Goal: Task Accomplishment & Management: Use online tool/utility

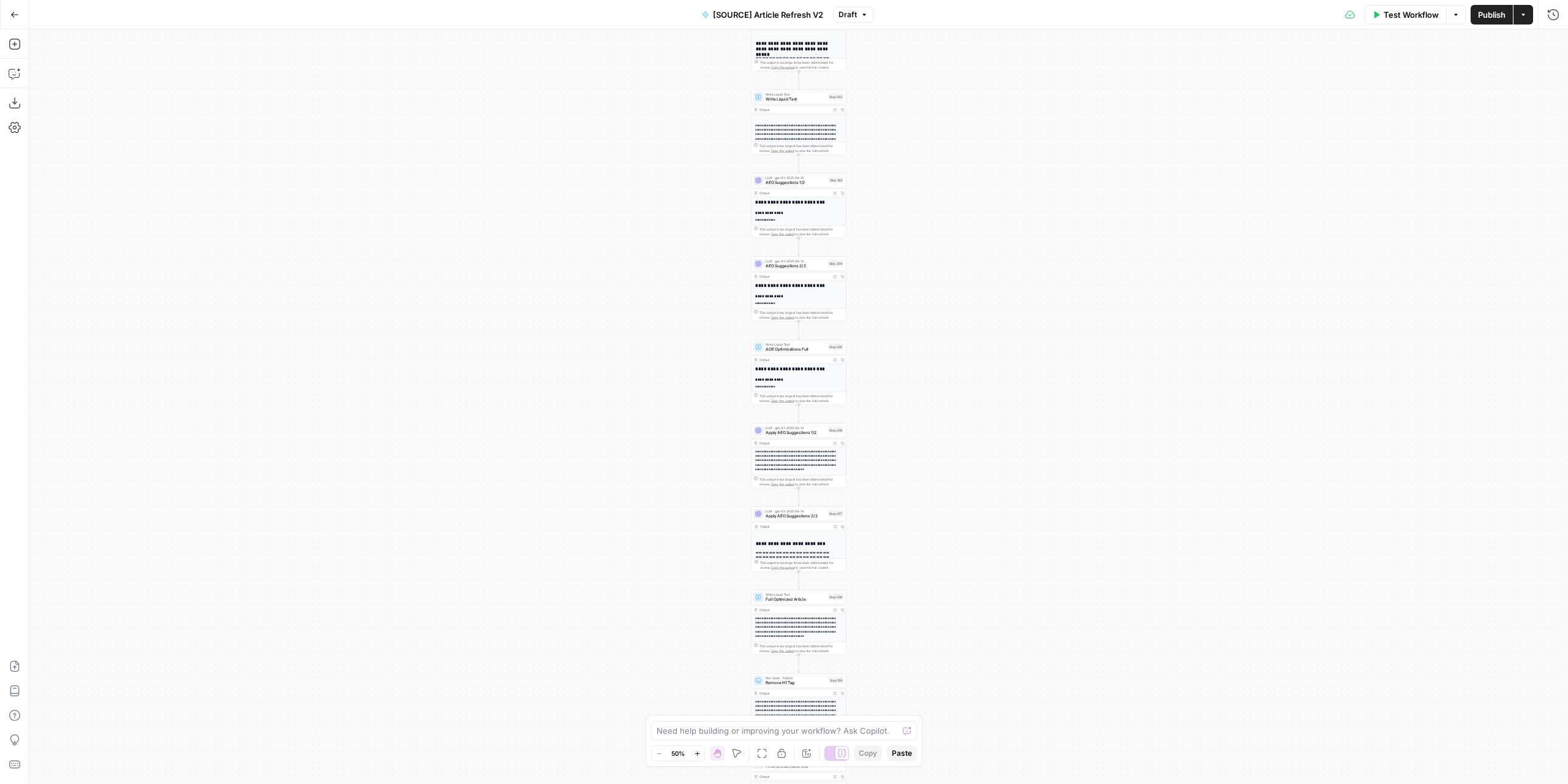
drag, startPoint x: 998, startPoint y: 469, endPoint x: 975, endPoint y: 162, distance: 307.9
click at [975, 164] on div "true false false true false true Workflow Set Inputs Inputs Power Agent Identif…" at bounding box center [798, 406] width 1538 height 754
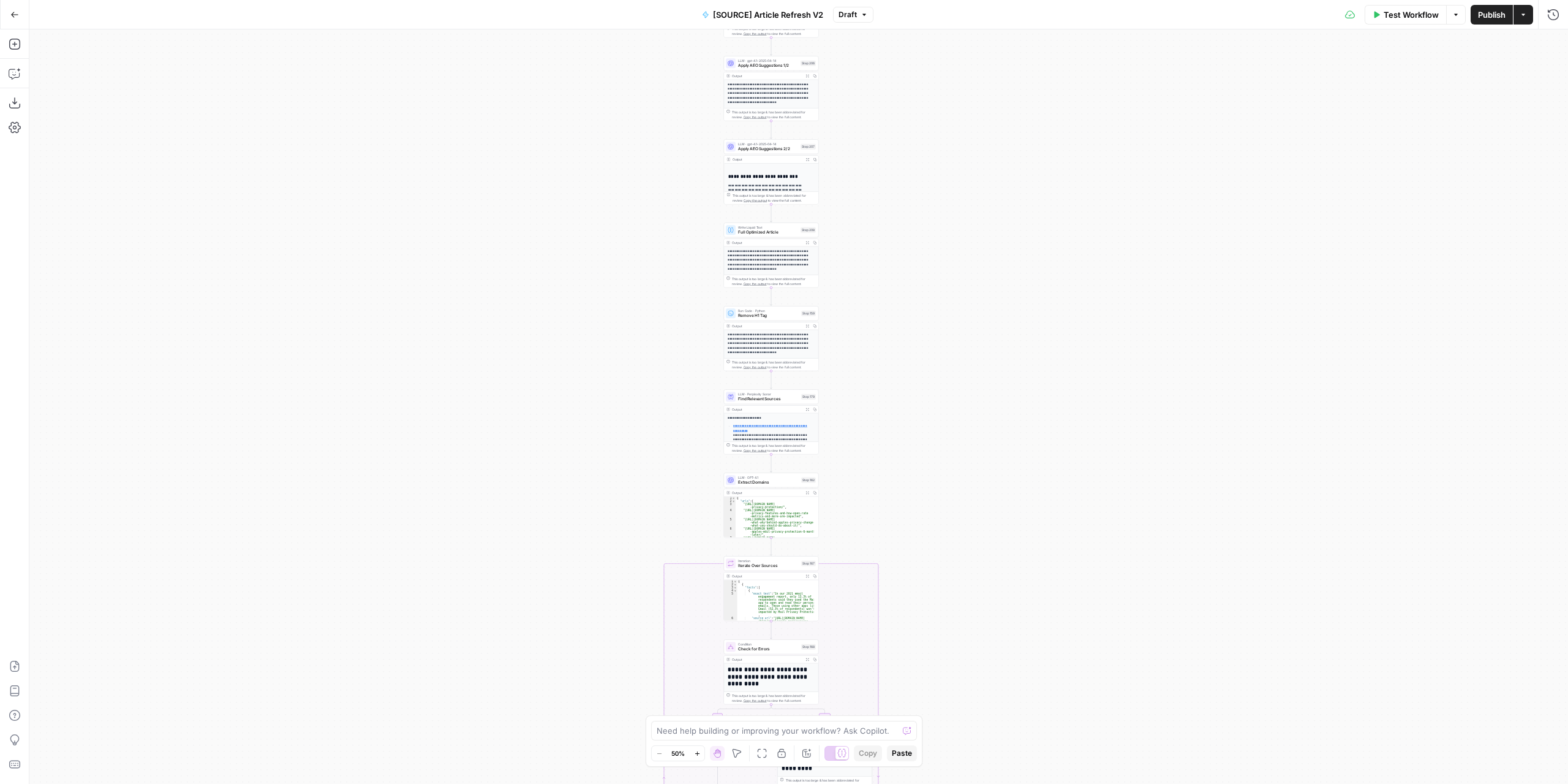
drag, startPoint x: 964, startPoint y: 493, endPoint x: 960, endPoint y: 265, distance: 228.0
click at [959, 270] on div "true false false true false true Workflow Set Inputs Inputs Power Agent Identif…" at bounding box center [798, 406] width 1538 height 754
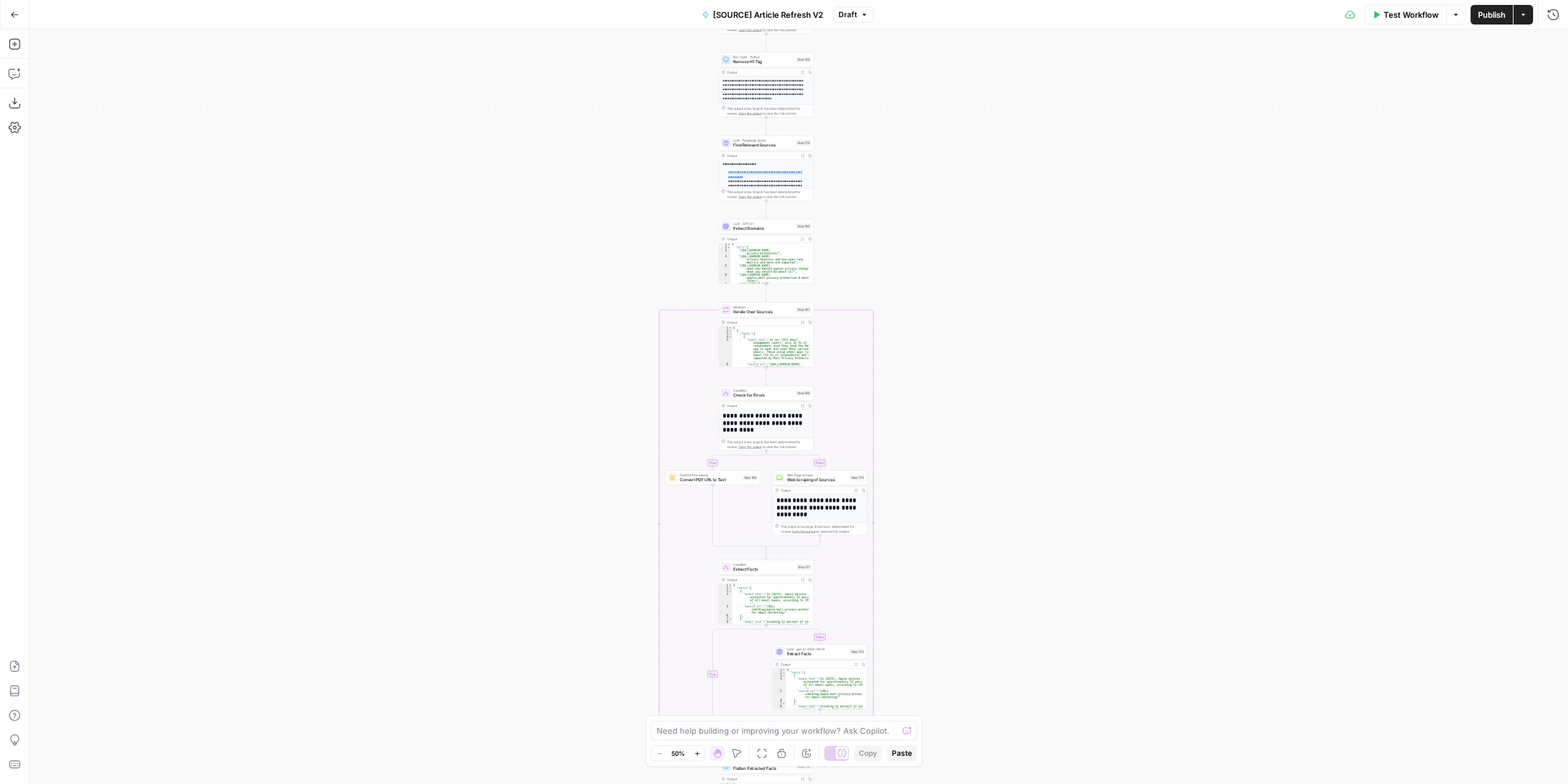
drag, startPoint x: 967, startPoint y: 531, endPoint x: 965, endPoint y: 275, distance: 256.0
click at [965, 284] on div "true false false true false true Workflow Set Inputs Inputs Power Agent Identif…" at bounding box center [798, 406] width 1538 height 754
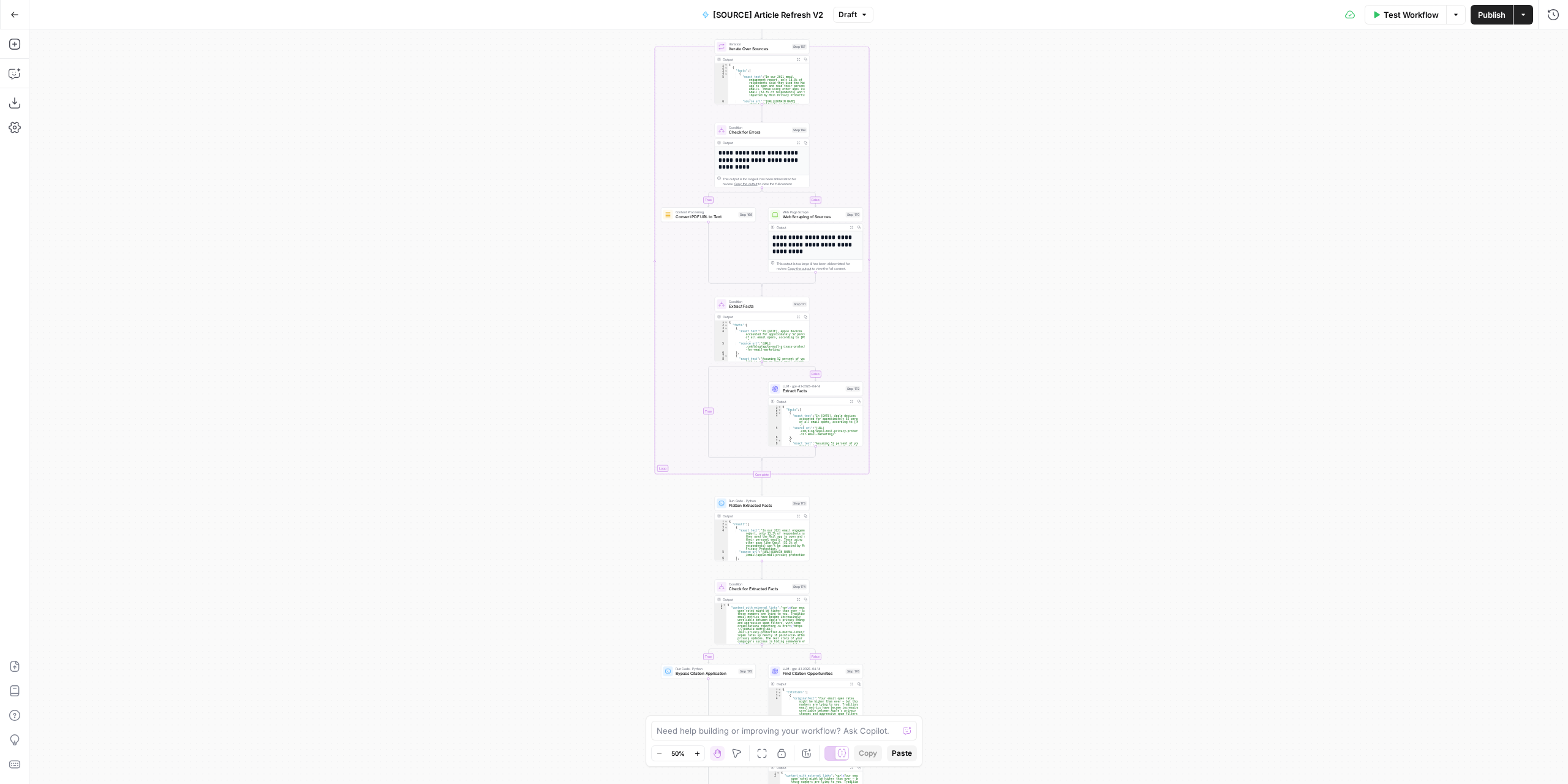
drag, startPoint x: 954, startPoint y: 545, endPoint x: 945, endPoint y: 295, distance: 250.2
click at [945, 296] on div "true false false true false true Workflow Set Inputs Inputs Power Agent Identif…" at bounding box center [798, 406] width 1538 height 754
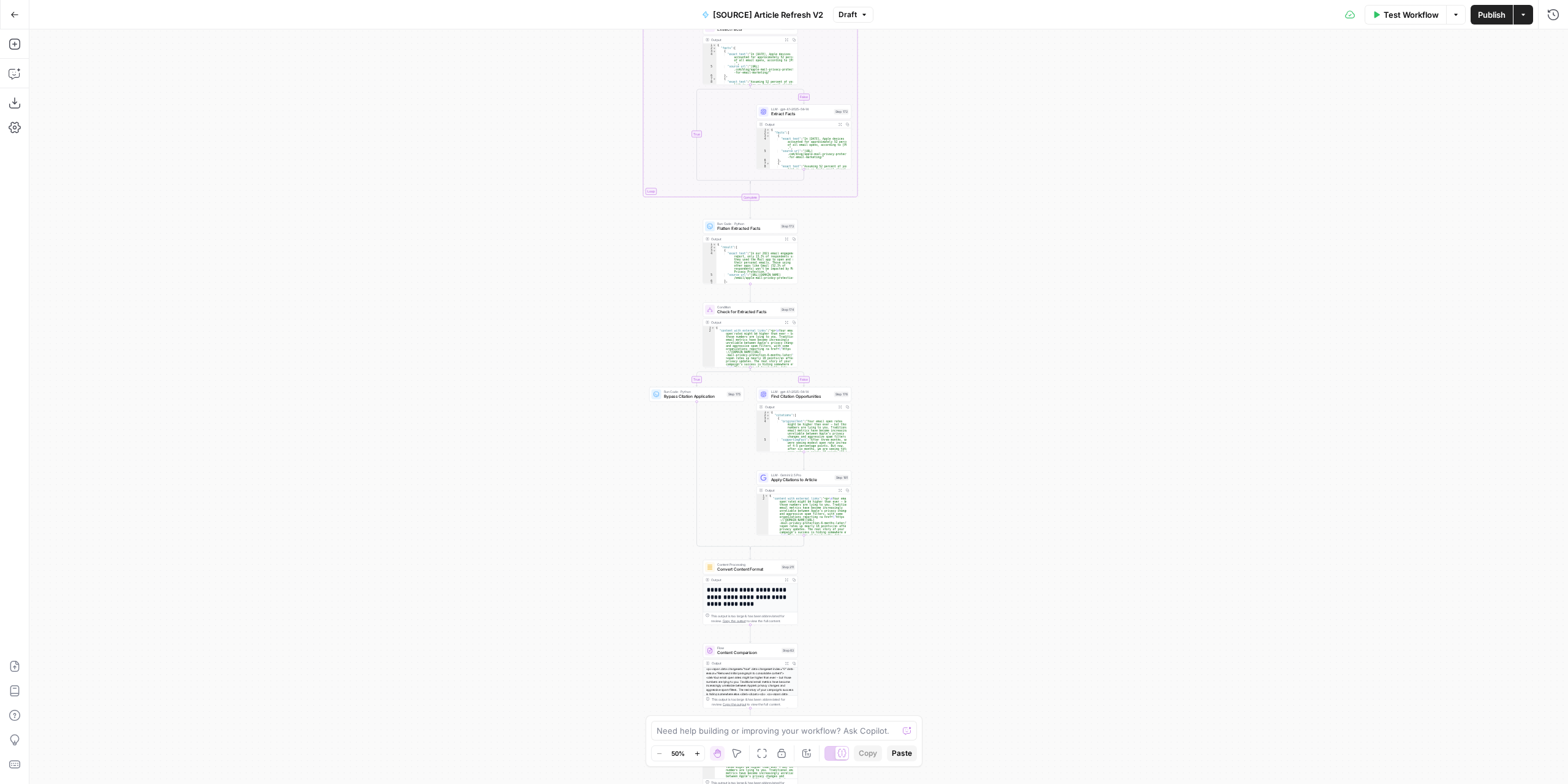
drag, startPoint x: 936, startPoint y: 480, endPoint x: 936, endPoint y: 440, distance: 40.0
click at [936, 449] on div "true false false true false true Workflow Set Inputs Inputs Power Agent Identif…" at bounding box center [798, 406] width 1538 height 754
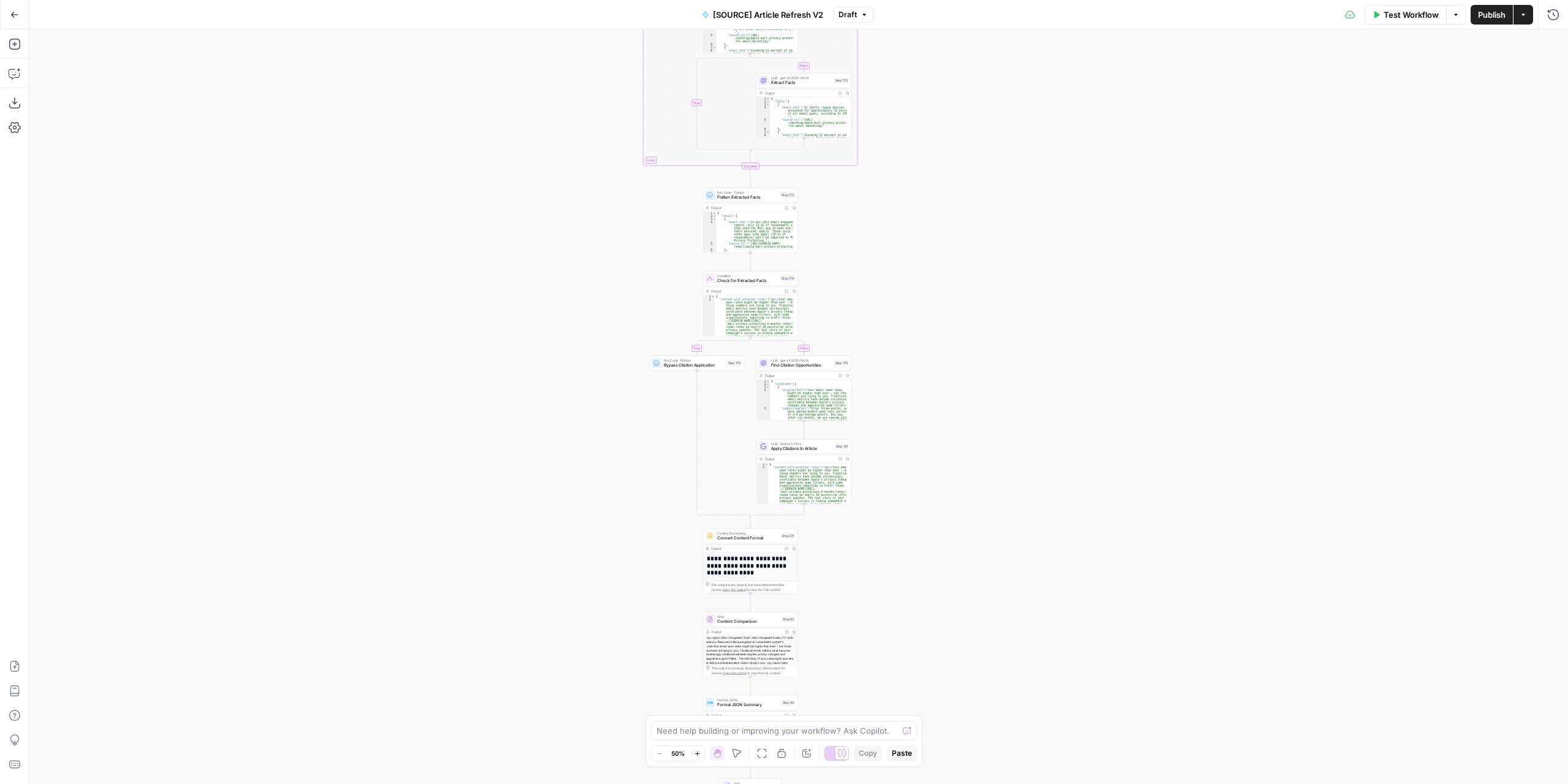
click at [878, 271] on div "true false false true false true Workflow Set Inputs Inputs Power Agent Identif…" at bounding box center [798, 406] width 1538 height 754
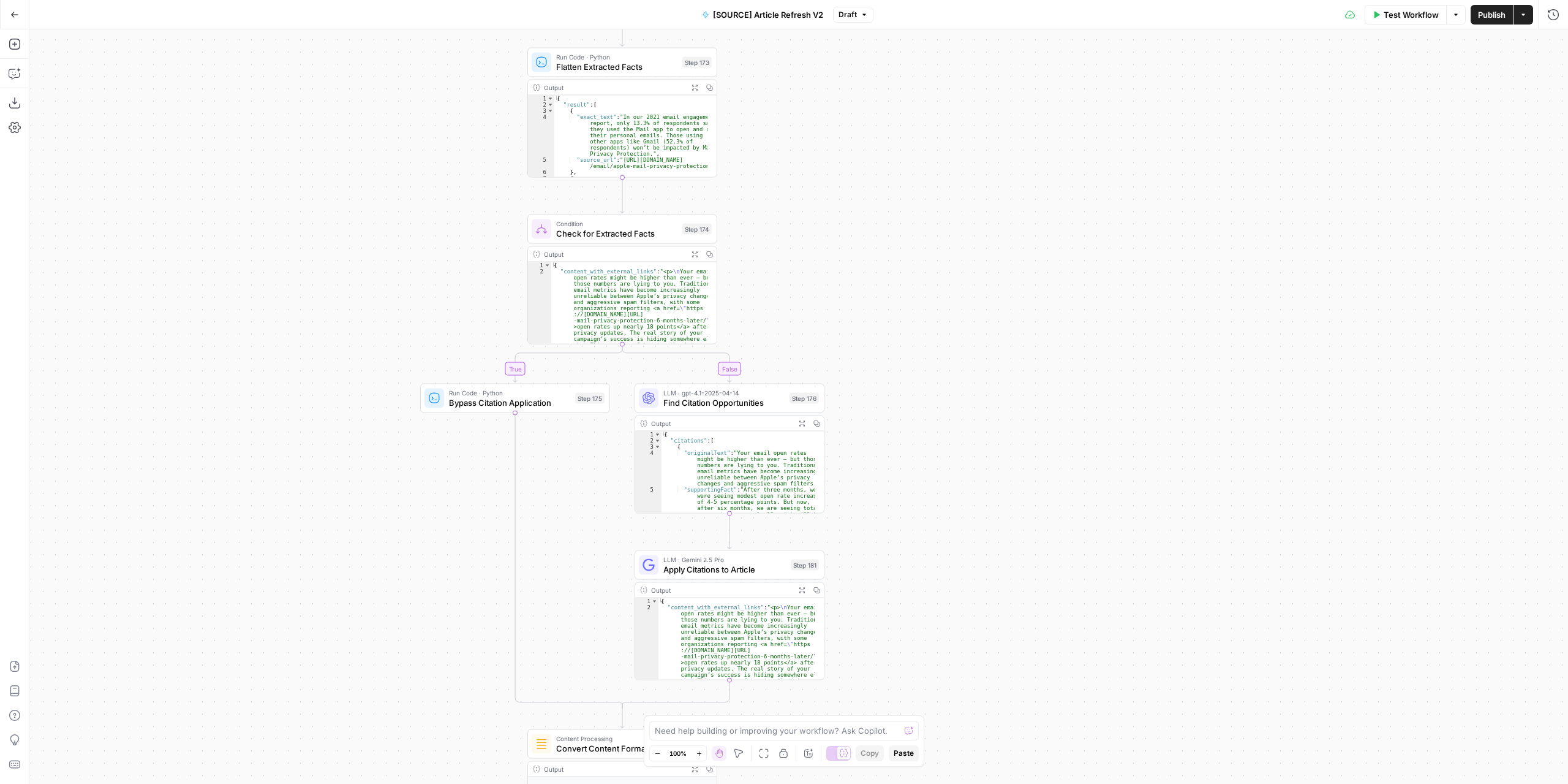
drag, startPoint x: 980, startPoint y: 611, endPoint x: 974, endPoint y: 316, distance: 295.1
click at [974, 316] on div "true false false true false true Workflow Set Inputs Inputs Power Agent Identif…" at bounding box center [798, 406] width 1538 height 754
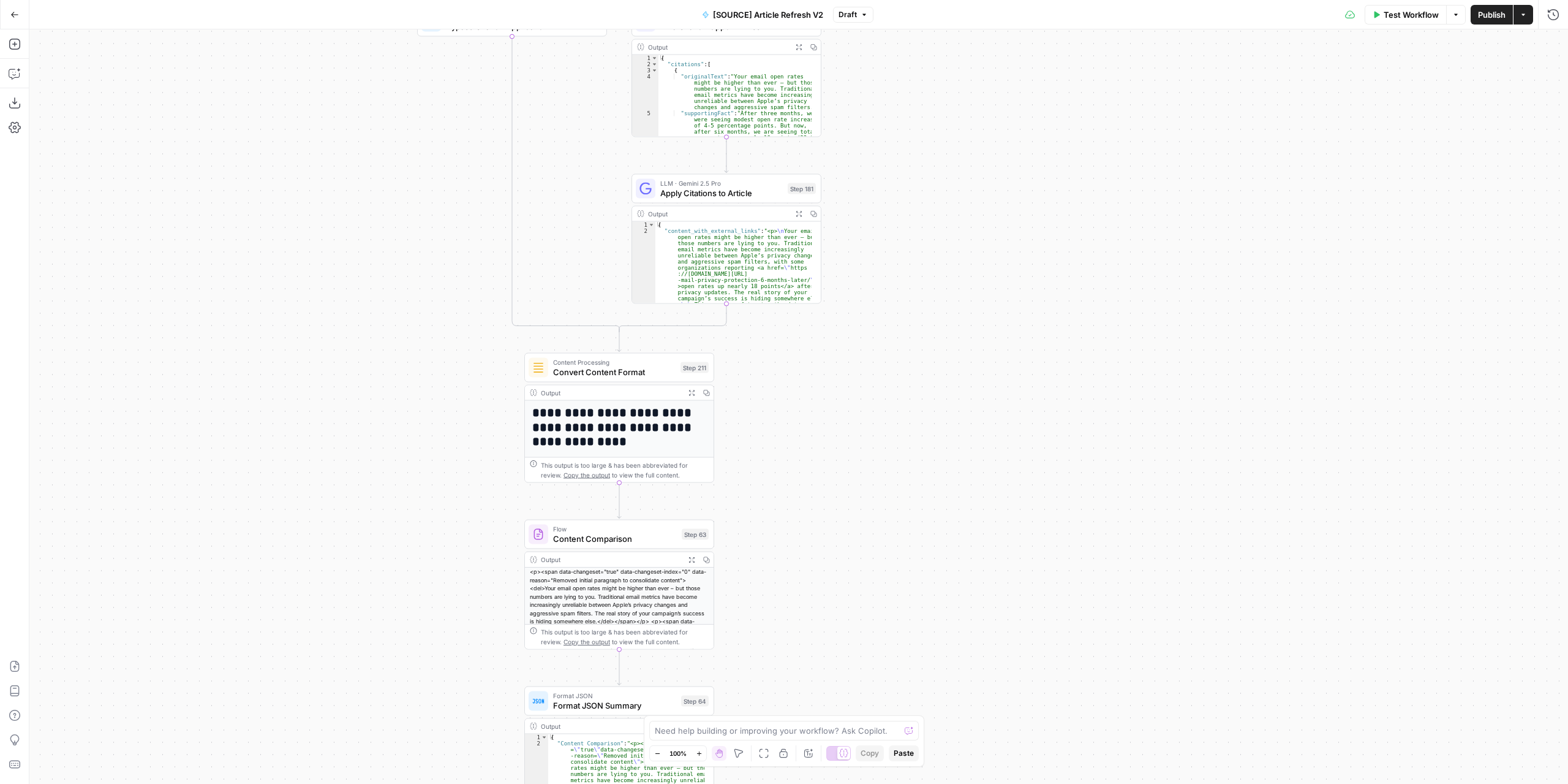
drag, startPoint x: 975, startPoint y: 441, endPoint x: 984, endPoint y: 318, distance: 123.3
click at [984, 323] on div "true false false true false true Workflow Set Inputs Inputs Power Agent Identif…" at bounding box center [798, 406] width 1538 height 754
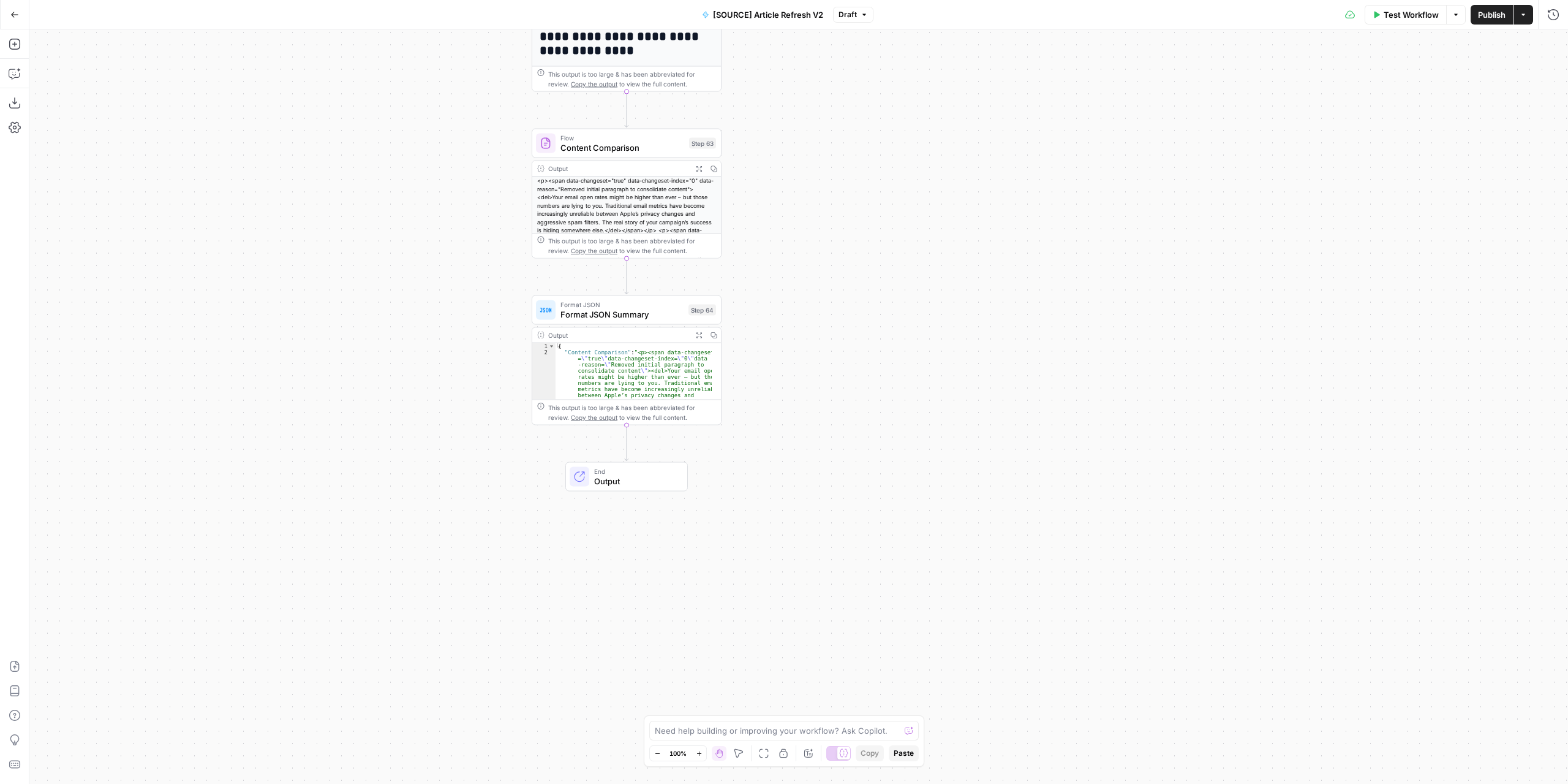
drag, startPoint x: 928, startPoint y: 565, endPoint x: 927, endPoint y: 296, distance: 269.0
click at [927, 296] on div "true false false true false true Workflow Set Inputs Inputs Power Agent Identif…" at bounding box center [798, 406] width 1538 height 754
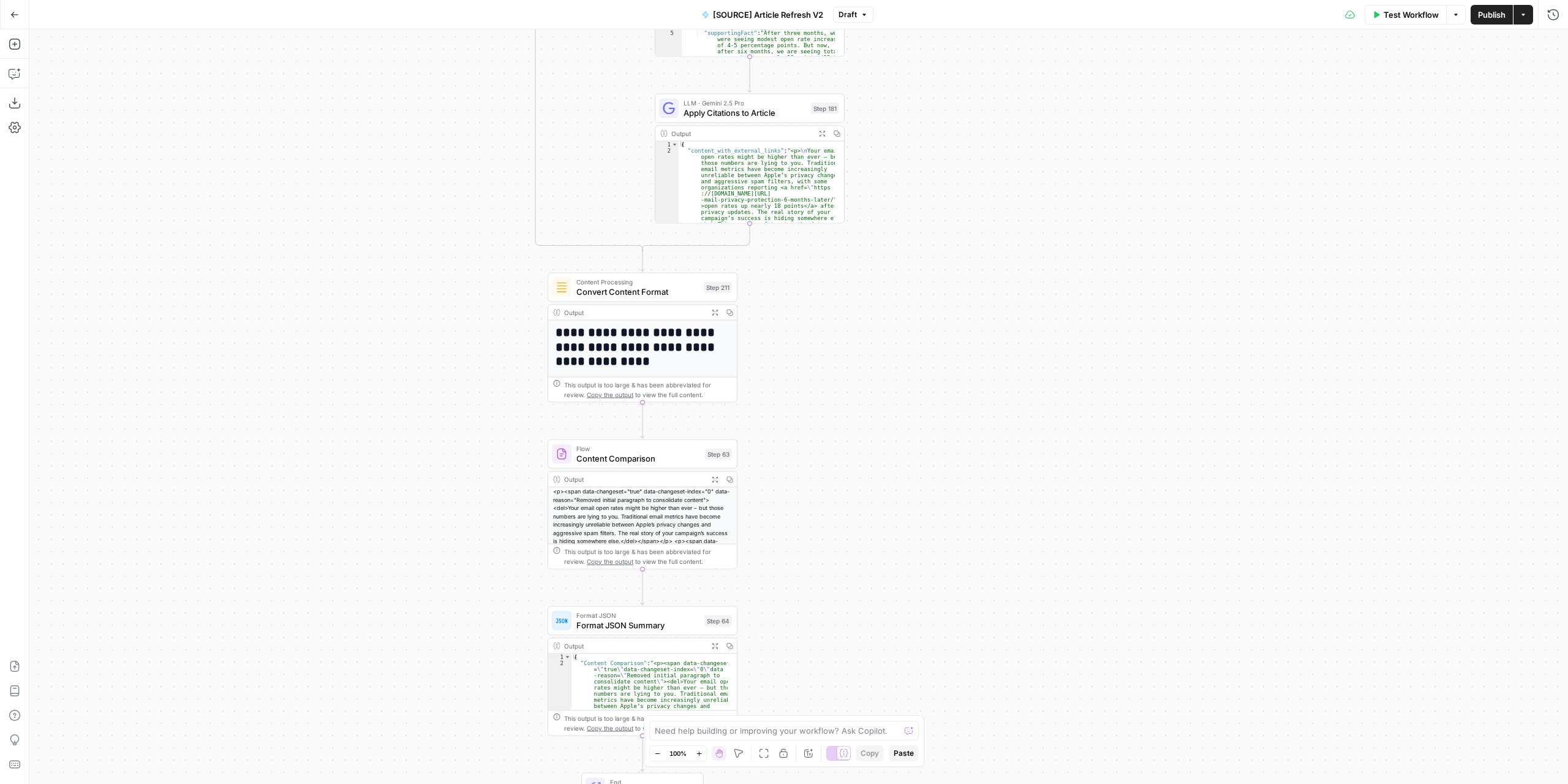
drag, startPoint x: 927, startPoint y: 295, endPoint x: 943, endPoint y: 607, distance: 312.4
click at [943, 607] on div "true false false true false true Workflow Set Inputs Inputs Power Agent Identif…" at bounding box center [798, 406] width 1538 height 754
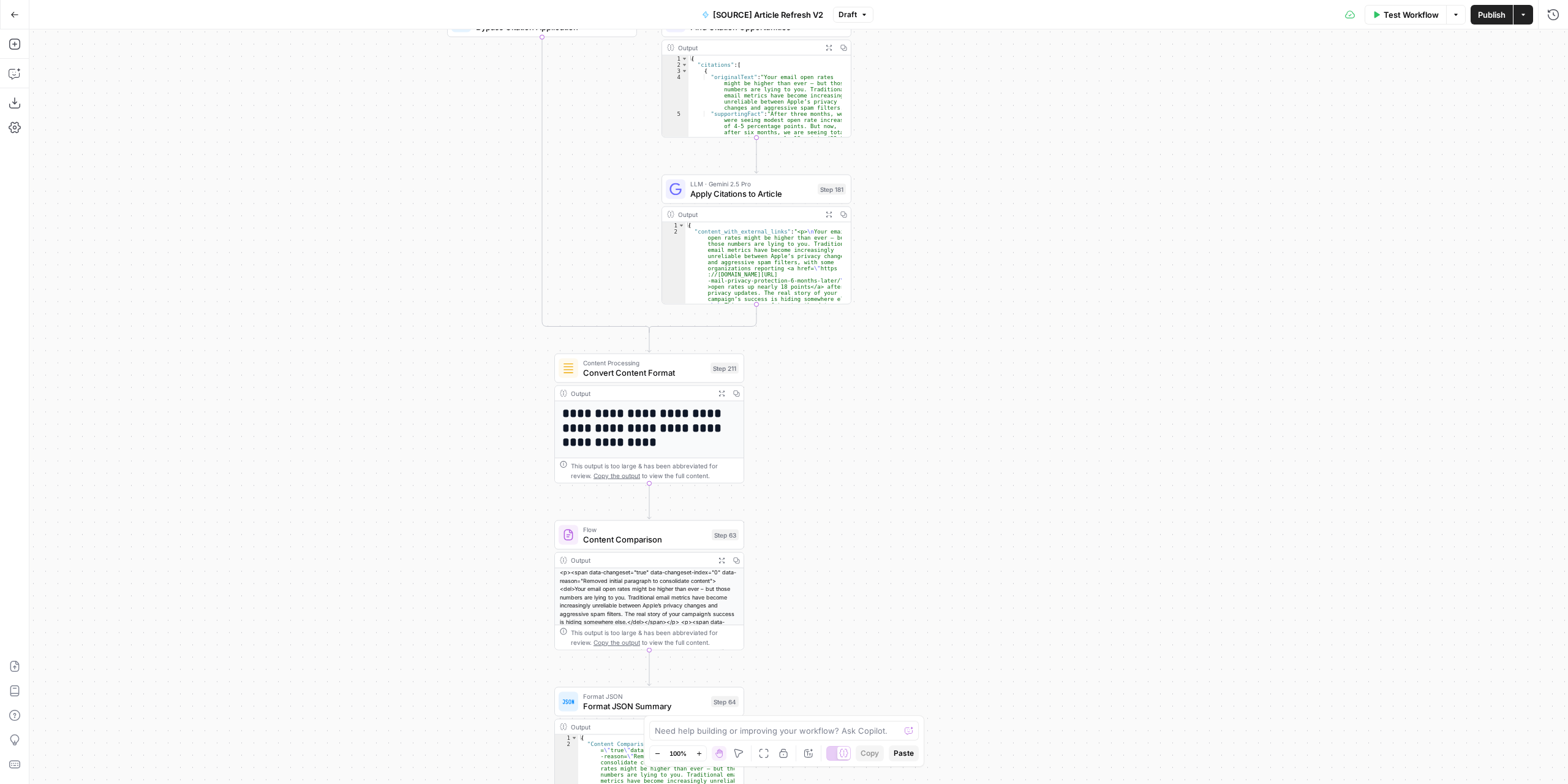
drag, startPoint x: 895, startPoint y: 311, endPoint x: 930, endPoint y: 636, distance: 326.9
click at [921, 657] on div "true false false true false true Workflow Set Inputs Inputs Power Agent Identif…" at bounding box center [798, 406] width 1538 height 754
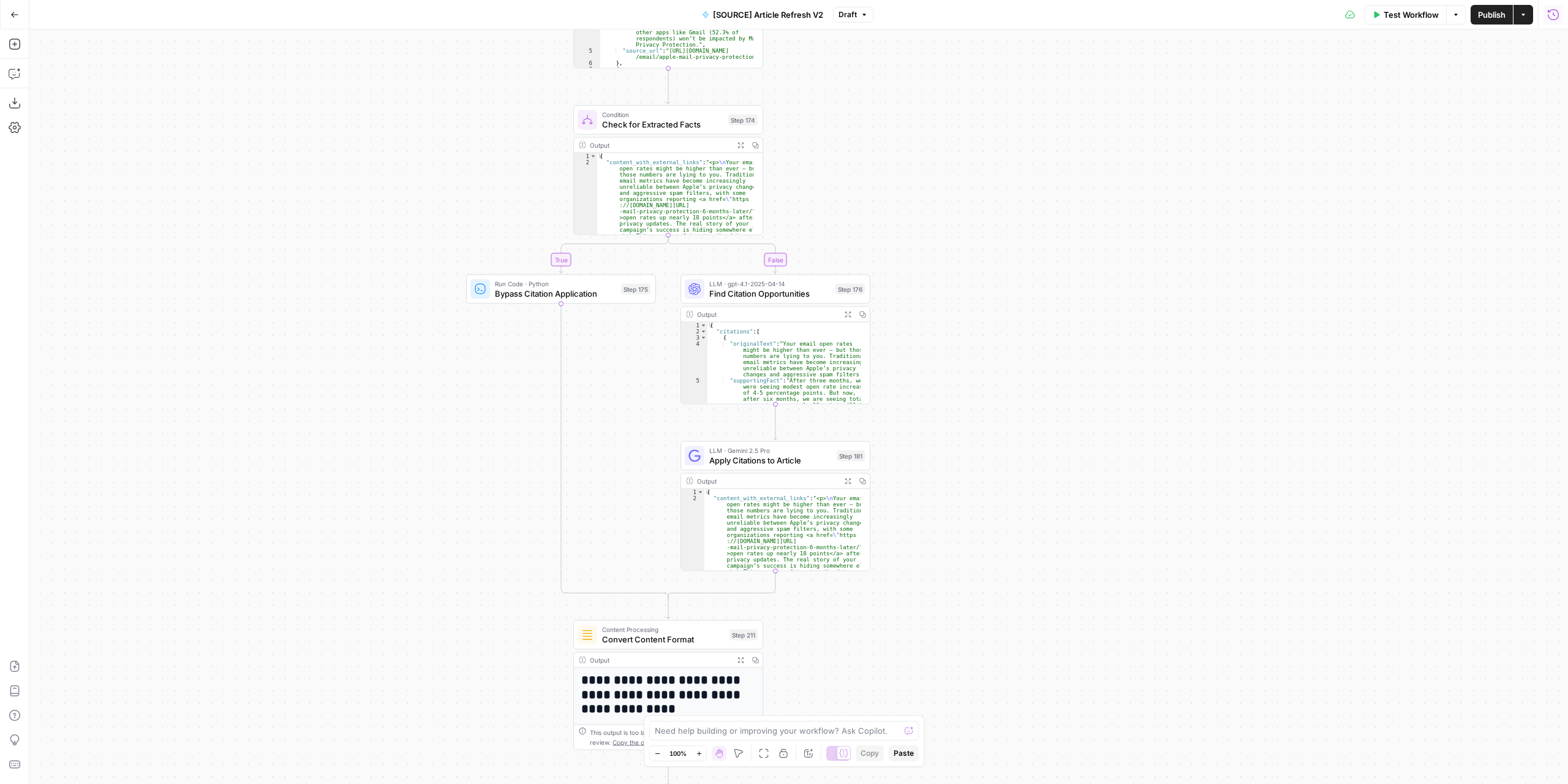
click at [1551, 20] on icon "button" at bounding box center [1553, 14] width 12 height 12
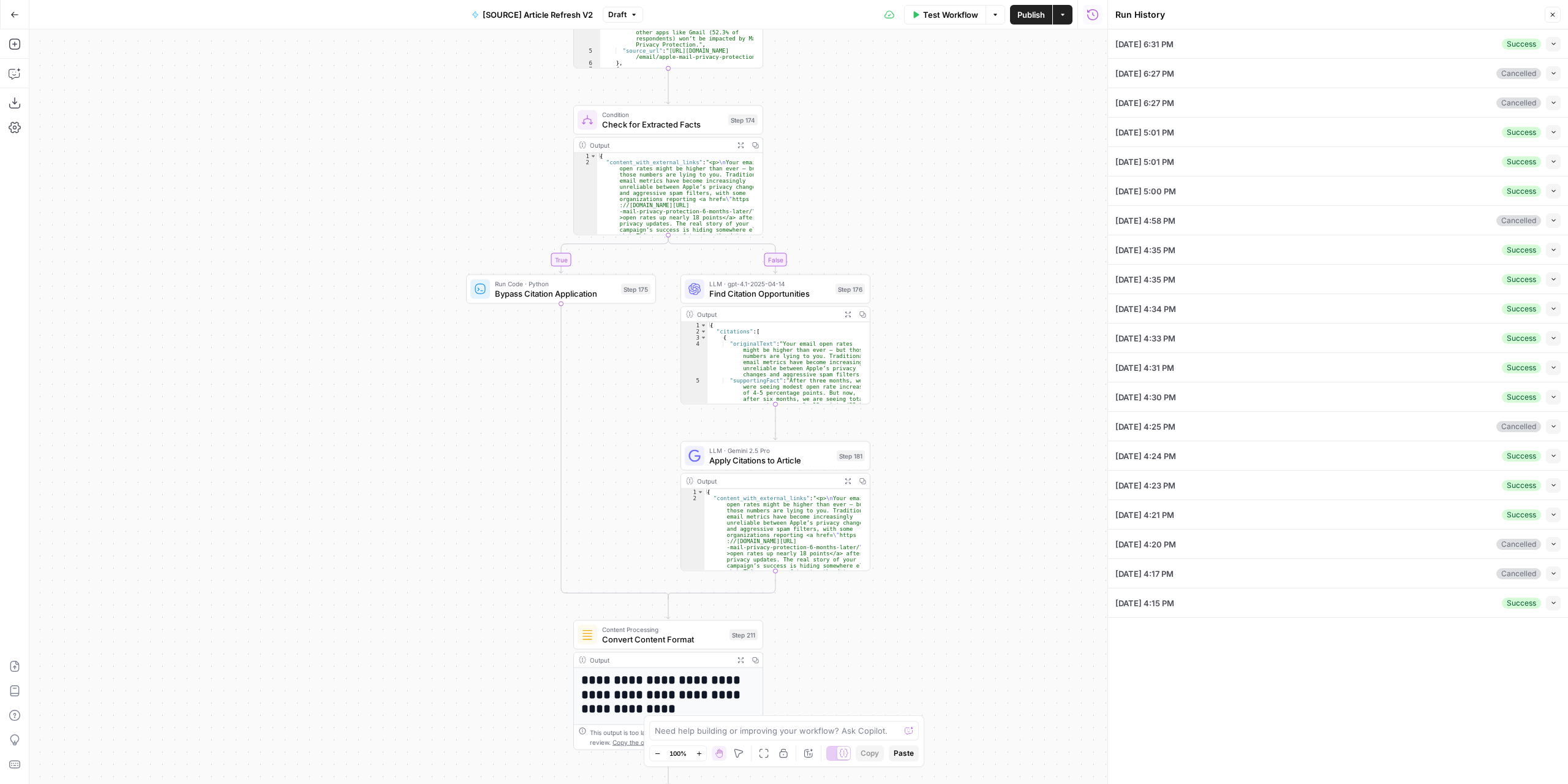
click at [1469, 40] on div "08/30/25 at 6:31 PM Success Collapse" at bounding box center [1337, 44] width 445 height 29
click at [1552, 46] on icon "button" at bounding box center [1553, 43] width 6 height 6
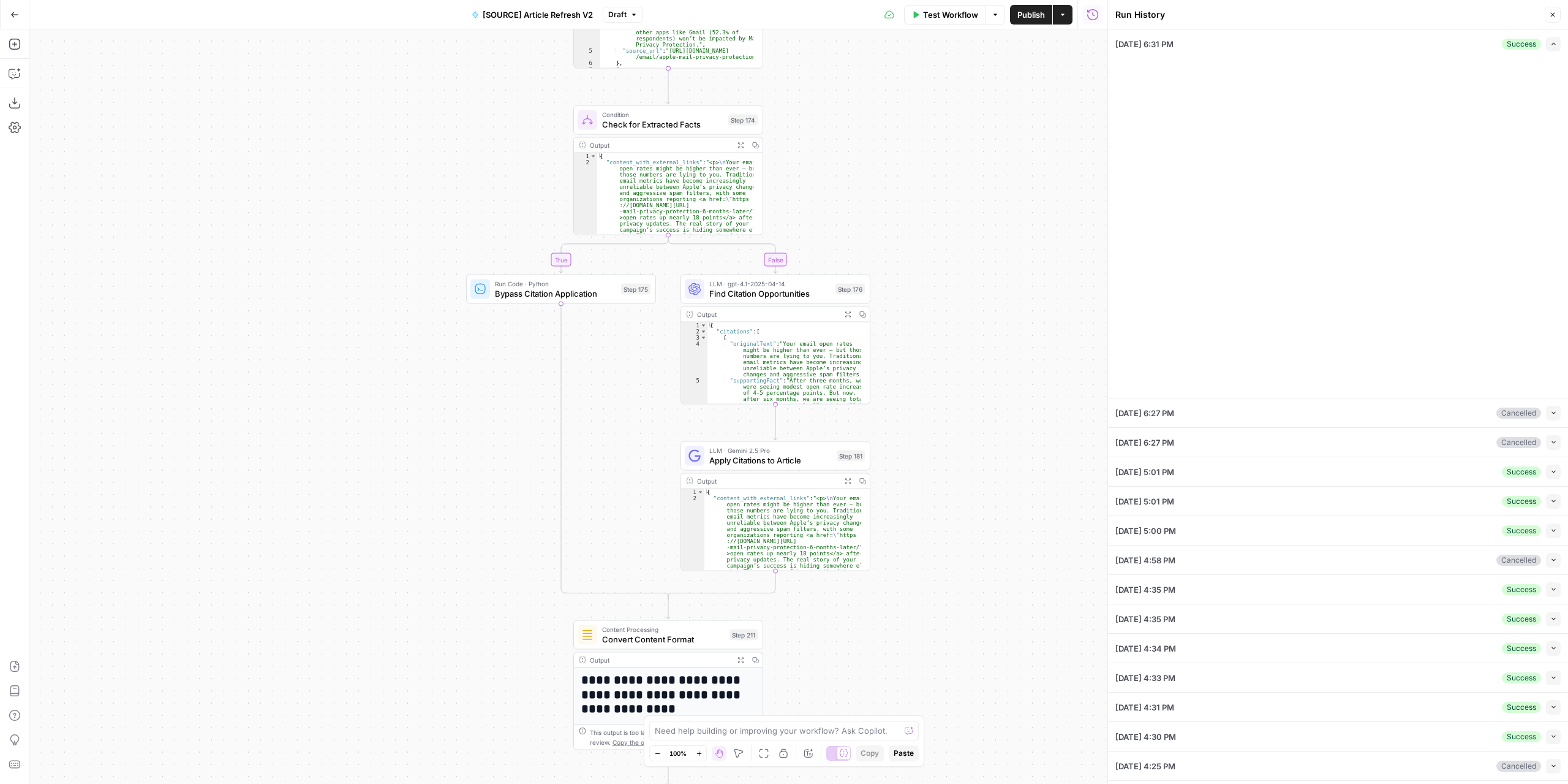
type input "[GEOGRAPHIC_DATA]"
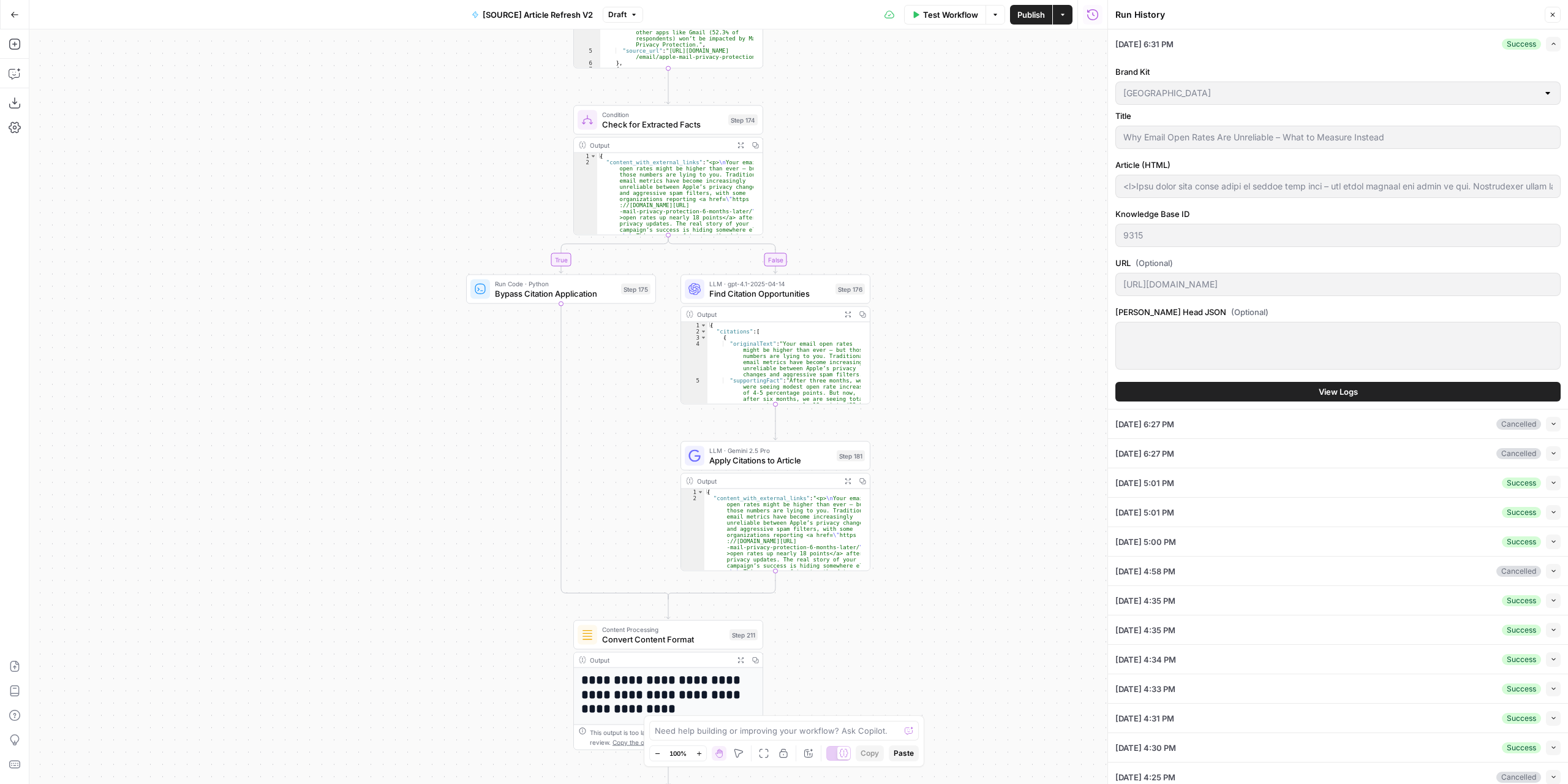
click at [1162, 36] on div "08/30/25 at 6:31 PM Success Expand" at bounding box center [1337, 44] width 445 height 29
click at [1359, 394] on button "View Logs" at bounding box center [1337, 392] width 445 height 20
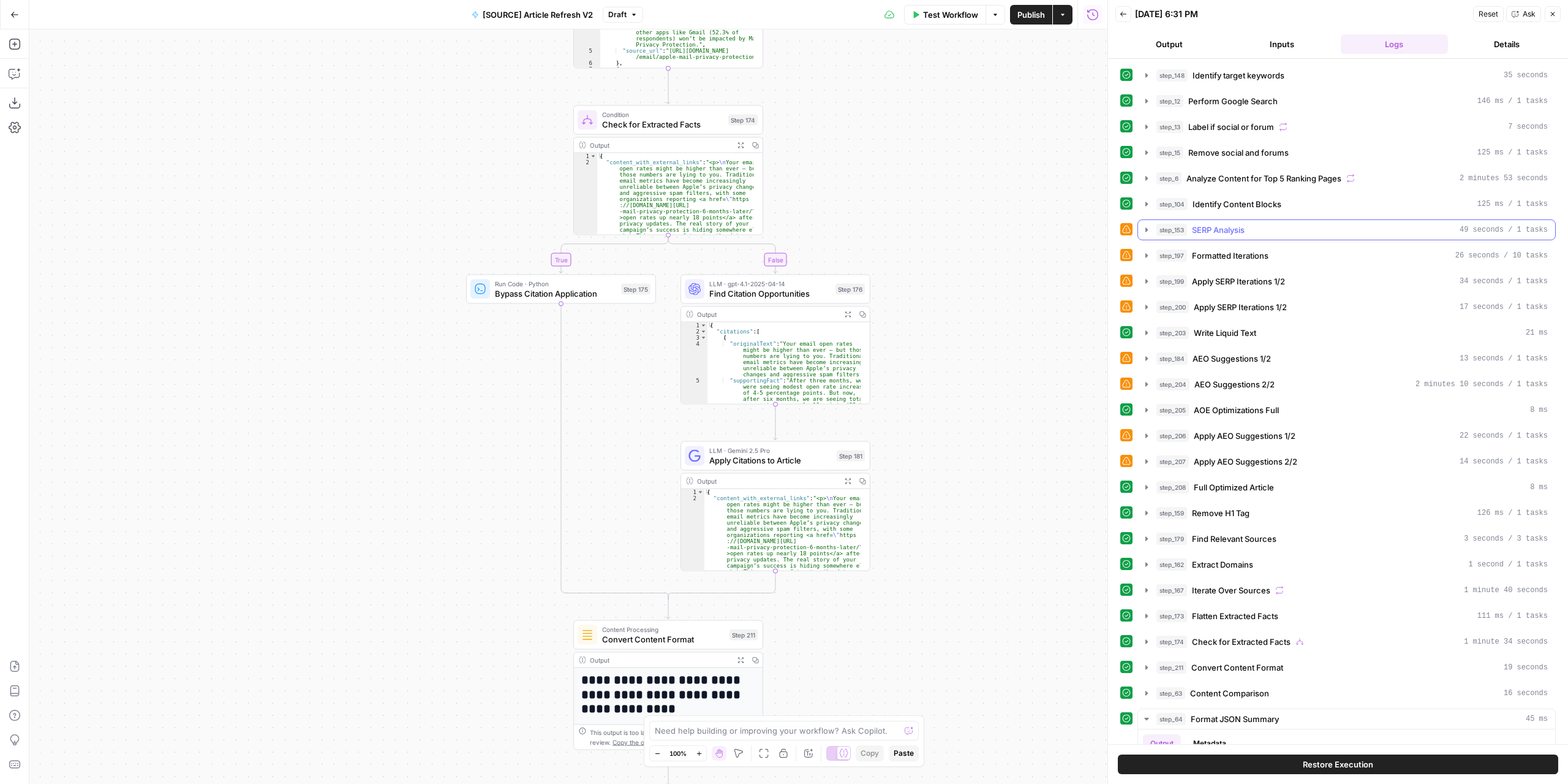
click at [1150, 225] on icon "button" at bounding box center [1146, 229] width 10 height 10
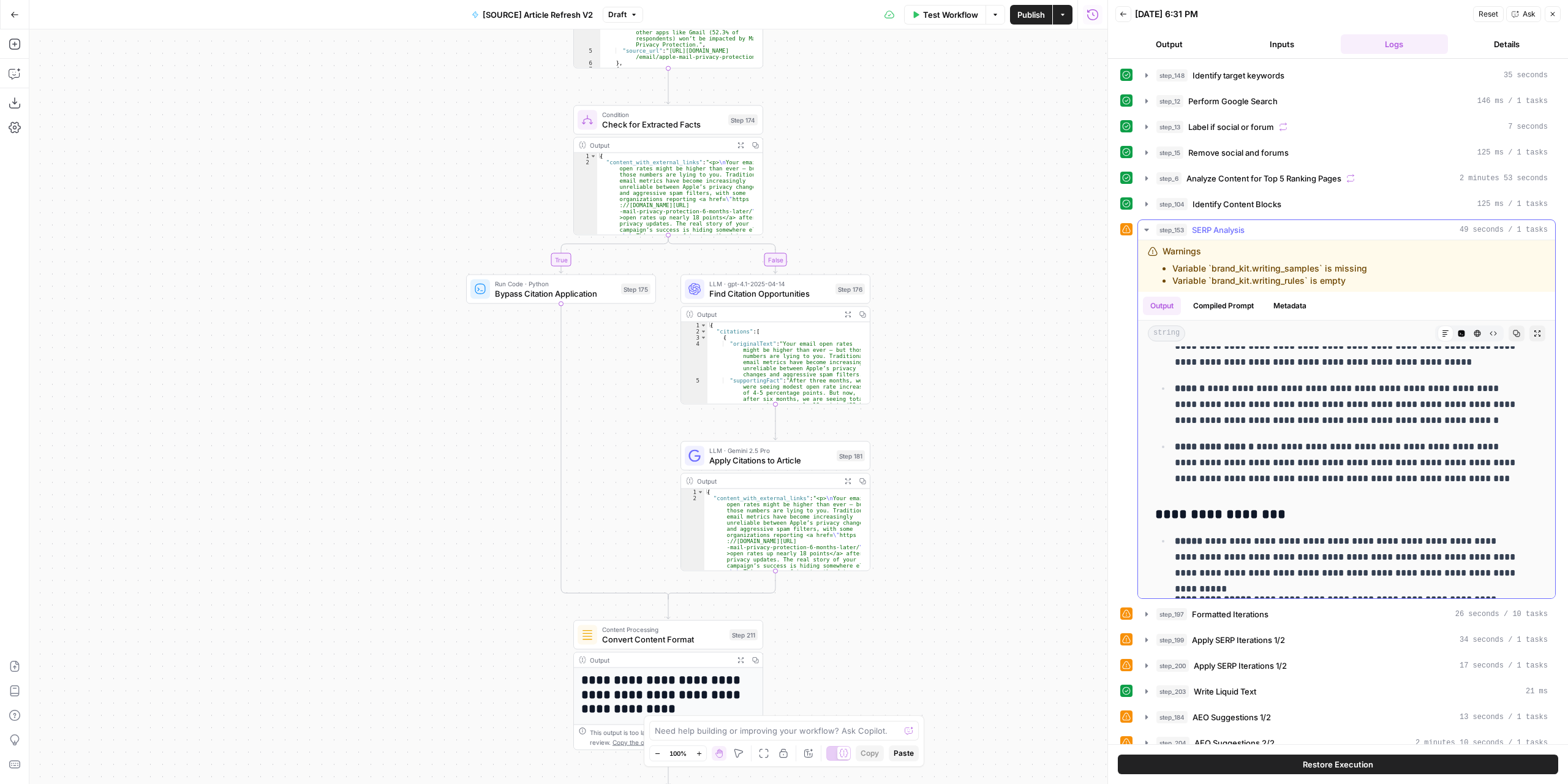
scroll to position [306, 0]
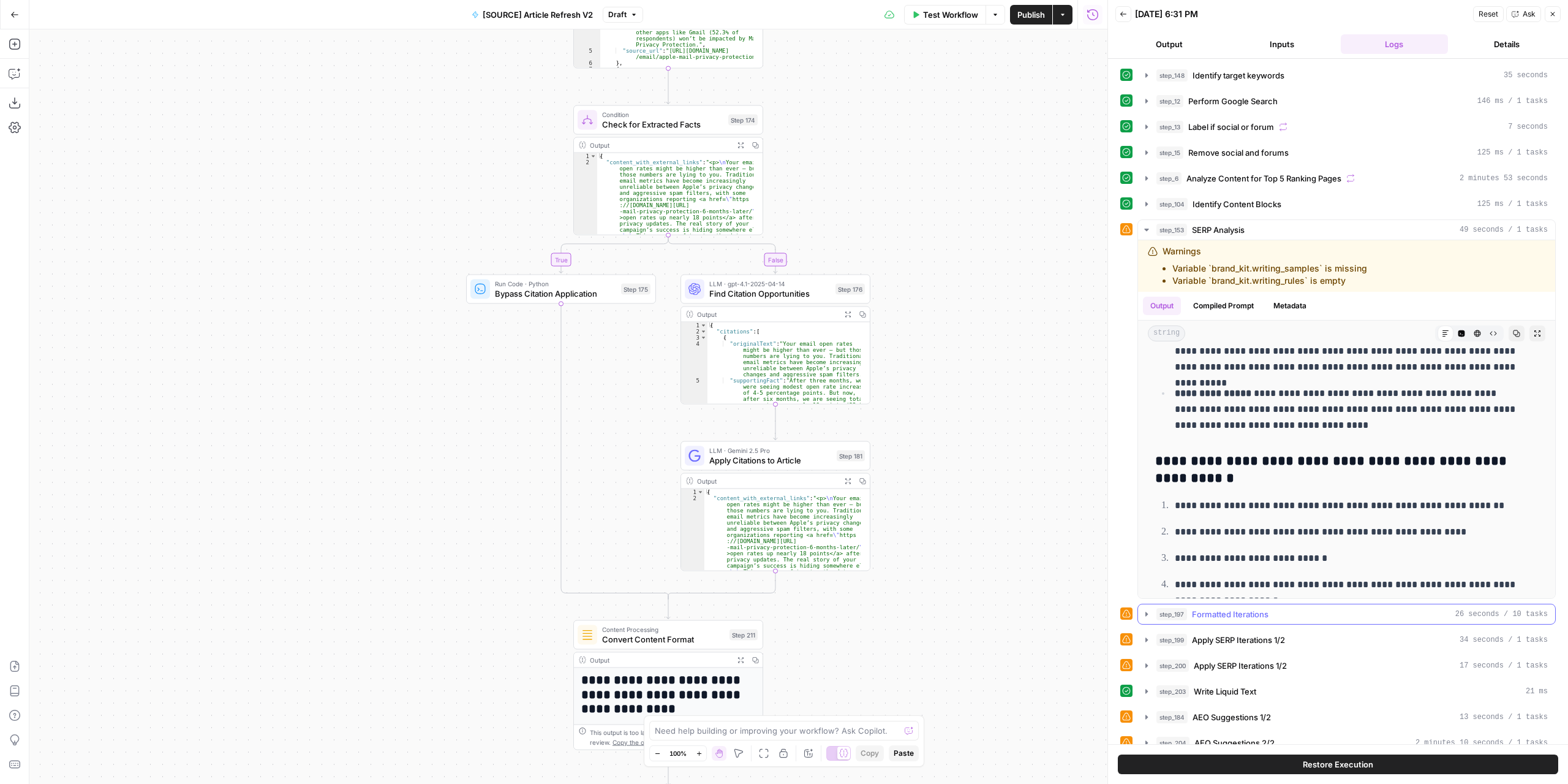
click at [1142, 612] on icon "button" at bounding box center [1146, 614] width 10 height 10
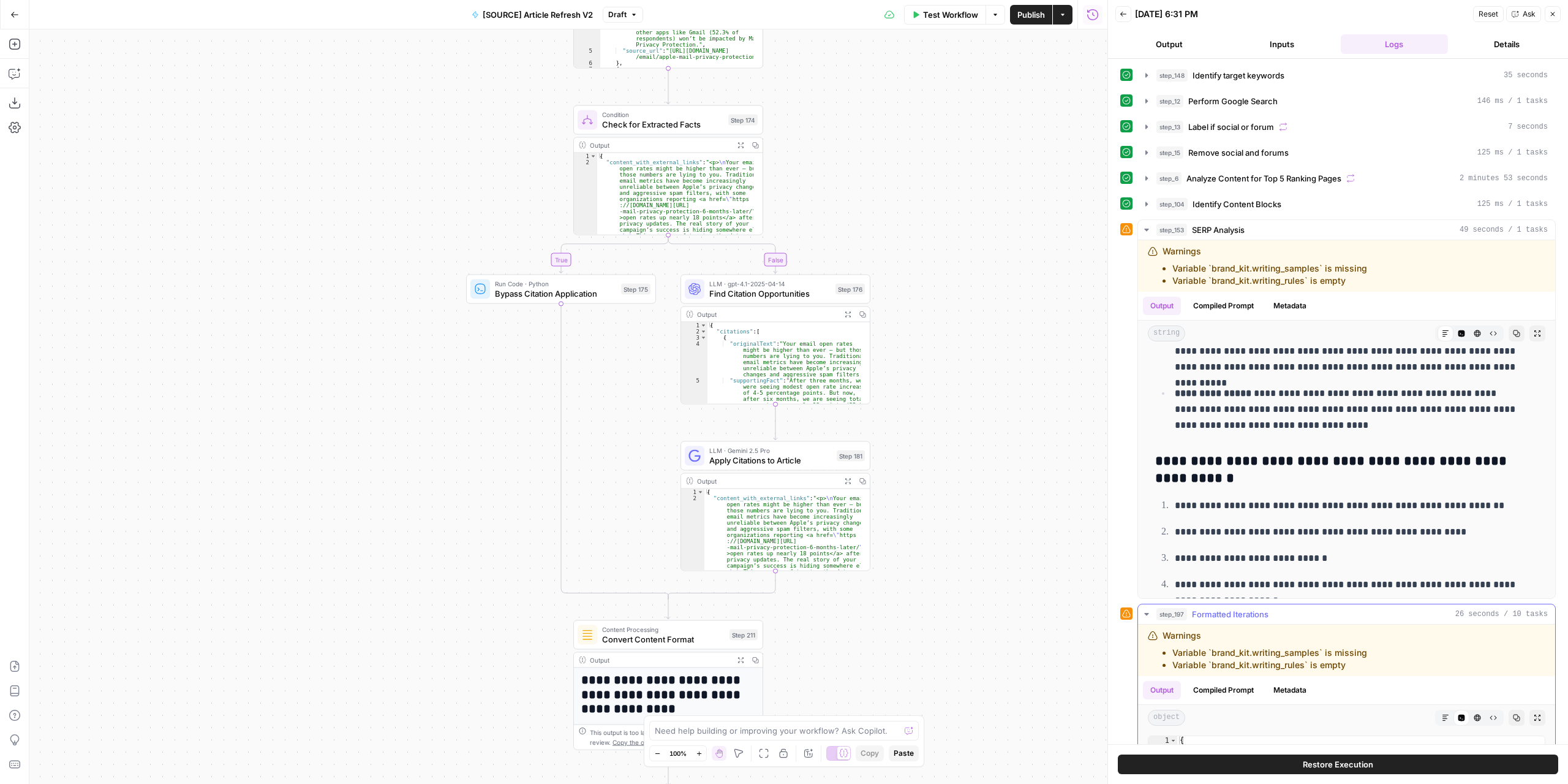
click at [1145, 612] on icon "button" at bounding box center [1146, 614] width 10 height 10
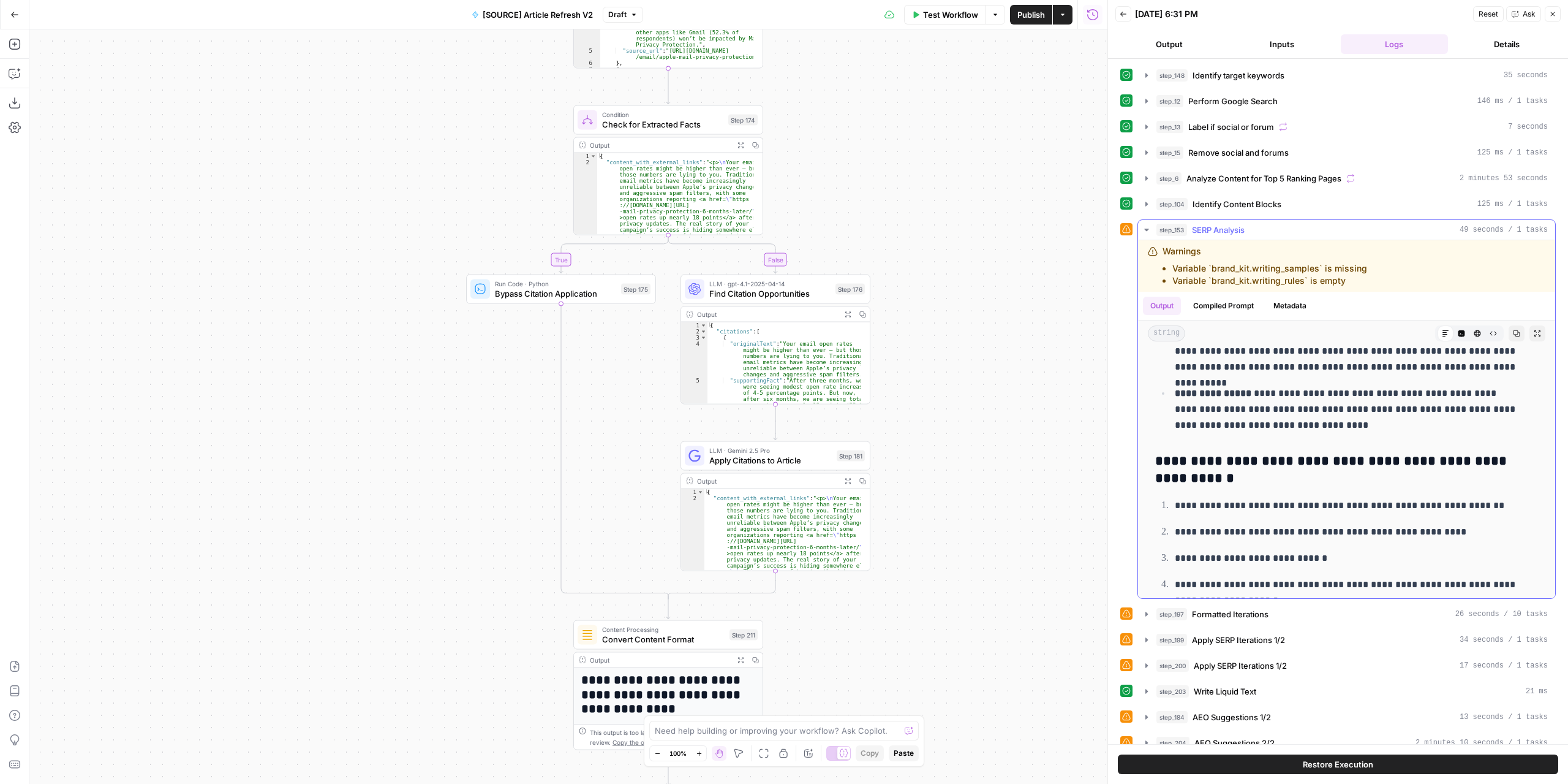
click at [1144, 225] on icon "button" at bounding box center [1146, 229] width 10 height 10
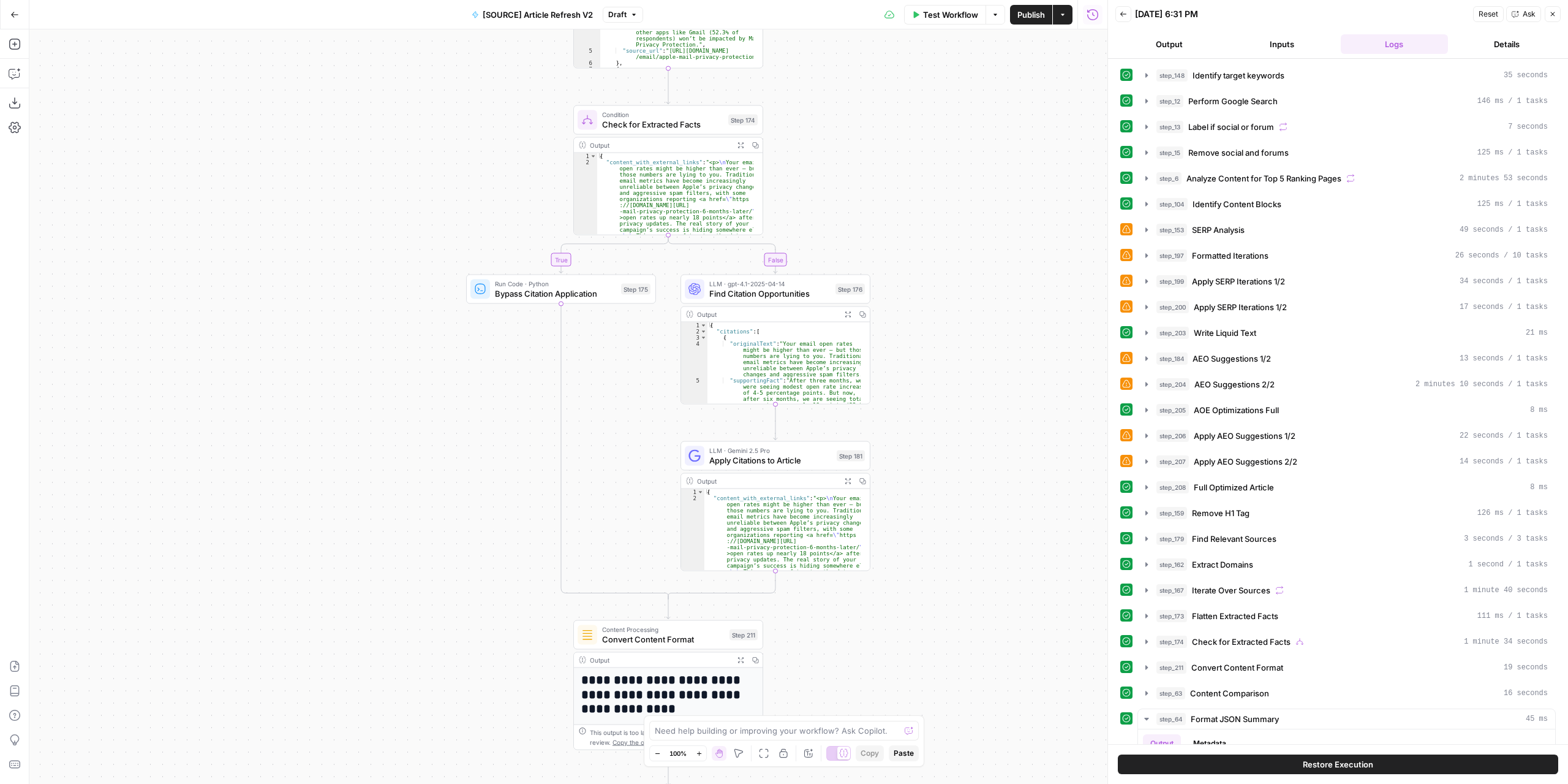
click at [1065, 12] on icon "button" at bounding box center [1063, 15] width 7 height 7
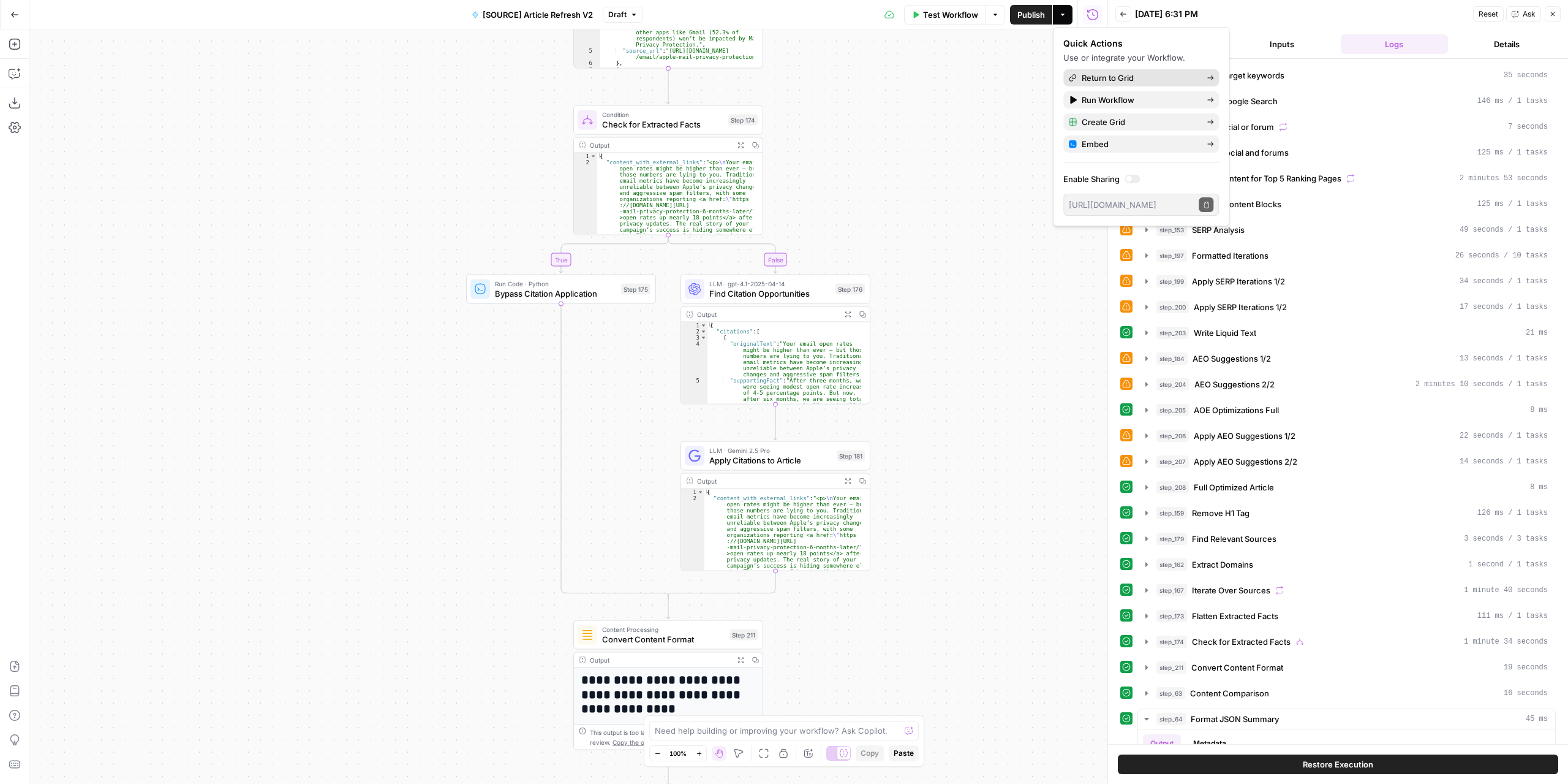
click at [1098, 79] on span "Return to Grid" at bounding box center [1138, 77] width 116 height 12
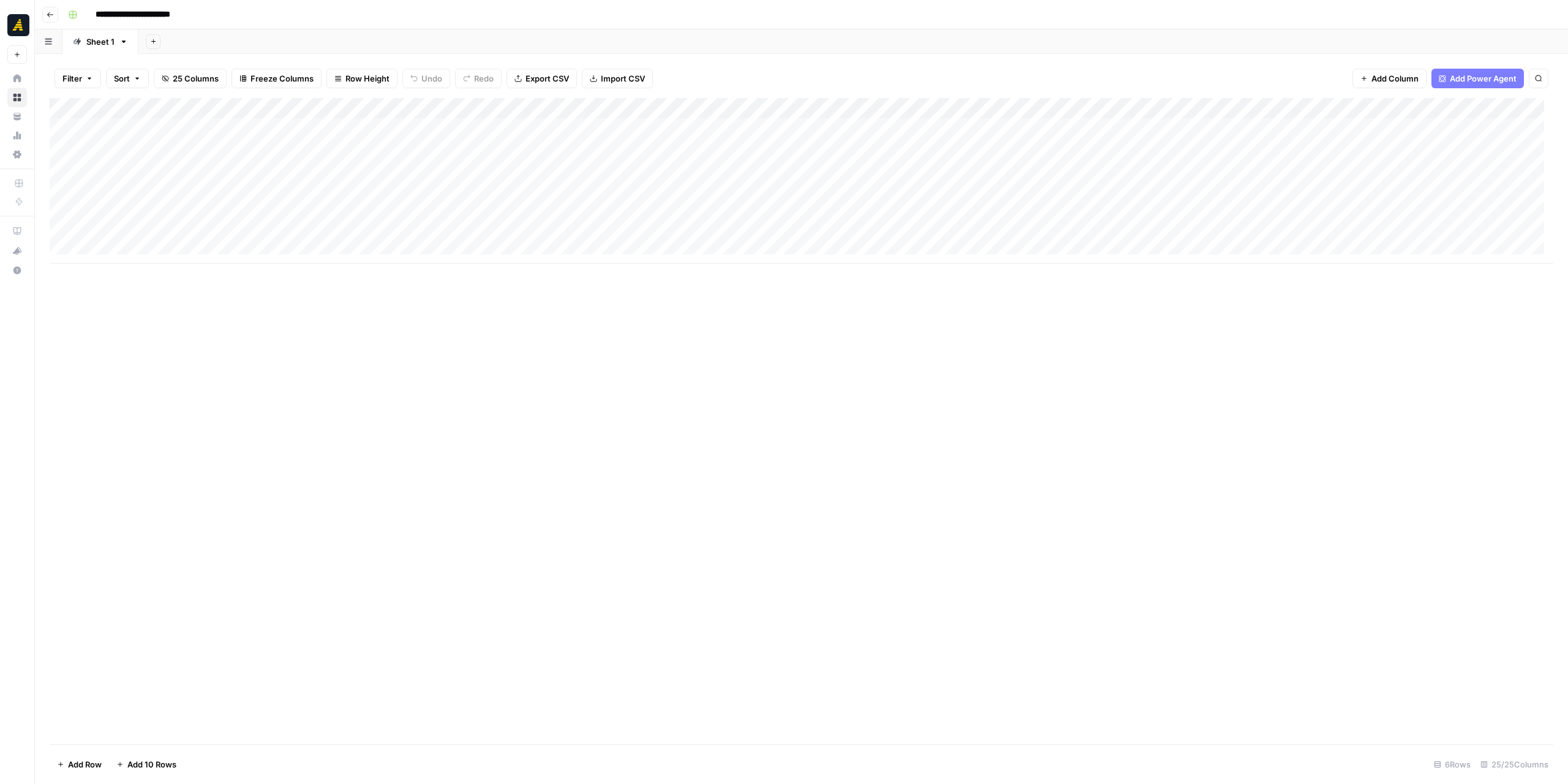
drag, startPoint x: 683, startPoint y: 110, endPoint x: 301, endPoint y: 108, distance: 382.0
click at [301, 108] on div "Add Column" at bounding box center [802, 181] width 1503 height 166
click at [278, 80] on span "Freeze Columns" at bounding box center [281, 77] width 63 height 12
click at [284, 137] on span "First 2 Columns" at bounding box center [291, 137] width 102 height 12
drag, startPoint x: 392, startPoint y: 106, endPoint x: 300, endPoint y: 104, distance: 92.0
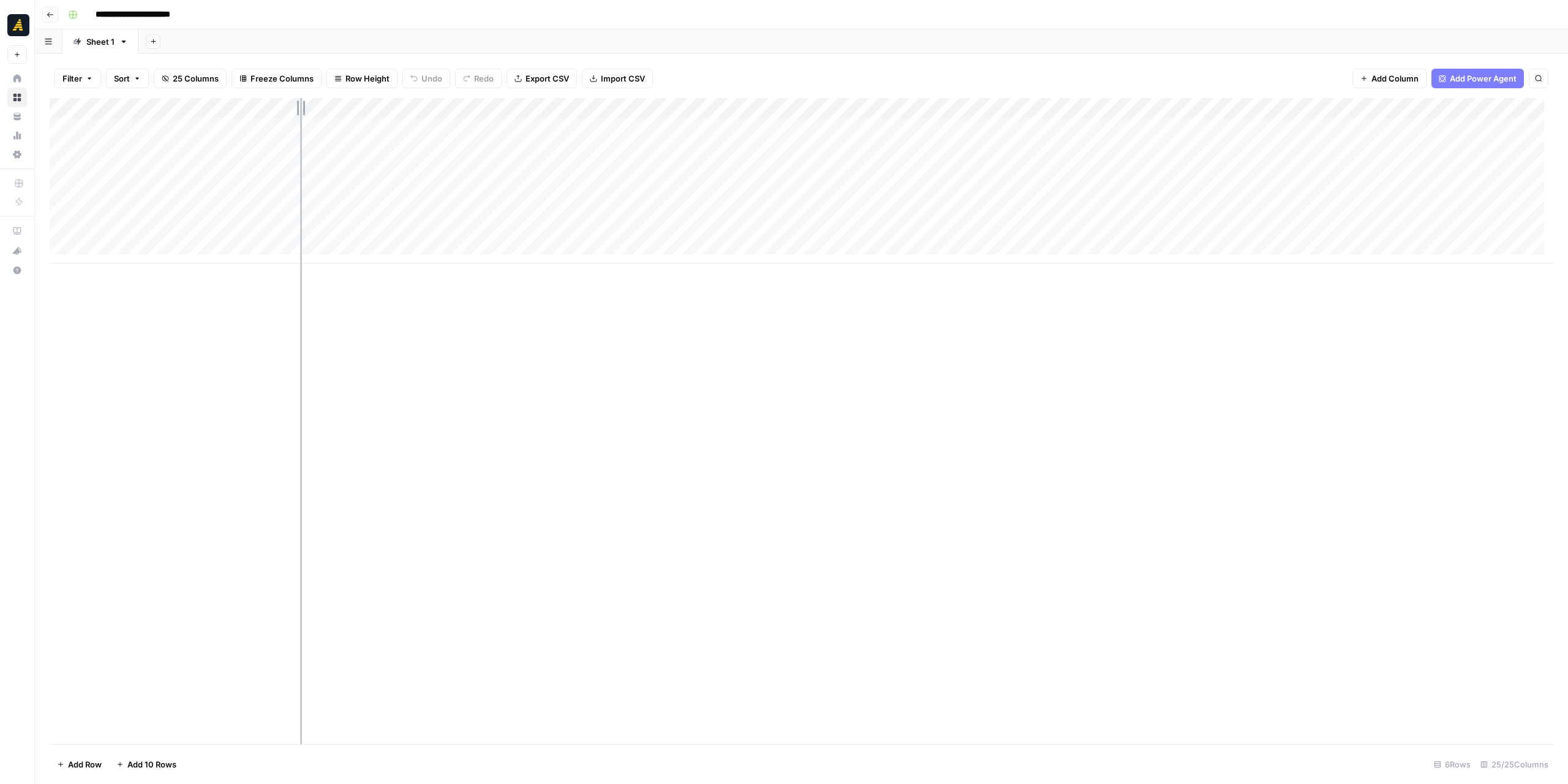
click at [300, 104] on div "Add Column" at bounding box center [802, 181] width 1503 height 166
drag, startPoint x: 194, startPoint y: 102, endPoint x: 186, endPoint y: 100, distance: 8.2
click at [186, 100] on div "Add Column" at bounding box center [802, 181] width 1503 height 166
click at [339, 315] on div "Add Column" at bounding box center [802, 421] width 1503 height 646
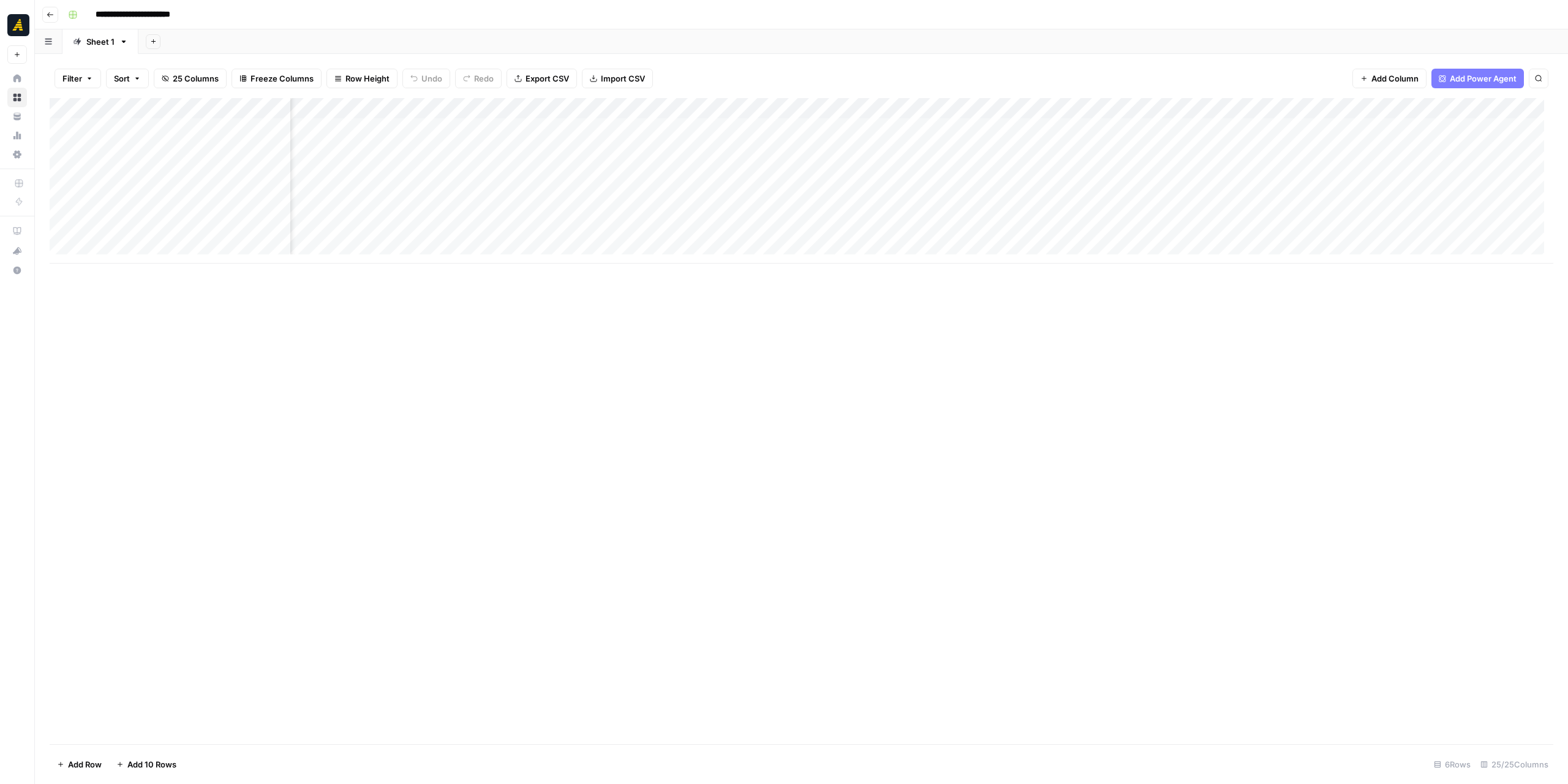
scroll to position [0, 0]
click at [248, 295] on div "Add Column" at bounding box center [802, 421] width 1503 height 646
click at [65, 210] on div "Add Column" at bounding box center [802, 181] width 1503 height 166
click at [51, 211] on div "Add Column" at bounding box center [802, 181] width 1503 height 166
click at [66, 210] on div "Add Column" at bounding box center [802, 181] width 1503 height 166
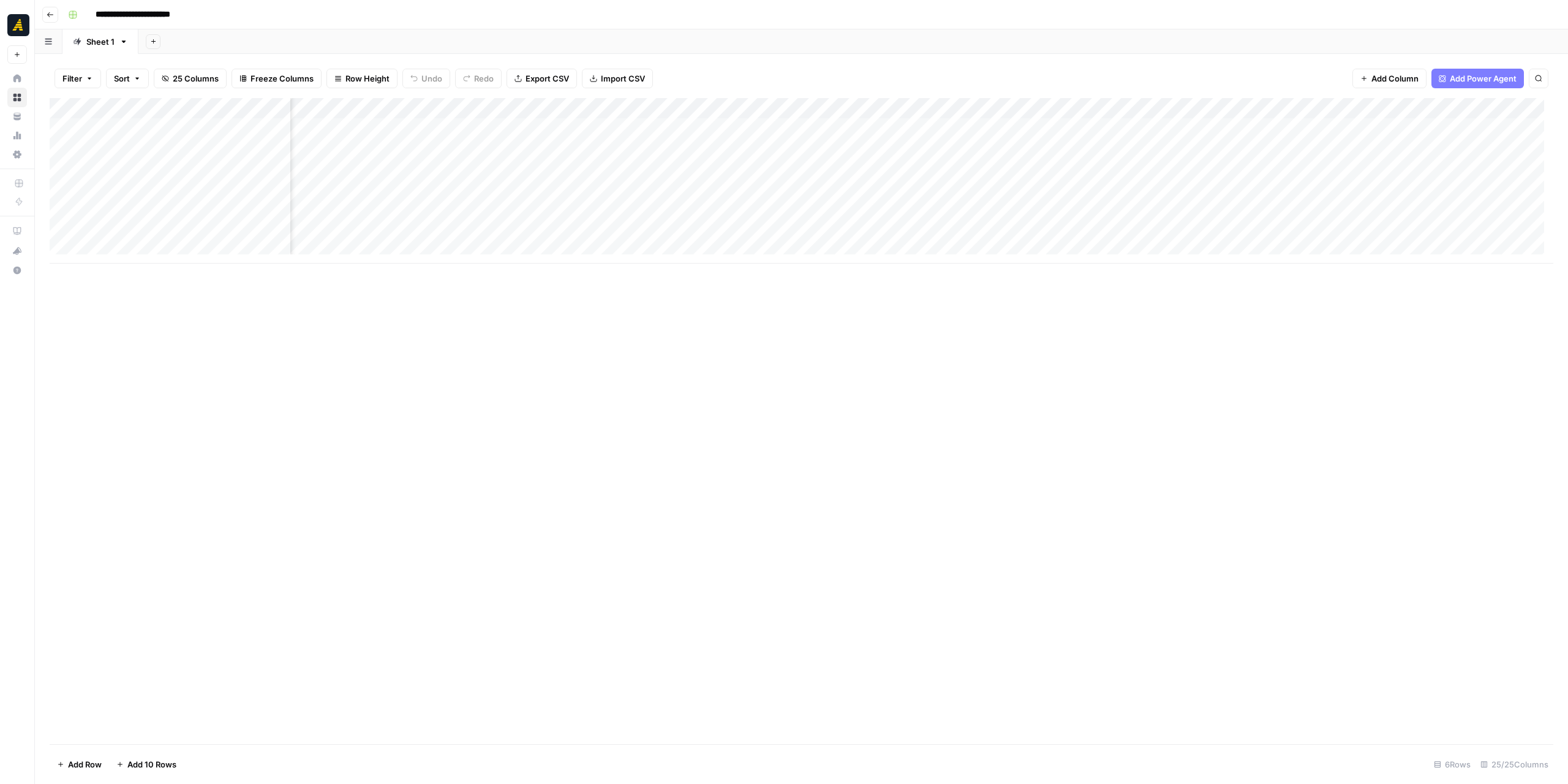
scroll to position [0, 1178]
click at [963, 134] on div "Add Column" at bounding box center [802, 181] width 1503 height 166
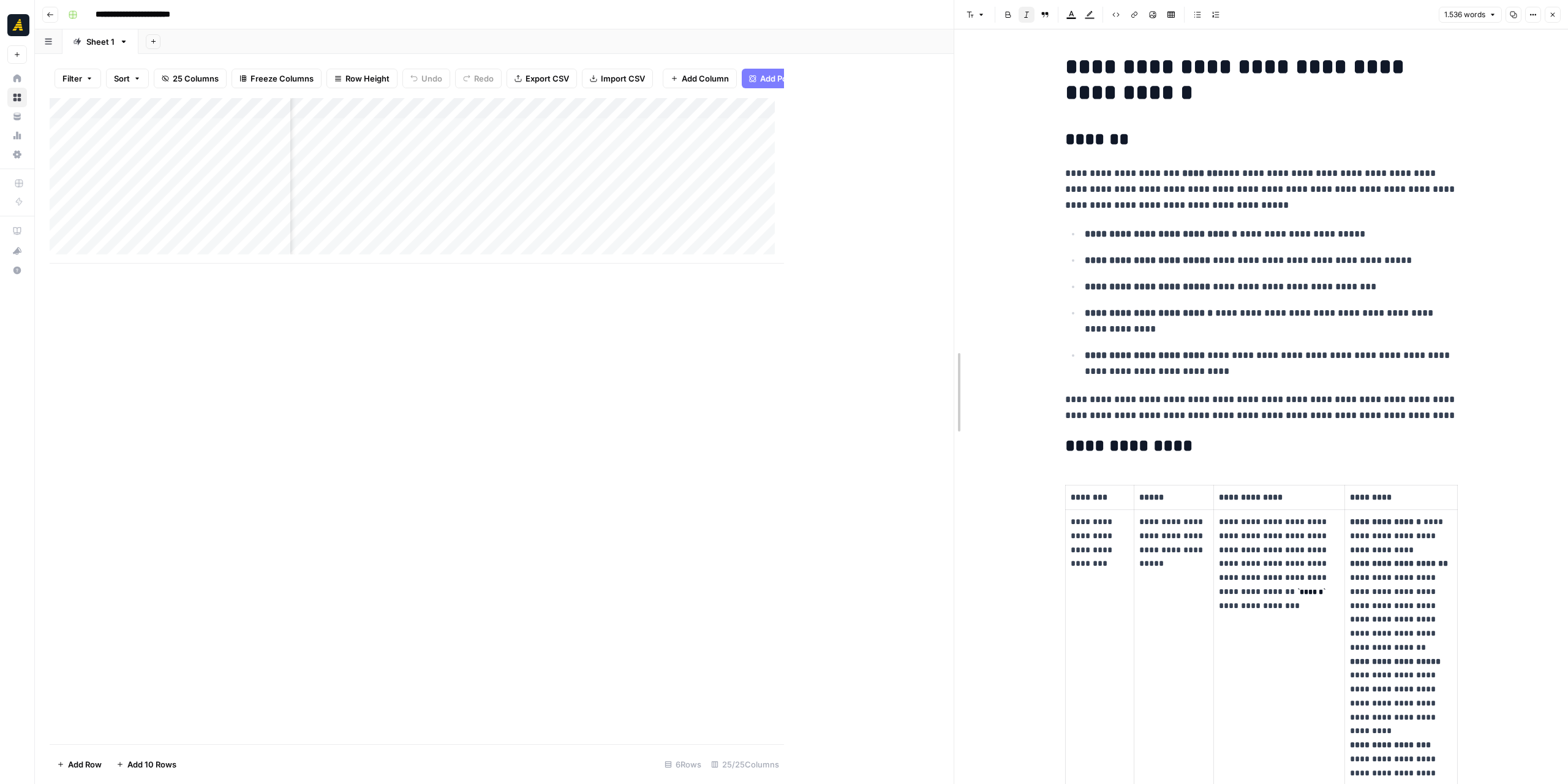
drag, startPoint x: 784, startPoint y: 338, endPoint x: 954, endPoint y: 331, distance: 170.1
click at [1558, 13] on button "Close" at bounding box center [1552, 14] width 15 height 15
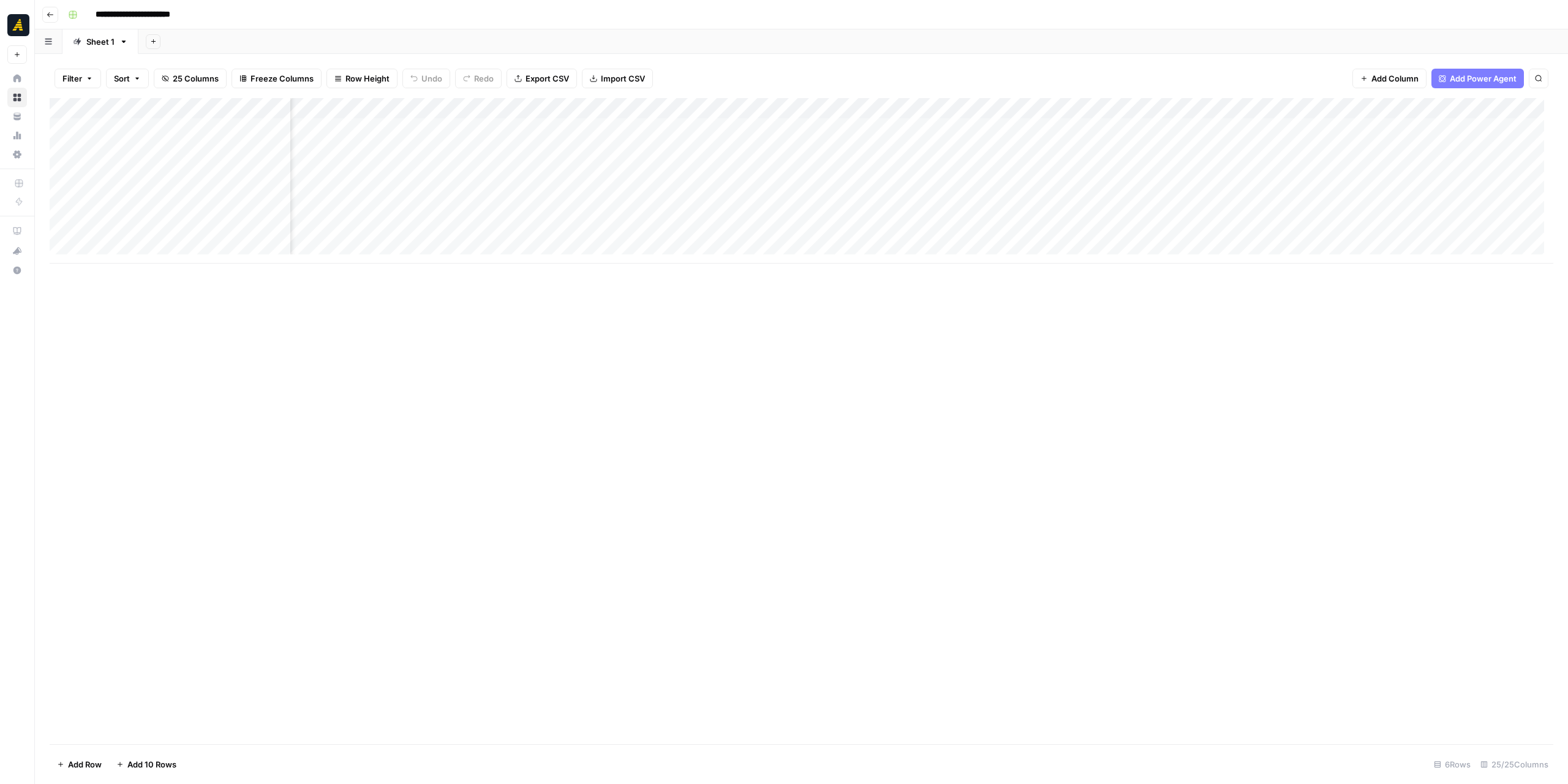
scroll to position [0, 1322]
click at [1385, 132] on div "Add Column" at bounding box center [802, 181] width 1503 height 166
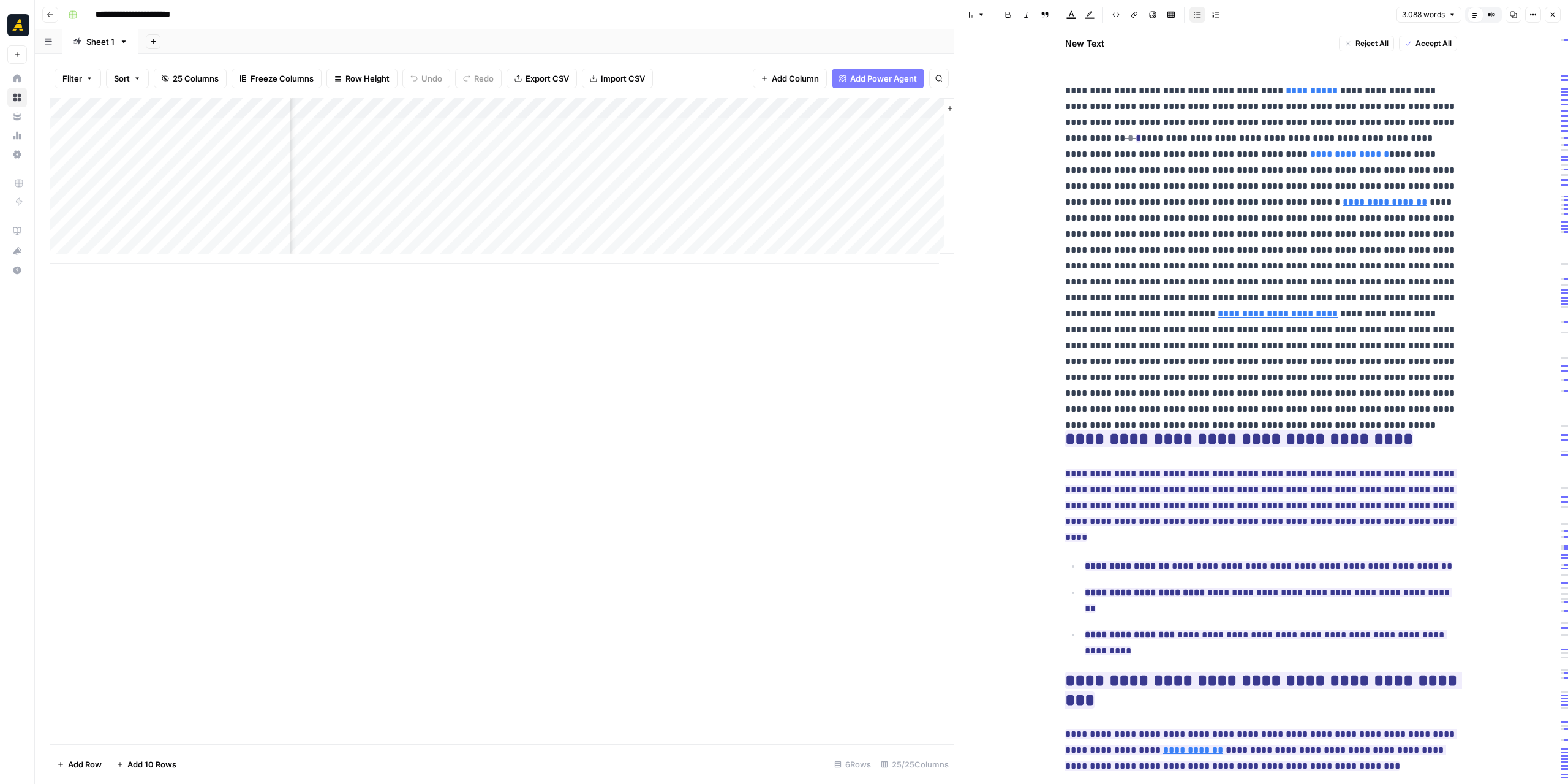
scroll to position [0, 1922]
click at [422, 148] on div "Add Column" at bounding box center [501, 181] width 904 height 166
click at [420, 168] on div "Add Column" at bounding box center [501, 181] width 904 height 166
click at [733, 111] on div "Add Column" at bounding box center [501, 181] width 904 height 166
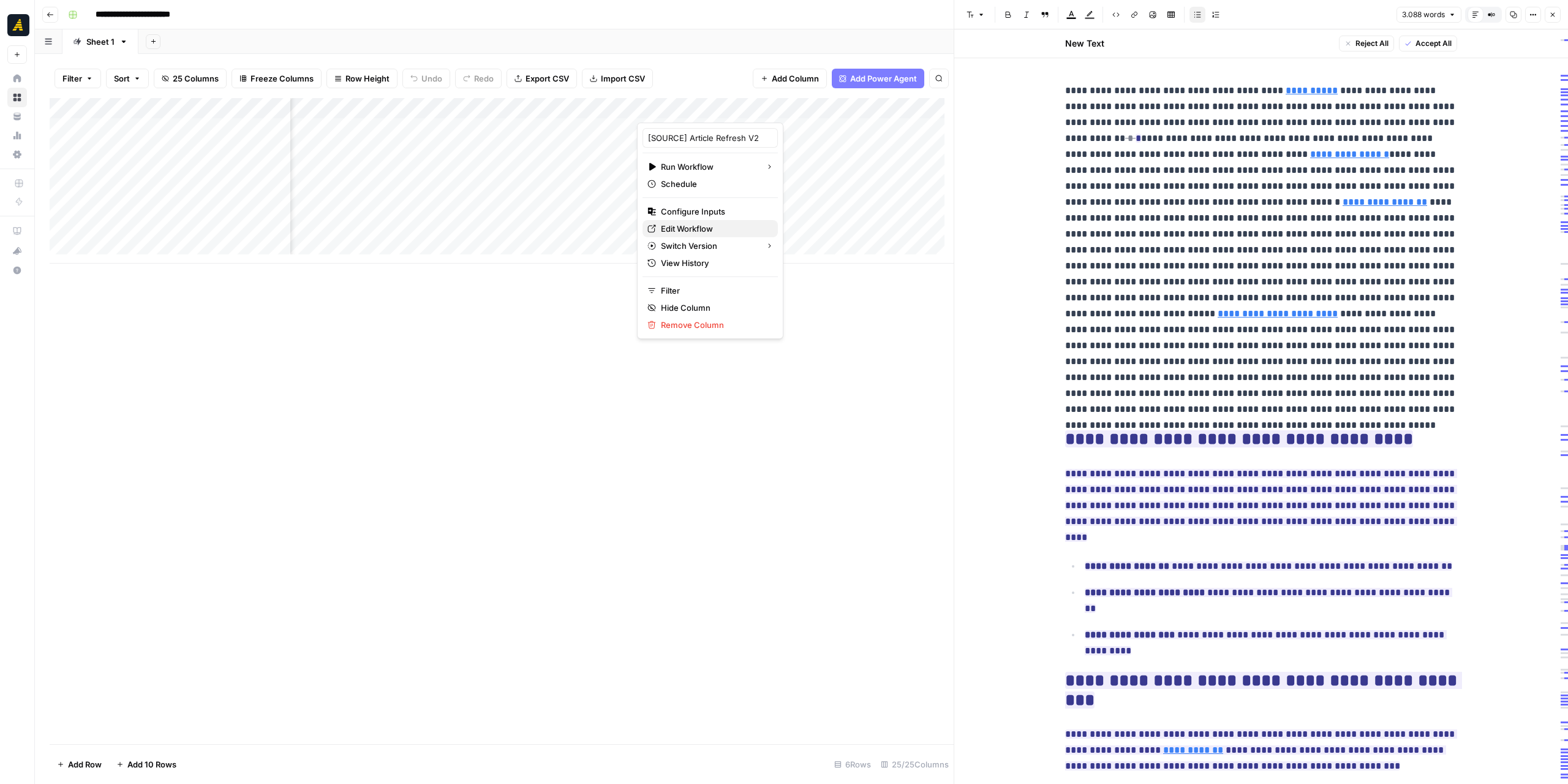
click at [704, 227] on span "Edit Workflow" at bounding box center [714, 228] width 107 height 12
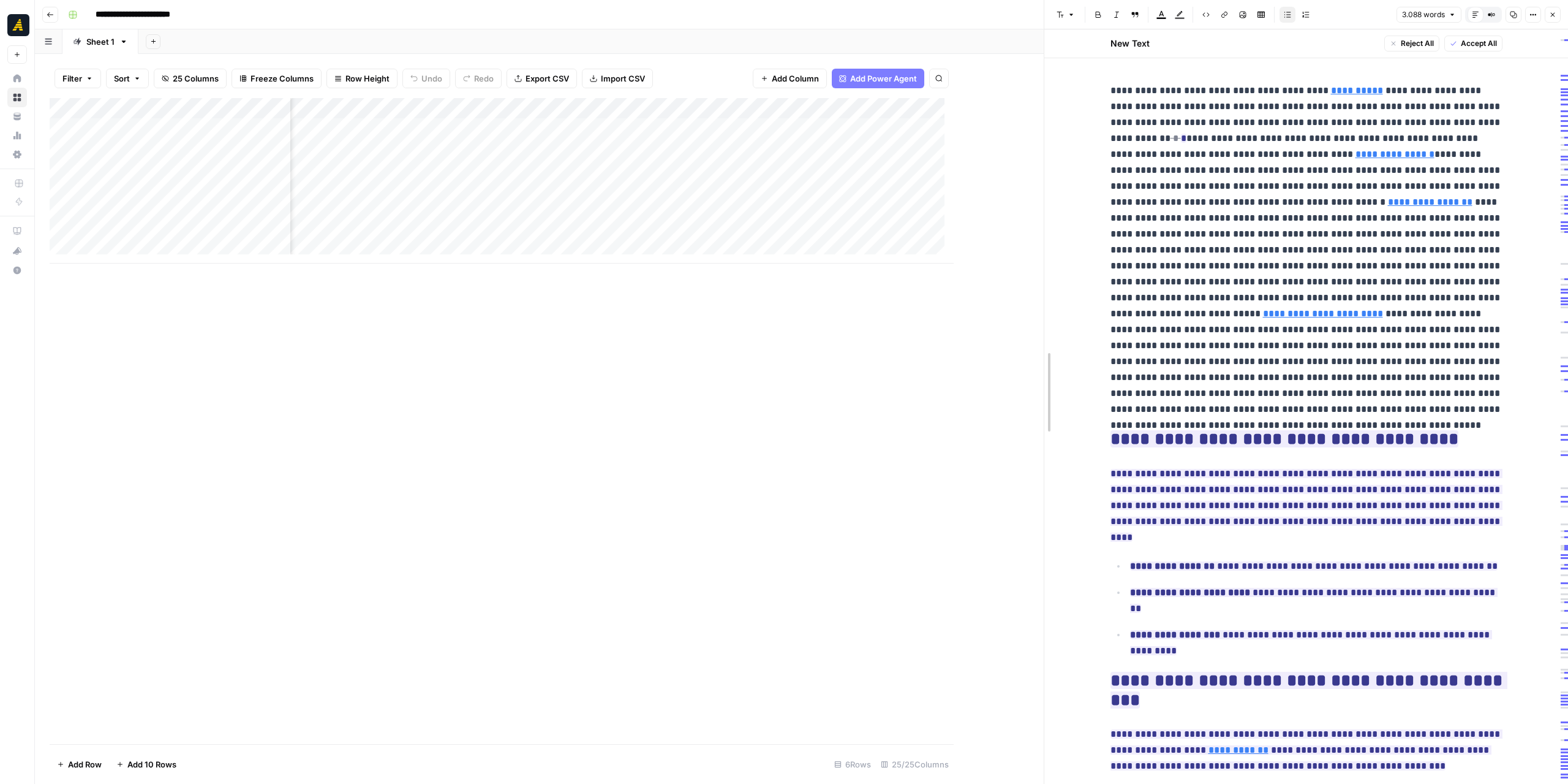
drag, startPoint x: 952, startPoint y: 565, endPoint x: 1042, endPoint y: 563, distance: 90.0
click at [1042, 563] on div at bounding box center [1044, 392] width 12 height 784
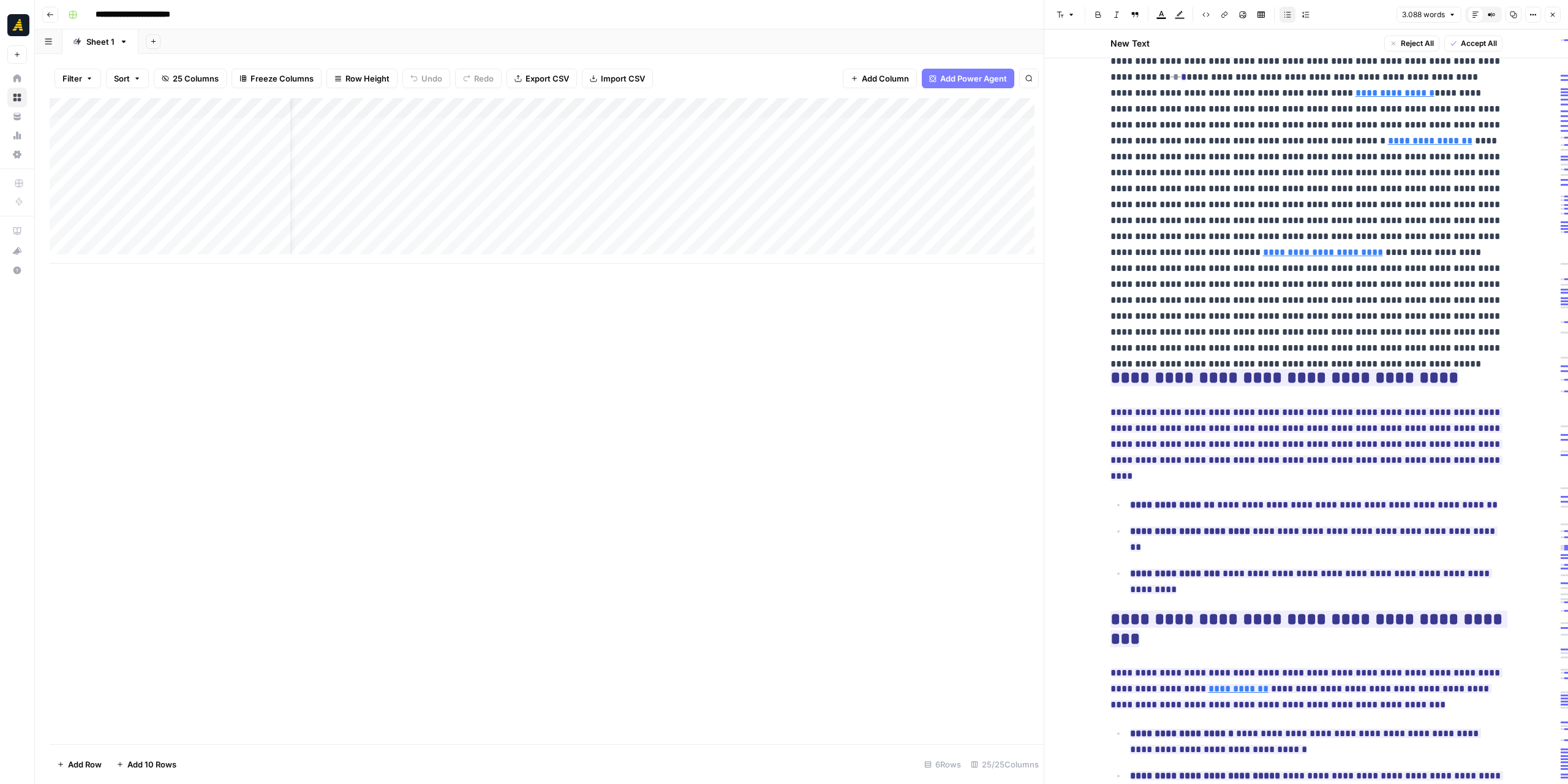
scroll to position [0, 35]
click at [251, 128] on div "Add Column" at bounding box center [547, 181] width 994 height 166
click at [510, 341] on div "Add Column" at bounding box center [547, 421] width 994 height 646
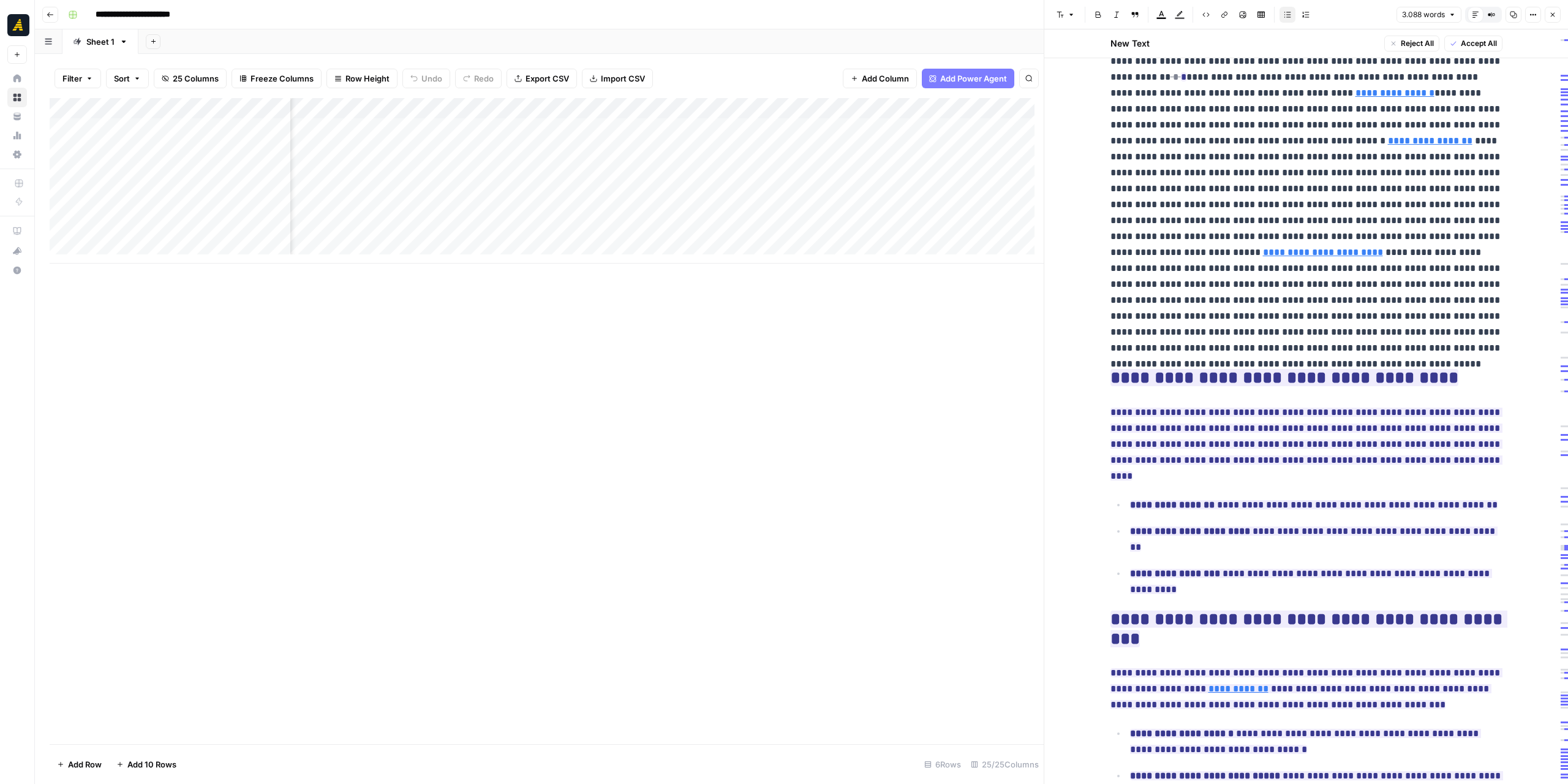
click at [649, 110] on div "Add Column" at bounding box center [547, 181] width 994 height 166
click at [598, 232] on span "Edit Workflow" at bounding box center [613, 228] width 107 height 12
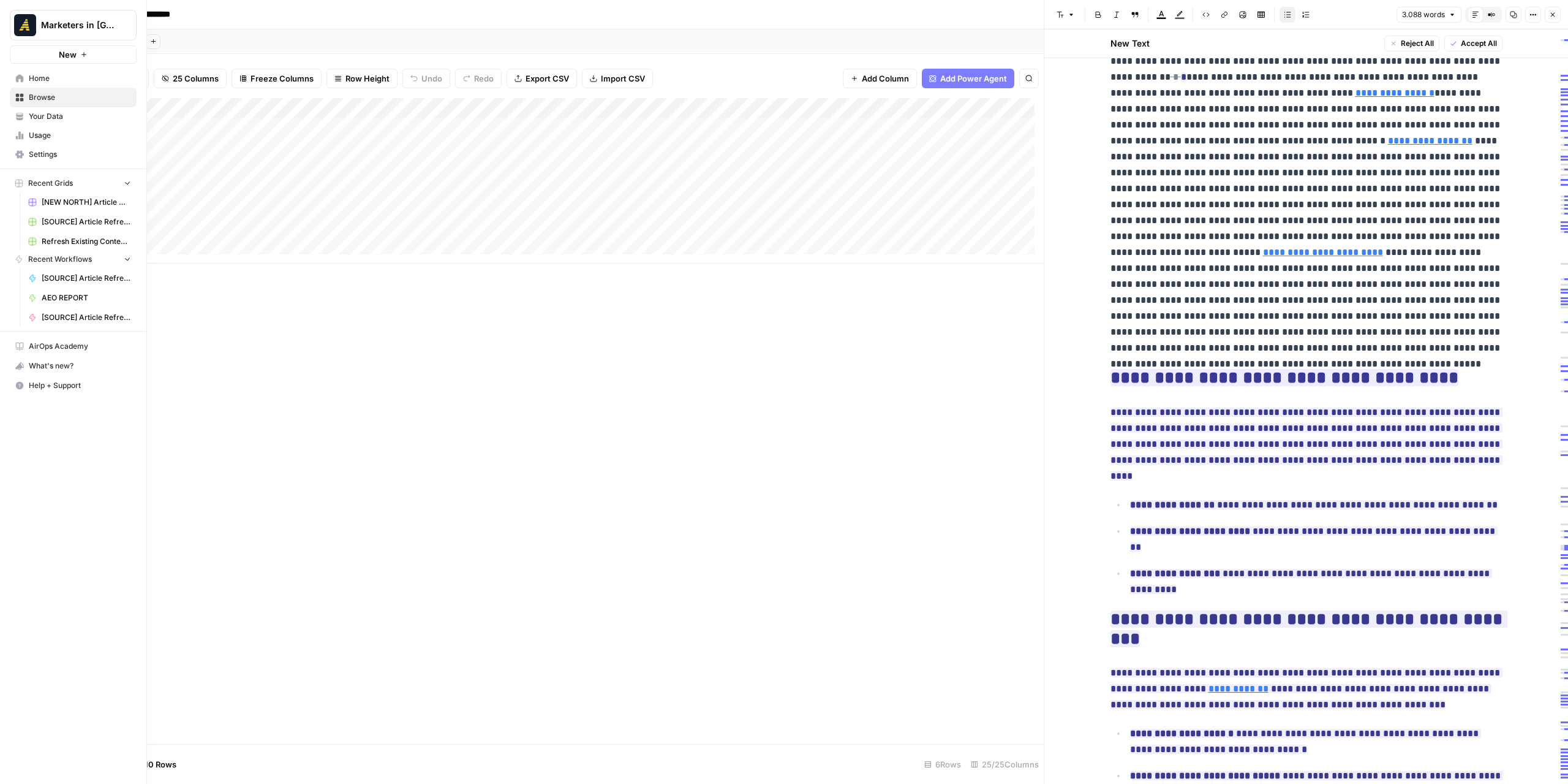
click at [17, 113] on icon at bounding box center [19, 116] width 8 height 8
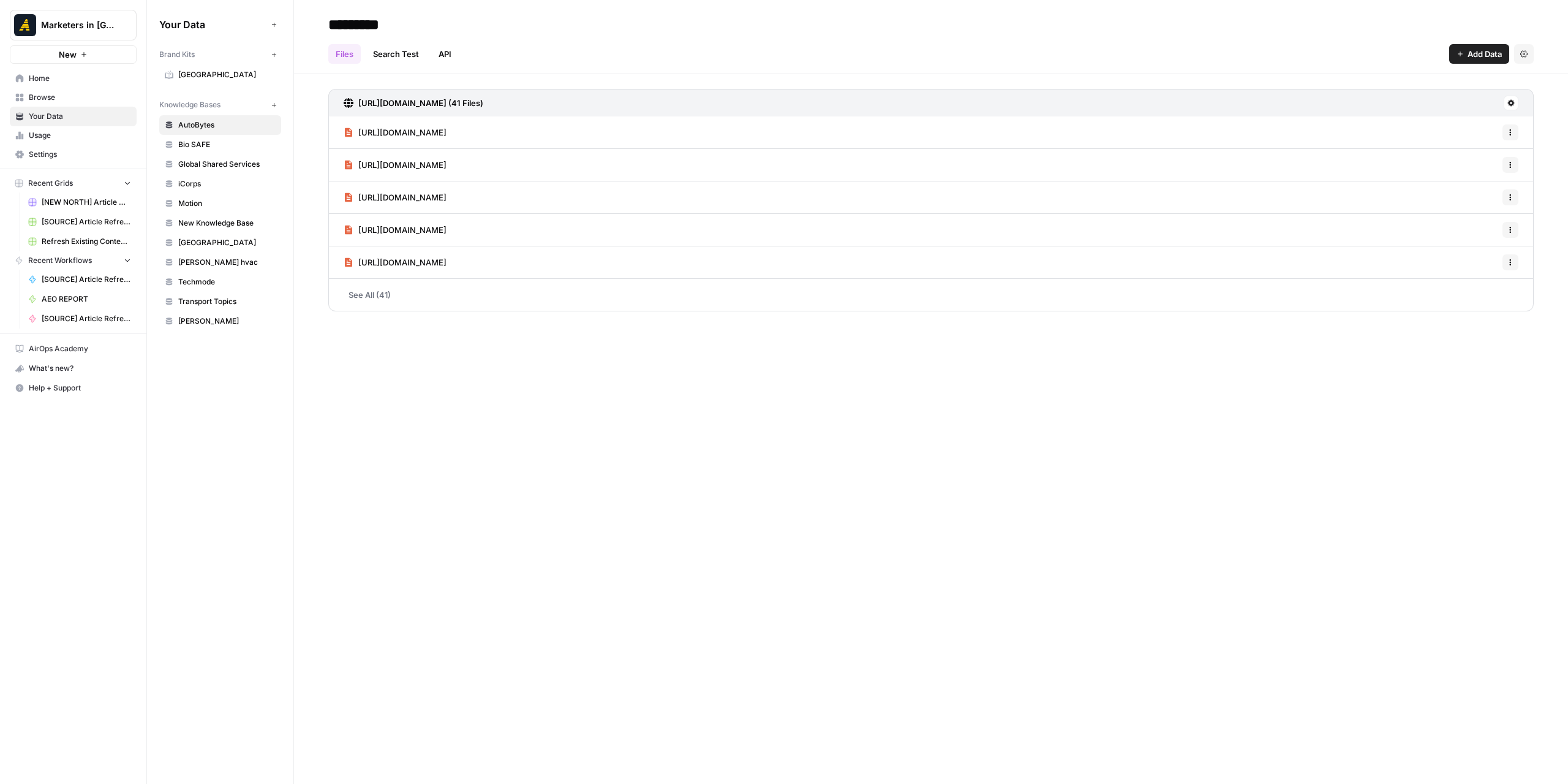
click at [224, 76] on span "[GEOGRAPHIC_DATA]" at bounding box center [227, 75] width 97 height 11
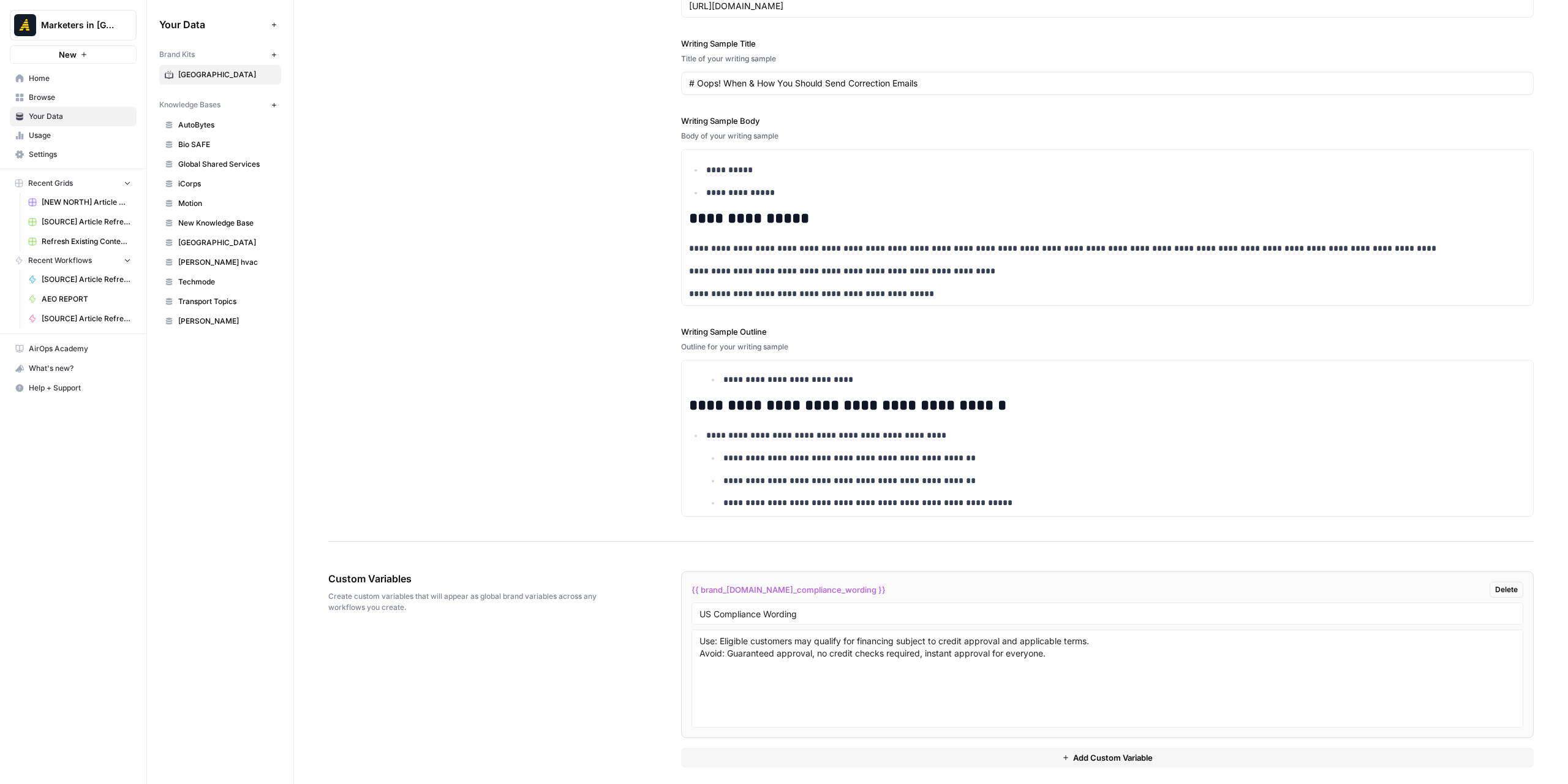
scroll to position [362, 0]
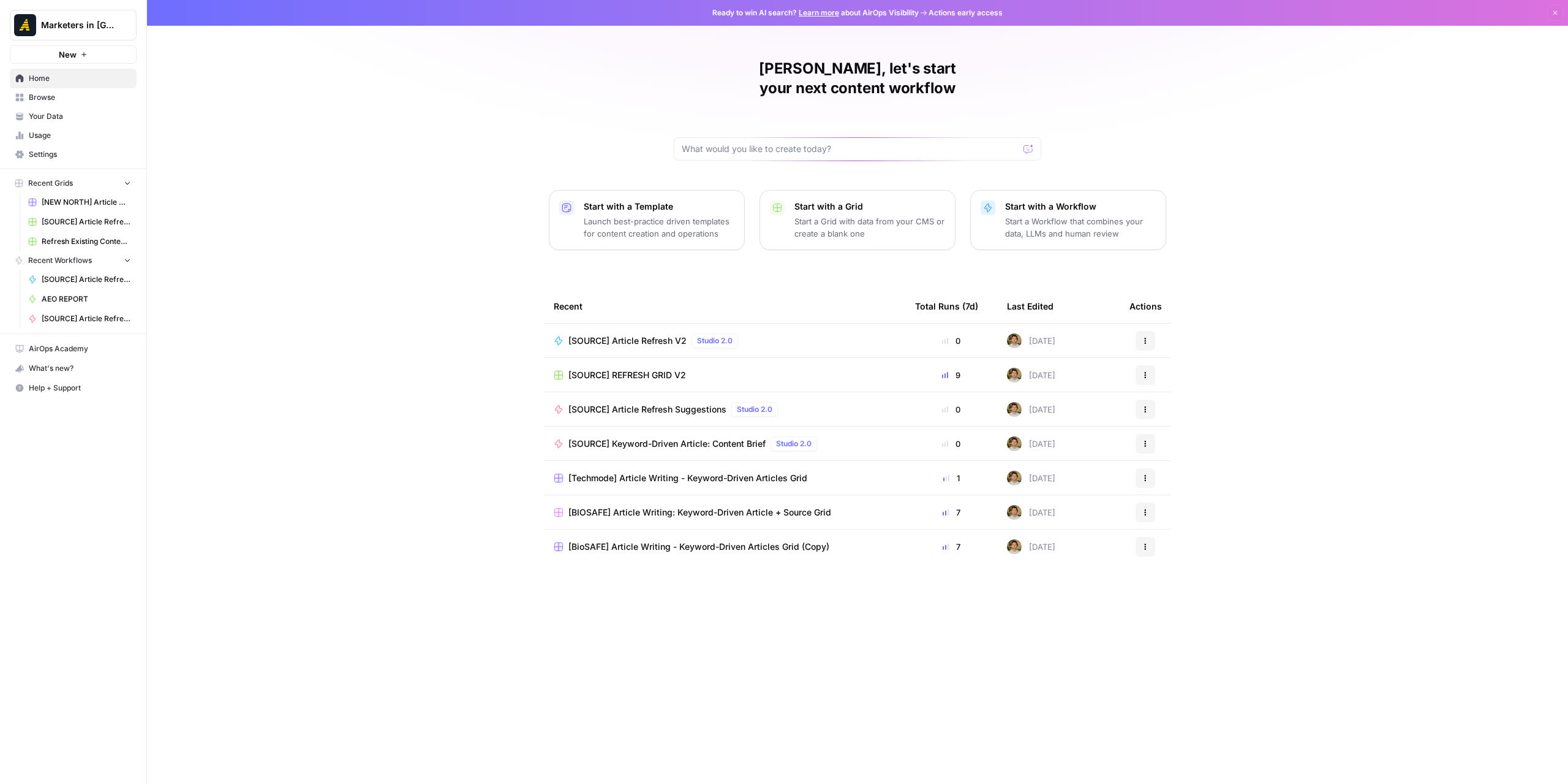
click at [51, 95] on span "Browse" at bounding box center [80, 97] width 102 height 11
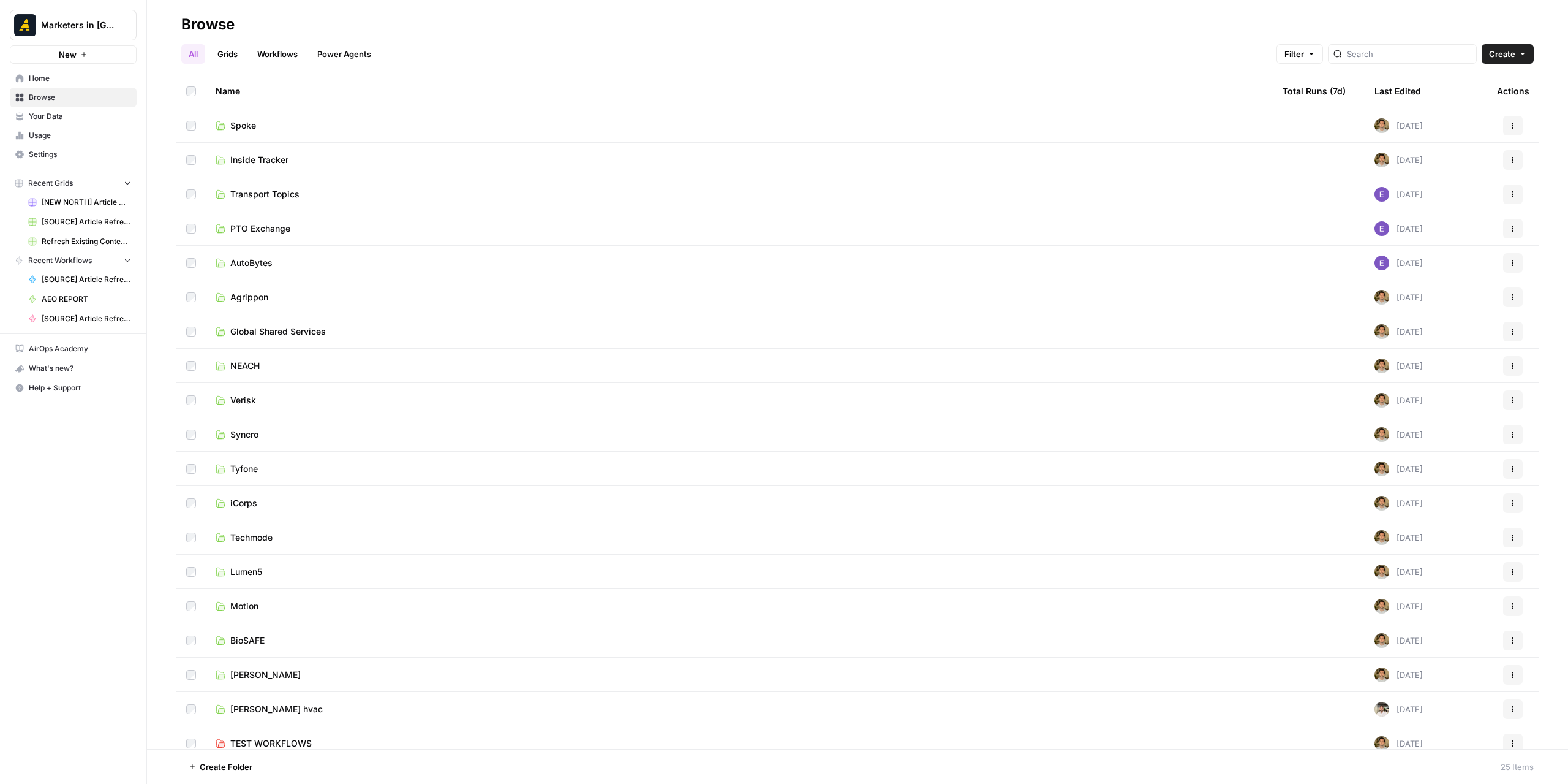
click at [72, 121] on span "Your Data" at bounding box center [80, 117] width 102 height 11
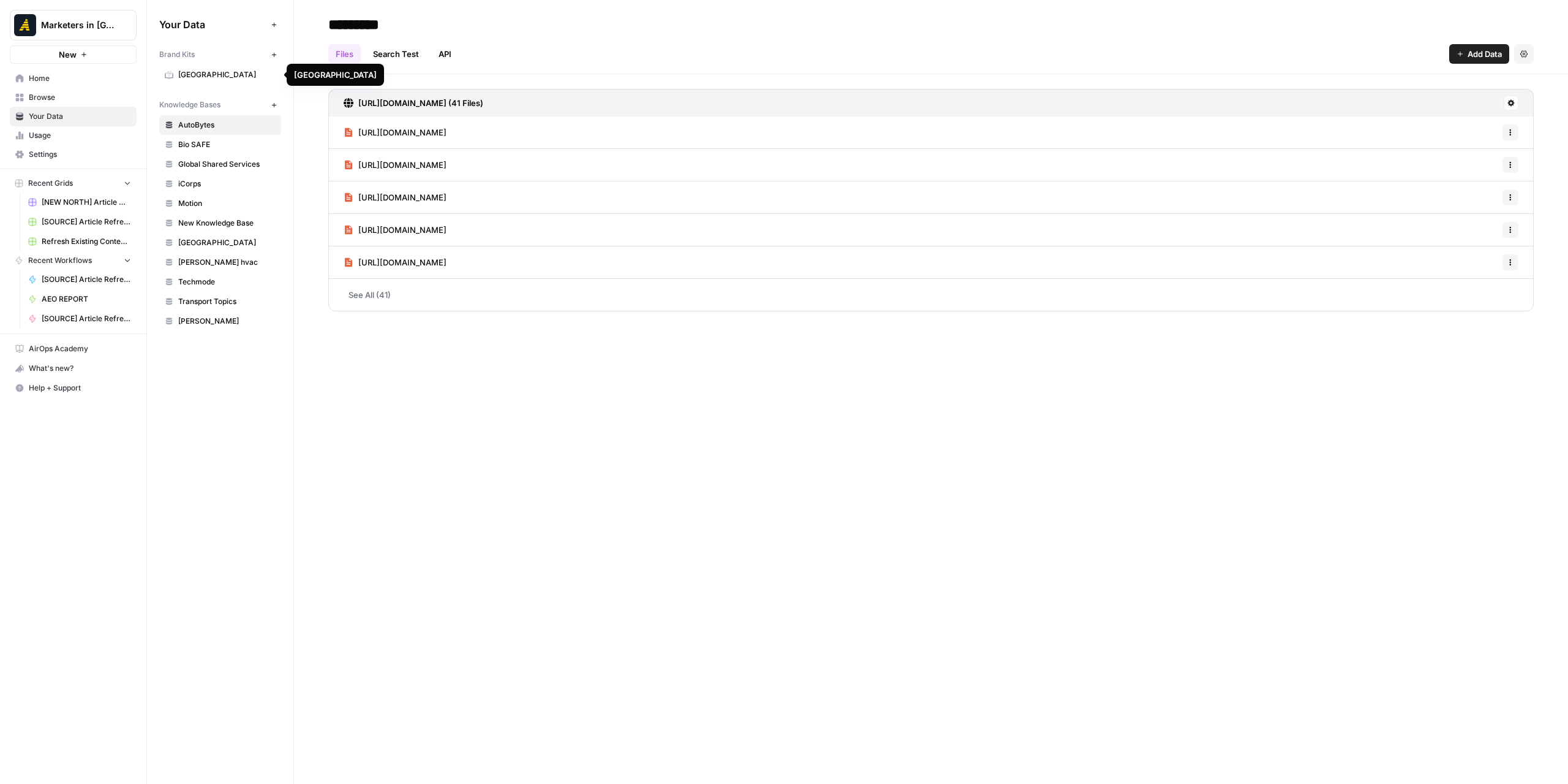
click at [224, 72] on span "[GEOGRAPHIC_DATA]" at bounding box center [227, 75] width 97 height 11
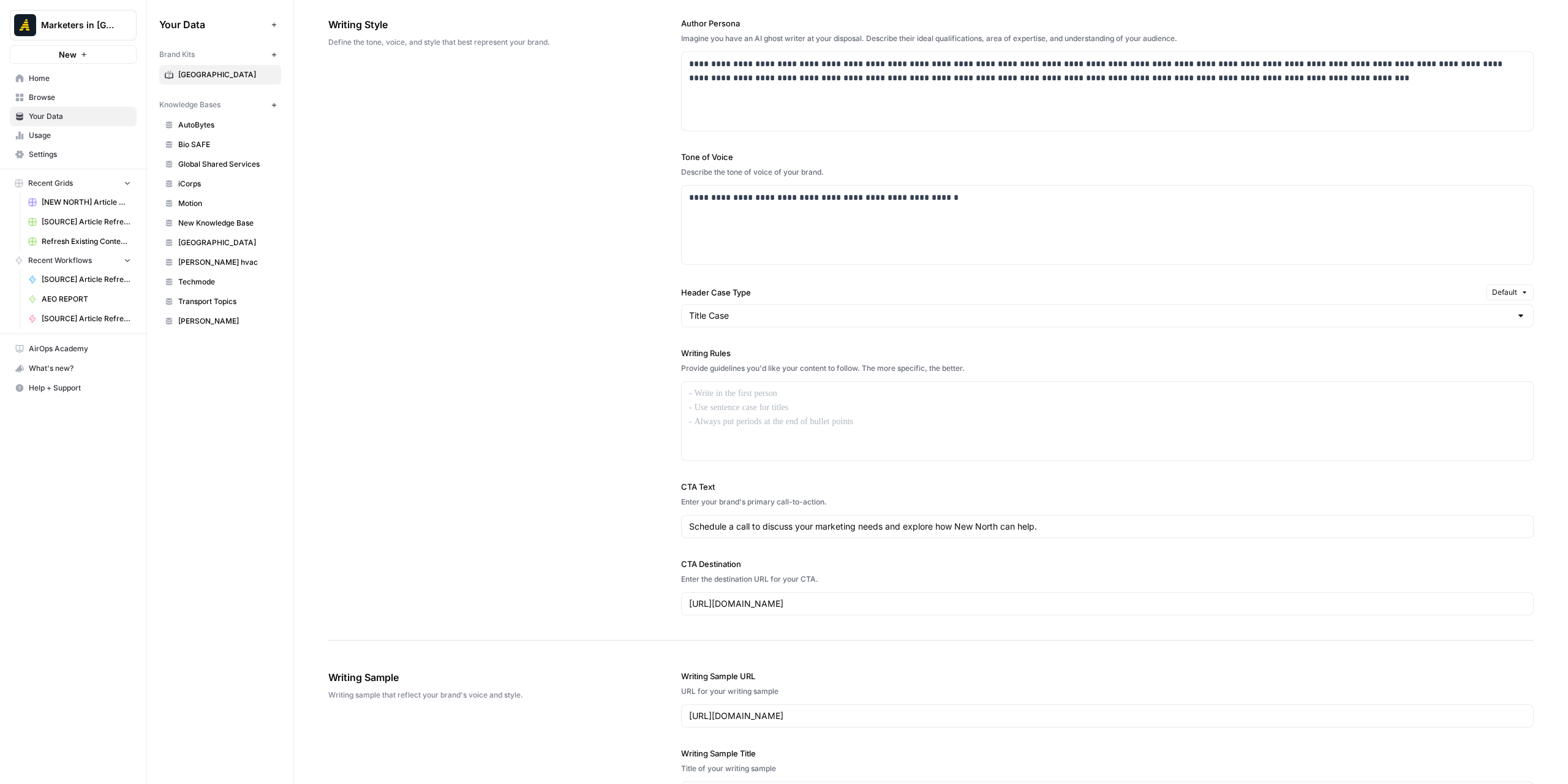
scroll to position [858, 0]
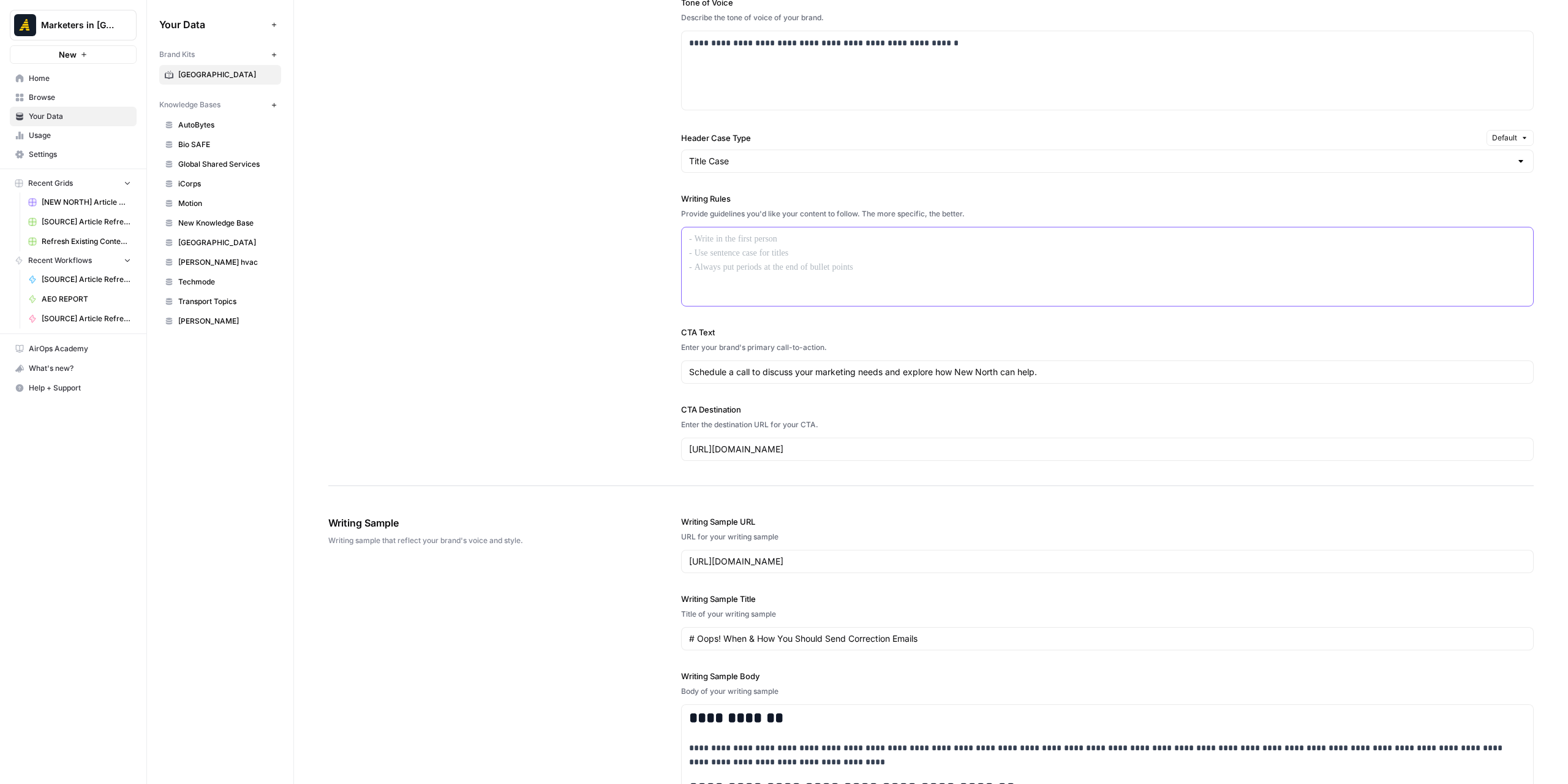
click at [834, 247] on div at bounding box center [1107, 267] width 851 height 78
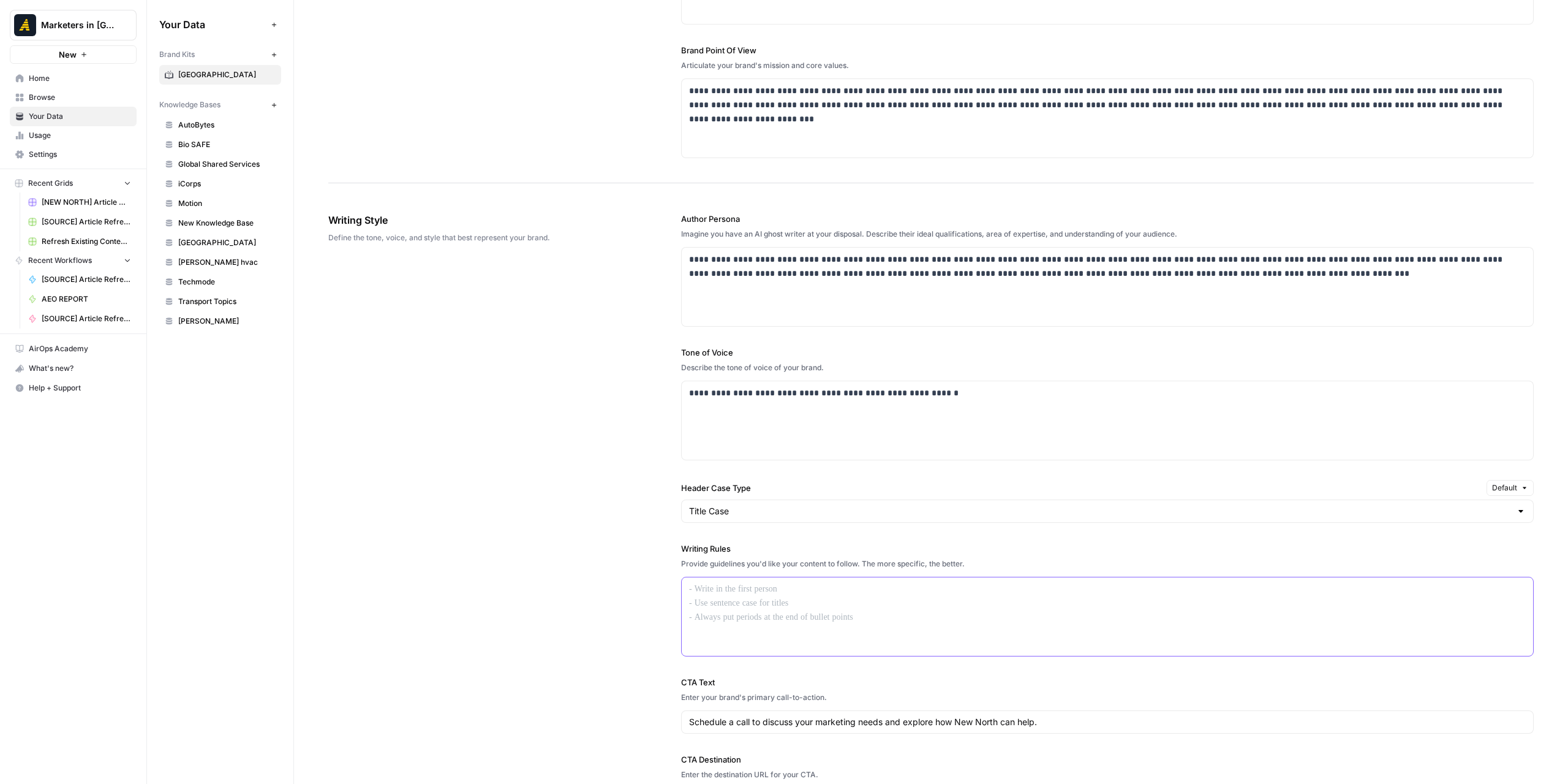
scroll to position [368, 0]
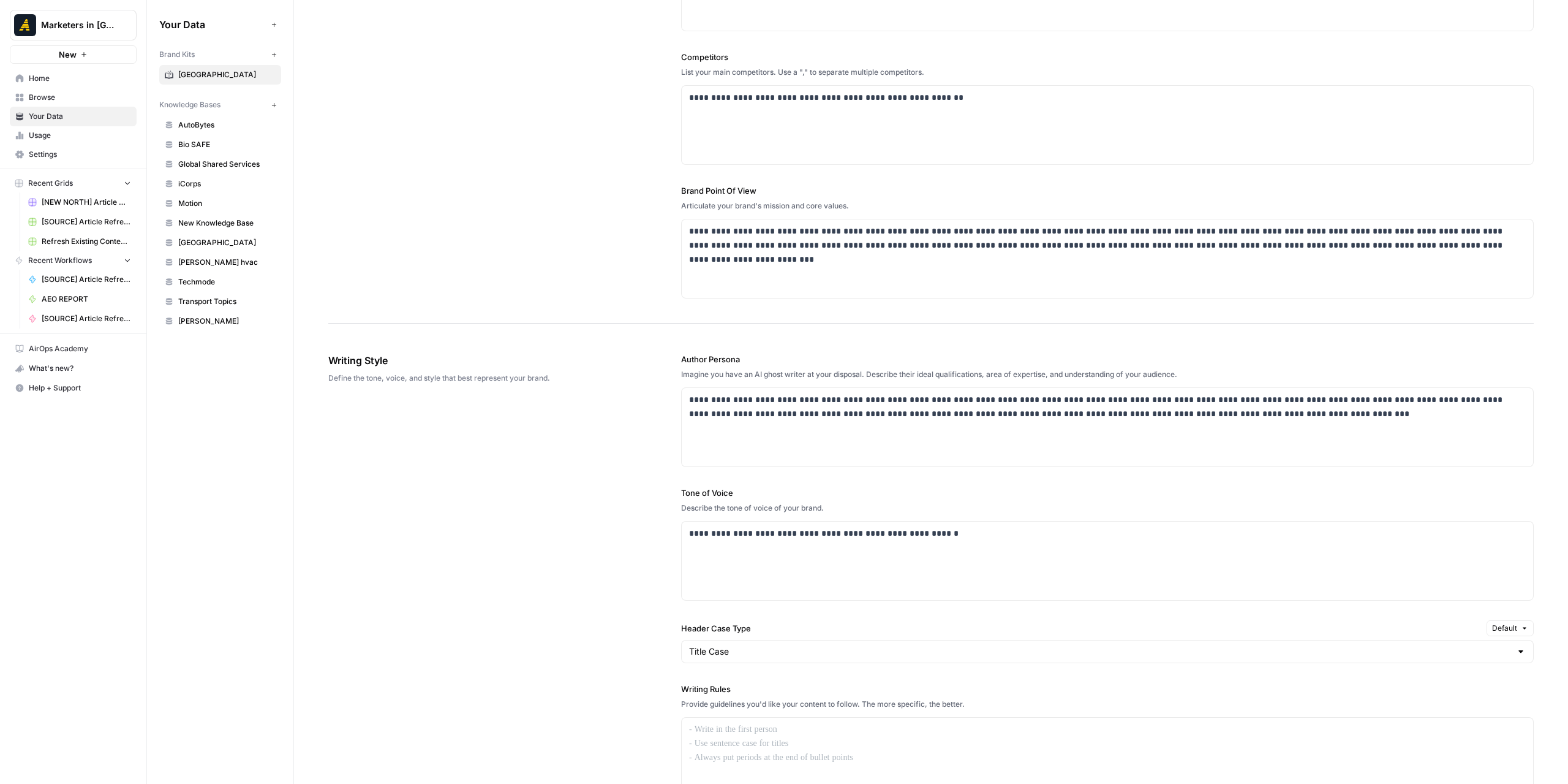
click at [74, 75] on span "Home" at bounding box center [80, 78] width 102 height 11
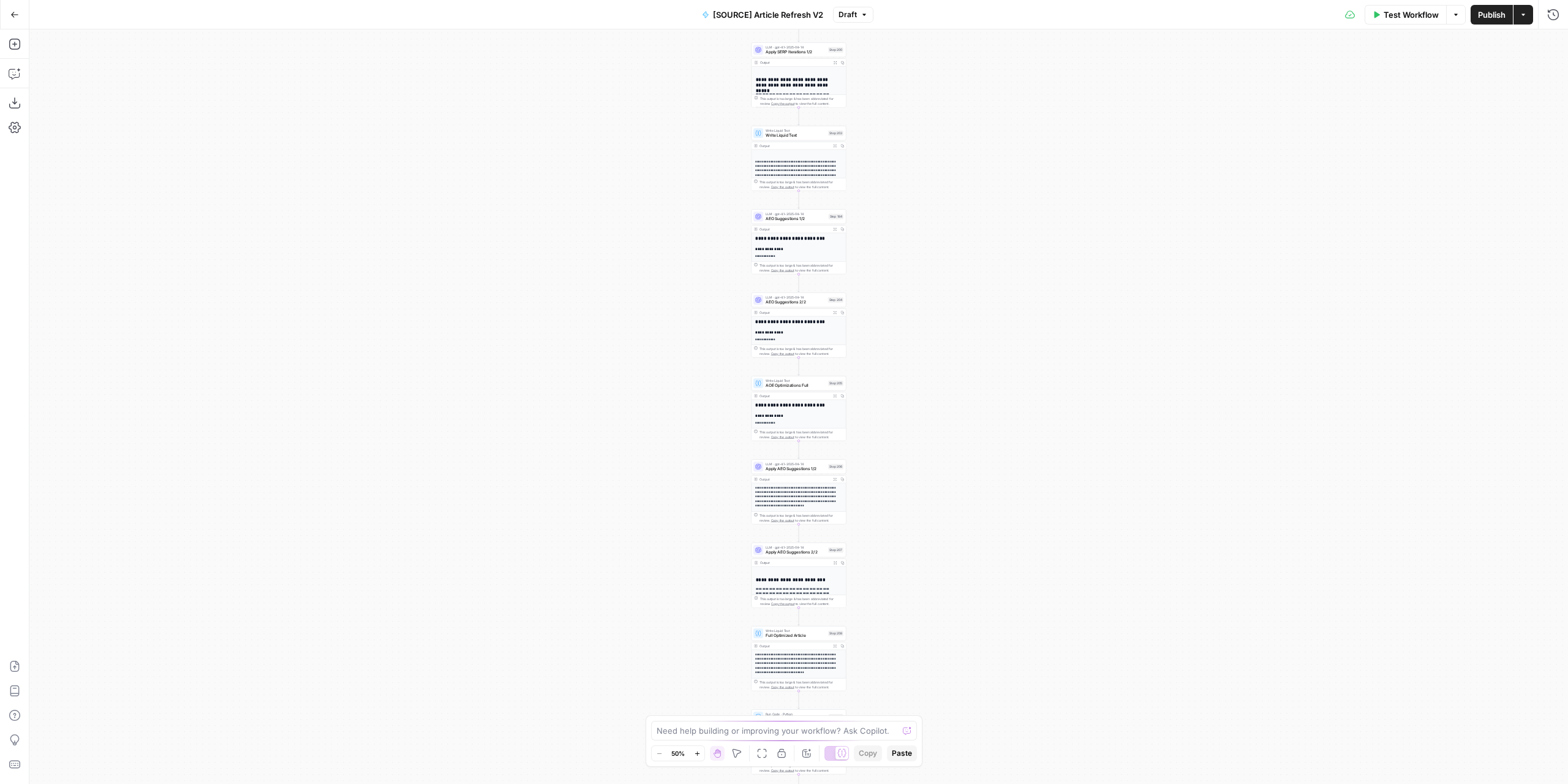
click at [856, 16] on button "Draft" at bounding box center [853, 14] width 40 height 15
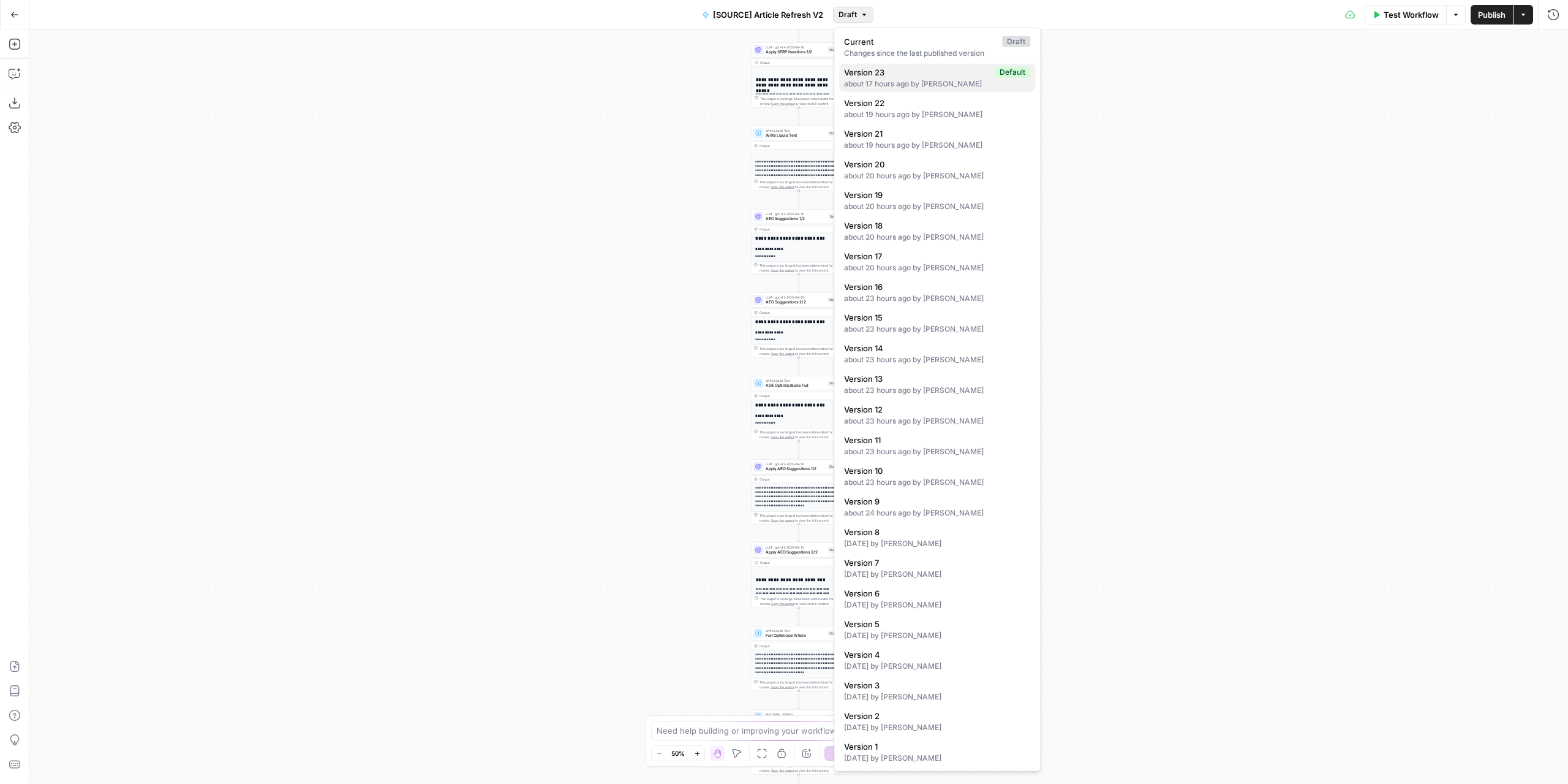
click at [895, 74] on span "Version 23" at bounding box center [916, 72] width 146 height 12
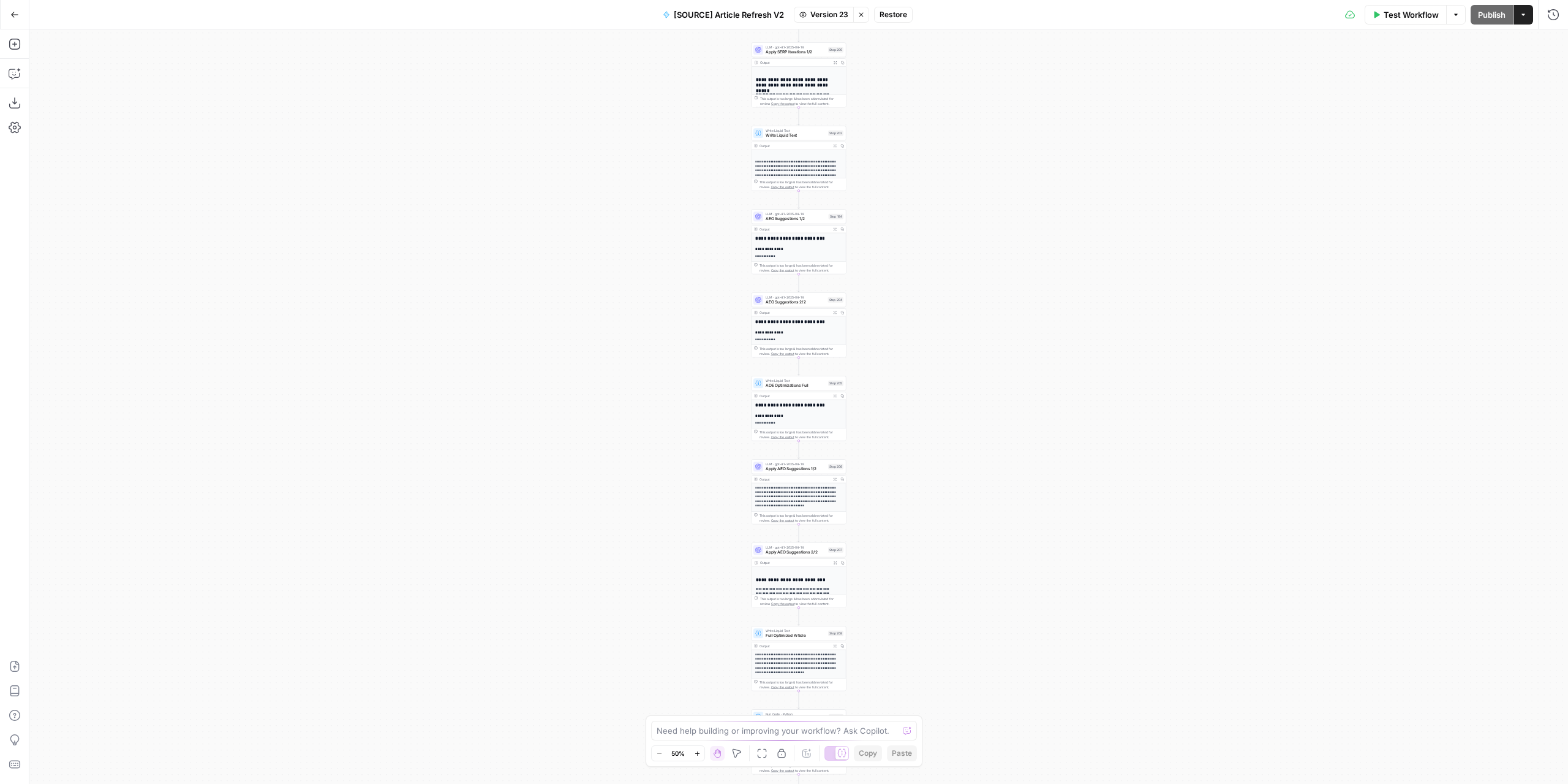
click at [881, 400] on div "true false false true false true Workflow Set Inputs Inputs Power Agent Identif…" at bounding box center [798, 406] width 1538 height 754
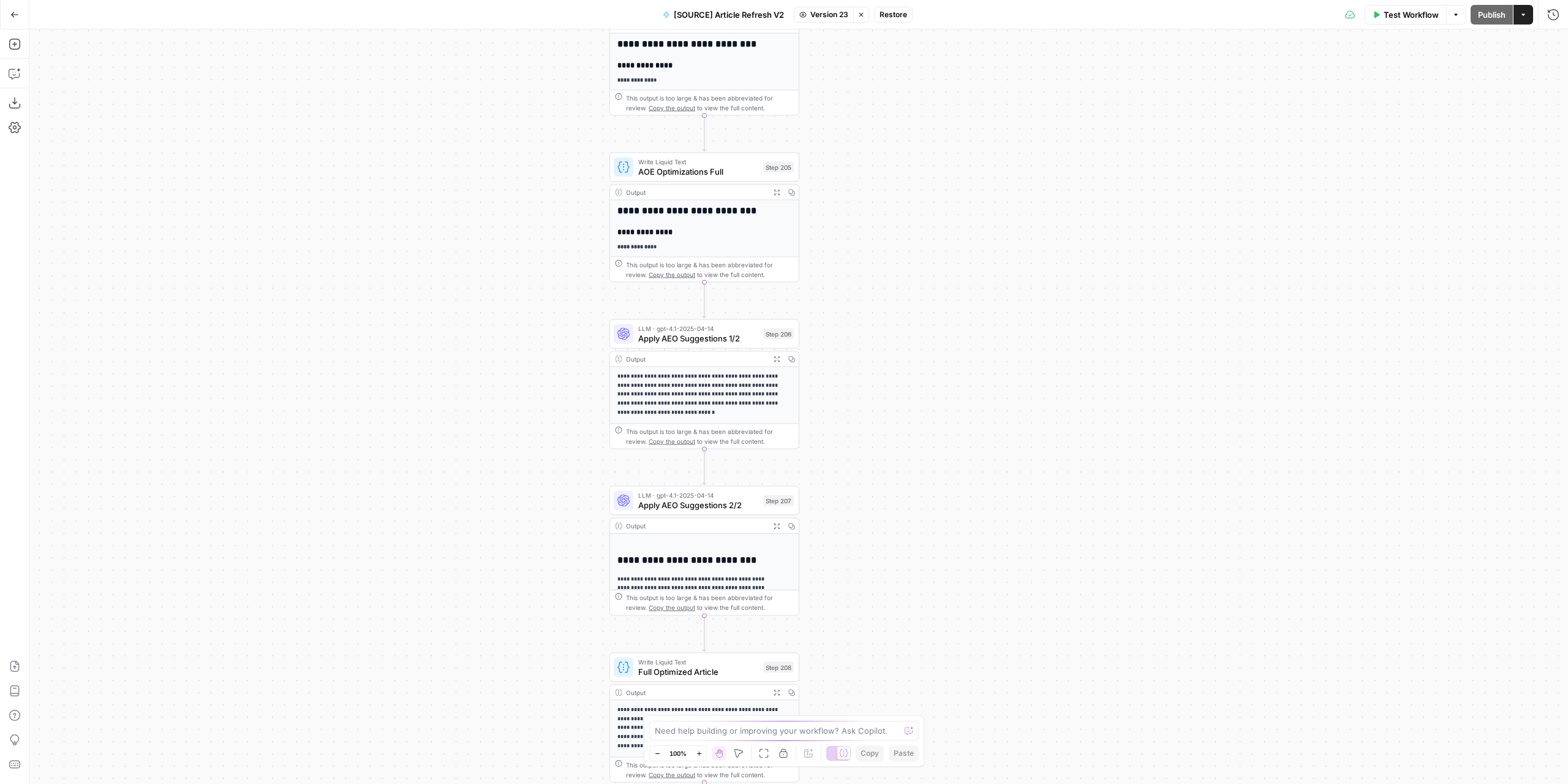
drag, startPoint x: 904, startPoint y: 443, endPoint x: 916, endPoint y: 300, distance: 143.5
click at [915, 307] on div "true false false true false true Workflow Set Inputs Inputs Power Agent Identif…" at bounding box center [798, 406] width 1538 height 754
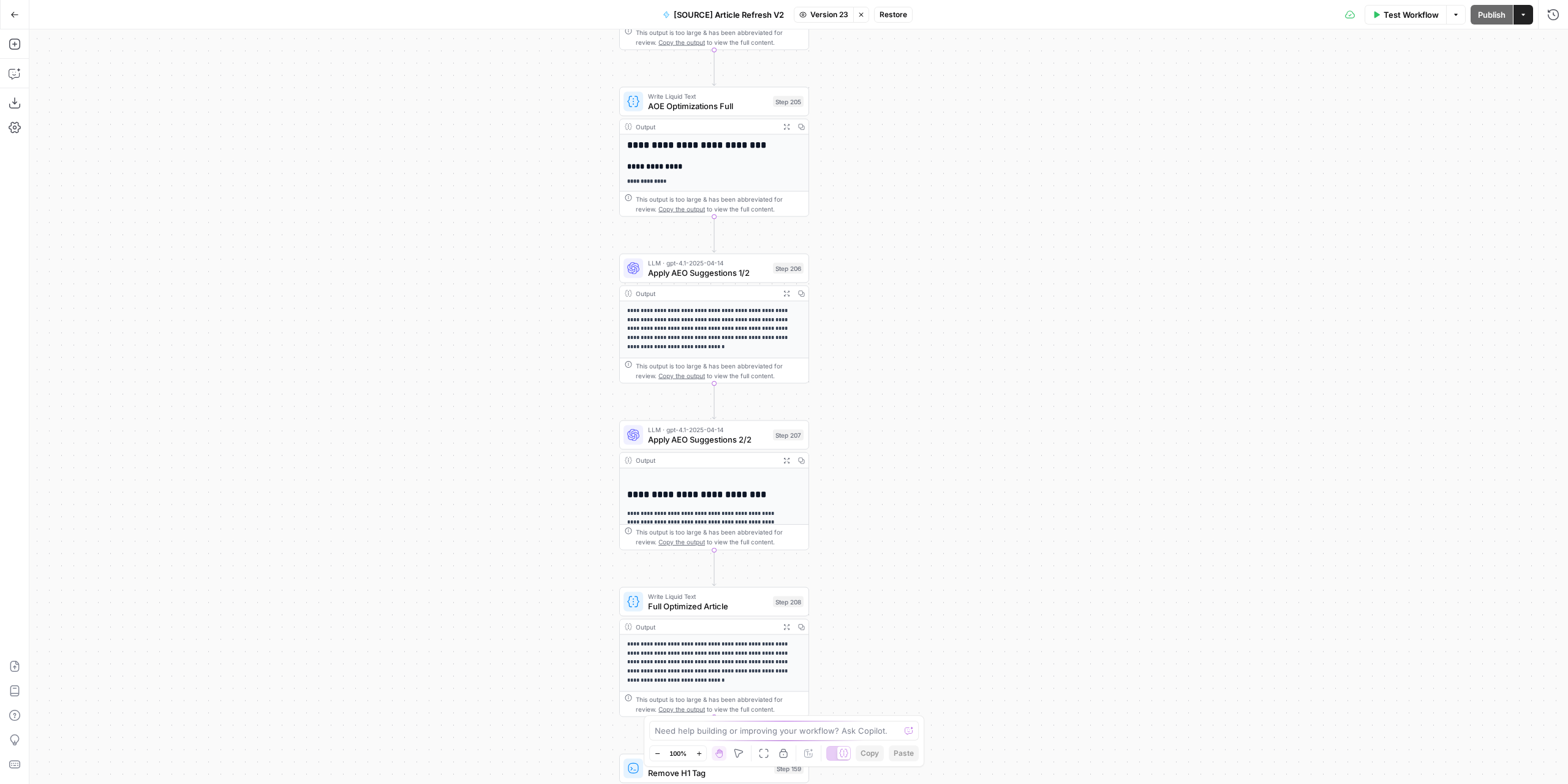
click at [883, 506] on div "true false false true false true Workflow Set Inputs Inputs Power Agent Identif…" at bounding box center [798, 406] width 1538 height 754
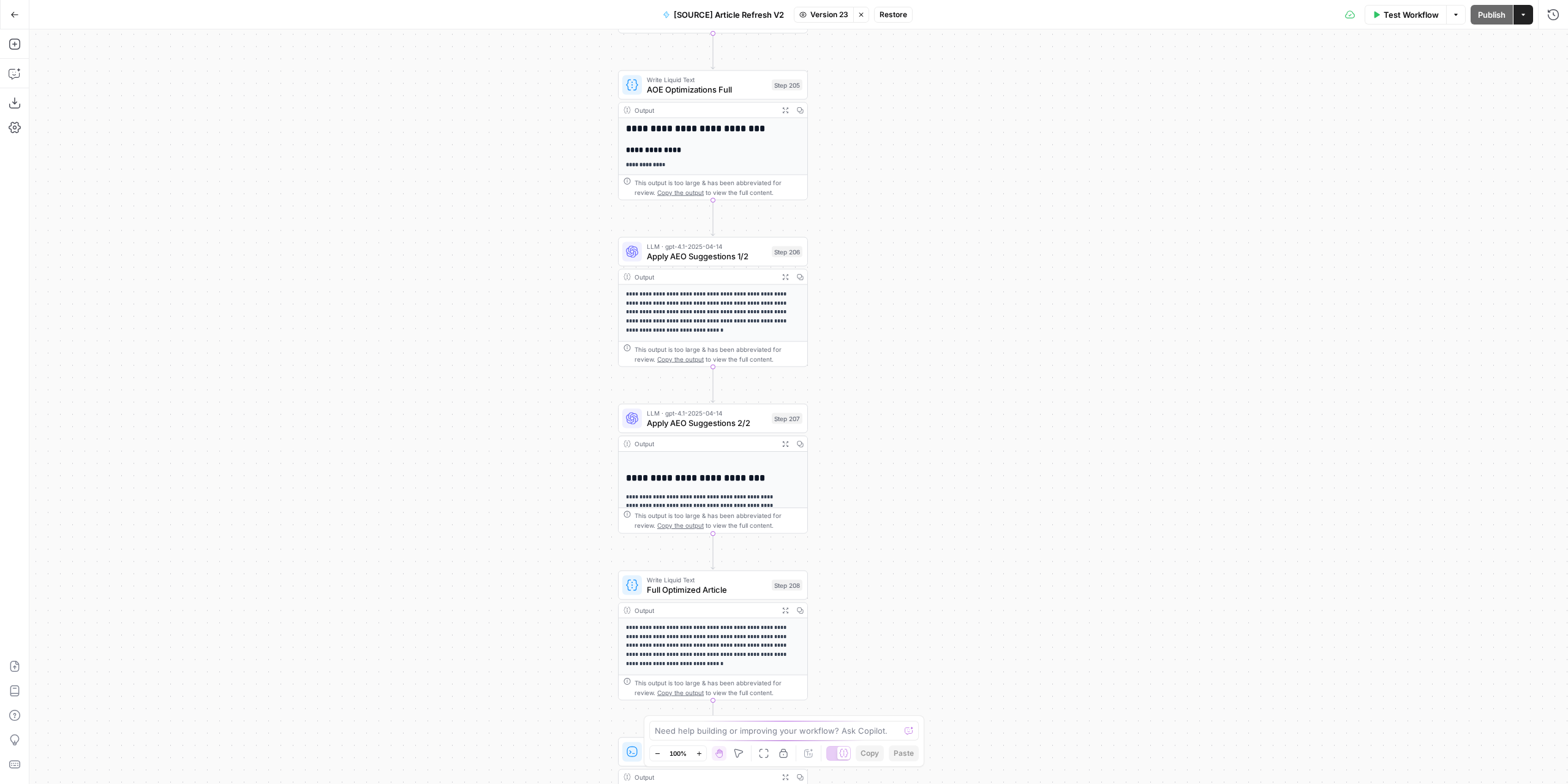
drag, startPoint x: 876, startPoint y: 533, endPoint x: 913, endPoint y: 660, distance: 132.3
click at [907, 677] on div "true false false true false true Workflow Set Inputs Inputs Power Agent Identif…" at bounding box center [798, 406] width 1538 height 754
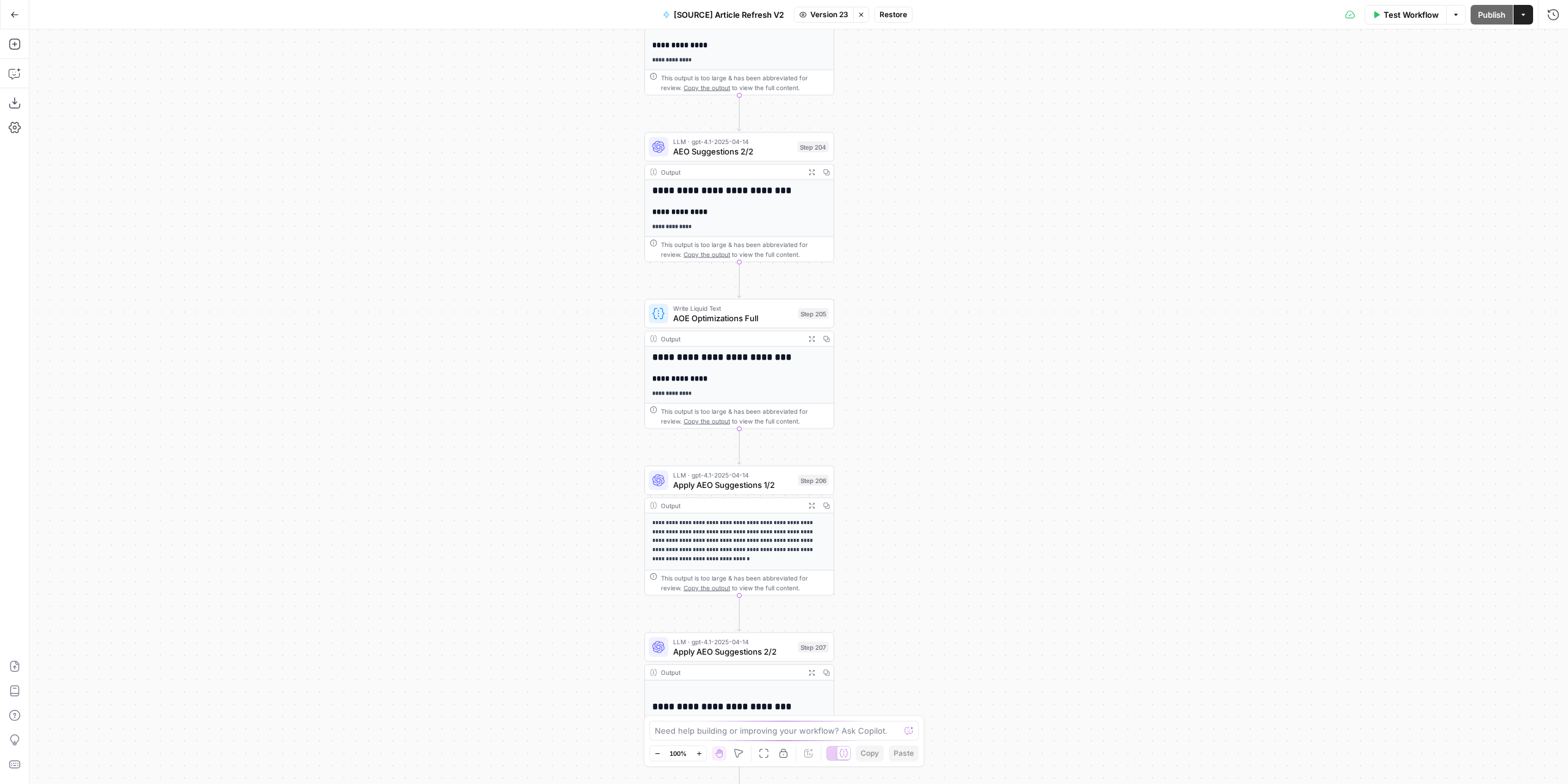
drag, startPoint x: 920, startPoint y: 316, endPoint x: 934, endPoint y: 616, distance: 300.3
click at [932, 617] on div "true false false true false true Workflow Set Inputs Inputs Power Agent Identif…" at bounding box center [798, 406] width 1538 height 754
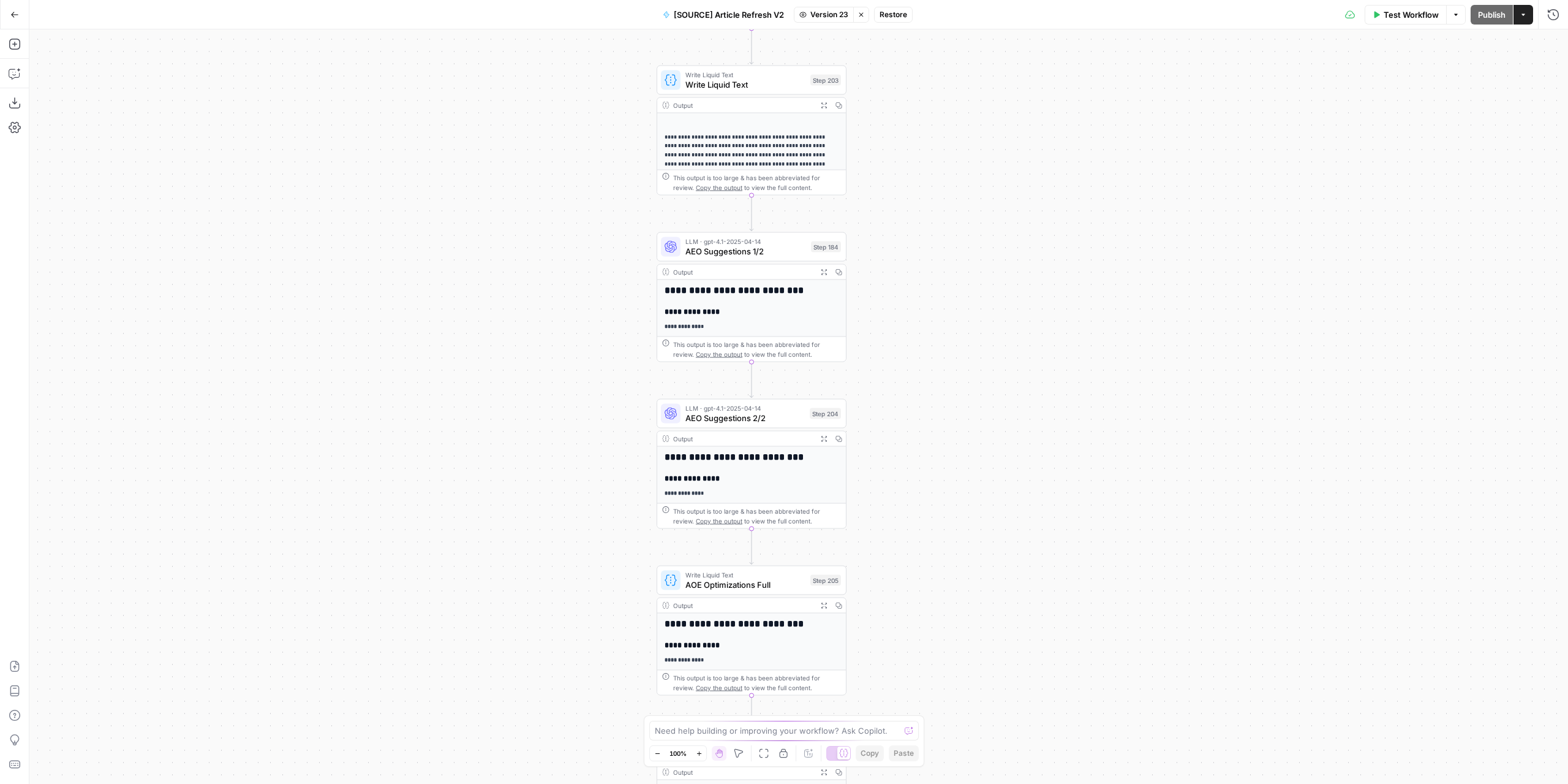
drag, startPoint x: 946, startPoint y: 213, endPoint x: 977, endPoint y: 596, distance: 384.3
click at [978, 603] on div "true false false true false true Workflow Set Inputs Inputs Power Agent Identif…" at bounding box center [798, 406] width 1538 height 754
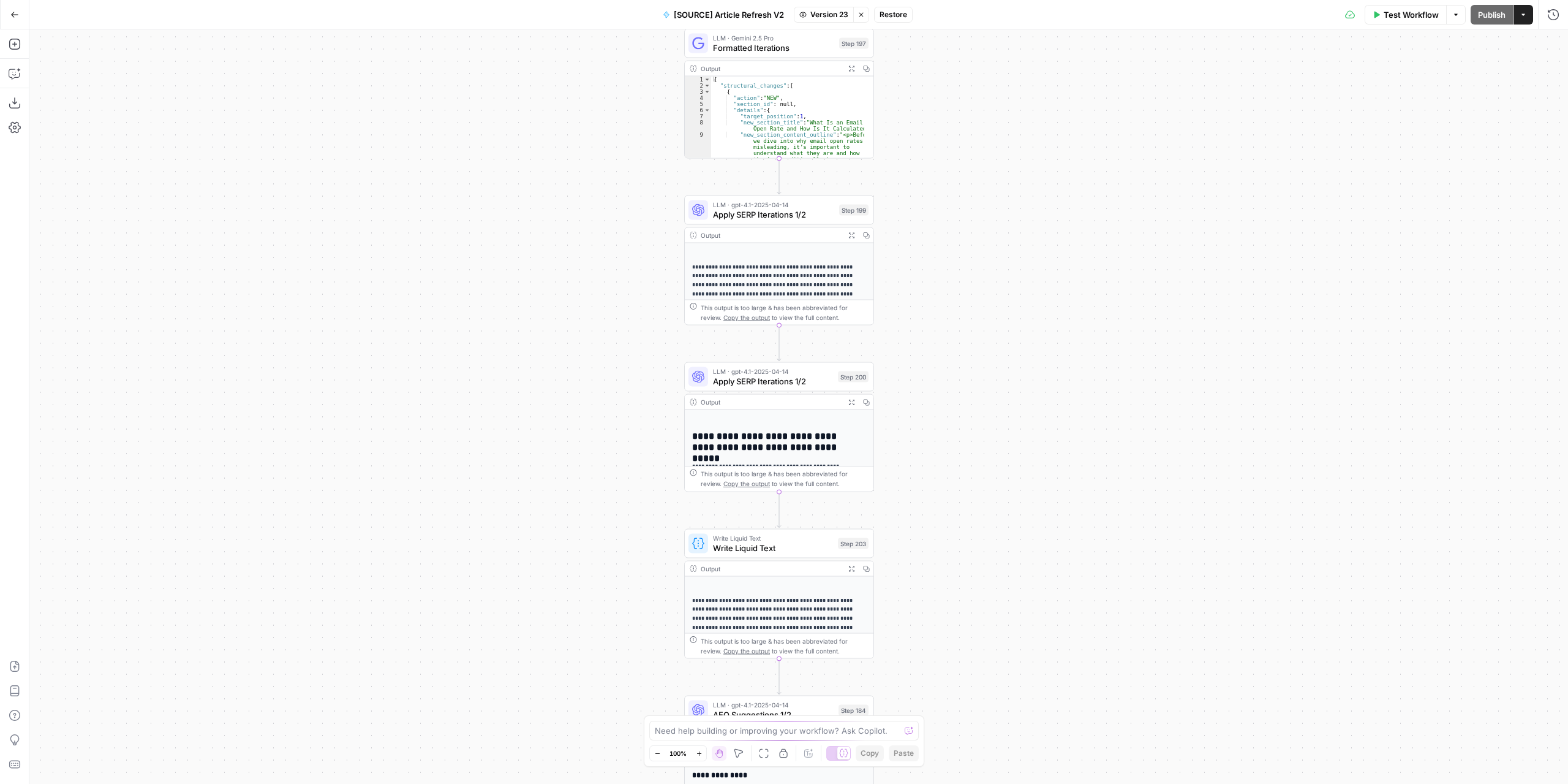
drag, startPoint x: 973, startPoint y: 224, endPoint x: 976, endPoint y: 565, distance: 341.0
click at [977, 594] on div "true false false true false true Workflow Set Inputs Inputs Power Agent Identif…" at bounding box center [798, 406] width 1538 height 754
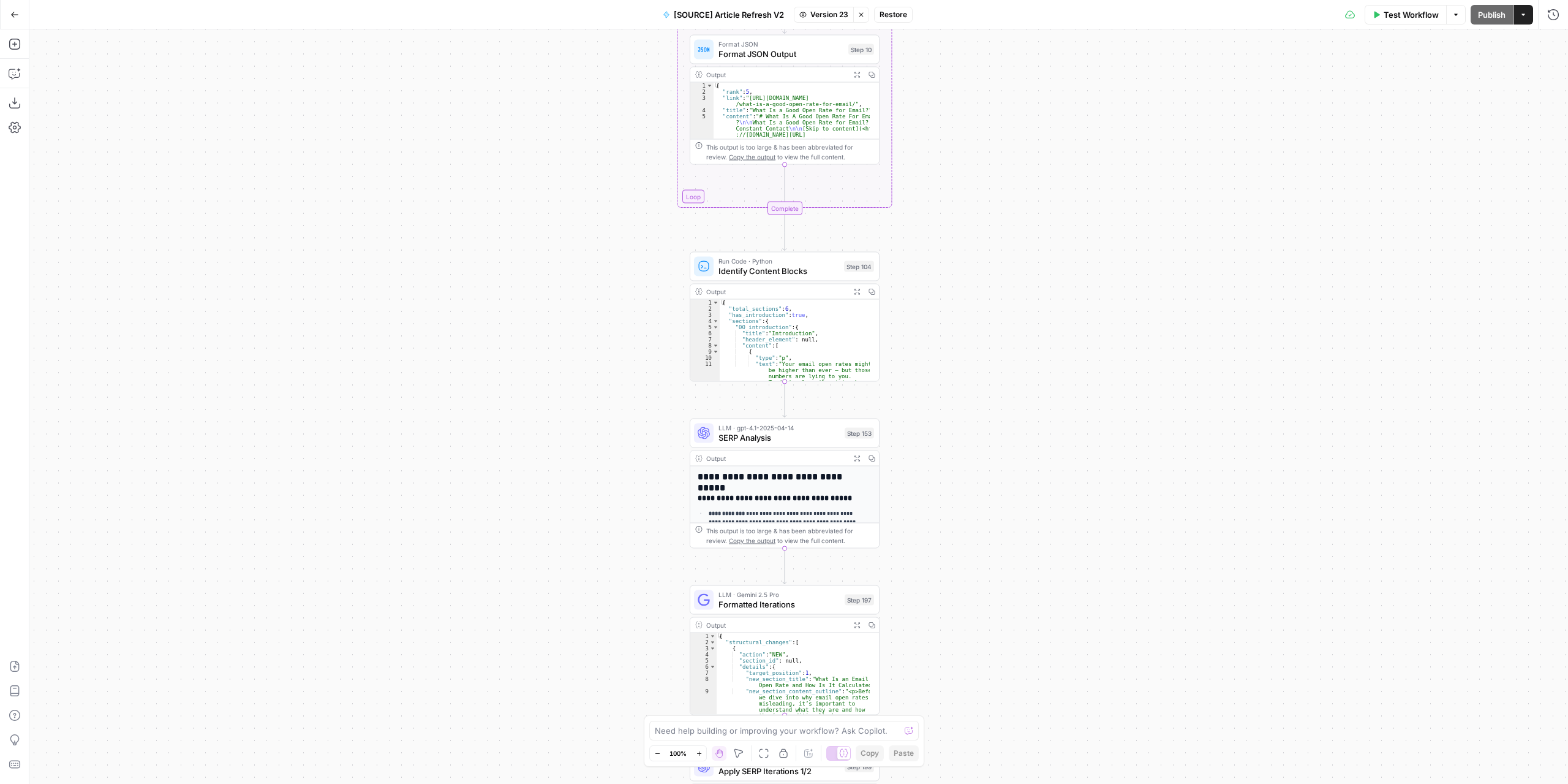
drag, startPoint x: 973, startPoint y: 221, endPoint x: 973, endPoint y: 534, distance: 313.0
click at [972, 585] on div "true false false true false true Workflow Set Inputs Inputs Power Agent Identif…" at bounding box center [798, 406] width 1538 height 754
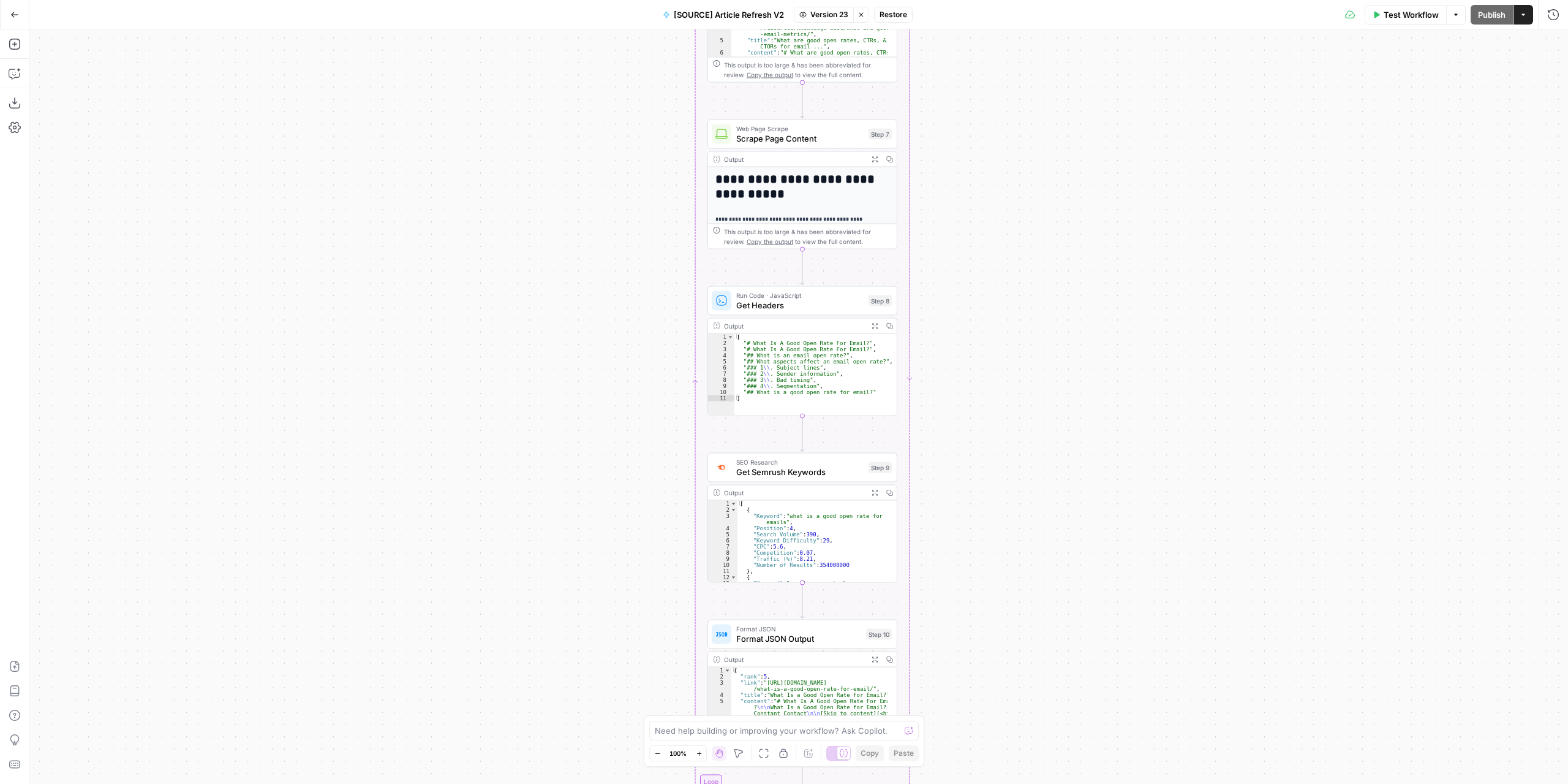
drag, startPoint x: 985, startPoint y: 166, endPoint x: 1019, endPoint y: 308, distance: 146.0
click at [1007, 551] on div "true false false true false true Workflow Set Inputs Inputs Power Agent Identif…" at bounding box center [798, 406] width 1538 height 754
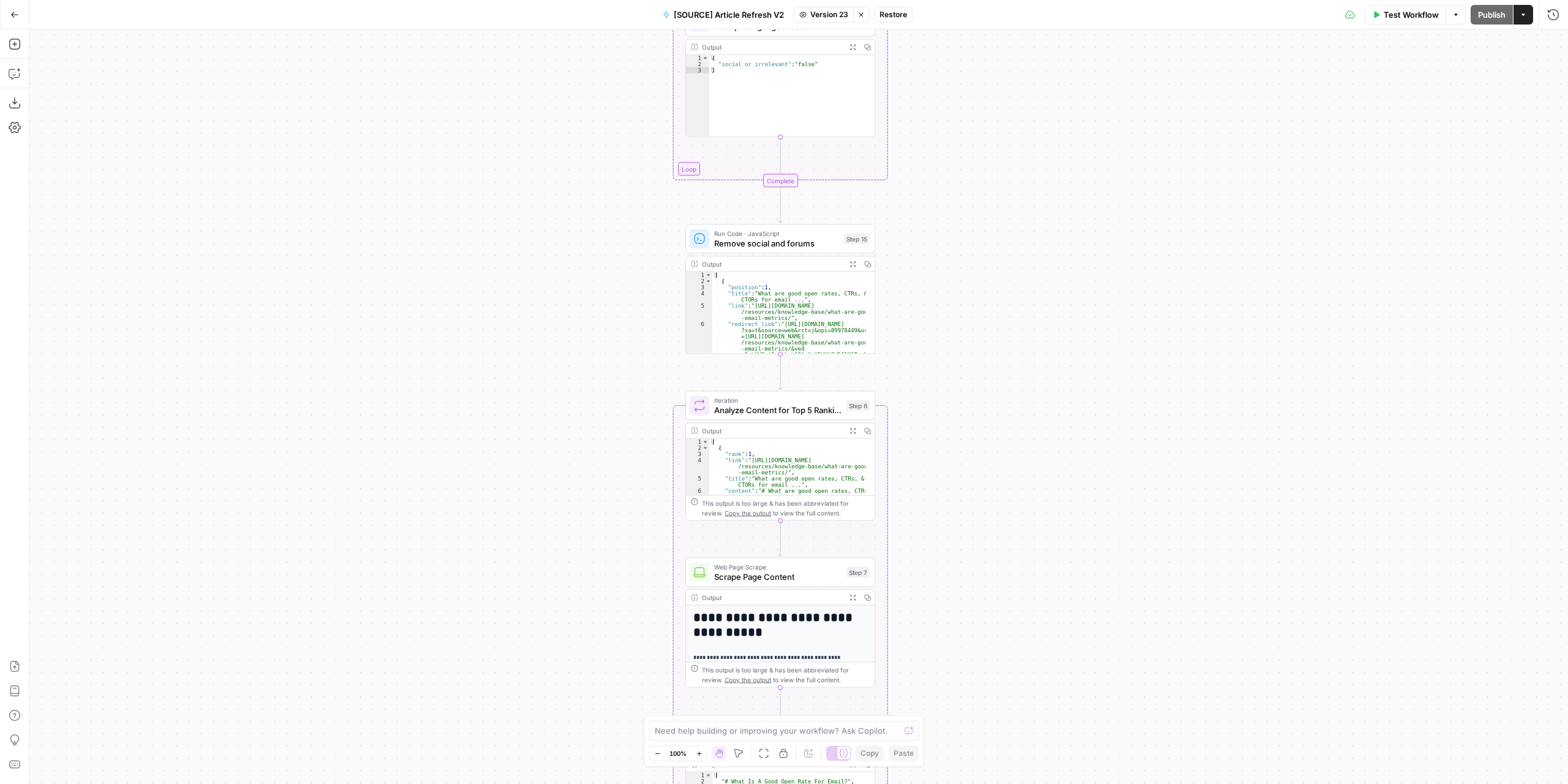
drag, startPoint x: 1026, startPoint y: 191, endPoint x: 1004, endPoint y: 384, distance: 194.2
click at [1003, 597] on div "true false false true false true Workflow Set Inputs Inputs Power Agent Identif…" at bounding box center [798, 406] width 1538 height 754
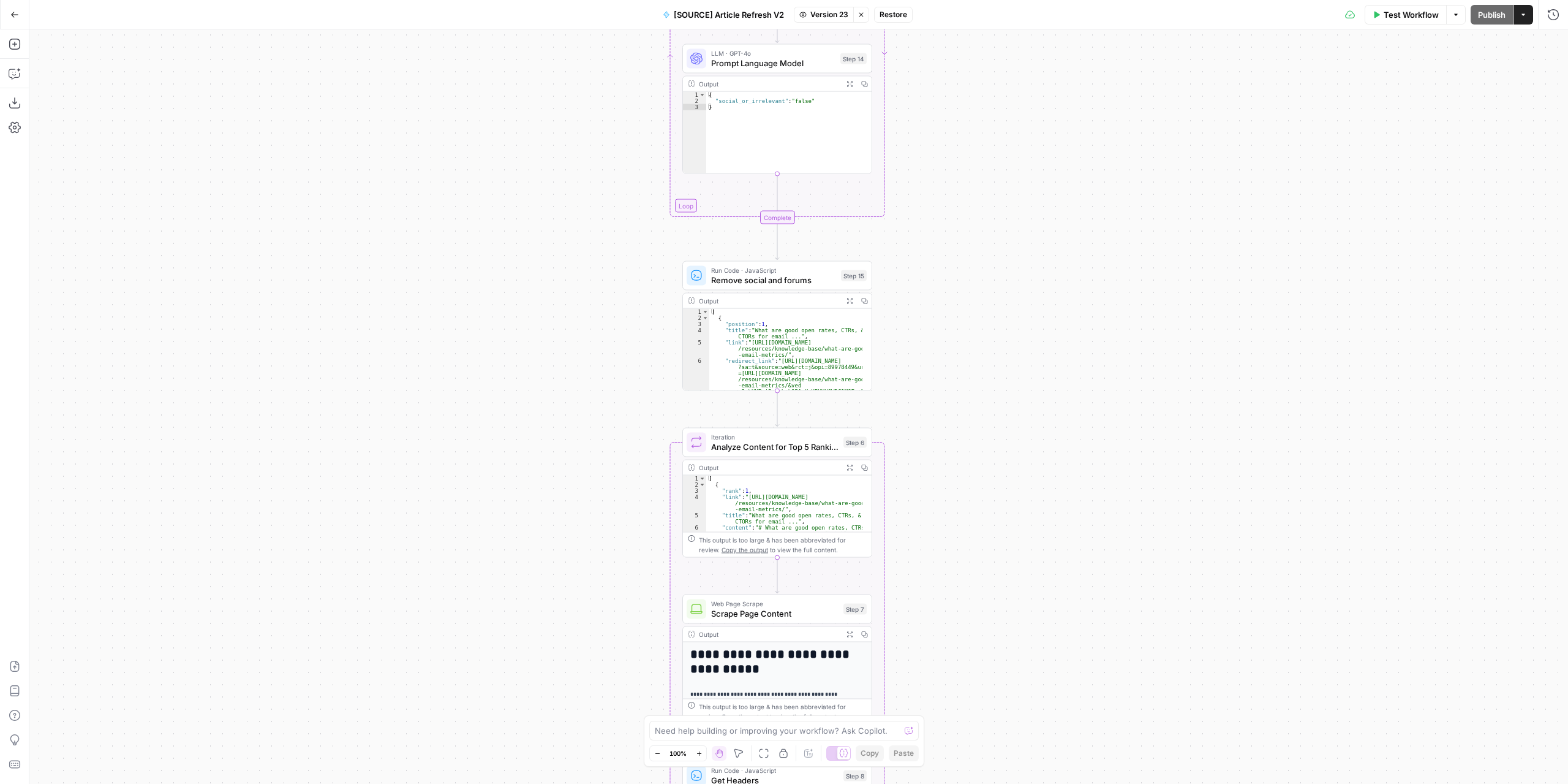
drag, startPoint x: 994, startPoint y: 249, endPoint x: 996, endPoint y: 592, distance: 343.0
click at [996, 618] on div "true false false true false true Workflow Set Inputs Inputs Power Agent Identif…" at bounding box center [798, 406] width 1538 height 754
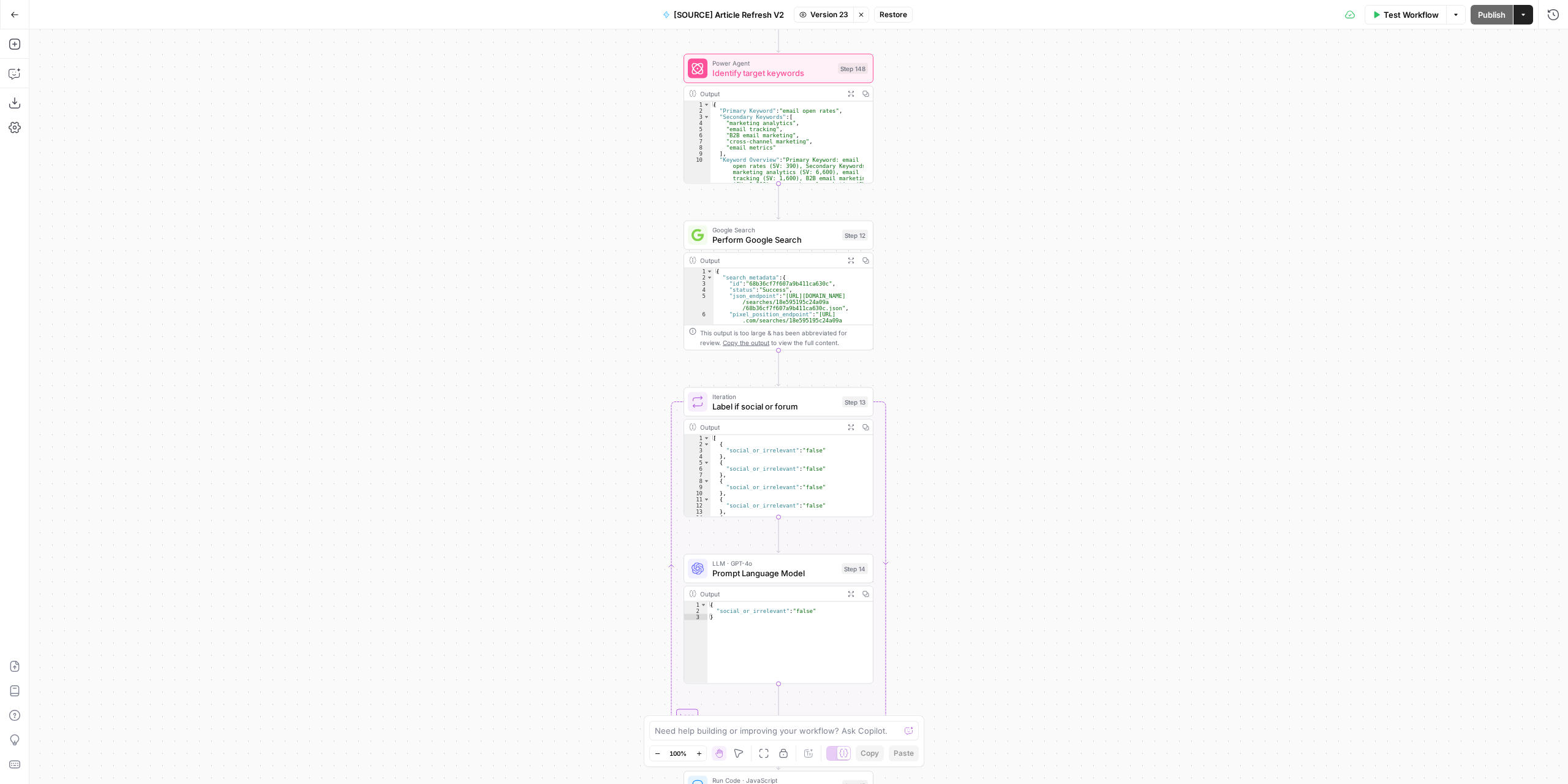
drag, startPoint x: 1007, startPoint y: 380, endPoint x: 1005, endPoint y: 580, distance: 200.0
click at [1006, 585] on div "true false false true false true Workflow Set Inputs Inputs Power Agent Identif…" at bounding box center [798, 406] width 1538 height 754
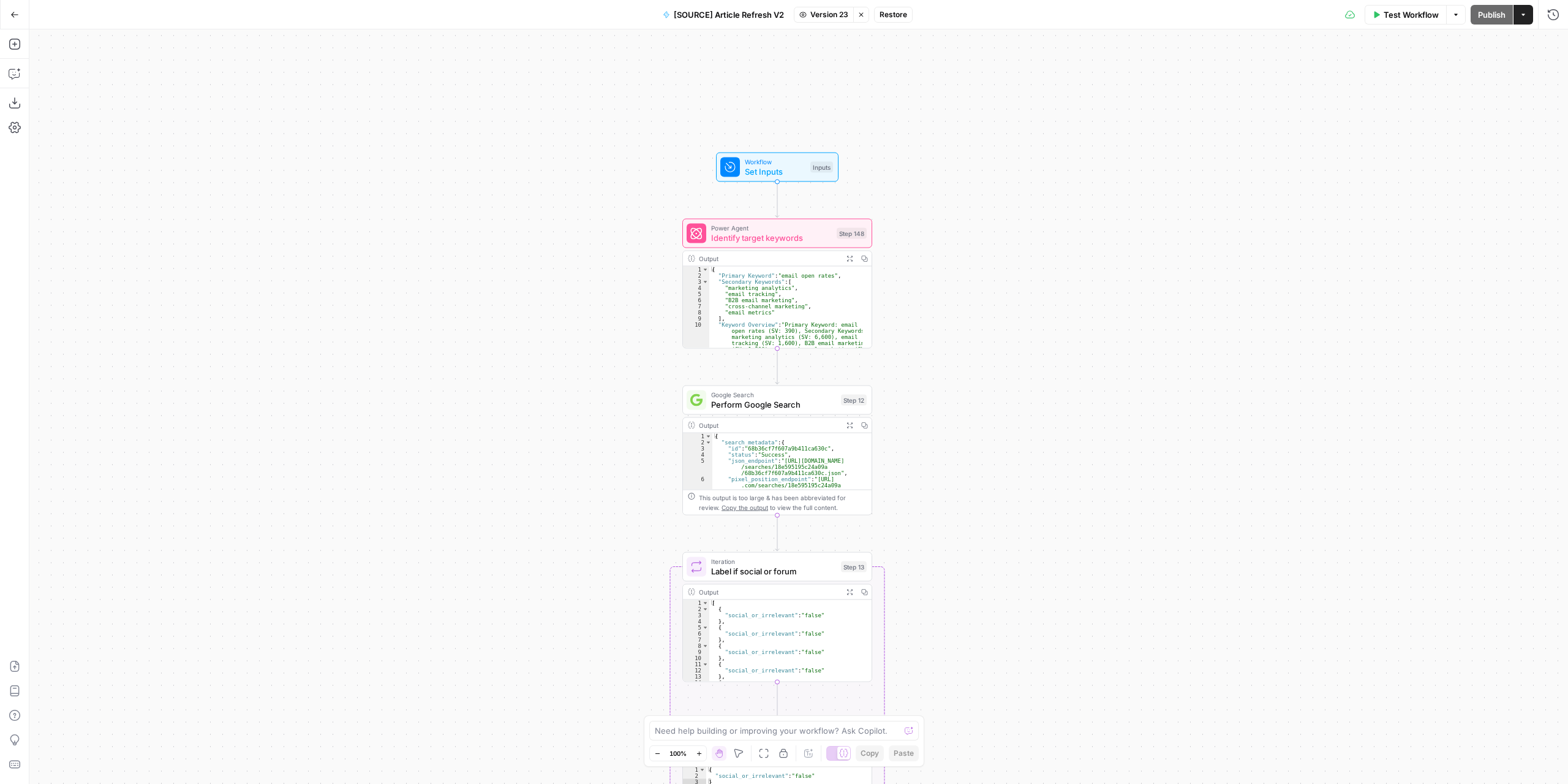
drag, startPoint x: 1001, startPoint y: 559, endPoint x: 975, endPoint y: 236, distance: 324.0
click at [973, 196] on div "true false false true false true Workflow Set Inputs Inputs Power Agent Identif…" at bounding box center [798, 406] width 1538 height 754
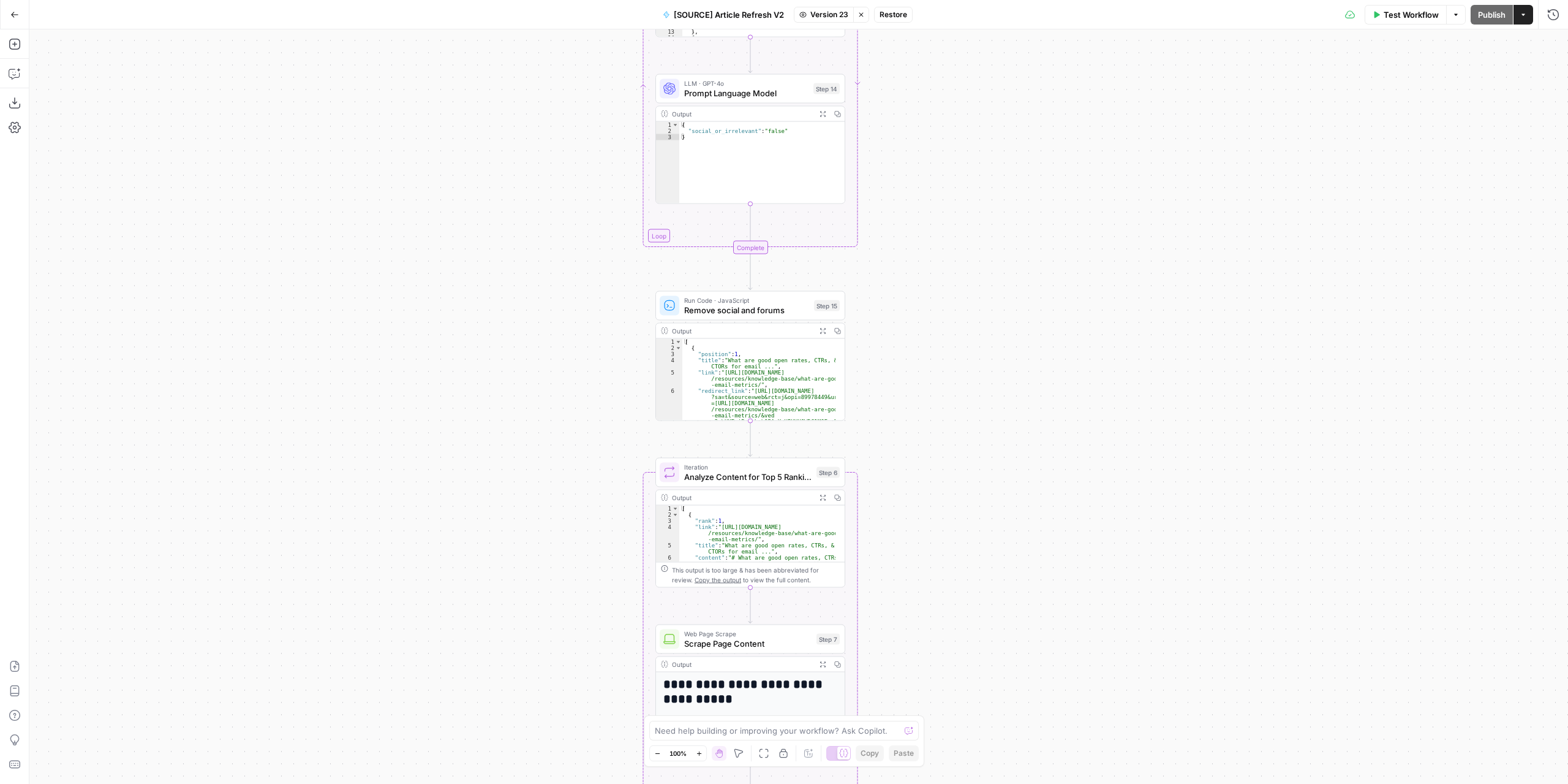
drag, startPoint x: 984, startPoint y: 628, endPoint x: 1003, endPoint y: 260, distance: 368.5
click at [1002, 267] on div "true false false true false true Workflow Set Inputs Inputs Power Agent Identif…" at bounding box center [798, 406] width 1538 height 754
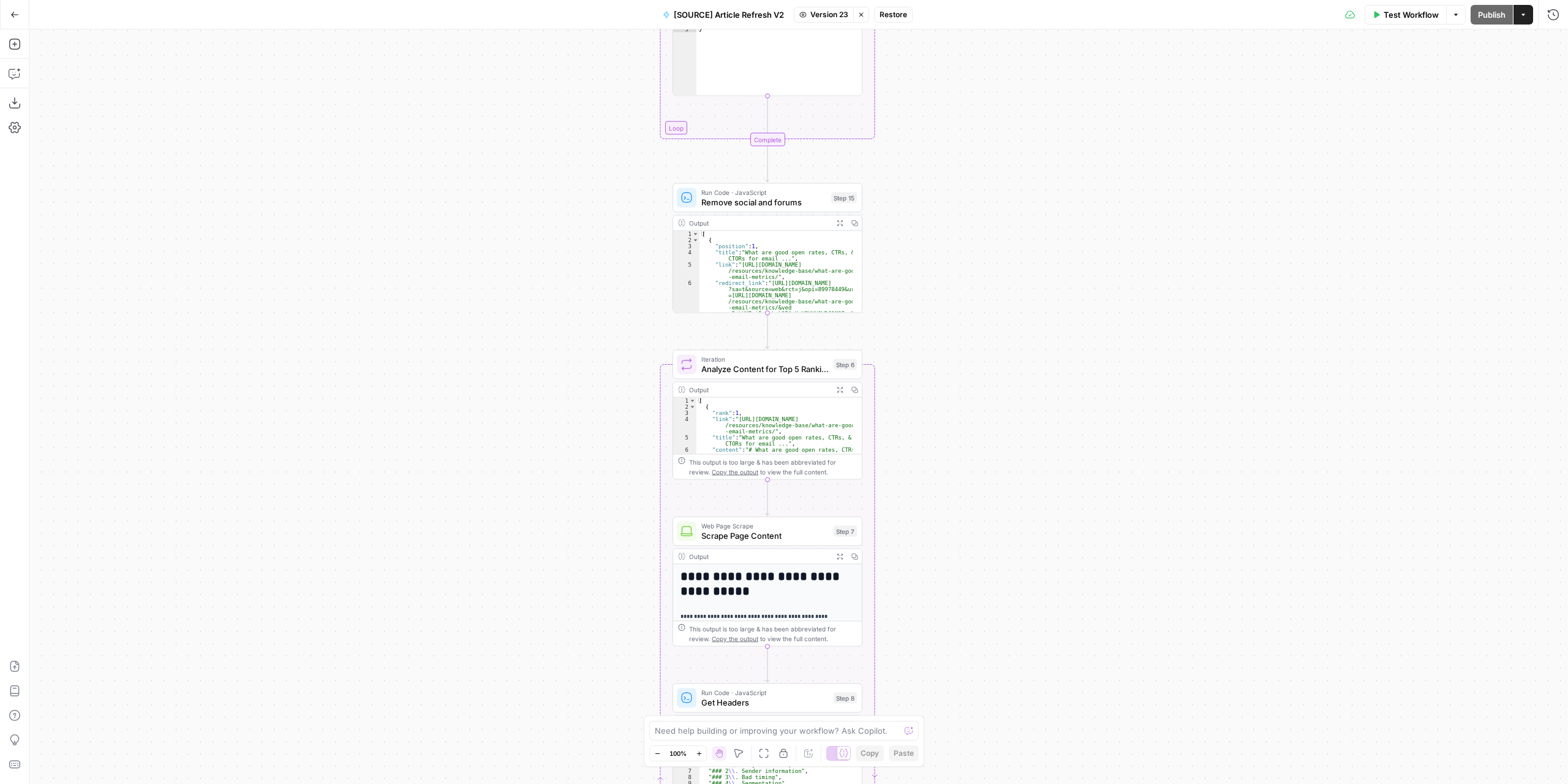
drag, startPoint x: 995, startPoint y: 438, endPoint x: 1018, endPoint y: 242, distance: 197.3
click at [1017, 254] on div "true false false true false true Workflow Set Inputs Inputs Power Agent Identif…" at bounding box center [798, 406] width 1538 height 754
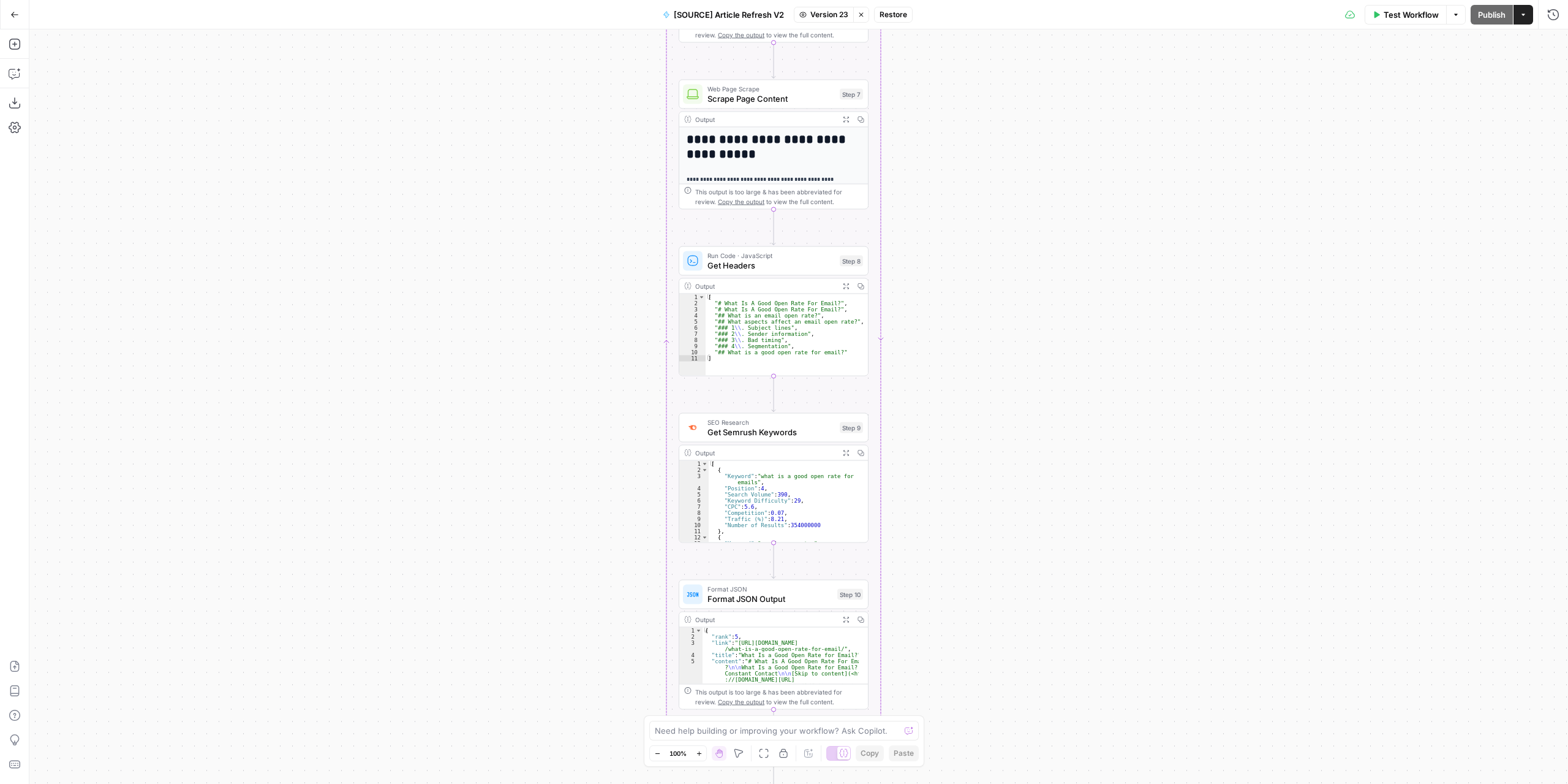
drag, startPoint x: 1037, startPoint y: 578, endPoint x: 1040, endPoint y: 285, distance: 293.0
click at [1037, 286] on div "true false false true false true Workflow Set Inputs Inputs Power Agent Identif…" at bounding box center [798, 406] width 1538 height 754
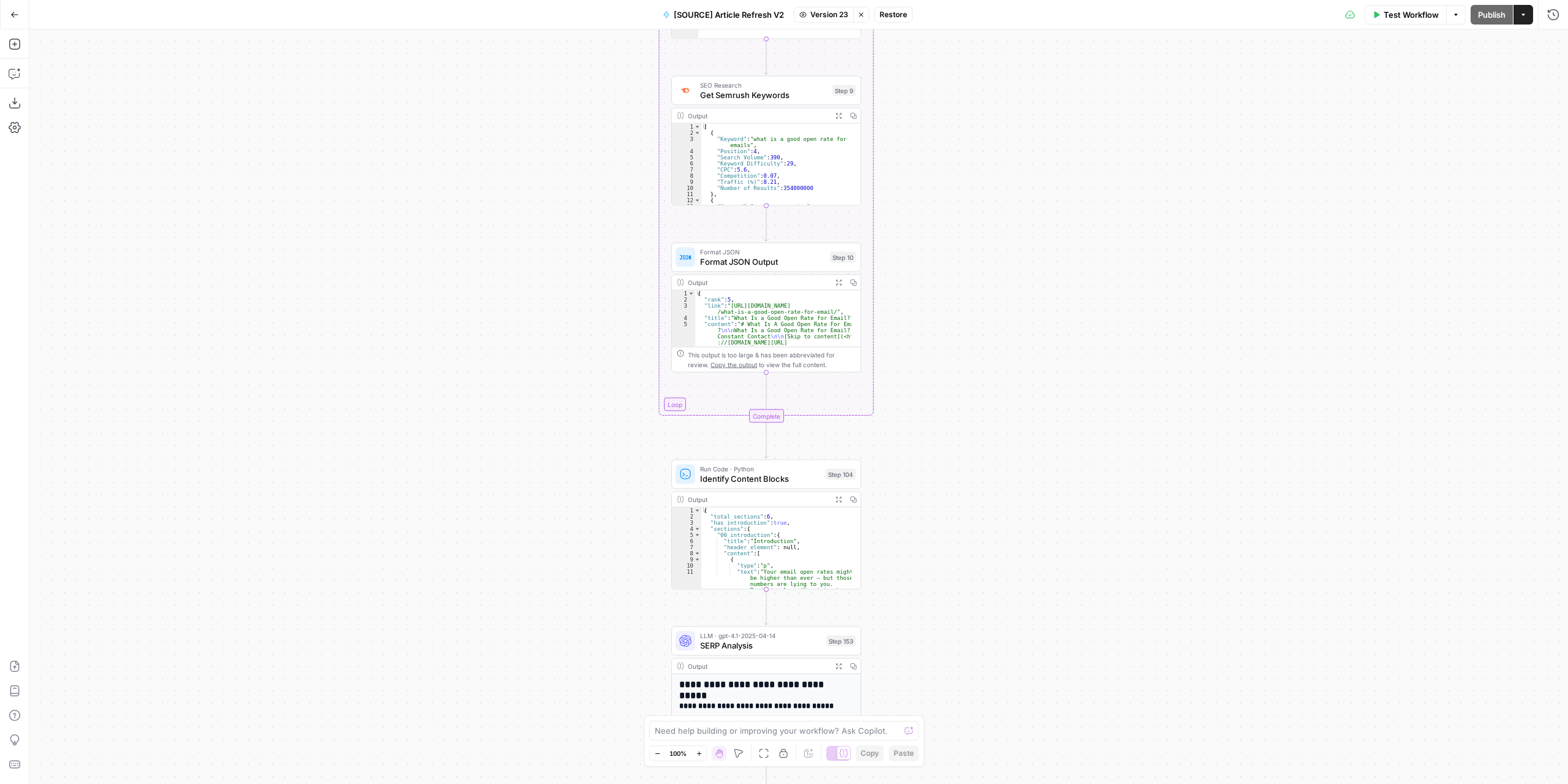
drag, startPoint x: 1029, startPoint y: 625, endPoint x: 1026, endPoint y: 416, distance: 209.0
click at [1026, 416] on div "true false false true false true Workflow Set Inputs Inputs Power Agent Identif…" at bounding box center [798, 406] width 1538 height 754
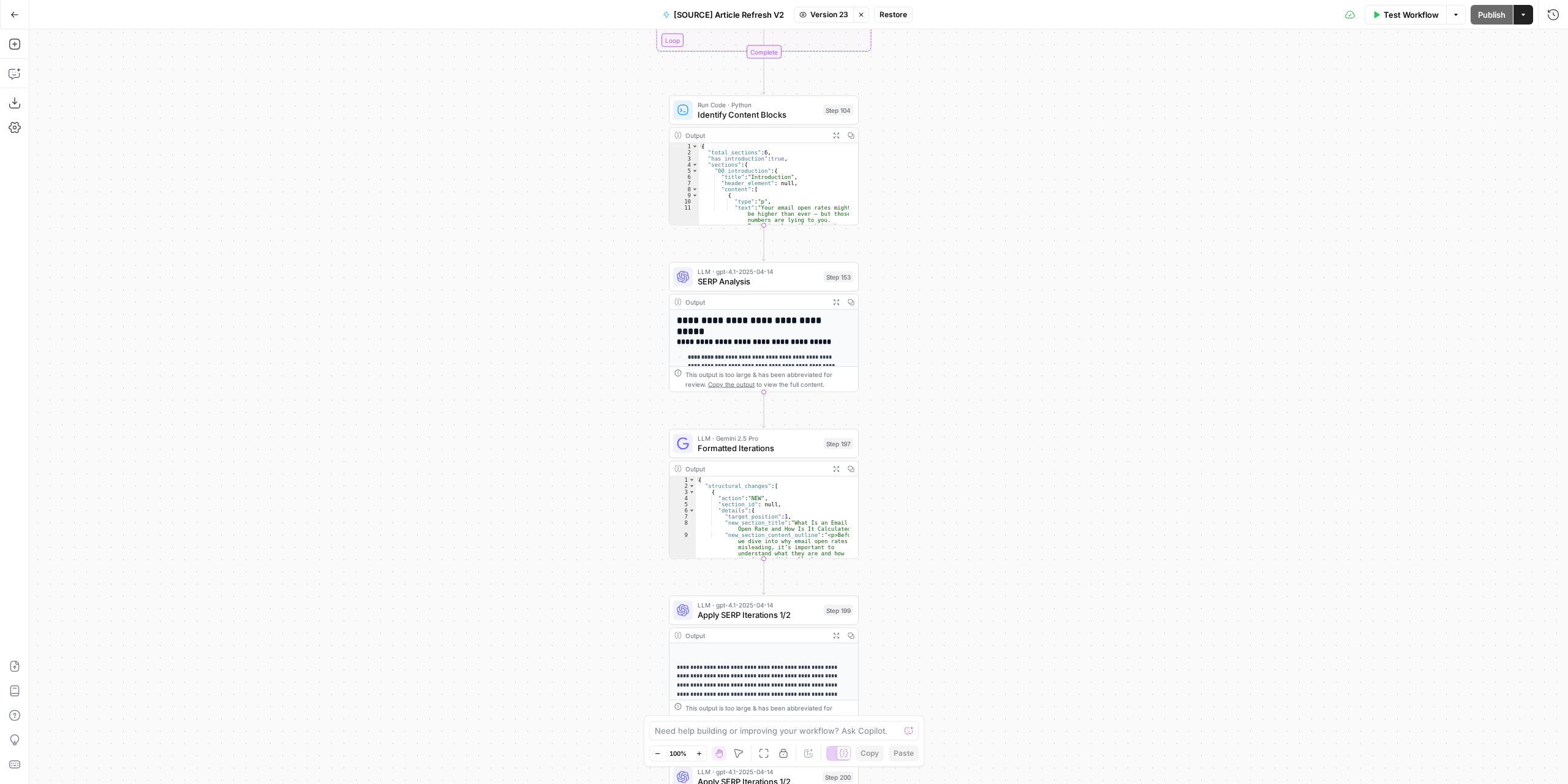
drag, startPoint x: 958, startPoint y: 600, endPoint x: 956, endPoint y: 405, distance: 195.0
click at [956, 405] on div "true false false true false true Workflow Set Inputs Inputs Power Agent Identif…" at bounding box center [798, 406] width 1538 height 754
click at [799, 276] on span "SERP Analysis" at bounding box center [757, 280] width 121 height 12
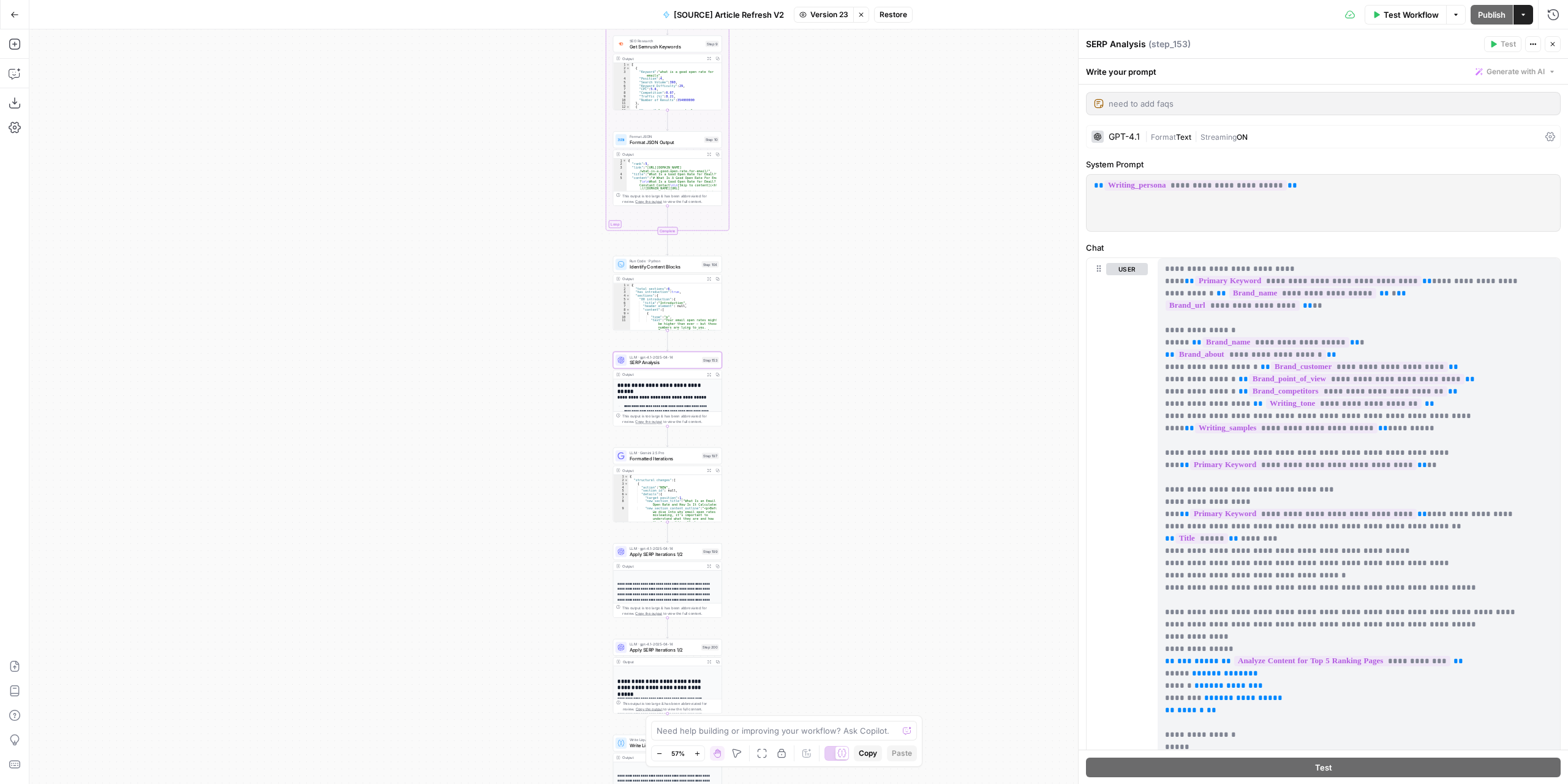
drag, startPoint x: 1017, startPoint y: 304, endPoint x: 761, endPoint y: 374, distance: 265.4
click at [761, 374] on div "true false false true false true Workflow Set Inputs Inputs Power Agent Identif…" at bounding box center [798, 406] width 1538 height 754
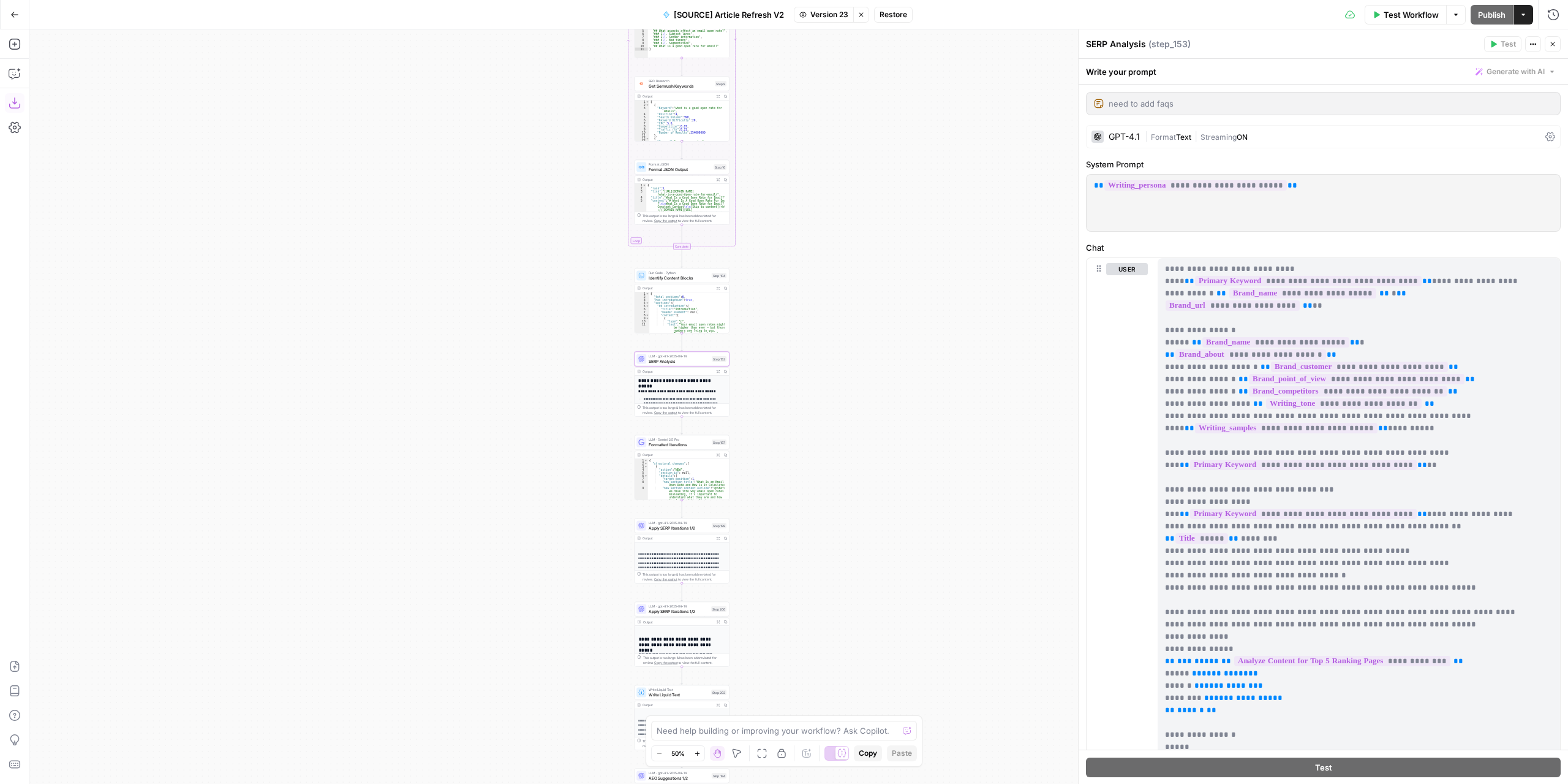
click at [8, 104] on button "Download as JSON" at bounding box center [15, 103] width 20 height 20
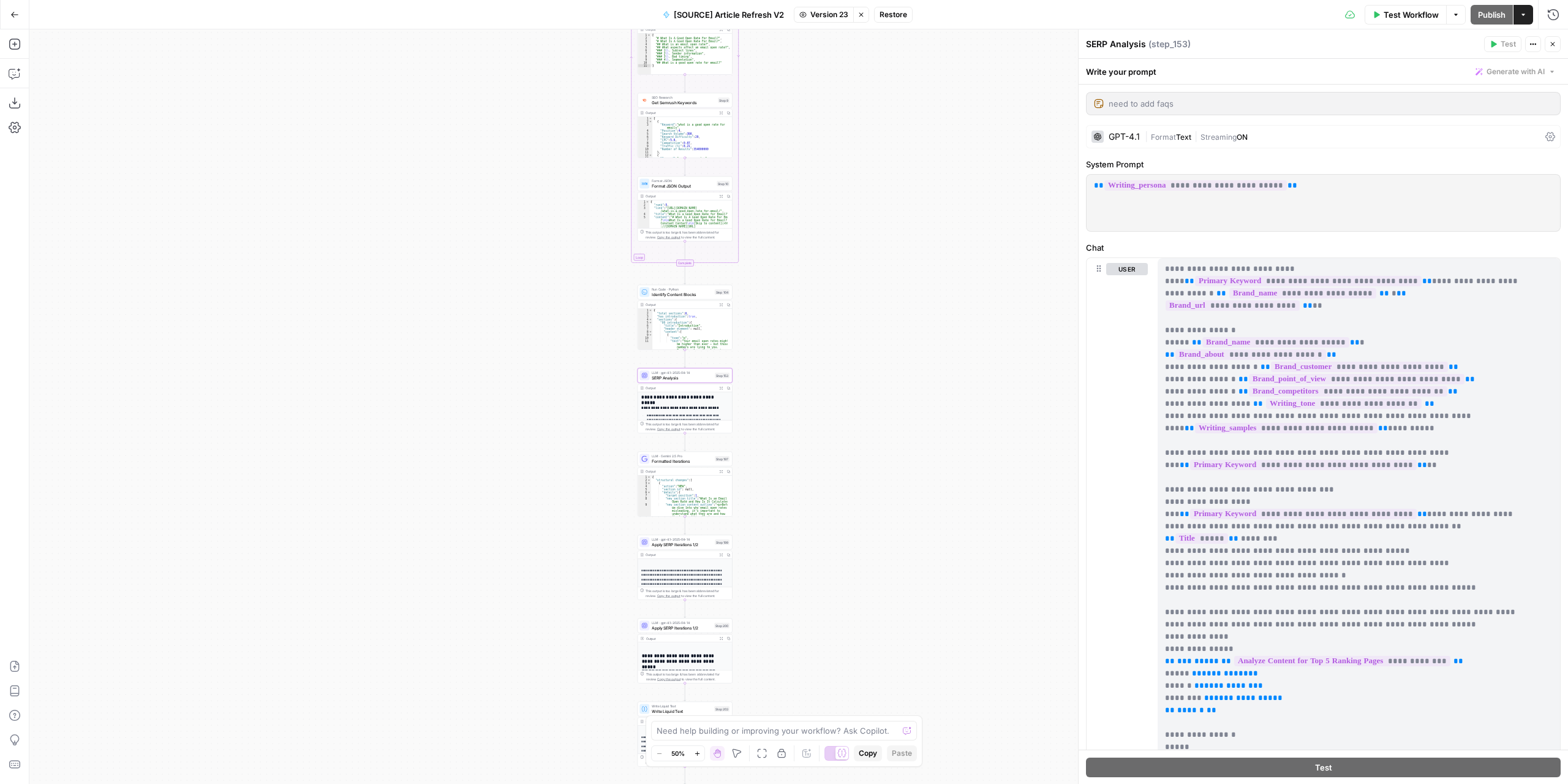
click at [964, 145] on div "true false false true false true Workflow Set Inputs Inputs Power Agent Identif…" at bounding box center [798, 406] width 1538 height 754
drag, startPoint x: 858, startPoint y: 19, endPoint x: 836, endPoint y: 140, distance: 123.0
click at [858, 19] on button "Stop viewing" at bounding box center [860, 14] width 15 height 15
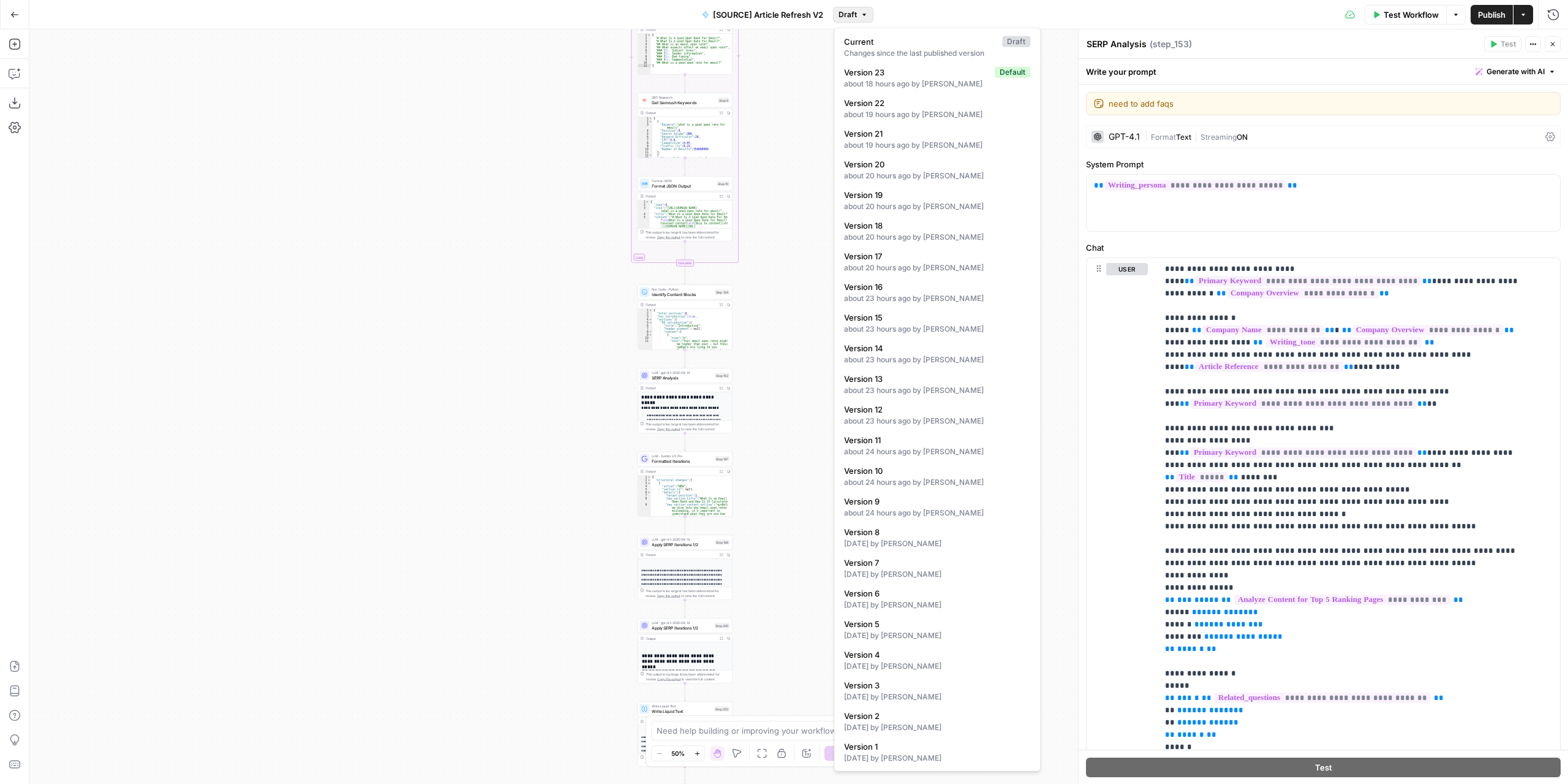
click at [859, 15] on button "Draft" at bounding box center [853, 14] width 40 height 15
click at [894, 82] on div "about 18 hours ago by [PERSON_NAME]" at bounding box center [936, 84] width 187 height 11
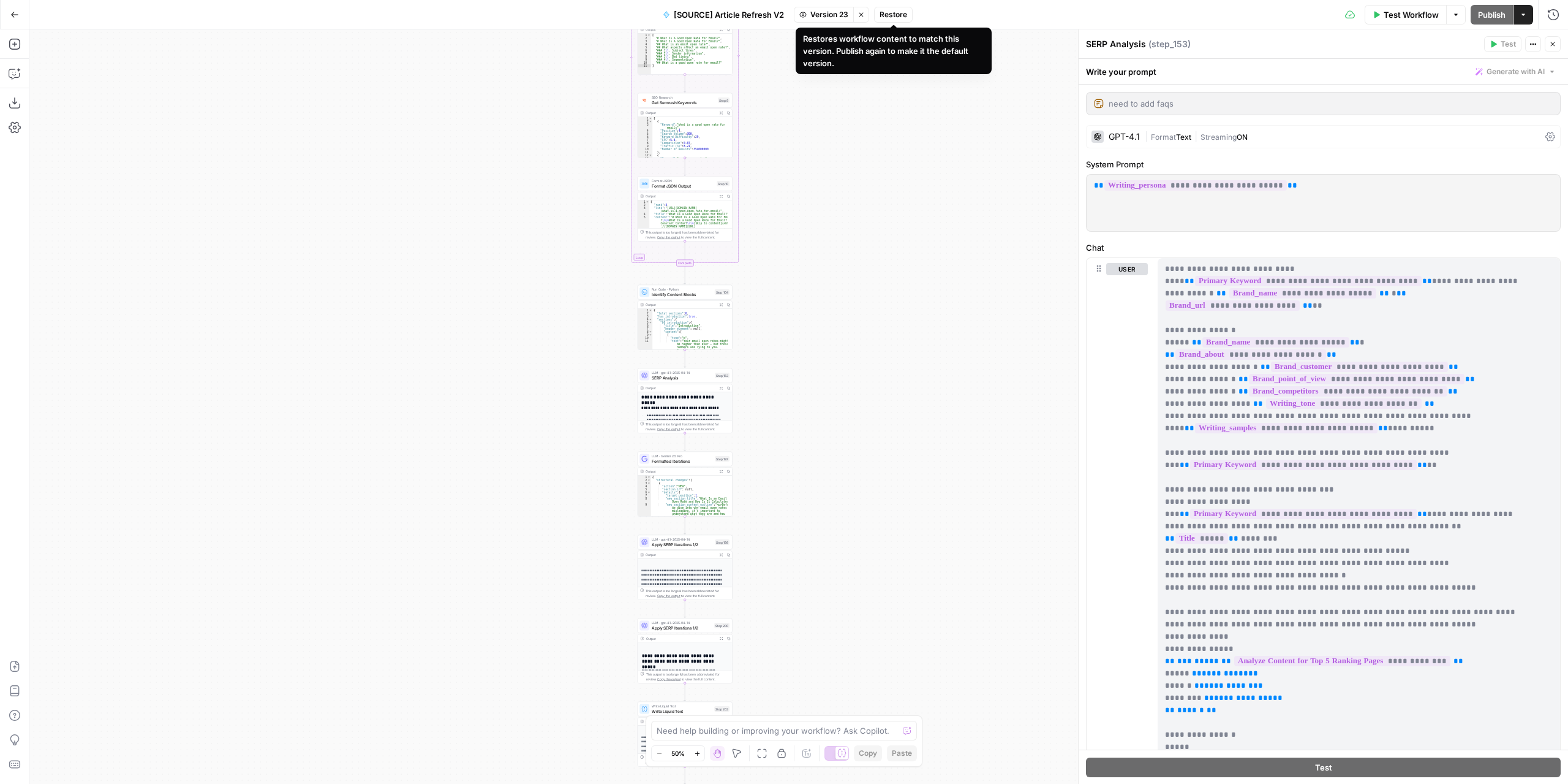
click at [891, 15] on span "Restore" at bounding box center [893, 15] width 27 height 11
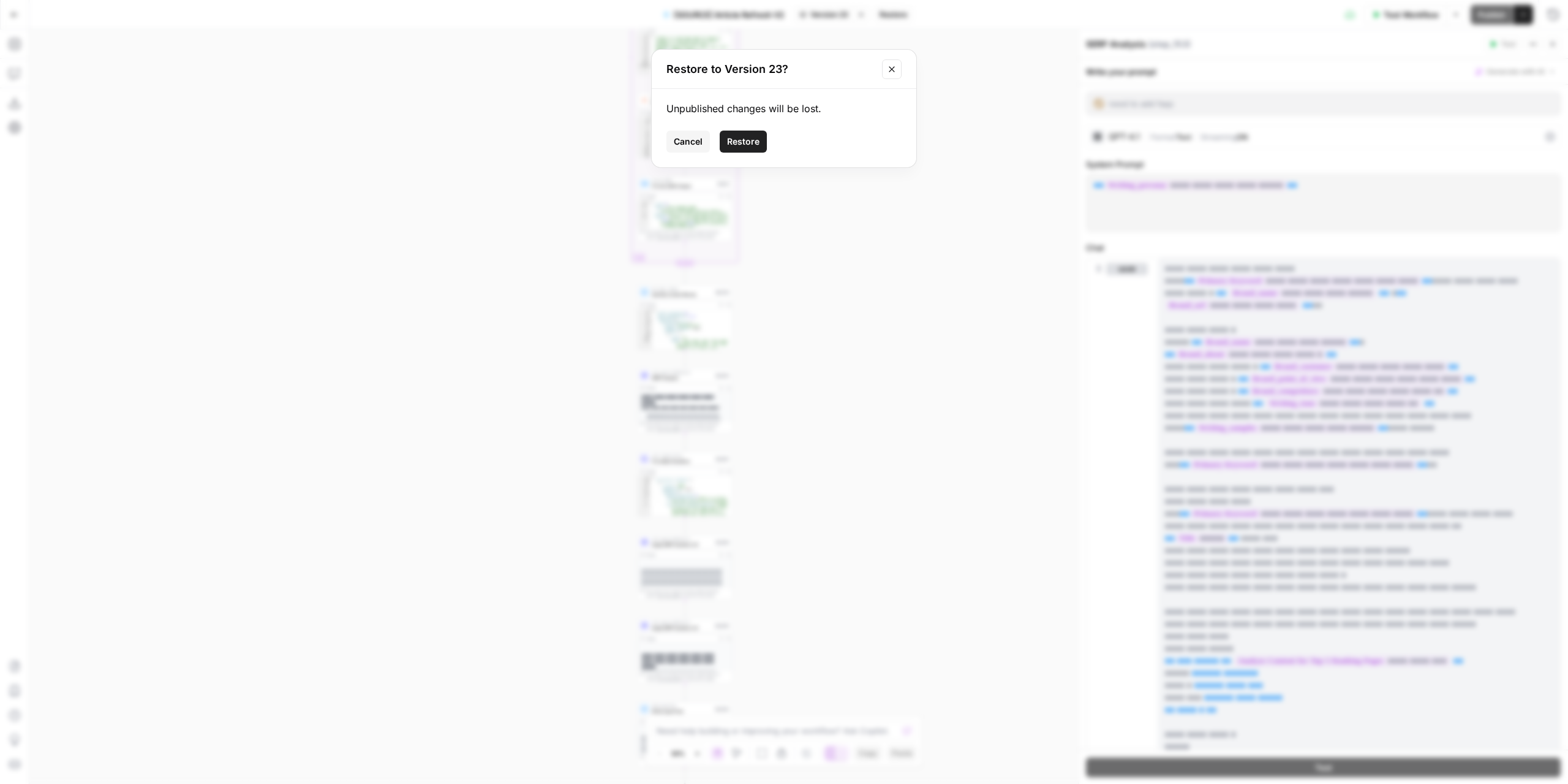
click at [755, 142] on span "Restore" at bounding box center [744, 141] width 33 height 12
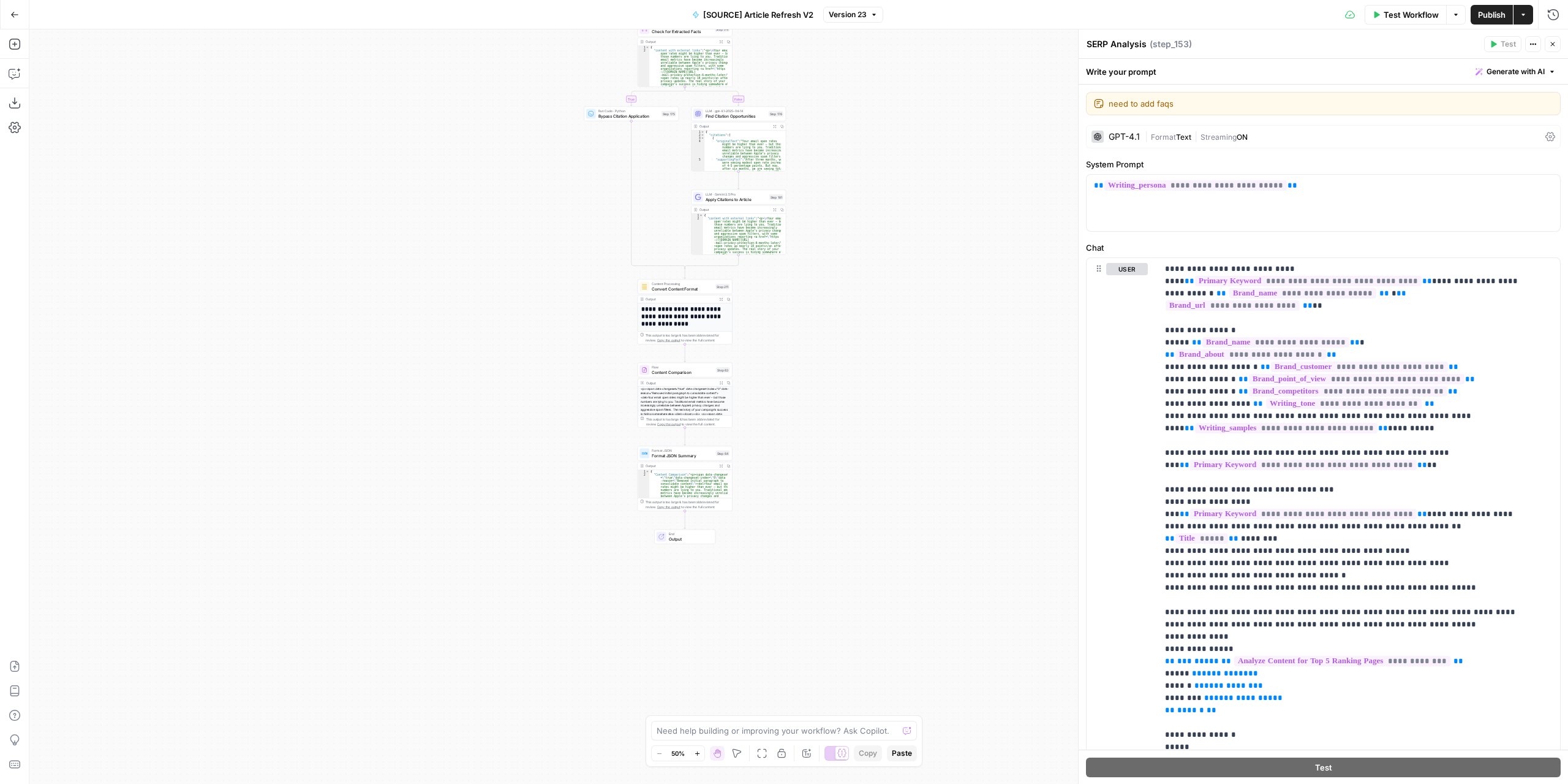
click at [826, 325] on div "true false false true false true Workflow Set Inputs Inputs Power Agent Identif…" at bounding box center [798, 406] width 1538 height 754
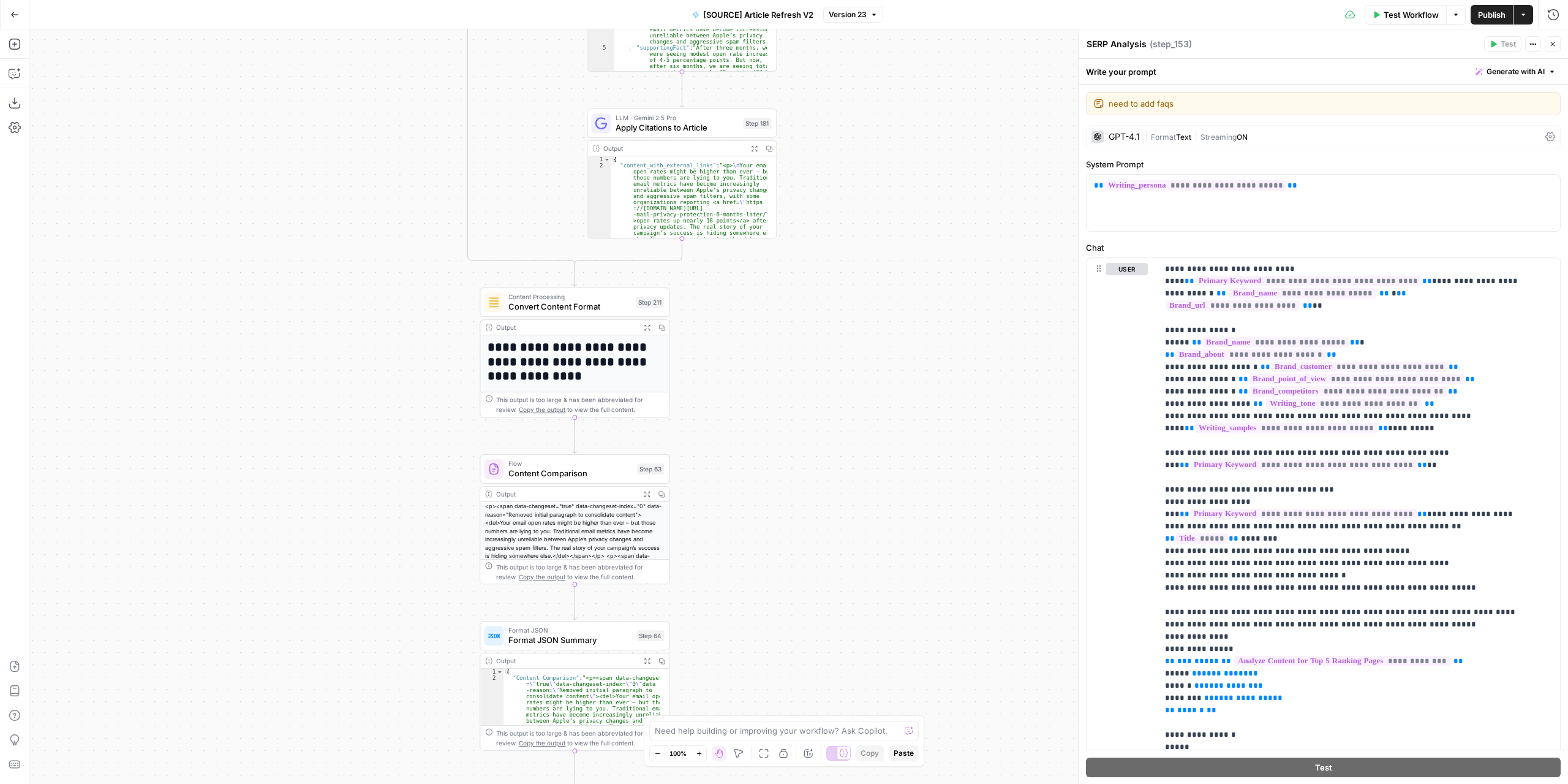
drag, startPoint x: 747, startPoint y: 290, endPoint x: 779, endPoint y: 346, distance: 64.5
click at [779, 346] on div "true false false true false true Workflow Set Inputs Inputs Power Agent Identif…" at bounding box center [798, 406] width 1538 height 754
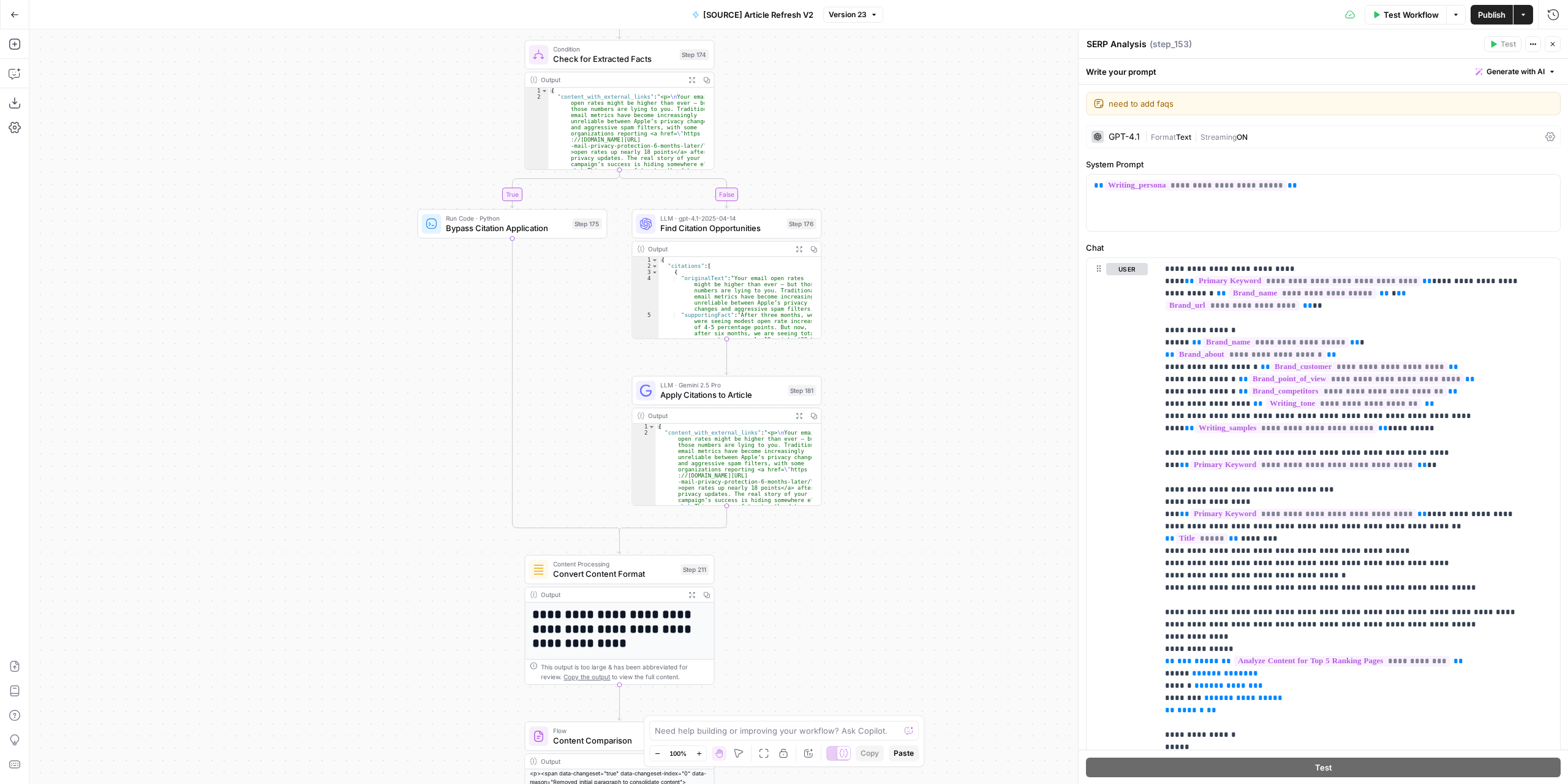
drag, startPoint x: 826, startPoint y: 304, endPoint x: 872, endPoint y: 563, distance: 263.1
click at [872, 563] on div "true false false true false true Workflow Set Inputs Inputs Power Agent Identif…" at bounding box center [798, 406] width 1538 height 754
click at [691, 77] on icon "button" at bounding box center [691, 79] width 6 height 6
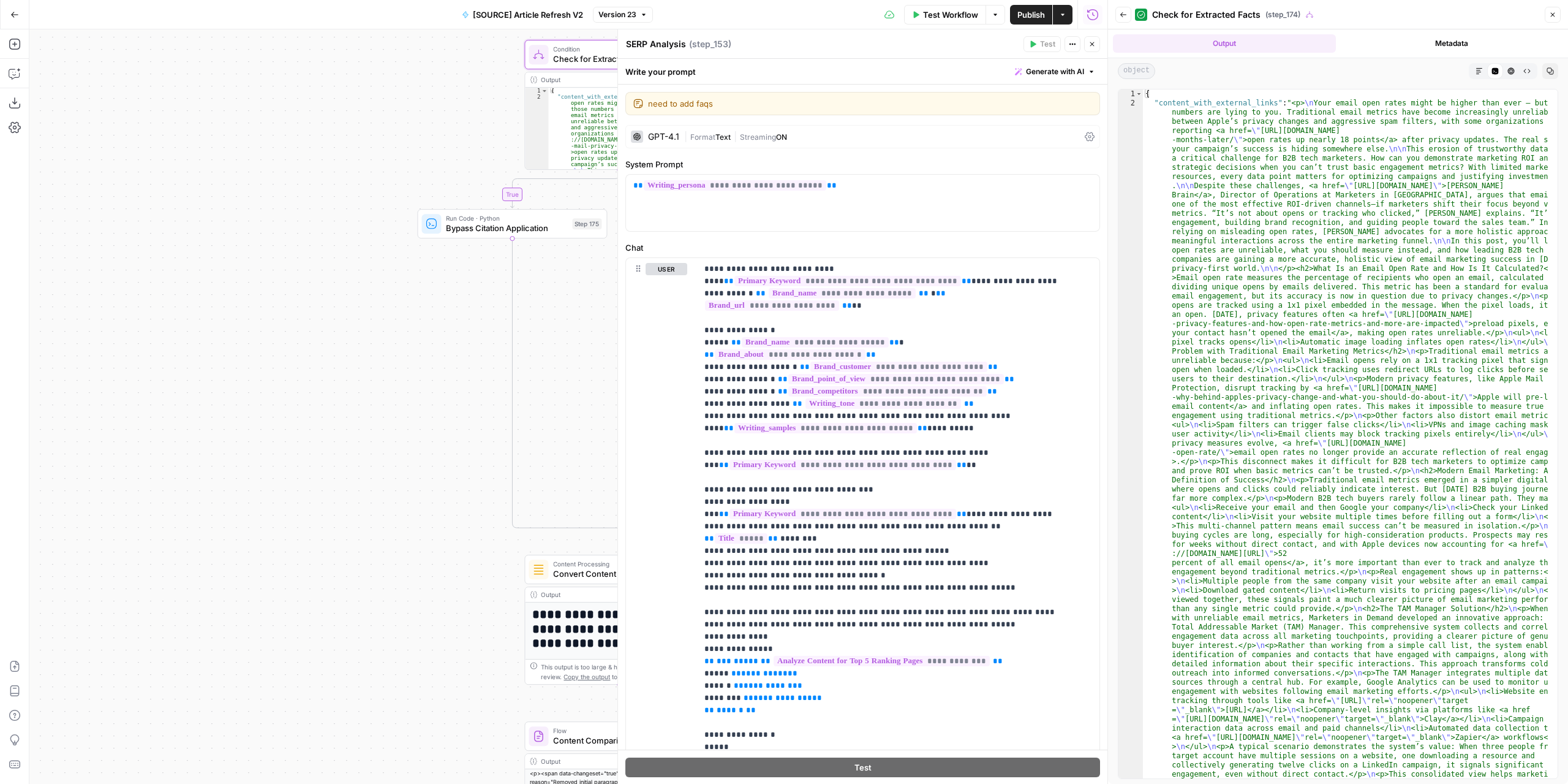
click at [1476, 71] on icon "button" at bounding box center [1479, 71] width 7 height 7
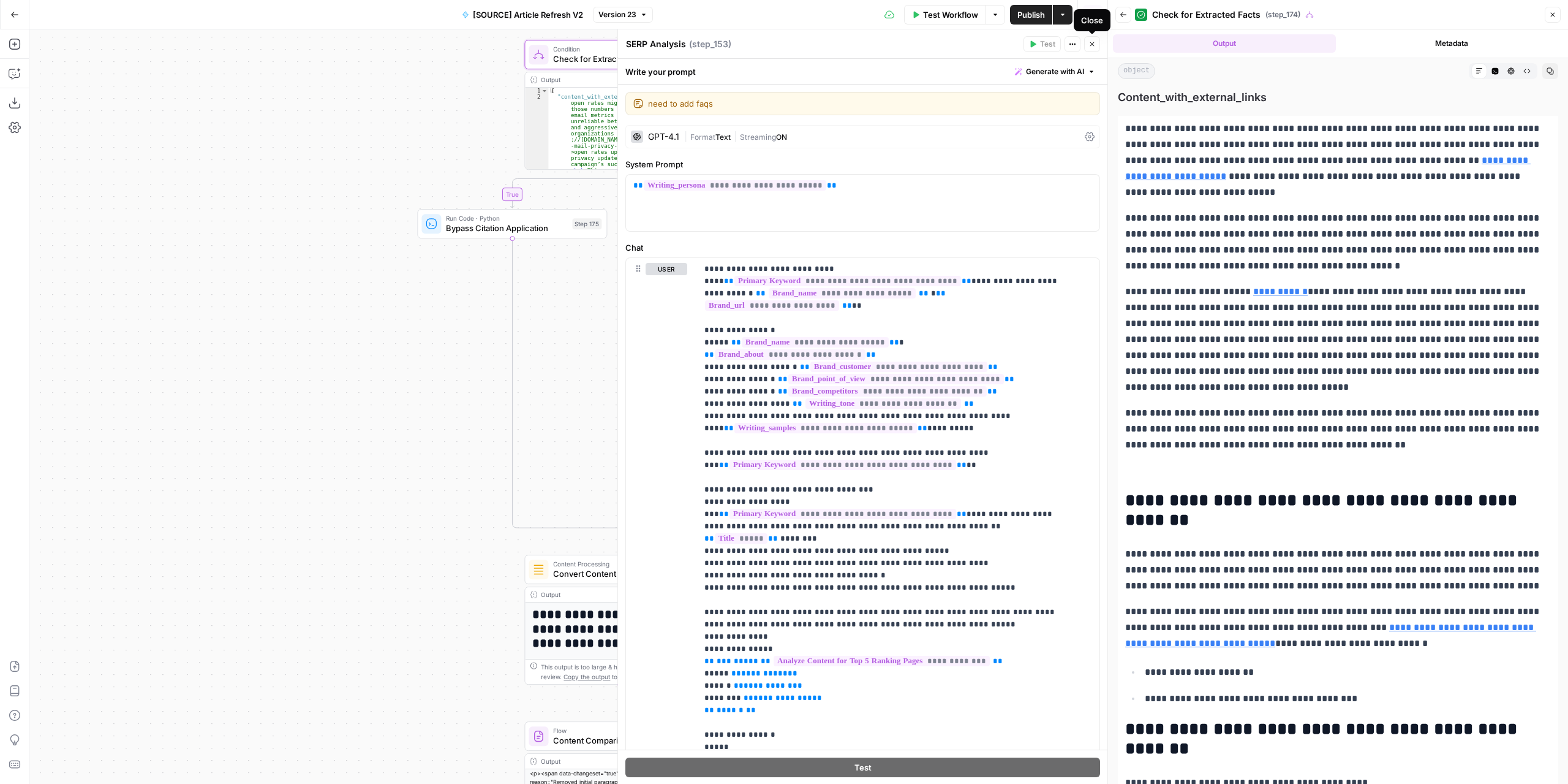
click at [1093, 46] on icon "button" at bounding box center [1092, 44] width 7 height 7
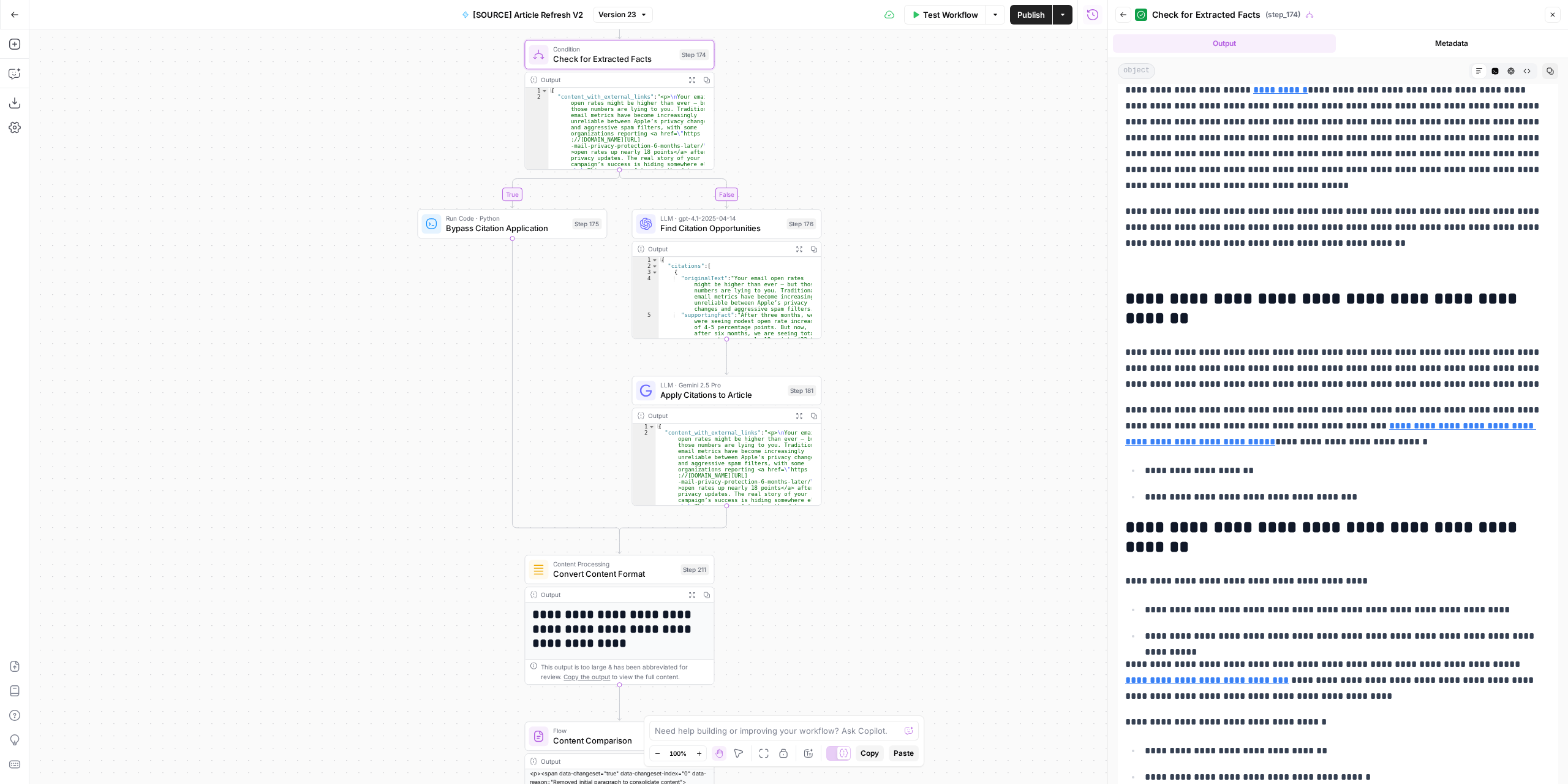
scroll to position [368, 0]
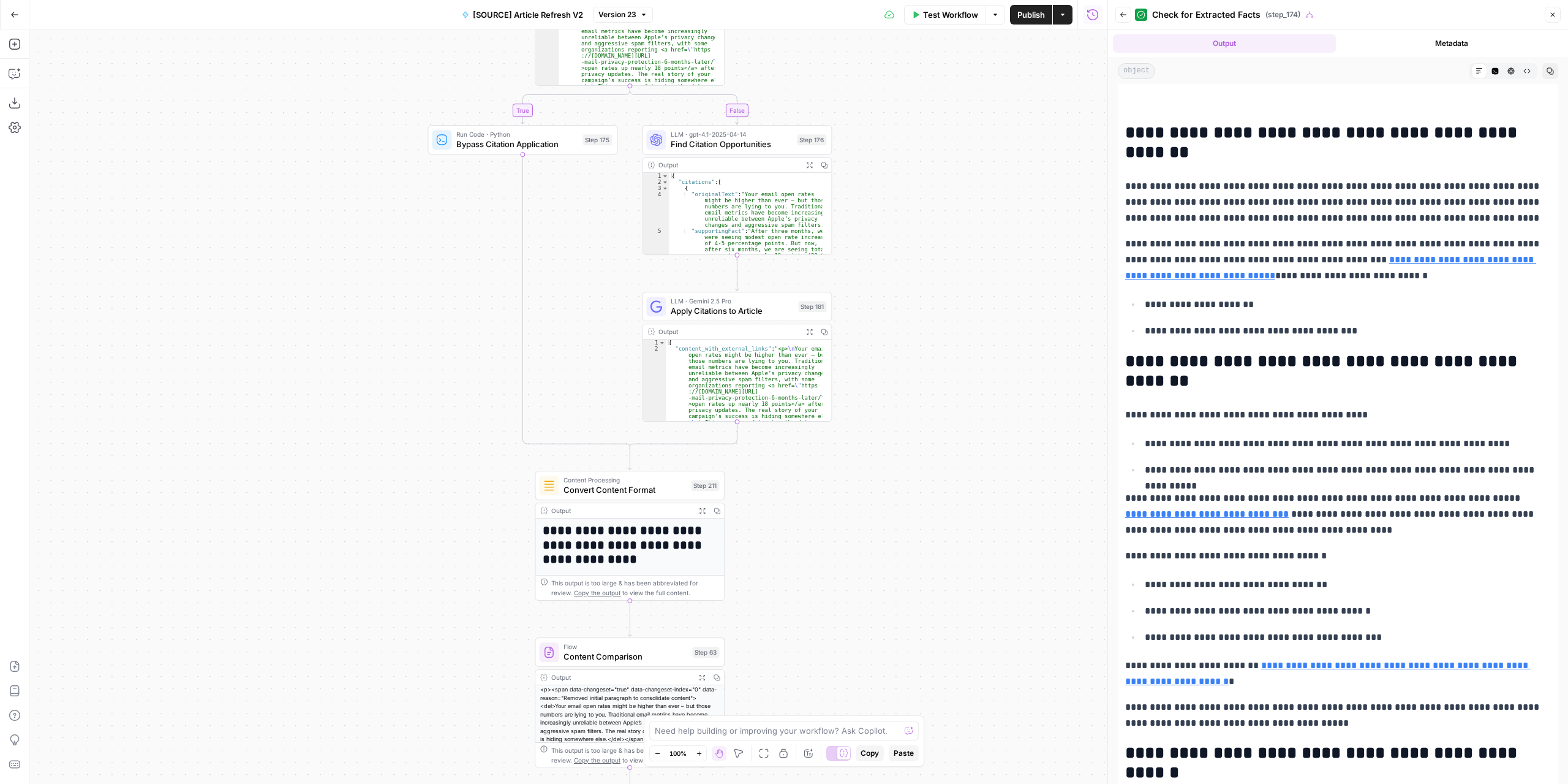
drag, startPoint x: 828, startPoint y: 555, endPoint x: 835, endPoint y: 482, distance: 73.3
click at [835, 482] on div "true false false true false true Workflow Set Inputs Inputs Power Agent Identif…" at bounding box center [568, 406] width 1077 height 754
click at [13, 42] on icon "button" at bounding box center [14, 44] width 12 height 12
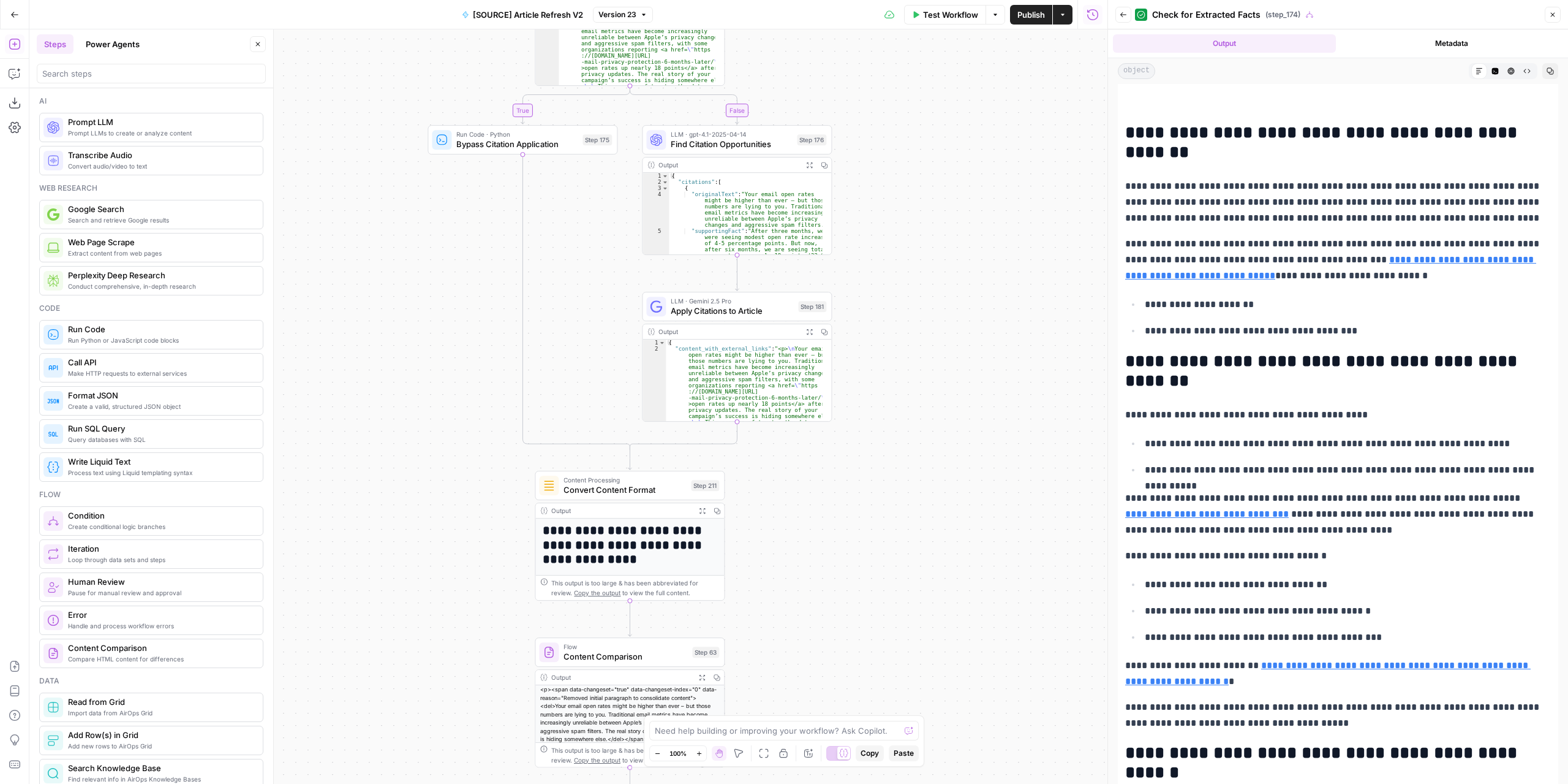
click at [119, 45] on button "Power Agents" at bounding box center [112, 45] width 68 height 20
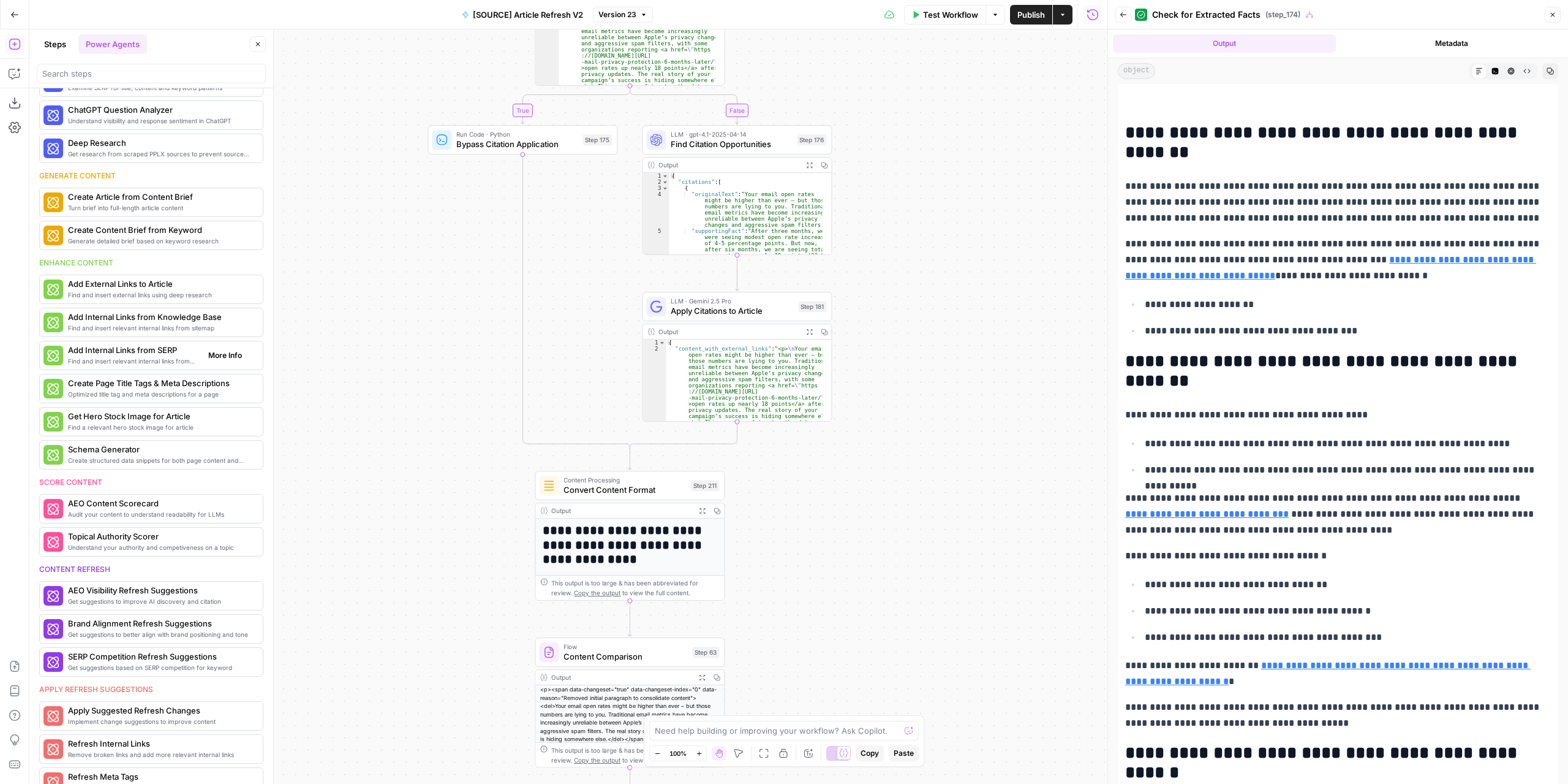
scroll to position [306, 0]
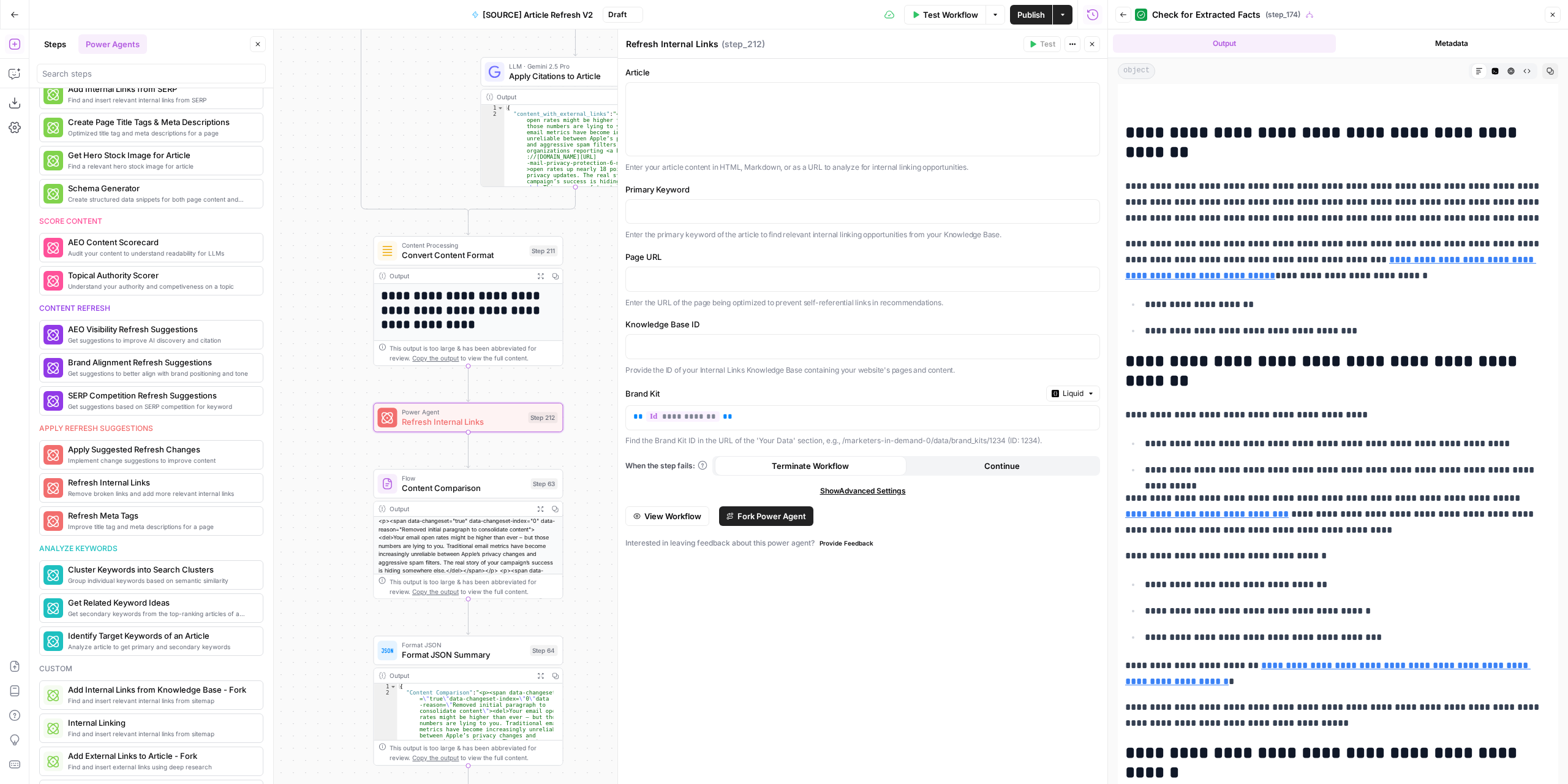
drag, startPoint x: 415, startPoint y: 565, endPoint x: 277, endPoint y: 359, distance: 248.0
click at [277, 359] on body "Marketers in Demand New Home Browse Your Data Usage Settings Recent Grids [NEW …" at bounding box center [784, 392] width 1568 height 784
click at [737, 121] on div at bounding box center [863, 119] width 473 height 73
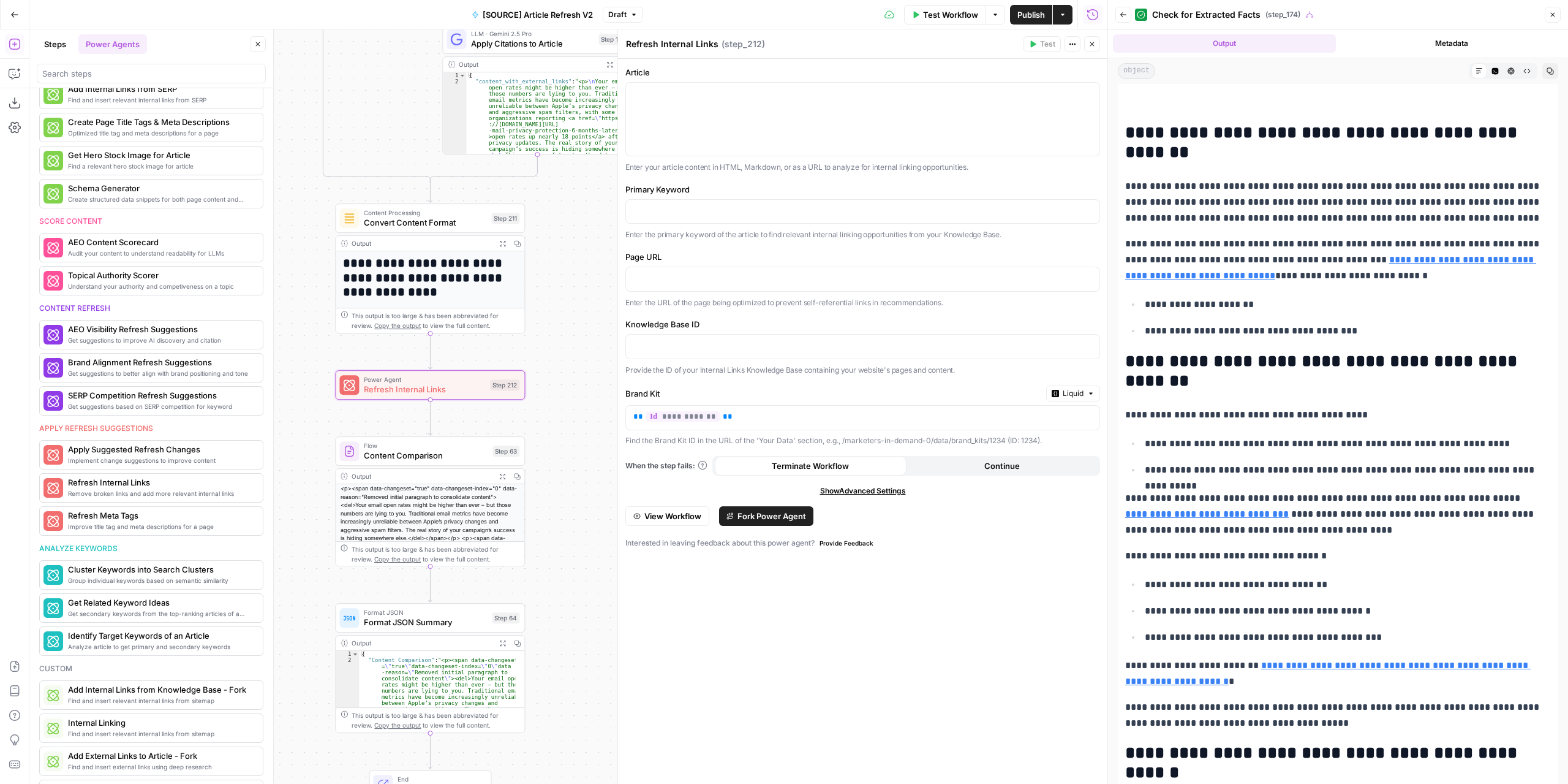
drag, startPoint x: 598, startPoint y: 250, endPoint x: 560, endPoint y: 208, distance: 56.6
click at [560, 208] on div "true false false true false true Workflow Set Inputs Inputs Power Agent Identif…" at bounding box center [568, 406] width 1077 height 754
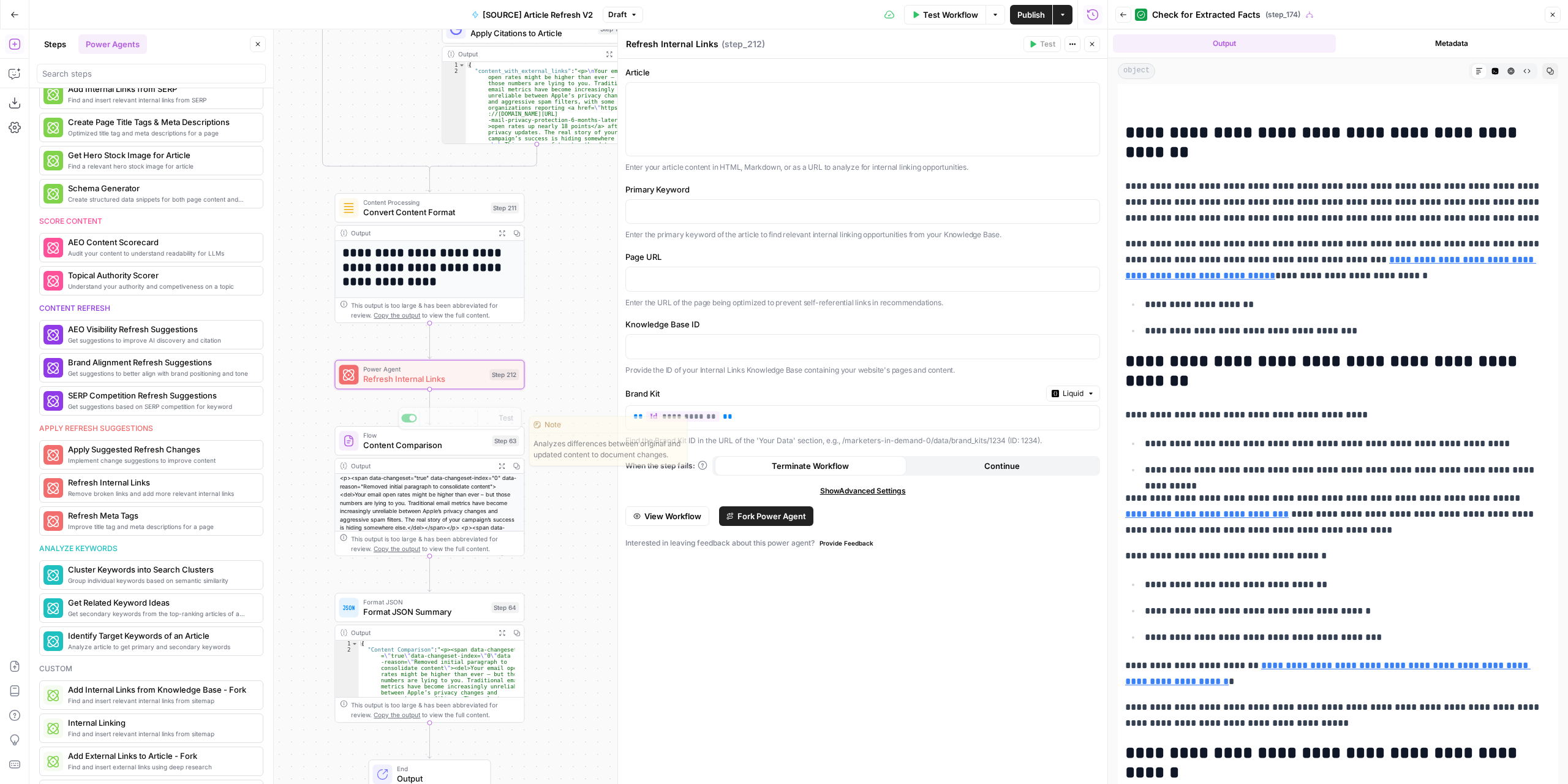
click at [454, 453] on div "Flow Content Comparison Step 63 Copy step Delete step Edit Note Test" at bounding box center [429, 441] width 190 height 29
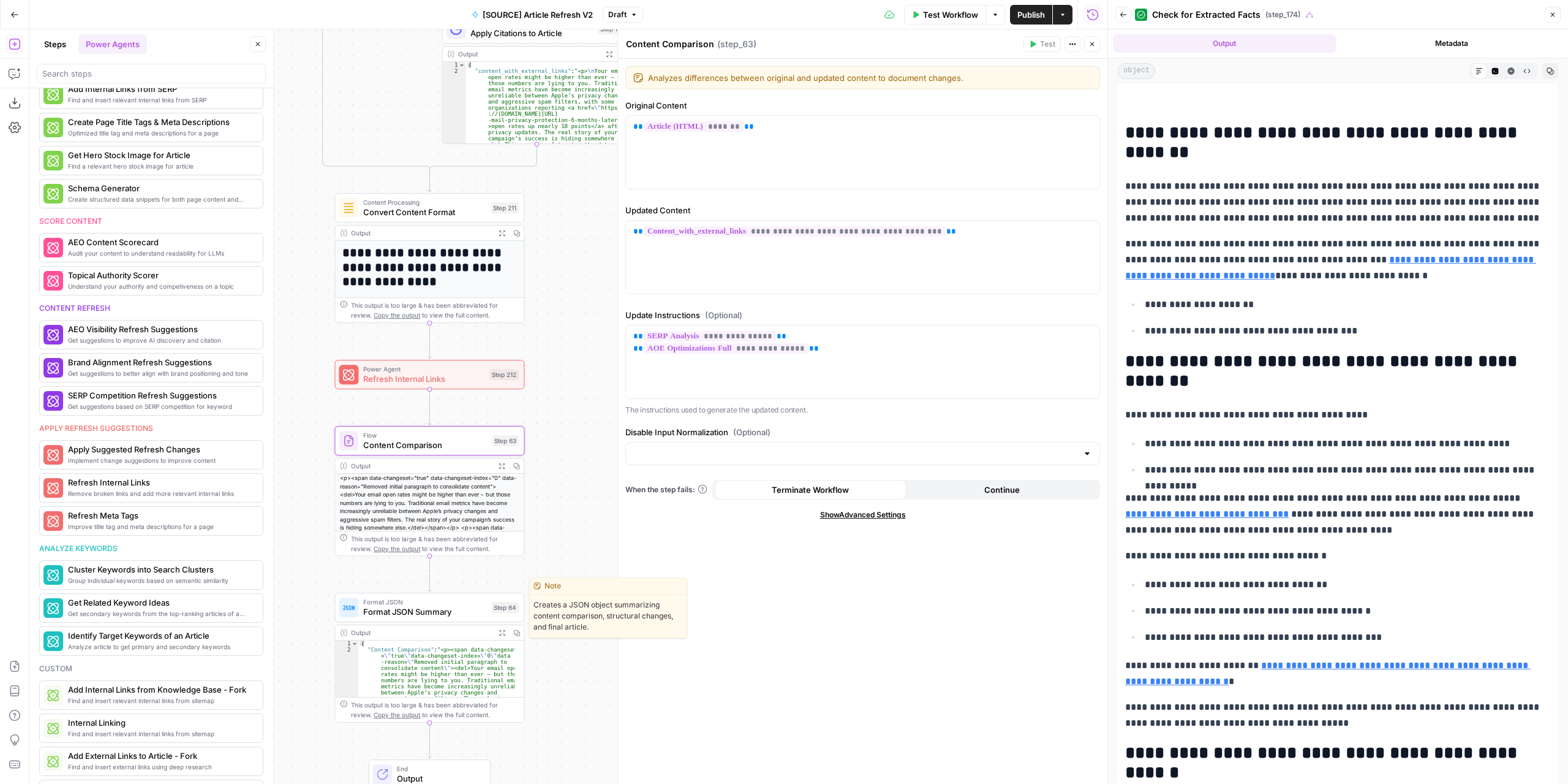
click at [417, 606] on span "Format JSON Summary" at bounding box center [424, 611] width 123 height 12
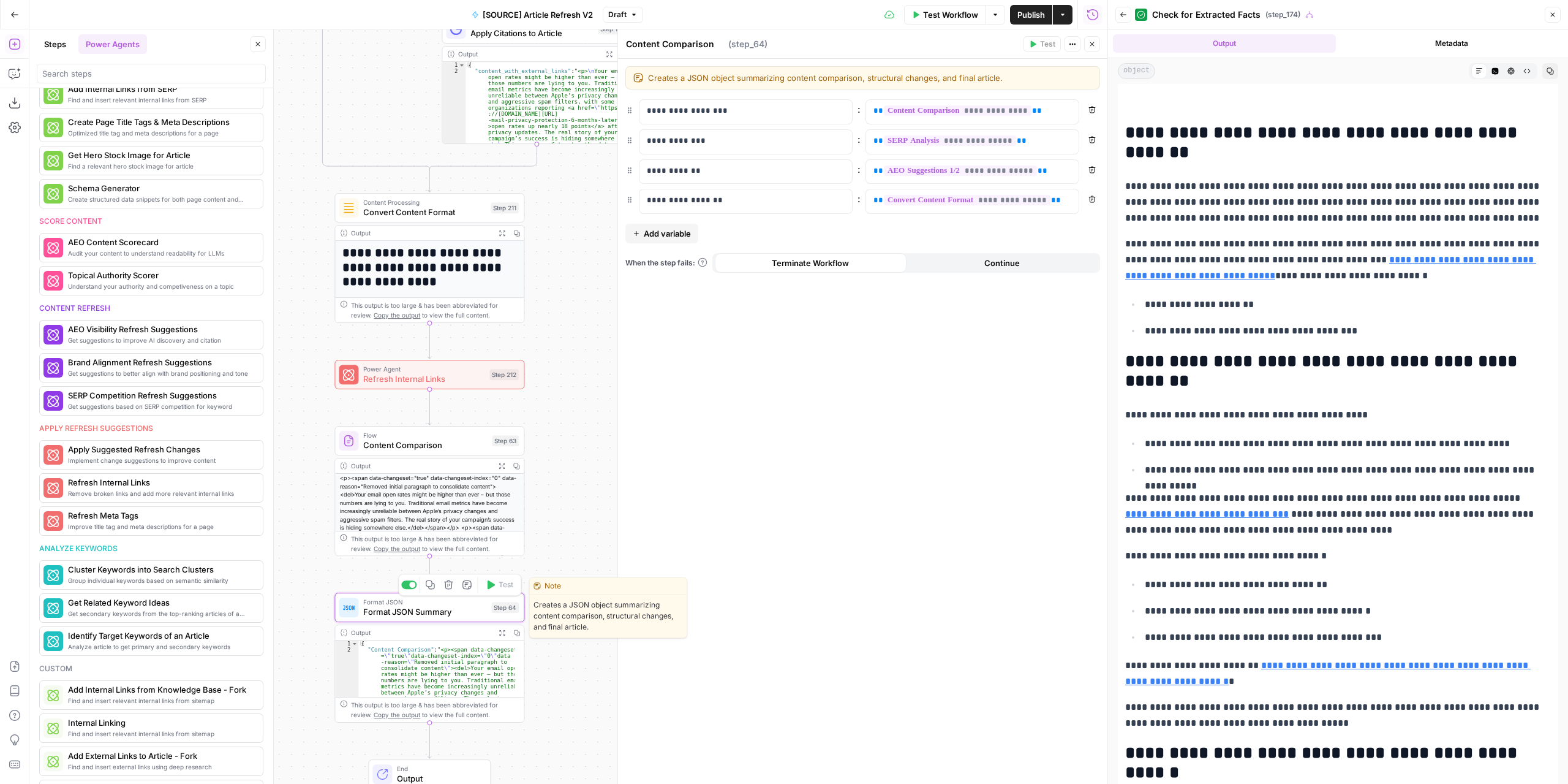
type textarea "Format JSON Summary"
click at [452, 380] on span "Refresh Internal Links" at bounding box center [423, 378] width 121 height 12
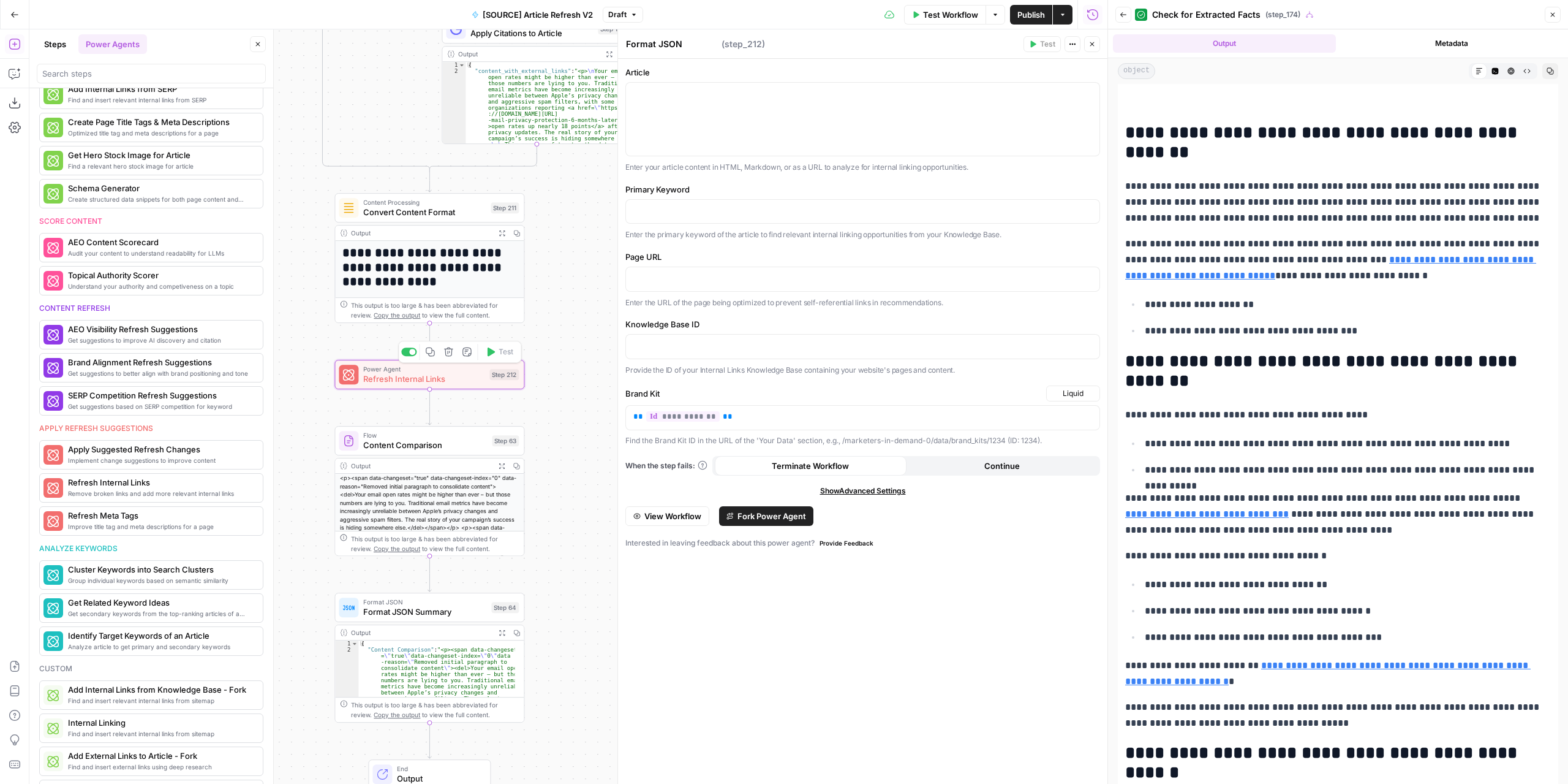
type textarea "Refresh Internal Links"
click at [1086, 92] on icon "button" at bounding box center [1087, 94] width 6 height 6
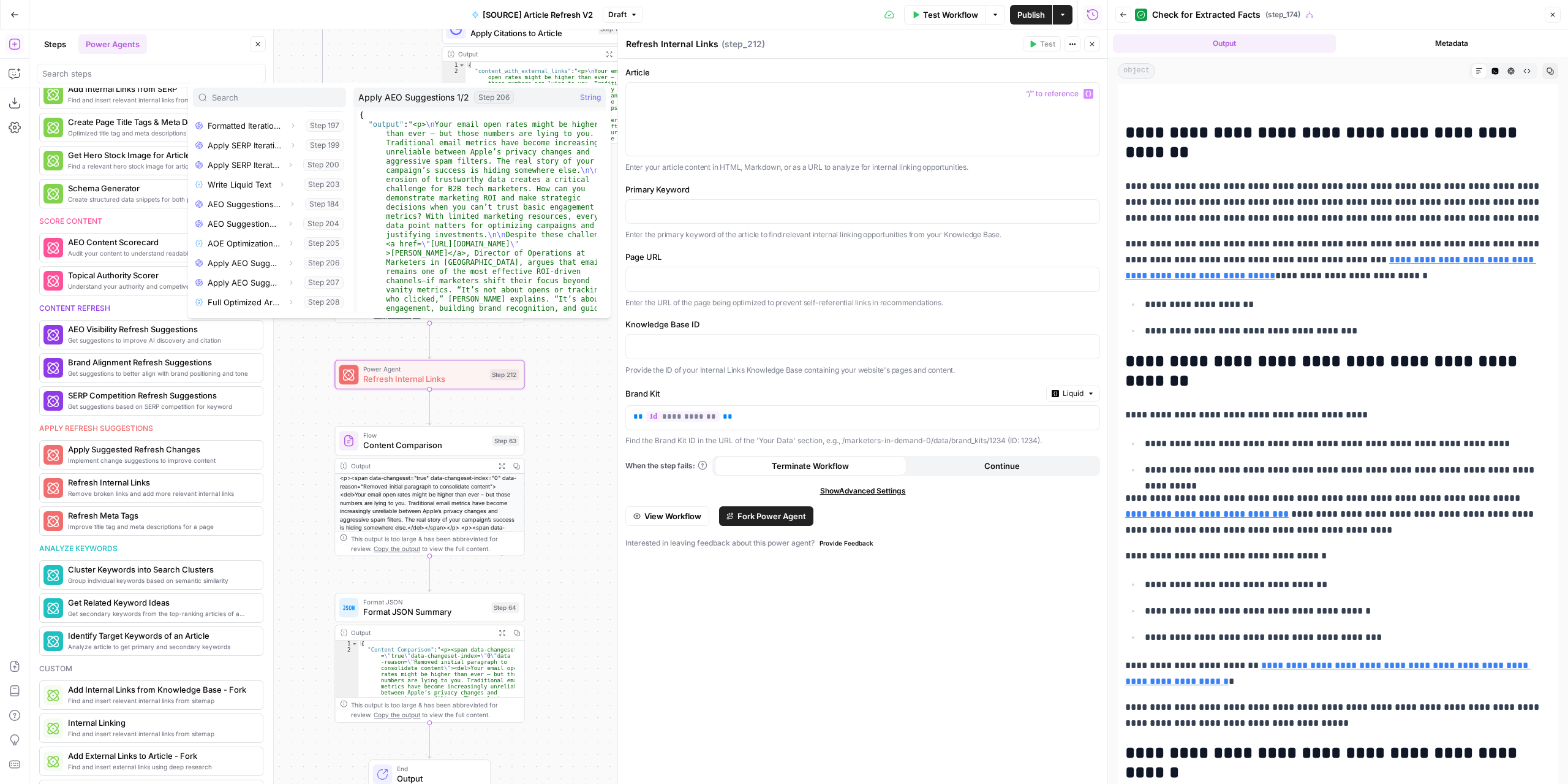
scroll to position [503, 0]
click at [244, 299] on button "Select variable Convert Content Format" at bounding box center [269, 304] width 153 height 20
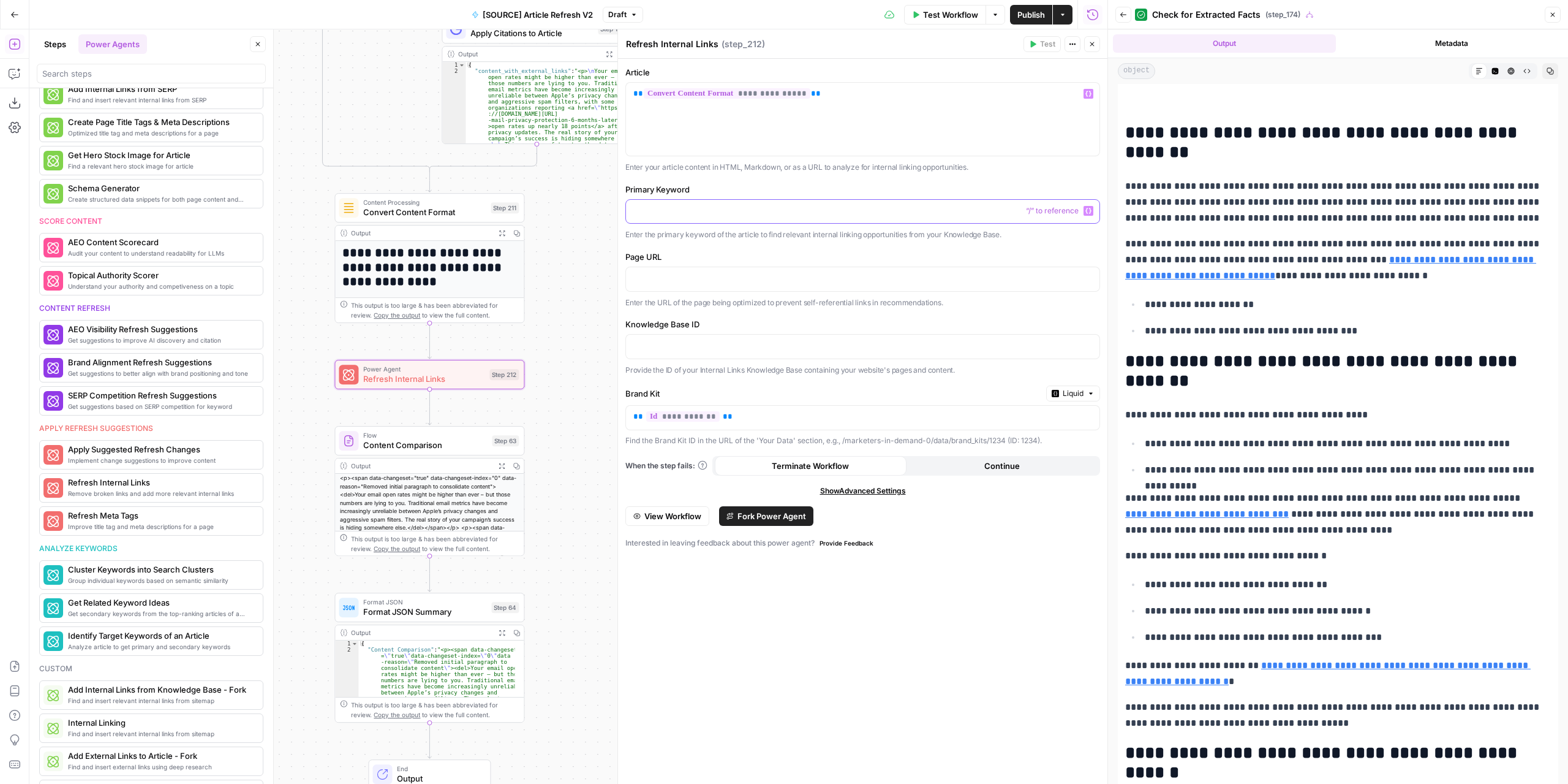
click at [786, 216] on p at bounding box center [863, 210] width 459 height 12
click at [1095, 209] on div at bounding box center [863, 211] width 473 height 24
click at [1093, 209] on button "Variables Menu" at bounding box center [1087, 210] width 10 height 10
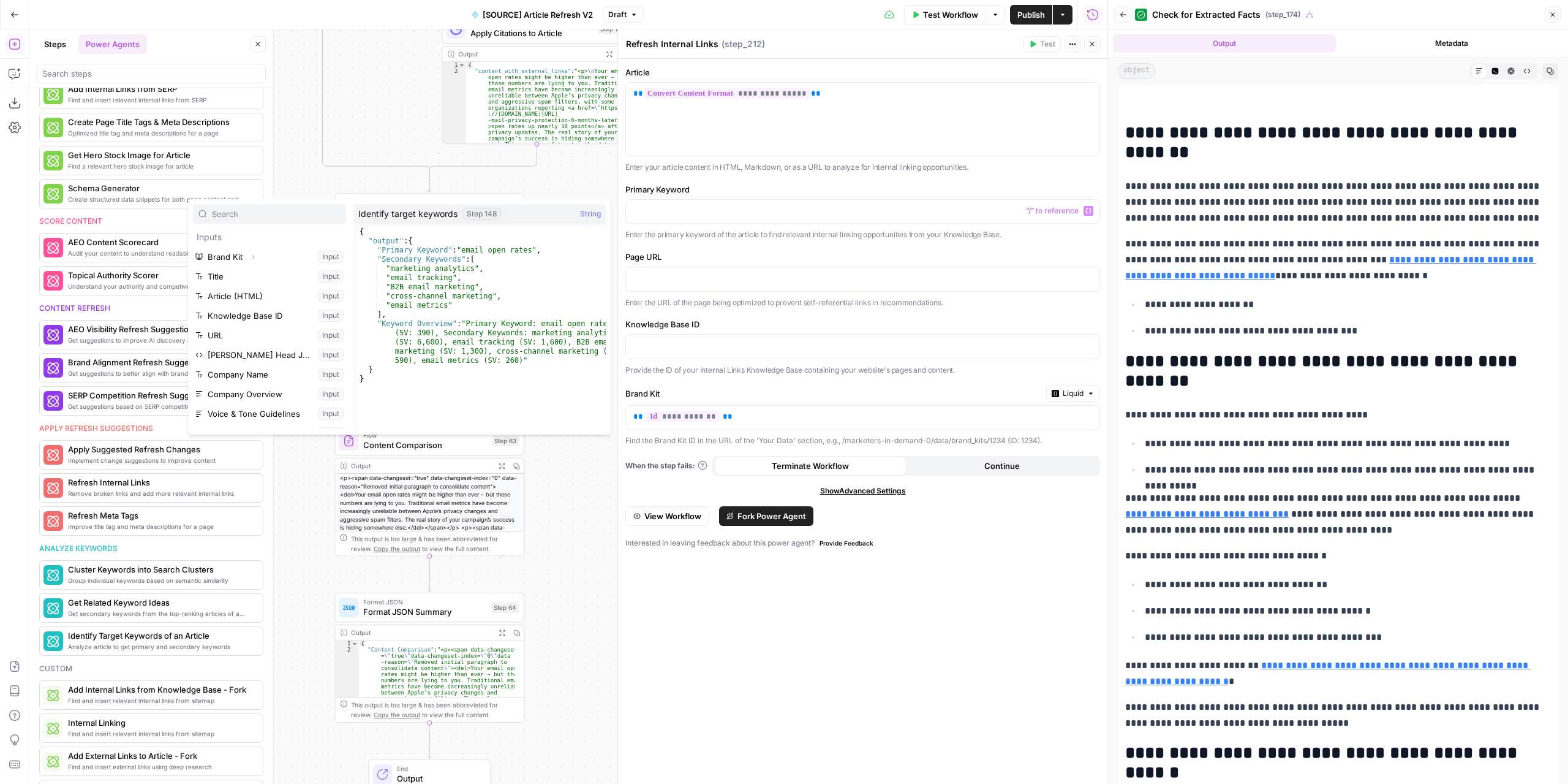
scroll to position [184, 0]
click at [288, 289] on icon "button" at bounding box center [292, 289] width 7 height 7
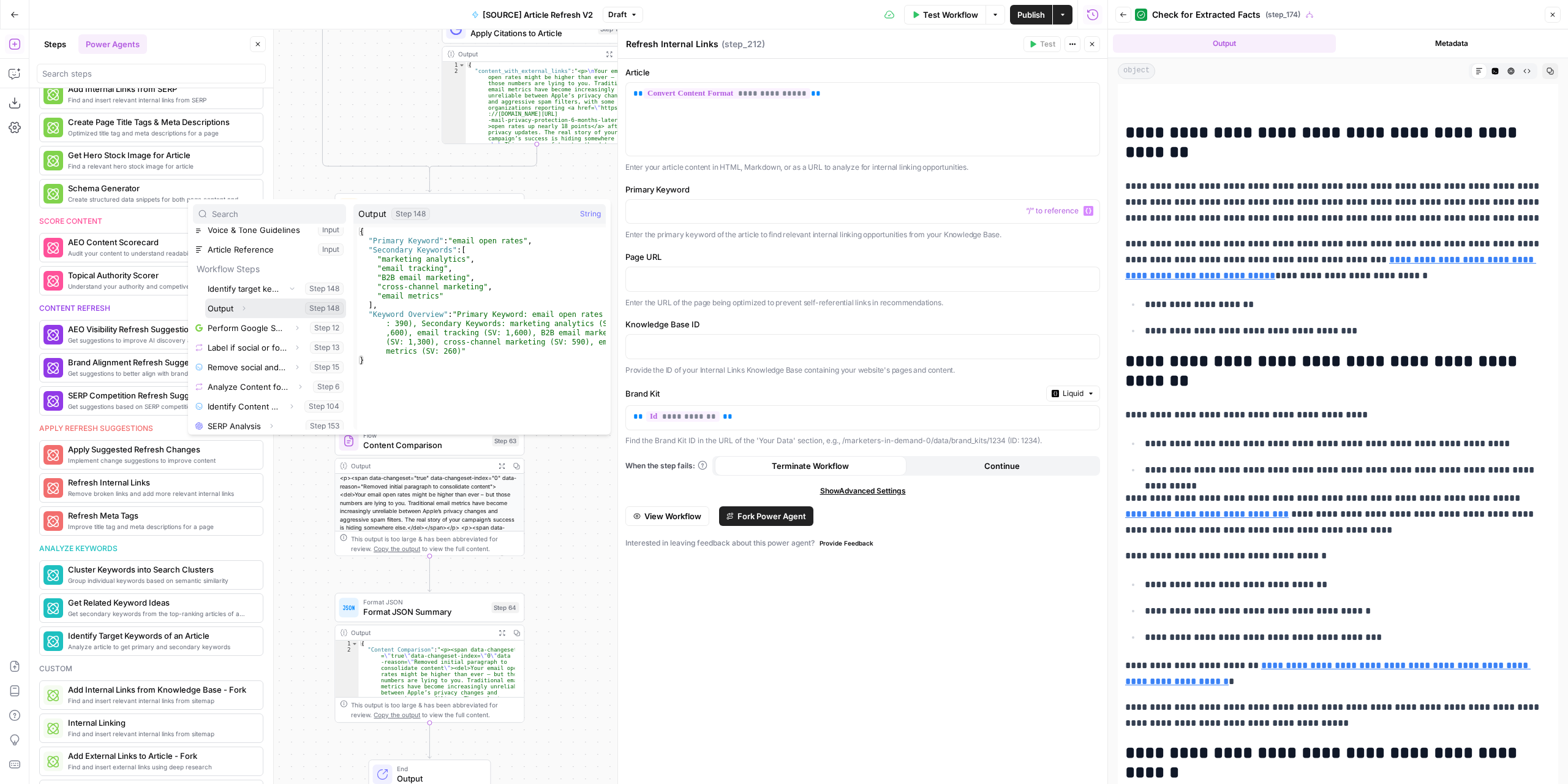
click at [242, 309] on icon "button" at bounding box center [244, 308] width 7 height 7
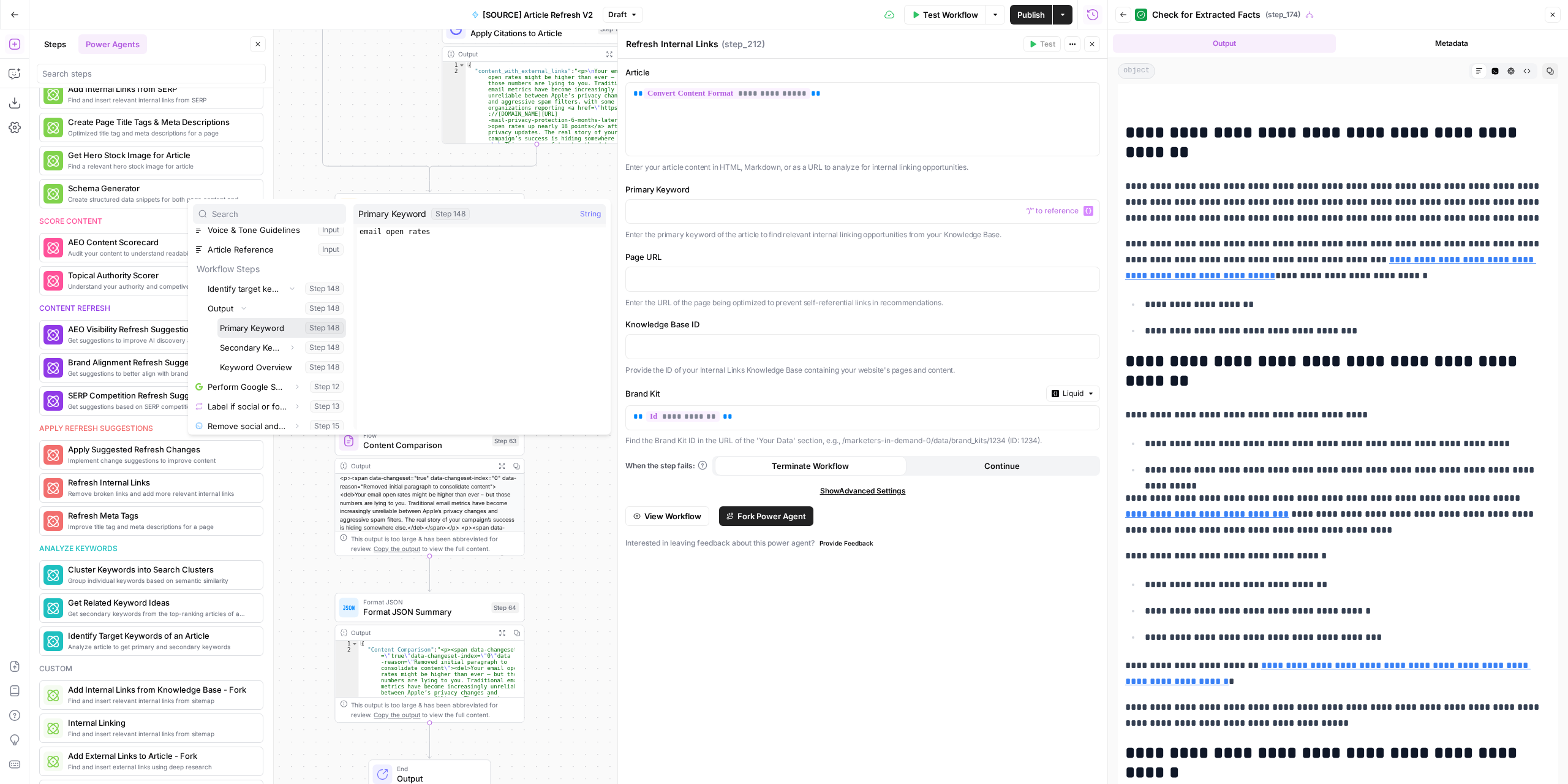
click at [248, 325] on button "Select variable Primary Keyword" at bounding box center [281, 328] width 128 height 20
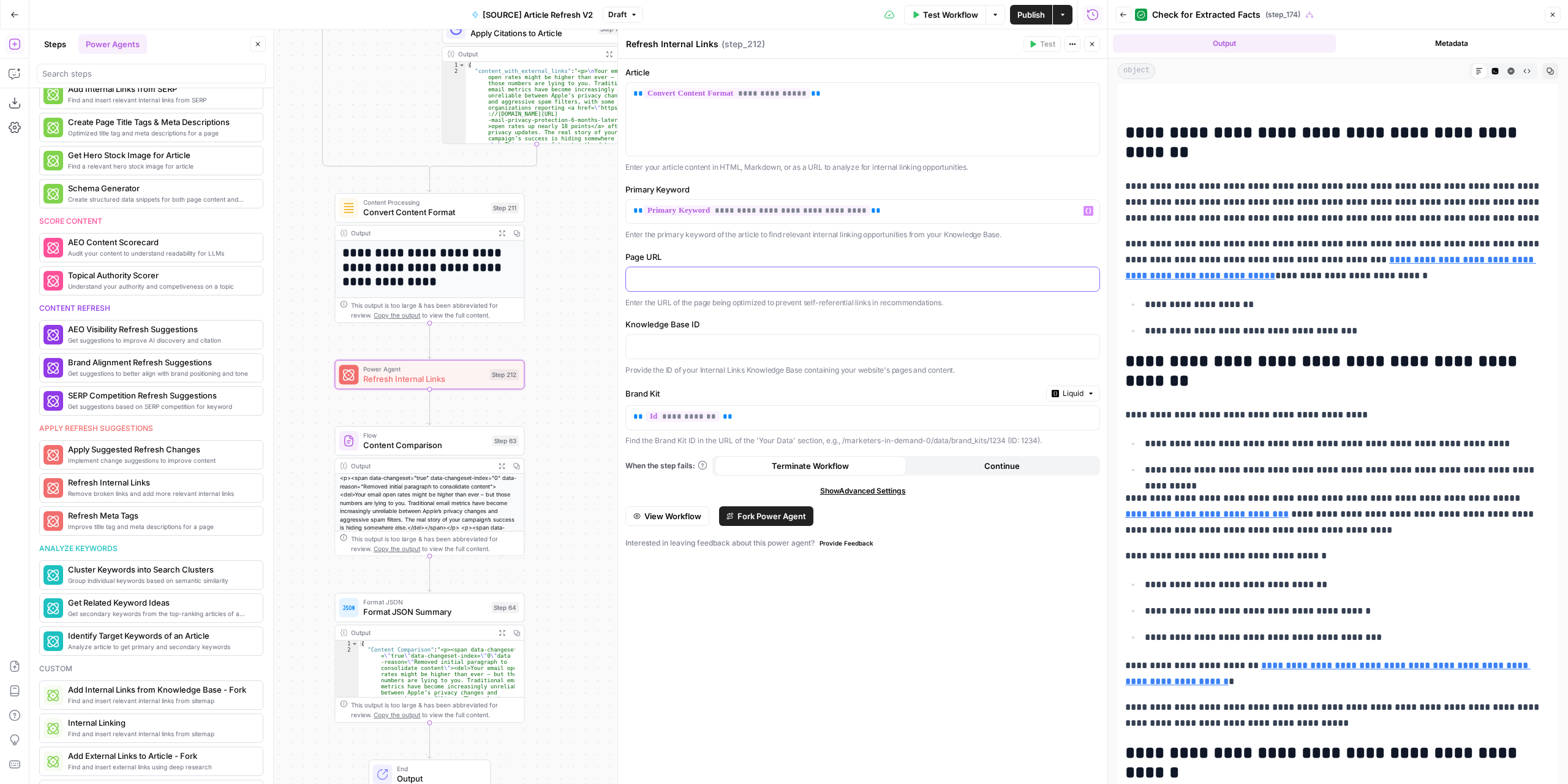
click at [730, 276] on p at bounding box center [863, 278] width 459 height 12
click at [1087, 272] on p at bounding box center [863, 278] width 459 height 12
click at [1087, 273] on button "Variables Menu" at bounding box center [1087, 278] width 10 height 10
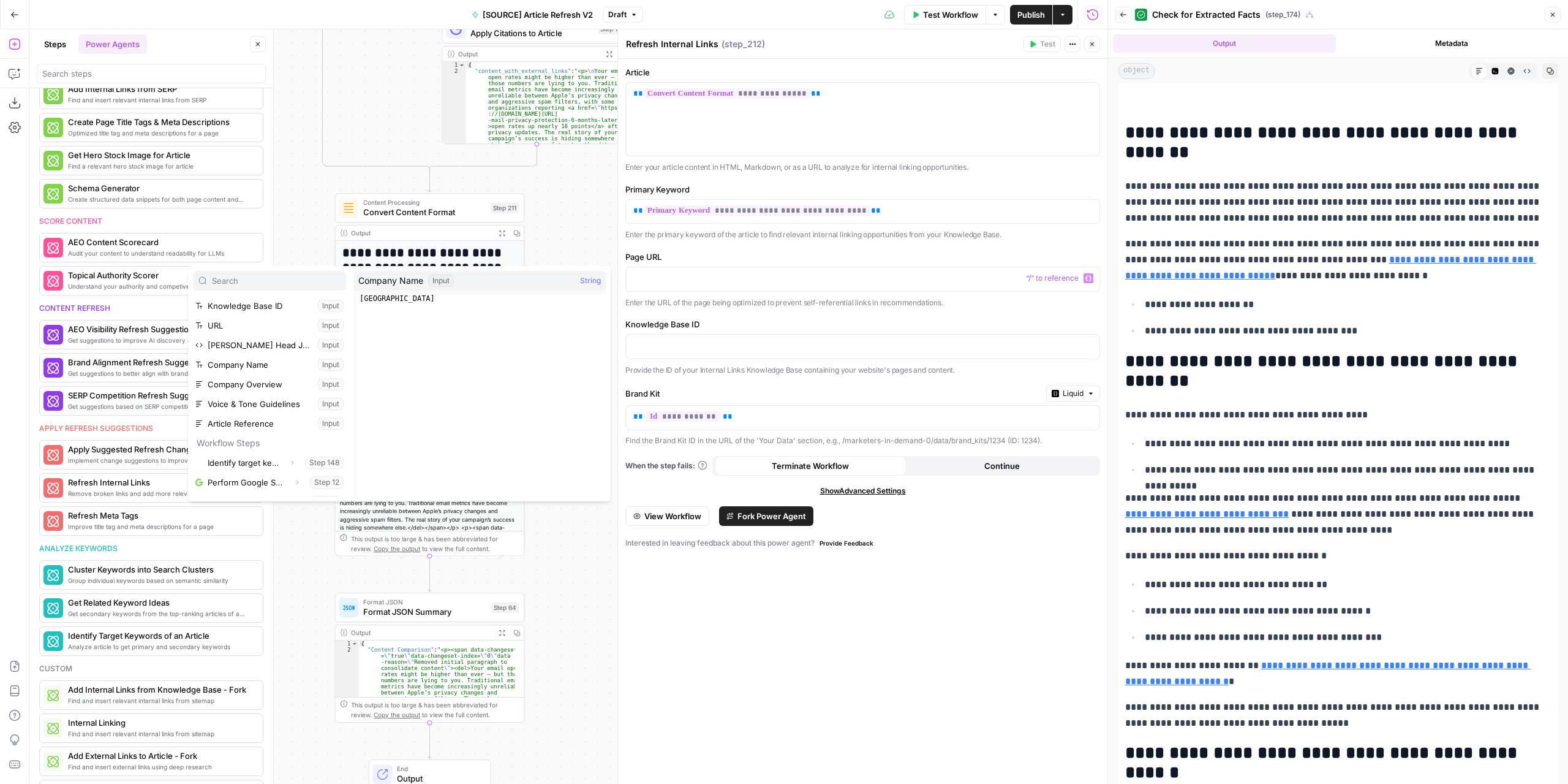
scroll to position [61, 0]
click at [259, 342] on button "Select variable URL" at bounding box center [269, 341] width 153 height 20
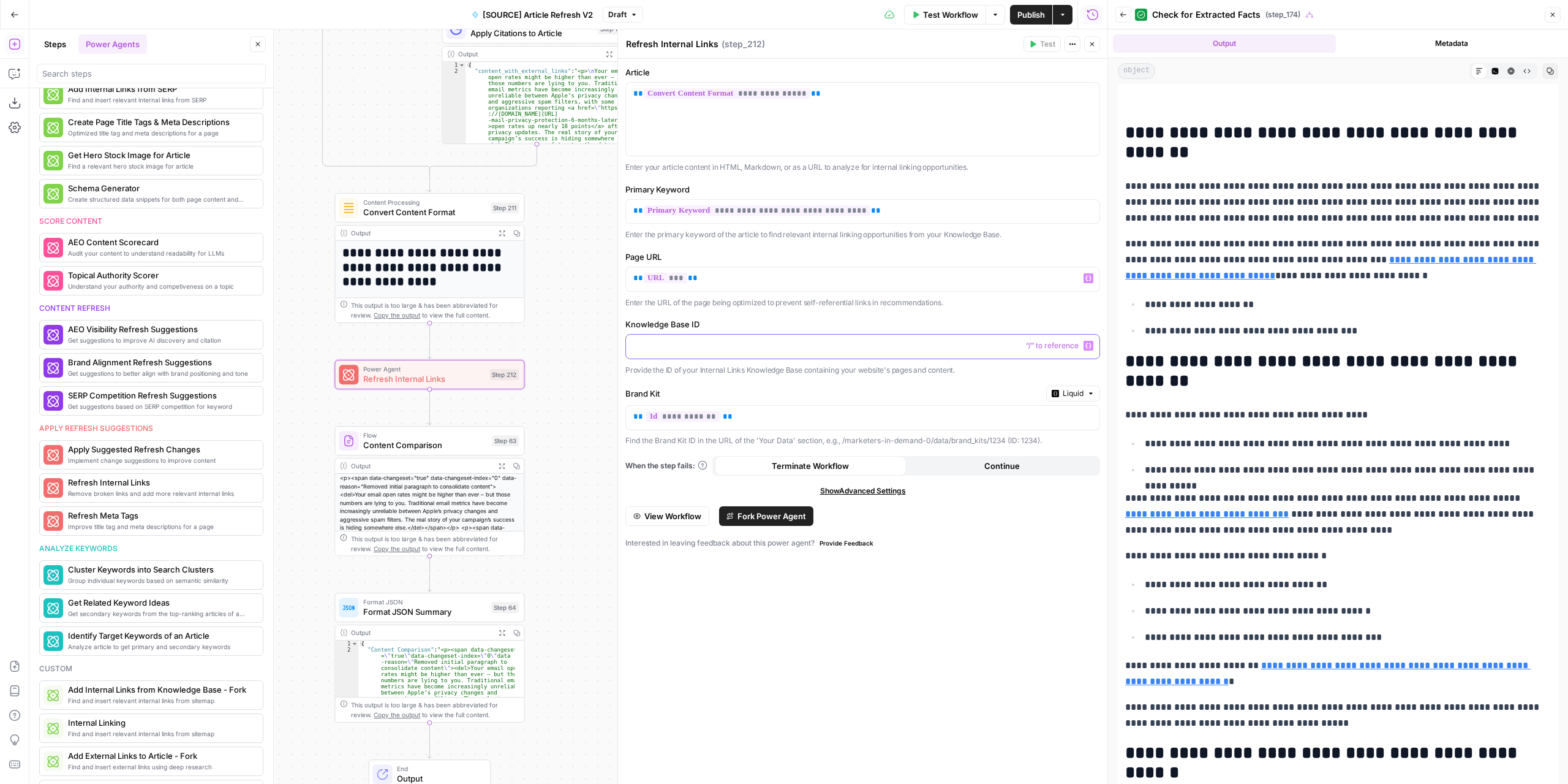
click at [885, 341] on p at bounding box center [863, 345] width 459 height 12
click at [1090, 344] on icon "button" at bounding box center [1087, 345] width 6 height 6
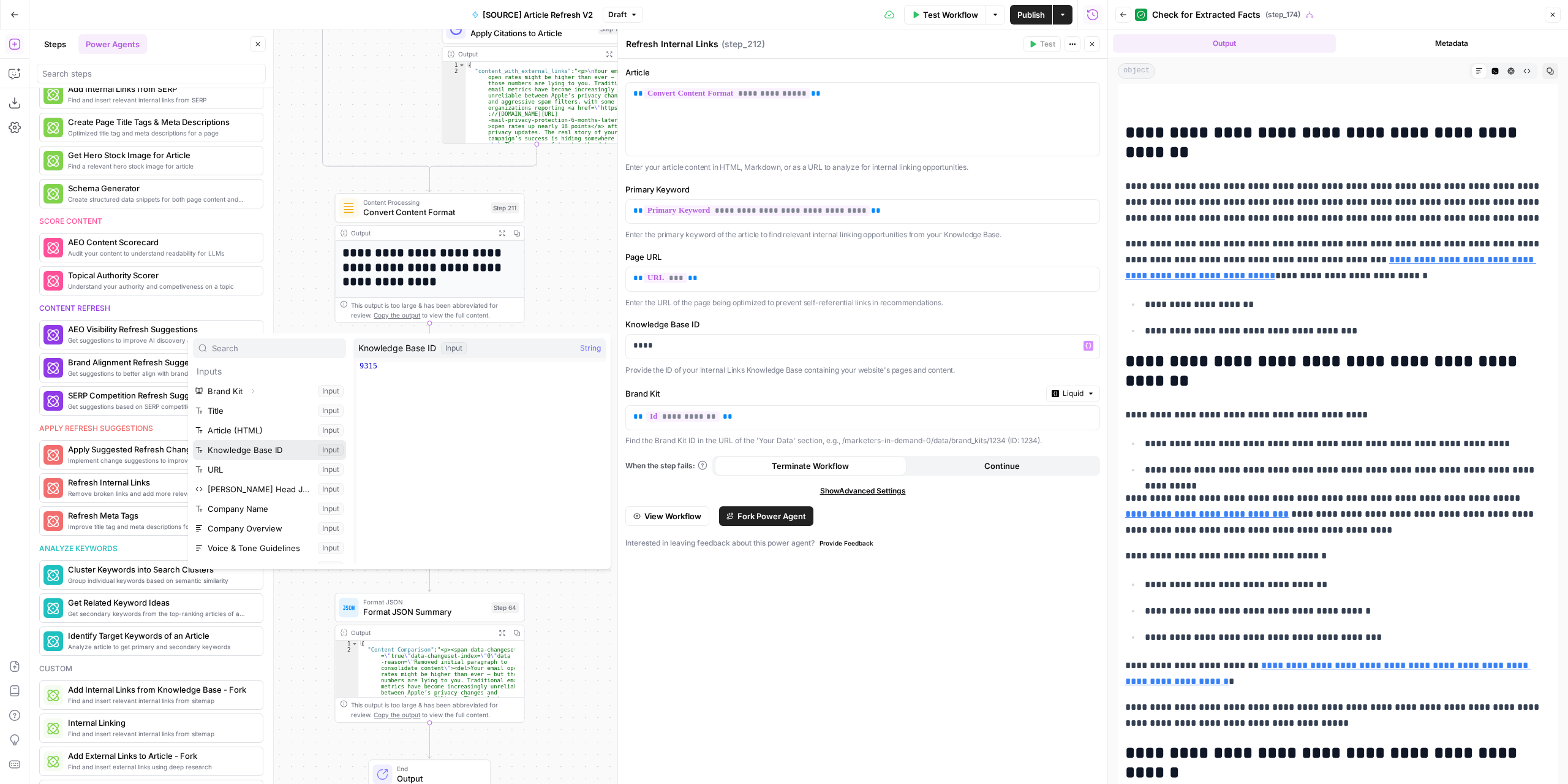
click at [288, 448] on button "Select variable Knowledge Base ID" at bounding box center [269, 450] width 153 height 20
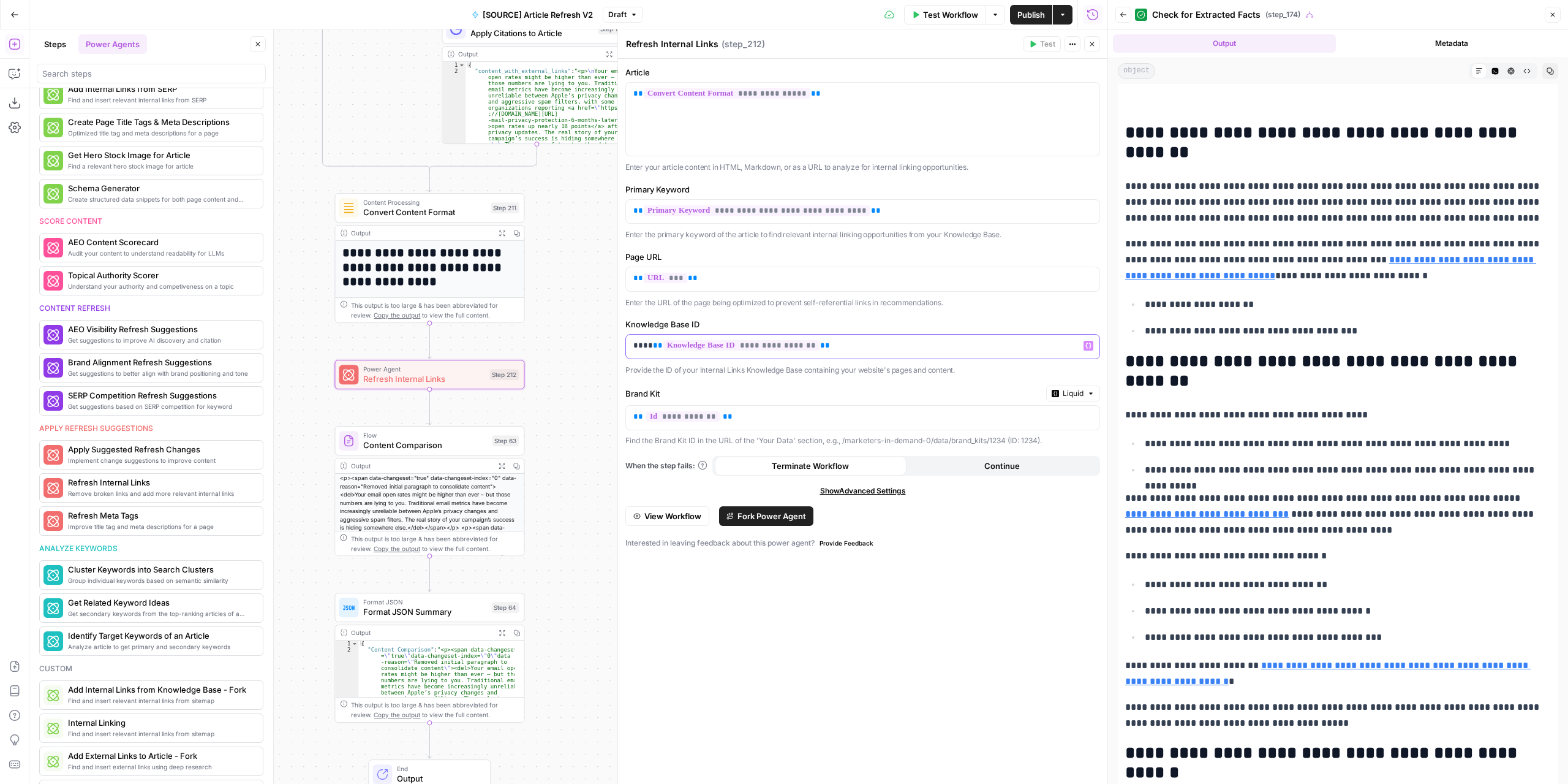
drag, startPoint x: 652, startPoint y: 344, endPoint x: 632, endPoint y: 342, distance: 20.1
click at [632, 342] on div "**********" at bounding box center [863, 346] width 473 height 24
click at [1550, 18] on button "Close" at bounding box center [1552, 14] width 15 height 15
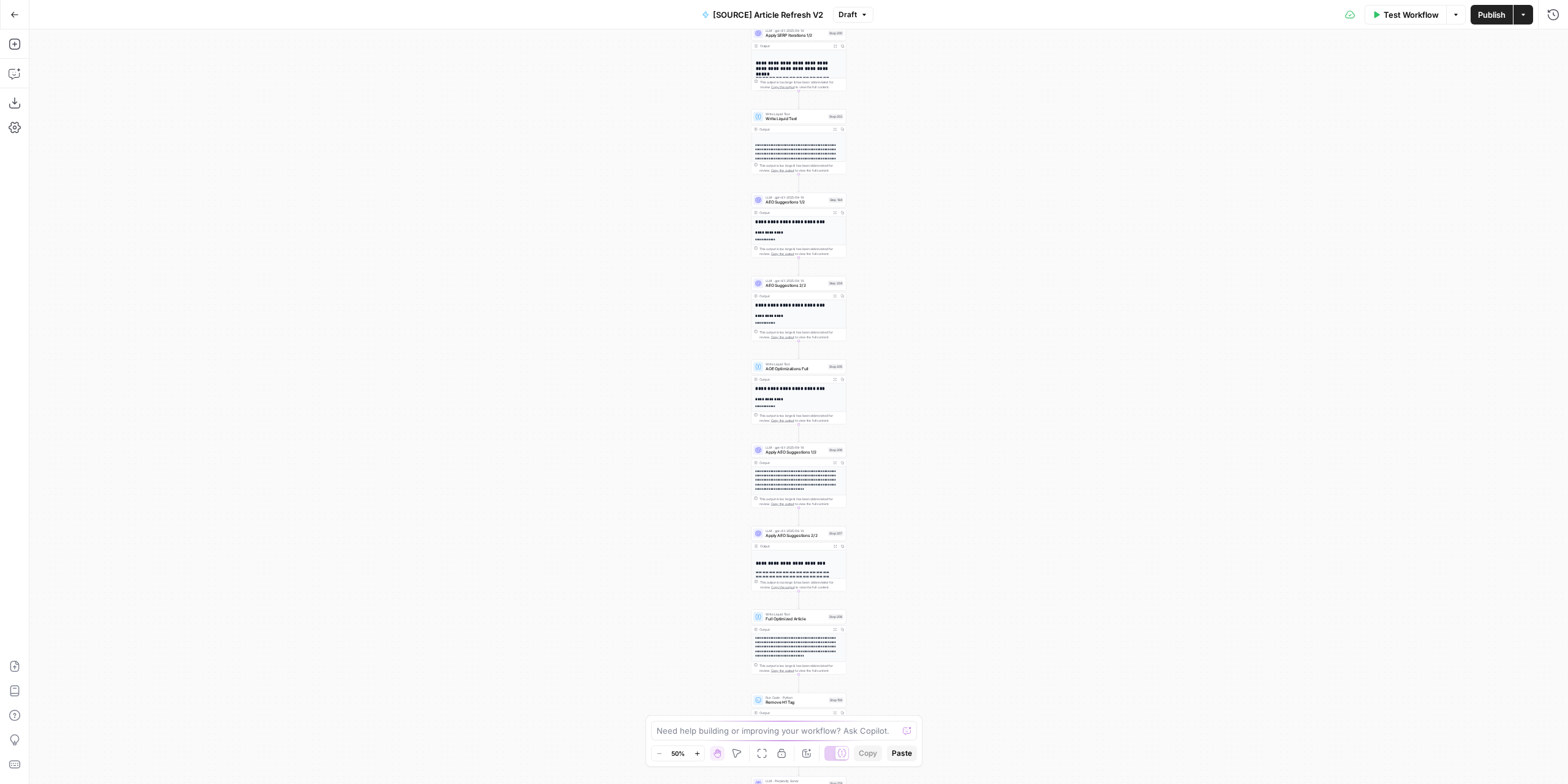
click at [876, 186] on div "true false true false true false Workflow Set Inputs Inputs Power Agent Identif…" at bounding box center [798, 406] width 1538 height 754
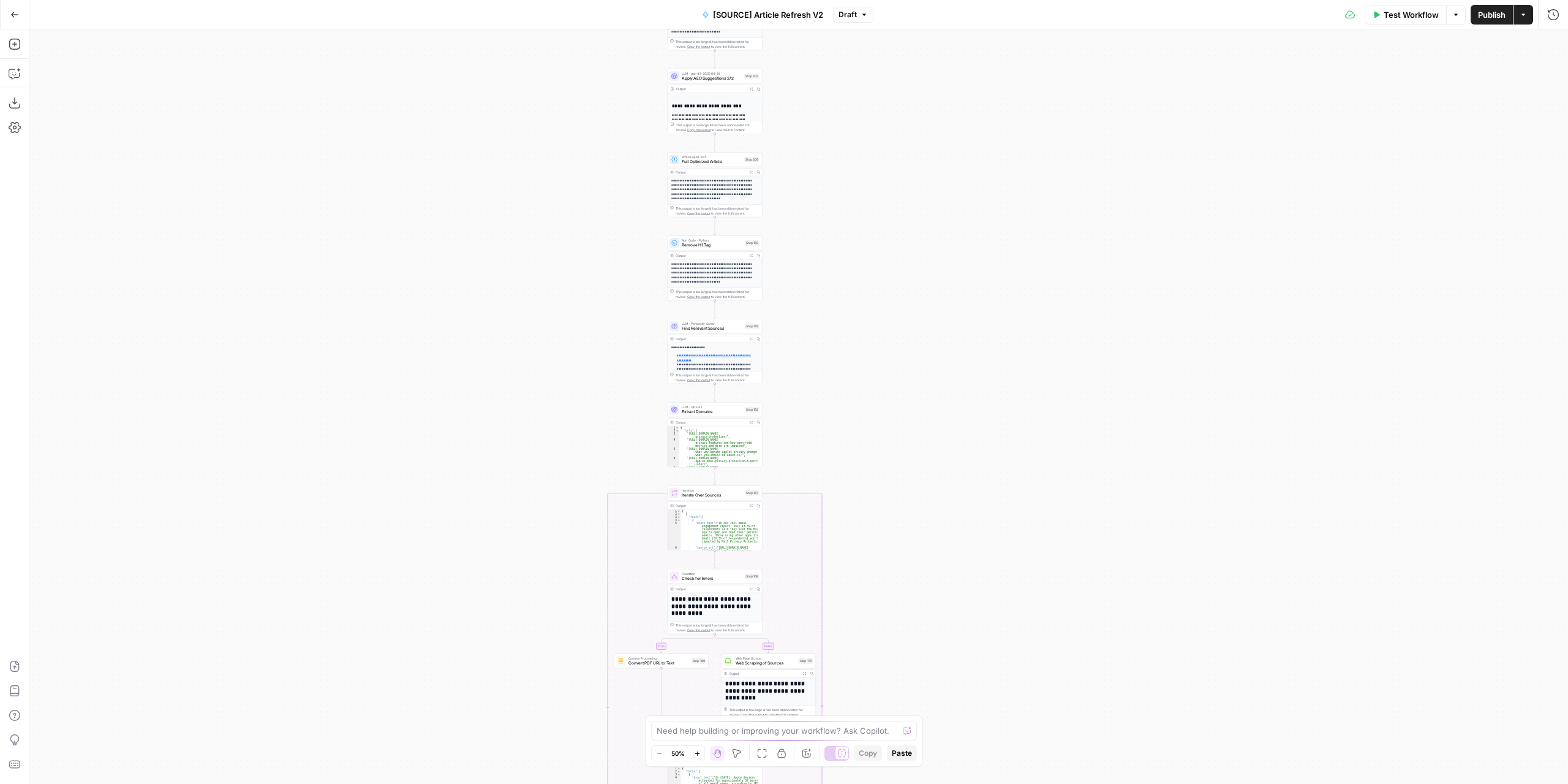
drag, startPoint x: 932, startPoint y: 470, endPoint x: 904, endPoint y: 194, distance: 277.4
click at [905, 197] on div "true false true false true false Workflow Set Inputs Inputs Power Agent Identif…" at bounding box center [798, 406] width 1538 height 754
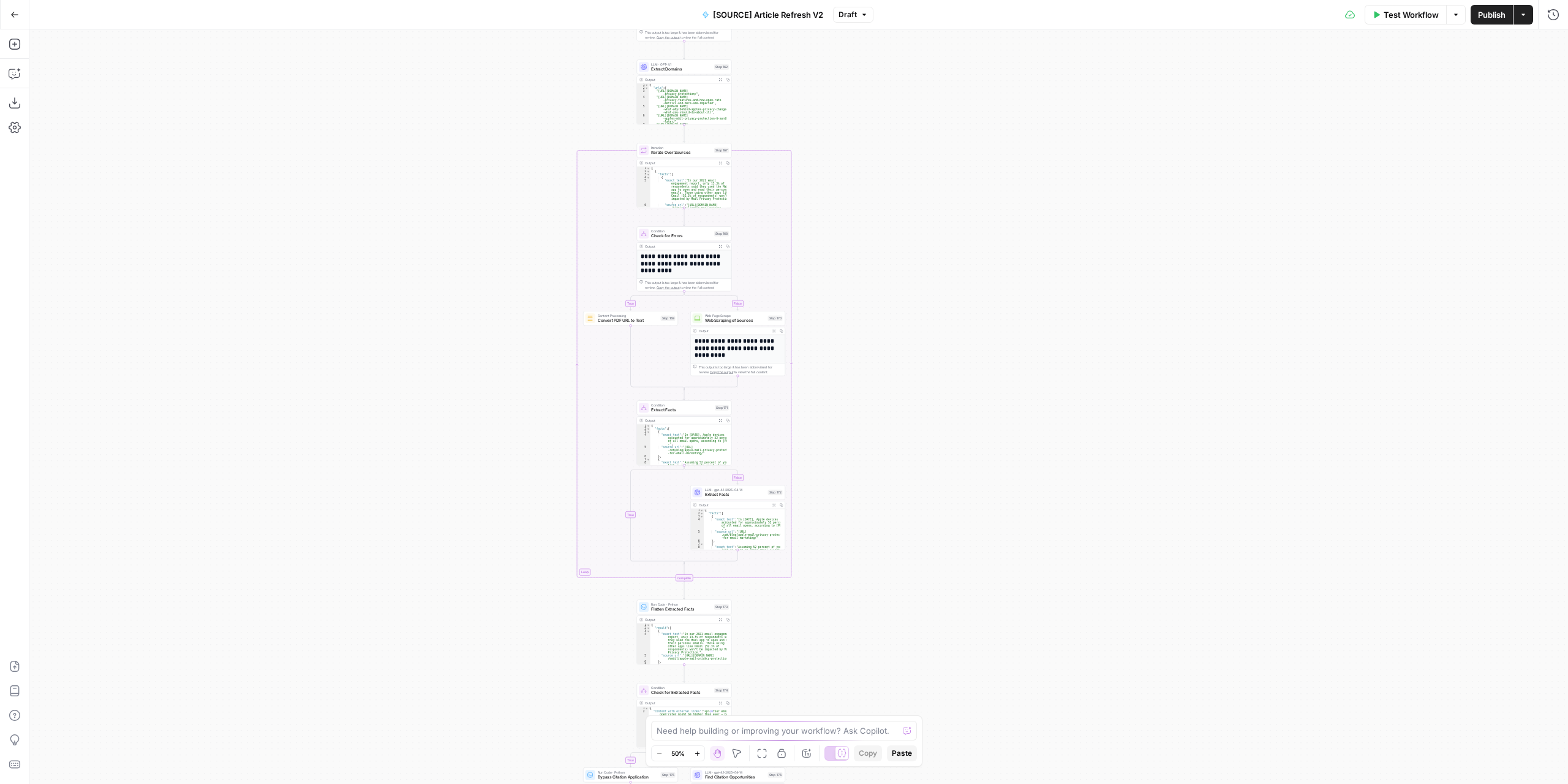
drag, startPoint x: 900, startPoint y: 514, endPoint x: 878, endPoint y: 188, distance: 326.7
click at [877, 198] on div "true false true false true false Workflow Set Inputs Inputs Power Agent Identif…" at bounding box center [798, 406] width 1538 height 754
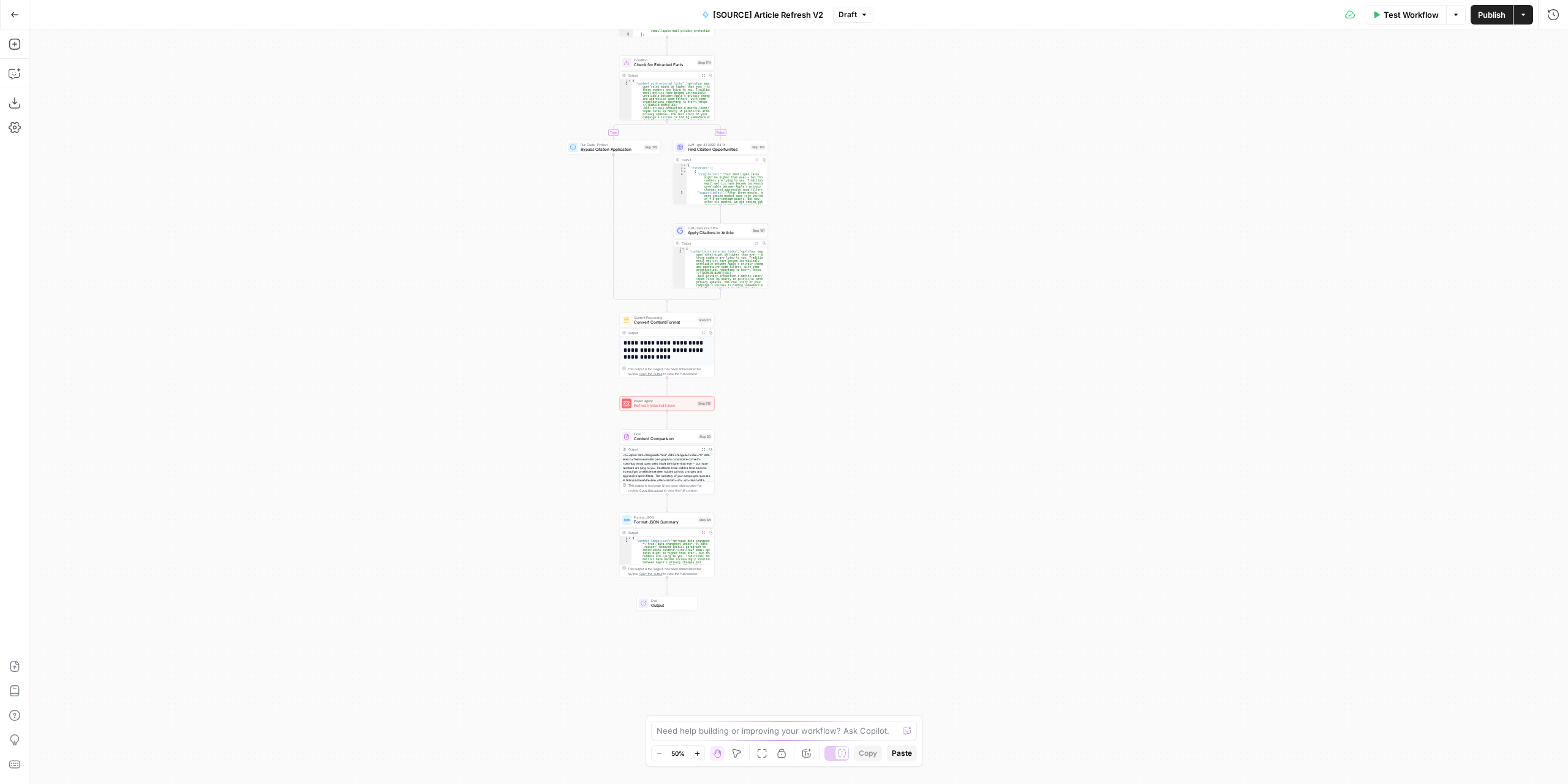
drag, startPoint x: 888, startPoint y: 243, endPoint x: 886, endPoint y: 231, distance: 12.2
click at [893, 188] on div "true false true false true false Workflow Set Inputs Inputs Power Agent Identif…" at bounding box center [798, 406] width 1538 height 754
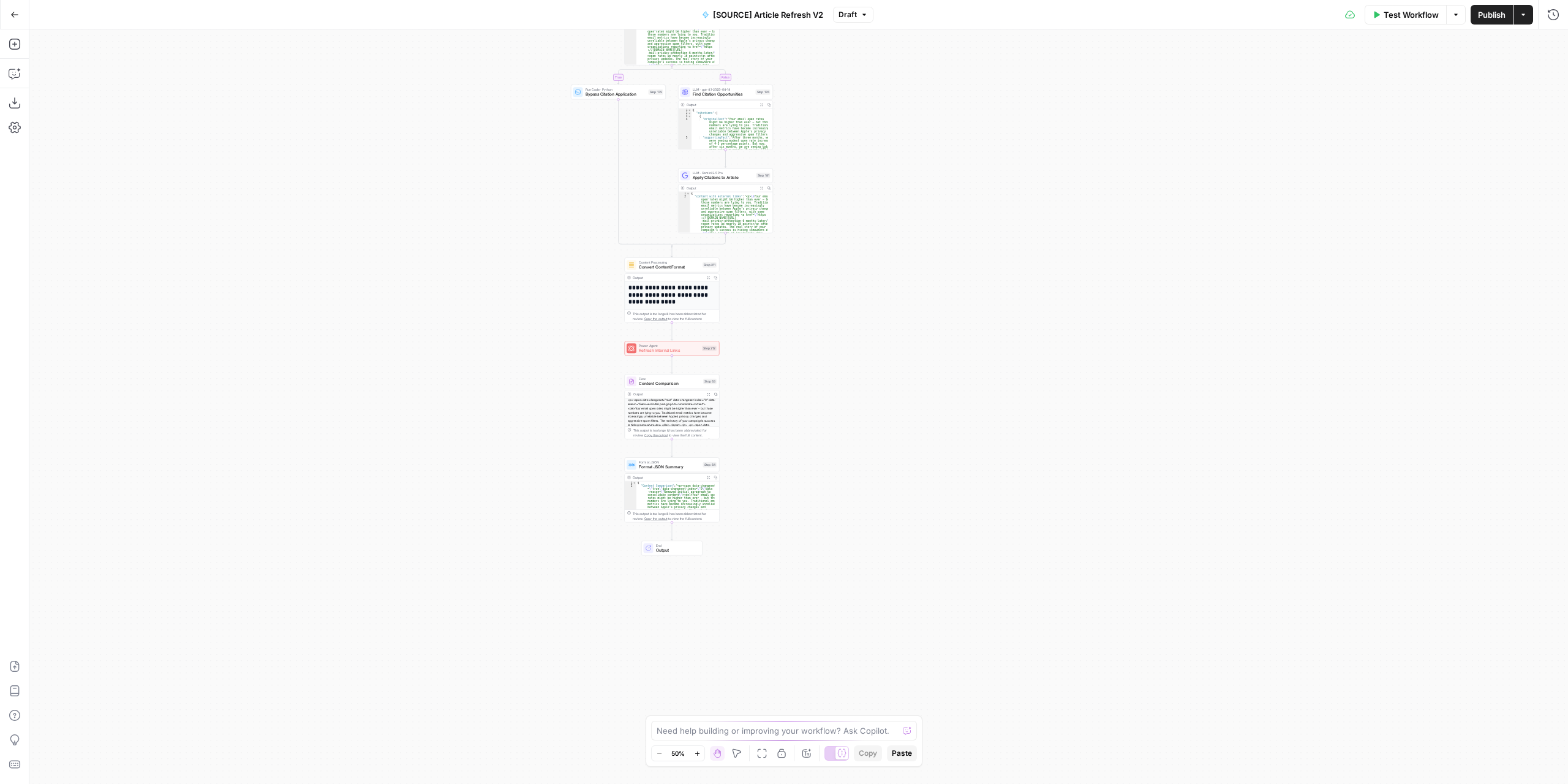
click at [849, 463] on div "true false true false true false Workflow Set Inputs Inputs Power Agent Identif…" at bounding box center [798, 406] width 1538 height 754
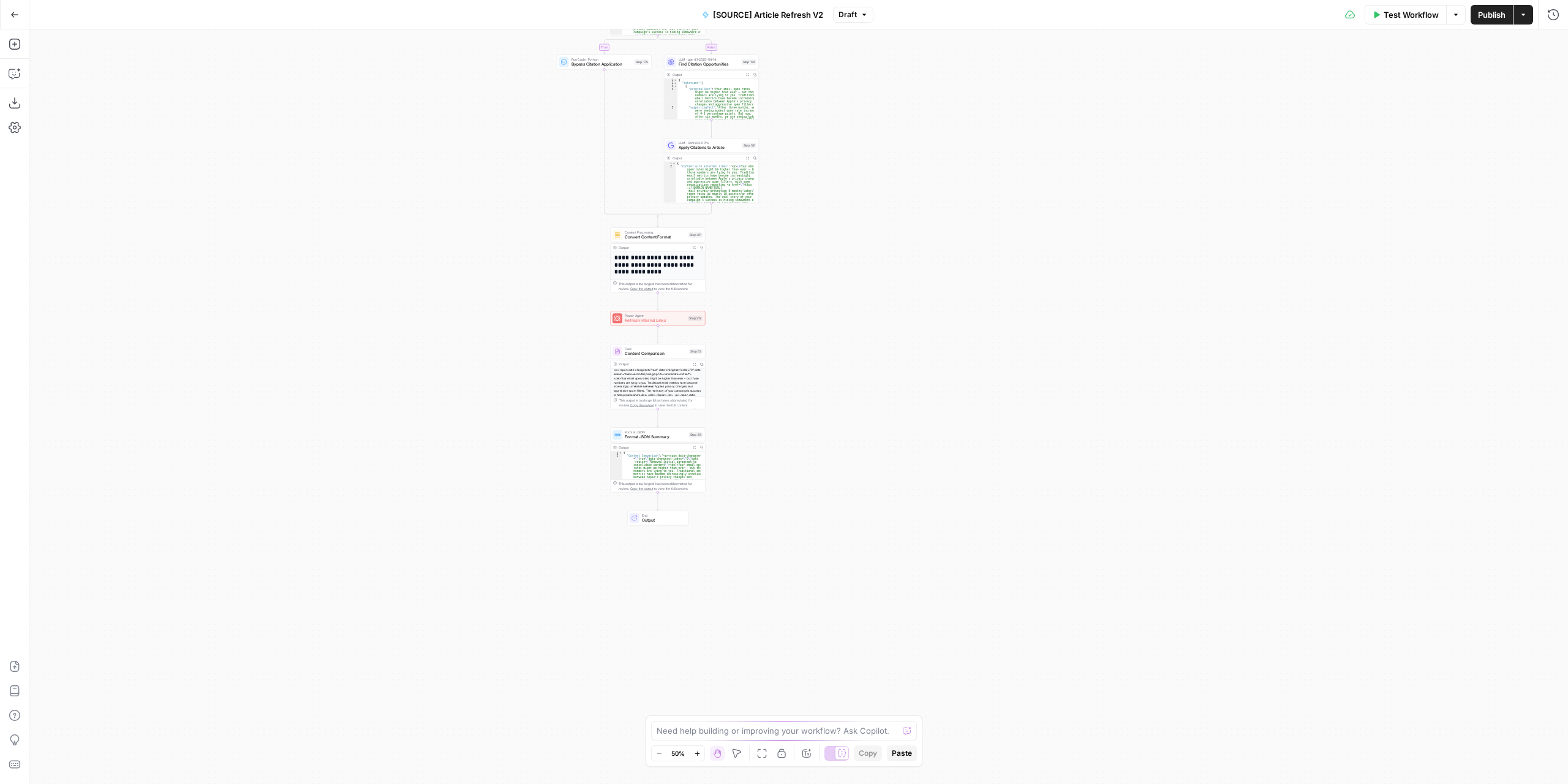
click at [733, 314] on div "true false true false true false Workflow Set Inputs Inputs Power Agent Identif…" at bounding box center [798, 406] width 1538 height 754
click at [733, 314] on div "true false true false true false Workflow Set Inputs Inputs Power Agent Identif…" at bounding box center [798, 406] width 1538 height 754
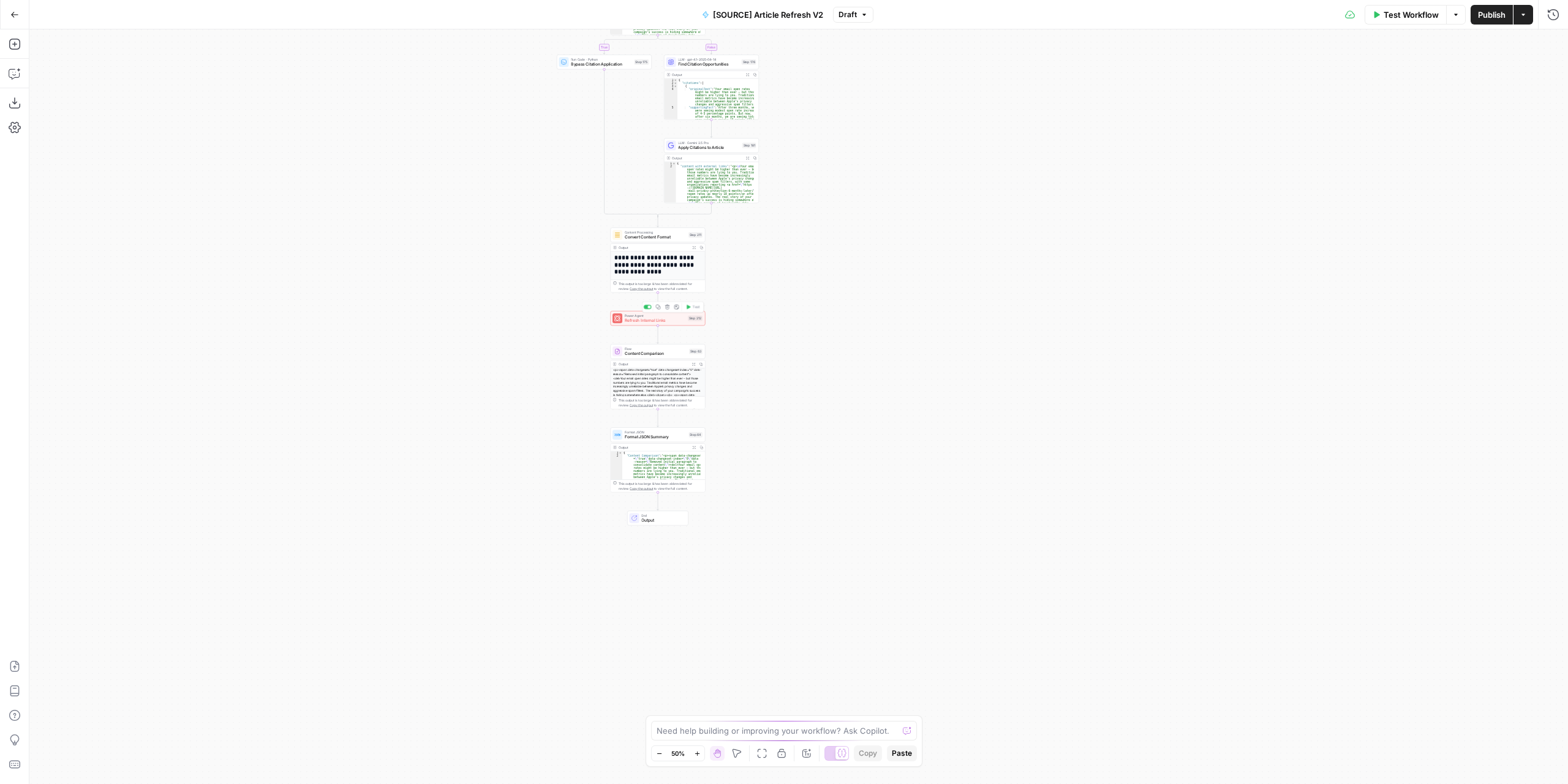
click at [665, 318] on span "Refresh Internal Links" at bounding box center [654, 321] width 61 height 6
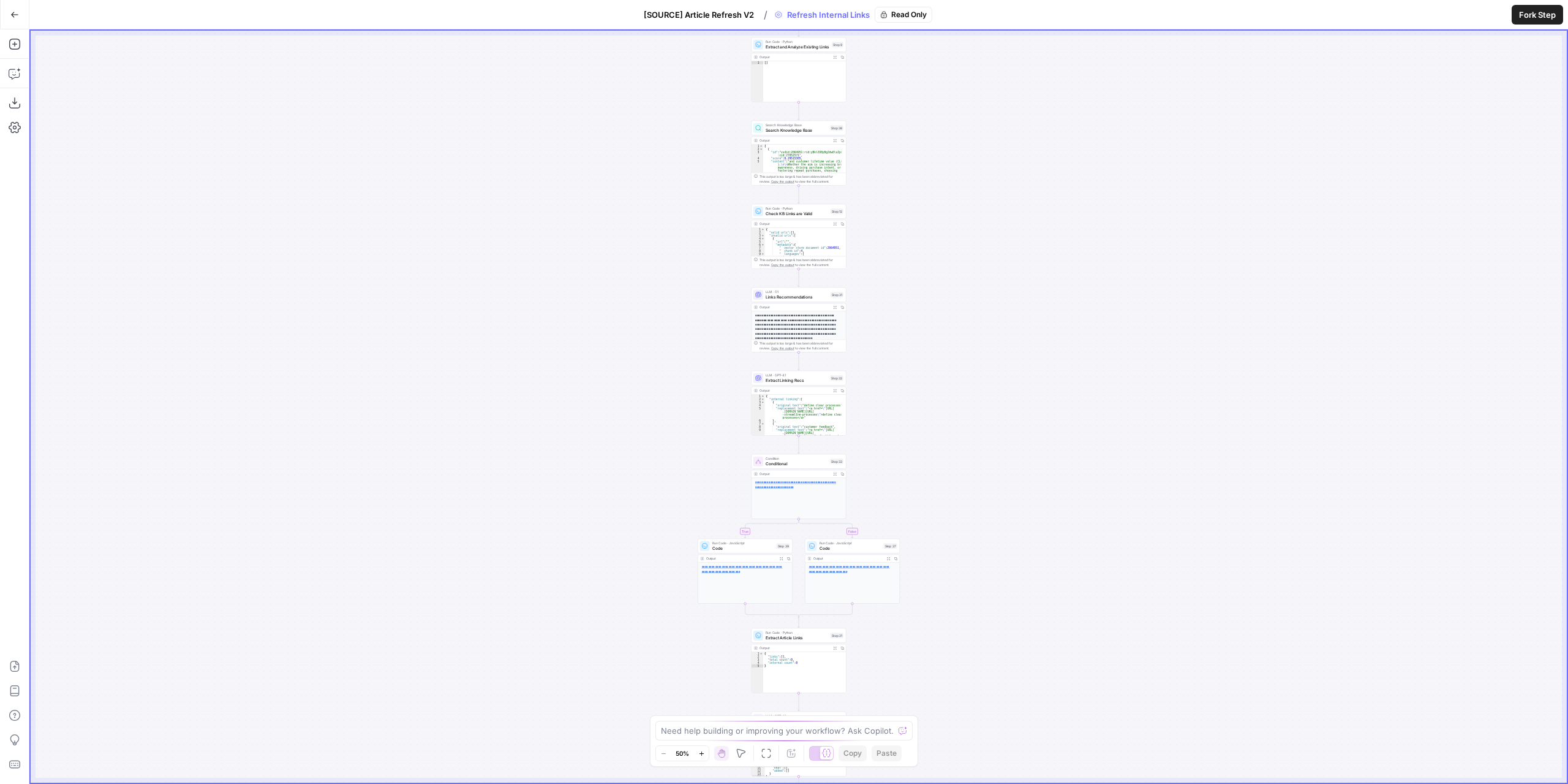
click at [676, 209] on div "true false Workflow Set Inputs Inputs Content Processing Convert Content Format…" at bounding box center [799, 407] width 1536 height 752
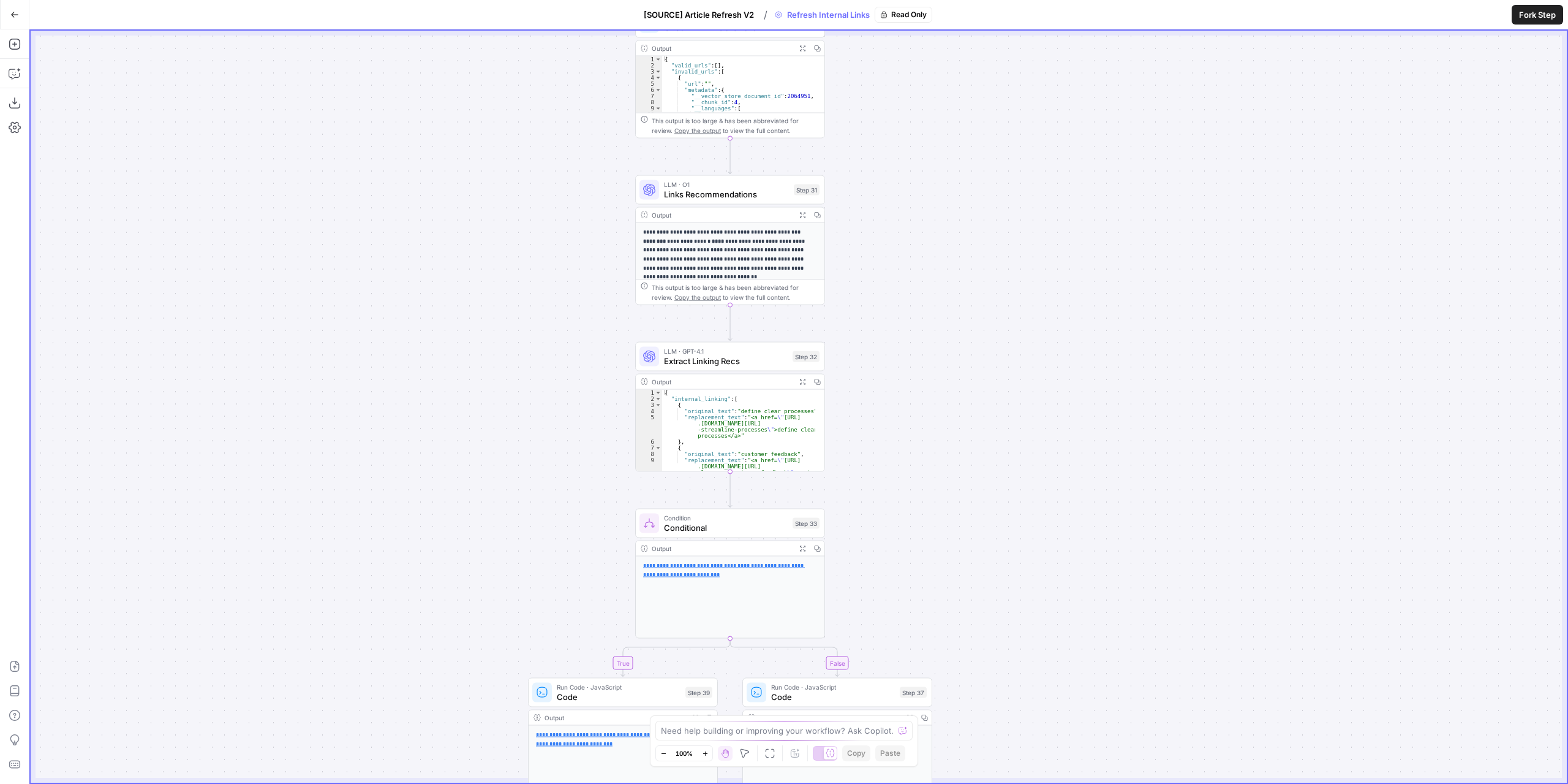
drag, startPoint x: 747, startPoint y: 378, endPoint x: 508, endPoint y: 148, distance: 331.7
click at [508, 148] on div "true false Workflow Set Inputs Inputs Content Processing Convert Content Format…" at bounding box center [799, 407] width 1536 height 752
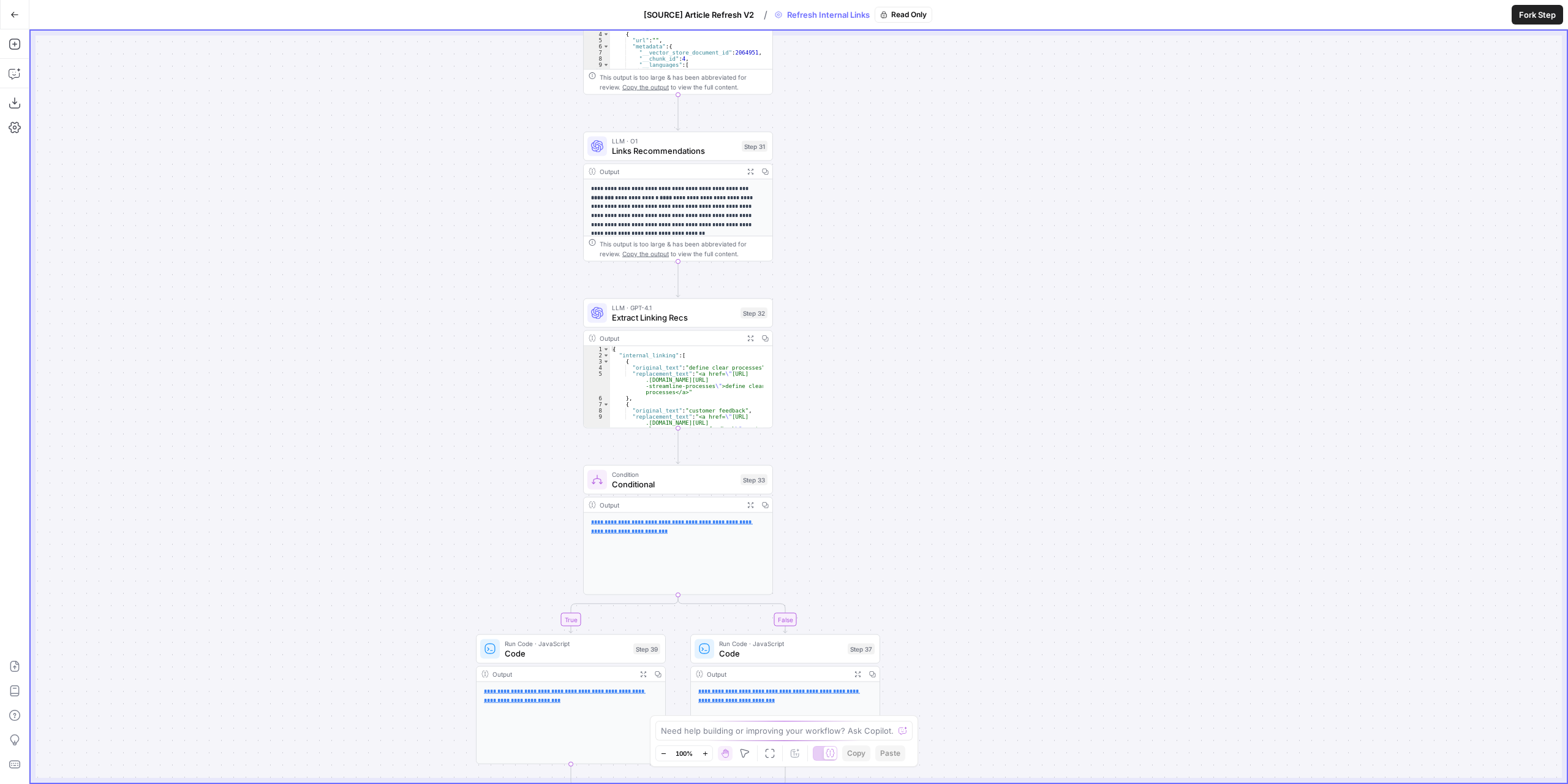
click at [666, 154] on span "Links Recommendations" at bounding box center [673, 150] width 125 height 12
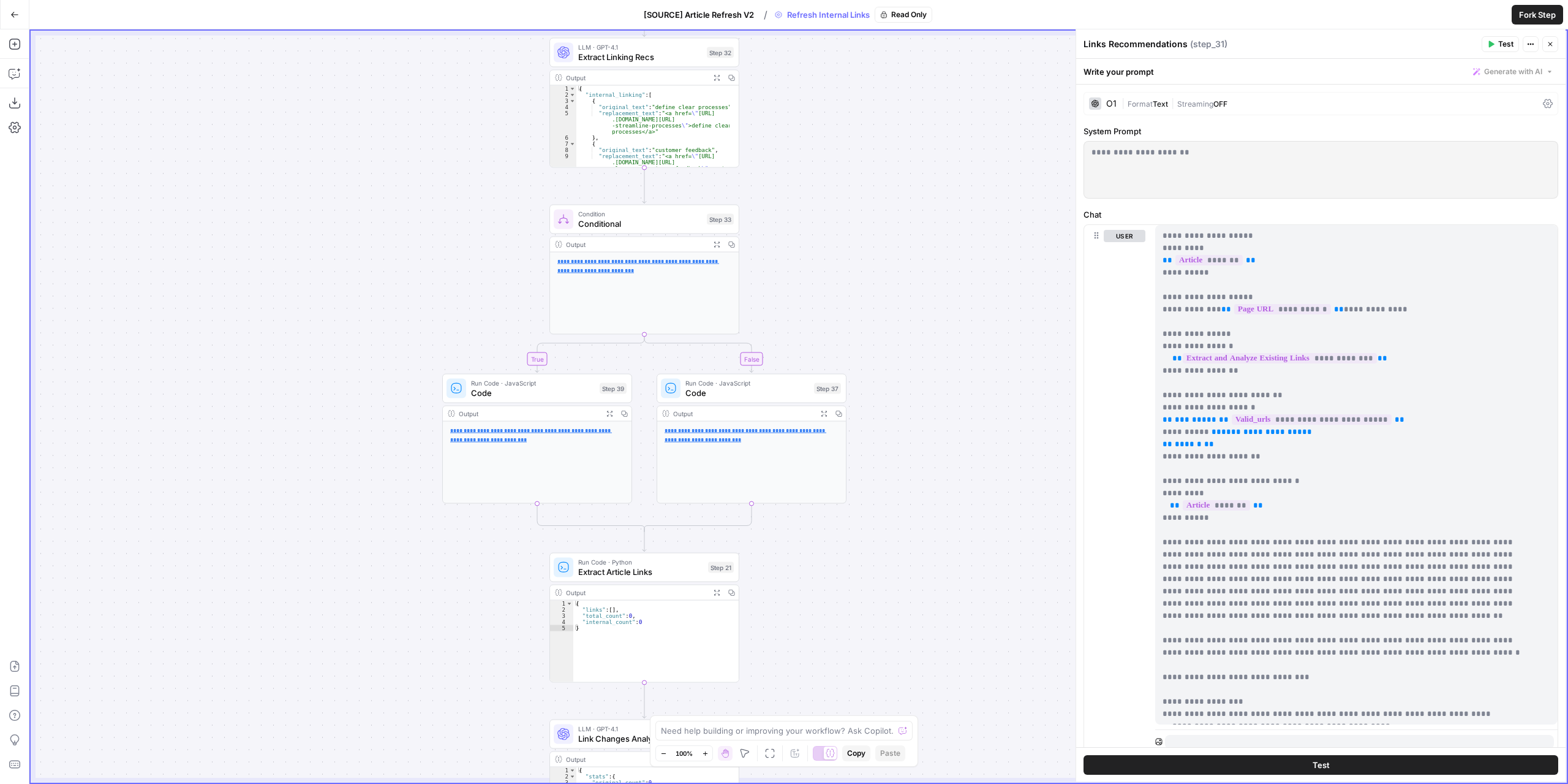
drag, startPoint x: 836, startPoint y: 341, endPoint x: 803, endPoint y: 81, distance: 262.1
click at [803, 81] on div "true false Workflow Set Inputs Inputs Content Processing Convert Content Format…" at bounding box center [799, 407] width 1536 height 752
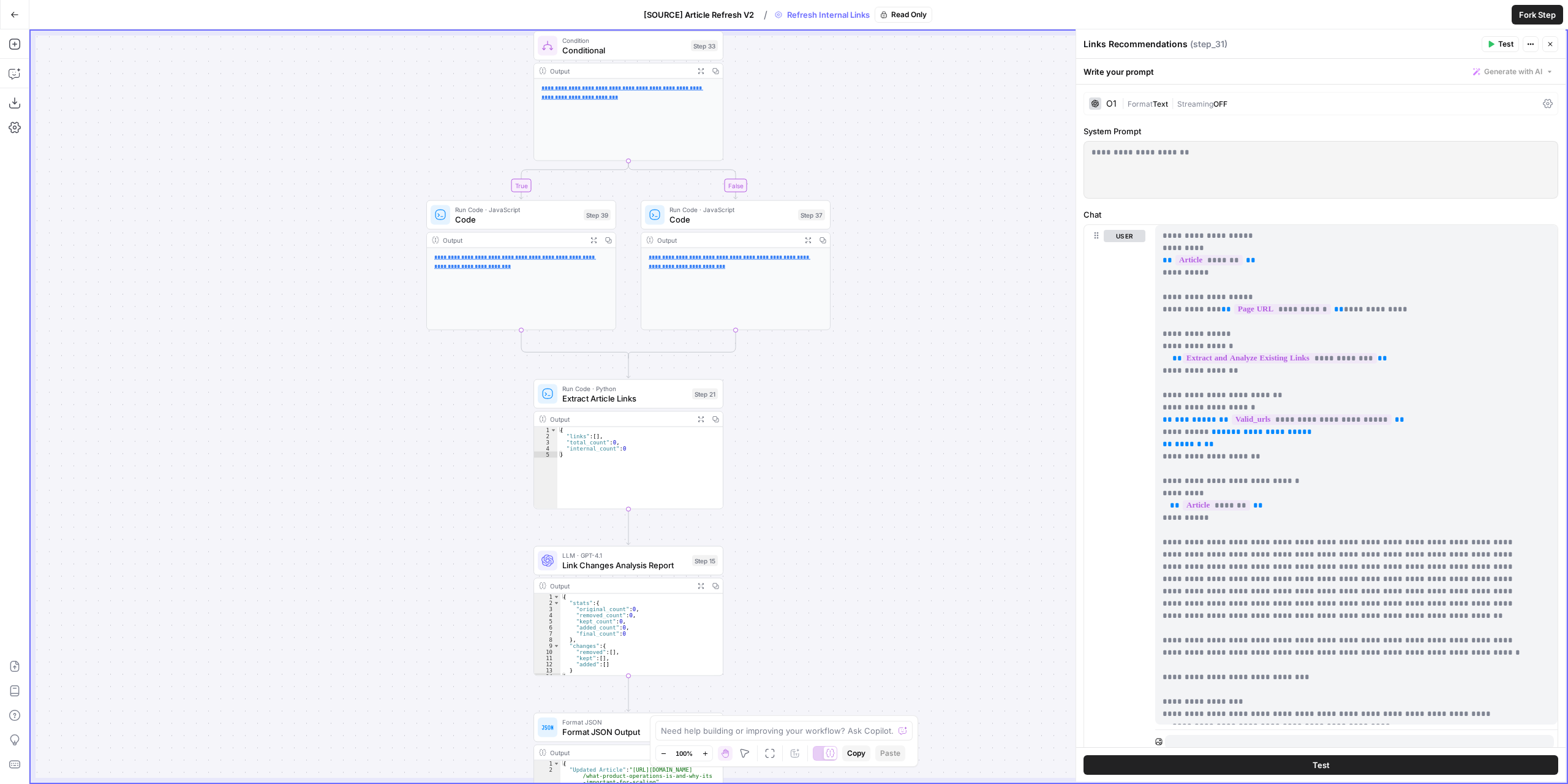
drag, startPoint x: 874, startPoint y: 303, endPoint x: 857, endPoint y: 130, distance: 173.8
click at [857, 130] on div "true false Workflow Set Inputs Inputs Content Processing Convert Content Format…" at bounding box center [799, 407] width 1536 height 752
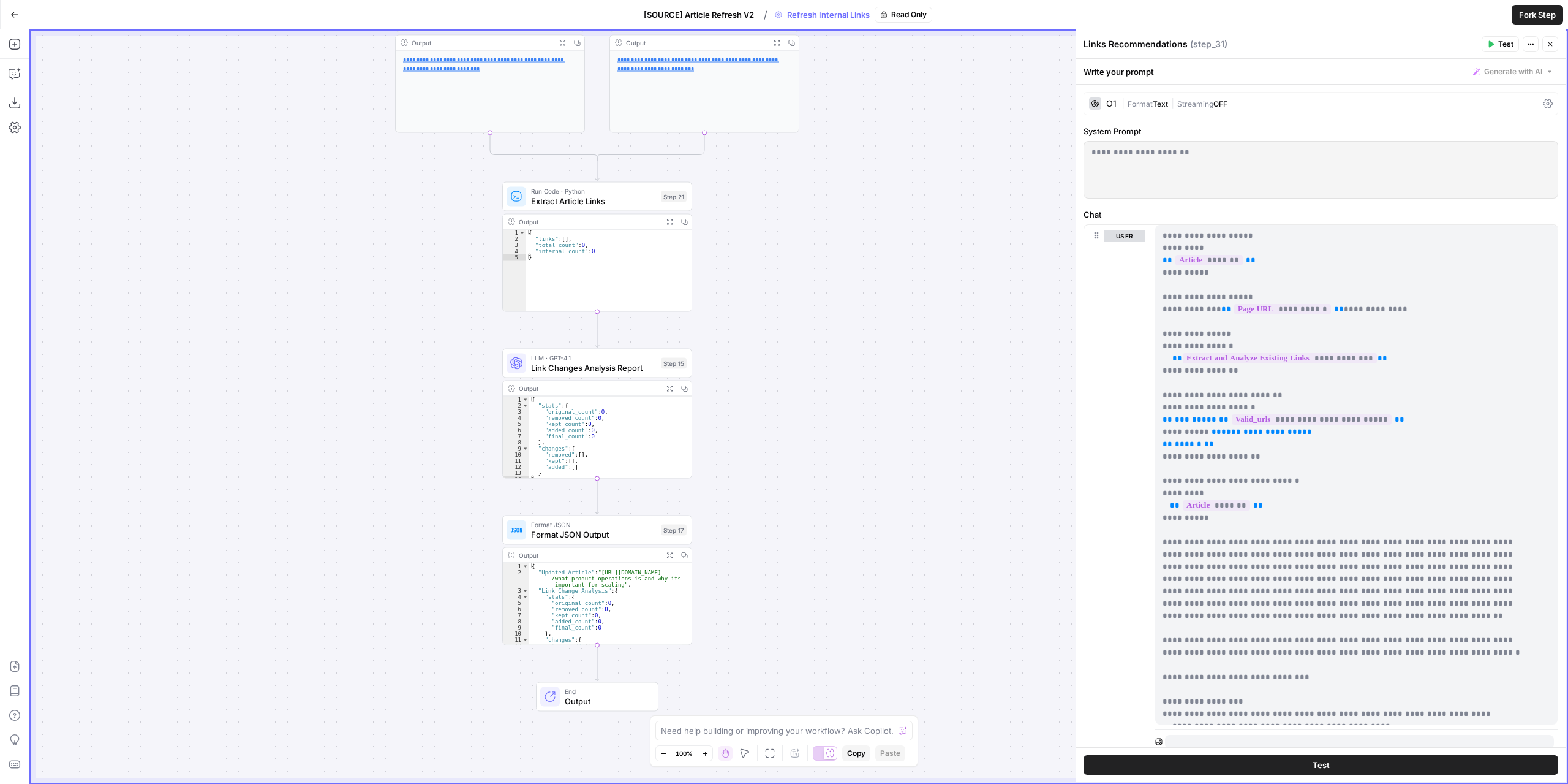
drag, startPoint x: 812, startPoint y: 450, endPoint x: 780, endPoint y: 252, distance: 200.6
click at [780, 252] on div "true false Workflow Set Inputs Inputs Content Processing Convert Content Format…" at bounding box center [799, 407] width 1536 height 752
click at [14, 13] on icon "button" at bounding box center [14, 14] width 8 height 8
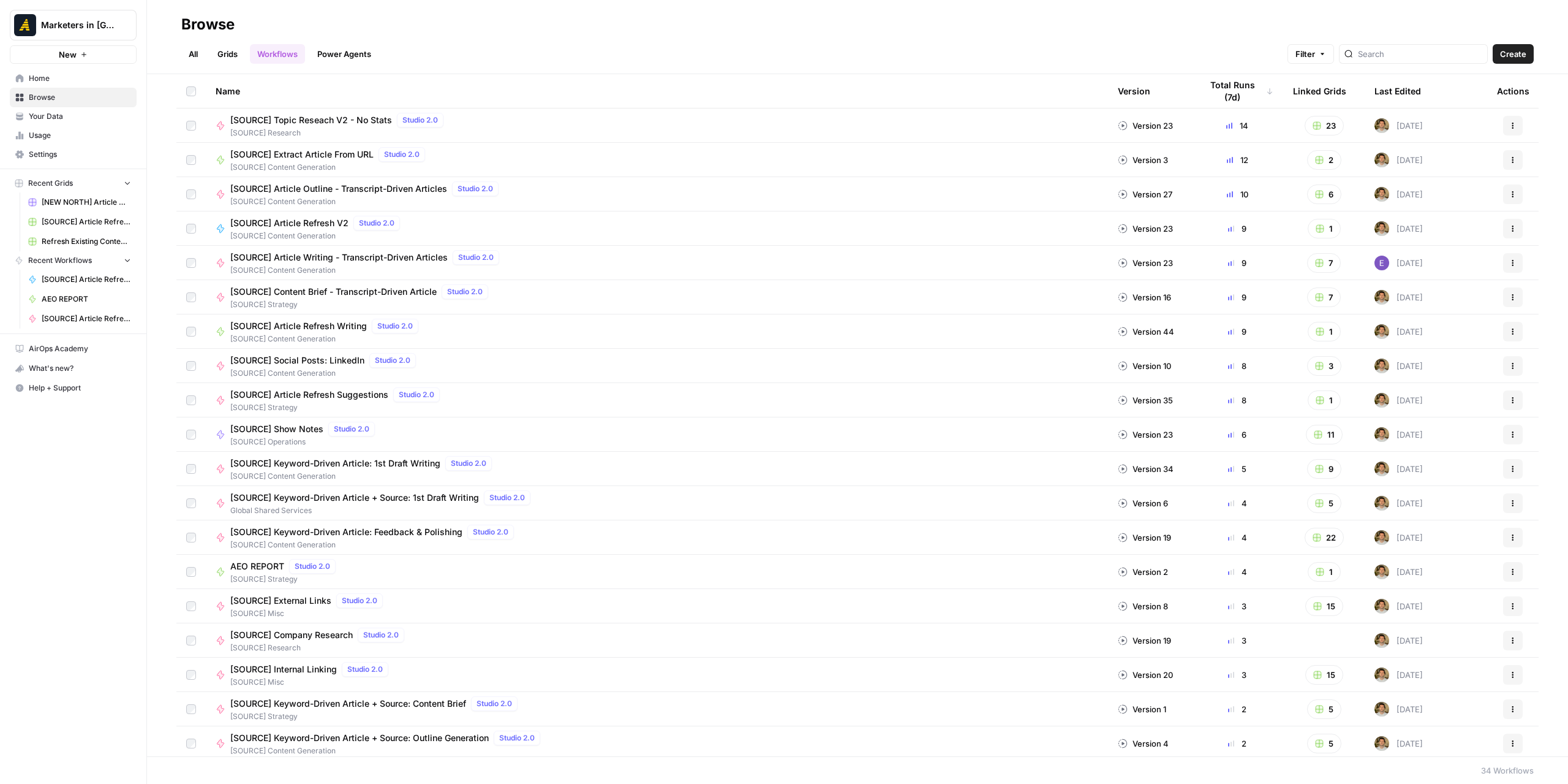
click at [197, 56] on link "All" at bounding box center [193, 54] width 24 height 20
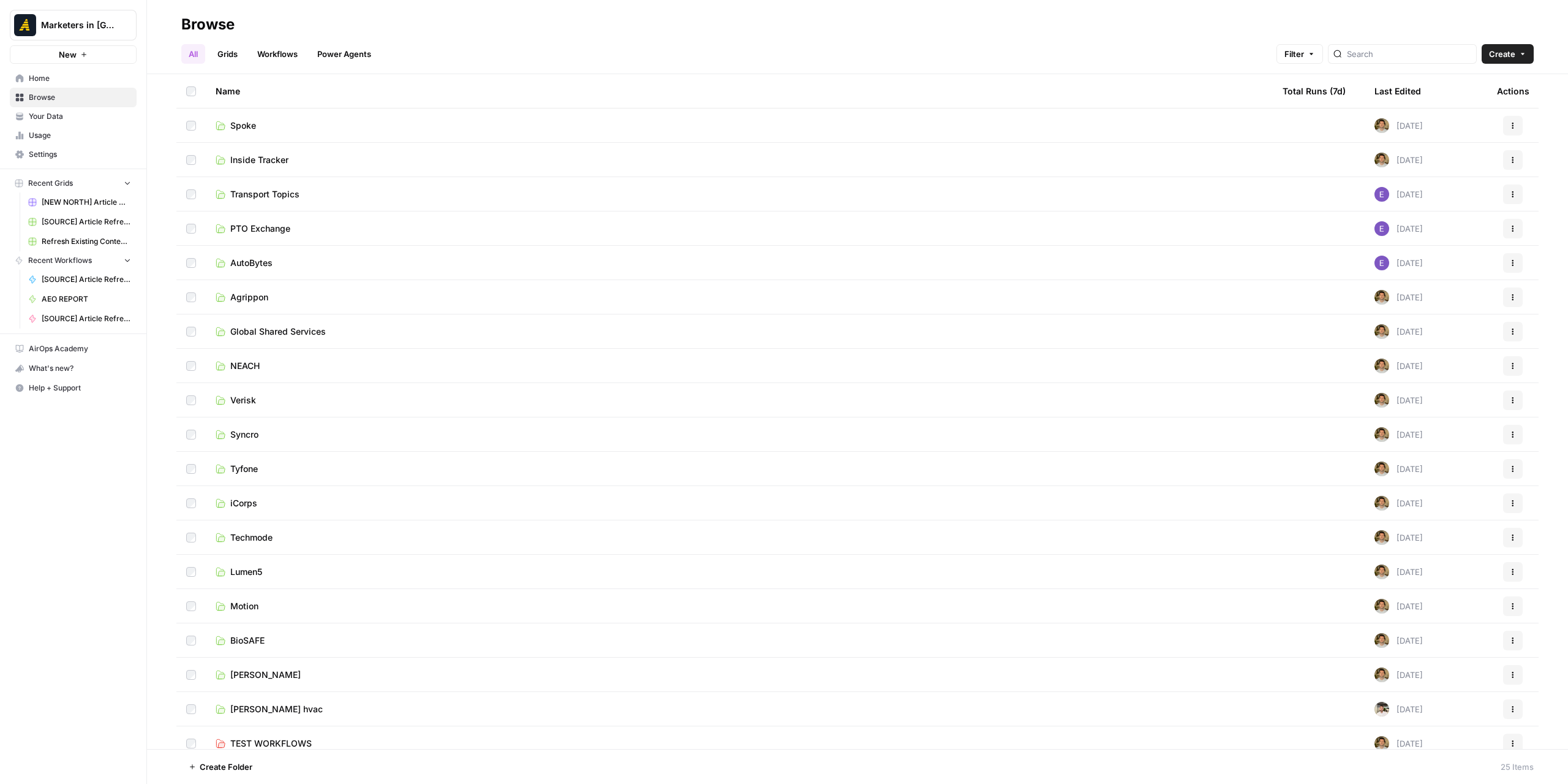
scroll to position [217, 0]
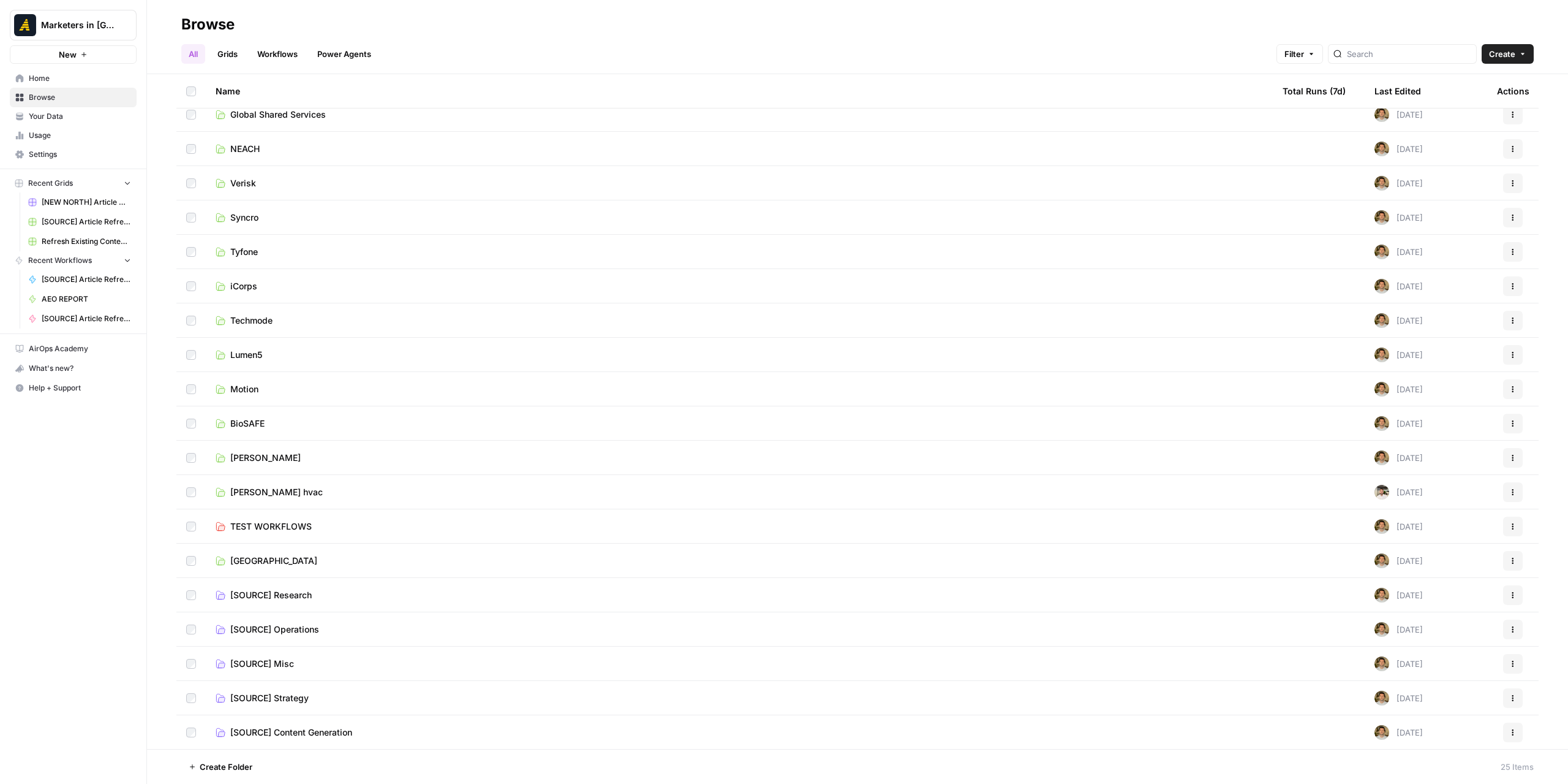
click at [295, 525] on span "TEST WORKFLOWS" at bounding box center [271, 525] width 82 height 12
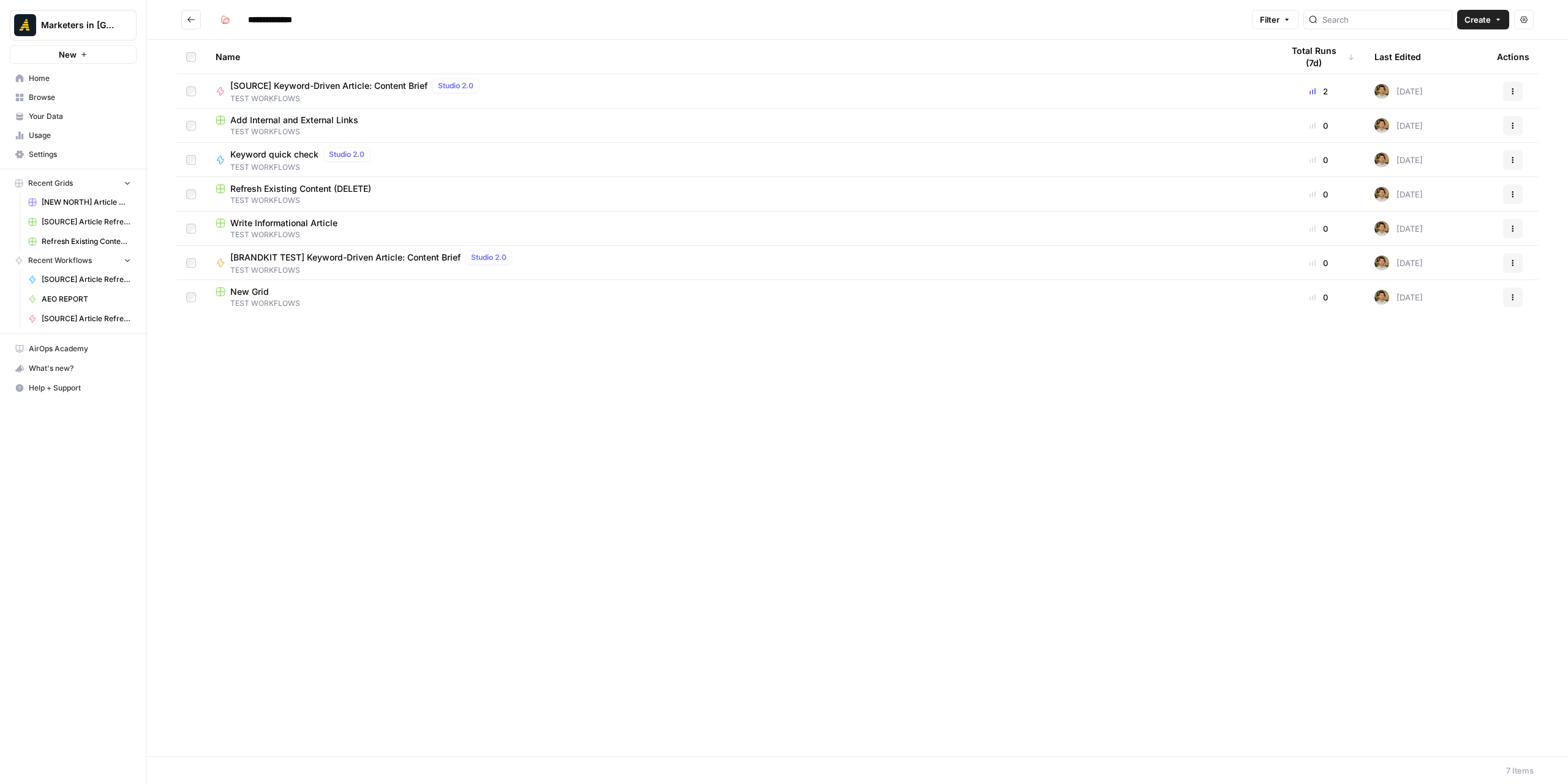
click at [188, 19] on icon "Go back" at bounding box center [191, 19] width 7 height 5
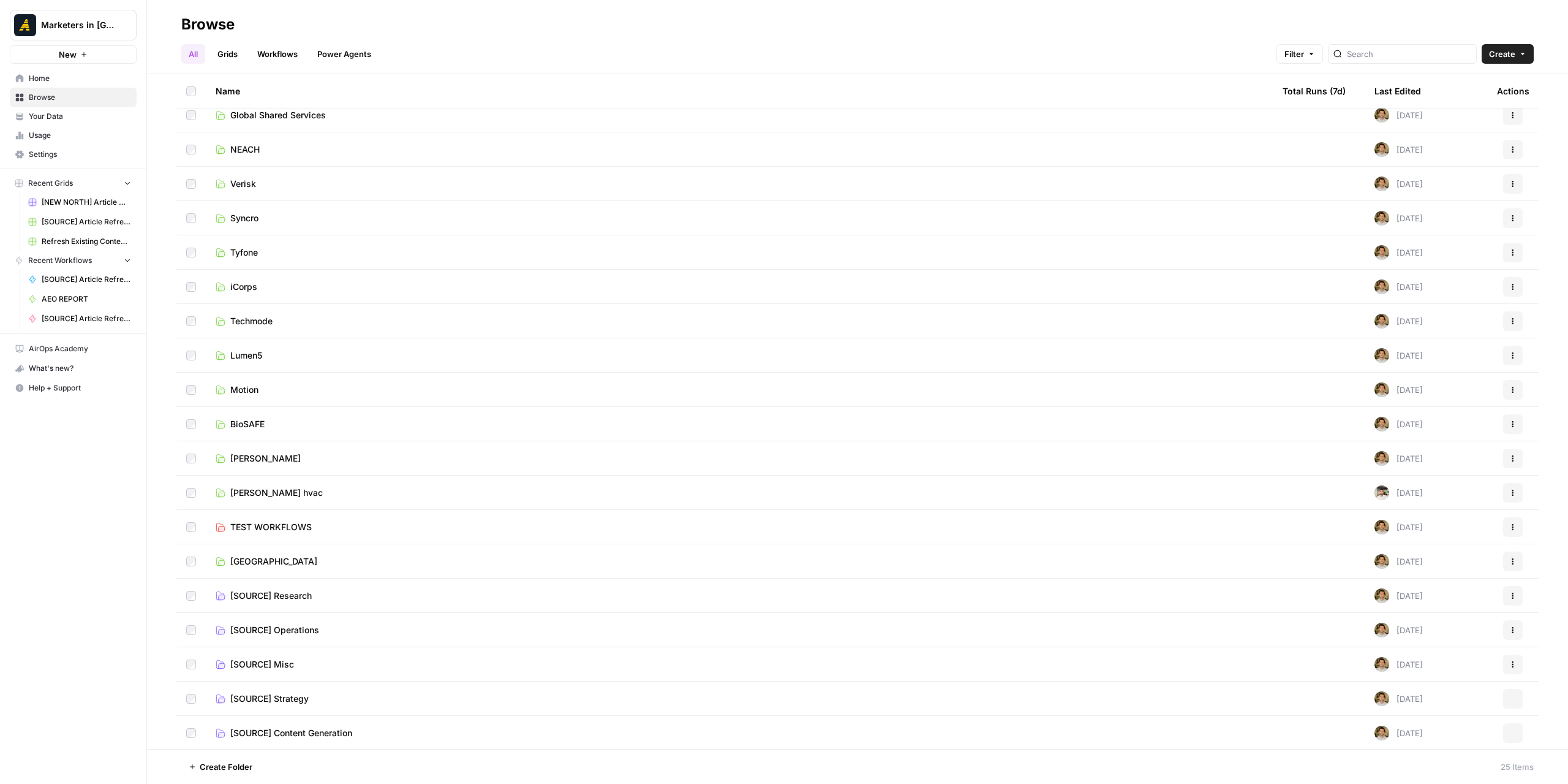
scroll to position [217, 0]
click at [301, 731] on span "[SOURCE] Content Generation" at bounding box center [291, 731] width 122 height 12
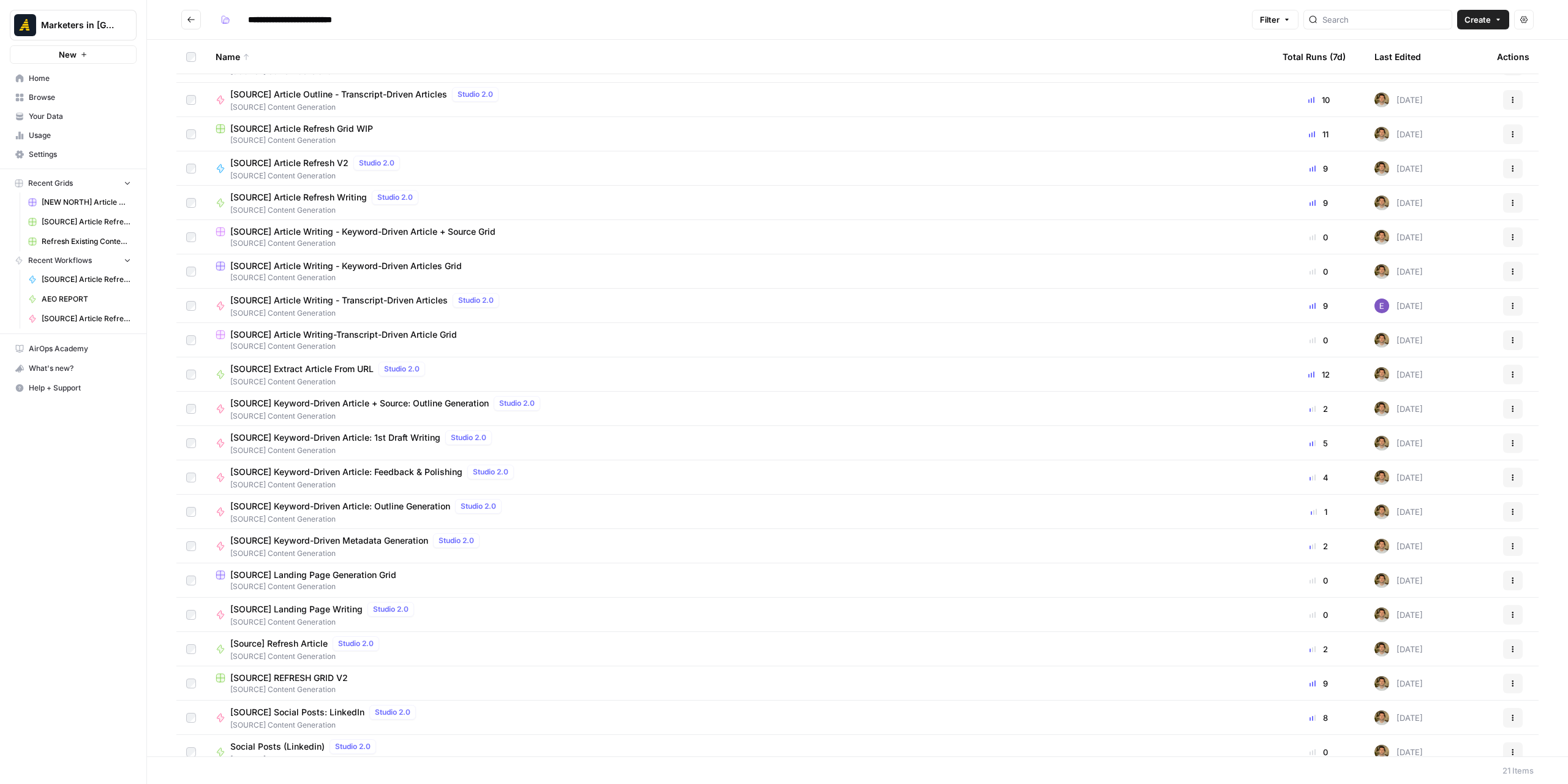
scroll to position [38, 0]
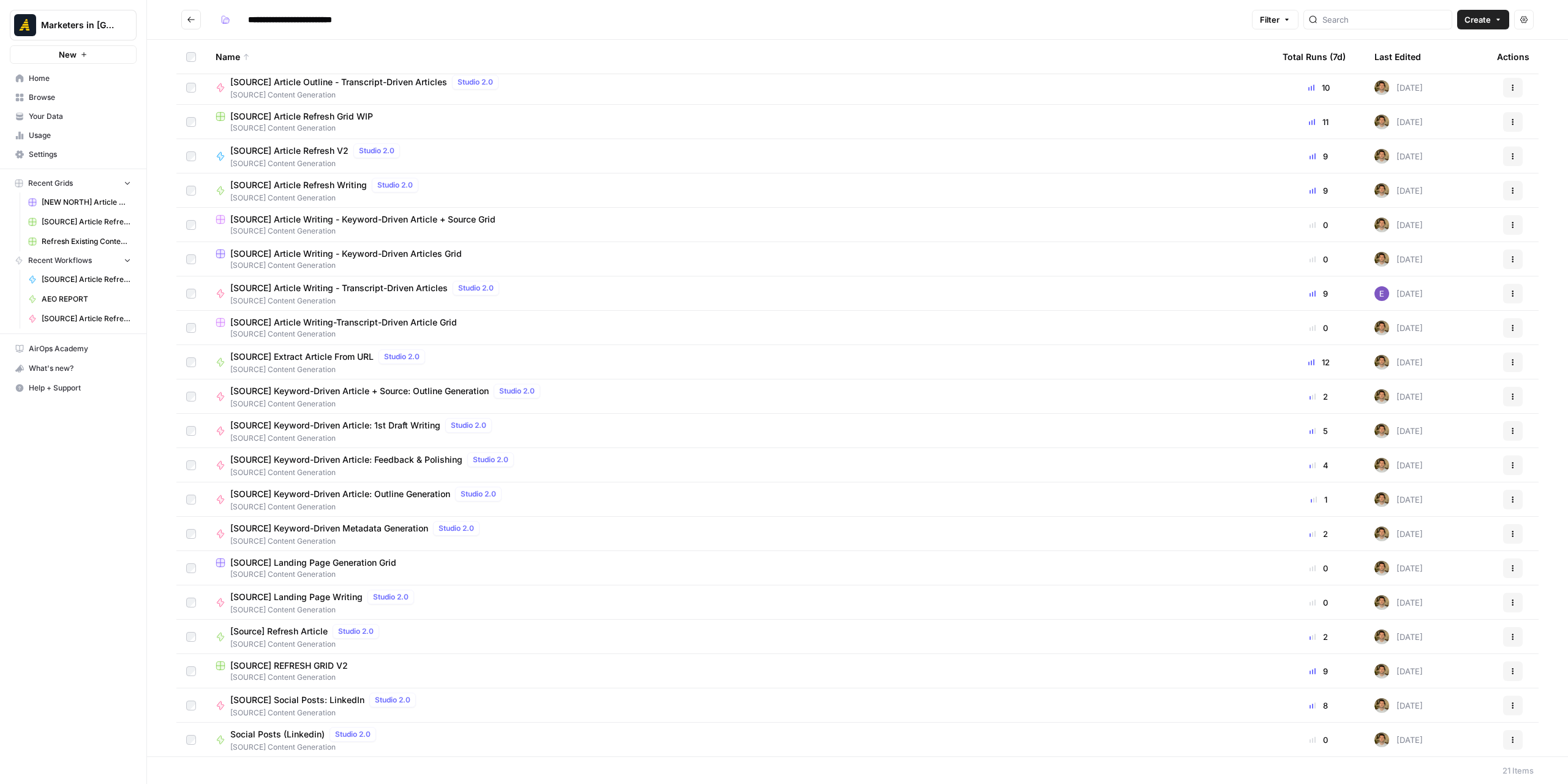
click at [291, 734] on span "Social Posts (Linkedin)" at bounding box center [278, 733] width 95 height 12
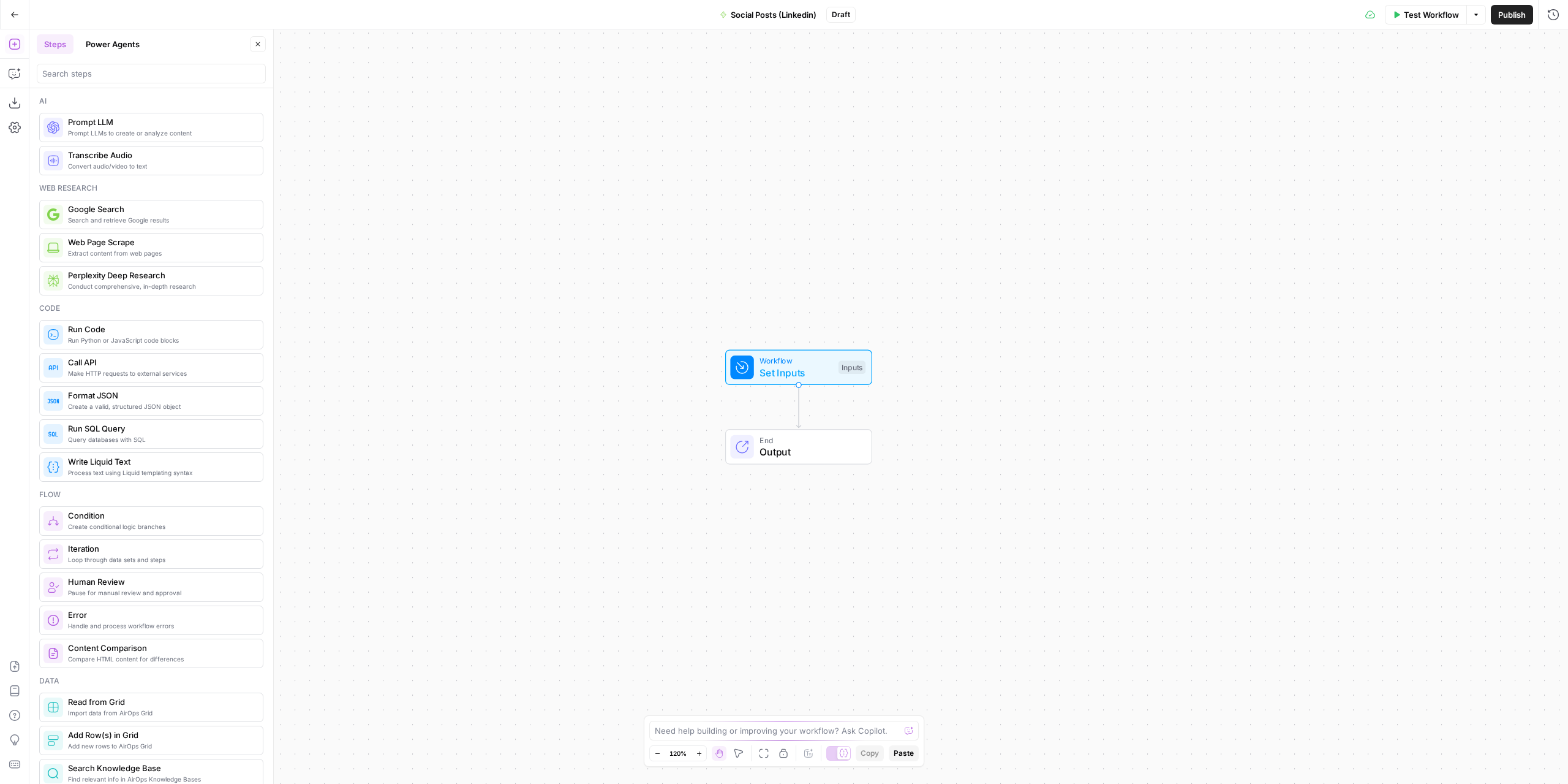
click at [741, 14] on span "Social Posts (Linkedin)" at bounding box center [774, 14] width 86 height 12
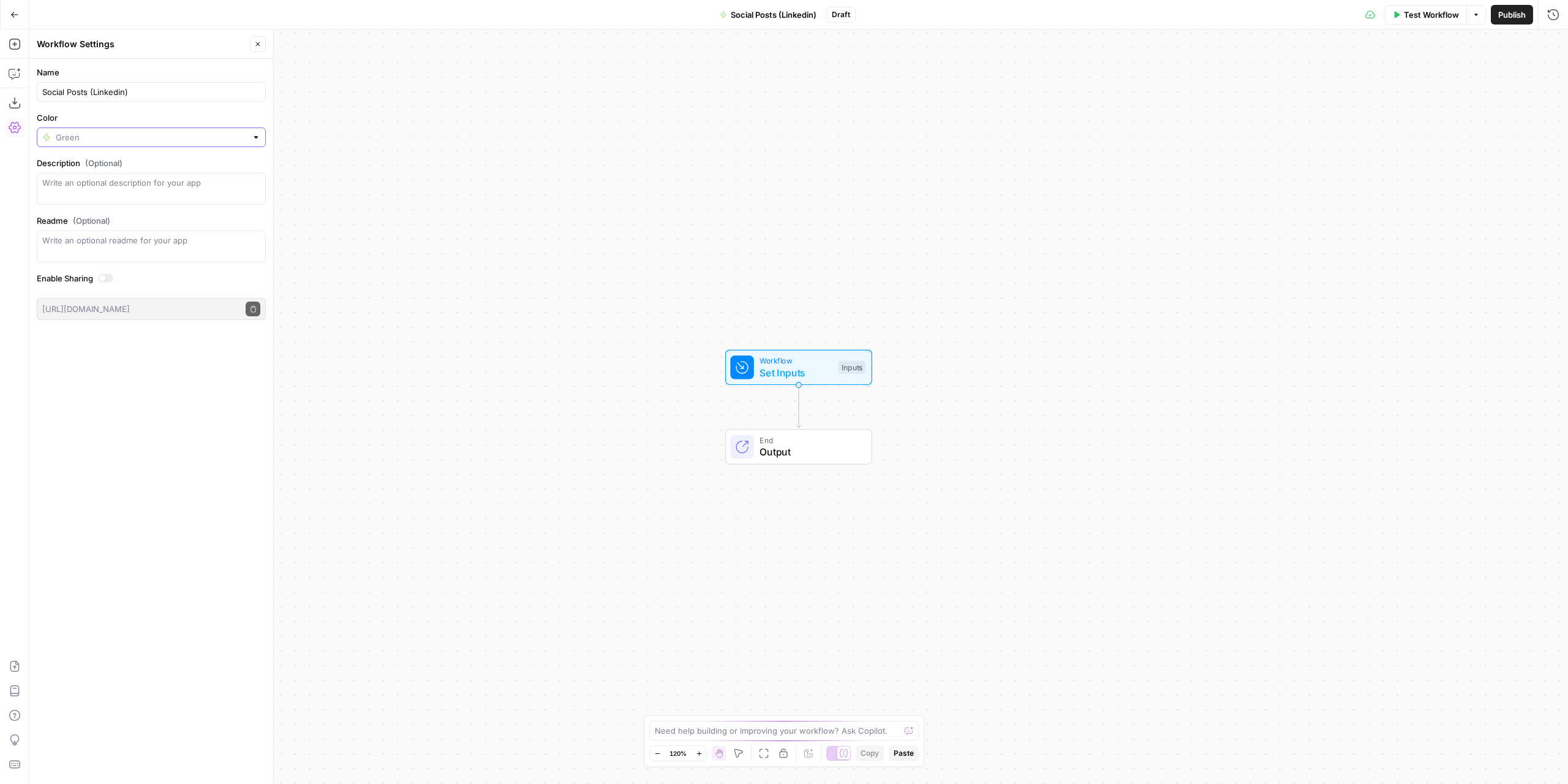
click at [87, 134] on input "Color" at bounding box center [151, 137] width 191 height 12
click at [92, 280] on span "Pink" at bounding box center [156, 285] width 190 height 12
type input "Pink"
click at [1512, 14] on span "Publish" at bounding box center [1512, 14] width 27 height 12
click at [12, 13] on icon "button" at bounding box center [14, 14] width 8 height 8
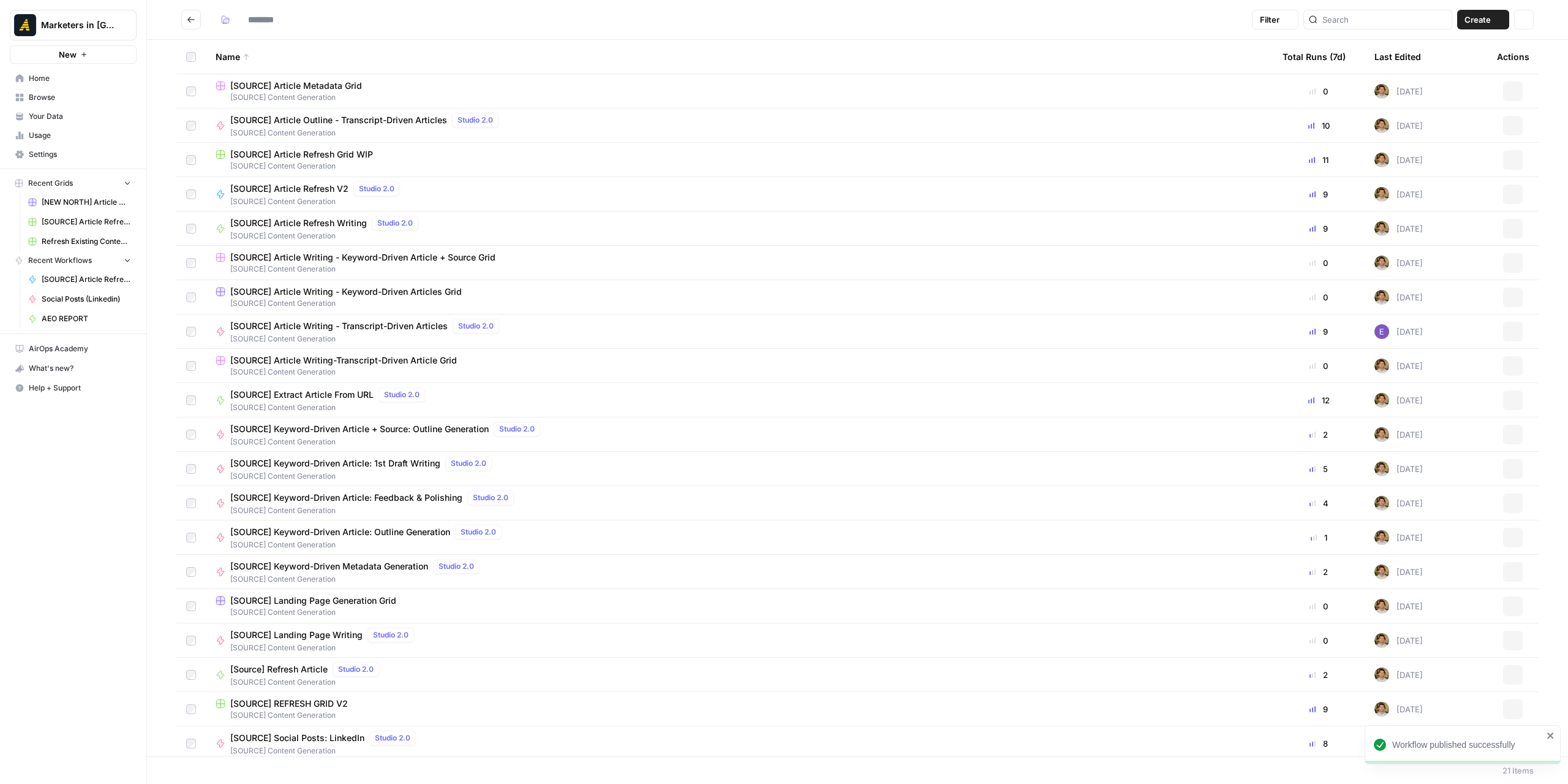
type input "**********"
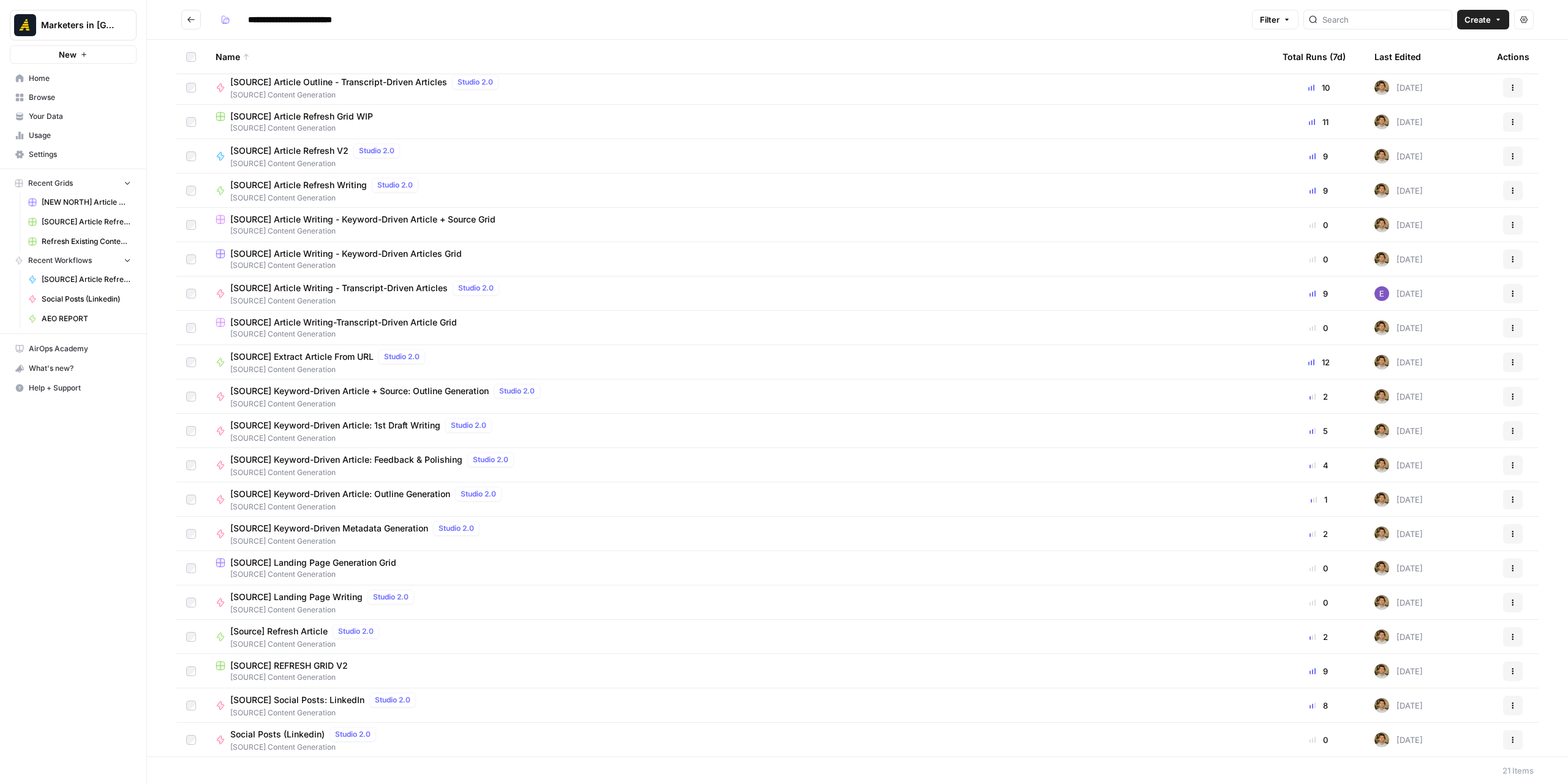
click at [344, 664] on span "[SOURCE] REFRESH GRID V2" at bounding box center [288, 665] width 117 height 12
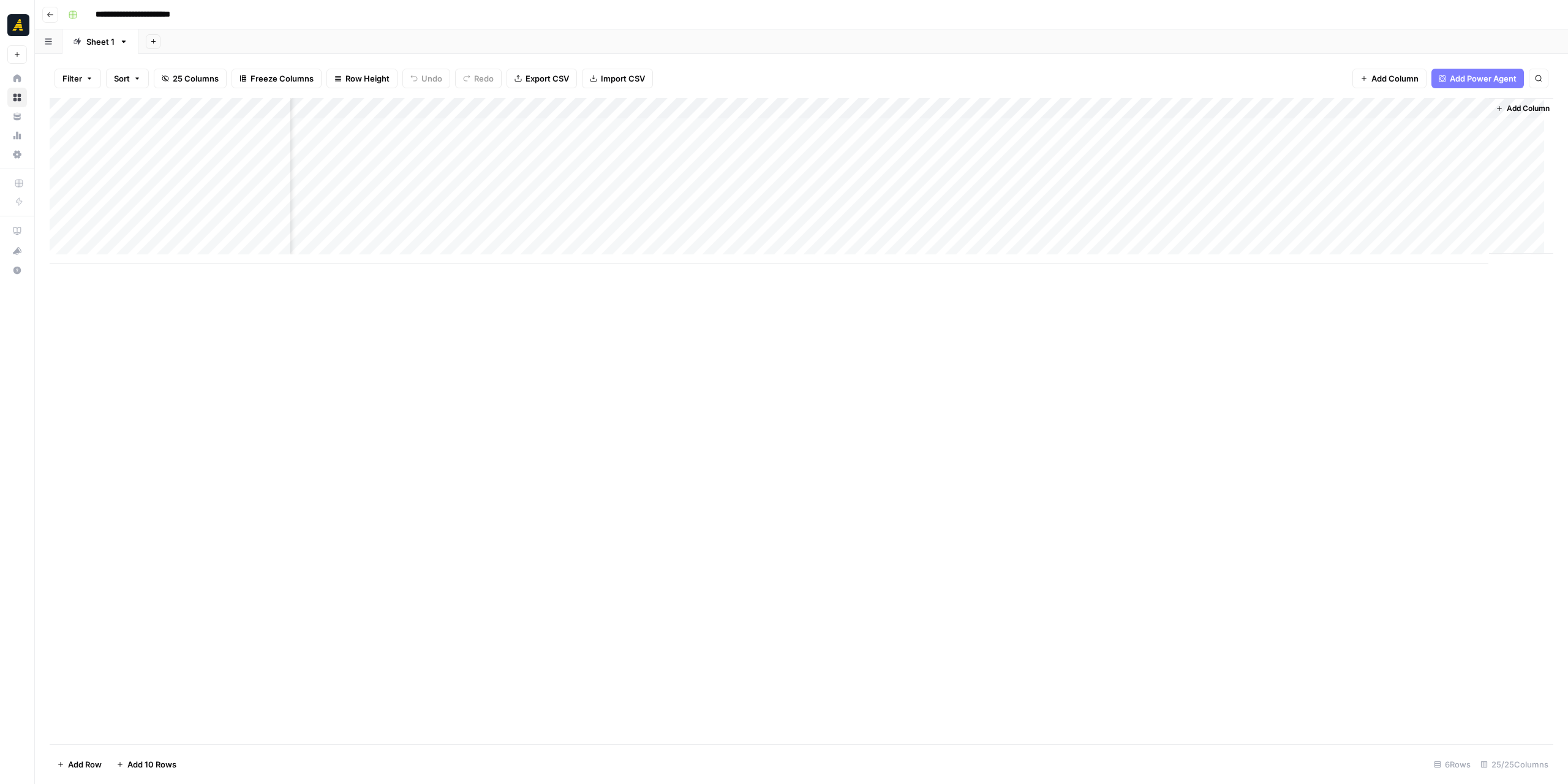
scroll to position [0, 1322]
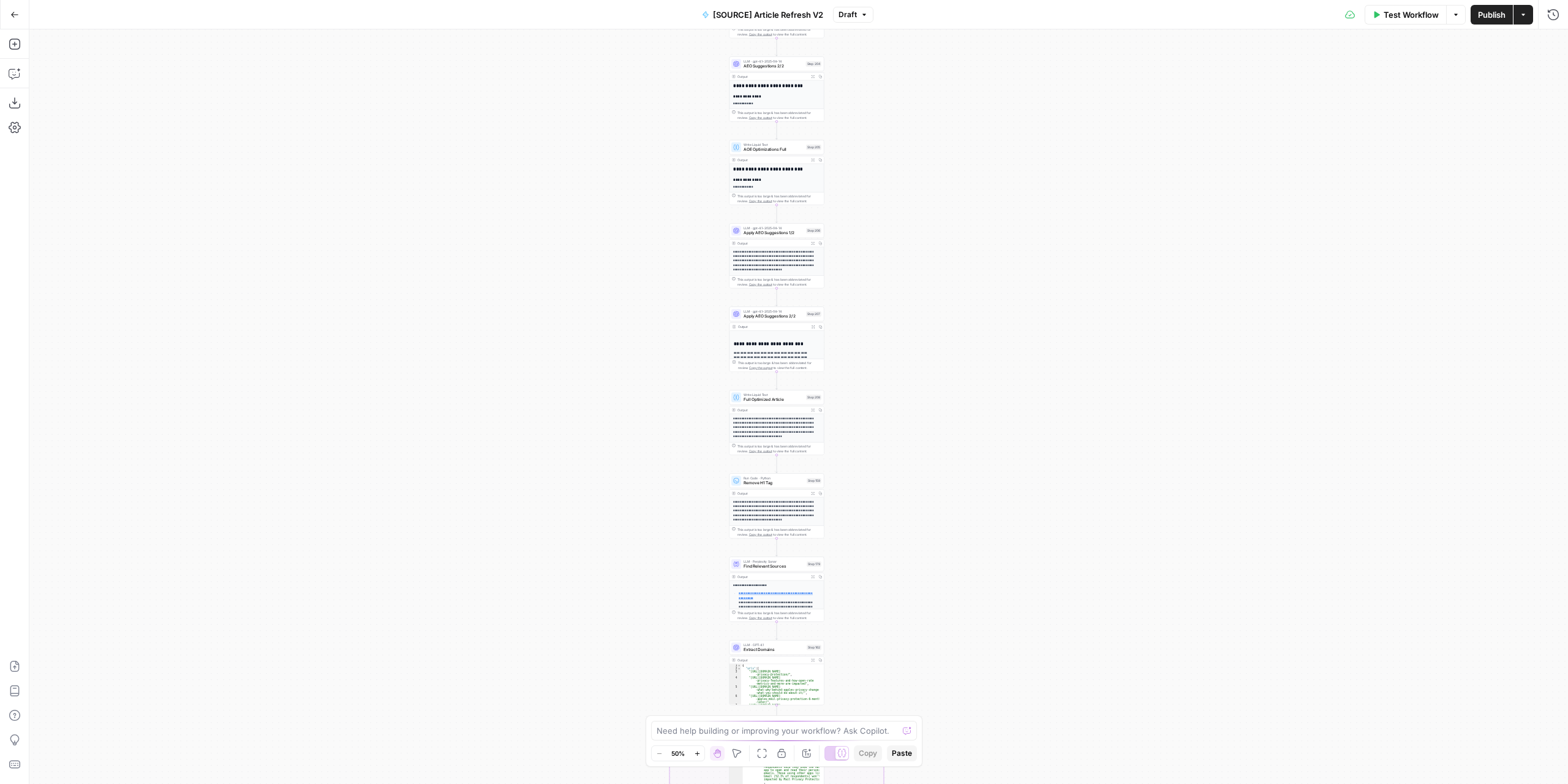
drag, startPoint x: 937, startPoint y: 558, endPoint x: 878, endPoint y: 90, distance: 471.7
click at [881, 87] on div "true false true false true false Workflow Set Inputs Inputs Power Agent Identif…" at bounding box center [798, 406] width 1538 height 754
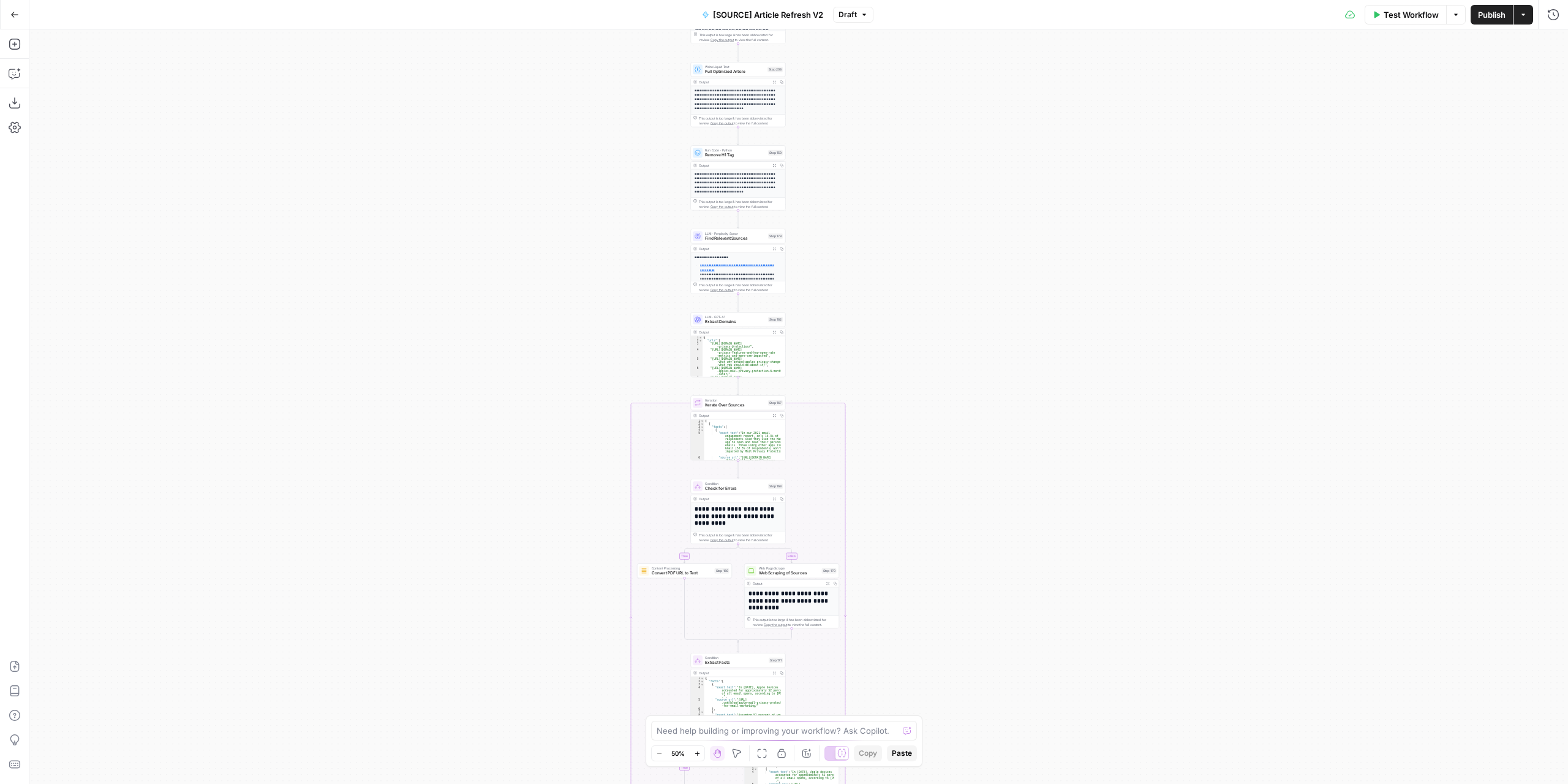
drag, startPoint x: 966, startPoint y: 516, endPoint x: 961, endPoint y: 149, distance: 367.0
click at [960, 140] on div "true false true false true false Workflow Set Inputs Inputs Power Agent Identif…" at bounding box center [798, 406] width 1538 height 754
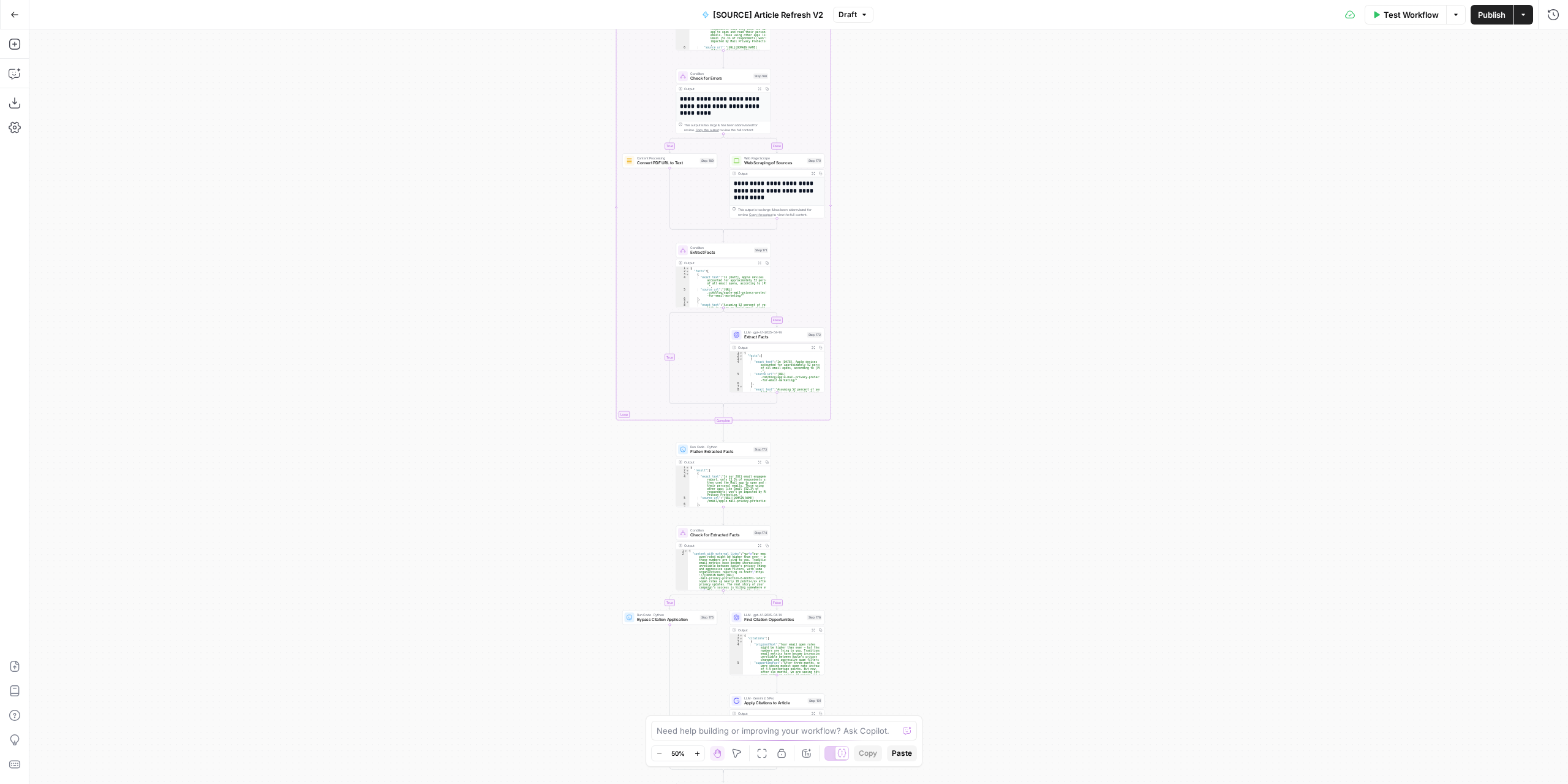
drag, startPoint x: 951, startPoint y: 539, endPoint x: 960, endPoint y: 303, distance: 236.2
click at [958, 312] on div "true false true false true false Workflow Set Inputs Inputs Power Agent Identif…" at bounding box center [798, 406] width 1538 height 754
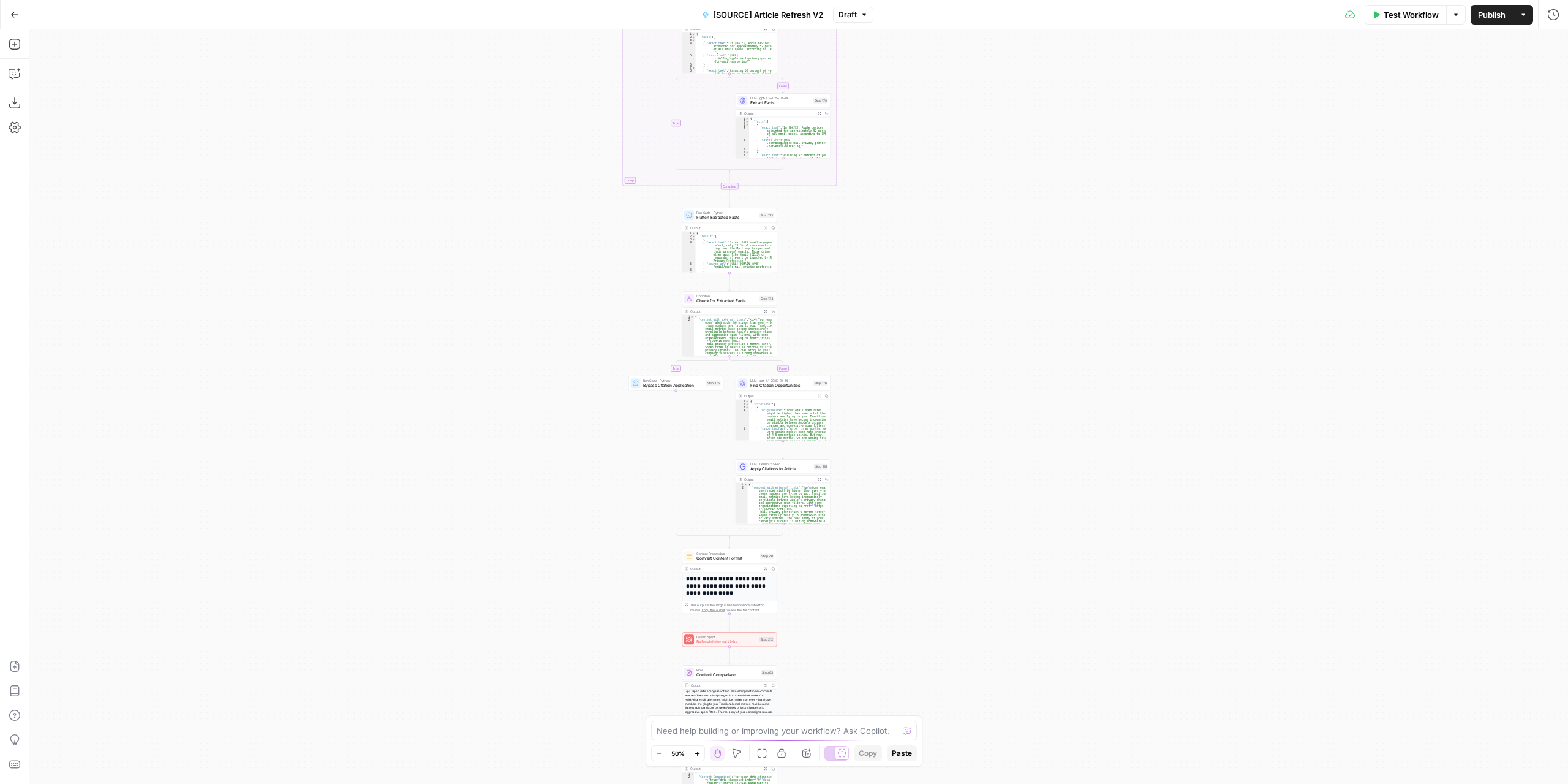
drag, startPoint x: 903, startPoint y: 586, endPoint x: 888, endPoint y: 336, distance: 250.4
click at [891, 332] on div "true false true false true false Workflow Set Inputs Inputs Power Agent Identif…" at bounding box center [798, 406] width 1538 height 754
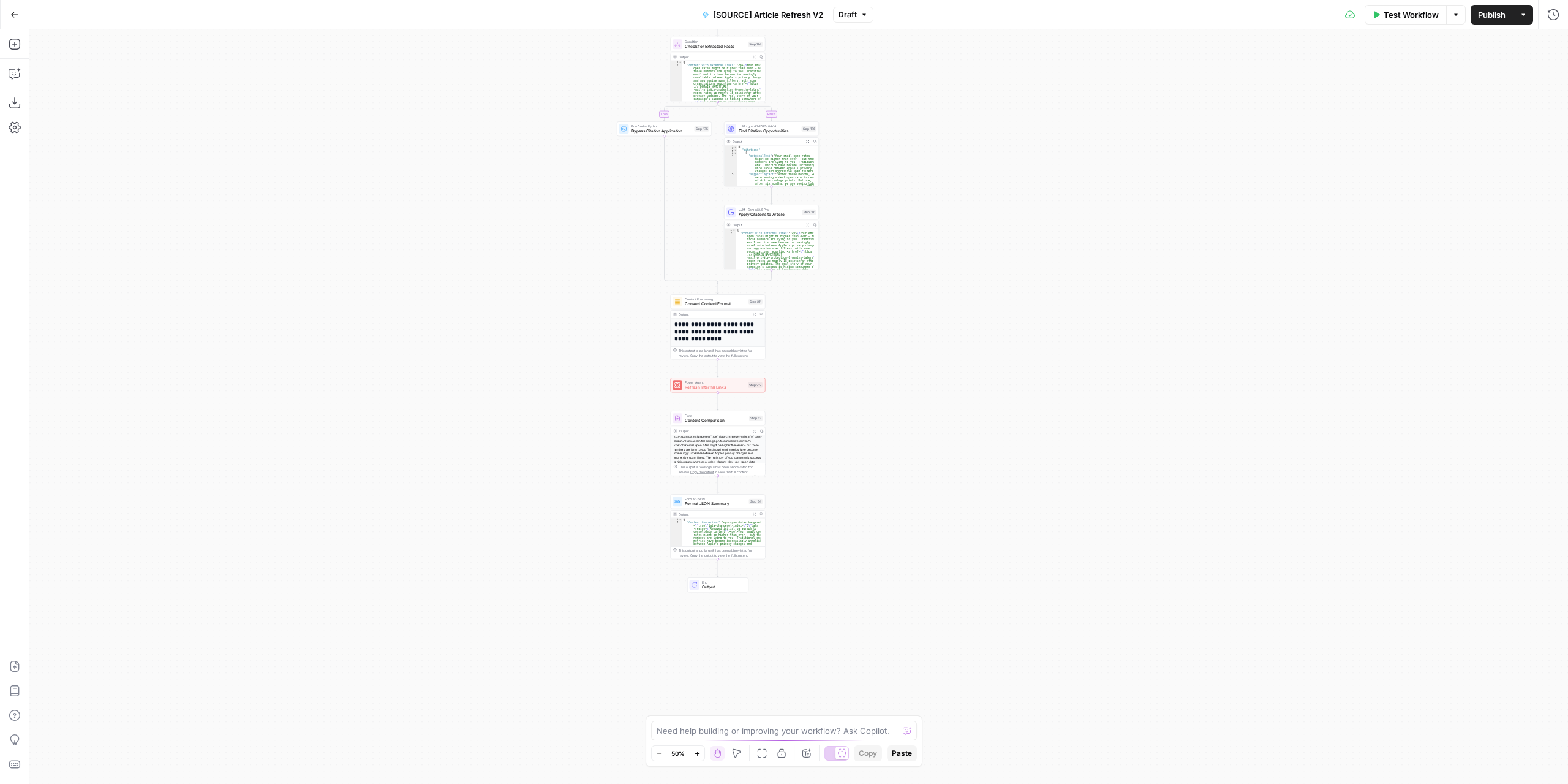
click at [804, 372] on div "true false true false true false Workflow Set Inputs Inputs Power Agent Identif…" at bounding box center [798, 406] width 1538 height 754
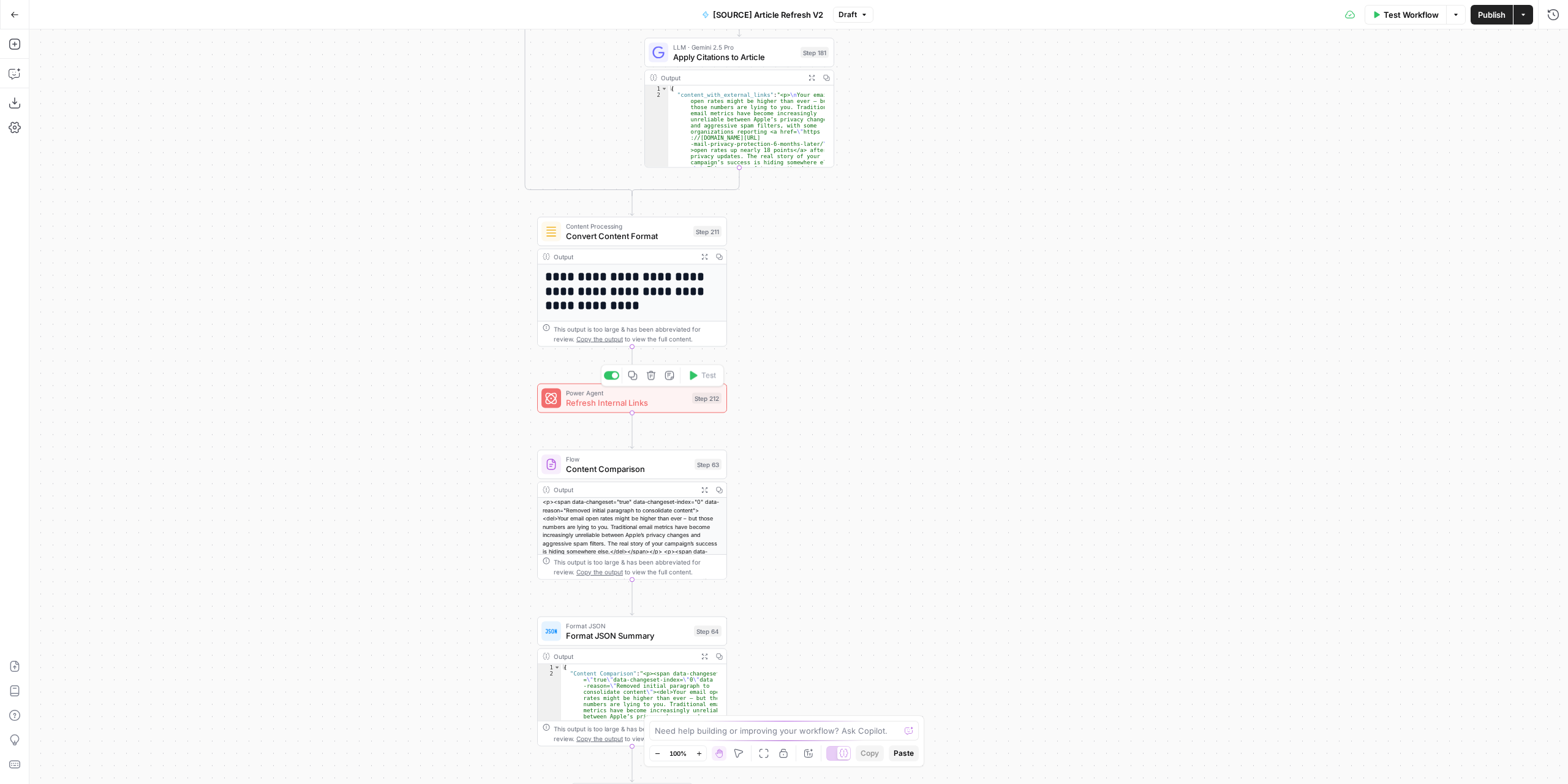
click at [673, 408] on div "Power Agent Refresh Internal Links Step 212 Copy step Delete step Add Note Test" at bounding box center [632, 398] width 190 height 29
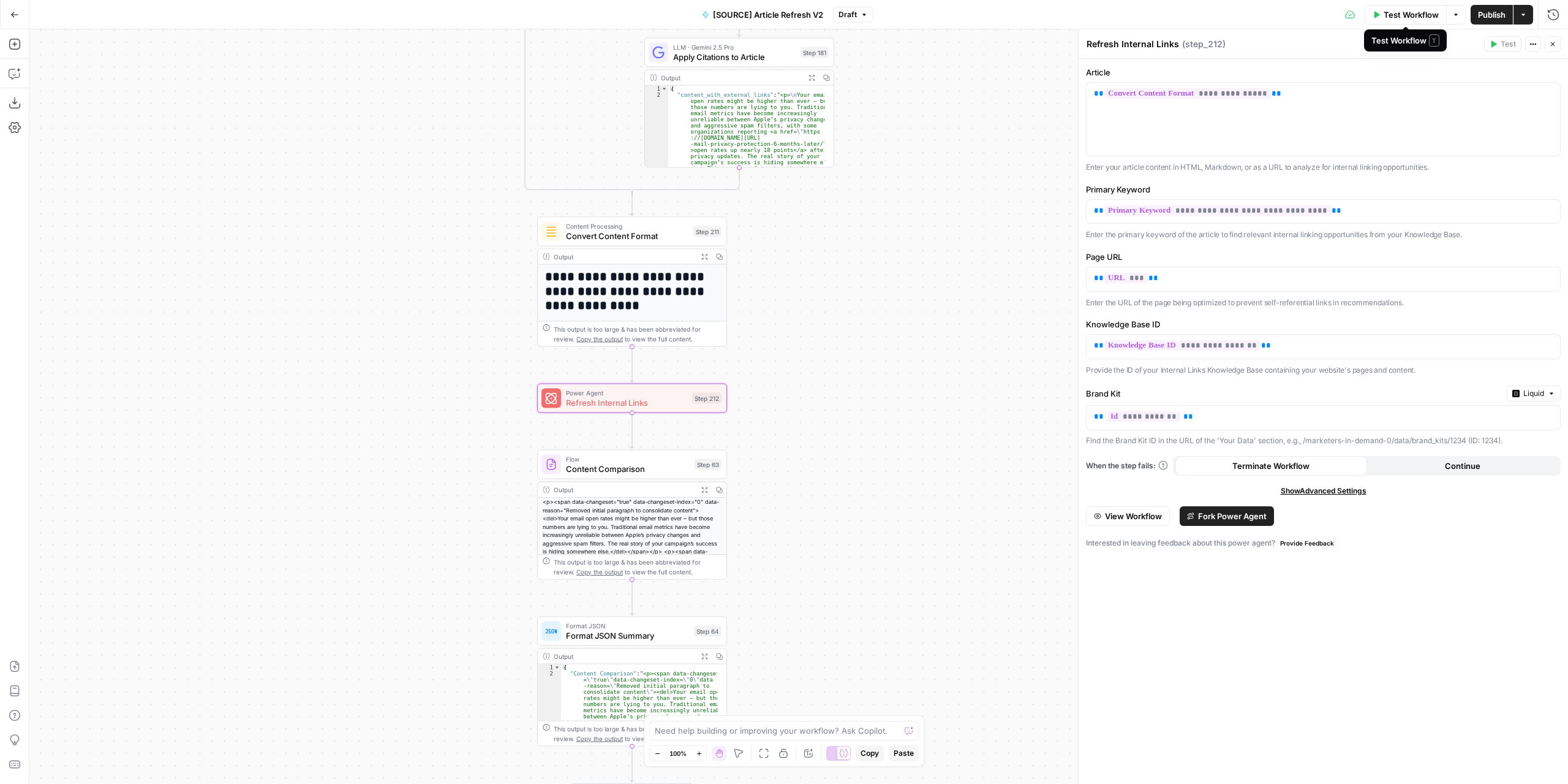
click at [1426, 12] on span "Test Workflow" at bounding box center [1411, 14] width 56 height 12
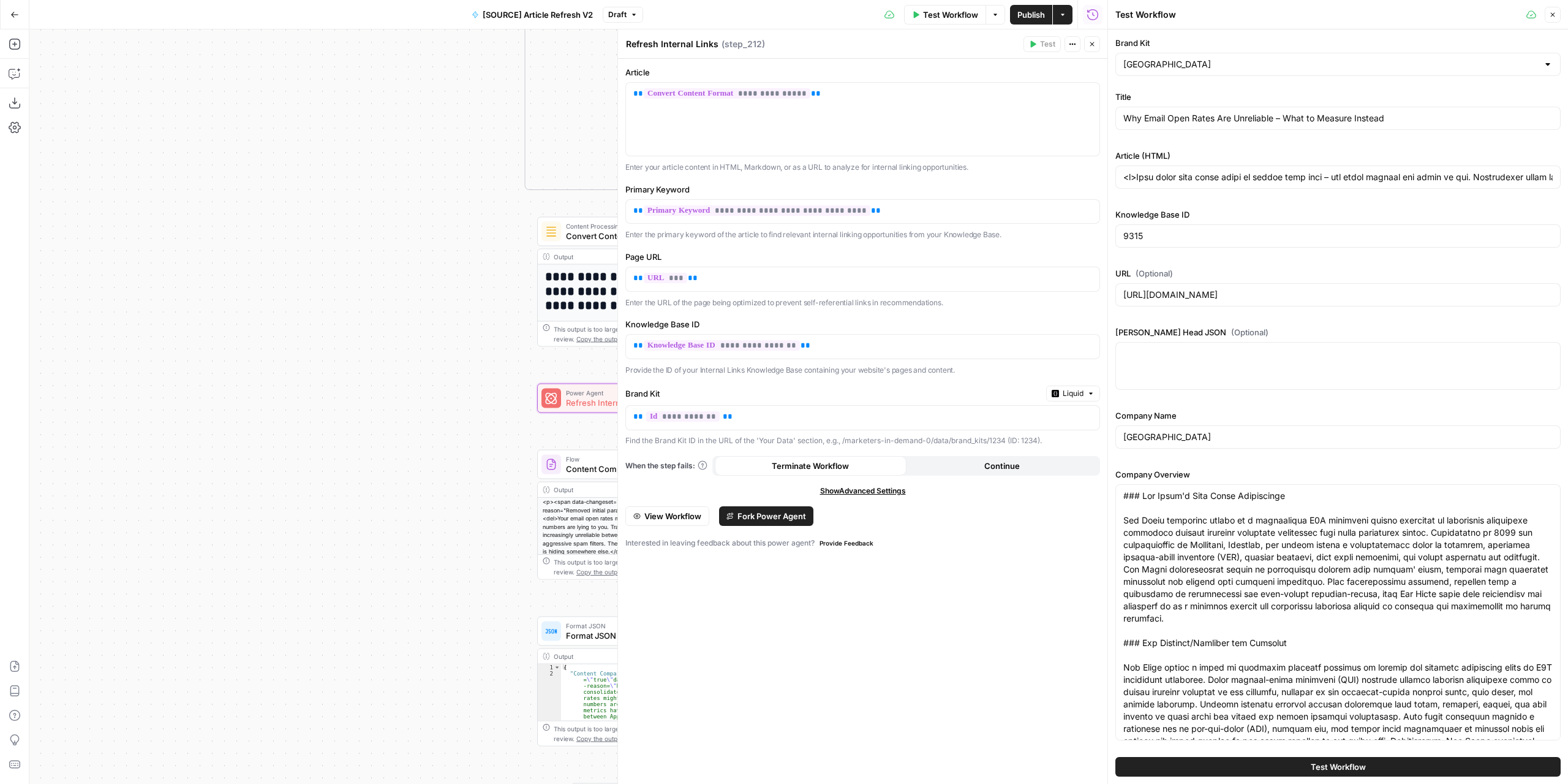
click at [1304, 769] on button "Test Workflow" at bounding box center [1337, 767] width 445 height 20
click at [1275, 765] on button "Test Workflow" at bounding box center [1337, 767] width 445 height 20
click at [963, 19] on span "Test Workflow" at bounding box center [950, 14] width 56 height 12
click at [1090, 43] on icon "button" at bounding box center [1092, 44] width 7 height 7
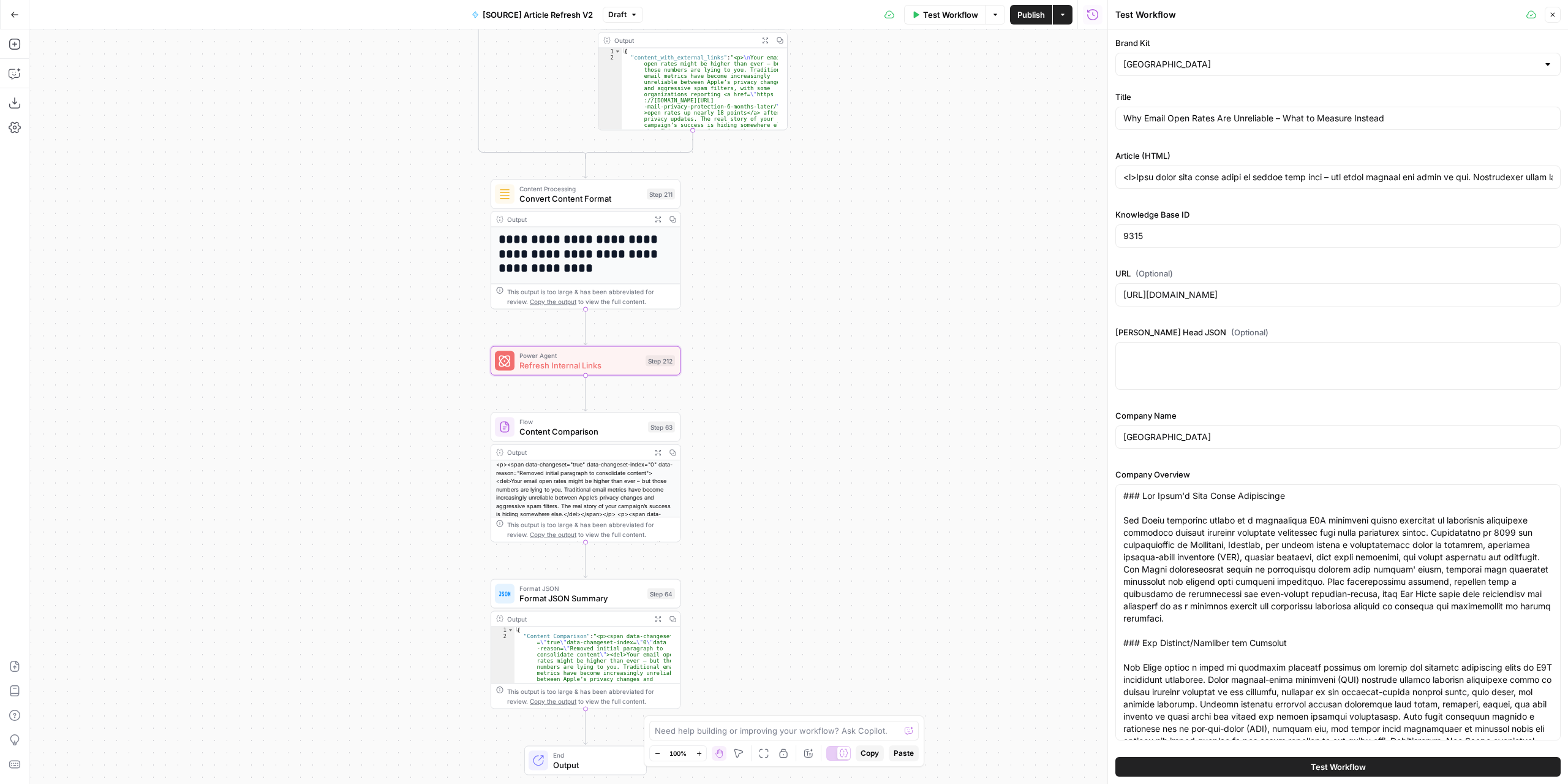
drag, startPoint x: 926, startPoint y: 229, endPoint x: 895, endPoint y: 196, distance: 45.3
click at [895, 196] on div "true false false true false true Workflow Set Inputs Inputs Power Agent Identif…" at bounding box center [568, 406] width 1077 height 754
click at [1263, 762] on button "Test Workflow" at bounding box center [1337, 767] width 445 height 20
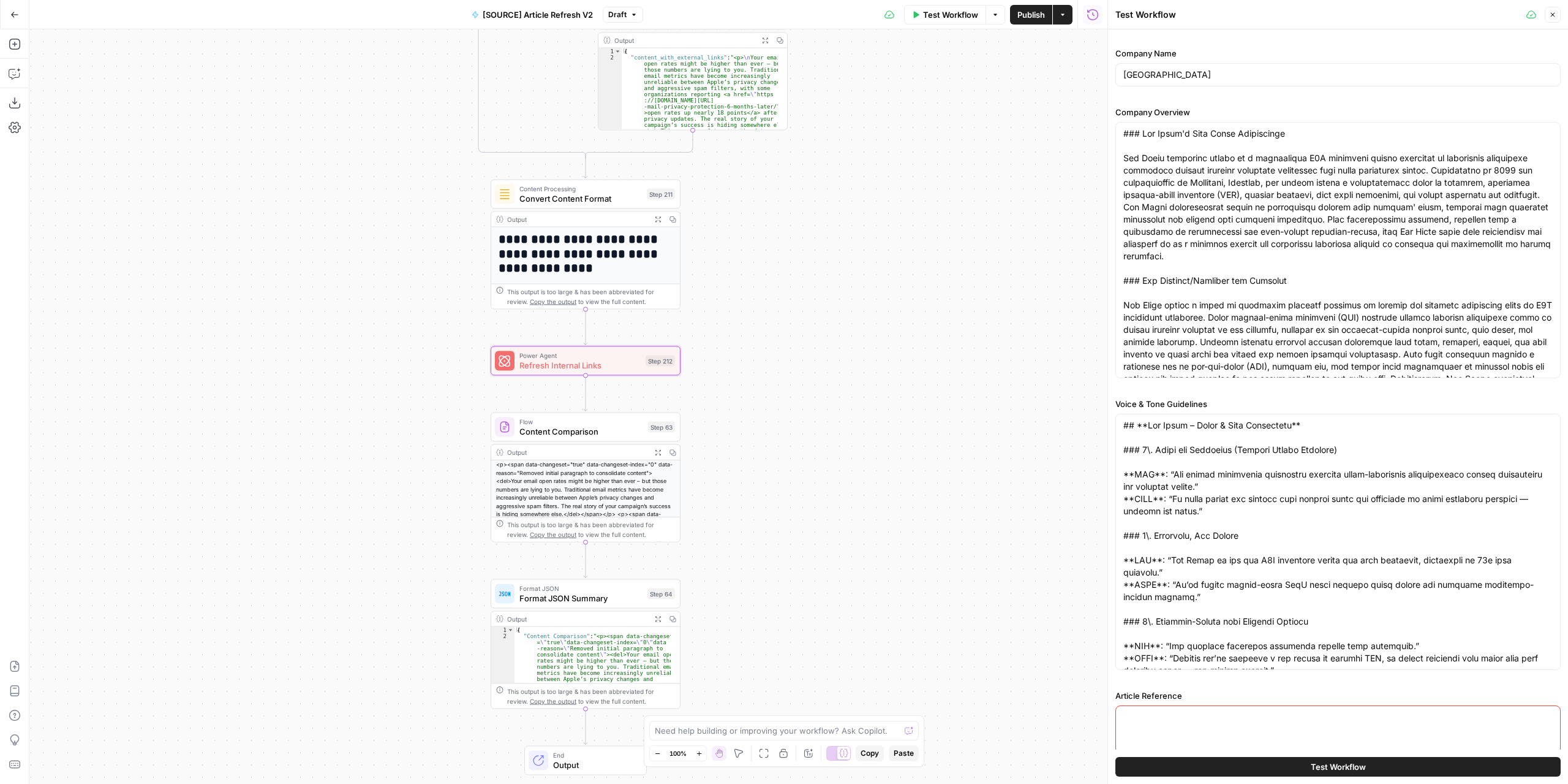
scroll to position [386, 0]
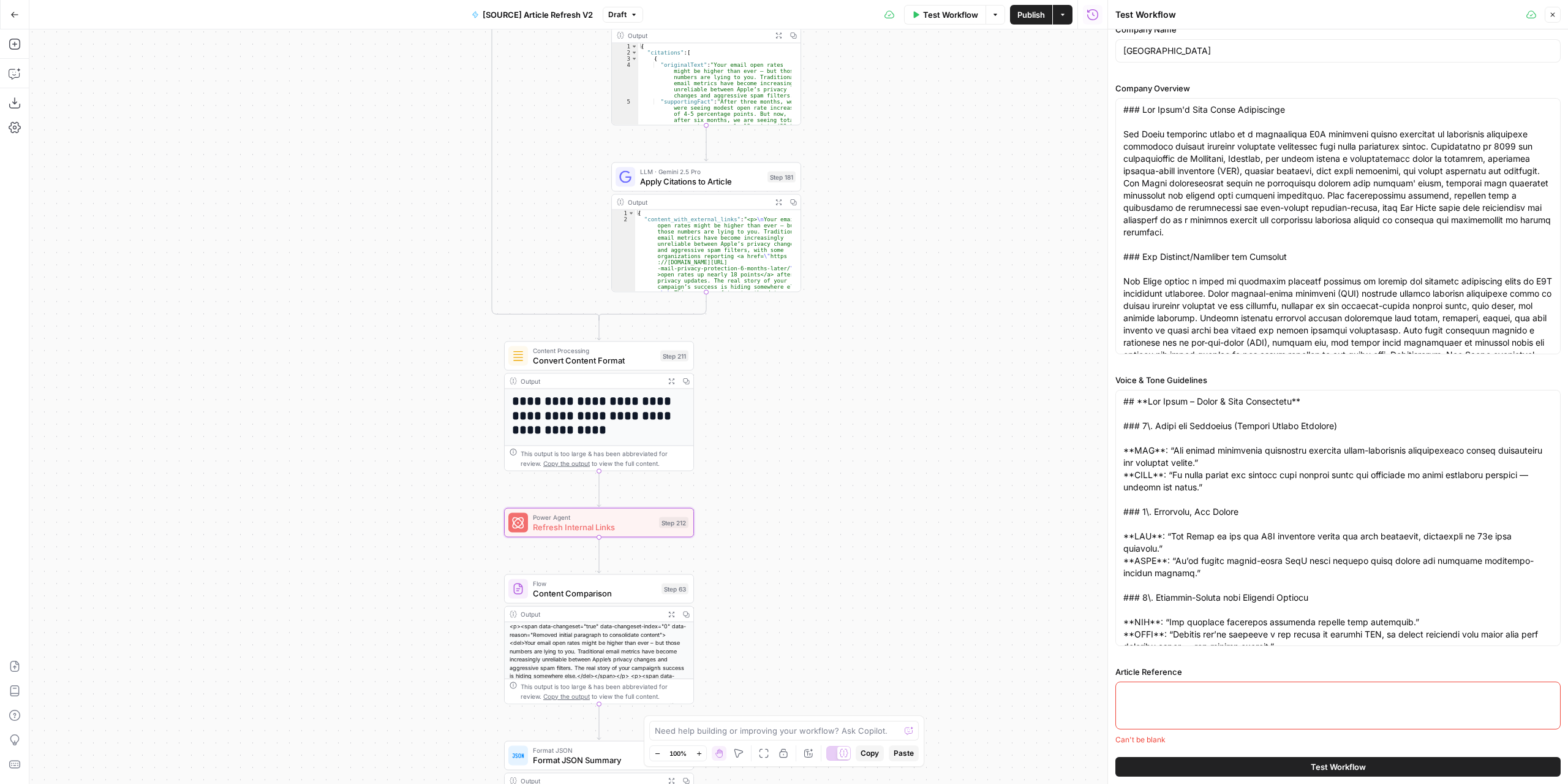
drag, startPoint x: 943, startPoint y: 205, endPoint x: 954, endPoint y: 545, distance: 340.2
click at [964, 580] on div "true false false true false true Workflow Set Inputs Inputs Power Agent Identif…" at bounding box center [568, 406] width 1077 height 754
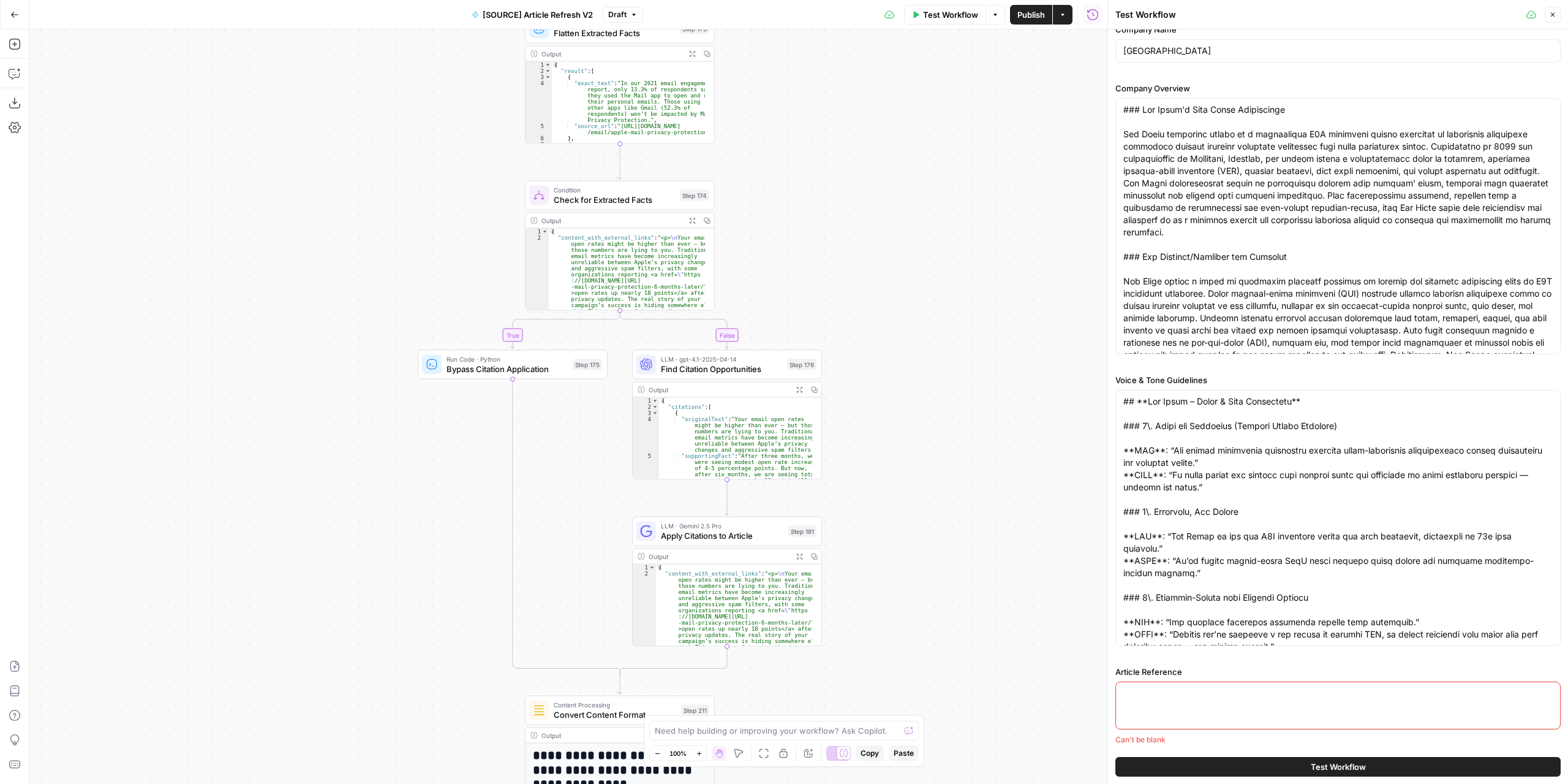
drag, startPoint x: 881, startPoint y: 126, endPoint x: 900, endPoint y: 188, distance: 64.8
click at [910, 545] on div "true false false true false true Workflow Set Inputs Inputs Power Agent Identif…" at bounding box center [568, 406] width 1077 height 754
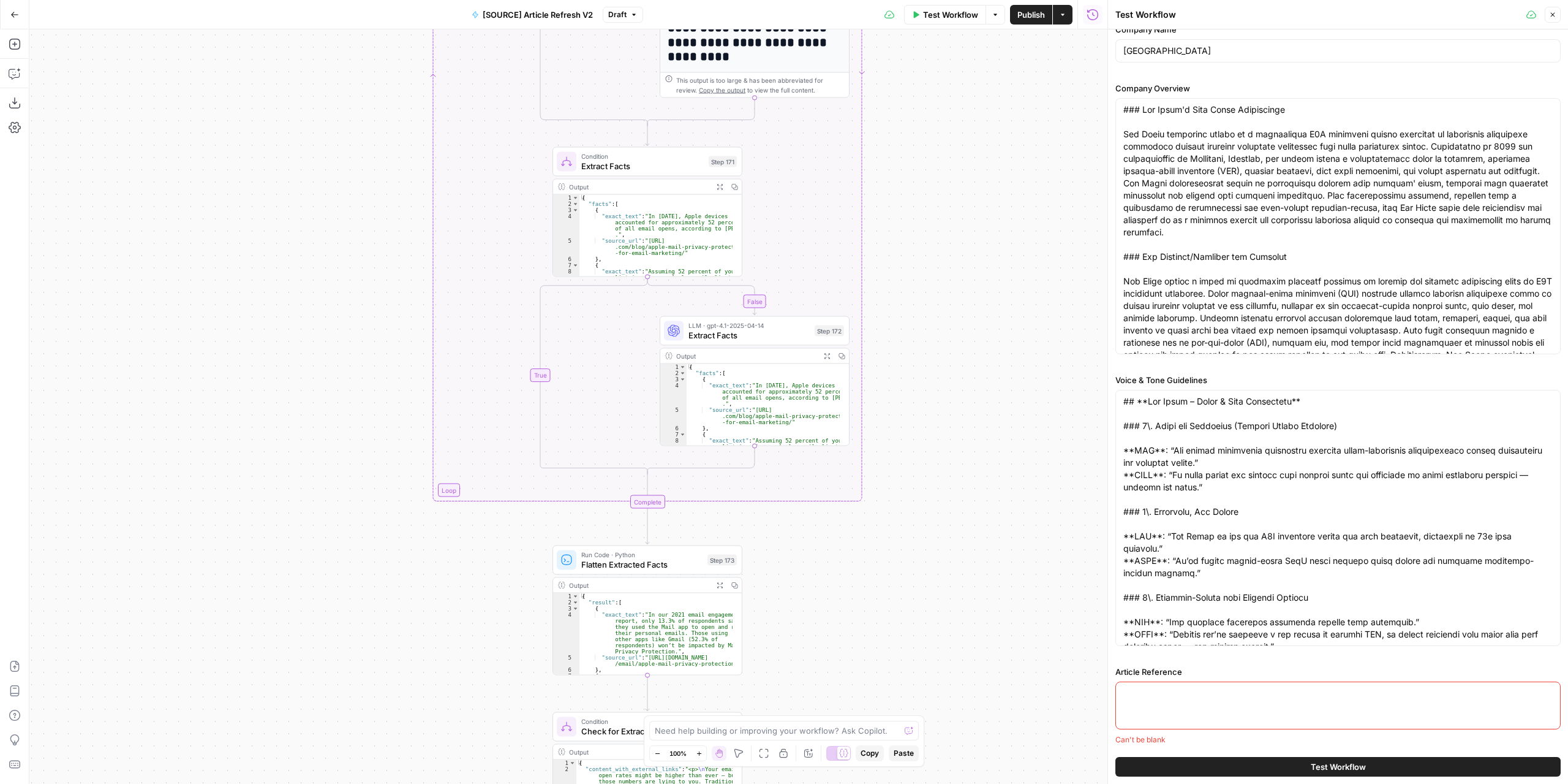
drag, startPoint x: 926, startPoint y: 207, endPoint x: 957, endPoint y: 467, distance: 261.8
click at [951, 606] on div "true false false true false true Workflow Set Inputs Inputs Power Agent Identif…" at bounding box center [568, 406] width 1077 height 754
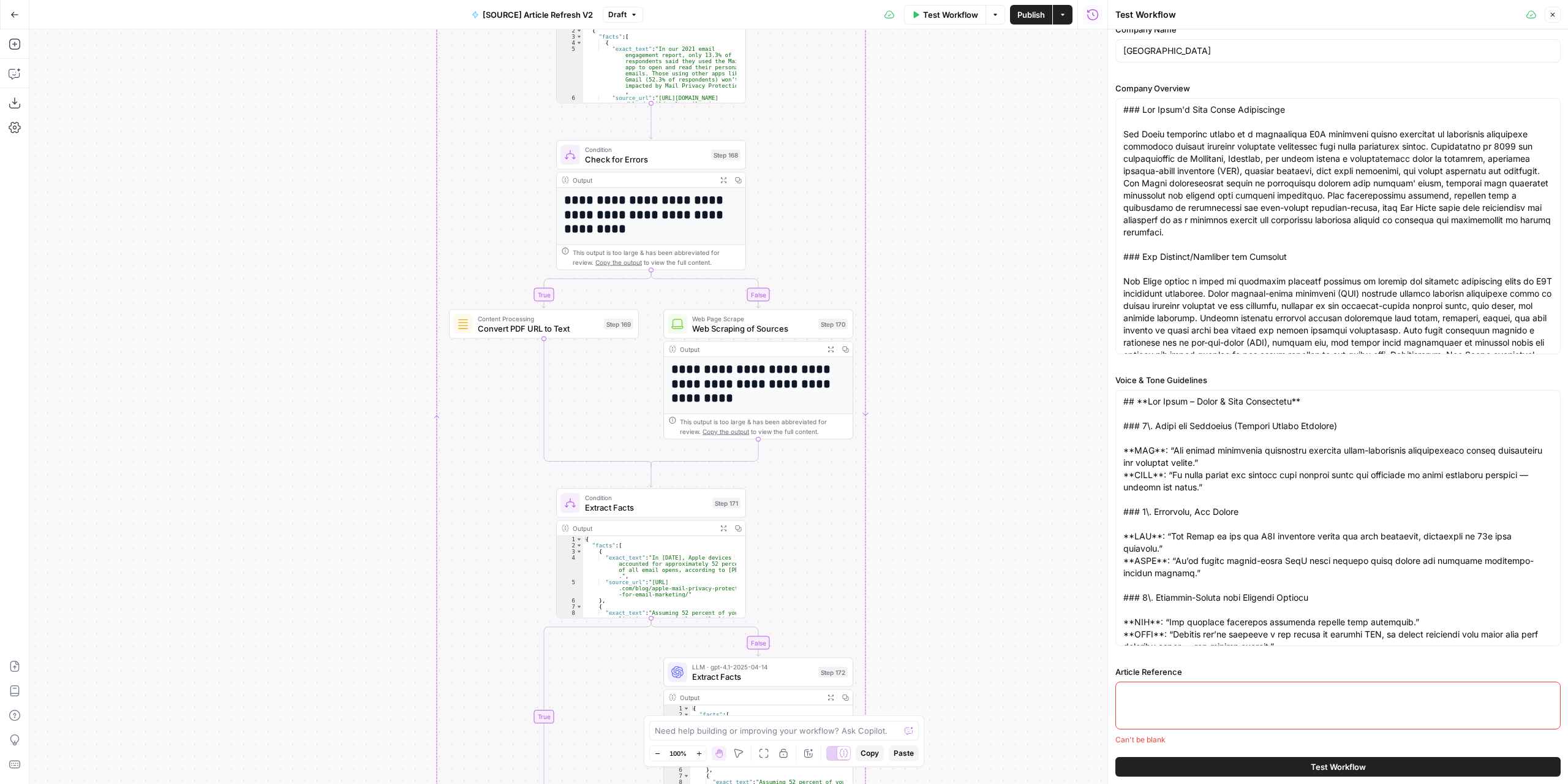
drag, startPoint x: 976, startPoint y: 149, endPoint x: 956, endPoint y: 498, distance: 349.6
click at [954, 569] on div "true false false true false true Workflow Set Inputs Inputs Power Agent Identif…" at bounding box center [568, 406] width 1077 height 754
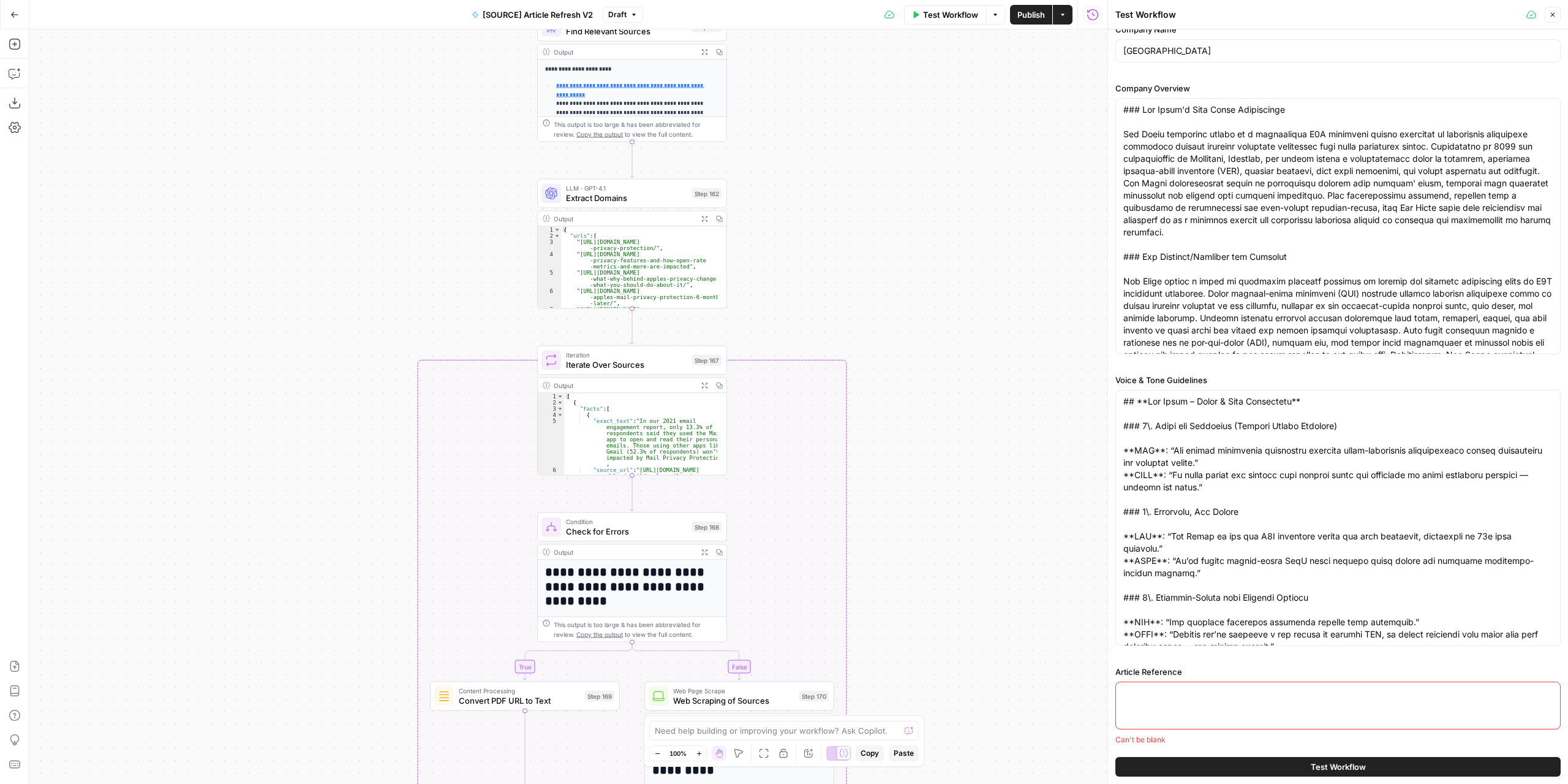
drag, startPoint x: 977, startPoint y: 227, endPoint x: 966, endPoint y: 566, distance: 339.2
click at [966, 566] on div "true false false true false true Workflow Set Inputs Inputs Power Agent Identif…" at bounding box center [568, 406] width 1077 height 754
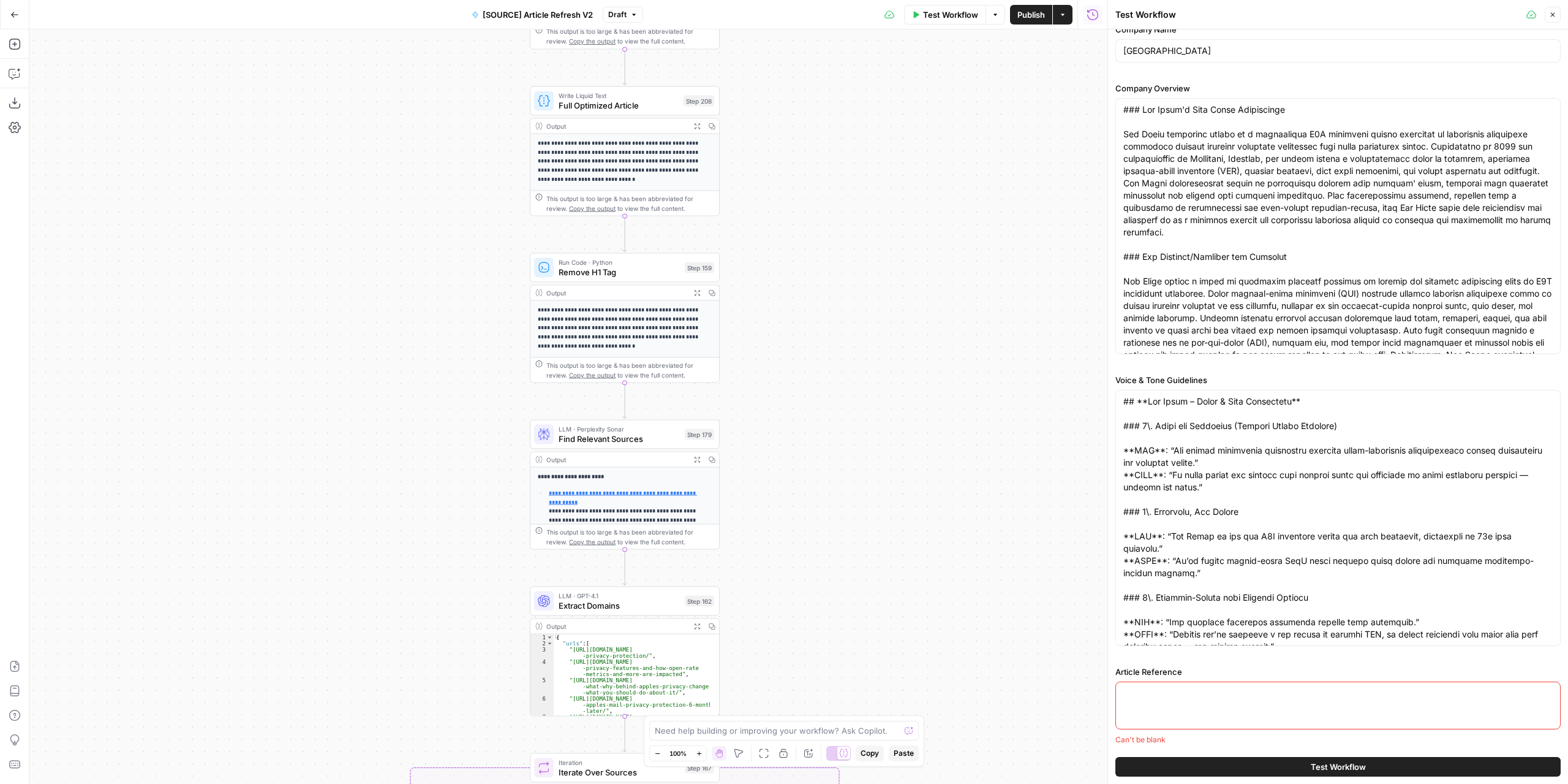
drag, startPoint x: 923, startPoint y: 224, endPoint x: 927, endPoint y: 558, distance: 334.0
click at [928, 567] on div "true false false true false true Workflow Set Inputs Inputs Power Agent Identif…" at bounding box center [568, 406] width 1077 height 754
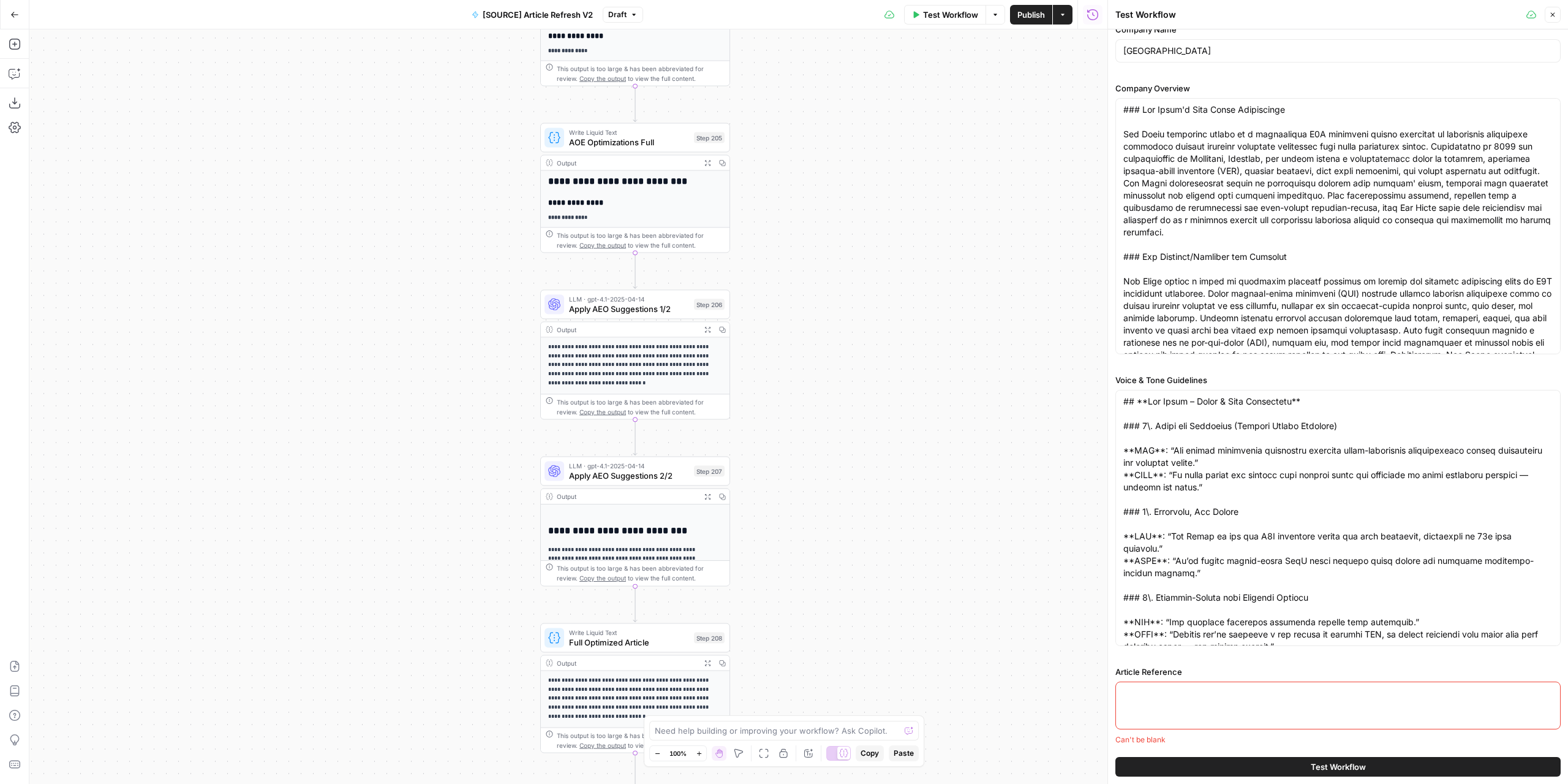
drag, startPoint x: 888, startPoint y: 330, endPoint x: 902, endPoint y: 565, distance: 235.4
click at [903, 578] on div "true false false true false true Workflow Set Inputs Inputs Power Agent Identif…" at bounding box center [568, 406] width 1077 height 754
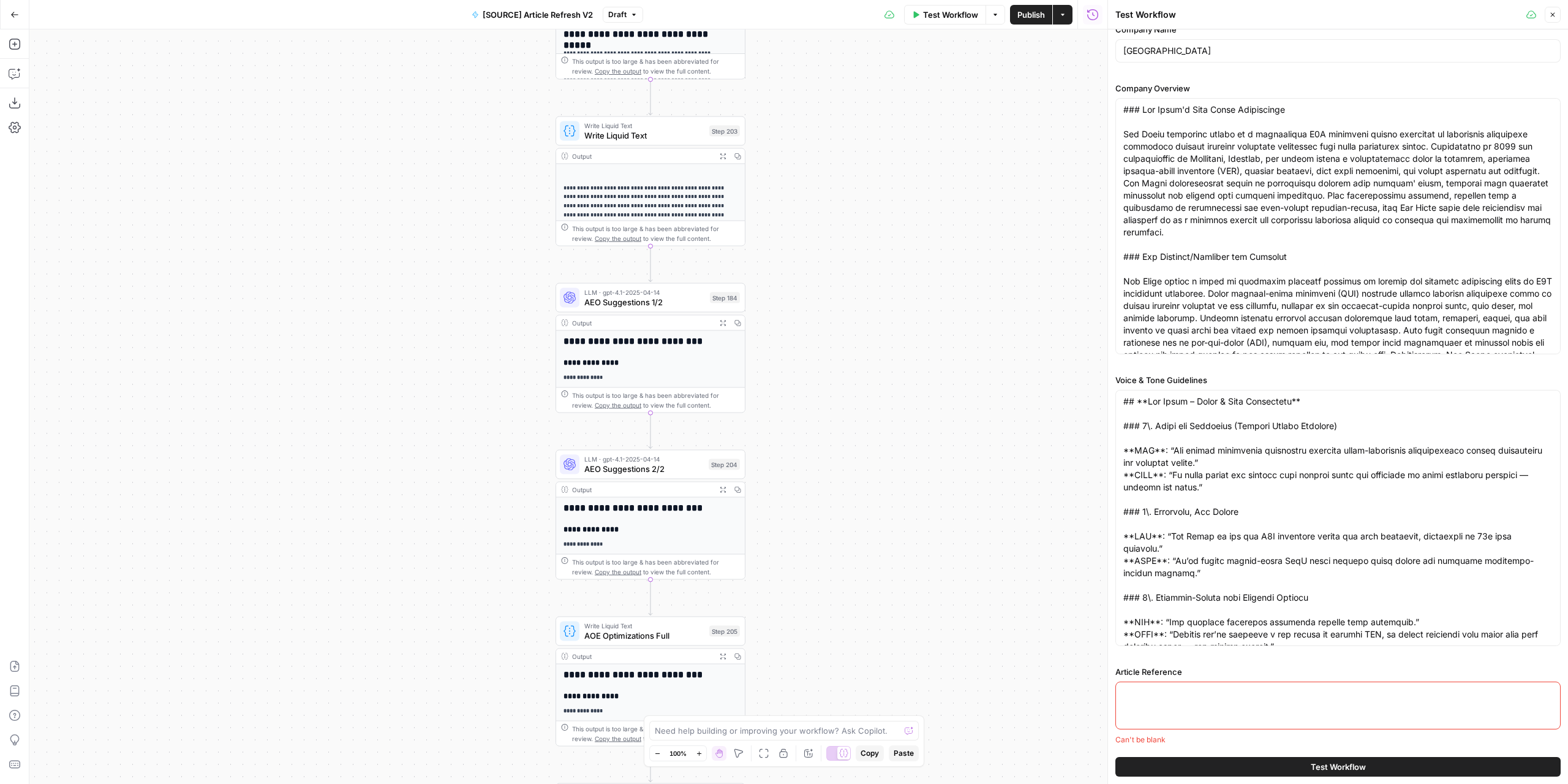
drag, startPoint x: 856, startPoint y: 377, endPoint x: 843, endPoint y: 512, distance: 135.6
click at [844, 525] on div "true false false true false true Workflow Set Inputs Inputs Power Agent Identif…" at bounding box center [568, 406] width 1077 height 754
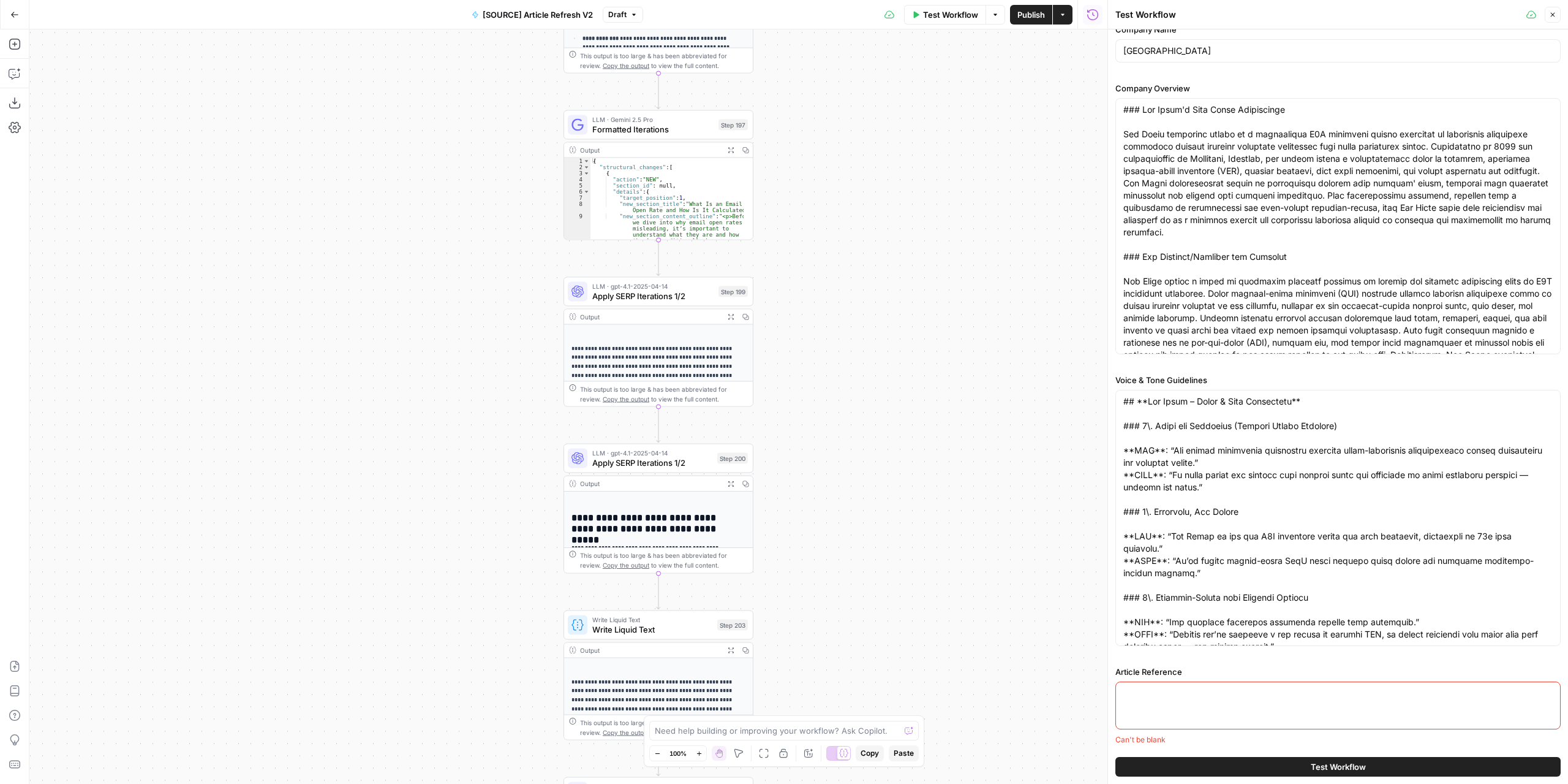
drag, startPoint x: 856, startPoint y: 368, endPoint x: 860, endPoint y: 477, distance: 109.1
click at [860, 514] on div "true false false true false true Workflow Set Inputs Inputs Power Agent Identif…" at bounding box center [568, 406] width 1077 height 754
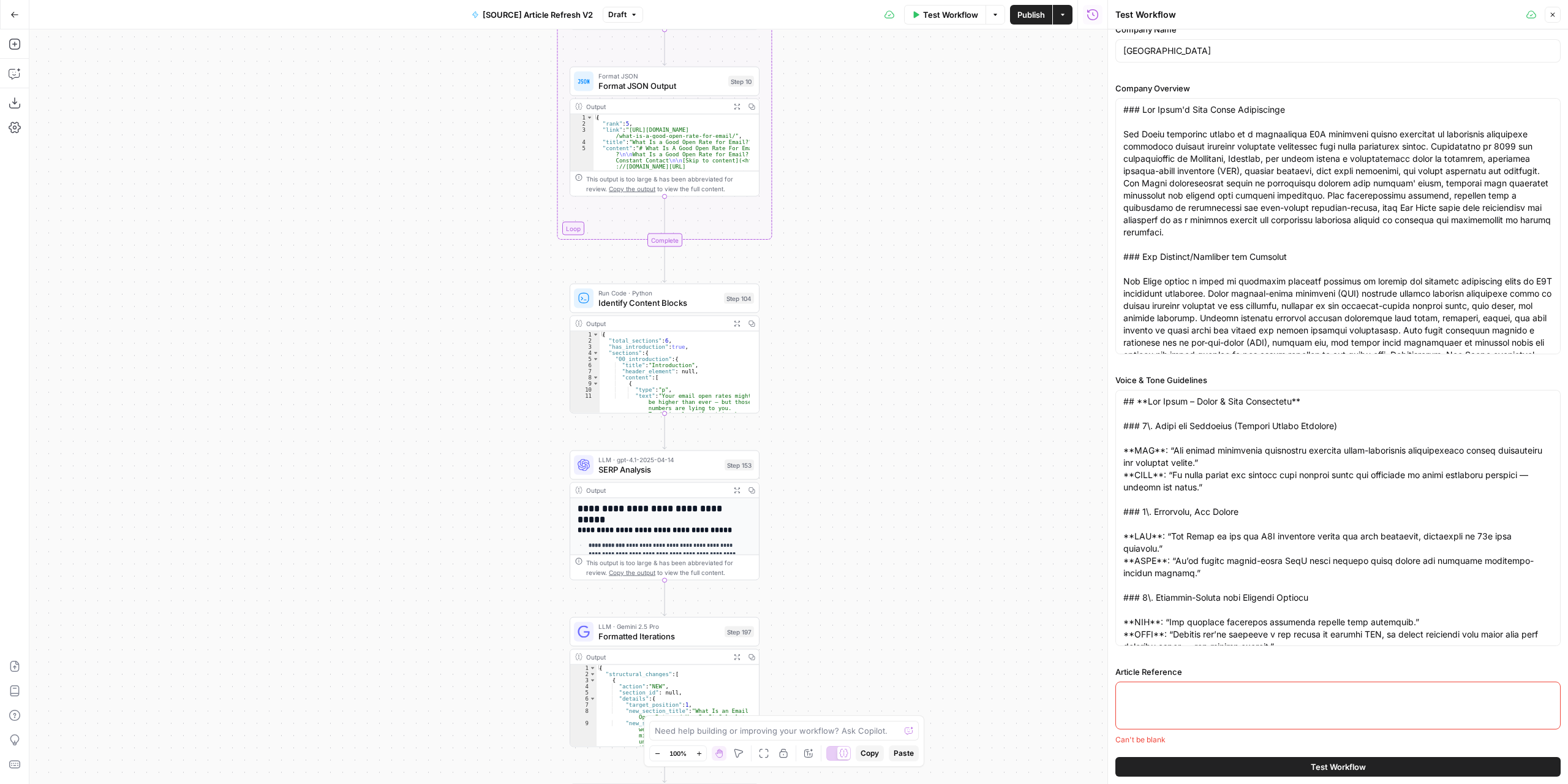
drag, startPoint x: 859, startPoint y: 474, endPoint x: 854, endPoint y: 423, distance: 51.2
click at [858, 520] on div "true false false true false true Workflow Set Inputs Inputs Power Agent Identif…" at bounding box center [568, 406] width 1077 height 754
click at [622, 5] on div "Go Back [SOURCE] Article Refresh V2 Draft Test Workflow Options Publish Actions…" at bounding box center [553, 15] width 1108 height 29
click at [624, 12] on span "Draft" at bounding box center [617, 15] width 18 height 11
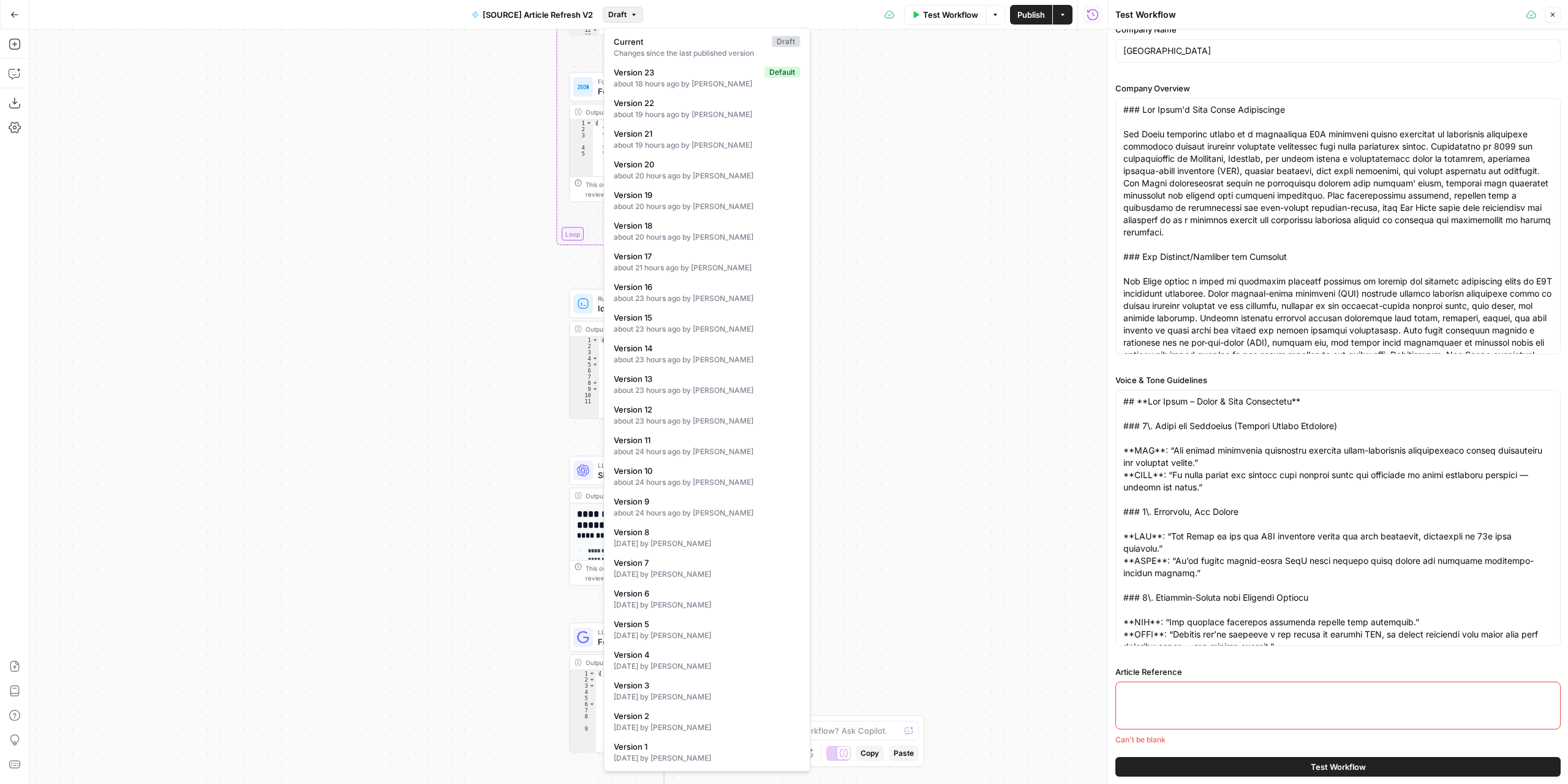
click at [624, 10] on span "Draft" at bounding box center [617, 15] width 18 height 11
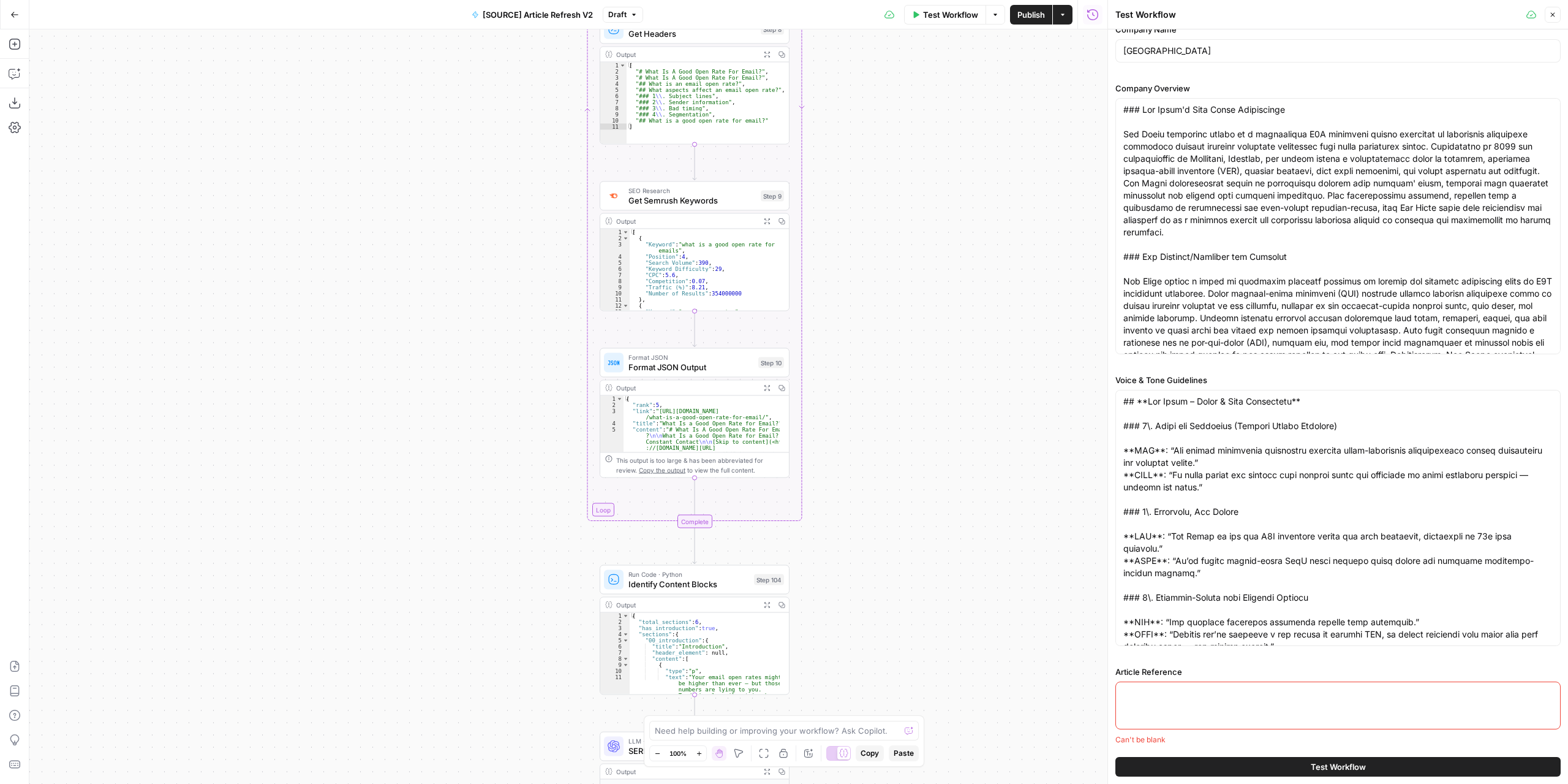
drag, startPoint x: 933, startPoint y: 322, endPoint x: 946, endPoint y: 475, distance: 153.6
click at [950, 513] on div "true false false true false true Workflow Set Inputs Inputs Power Agent Identif…" at bounding box center [568, 406] width 1077 height 754
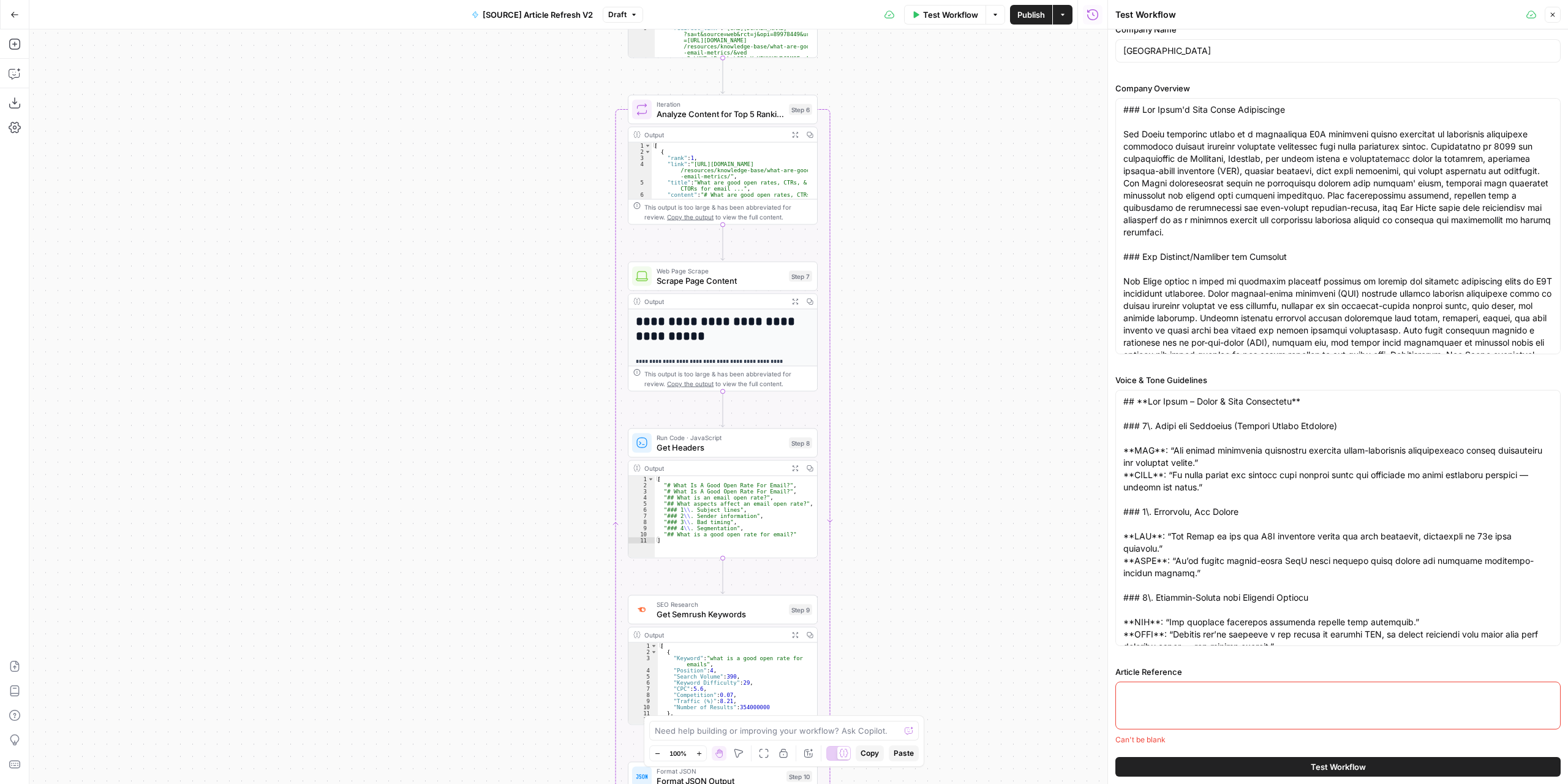
drag, startPoint x: 925, startPoint y: 406, endPoint x: 920, endPoint y: 484, distance: 78.2
click at [922, 492] on div "true false false true false true Workflow Set Inputs Inputs Power Agent Identif…" at bounding box center [568, 406] width 1077 height 754
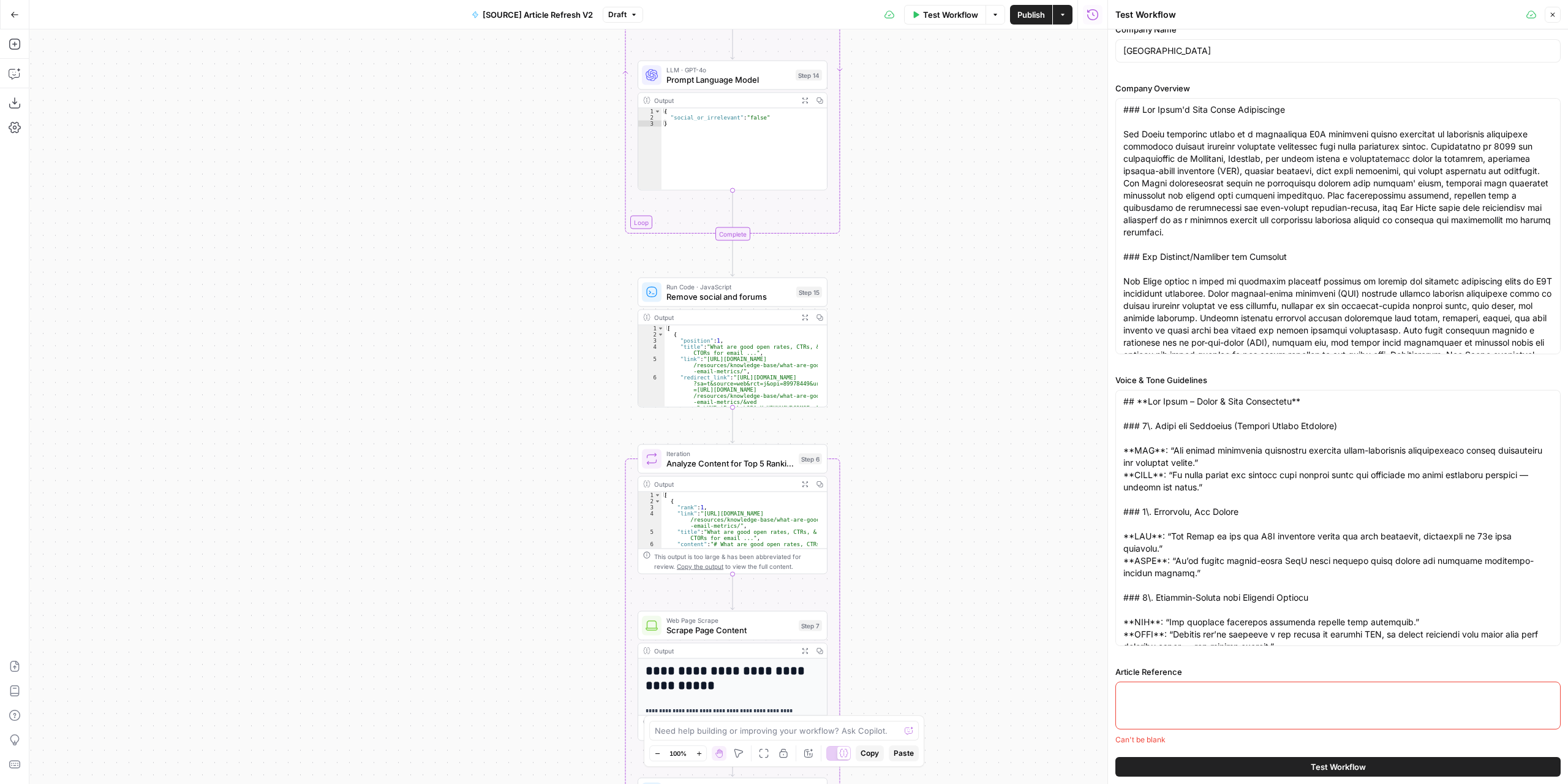
drag, startPoint x: 905, startPoint y: 144, endPoint x: 906, endPoint y: 456, distance: 312.0
click at [915, 499] on div "true false false true false true Workflow Set Inputs Inputs Power Agent Identif…" at bounding box center [568, 406] width 1077 height 754
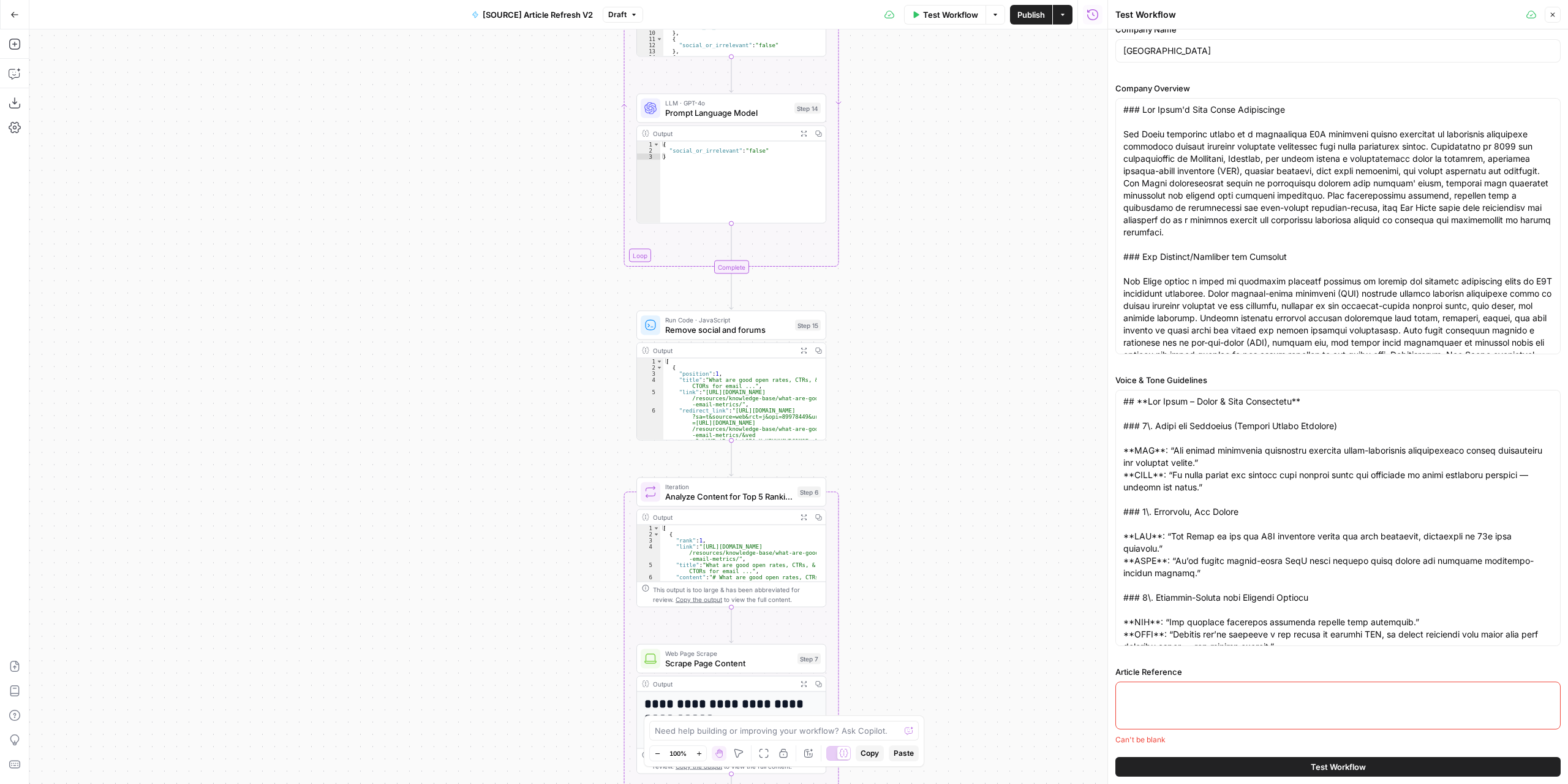
click at [890, 504] on div "true false false true false true Workflow Set Inputs Inputs Power Agent Identif…" at bounding box center [568, 406] width 1077 height 754
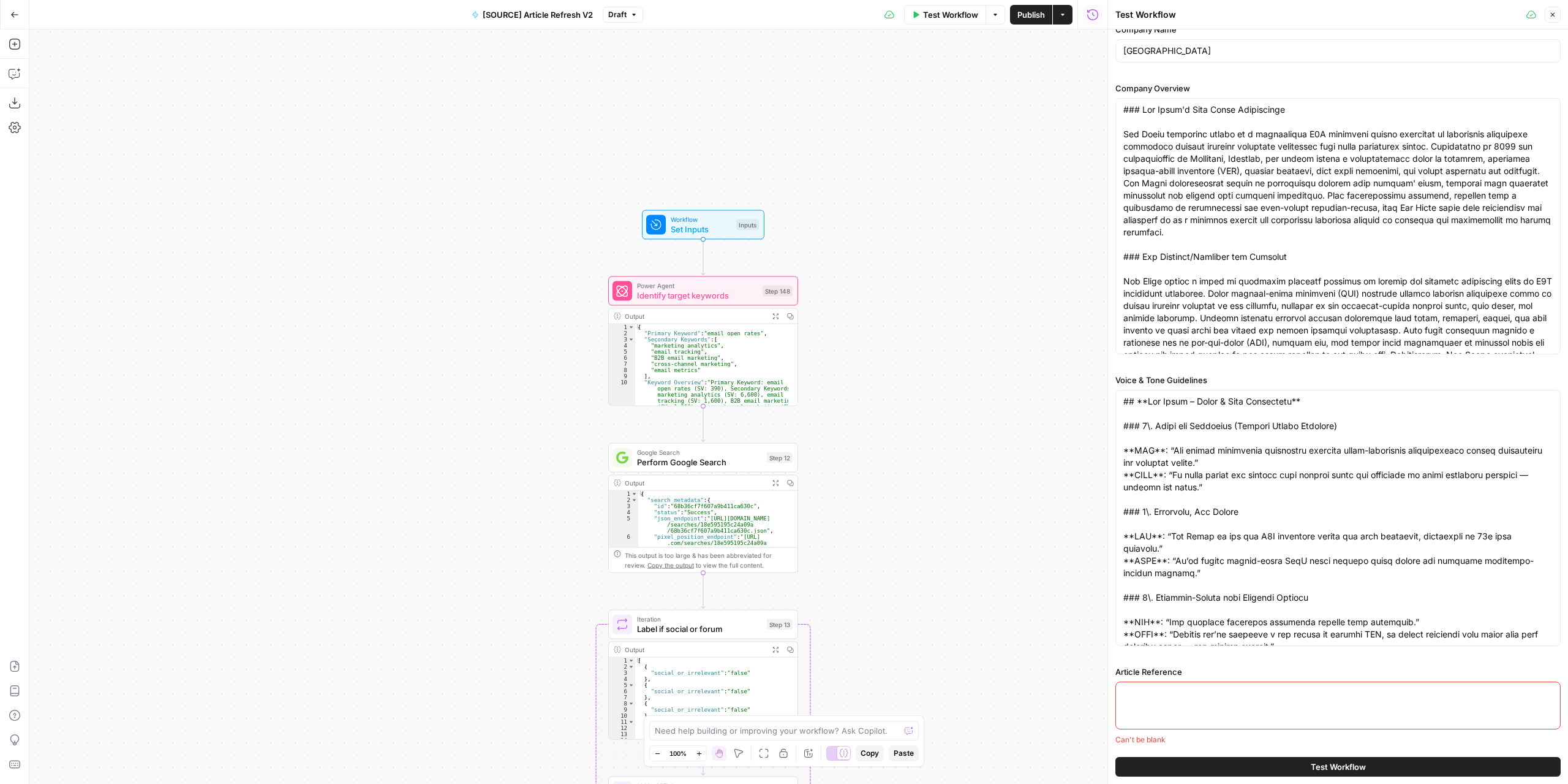
drag, startPoint x: 916, startPoint y: 318, endPoint x: 909, endPoint y: 393, distance: 75.3
click at [911, 409] on div "true false false true false true Workflow Set Inputs Inputs Power Agent Identif…" at bounding box center [568, 406] width 1077 height 754
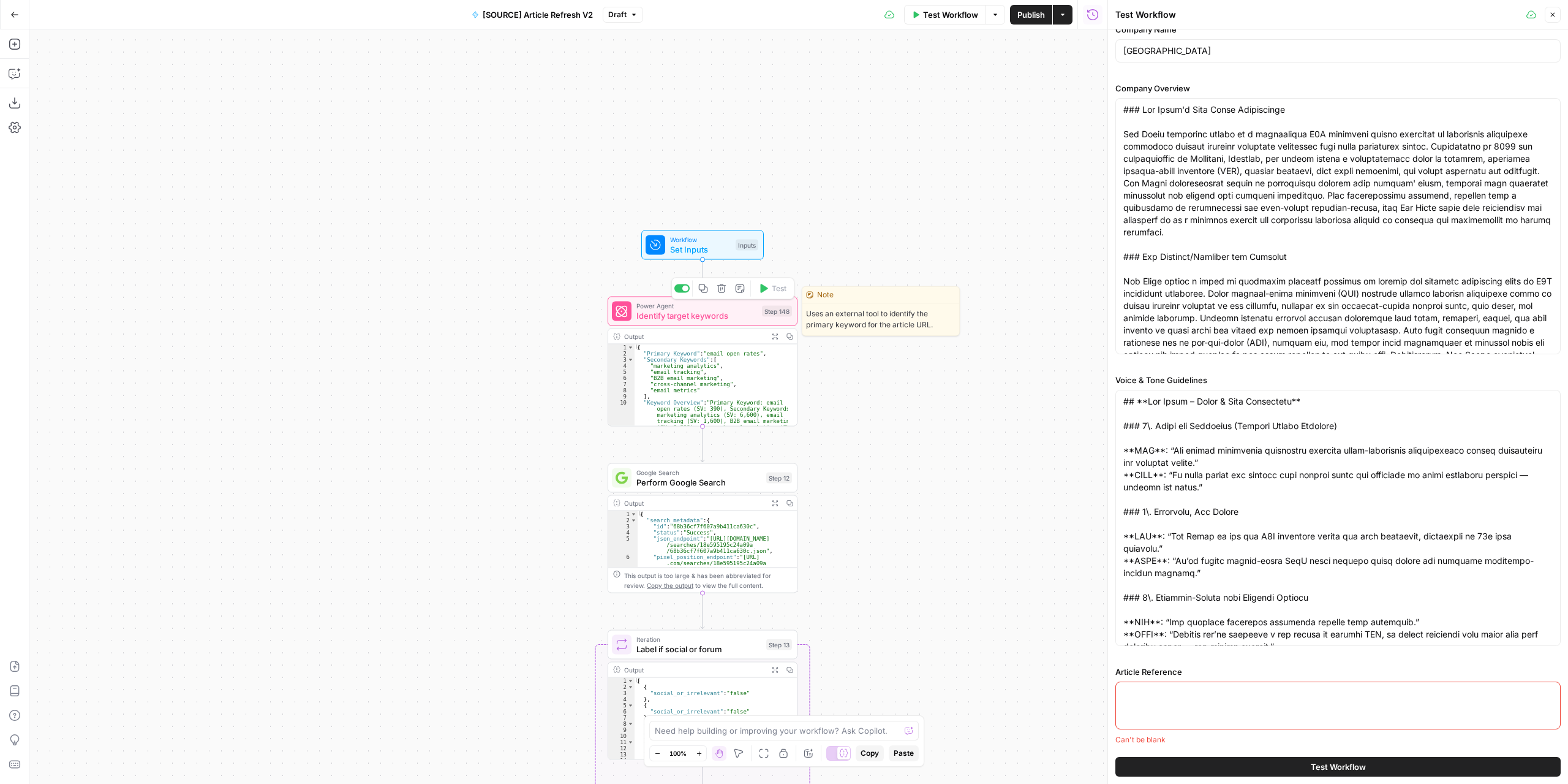
click at [720, 254] on span "Set Inputs" at bounding box center [700, 249] width 61 height 12
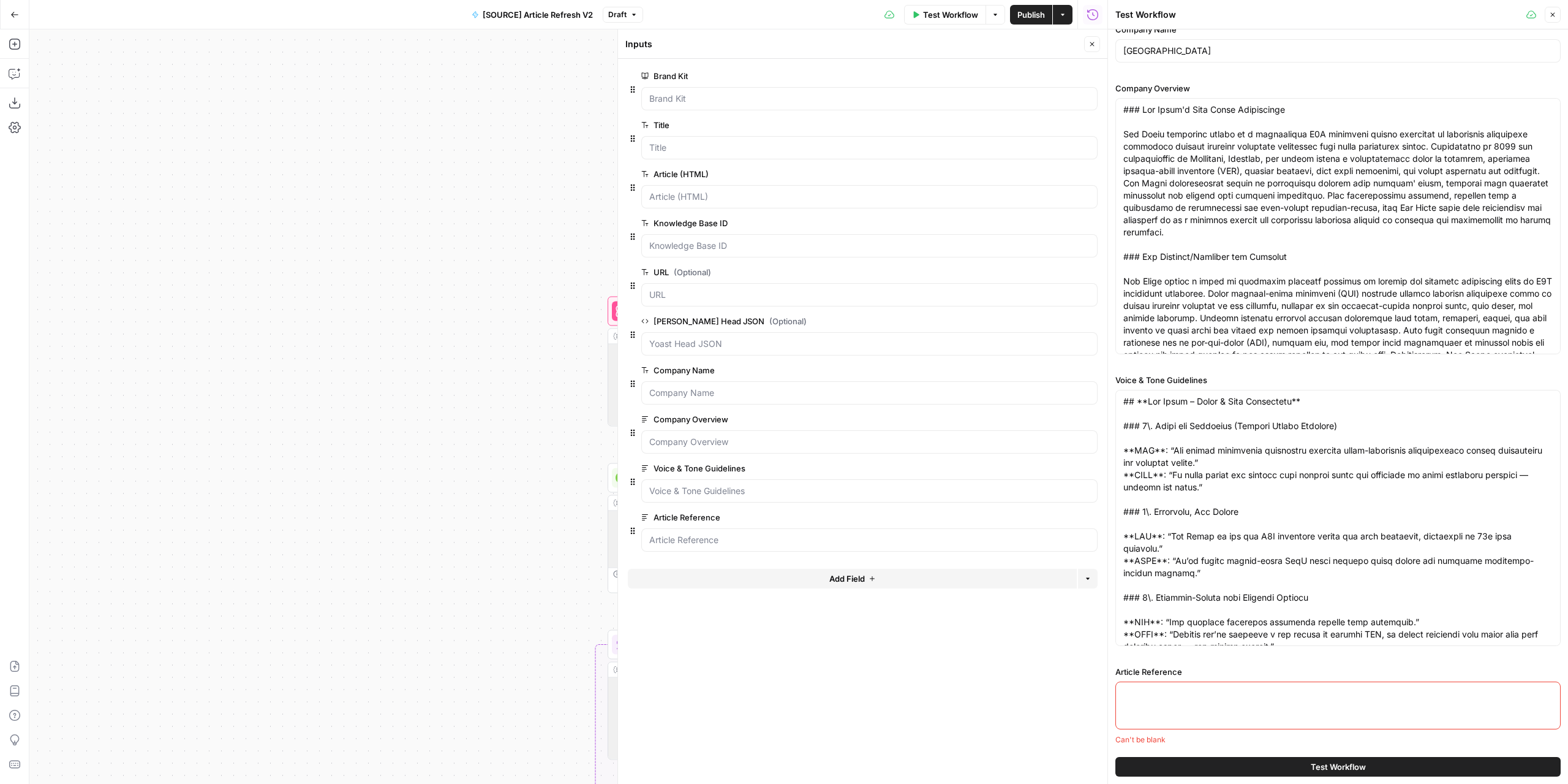
click at [1049, 513] on span "edit field" at bounding box center [1052, 517] width 27 height 10
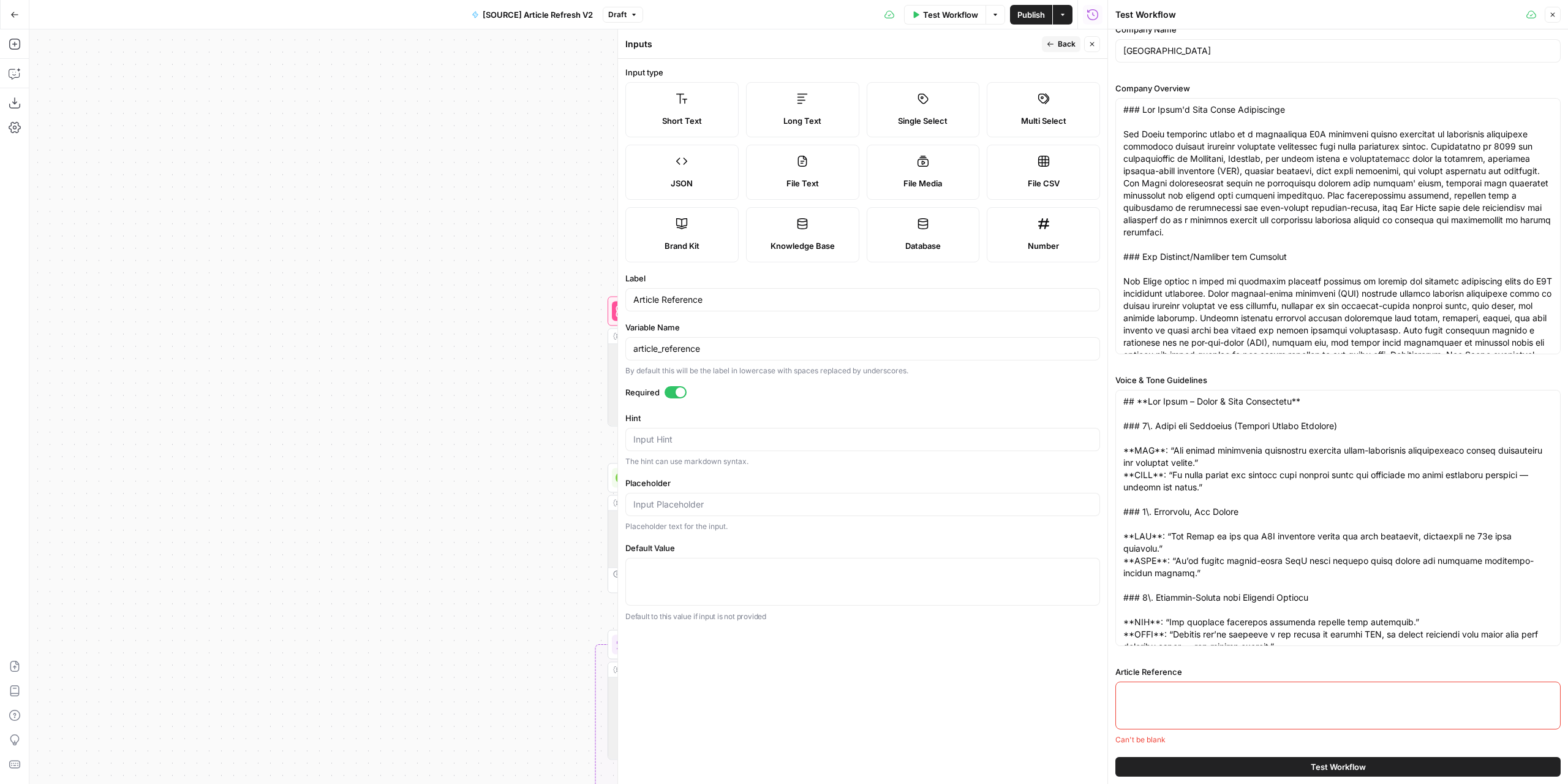
click at [672, 389] on div at bounding box center [675, 392] width 22 height 12
click at [1055, 45] on button "Back" at bounding box center [1061, 44] width 38 height 15
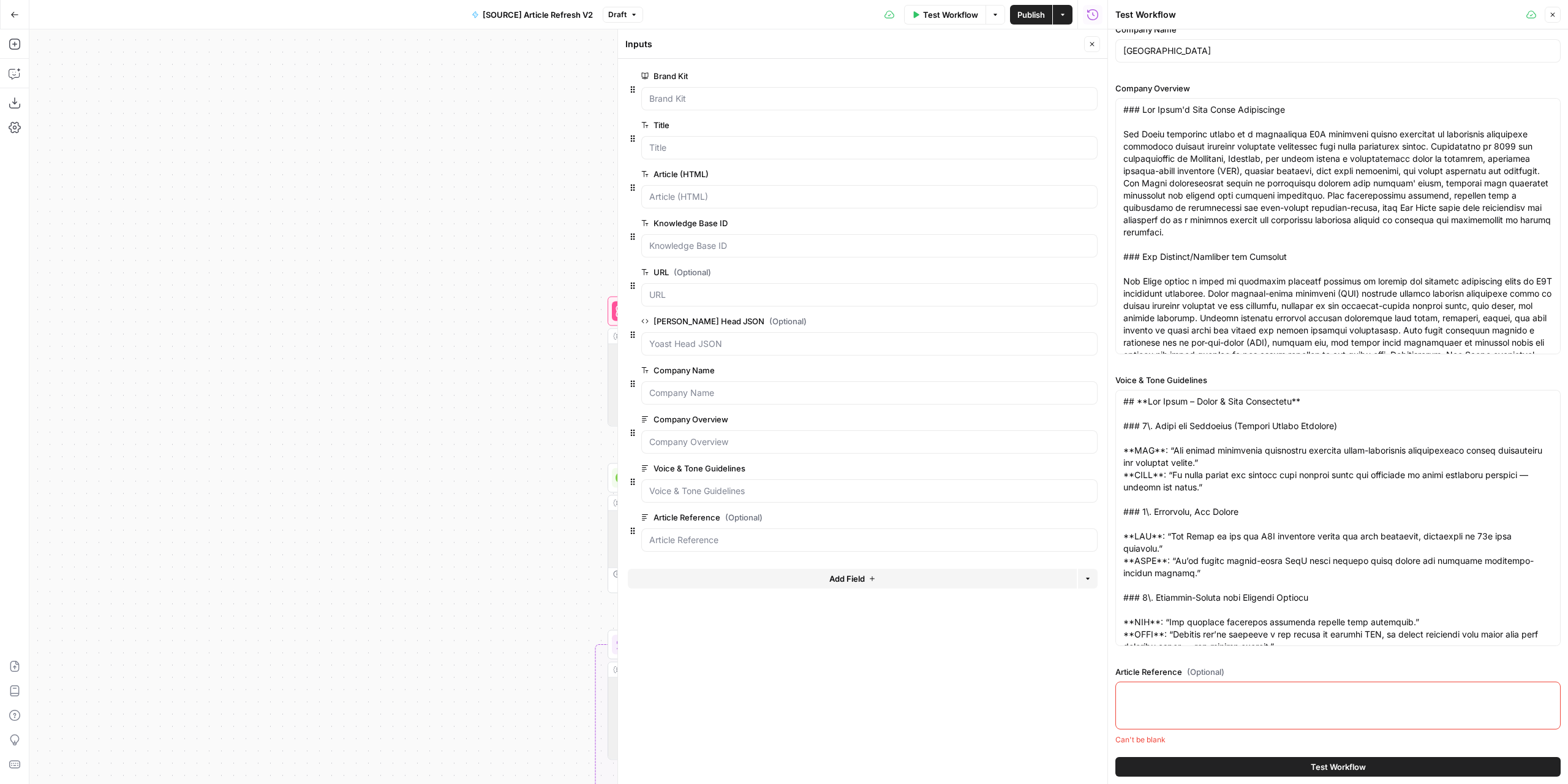
click at [1094, 44] on icon "button" at bounding box center [1092, 44] width 7 height 7
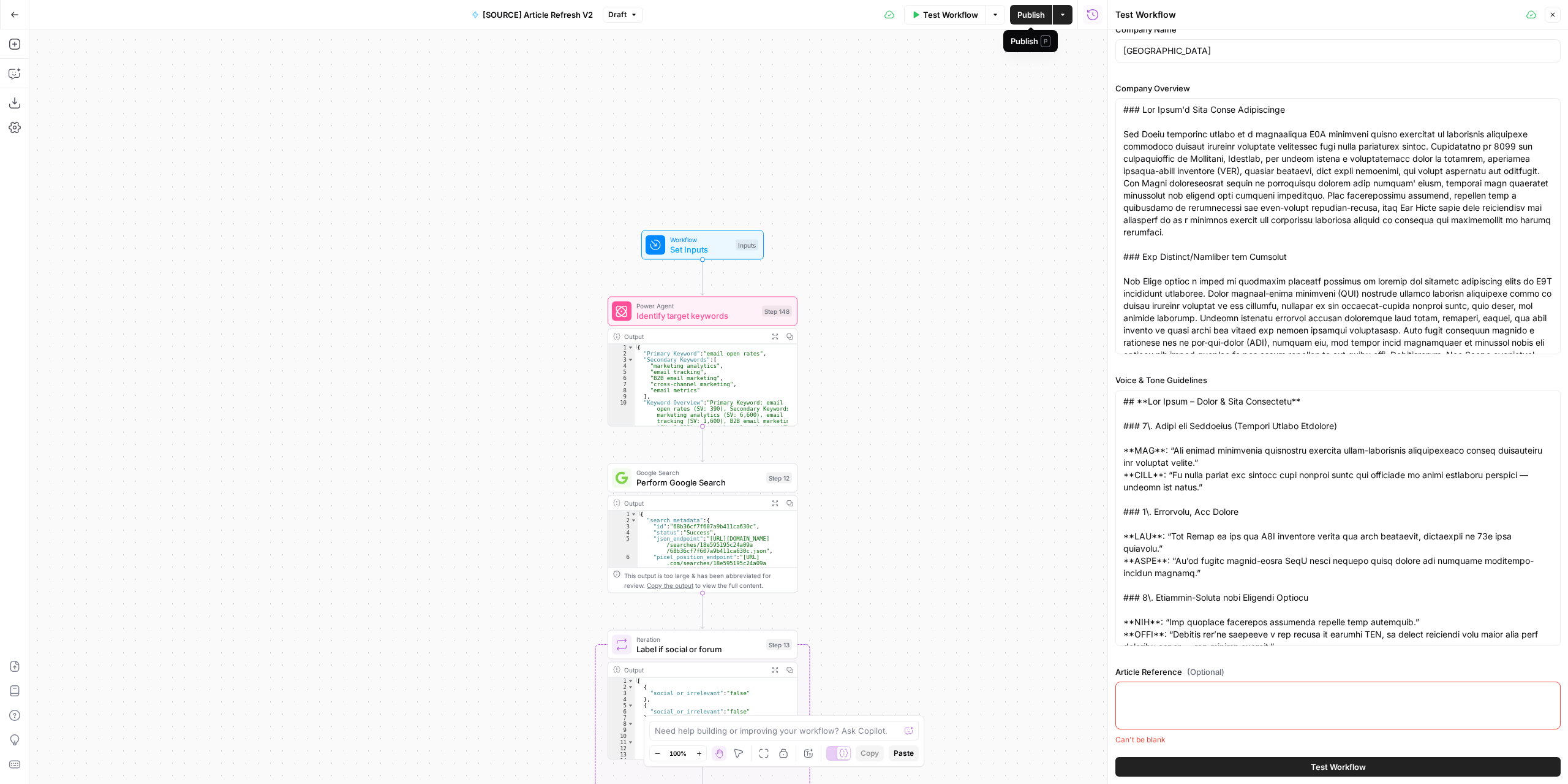
click at [1026, 20] on button "Publish" at bounding box center [1031, 15] width 42 height 20
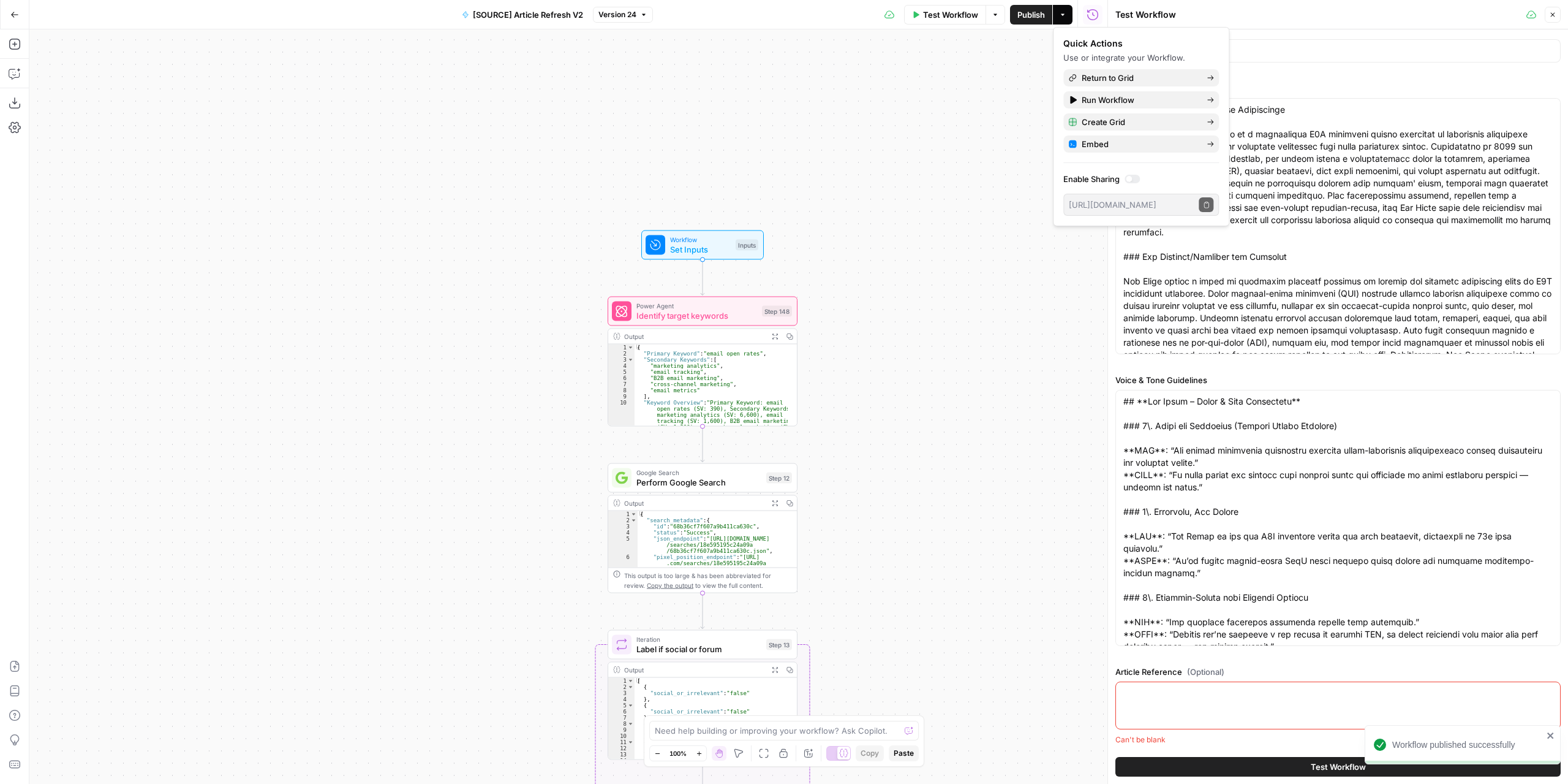
drag, startPoint x: 976, startPoint y: 133, endPoint x: 973, endPoint y: 115, distance: 18.2
click at [973, 113] on div "true false false true false true Workflow Set Inputs Inputs Power Agent Identif…" at bounding box center [568, 406] width 1077 height 754
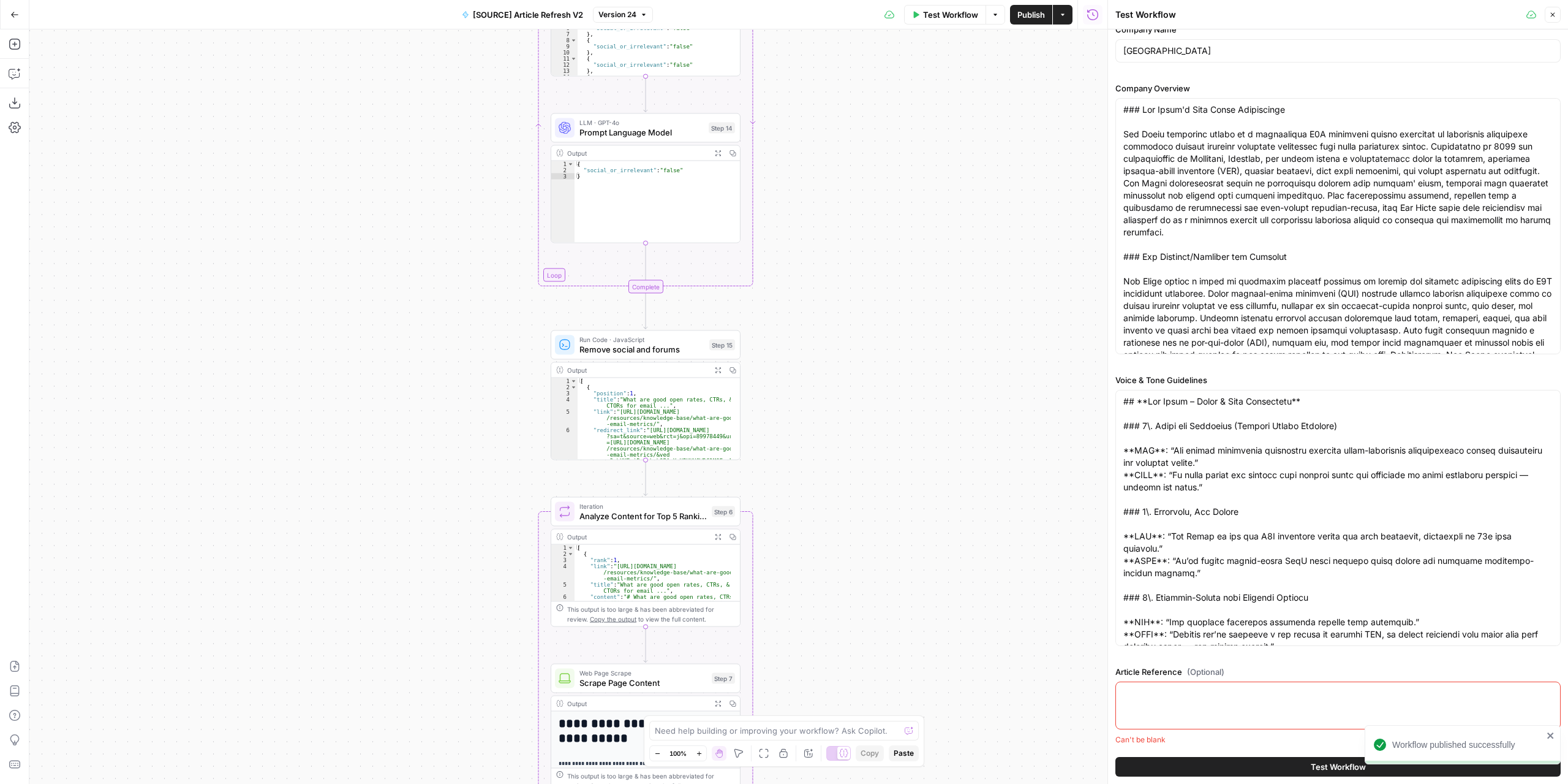
drag, startPoint x: 976, startPoint y: 565, endPoint x: 978, endPoint y: 464, distance: 101.0
click at [973, 458] on div "true false false true false true Workflow Set Inputs Inputs Power Agent Identif…" at bounding box center [568, 406] width 1077 height 754
click at [1187, 764] on button "Test Workflow" at bounding box center [1337, 767] width 445 height 20
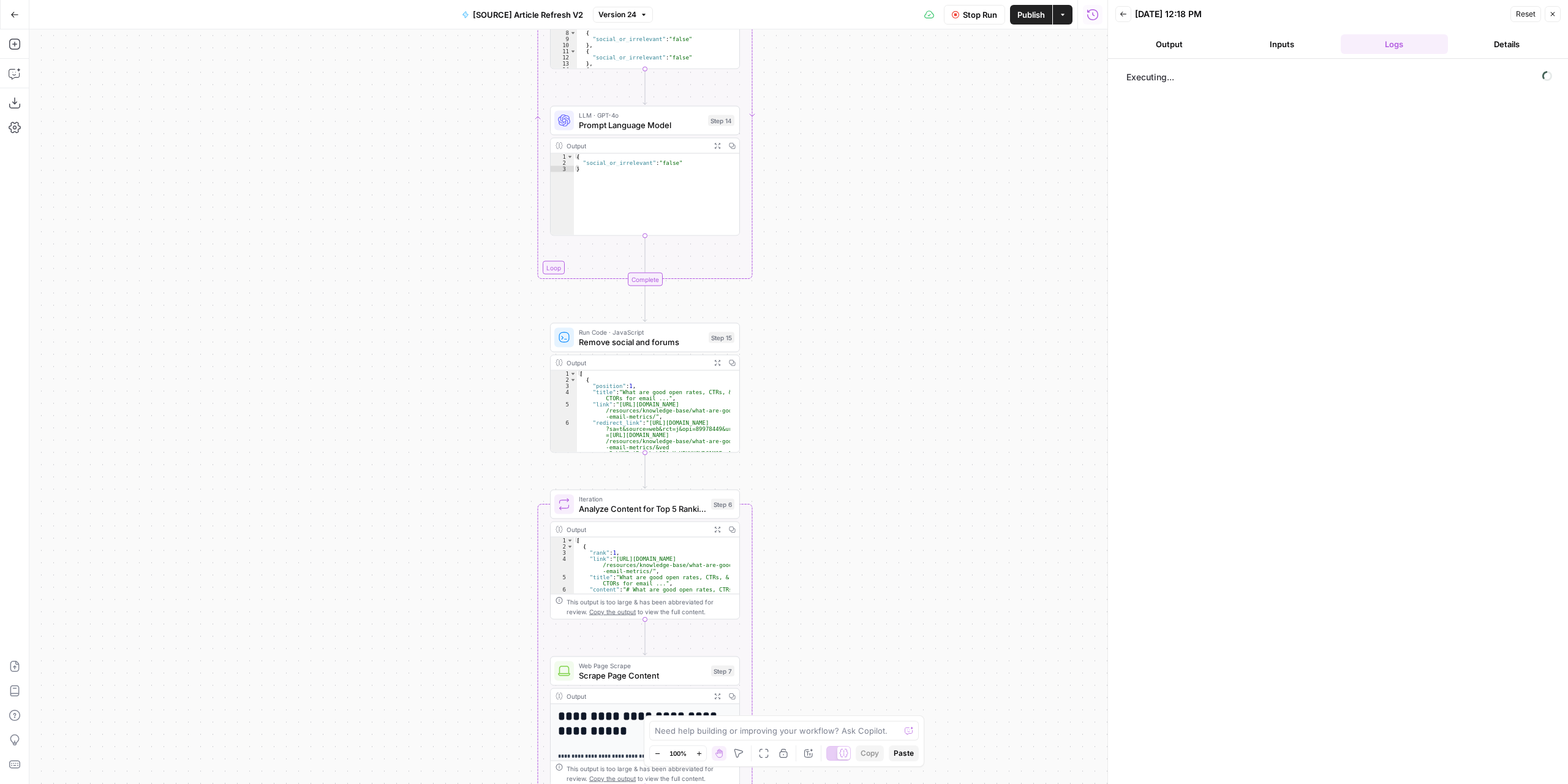
click at [859, 239] on div "true false false true false true Workflow Set Inputs Inputs Power Agent Identif…" at bounding box center [568, 406] width 1077 height 754
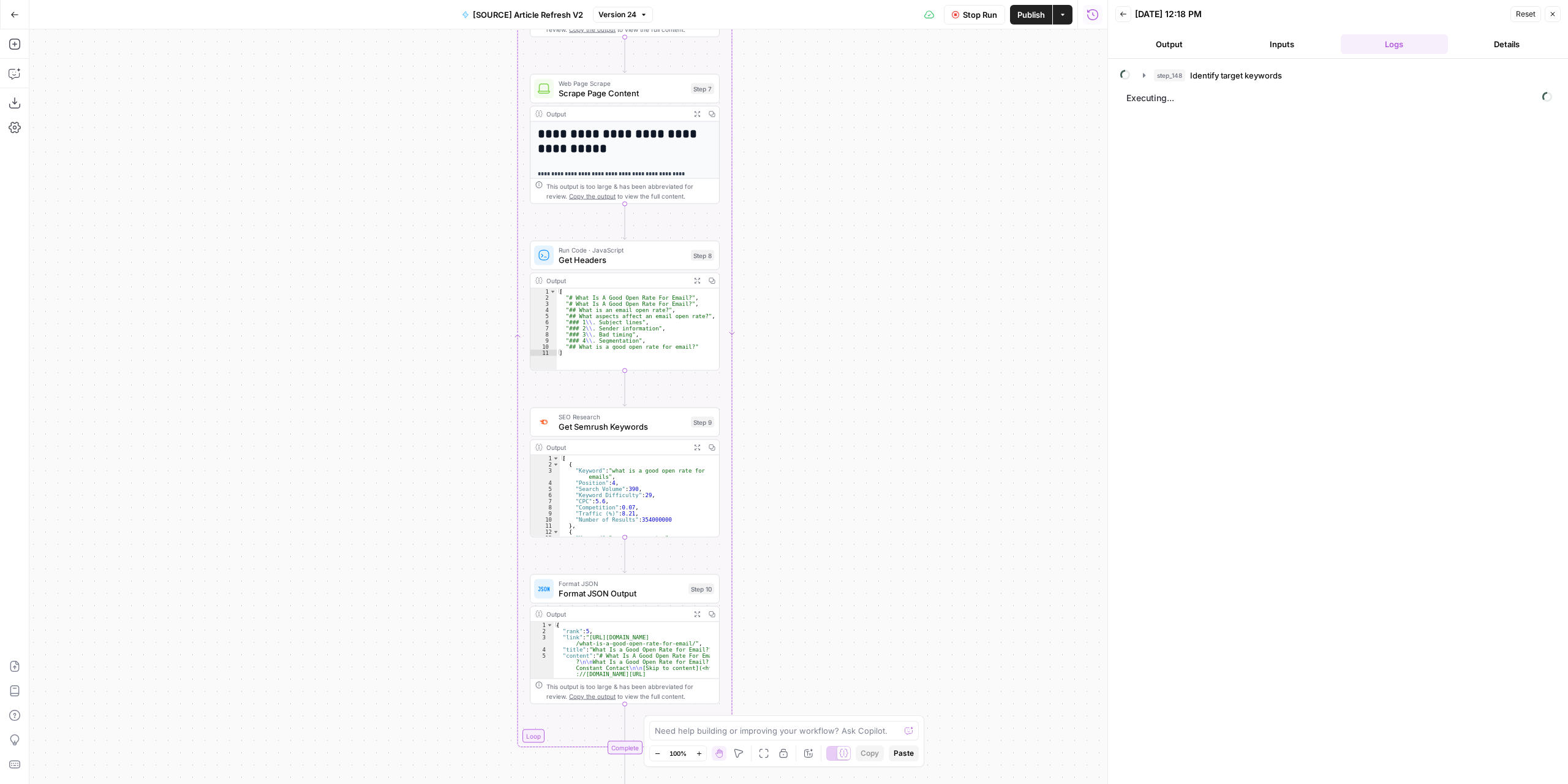
drag, startPoint x: 853, startPoint y: 541, endPoint x: 837, endPoint y: 77, distance: 464.3
click at [836, 79] on div "true false false true false true Workflow Set Inputs Inputs Power Agent Identif…" at bounding box center [568, 406] width 1077 height 754
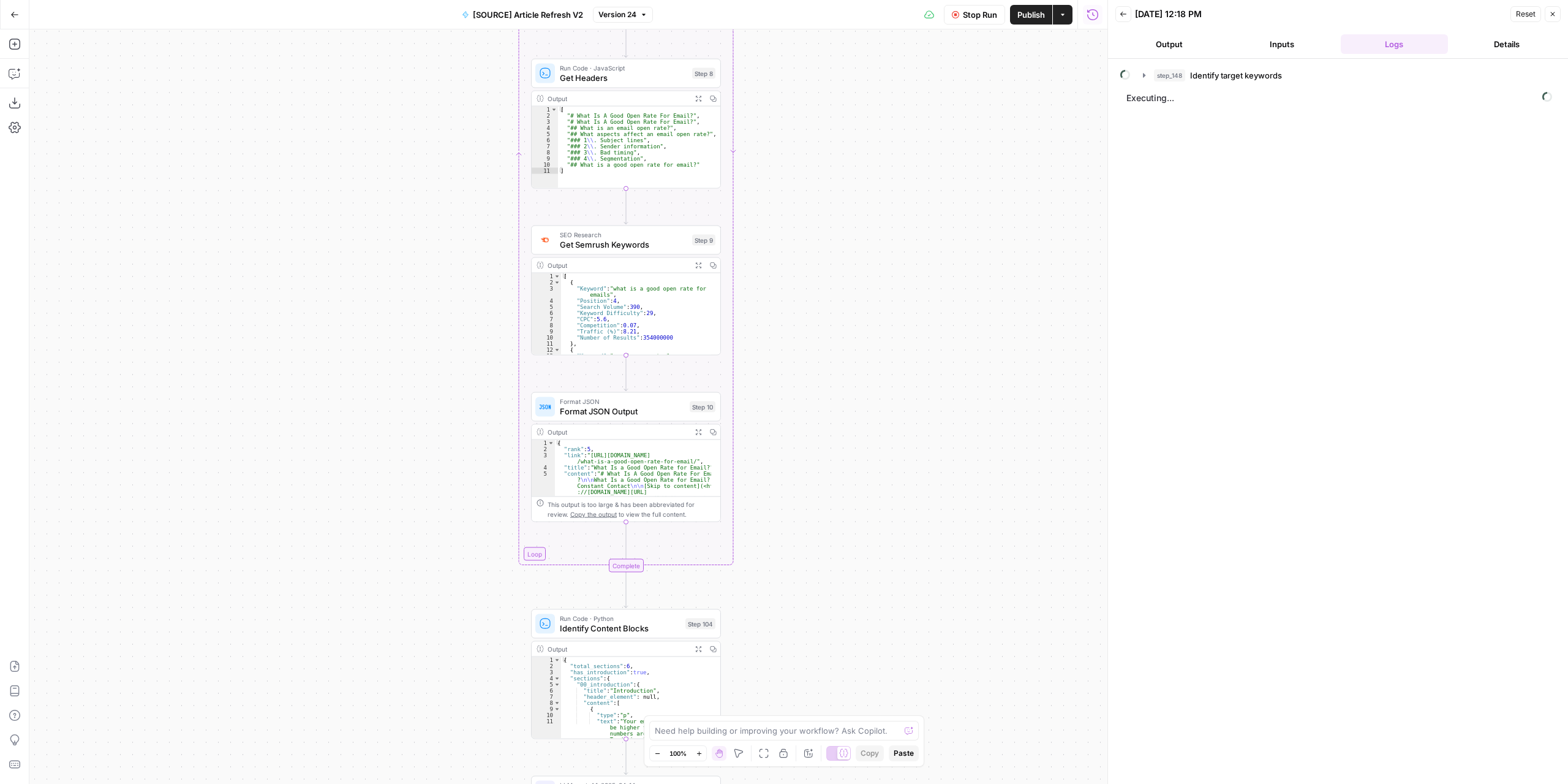
click at [969, 97] on div "true false false true false true Workflow Set Inputs Inputs Power Agent Identif…" at bounding box center [568, 406] width 1077 height 754
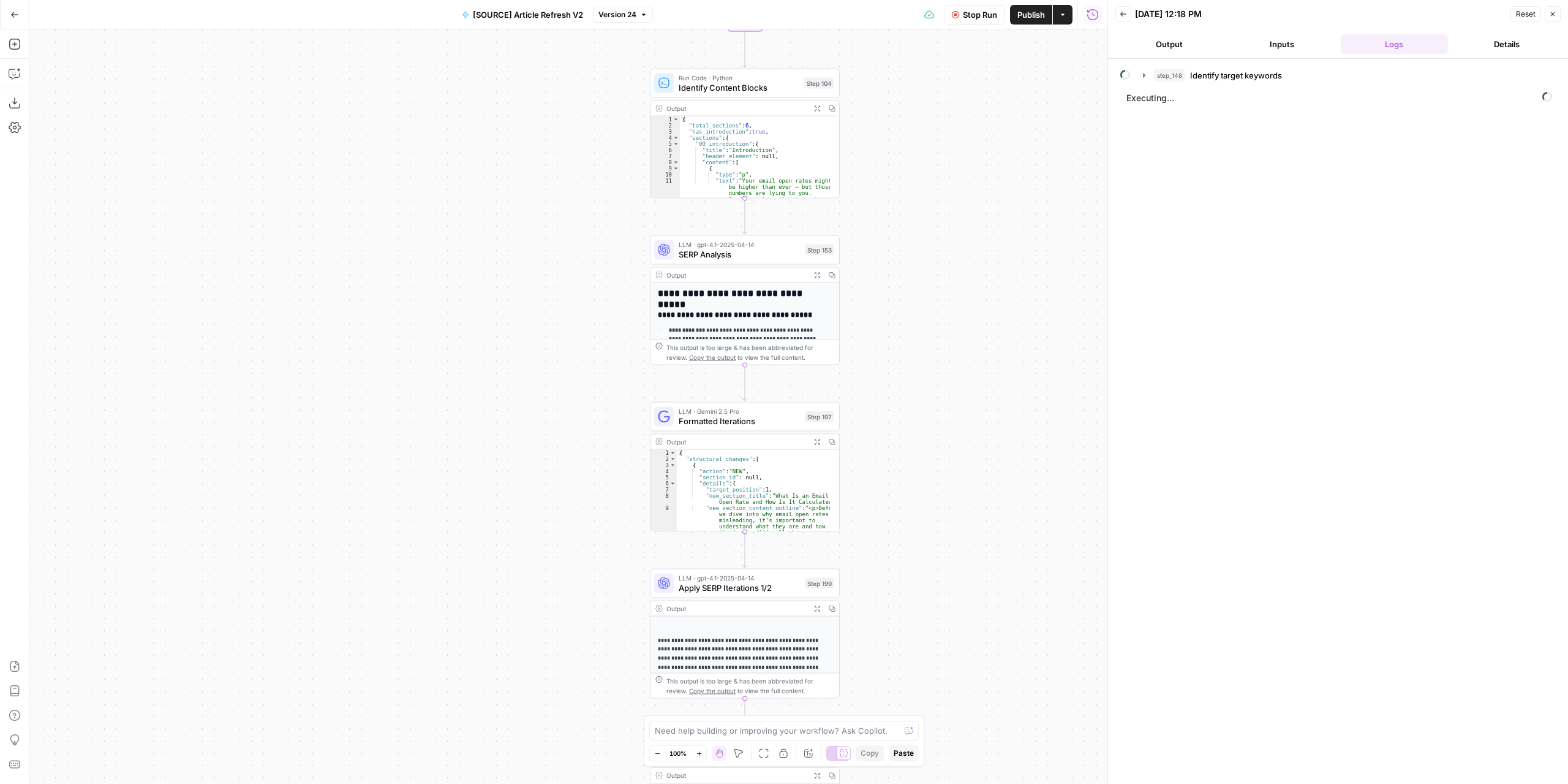
click at [896, 406] on div "true false false true false true Workflow Set Inputs Inputs Power Agent Identif…" at bounding box center [568, 406] width 1077 height 754
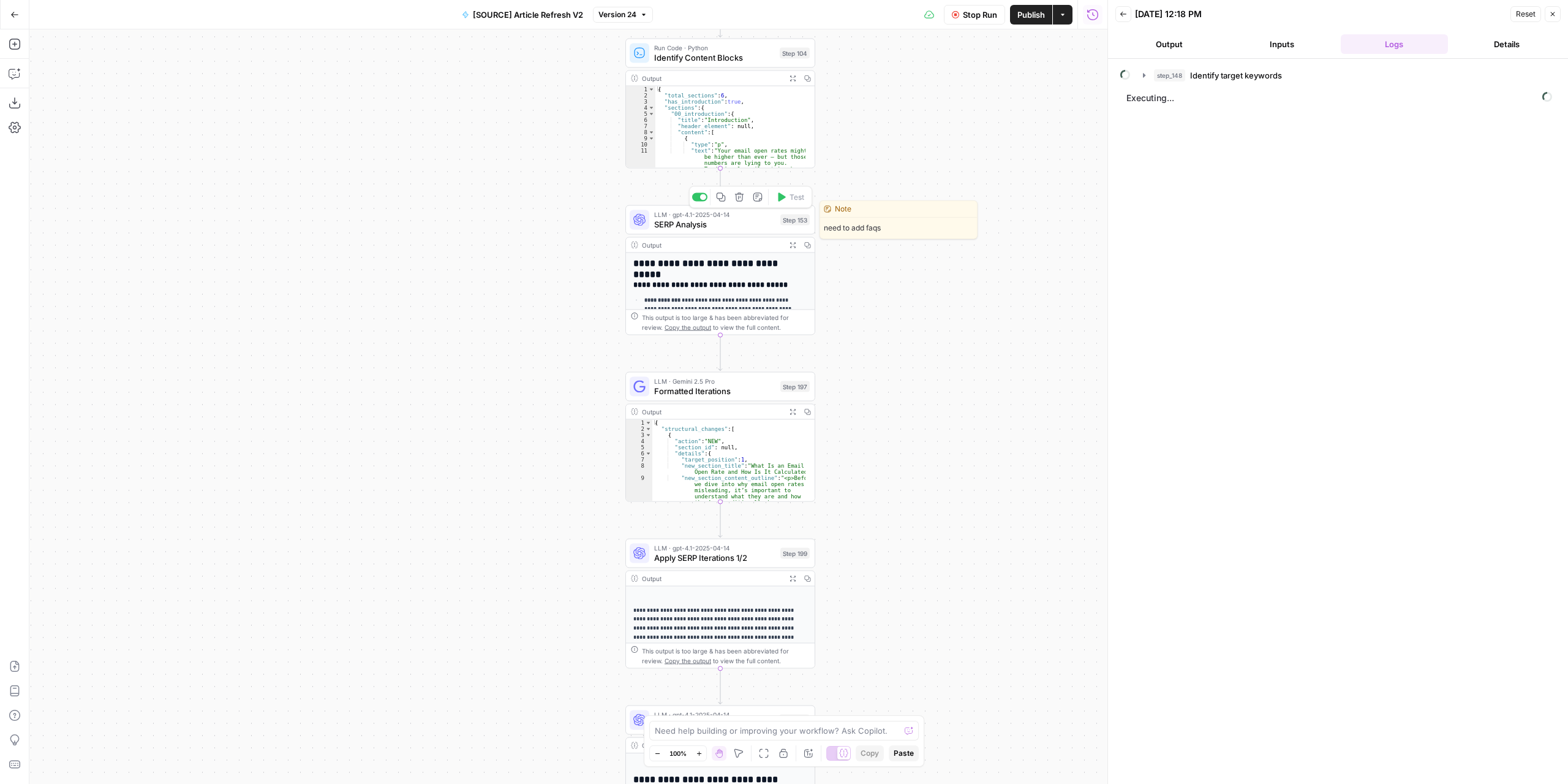
click at [745, 222] on span "SERP Analysis" at bounding box center [714, 224] width 121 height 12
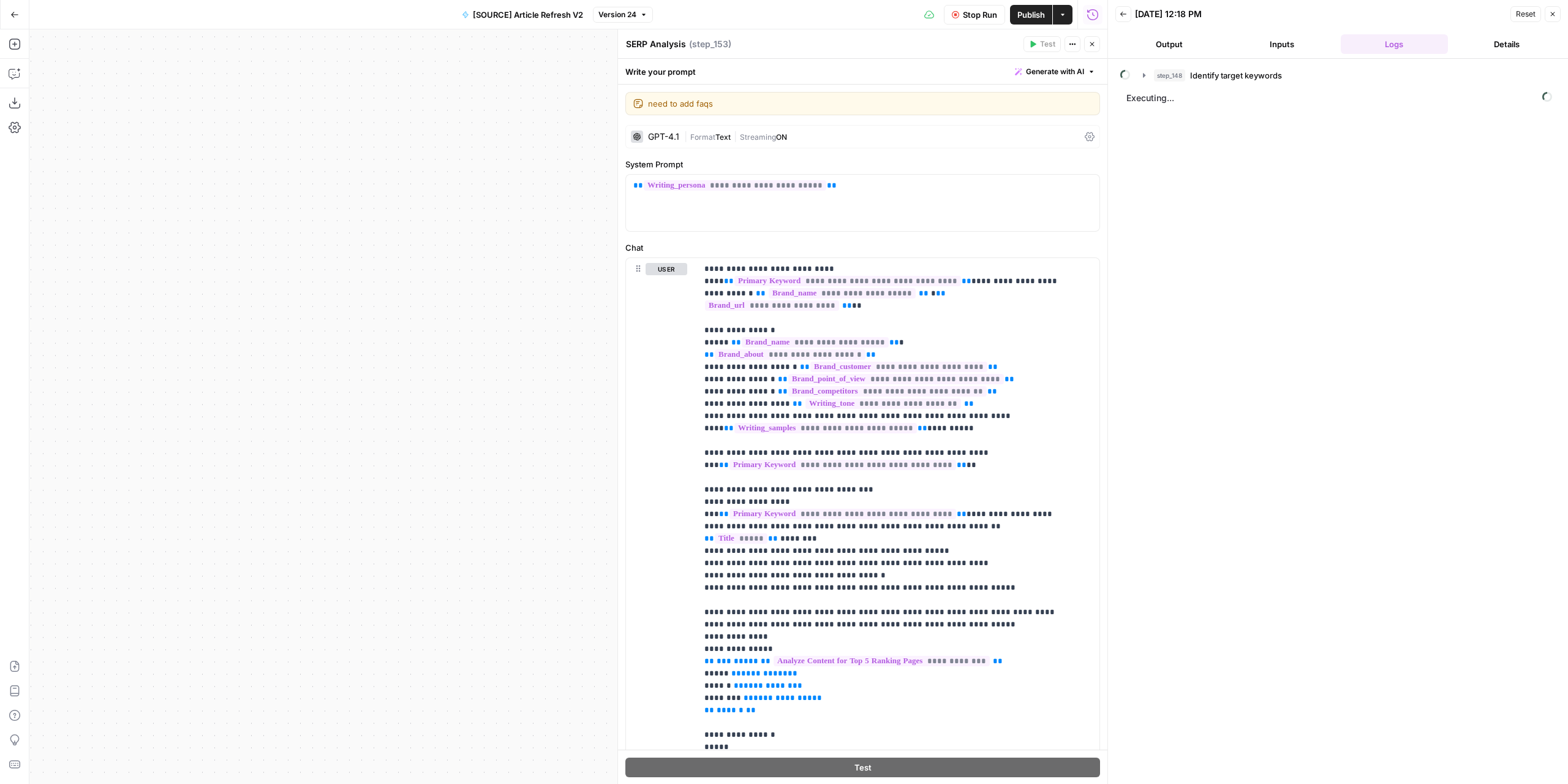
click at [1097, 46] on button "Close" at bounding box center [1091, 44] width 15 height 15
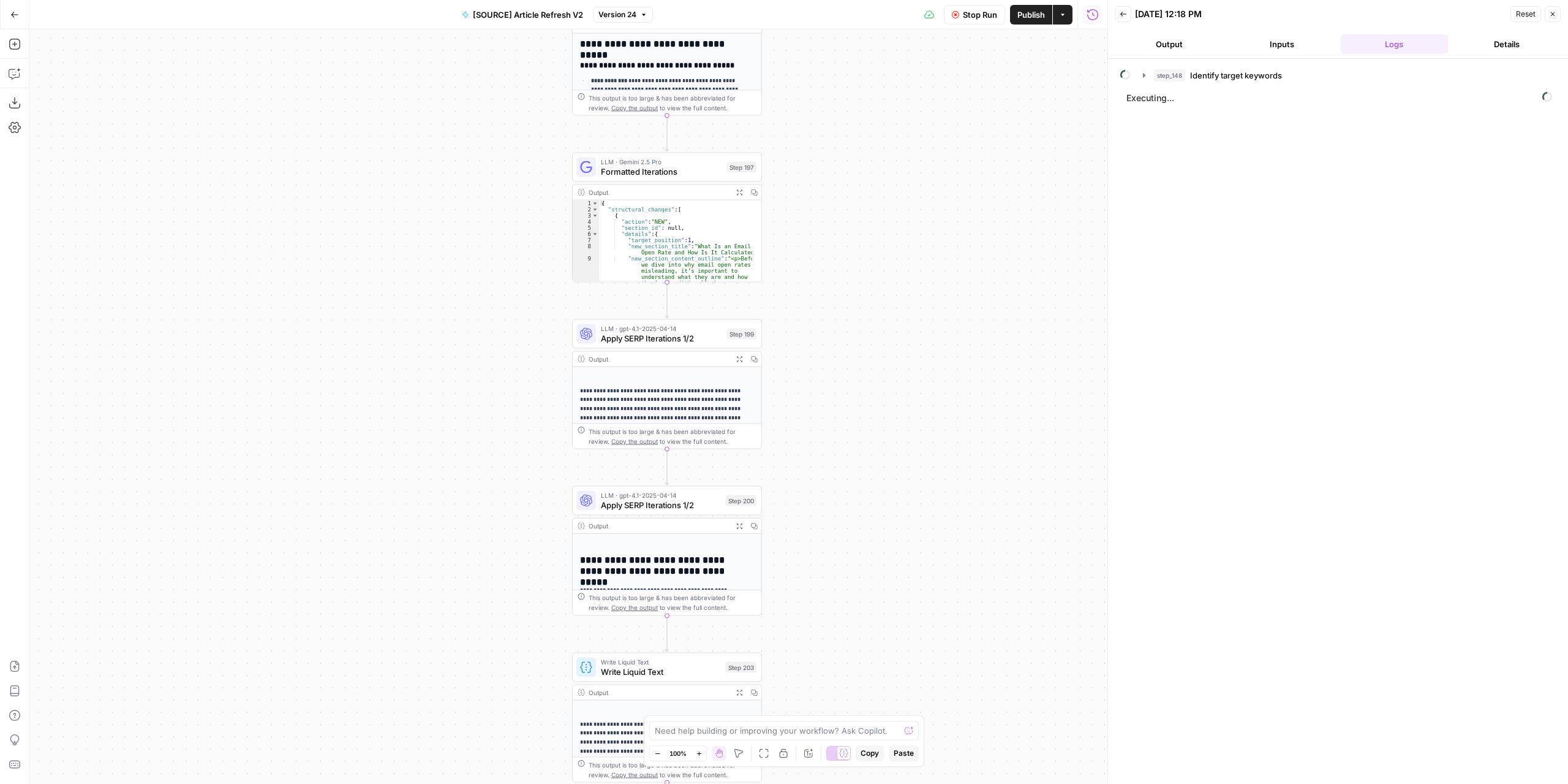
drag, startPoint x: 899, startPoint y: 470, endPoint x: 860, endPoint y: 293, distance: 181.2
click at [860, 293] on div "true false false true false true Workflow Set Inputs Inputs Power Agent Identif…" at bounding box center [568, 406] width 1077 height 754
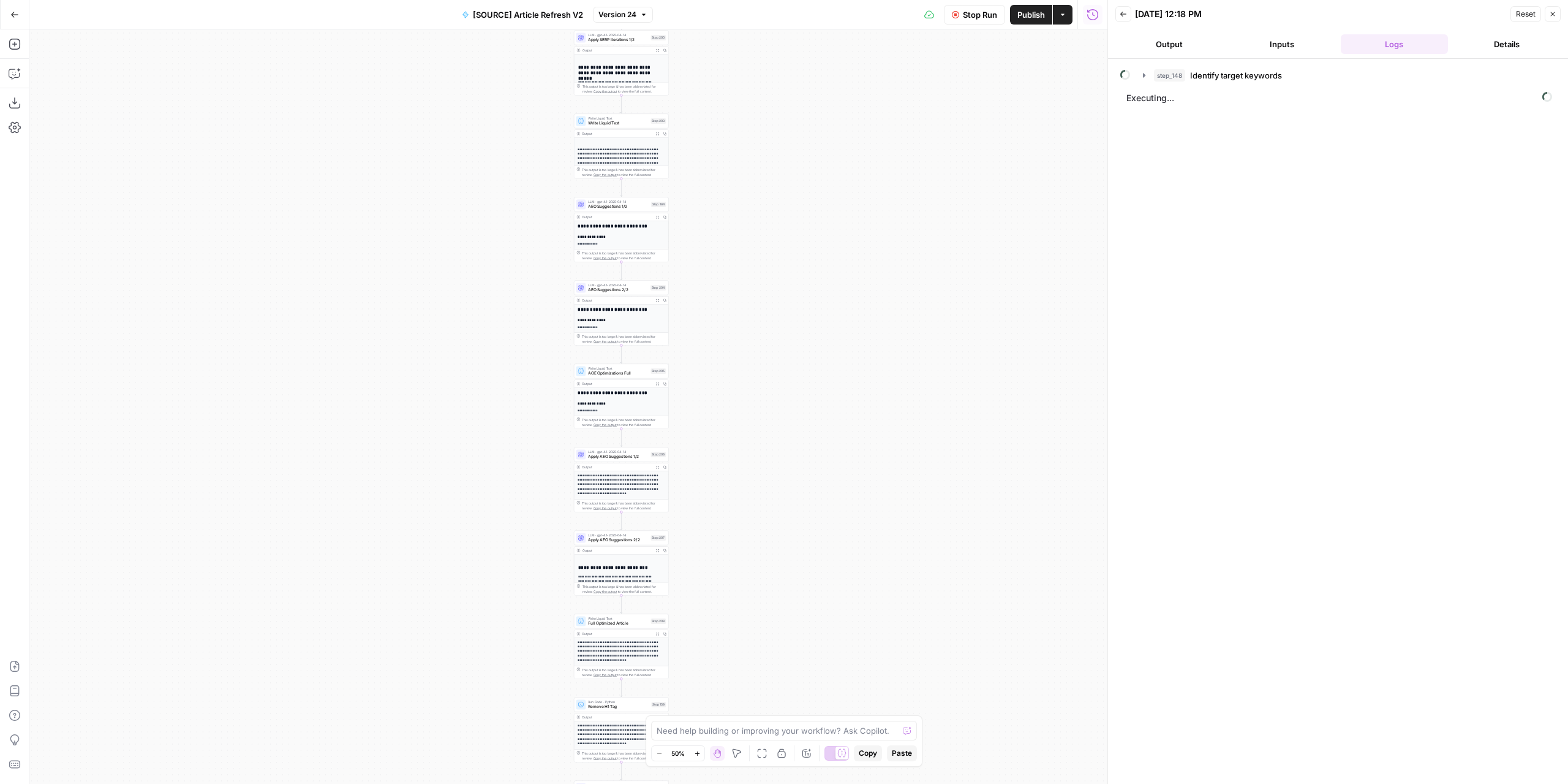
drag, startPoint x: 773, startPoint y: 194, endPoint x: 762, endPoint y: 173, distance: 23.7
click at [765, 181] on div "true false false true false true Workflow Set Inputs Inputs Power Agent Identif…" at bounding box center [568, 406] width 1077 height 754
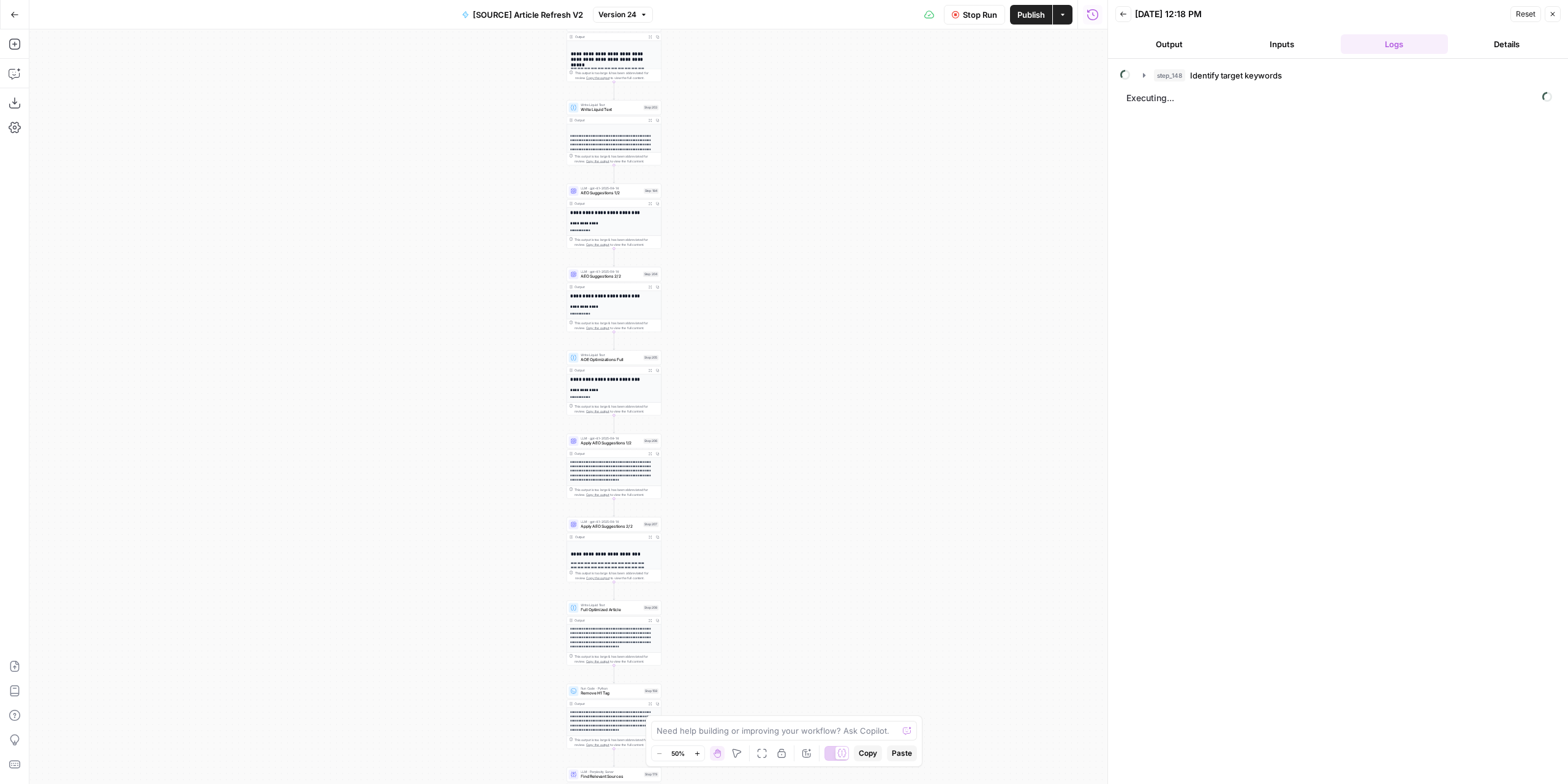
click at [754, 173] on div "true false false true false true Workflow Set Inputs Inputs Power Agent Identif…" at bounding box center [568, 406] width 1077 height 754
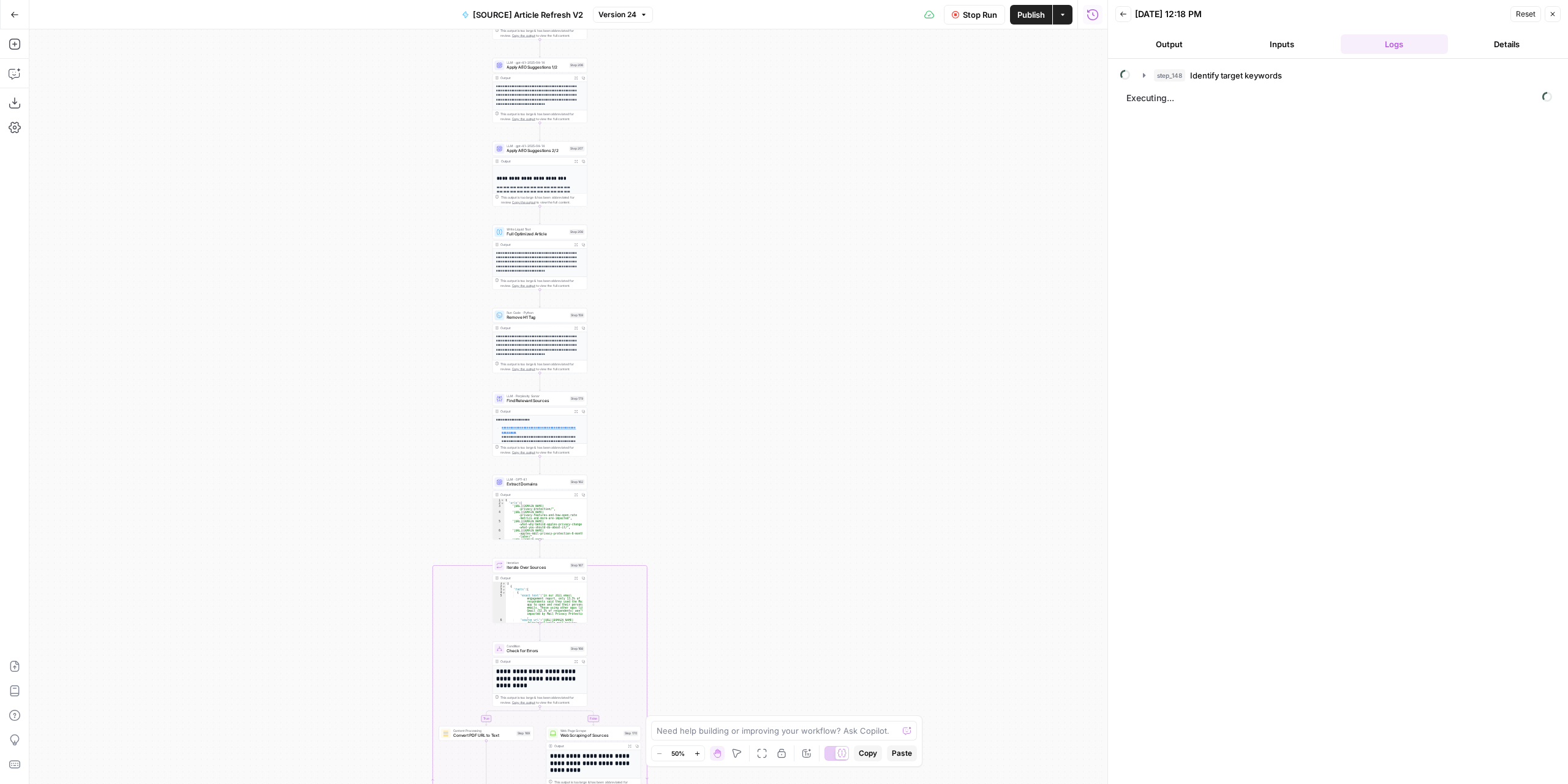
click at [776, 205] on div "true false false true false true Workflow Set Inputs Inputs Power Agent Identif…" at bounding box center [568, 406] width 1077 height 754
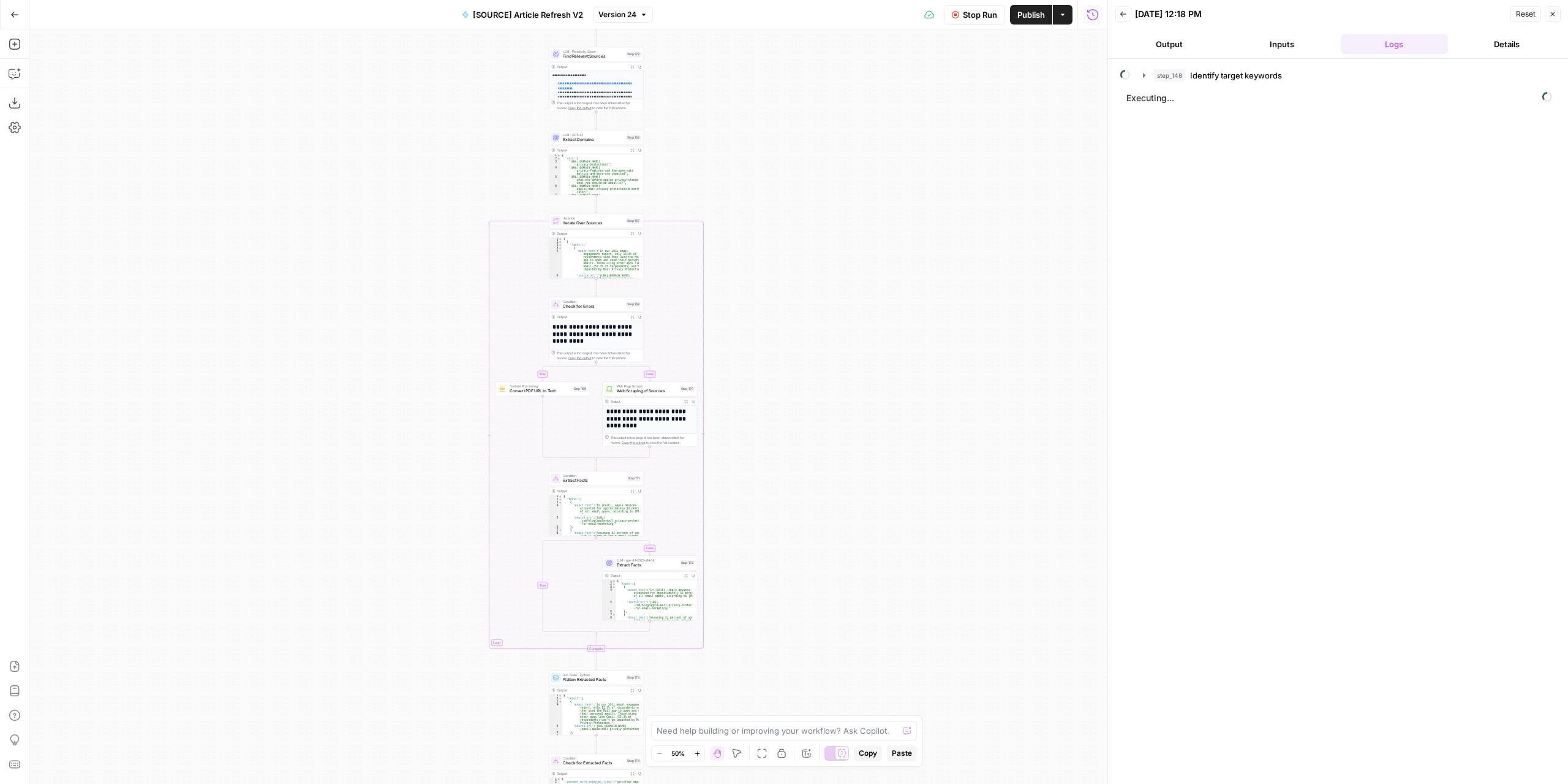
click at [813, 183] on div "true false false true false true Workflow Set Inputs Inputs Power Agent Identif…" at bounding box center [568, 406] width 1077 height 754
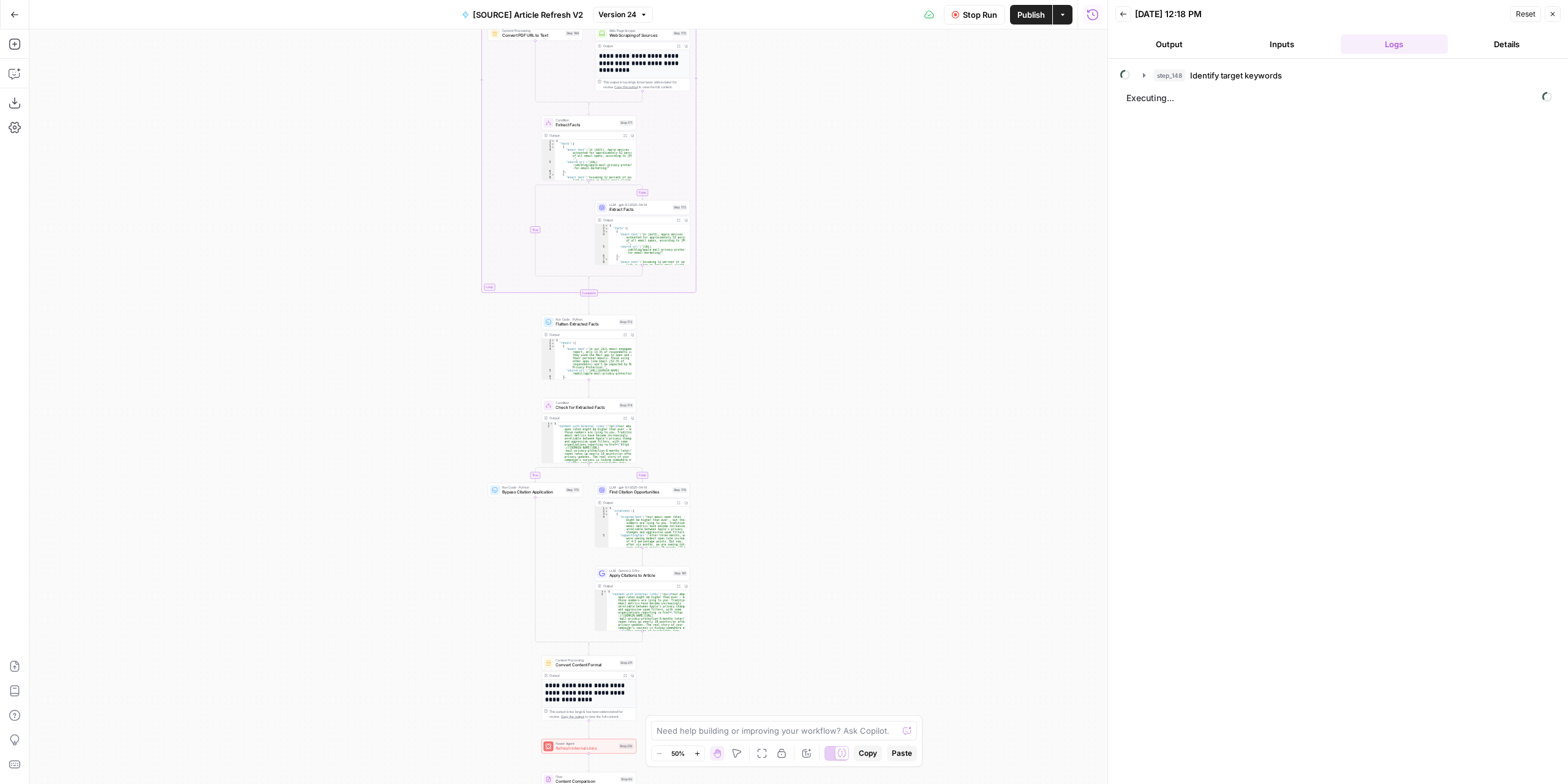
click at [804, 196] on div "true false false true false true Workflow Set Inputs Inputs Power Agent Identif…" at bounding box center [568, 406] width 1077 height 754
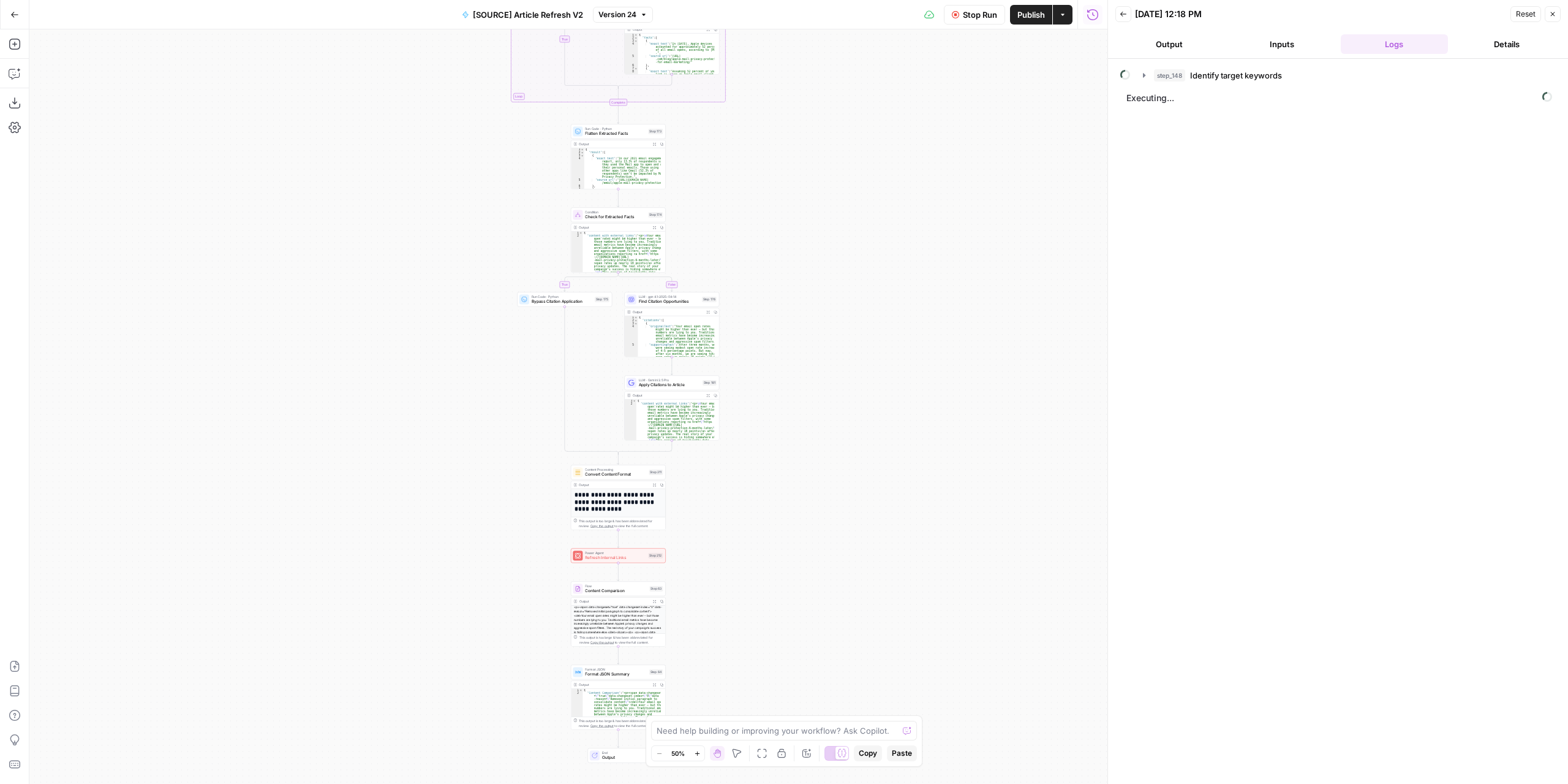
drag, startPoint x: 792, startPoint y: 406, endPoint x: 794, endPoint y: 414, distance: 8.2
click at [794, 414] on div "true false false true false true Workflow Set Inputs Inputs Power Agent Identif…" at bounding box center [568, 406] width 1077 height 754
click at [791, 360] on div "true false false true false true Workflow Set Inputs Inputs Power Agent Identif…" at bounding box center [568, 406] width 1077 height 754
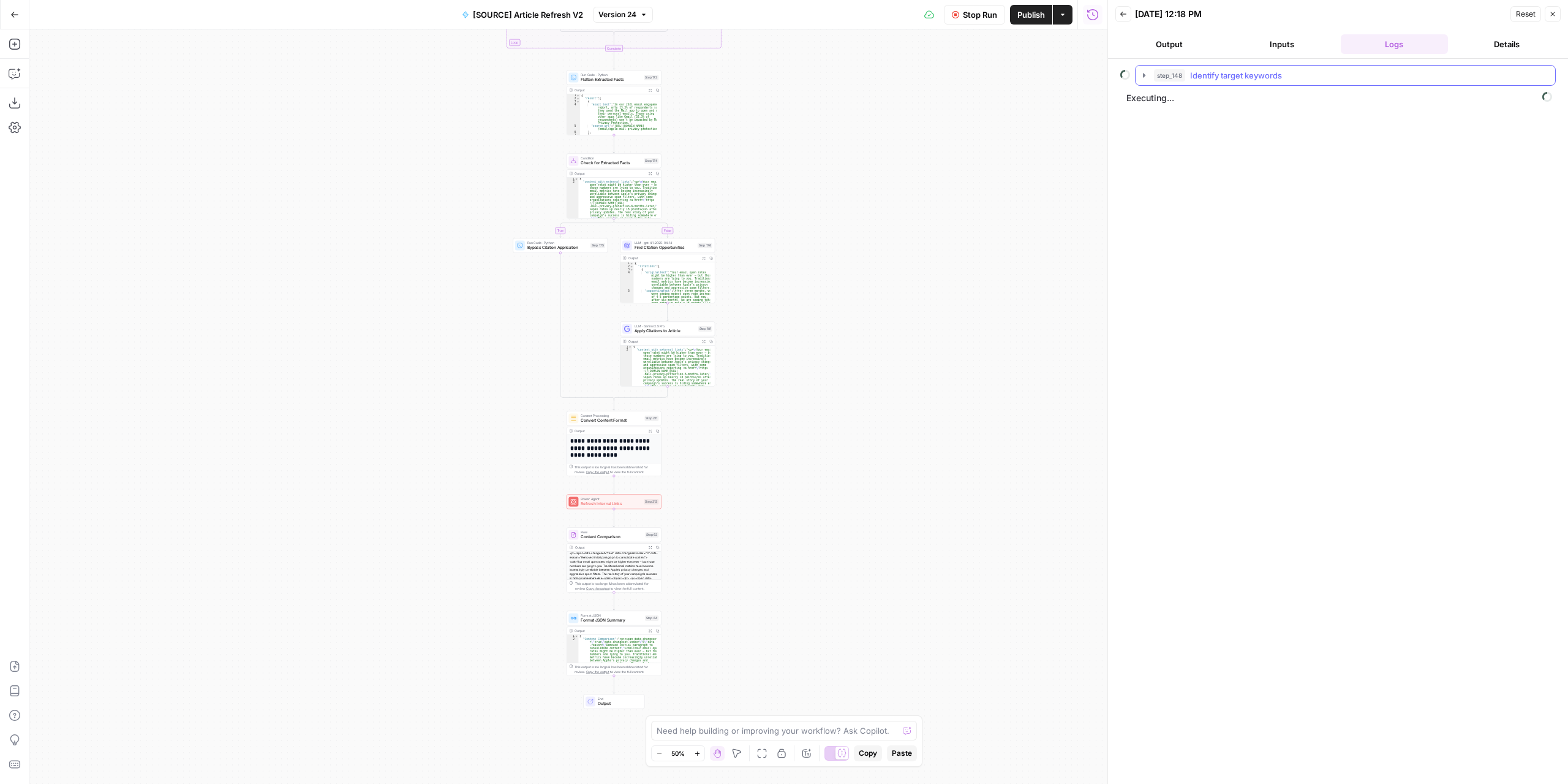
click at [1143, 76] on icon "button" at bounding box center [1144, 75] width 3 height 5
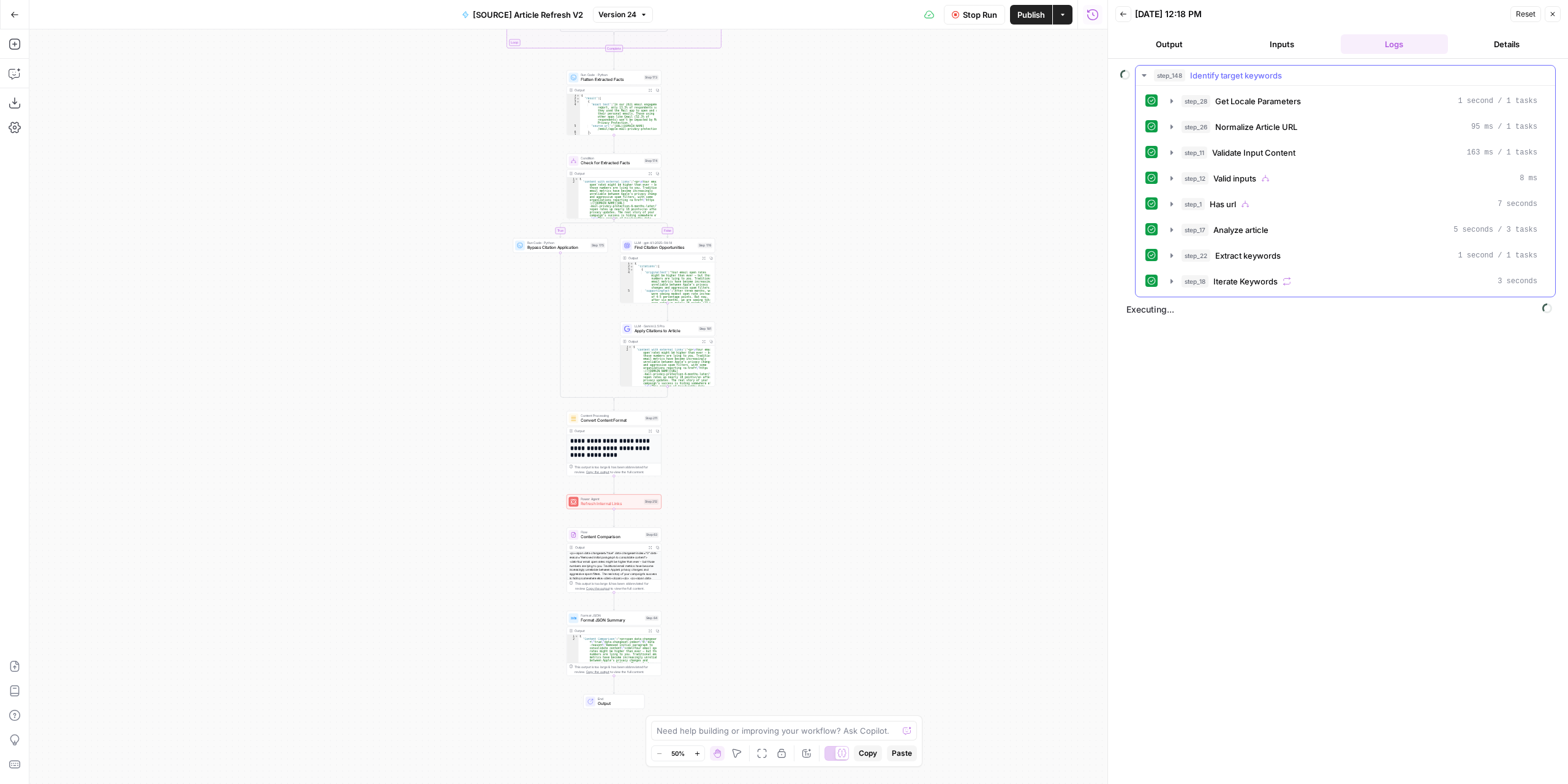
click at [1143, 76] on icon "button" at bounding box center [1143, 75] width 5 height 3
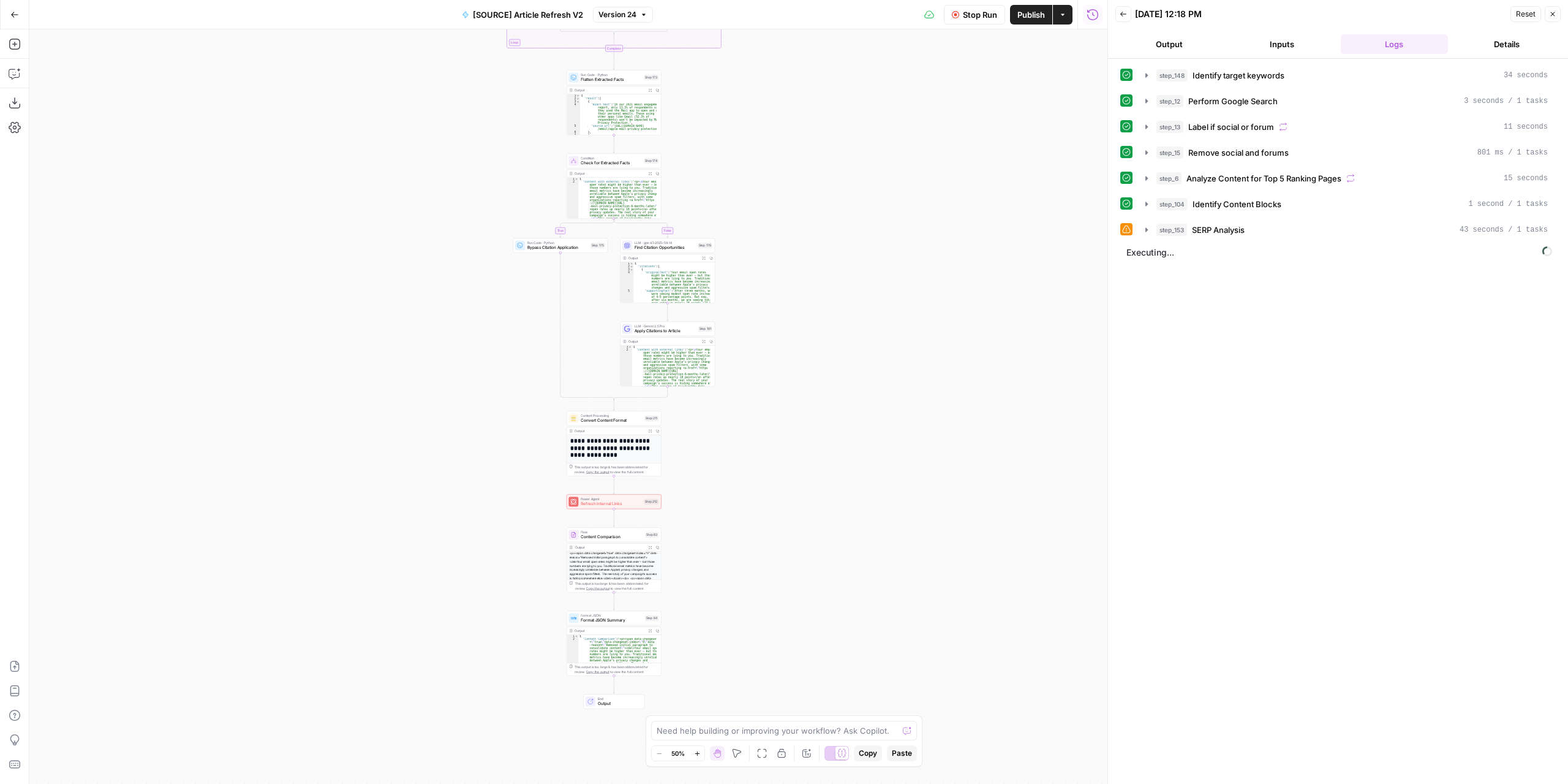
click at [836, 270] on div "true false false true false true Workflow Set Inputs Inputs Power Agent Identif…" at bounding box center [568, 406] width 1077 height 754
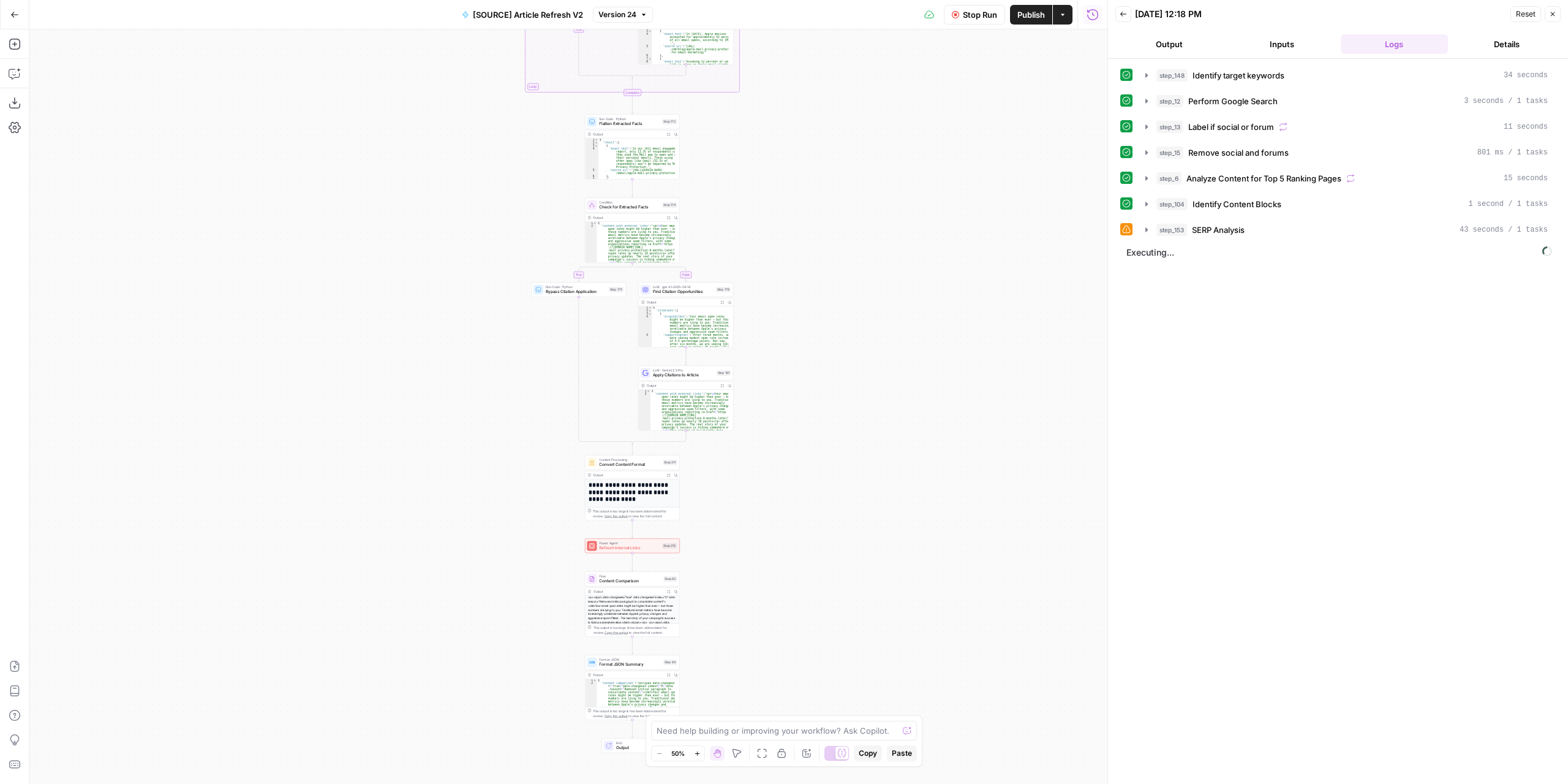
drag, startPoint x: 780, startPoint y: 564, endPoint x: 769, endPoint y: 599, distance: 36.7
click at [770, 601] on div "true false false true false true Workflow Set Inputs Inputs Power Agent Identif…" at bounding box center [568, 406] width 1077 height 754
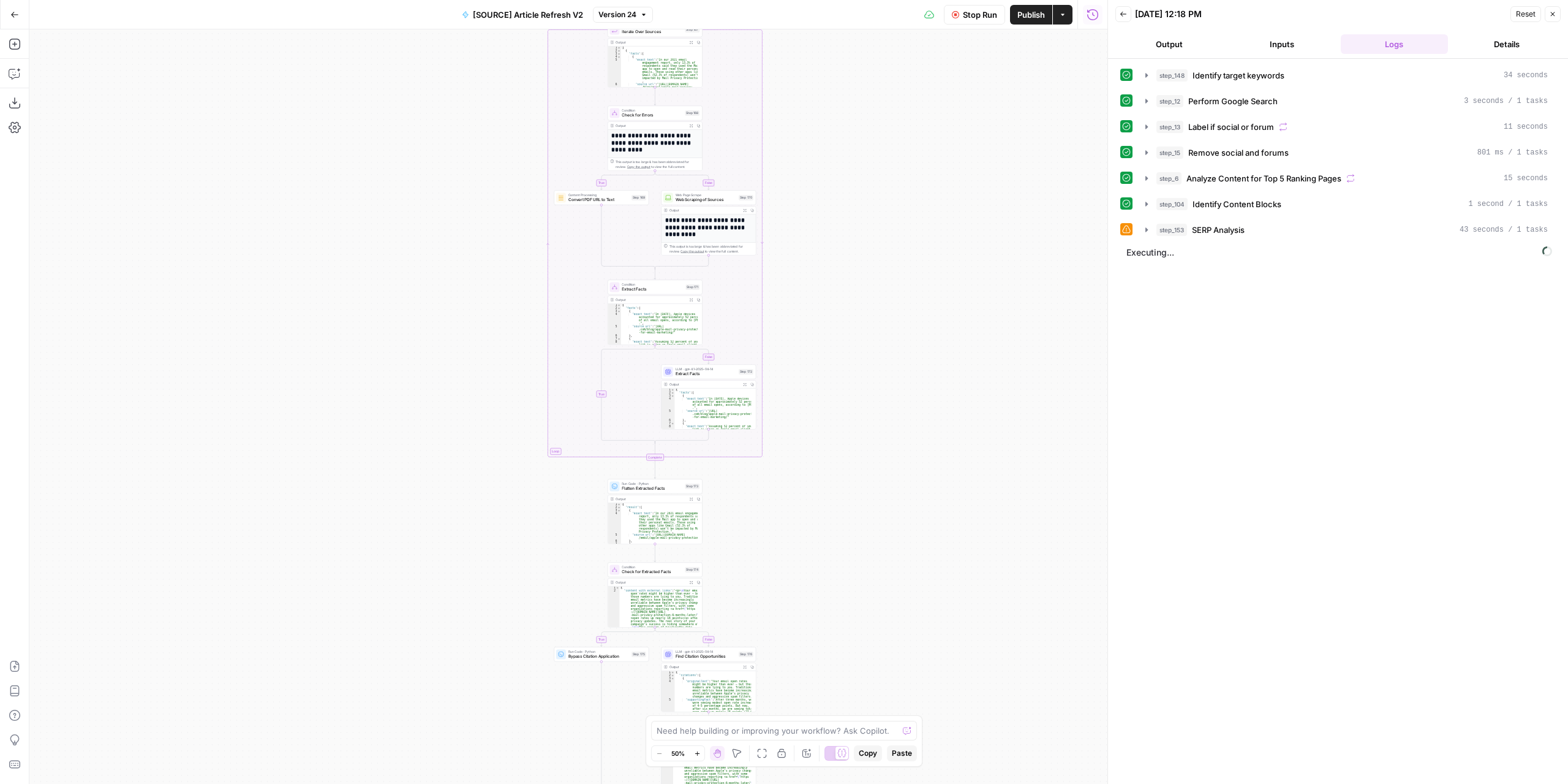
drag, startPoint x: 803, startPoint y: 101, endPoint x: 835, endPoint y: 484, distance: 384.3
click at [826, 523] on div "true false false true false true Workflow Set Inputs Inputs Power Agent Identif…" at bounding box center [568, 406] width 1077 height 754
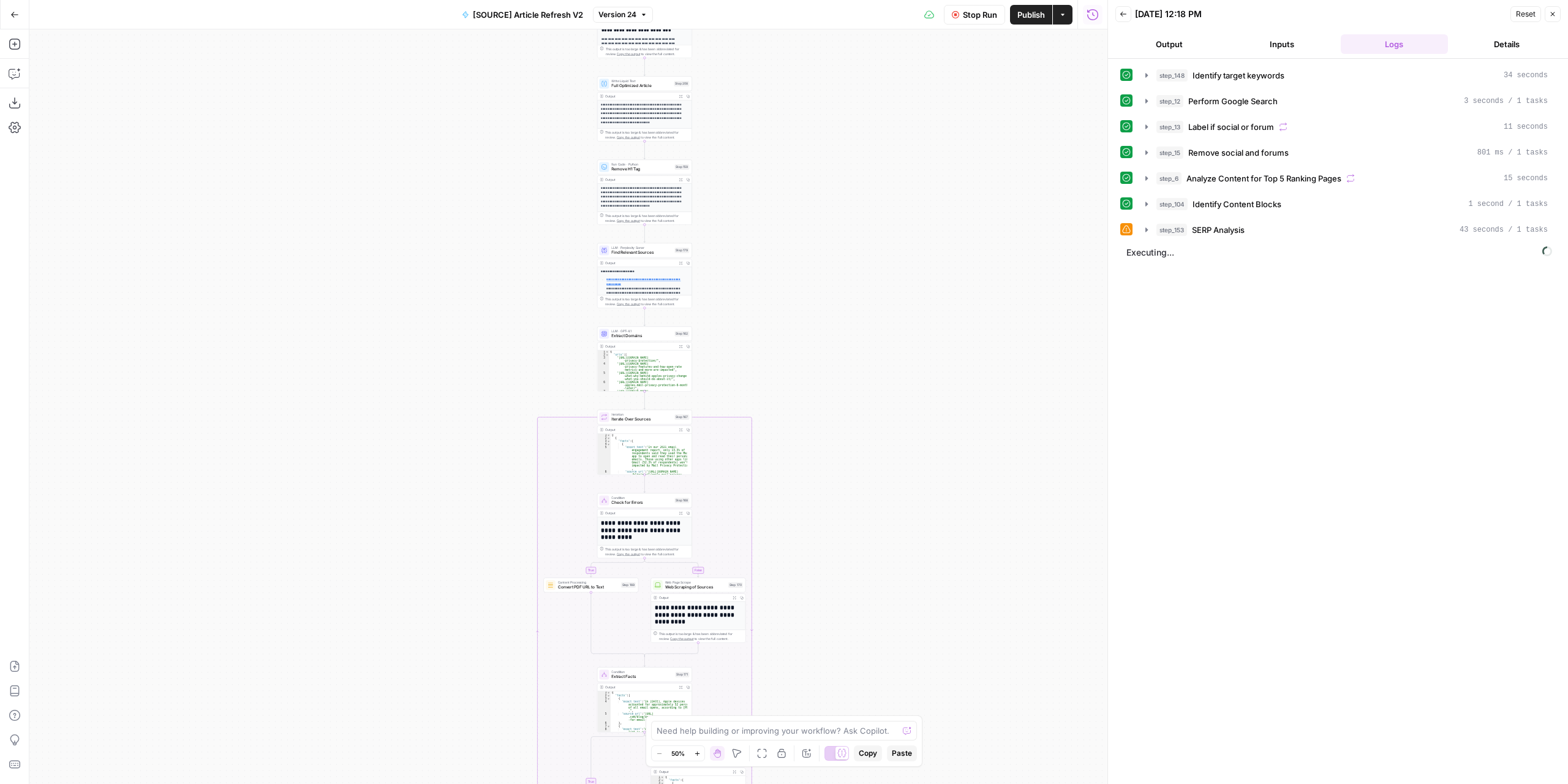
drag, startPoint x: 877, startPoint y: 323, endPoint x: 875, endPoint y: 391, distance: 68.0
click at [875, 391] on div "true false false true false true Workflow Set Inputs Inputs Power Agent Identif…" at bounding box center [568, 406] width 1077 height 754
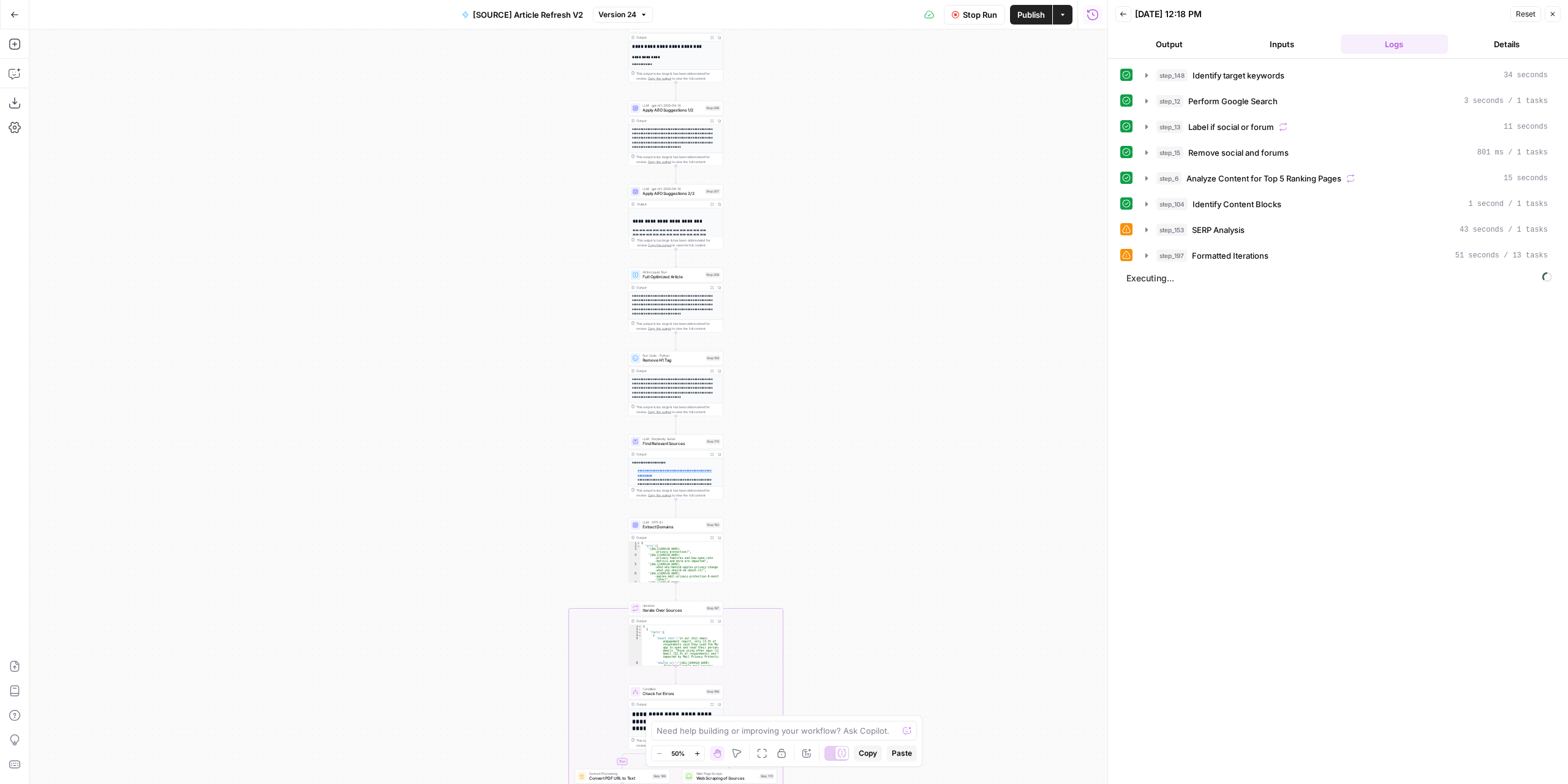
drag, startPoint x: 826, startPoint y: 112, endPoint x: 857, endPoint y: 303, distance: 193.5
click at [857, 303] on div "true false false true false true Workflow Set Inputs Inputs Power Agent Identif…" at bounding box center [568, 406] width 1077 height 754
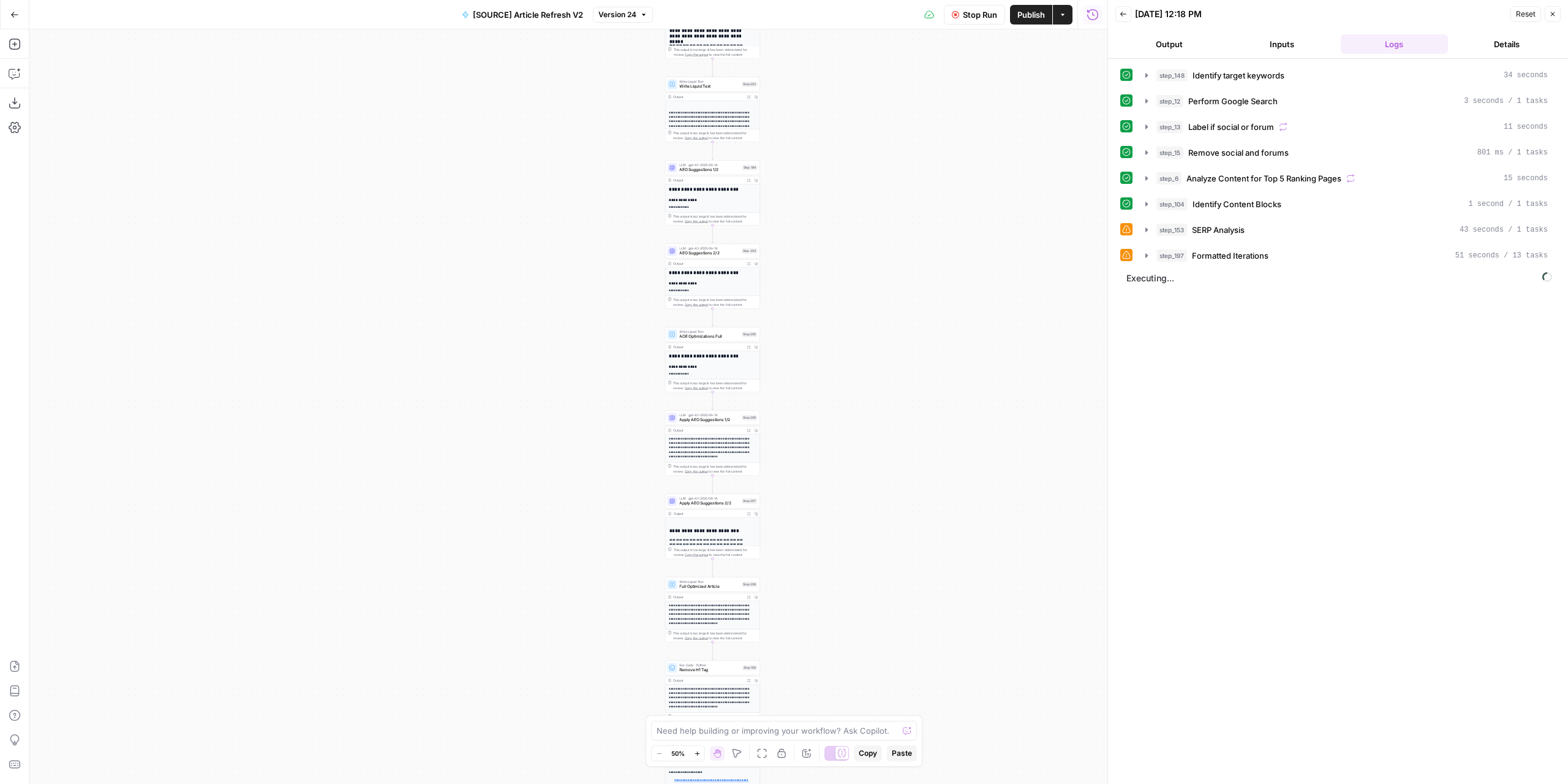
drag, startPoint x: 824, startPoint y: 313, endPoint x: 828, endPoint y: 471, distance: 158.1
click at [828, 471] on div "true false false true false true Workflow Set Inputs Inputs Power Agent Identif…" at bounding box center [568, 406] width 1077 height 754
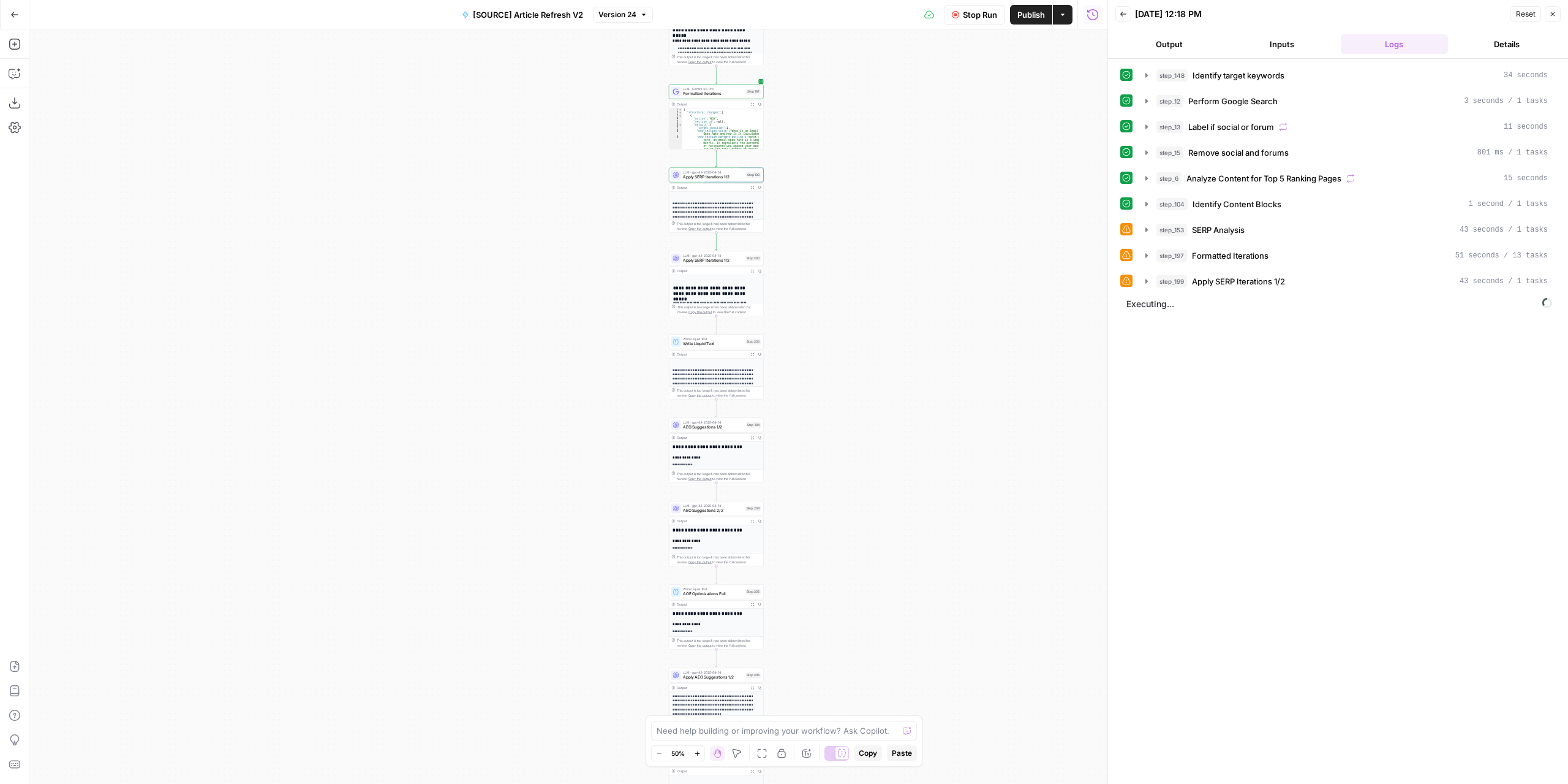
drag, startPoint x: 835, startPoint y: 286, endPoint x: 853, endPoint y: 523, distance: 237.7
click at [853, 524] on div "true false false true false true Workflow Set Inputs Inputs Power Agent Identif…" at bounding box center [568, 406] width 1077 height 754
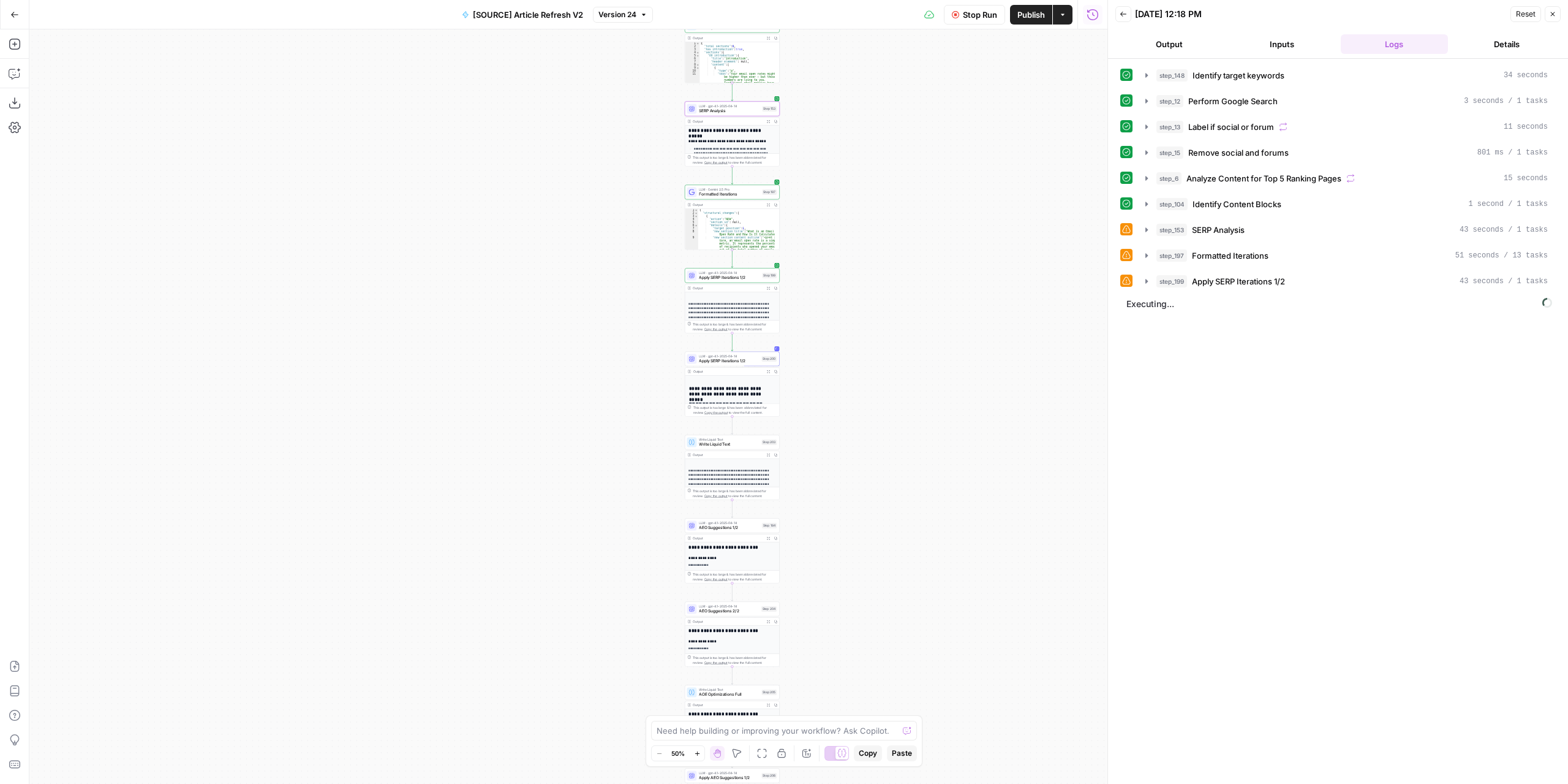
click at [828, 298] on div "true false false true false true Workflow Set Inputs Inputs Power Agent Identif…" at bounding box center [568, 406] width 1077 height 754
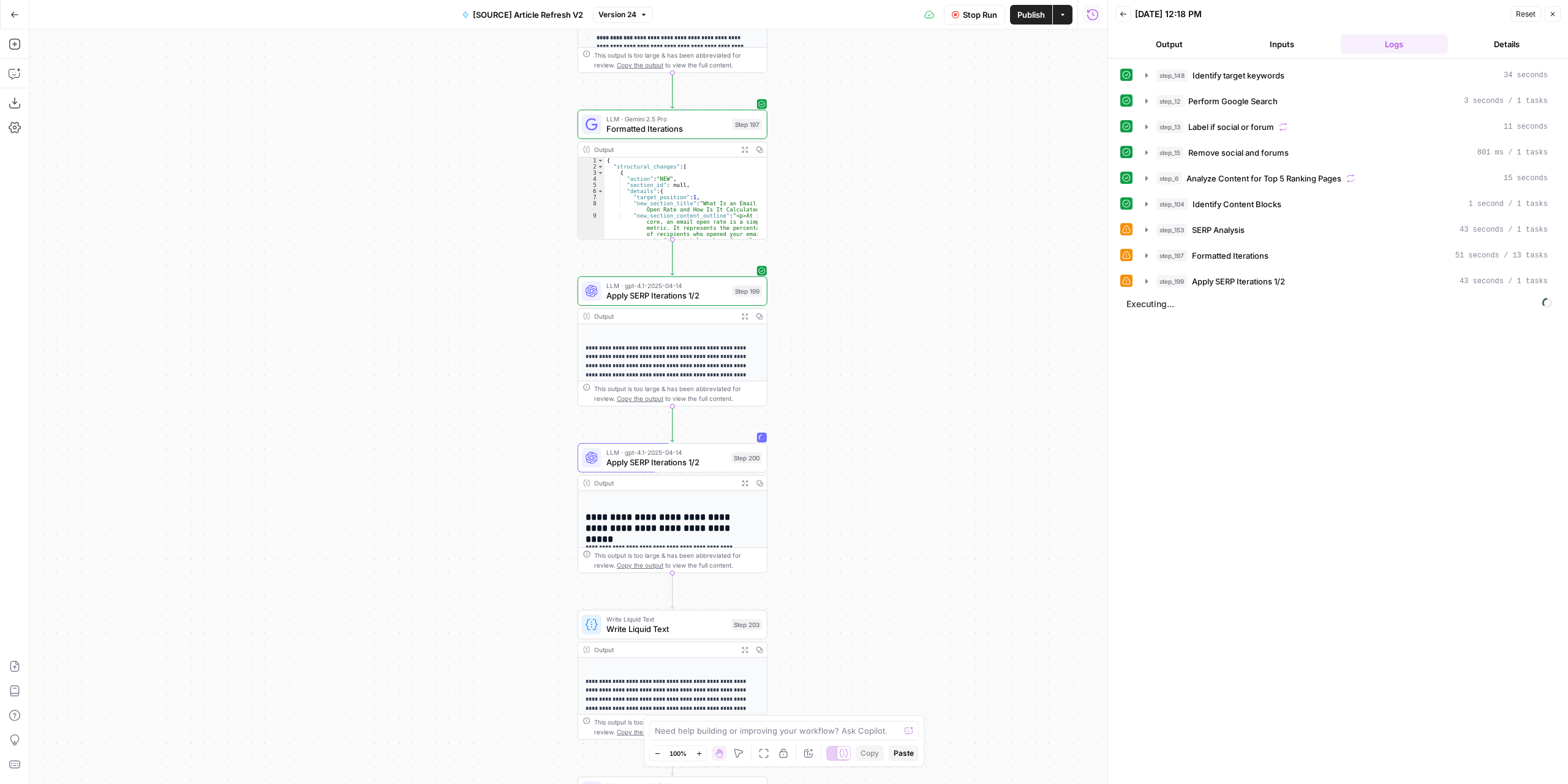
drag, startPoint x: 805, startPoint y: 258, endPoint x: 835, endPoint y: 291, distance: 44.6
click at [835, 291] on div "true false false true false true Workflow Set Inputs Inputs Power Agent Identif…" at bounding box center [568, 406] width 1077 height 754
click at [745, 317] on icon "button" at bounding box center [744, 315] width 6 height 6
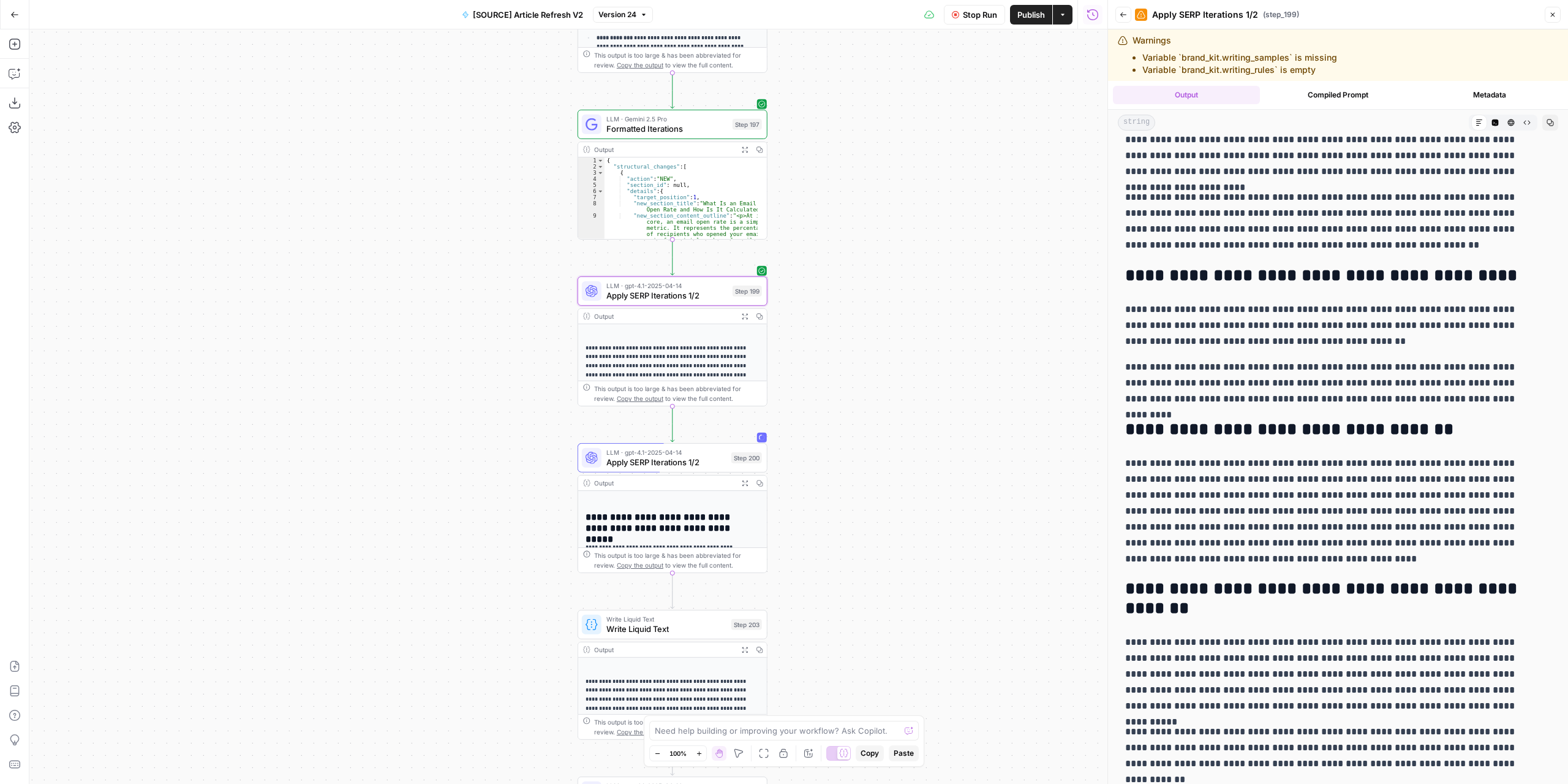
scroll to position [490, 0]
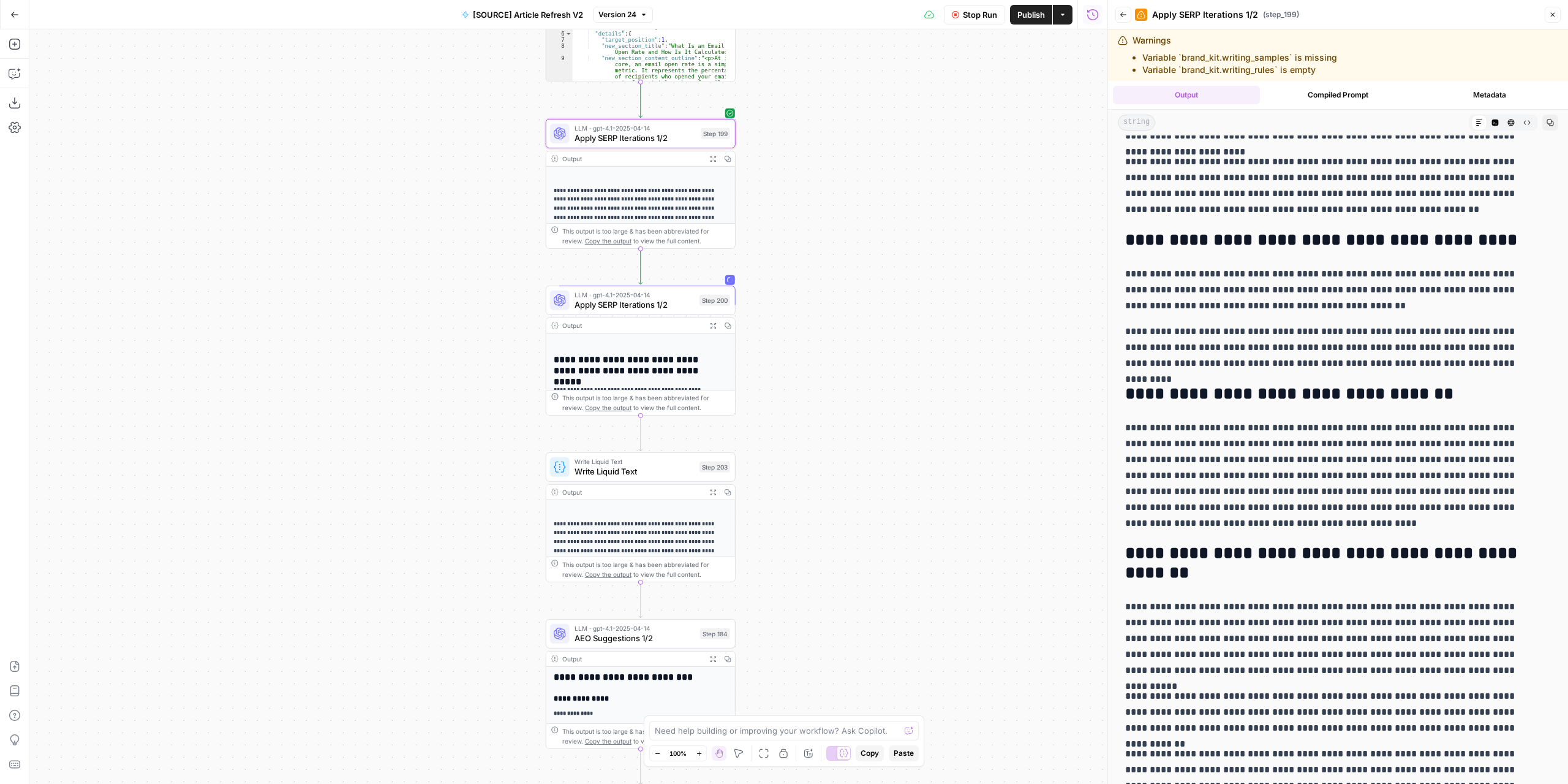
drag, startPoint x: 861, startPoint y: 396, endPoint x: 826, endPoint y: 229, distance: 170.6
click at [826, 229] on div "true false false true false true Workflow Set Inputs Inputs Power Agent Identif…" at bounding box center [568, 406] width 1077 height 754
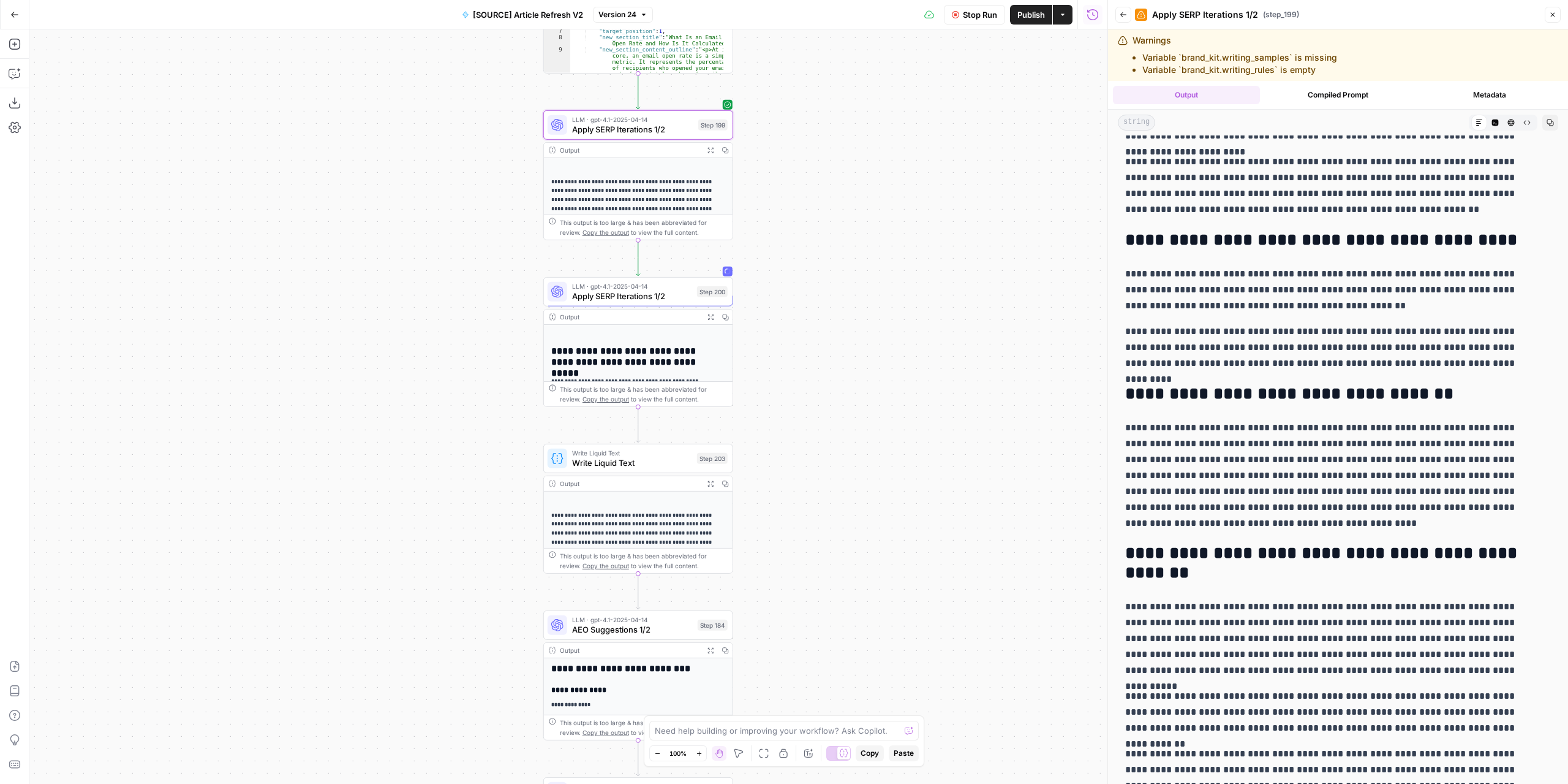
click at [704, 318] on button "Expand Output" at bounding box center [711, 317] width 15 height 15
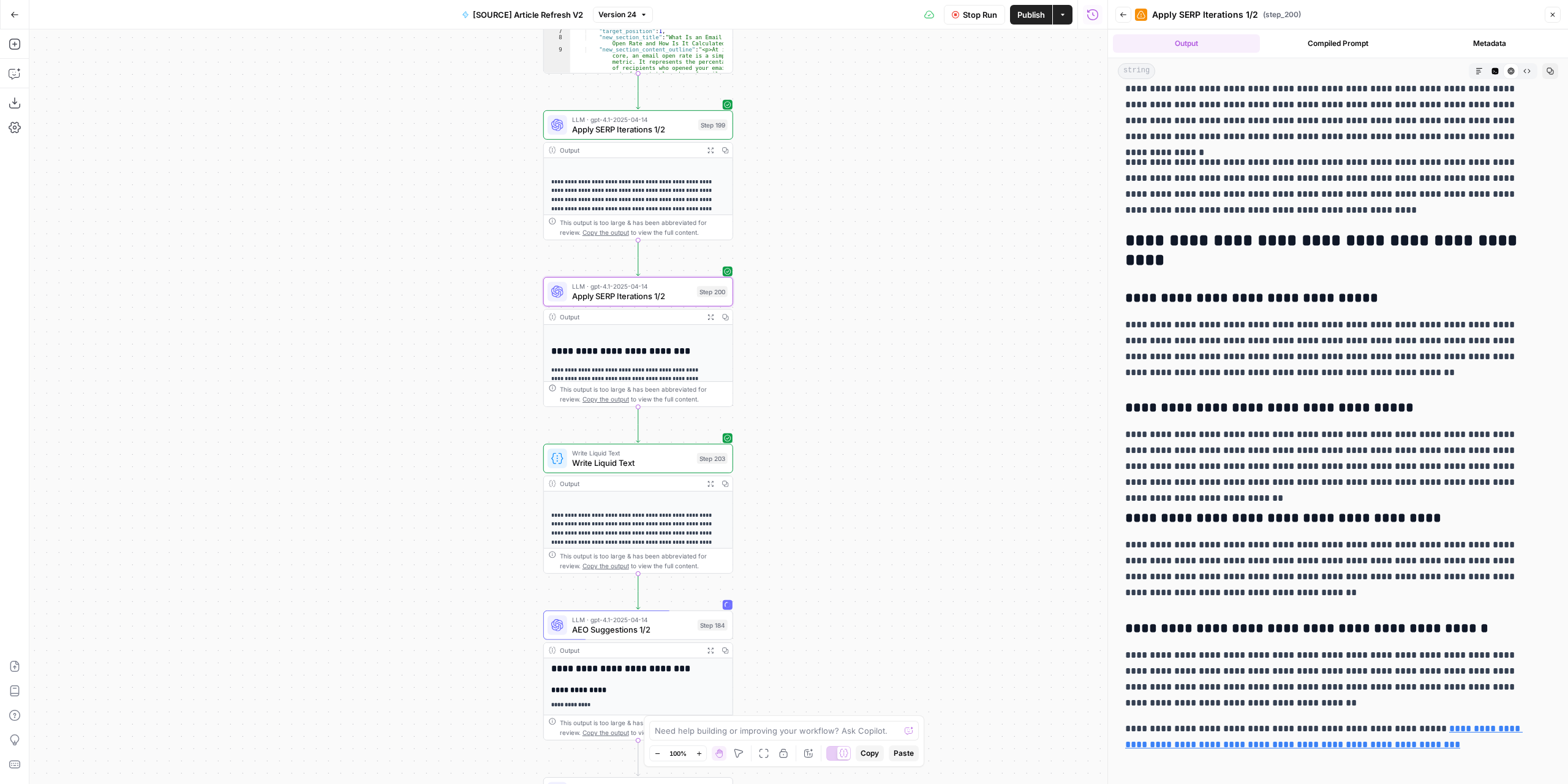
scroll to position [158, 0]
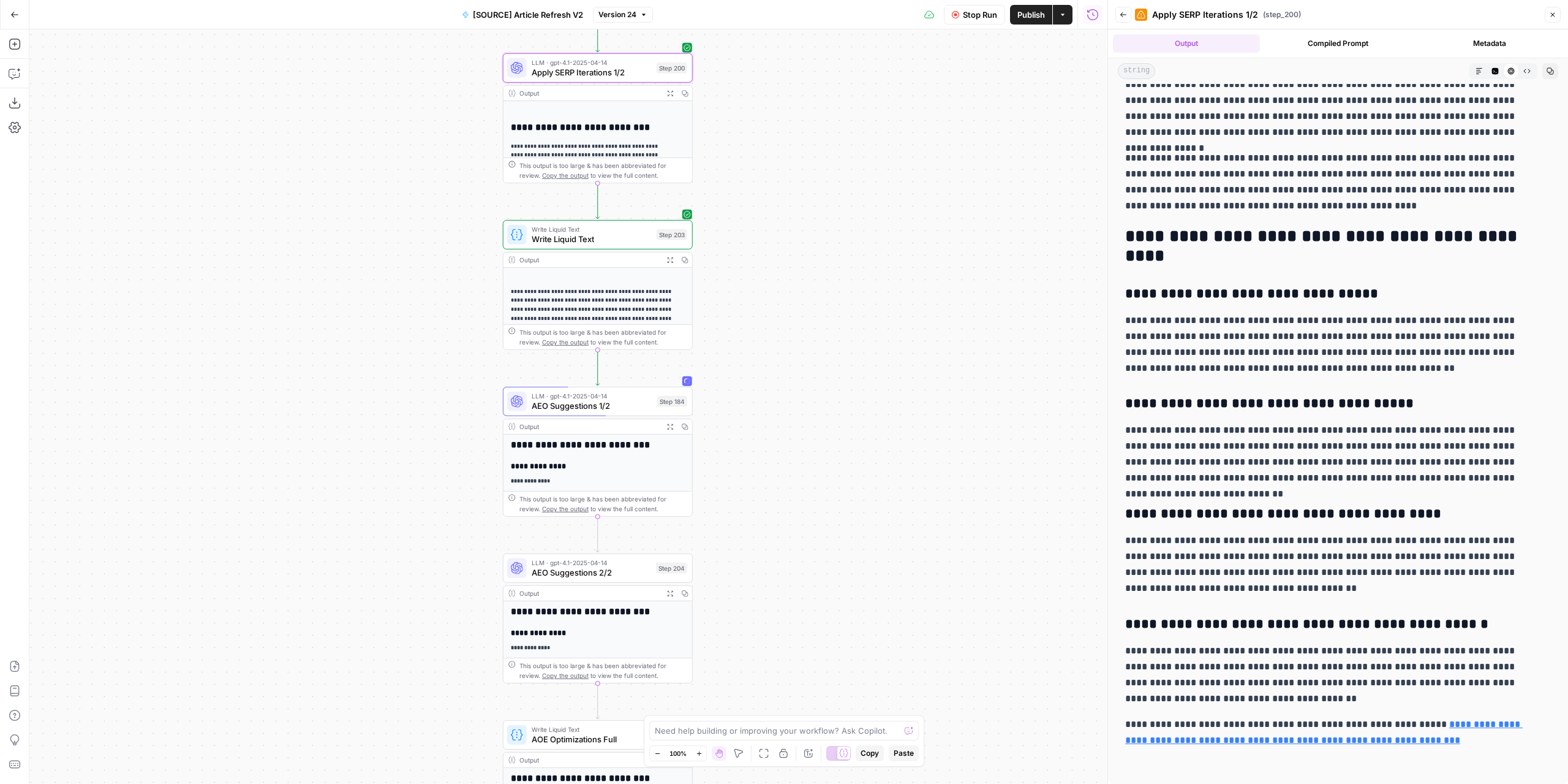
drag, startPoint x: 939, startPoint y: 490, endPoint x: 898, endPoint y: 260, distance: 233.6
click at [898, 260] on div "true false false true false true Workflow Set Inputs Inputs Power Agent Identif…" at bounding box center [568, 406] width 1077 height 754
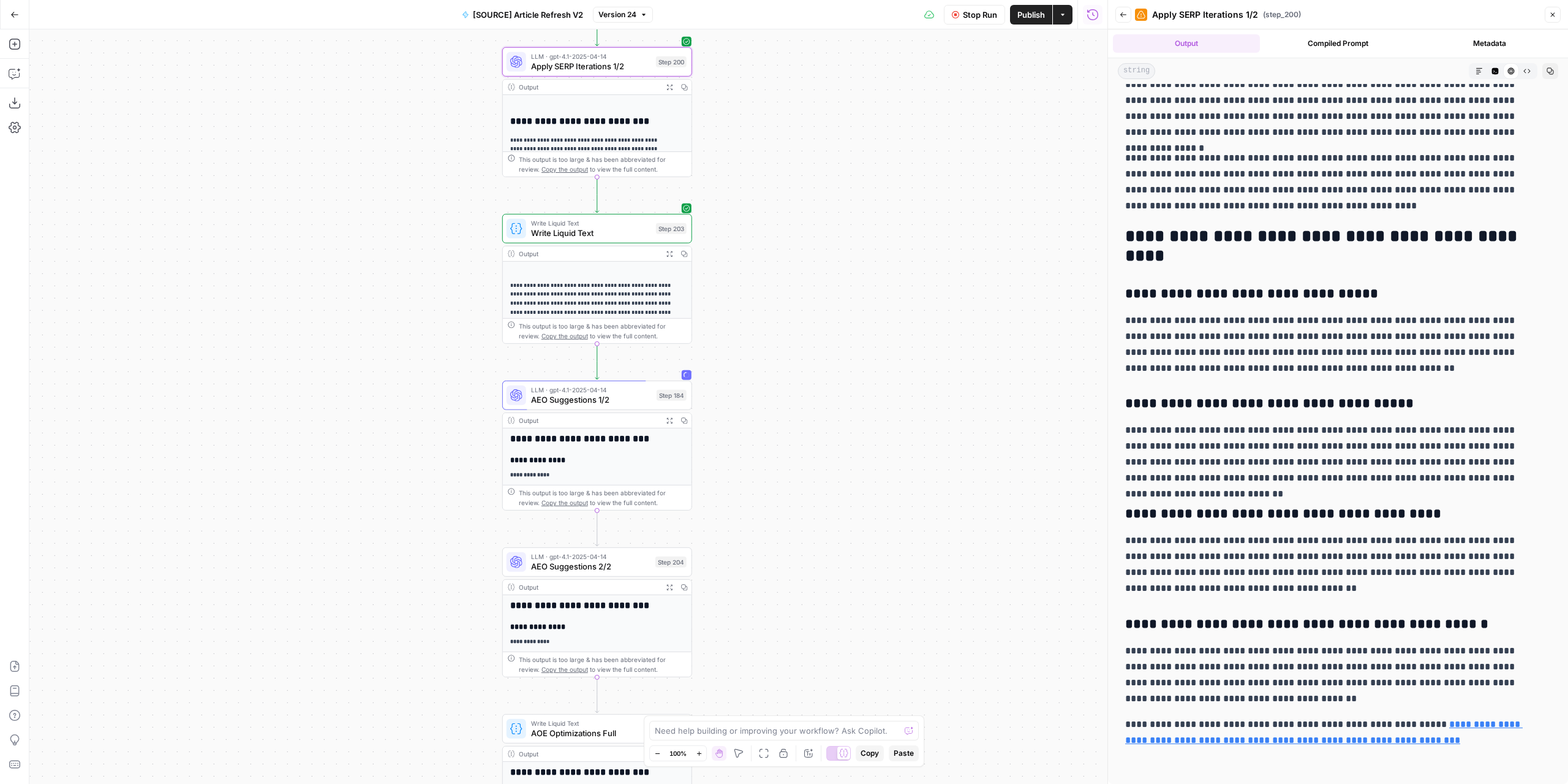
click at [837, 279] on div "true false false true false true Workflow Set Inputs Inputs Power Agent Identif…" at bounding box center [568, 406] width 1077 height 754
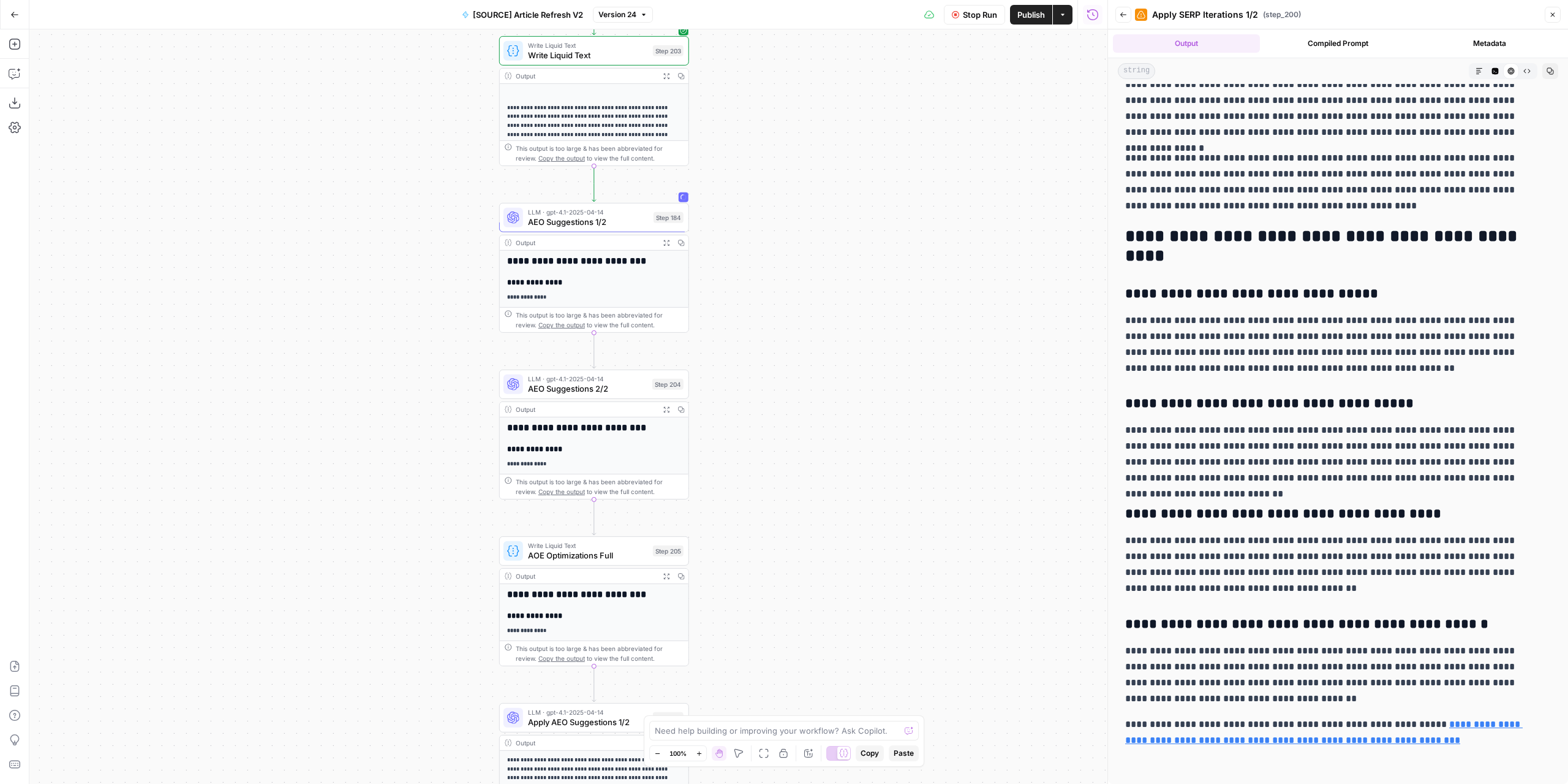
click at [666, 239] on icon "button" at bounding box center [665, 241] width 6 height 6
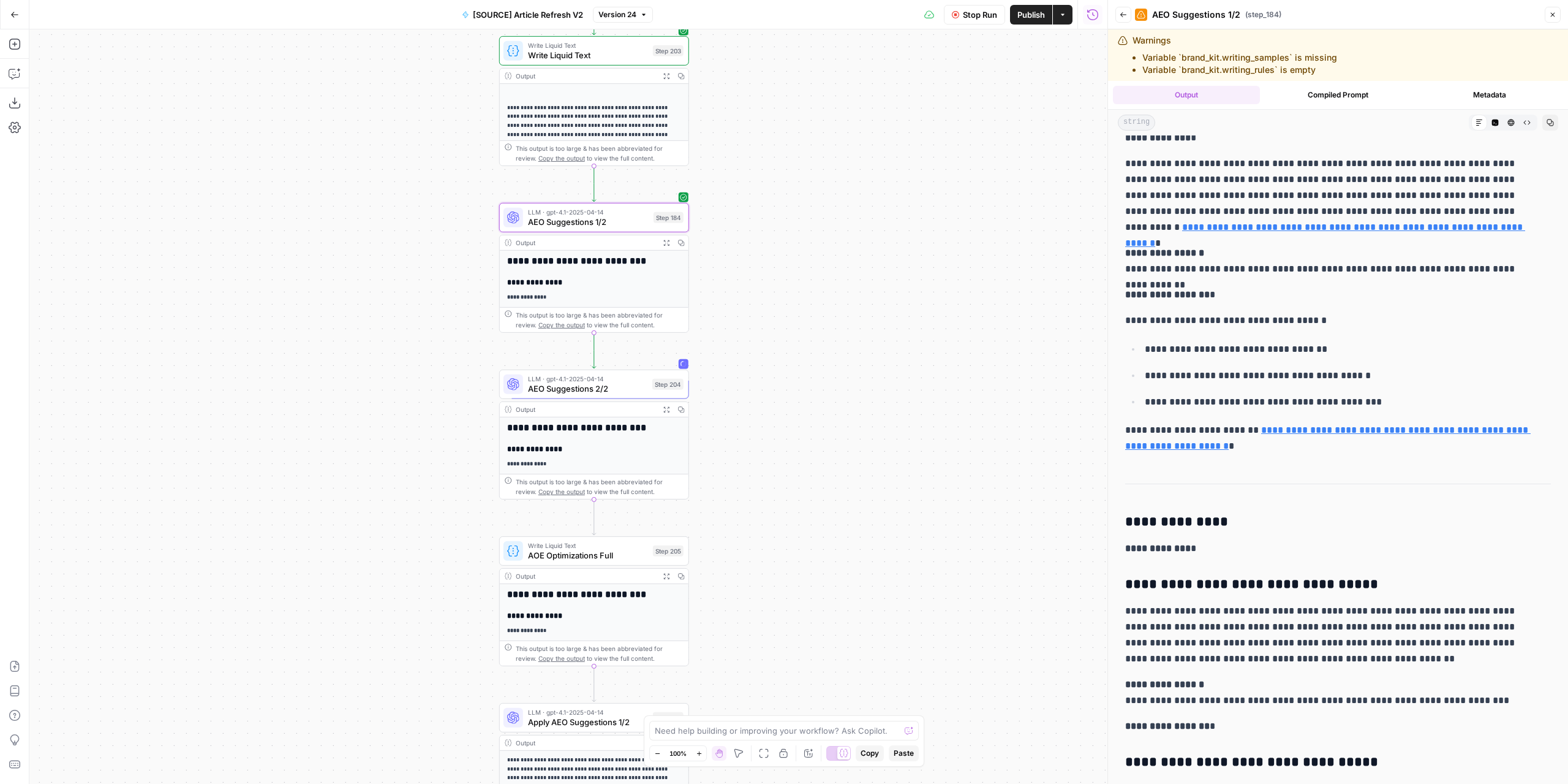
scroll to position [52, 0]
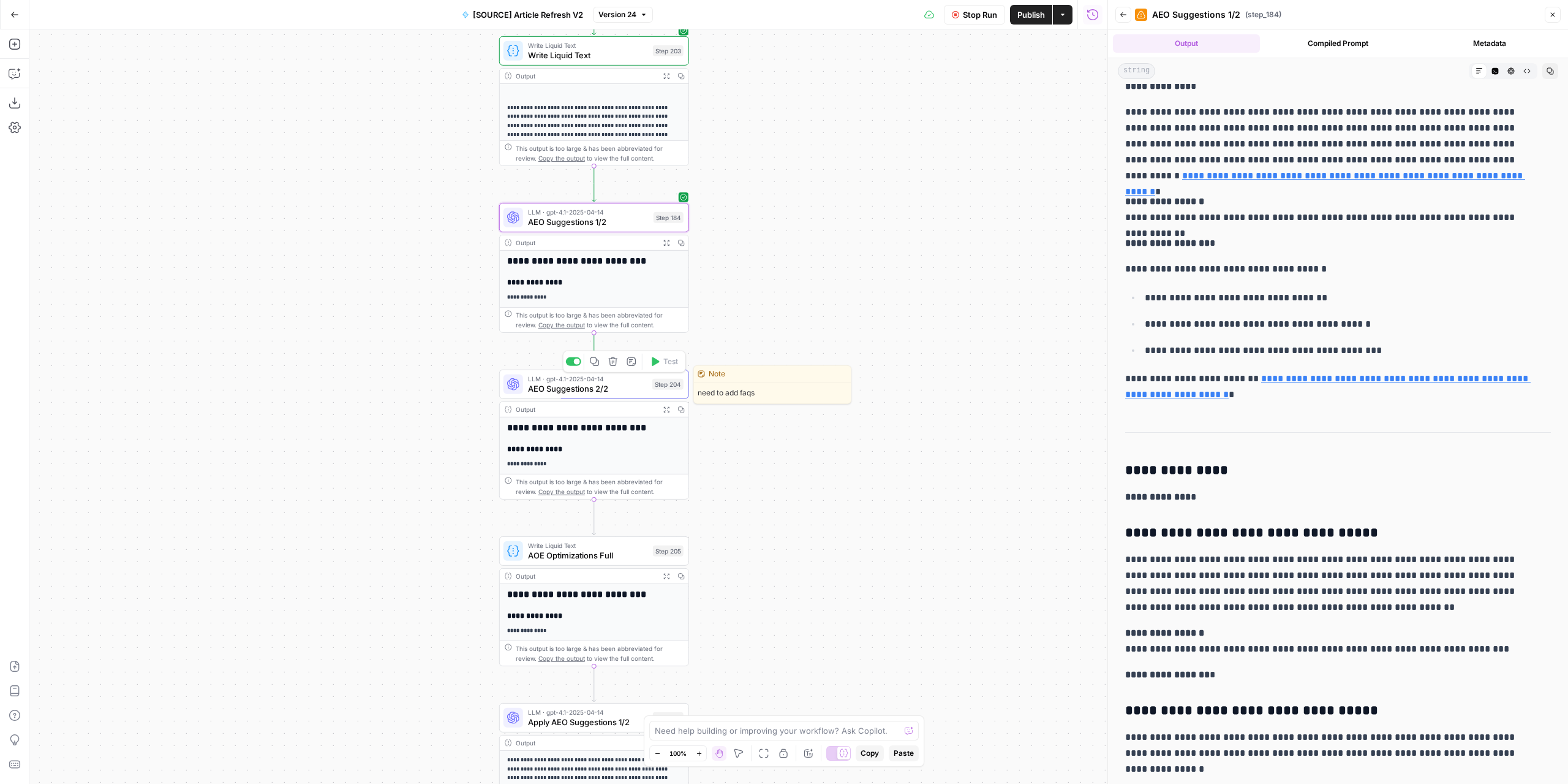
click at [668, 407] on icon "button" at bounding box center [666, 409] width 5 height 5
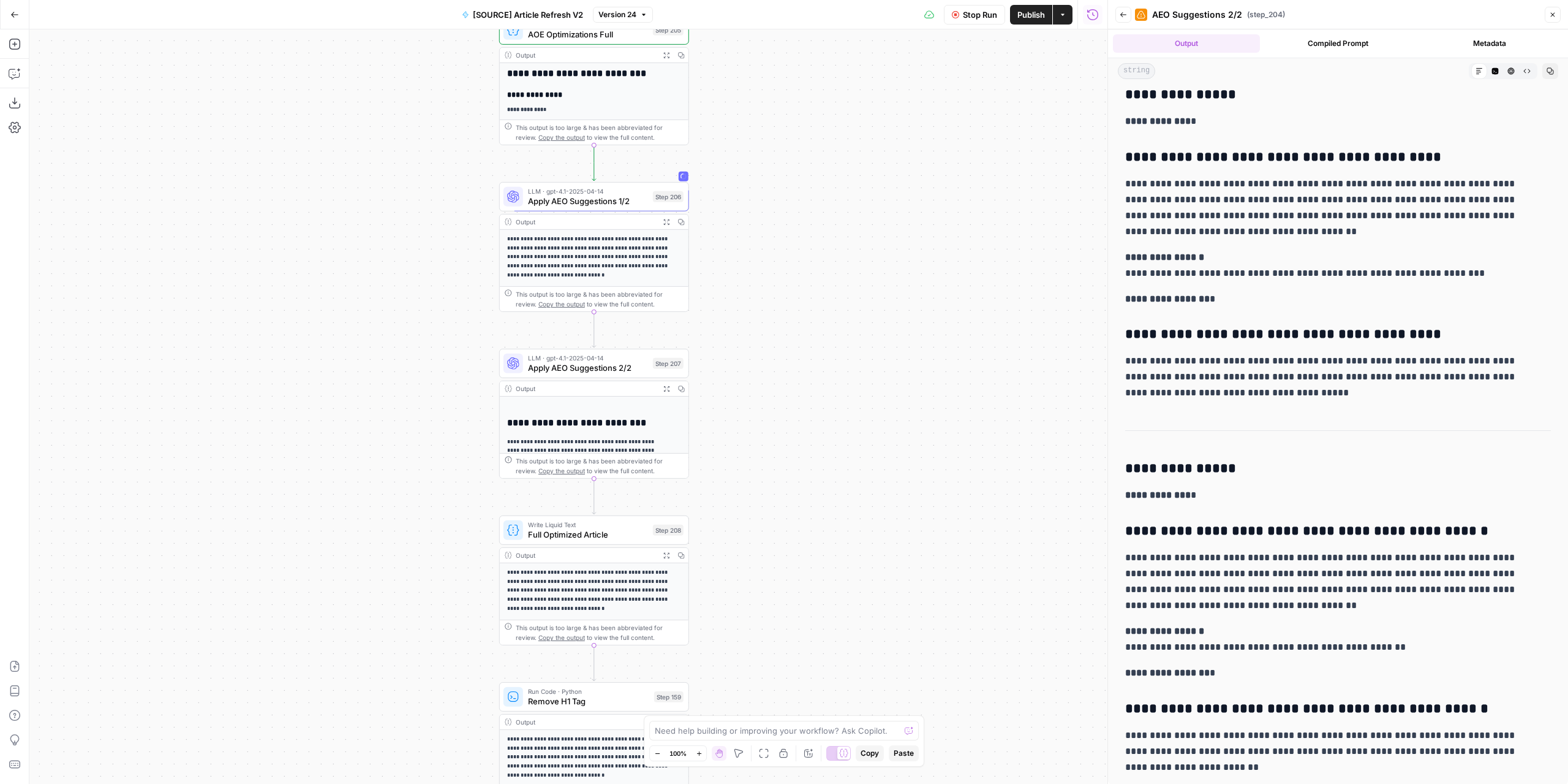
click at [663, 222] on icon "button" at bounding box center [665, 221] width 6 height 6
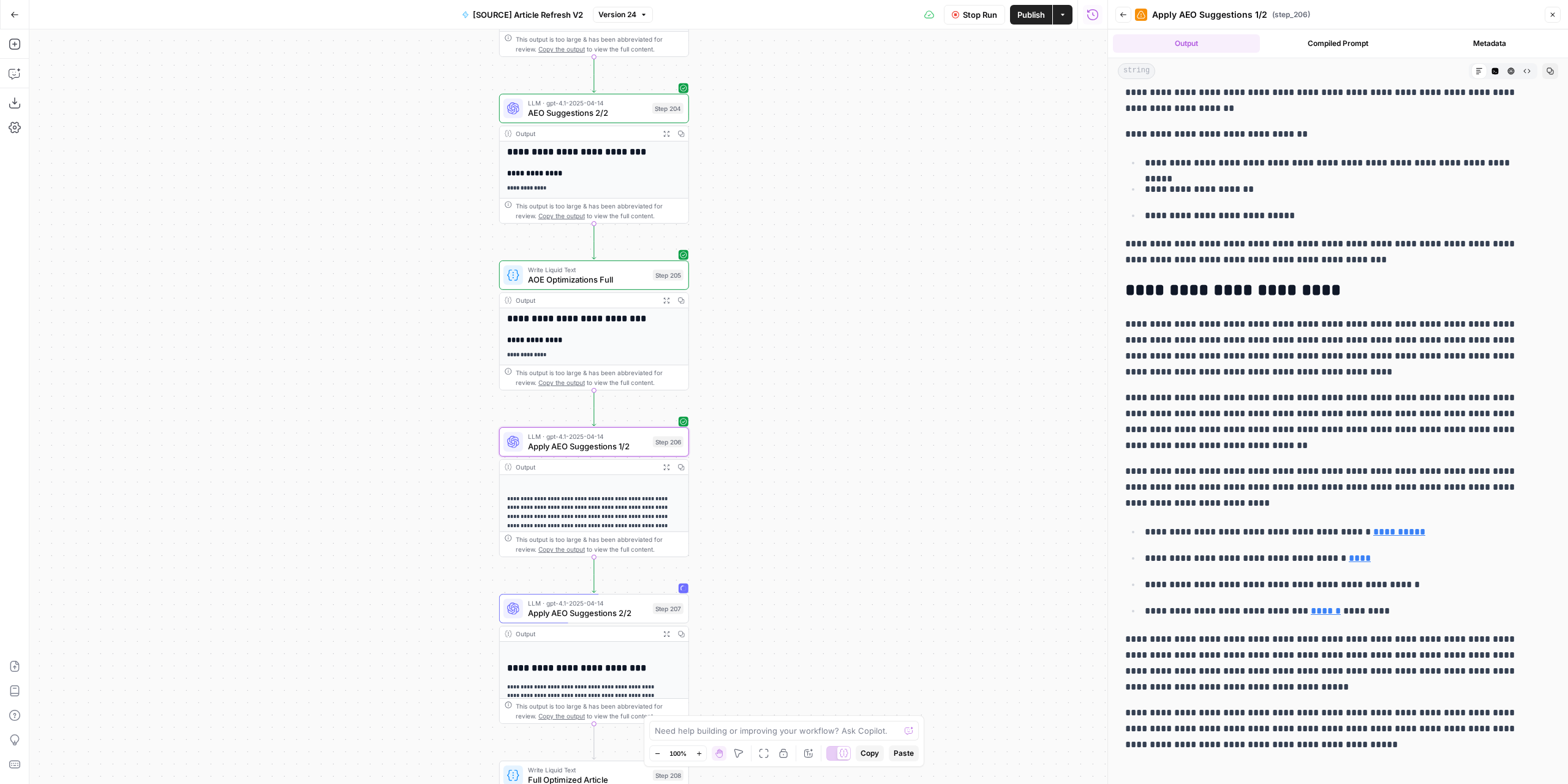
click at [663, 632] on icon "button" at bounding box center [665, 633] width 6 height 6
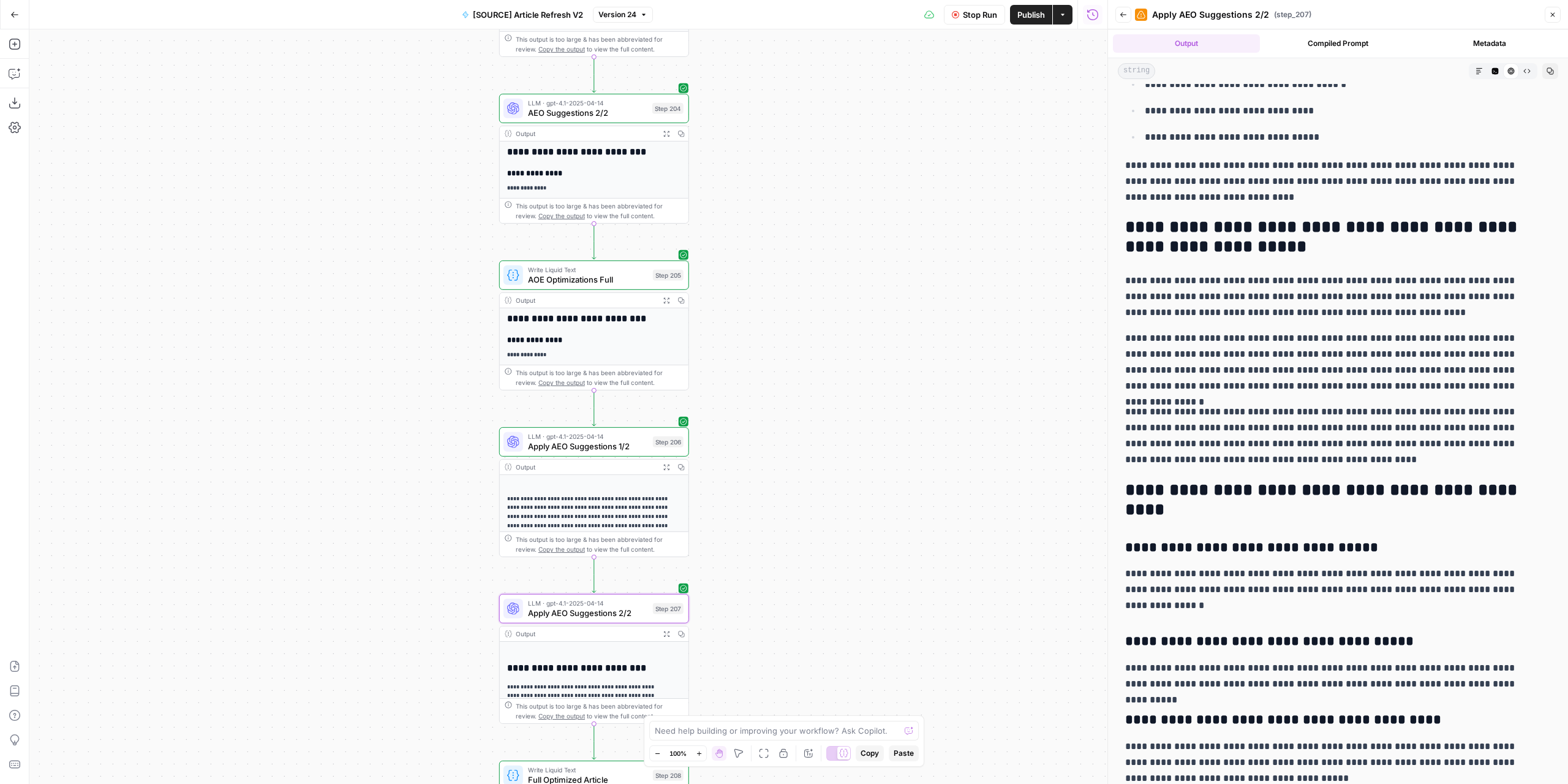
scroll to position [535, 0]
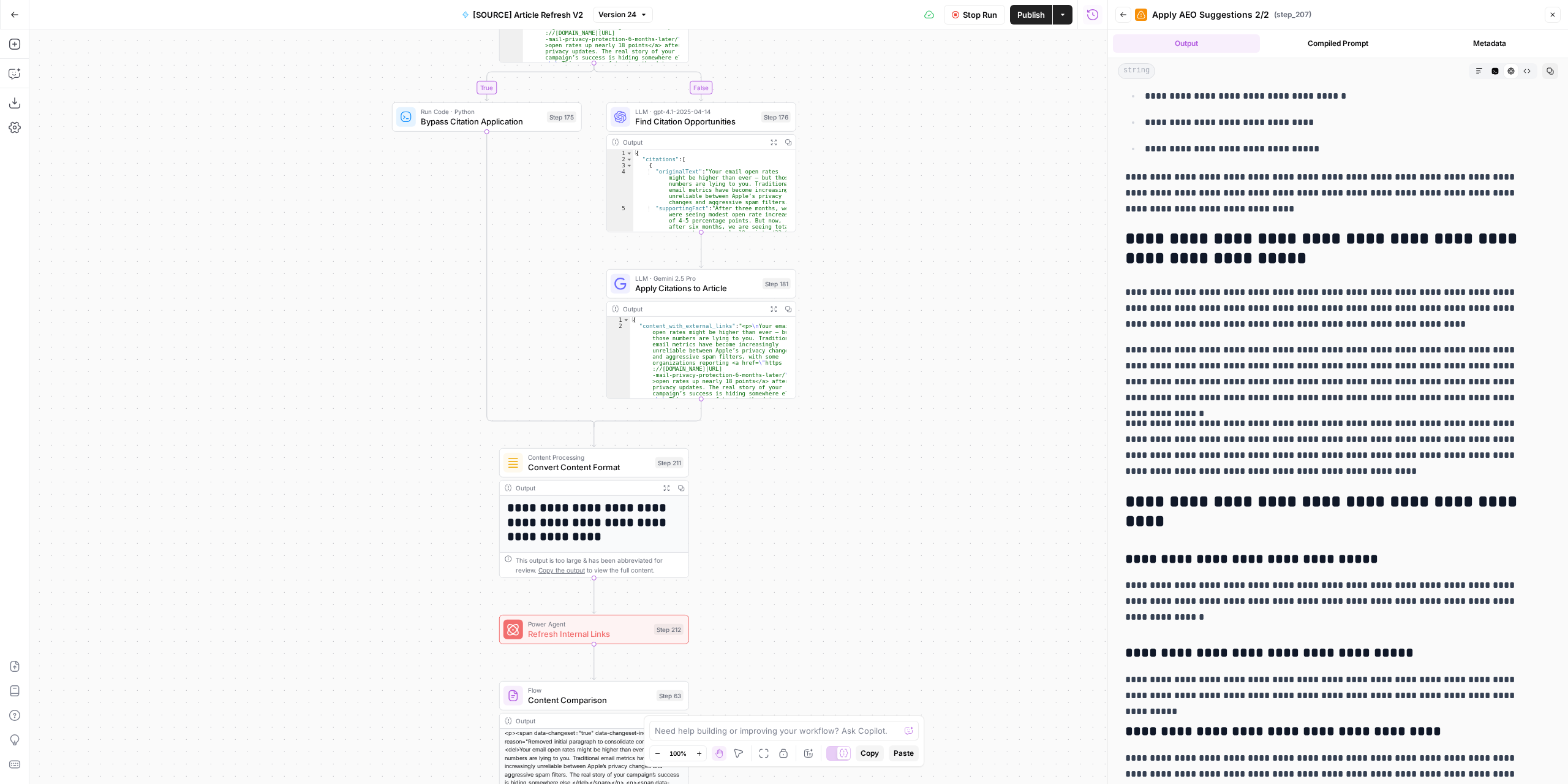
click at [1121, 15] on icon "button" at bounding box center [1123, 14] width 6 height 5
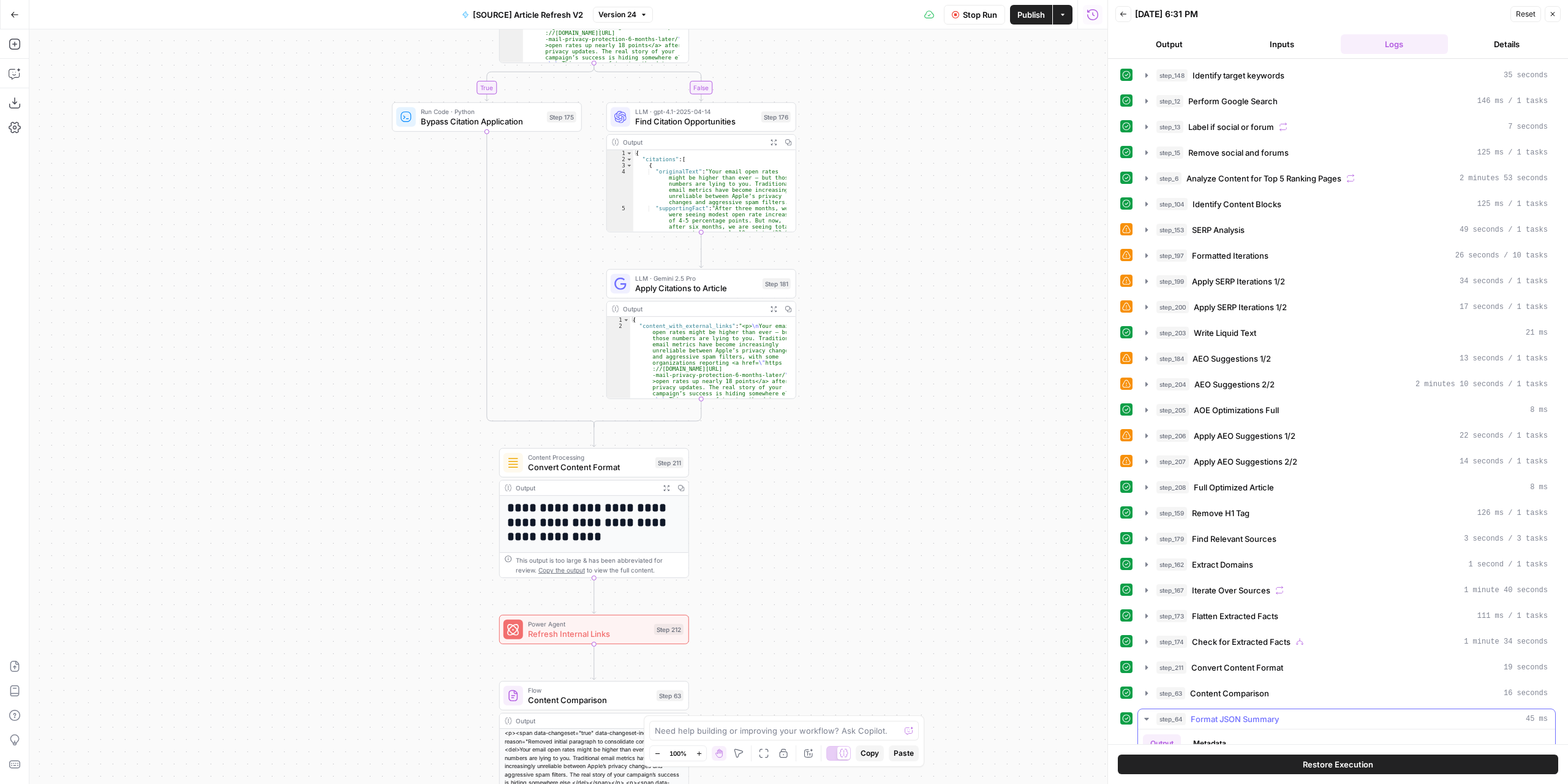
scroll to position [287, 0]
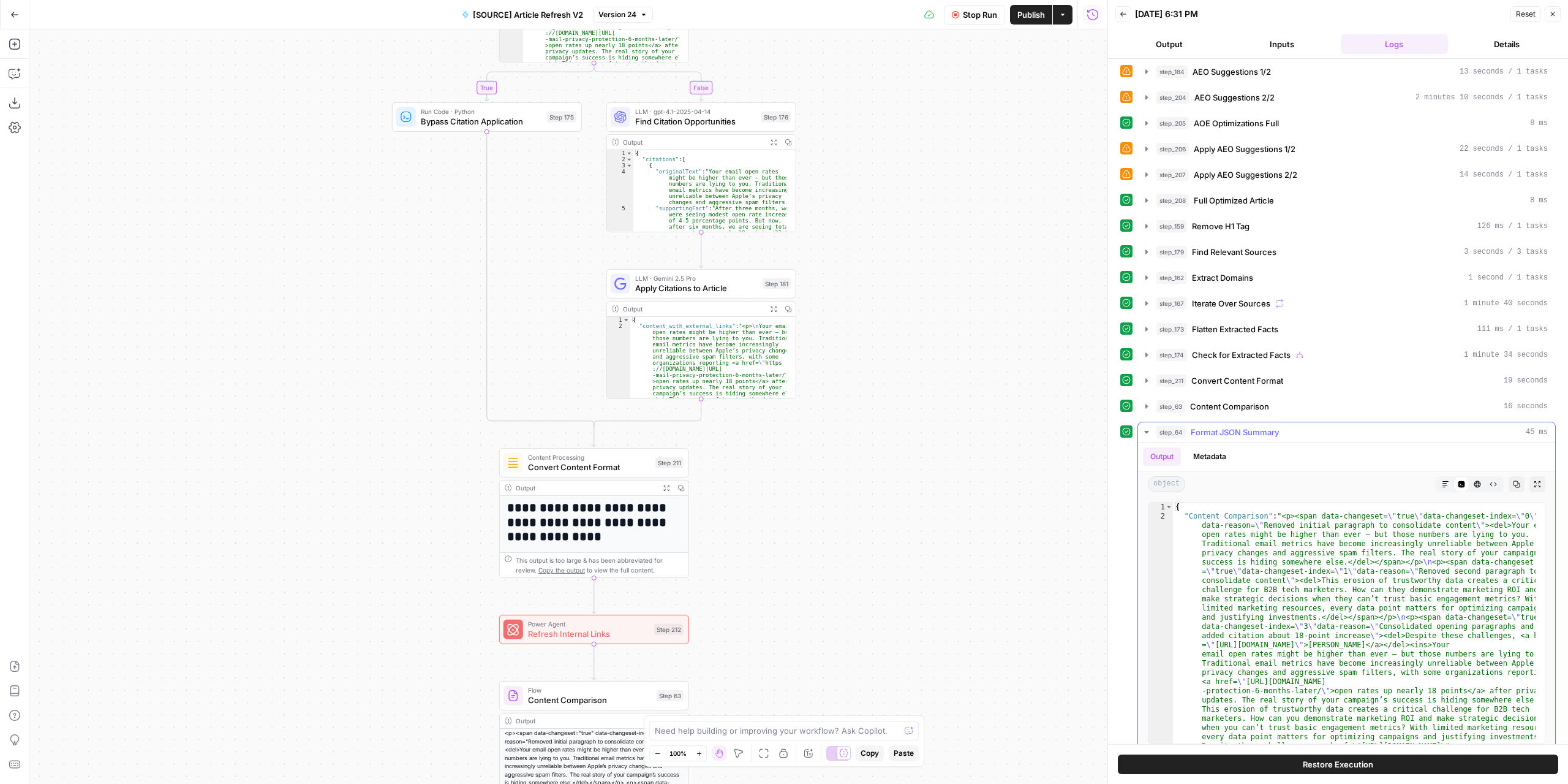
click at [1147, 427] on icon "button" at bounding box center [1146, 432] width 10 height 10
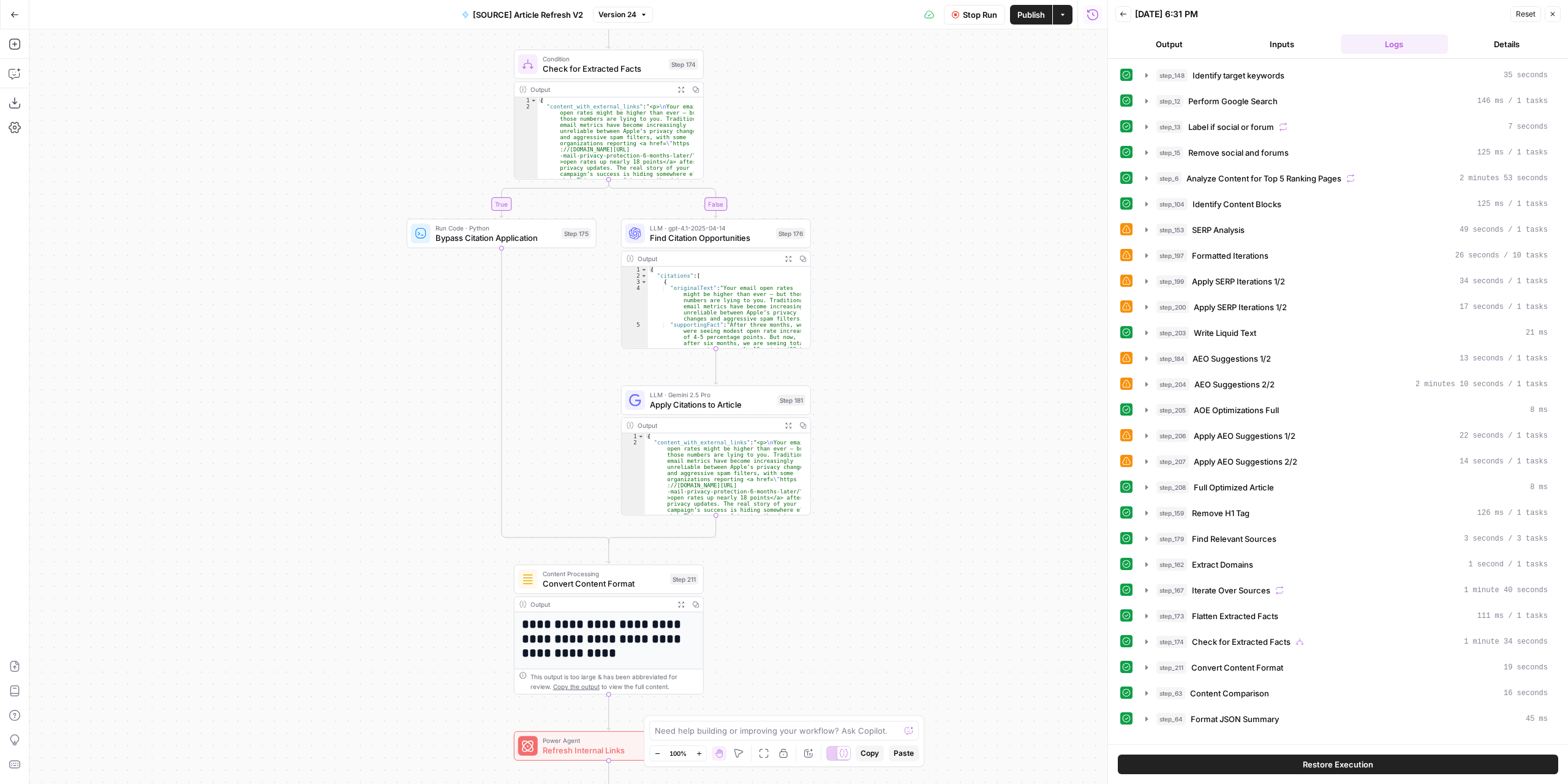
drag, startPoint x: 922, startPoint y: 424, endPoint x: 902, endPoint y: 235, distance: 190.1
click at [902, 235] on div "true false false true false true Workflow Set Inputs Inputs Power Agent Identif…" at bounding box center [568, 406] width 1077 height 754
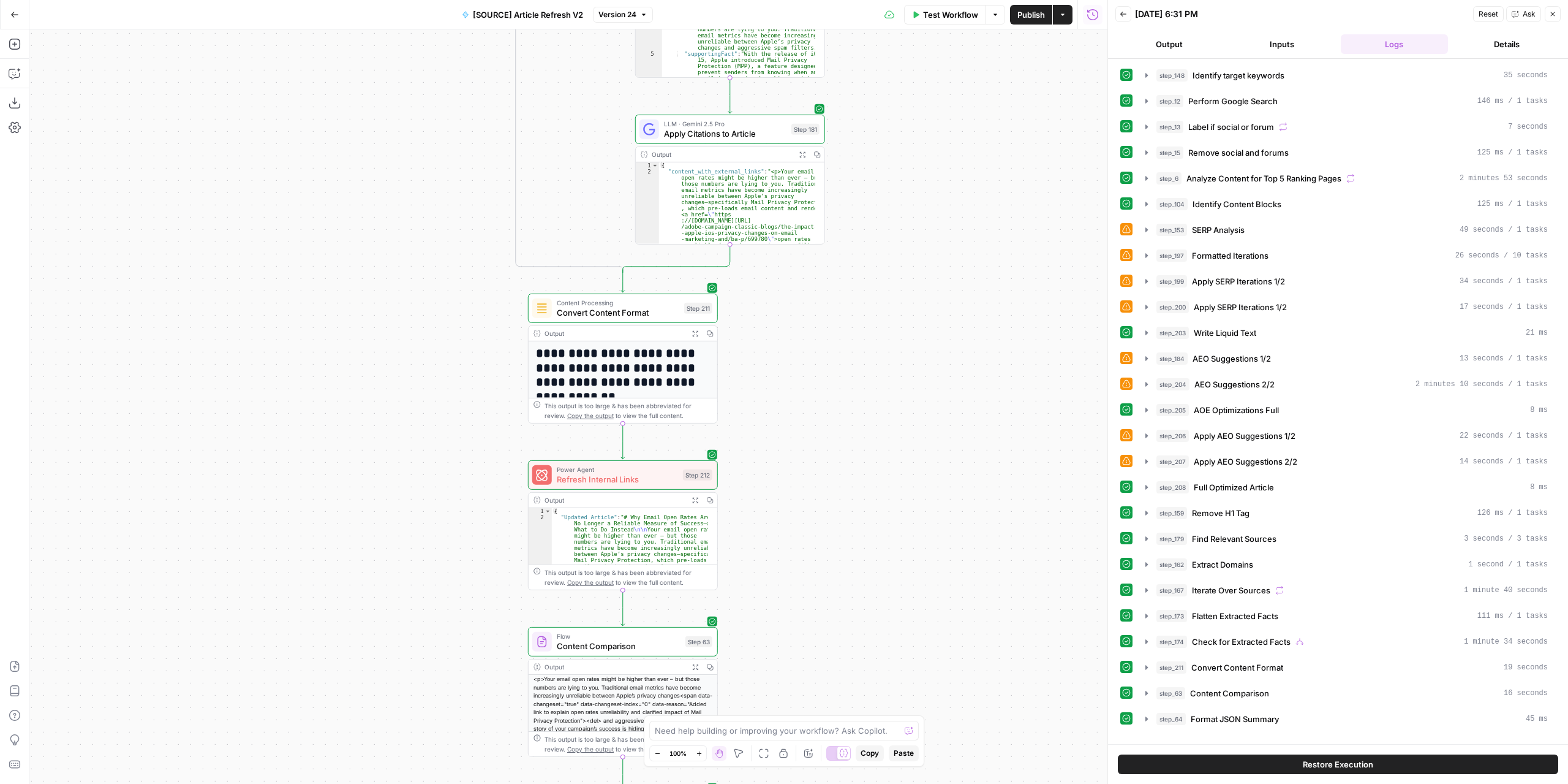
drag, startPoint x: 921, startPoint y: 286, endPoint x: 924, endPoint y: 169, distance: 117.0
click at [924, 169] on div "true false false true false true Workflow Set Inputs Inputs Power Agent Identif…" at bounding box center [568, 406] width 1077 height 754
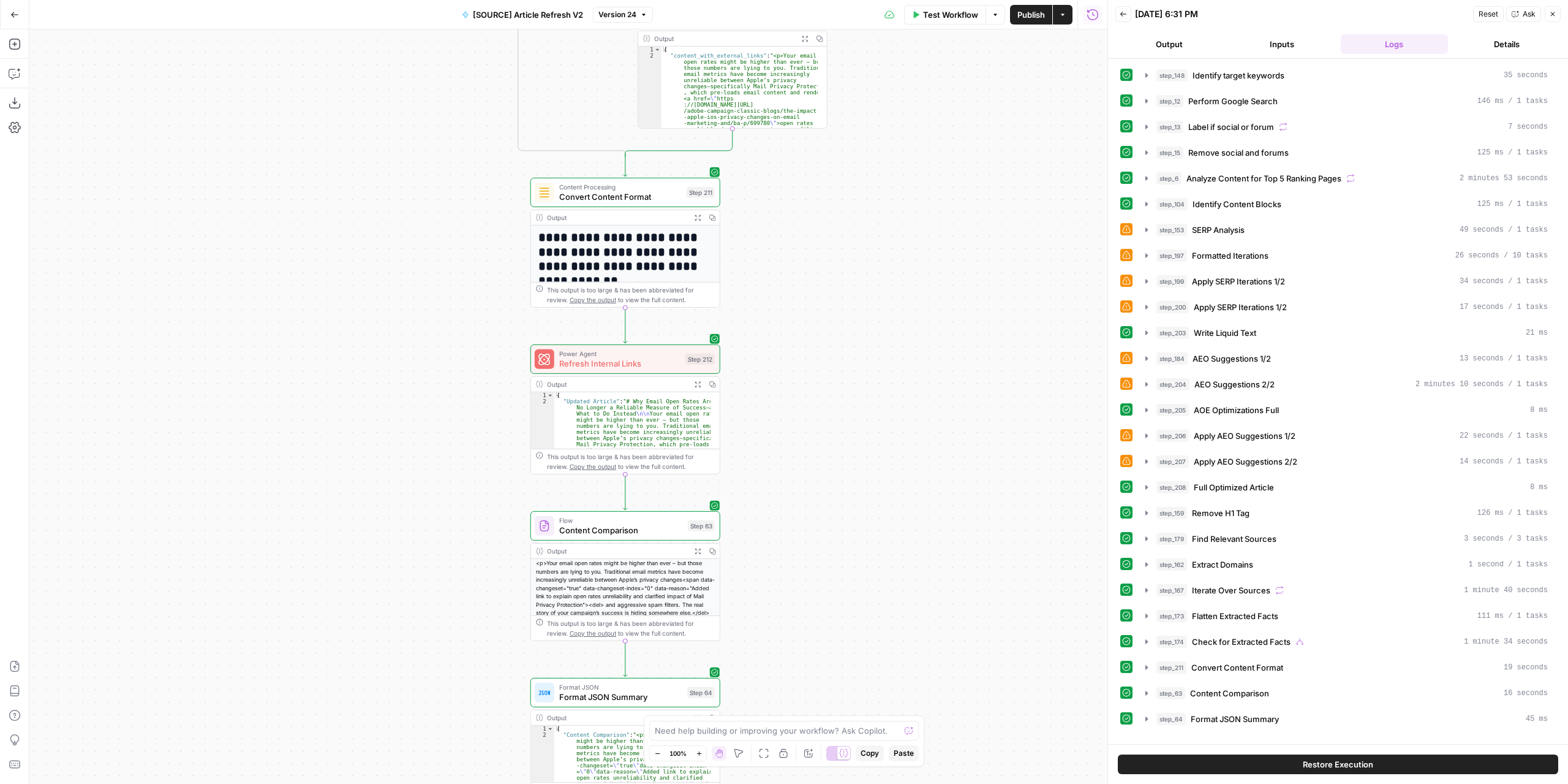
click at [701, 382] on button "Expand Output" at bounding box center [697, 384] width 15 height 15
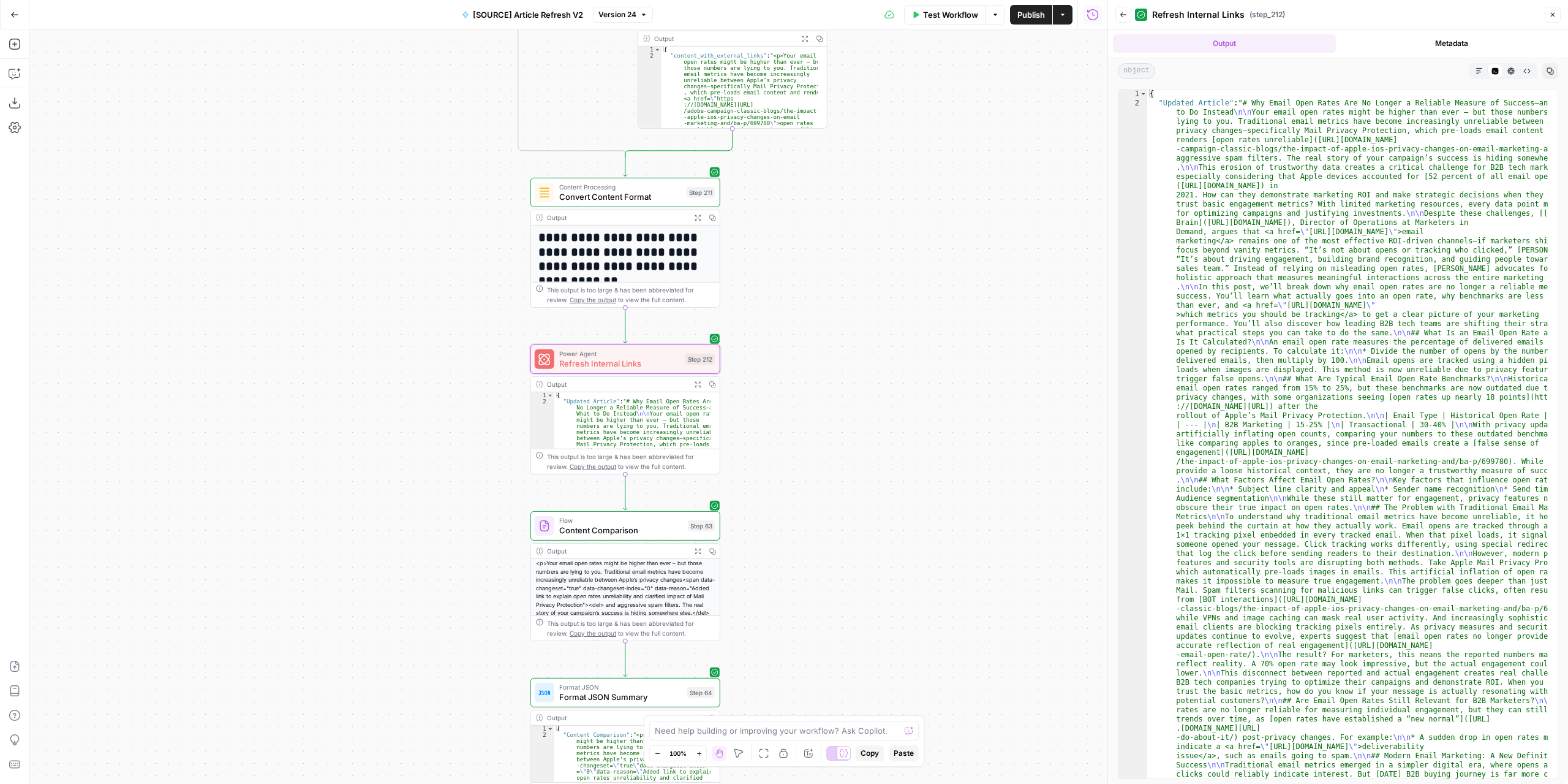
click at [1482, 69] on icon "button" at bounding box center [1479, 71] width 7 height 7
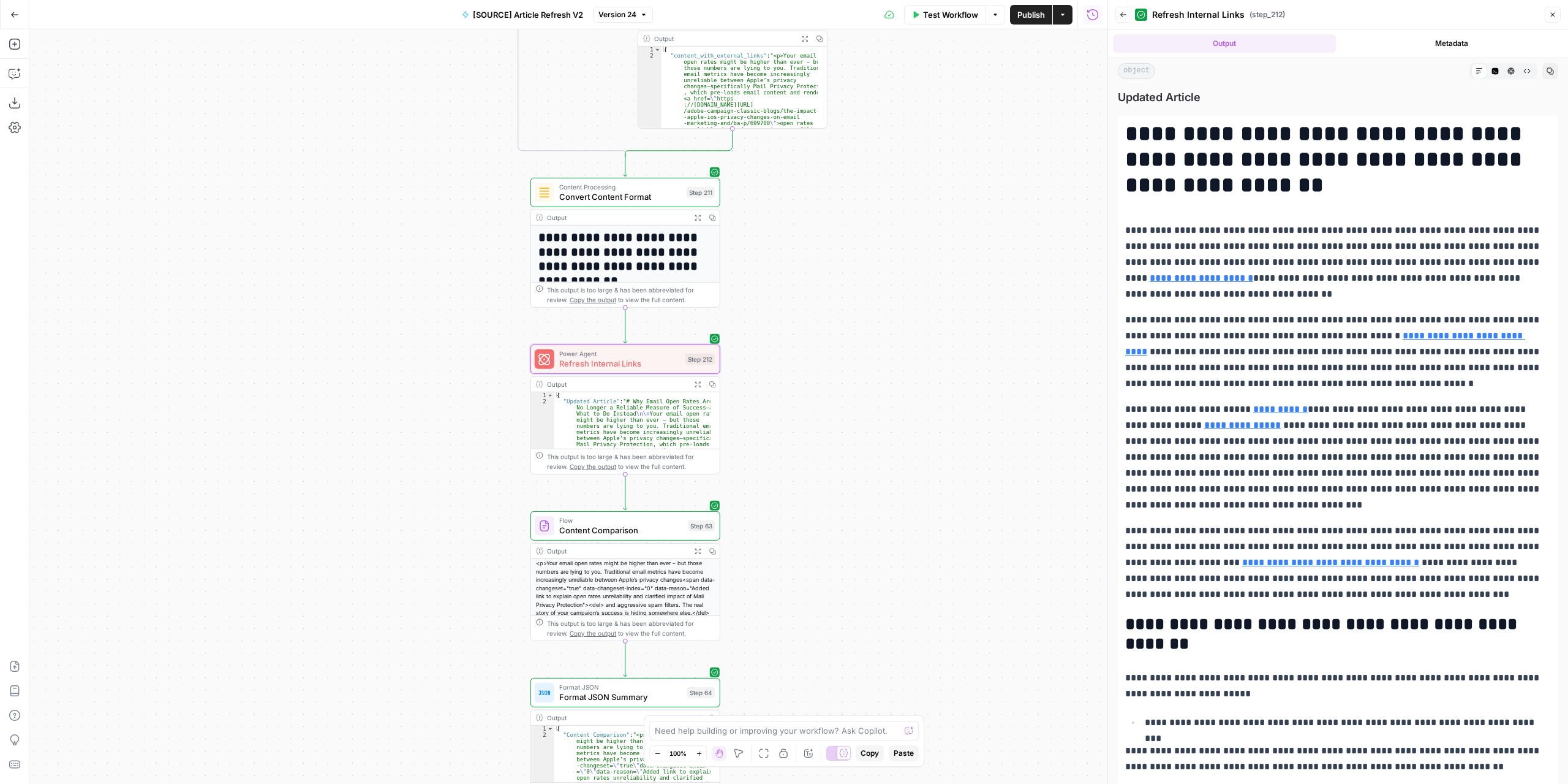
click at [696, 217] on icon "button" at bounding box center [696, 217] width 6 height 6
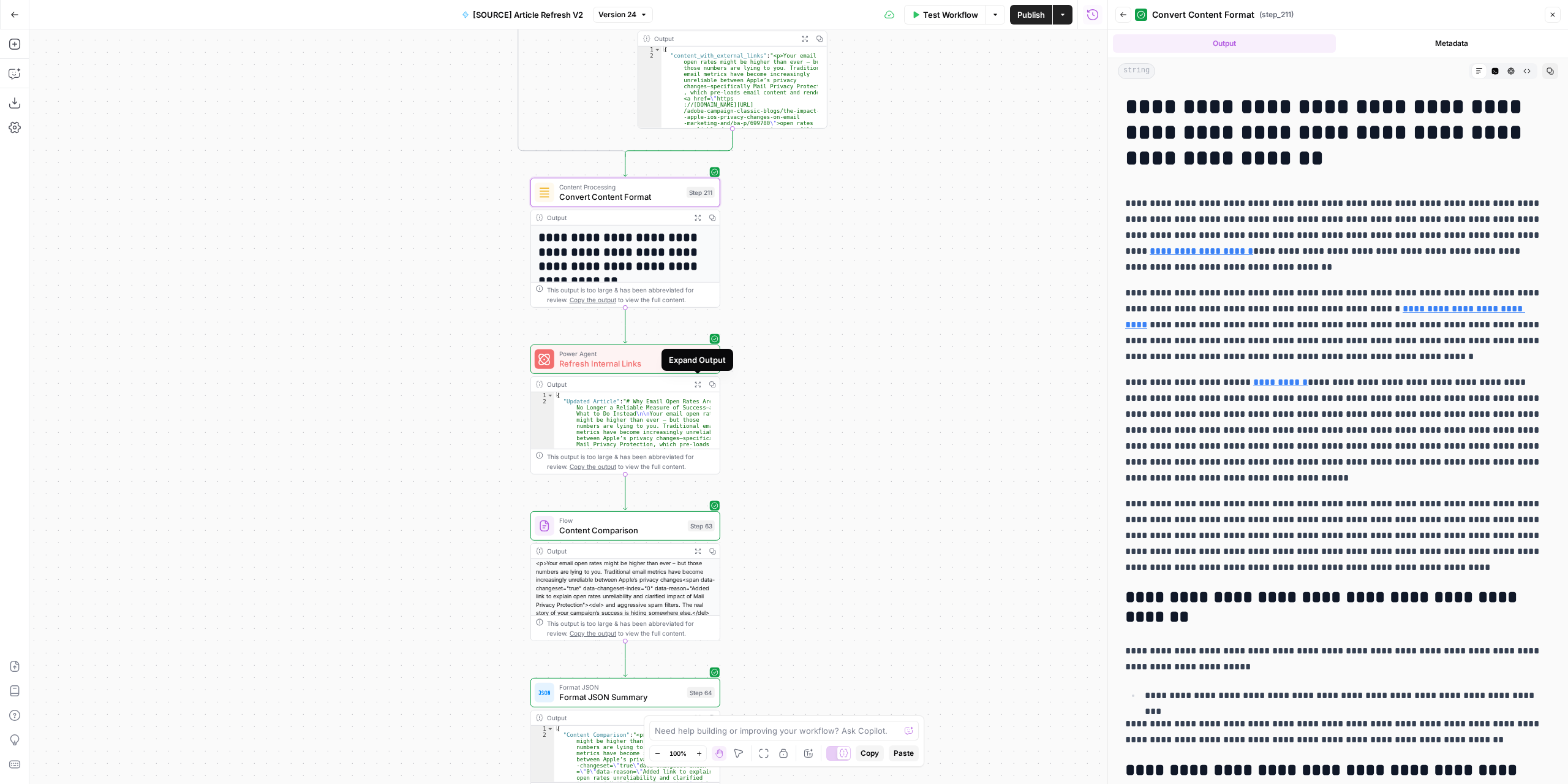
click at [697, 386] on icon "button" at bounding box center [696, 383] width 6 height 6
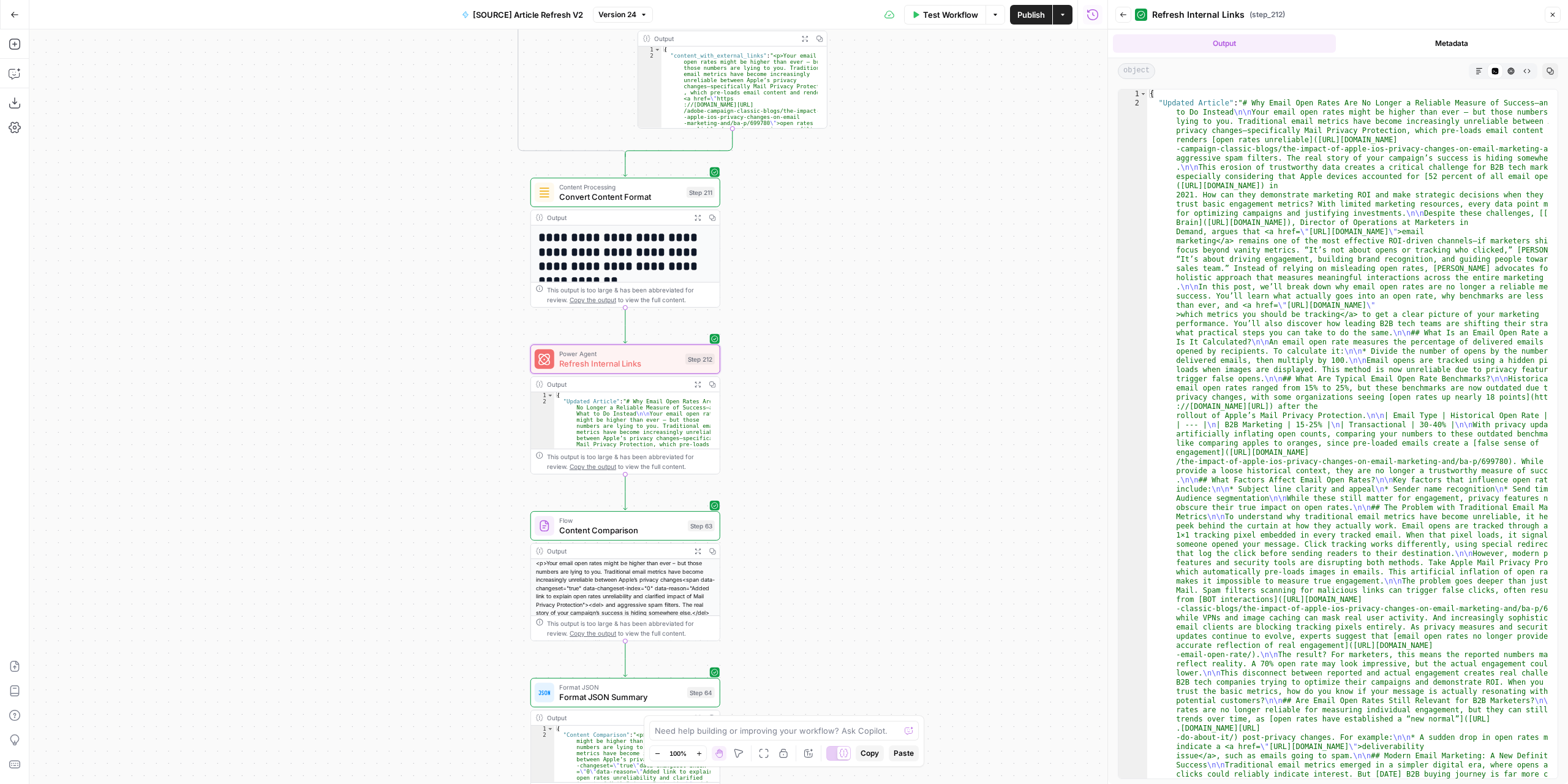
click at [1478, 72] on icon "button" at bounding box center [1479, 71] width 7 height 7
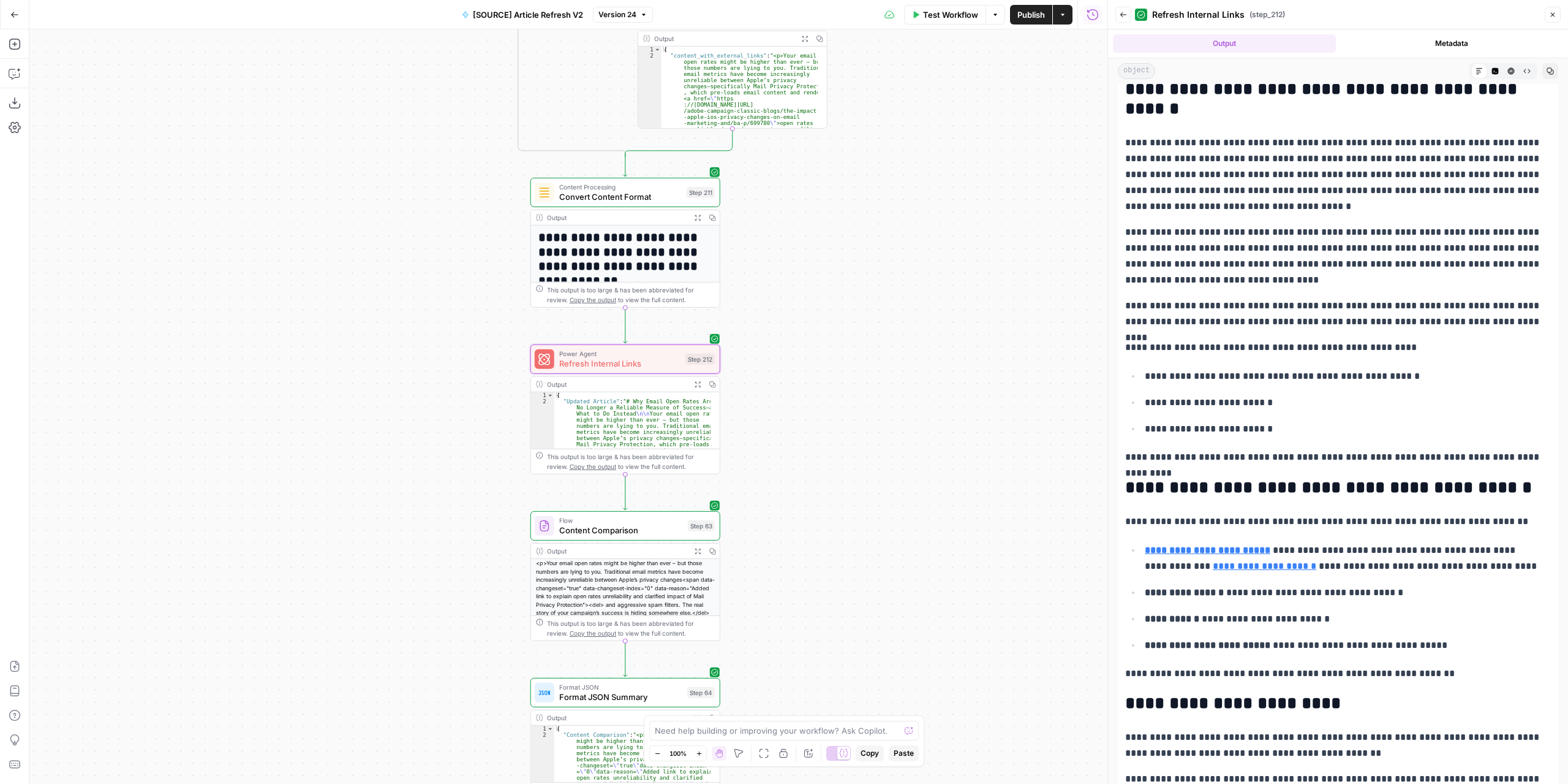
scroll to position [1960, 0]
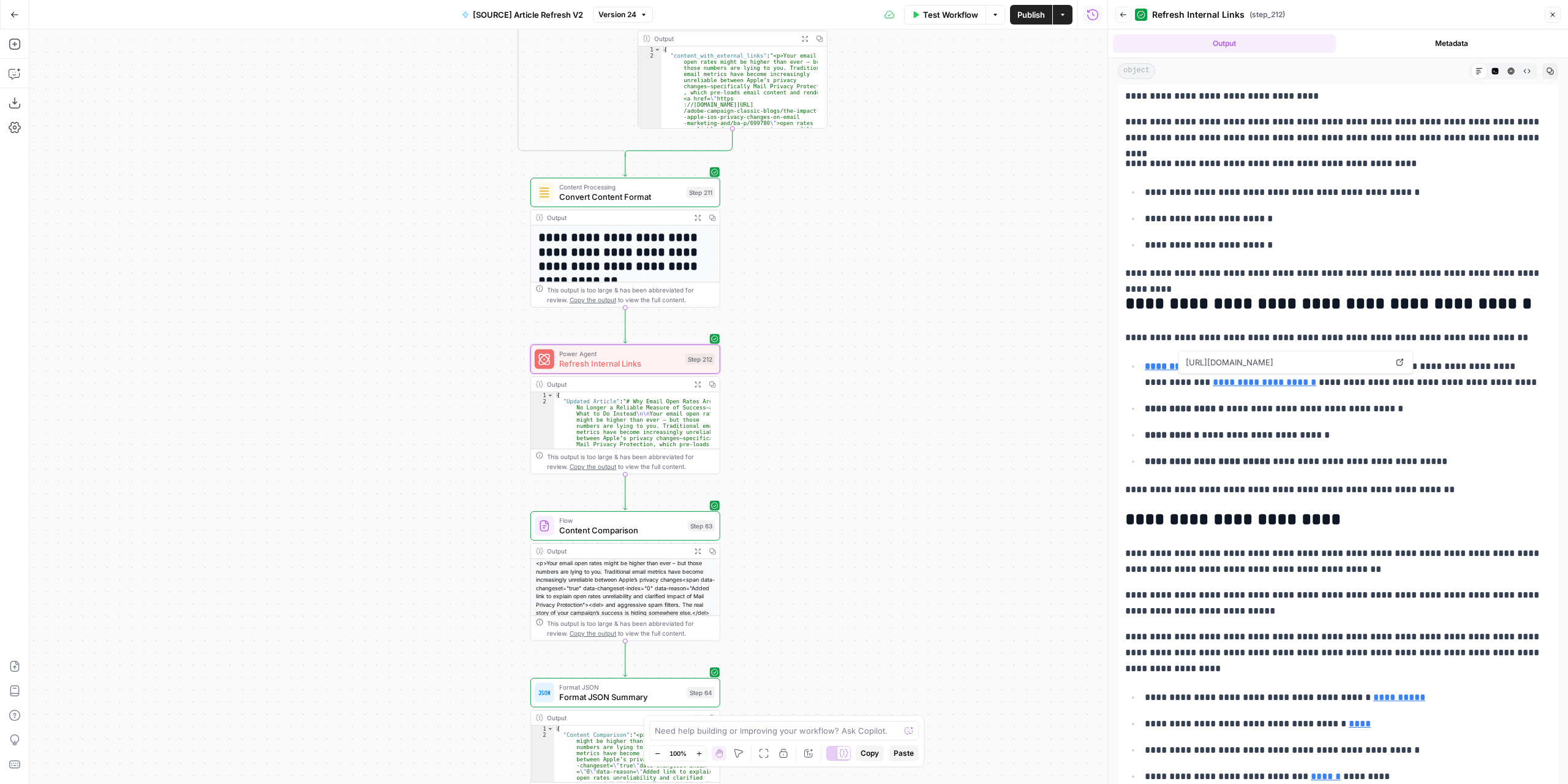
click at [1252, 378] on link "**********" at bounding box center [1264, 382] width 104 height 9
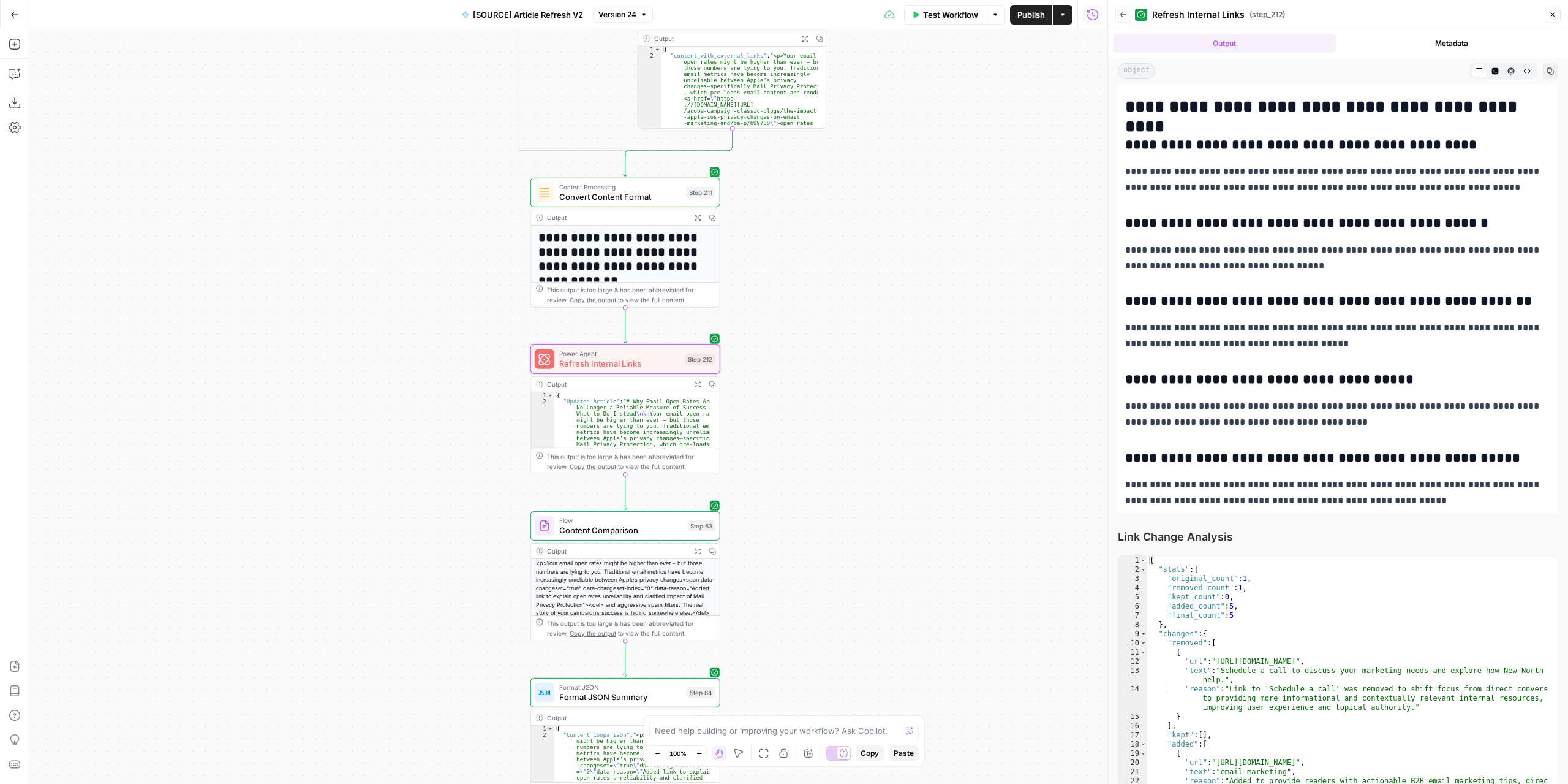
scroll to position [3545, 0]
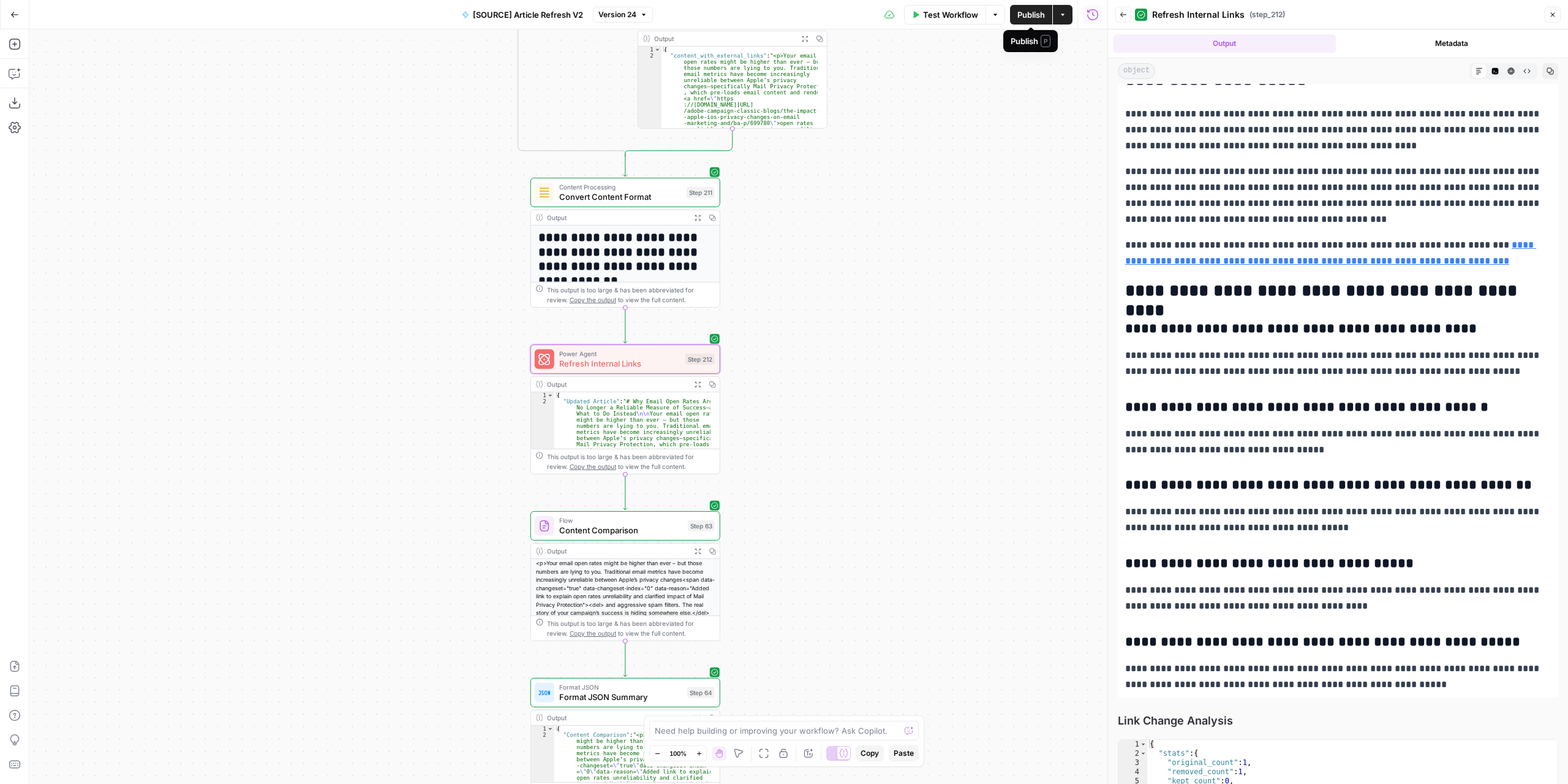
click at [1030, 15] on span "Publish" at bounding box center [1031, 14] width 27 height 12
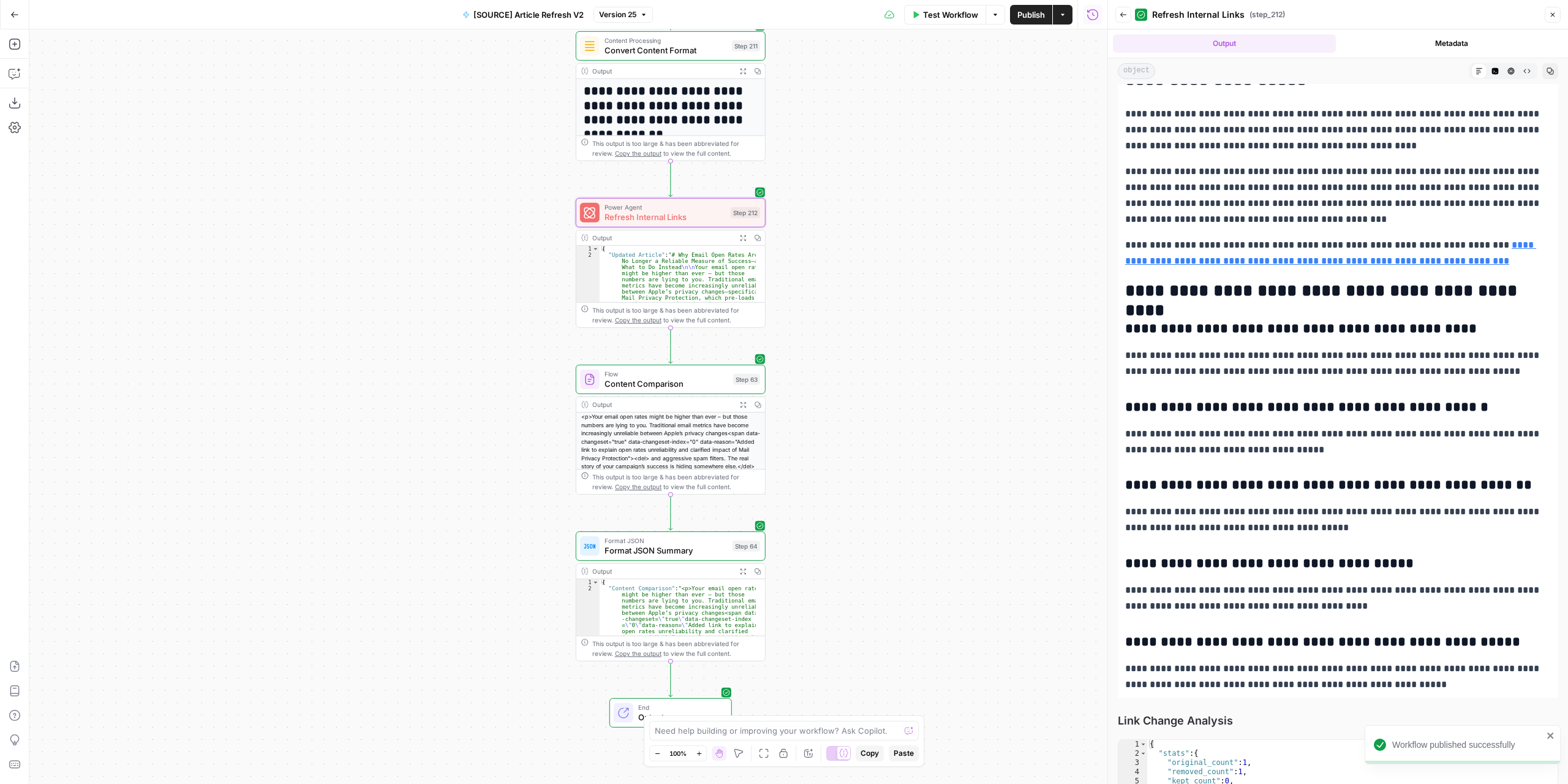
drag, startPoint x: 913, startPoint y: 285, endPoint x: 941, endPoint y: 396, distance: 114.5
click at [941, 396] on div "true false false true false true Workflow Set Inputs Inputs Power Agent Identif…" at bounding box center [568, 406] width 1077 height 754
click at [12, 44] on icon "button" at bounding box center [14, 44] width 11 height 11
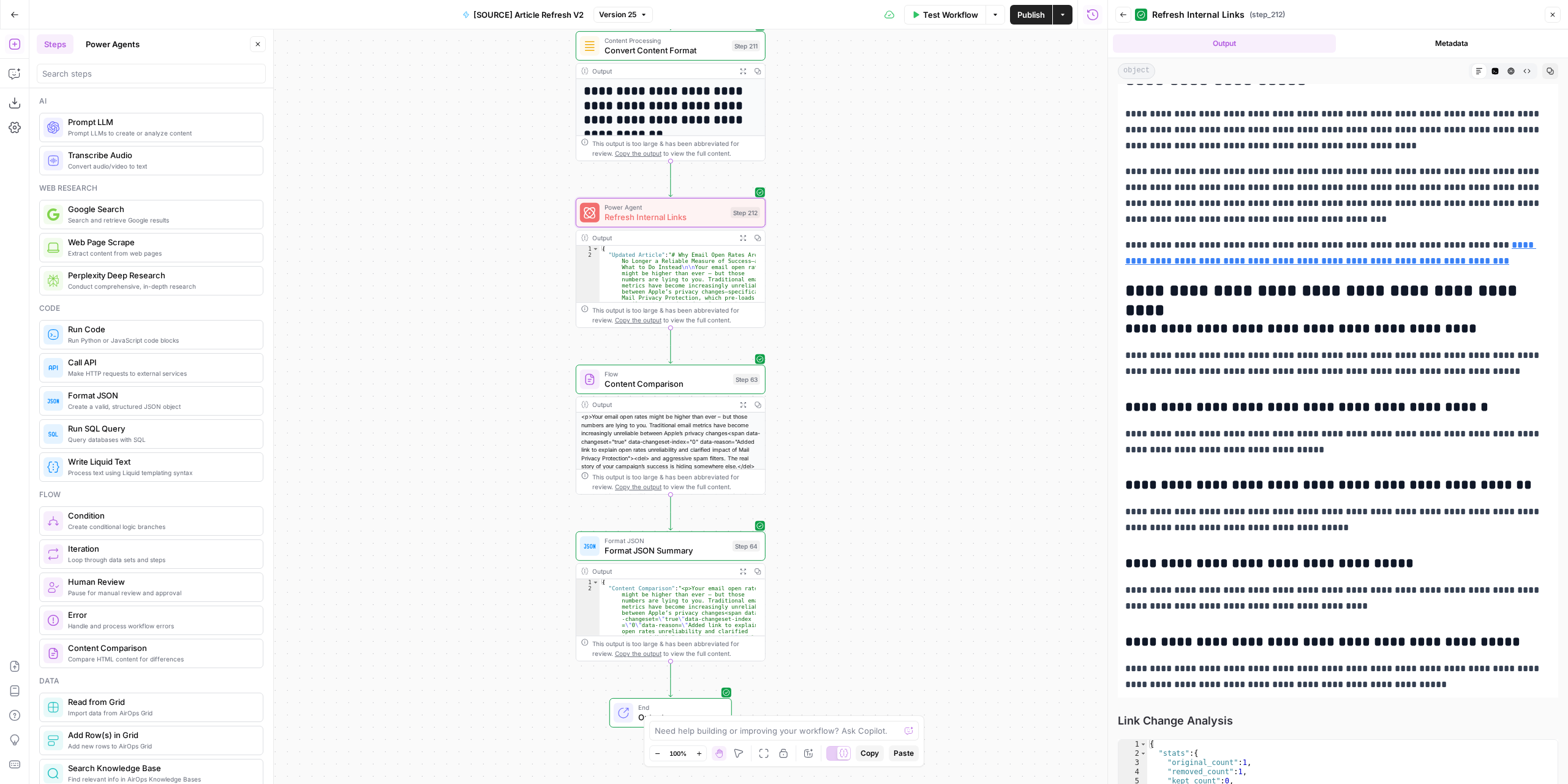
click at [123, 41] on button "Power Agents" at bounding box center [112, 45] width 68 height 20
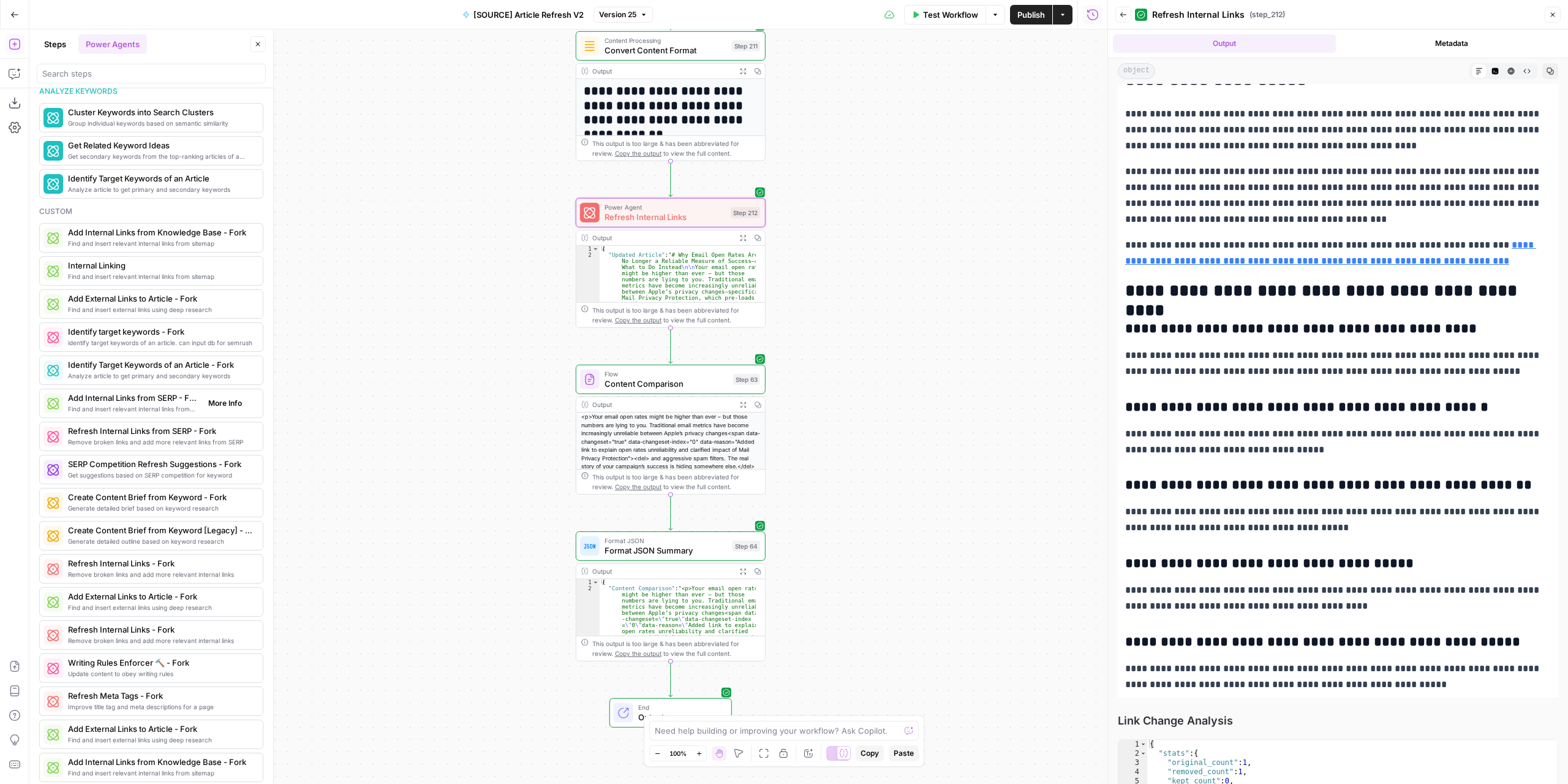
scroll to position [818, 0]
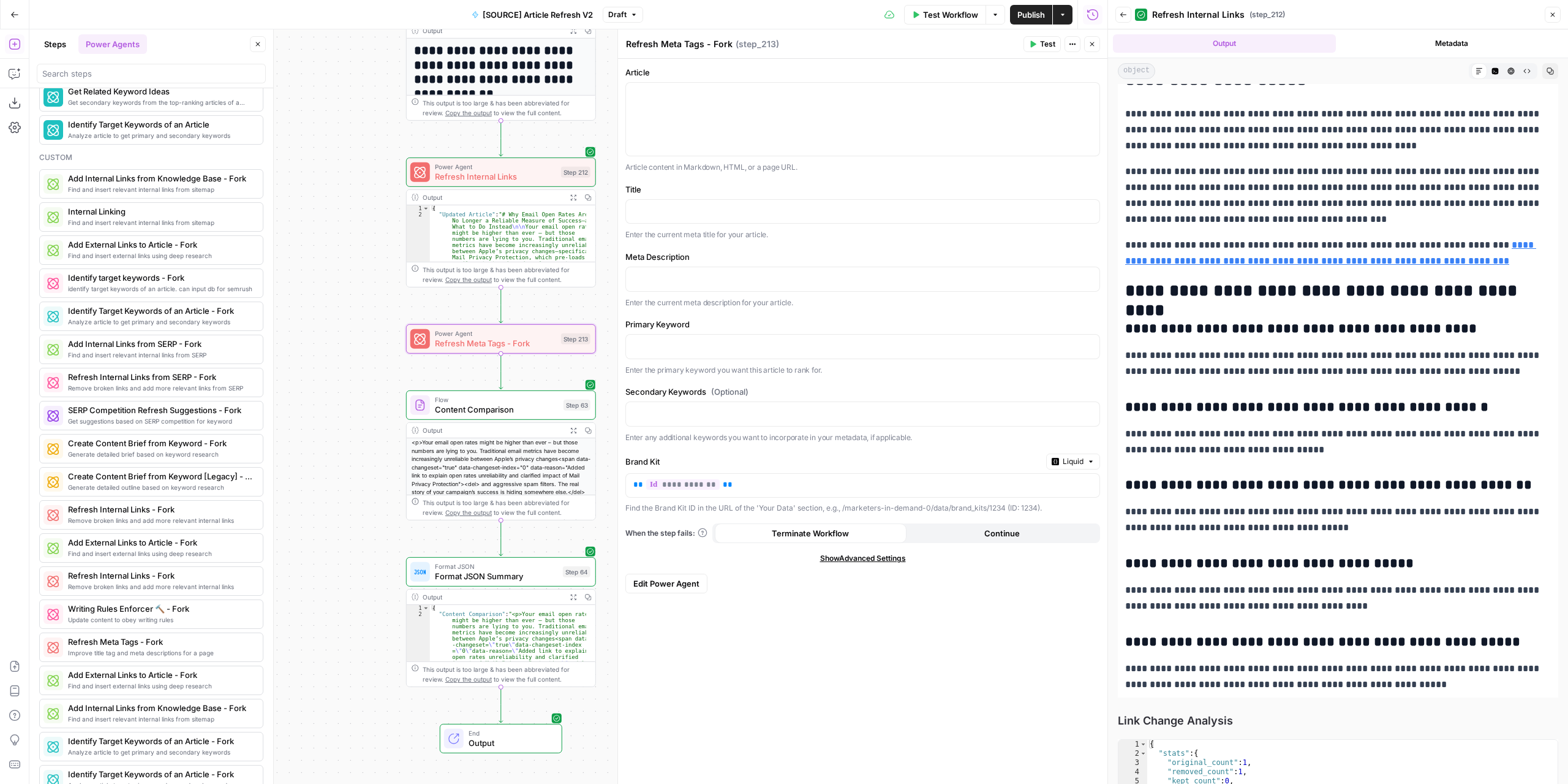
drag, startPoint x: 393, startPoint y: 328, endPoint x: 334, endPoint y: 312, distance: 61.1
click at [334, 312] on div "true false false true false true Workflow Set Inputs Inputs Power Agent Identif…" at bounding box center [568, 406] width 1077 height 754
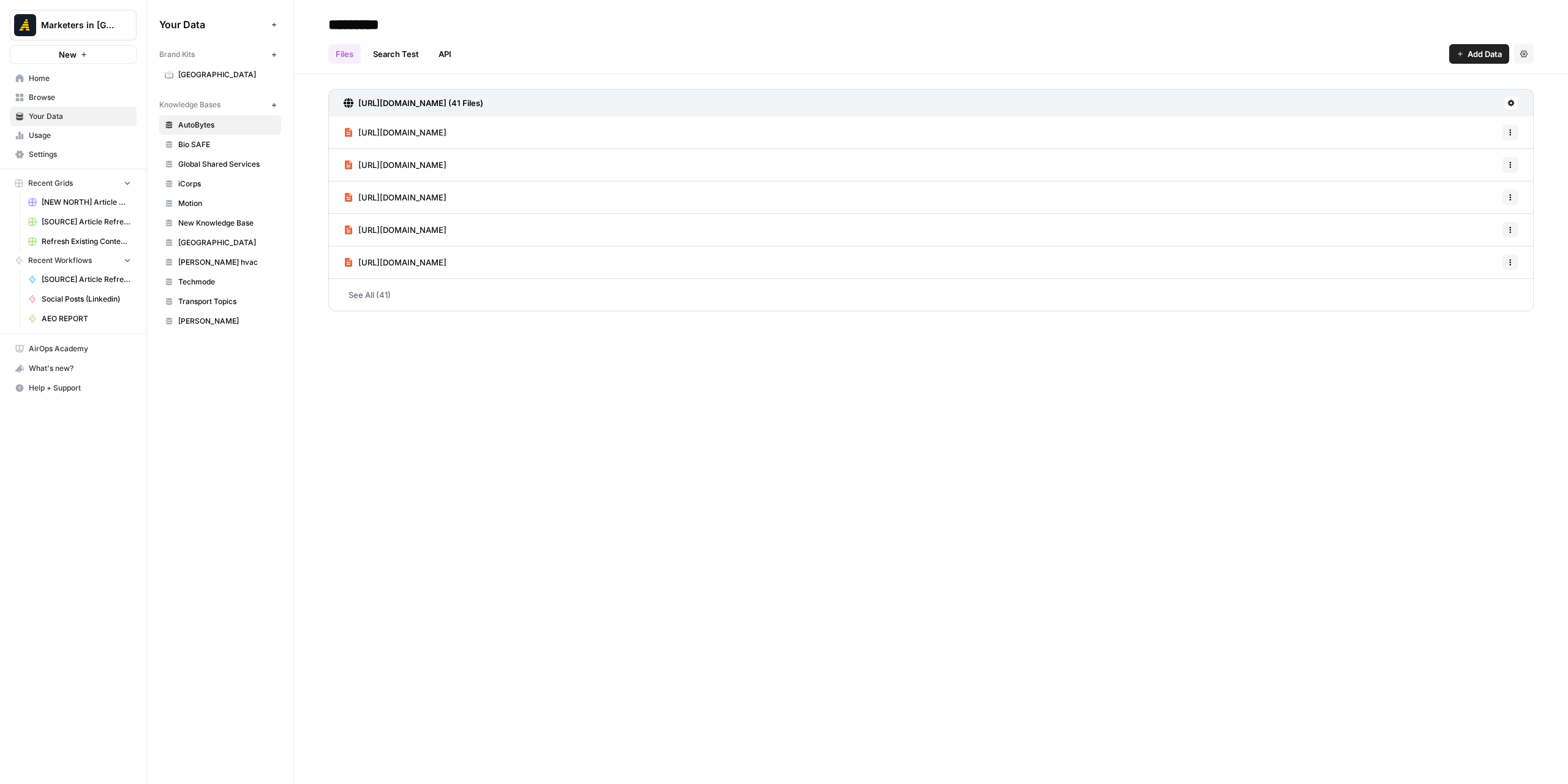
click at [220, 76] on span "[GEOGRAPHIC_DATA]" at bounding box center [227, 75] width 97 height 11
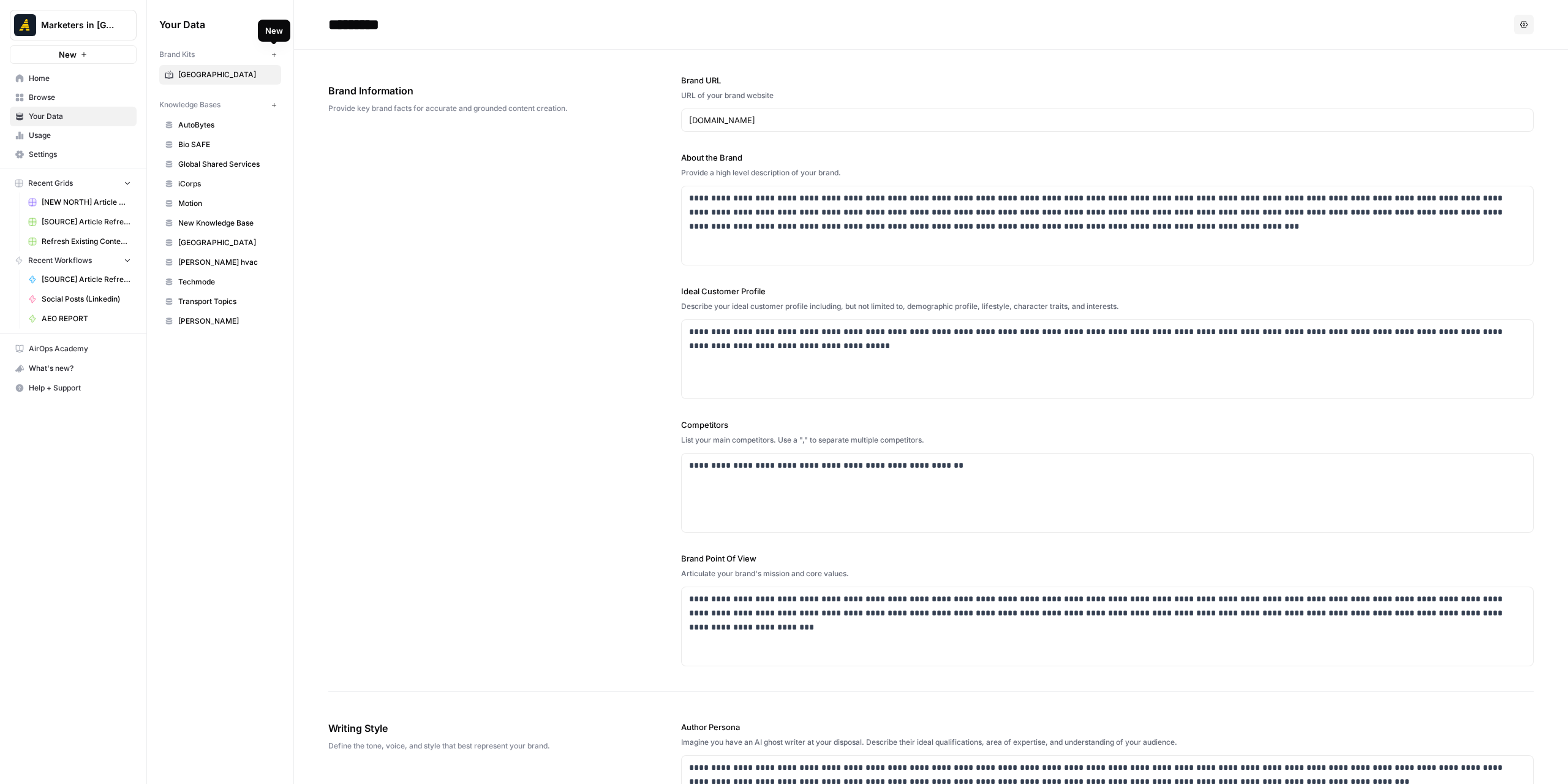
click at [277, 52] on icon "button" at bounding box center [273, 55] width 6 height 6
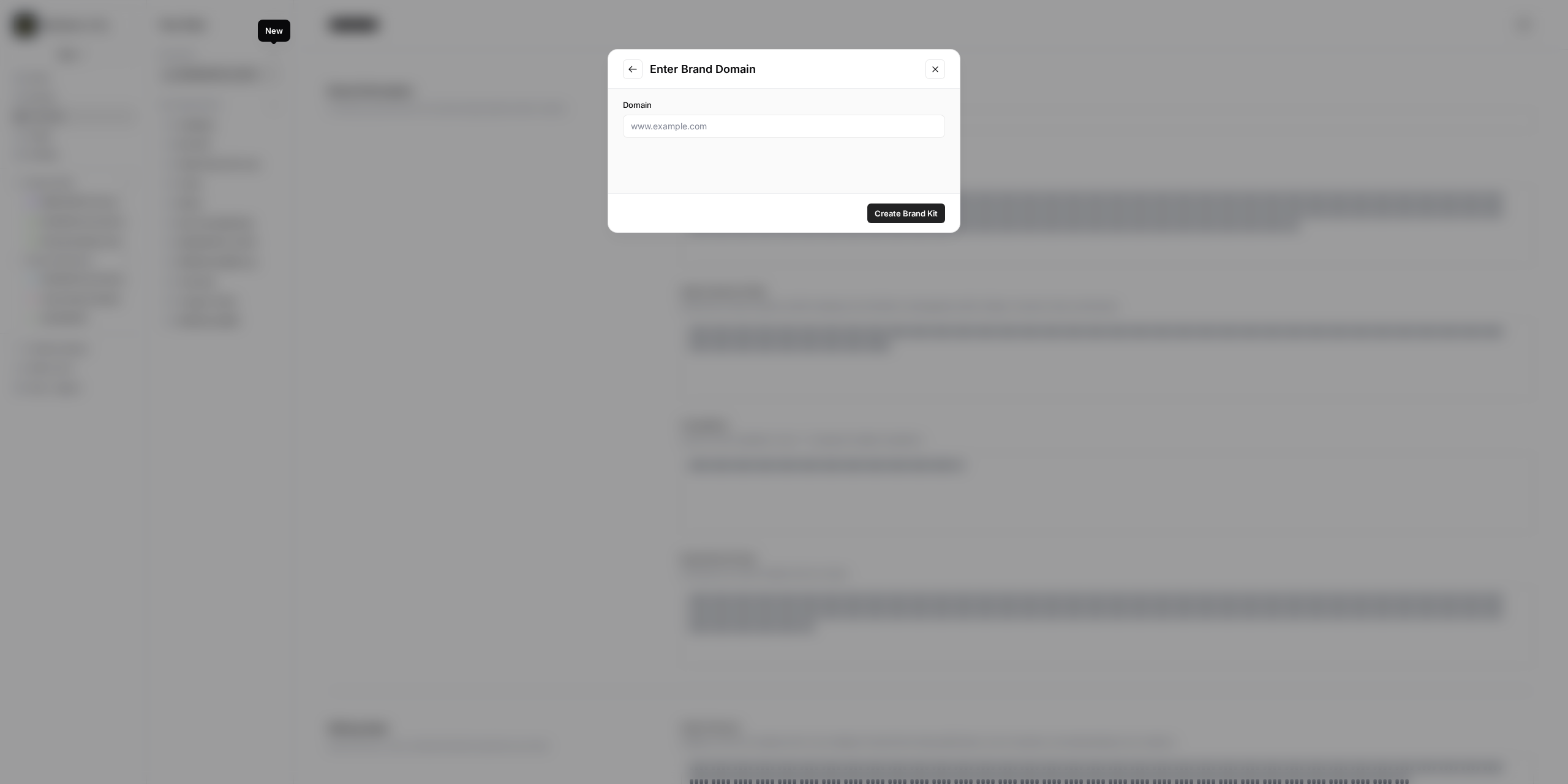
click at [277, 51] on div "Enter Brand Domain Domain Create Brand Kit" at bounding box center [784, 392] width 1568 height 784
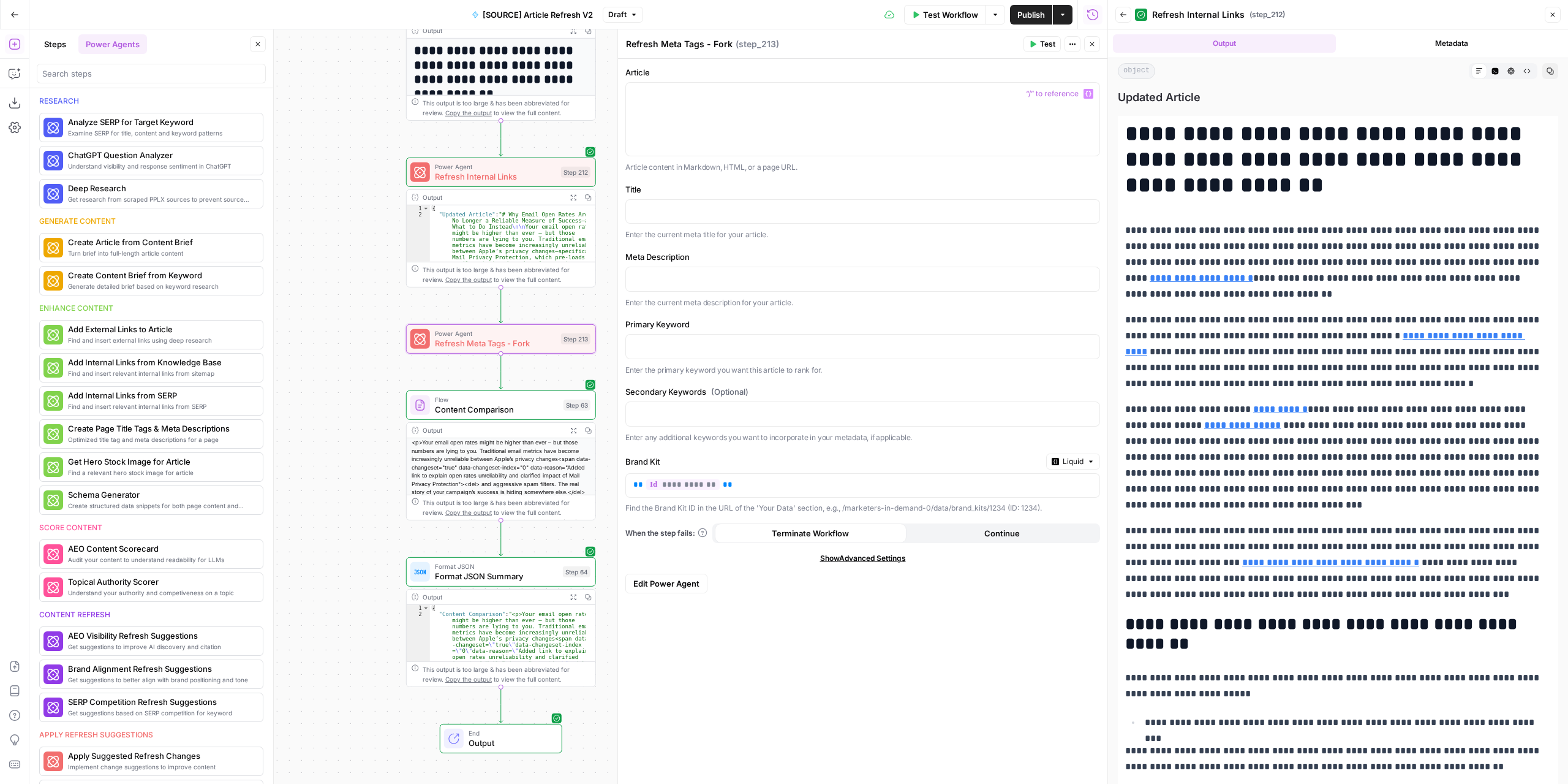
scroll to position [818, 0]
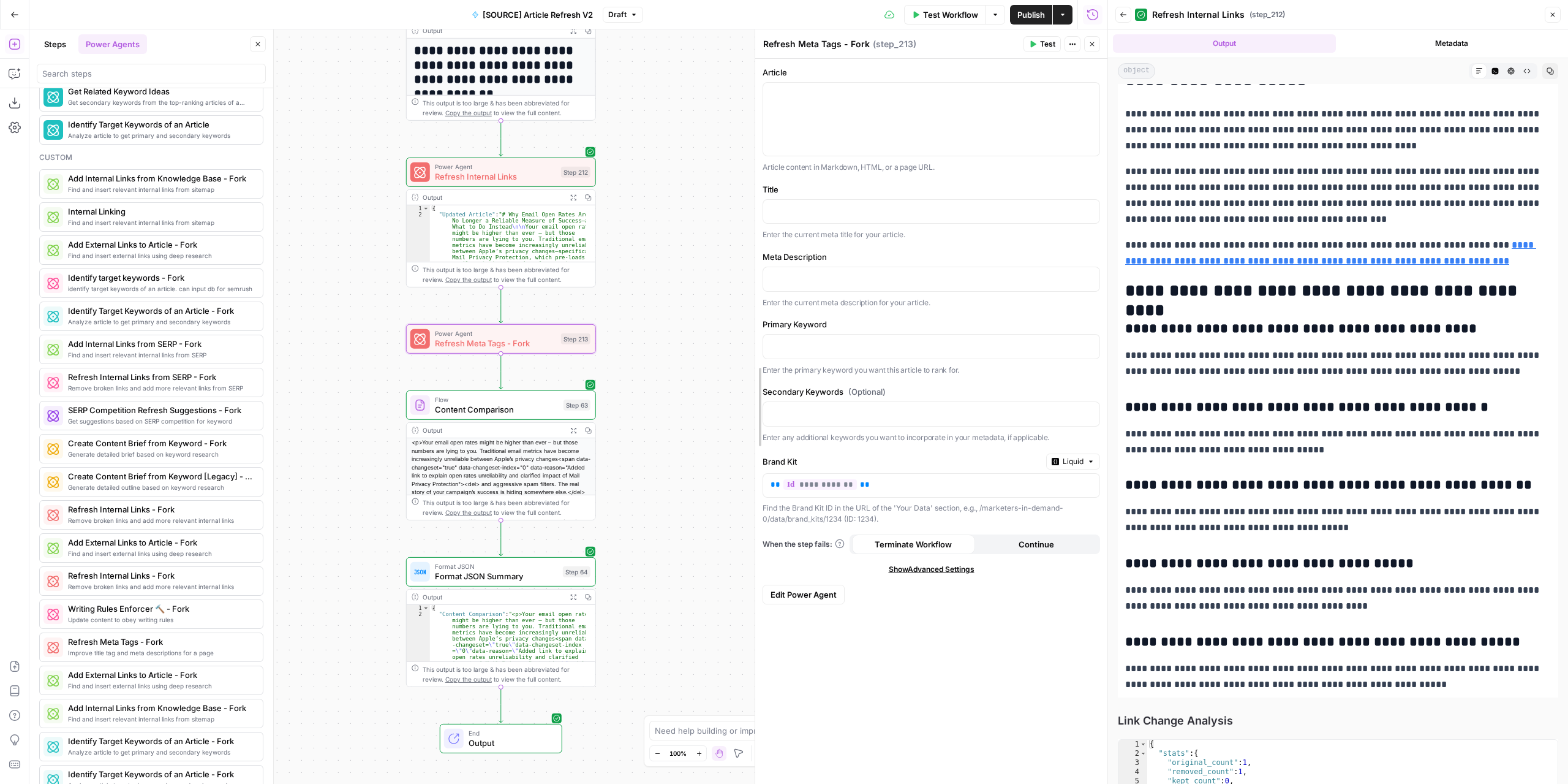
drag, startPoint x: 617, startPoint y: 201, endPoint x: 754, endPoint y: 203, distance: 137.0
click at [578, 311] on span "Test" at bounding box center [578, 316] width 15 height 11
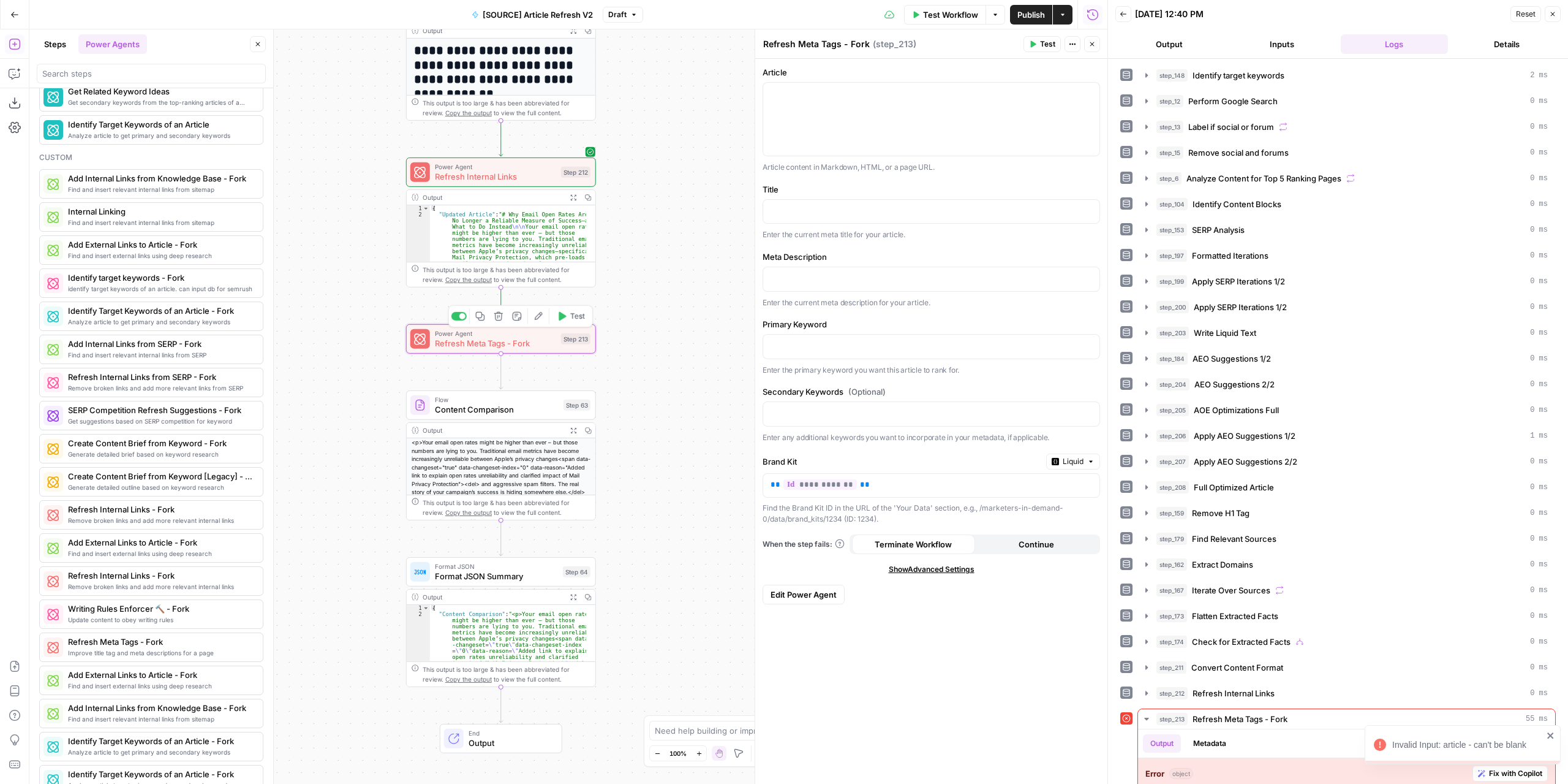
click at [523, 342] on span "Refresh Meta Tags - Fork" at bounding box center [495, 342] width 121 height 12
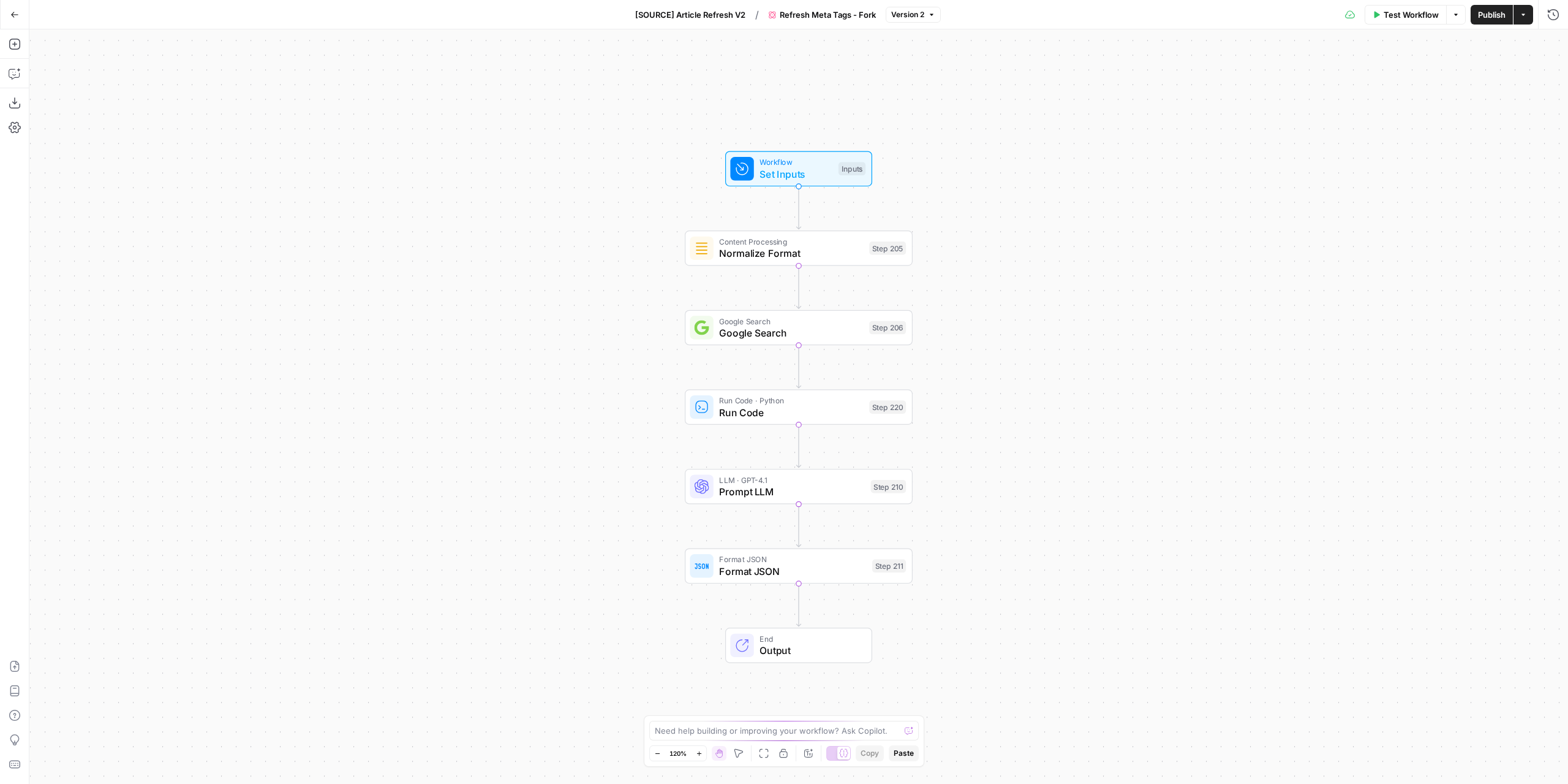
click at [12, 15] on icon "button" at bounding box center [14, 14] width 8 height 8
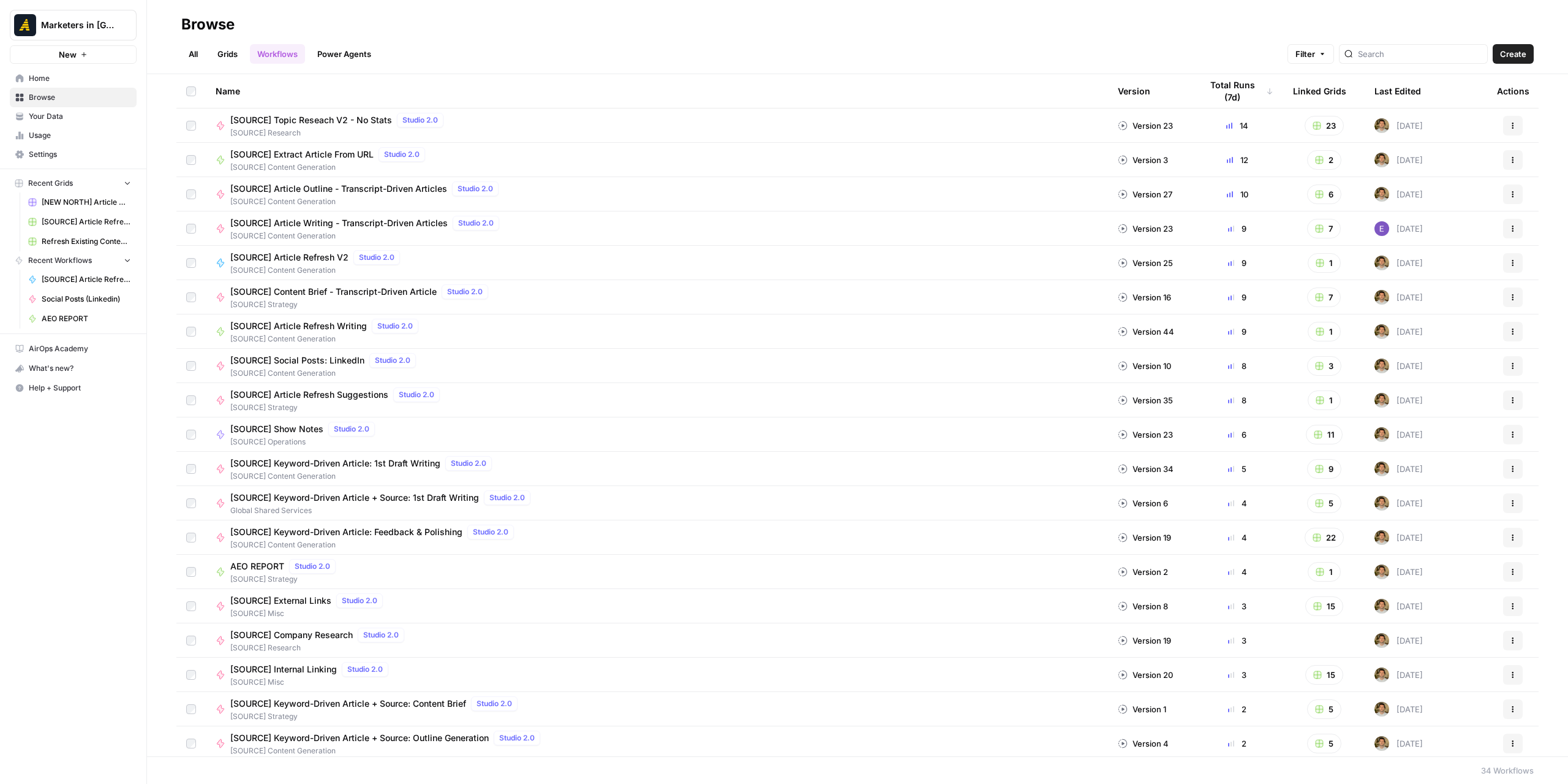
click at [199, 52] on link "All" at bounding box center [193, 54] width 24 height 20
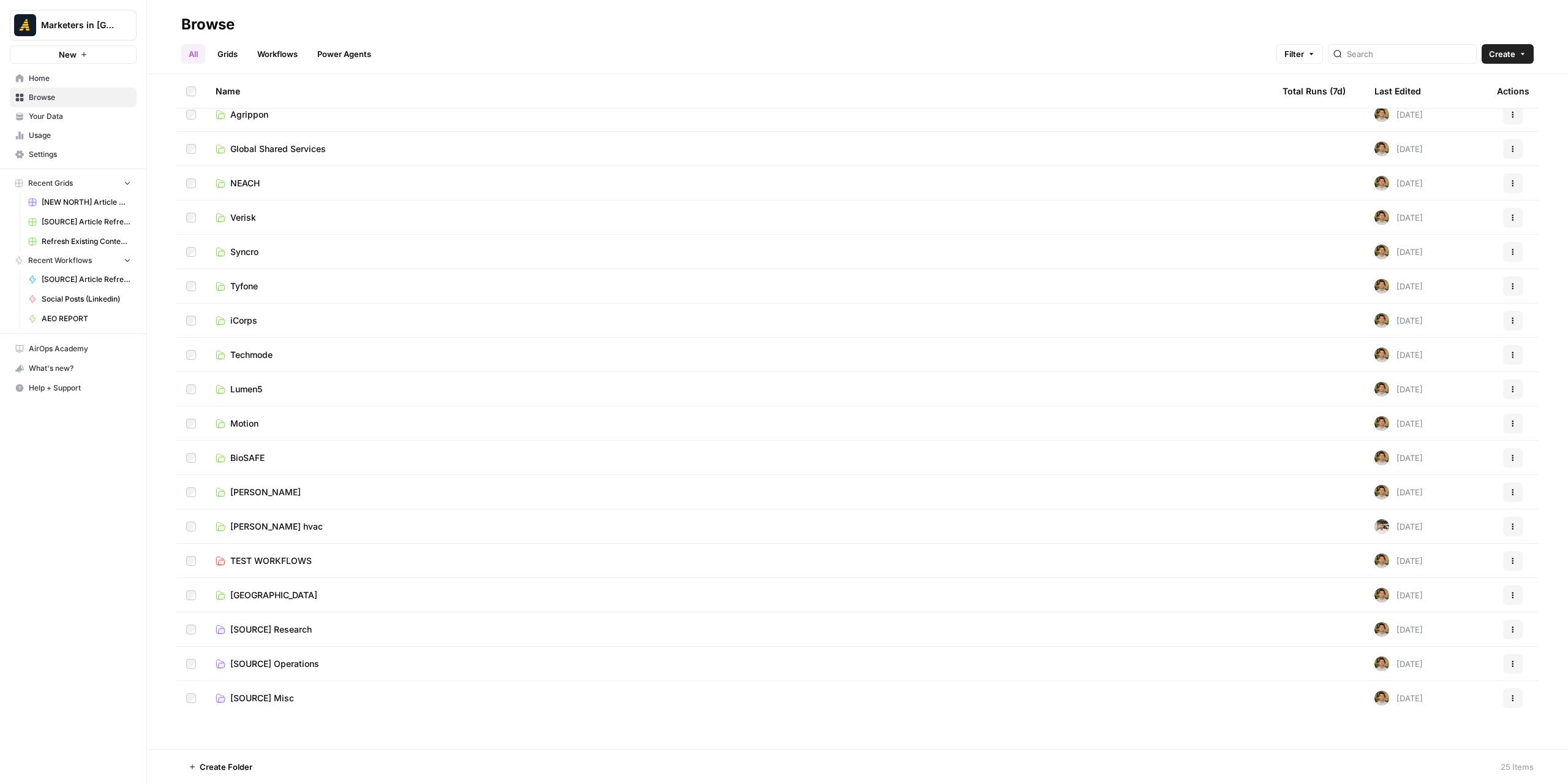
scroll to position [217, 0]
click at [304, 738] on td "[SOURCE] Content Generation" at bounding box center [739, 732] width 1067 height 35
click at [306, 730] on span "[SOURCE] Content Generation" at bounding box center [291, 731] width 122 height 12
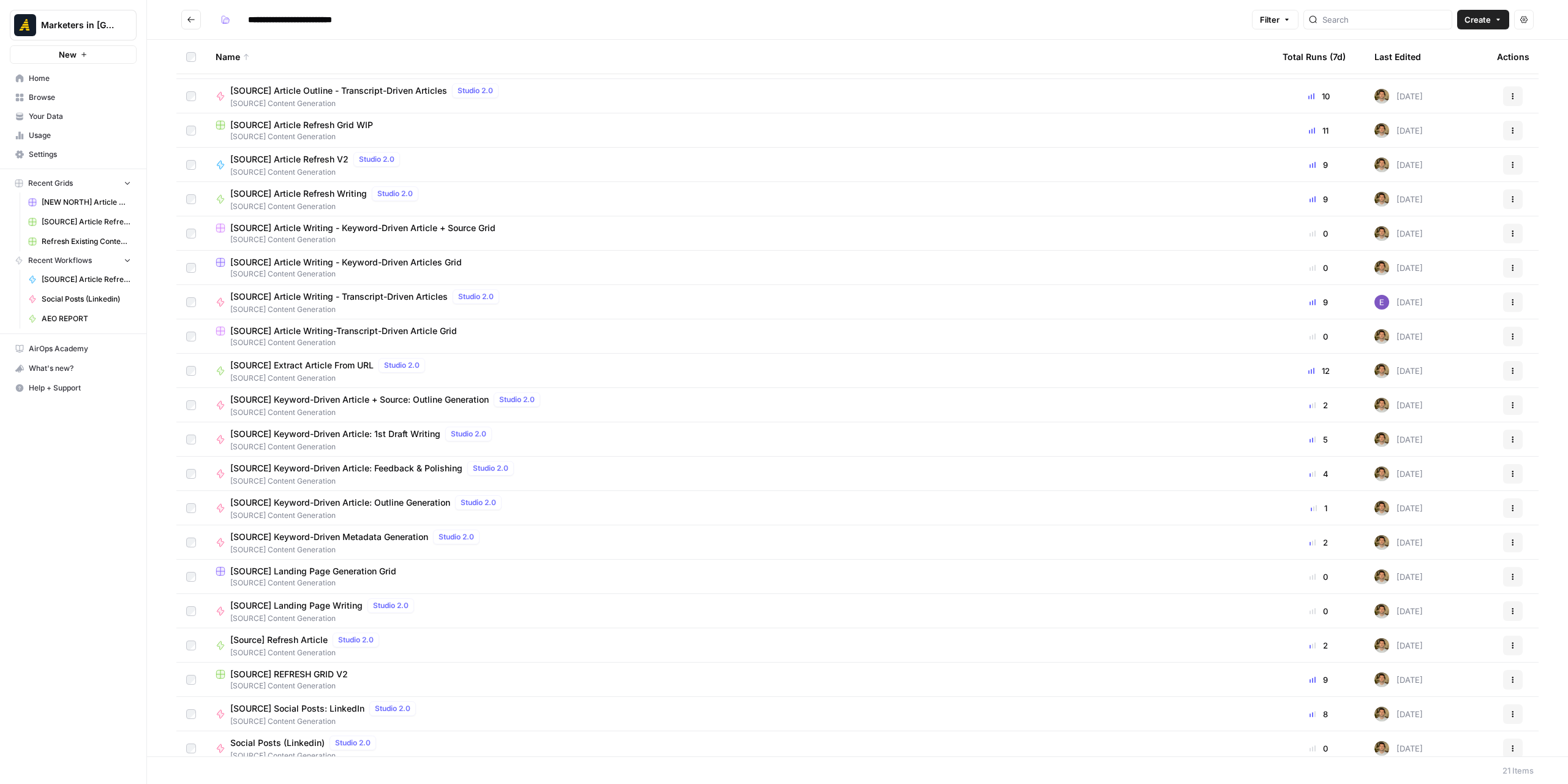
scroll to position [38, 0]
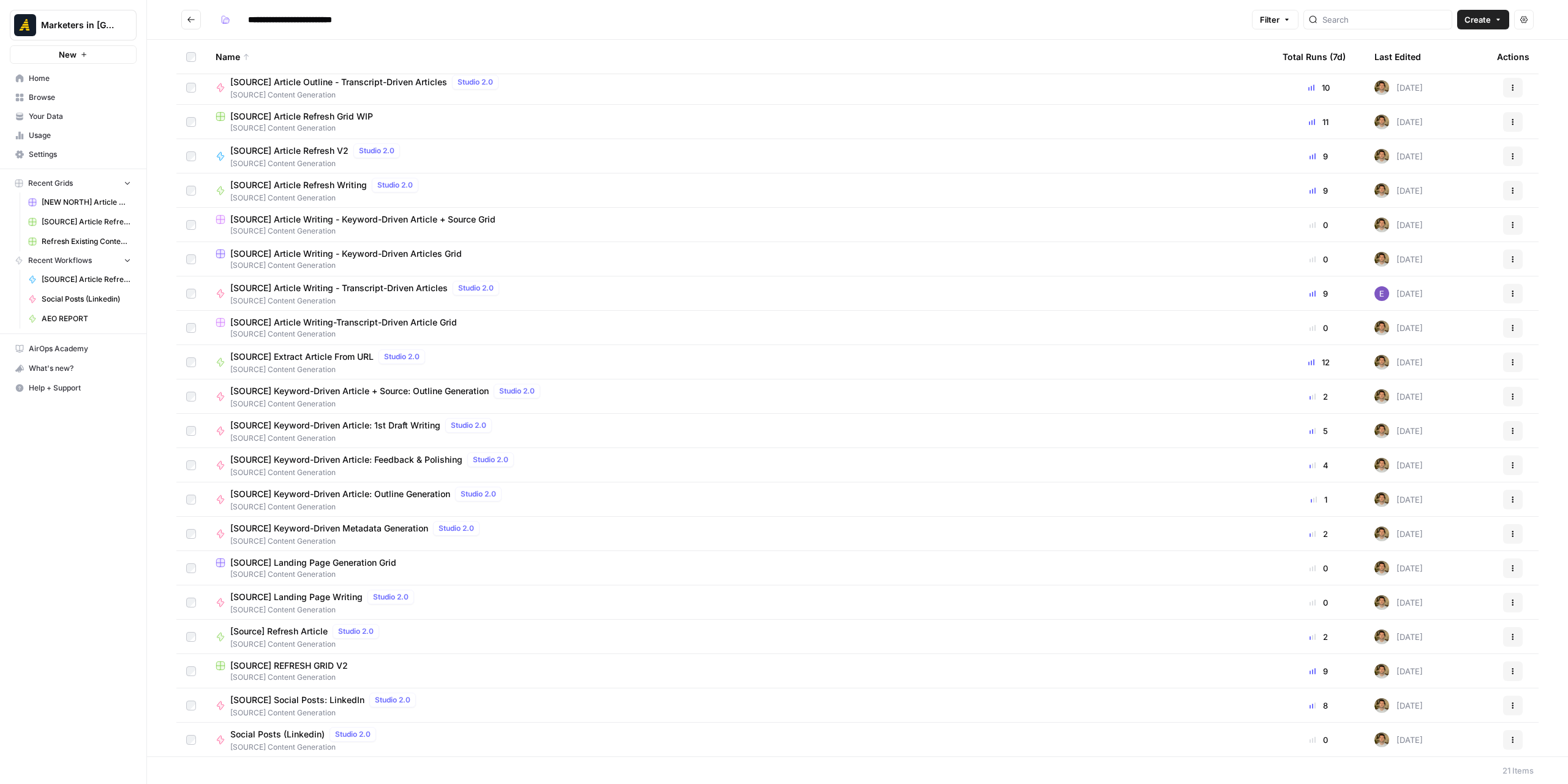
click at [346, 670] on span "[SOURCE] REFRESH GRID V2" at bounding box center [288, 665] width 117 height 12
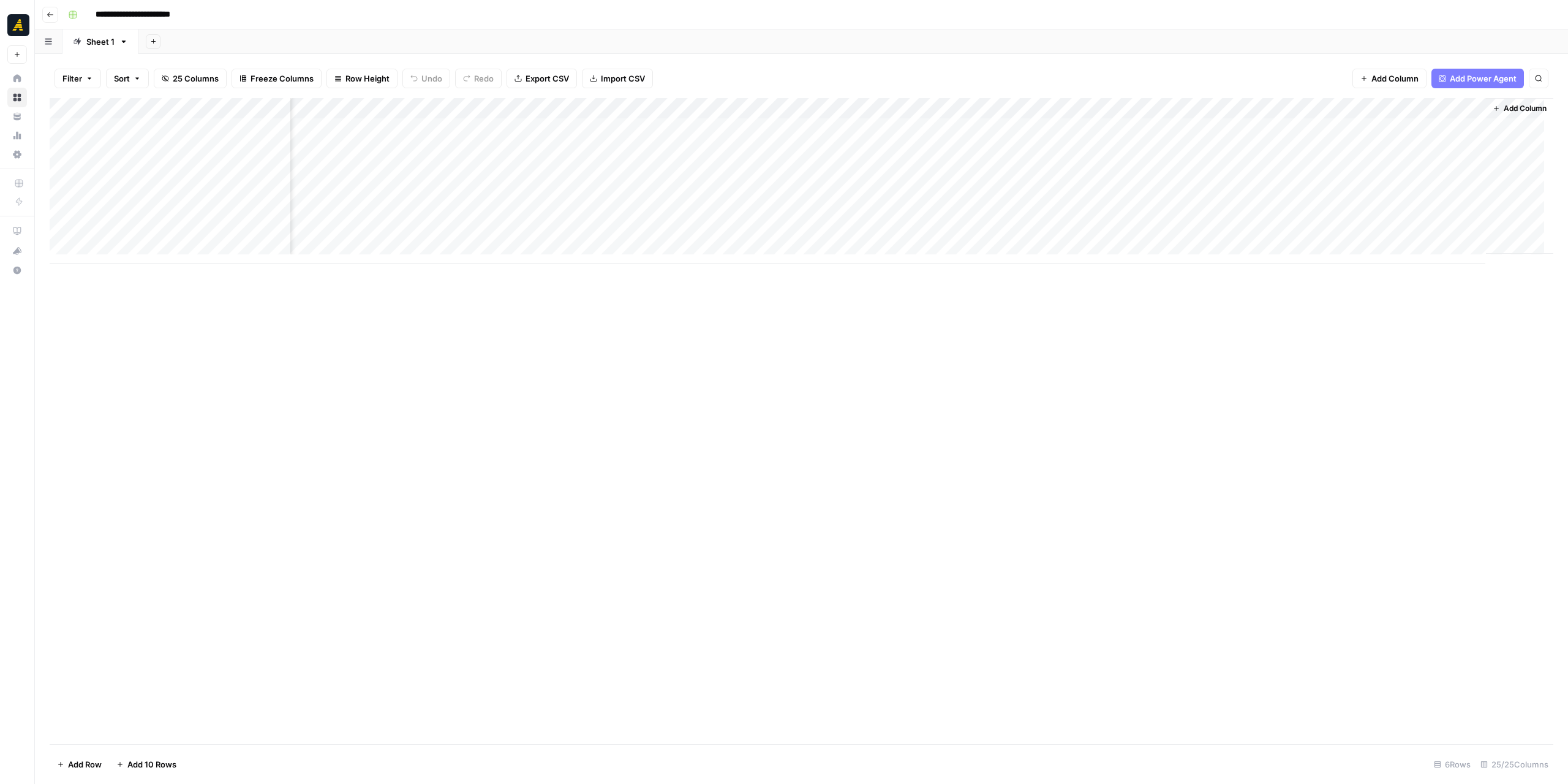
scroll to position [0, 1361]
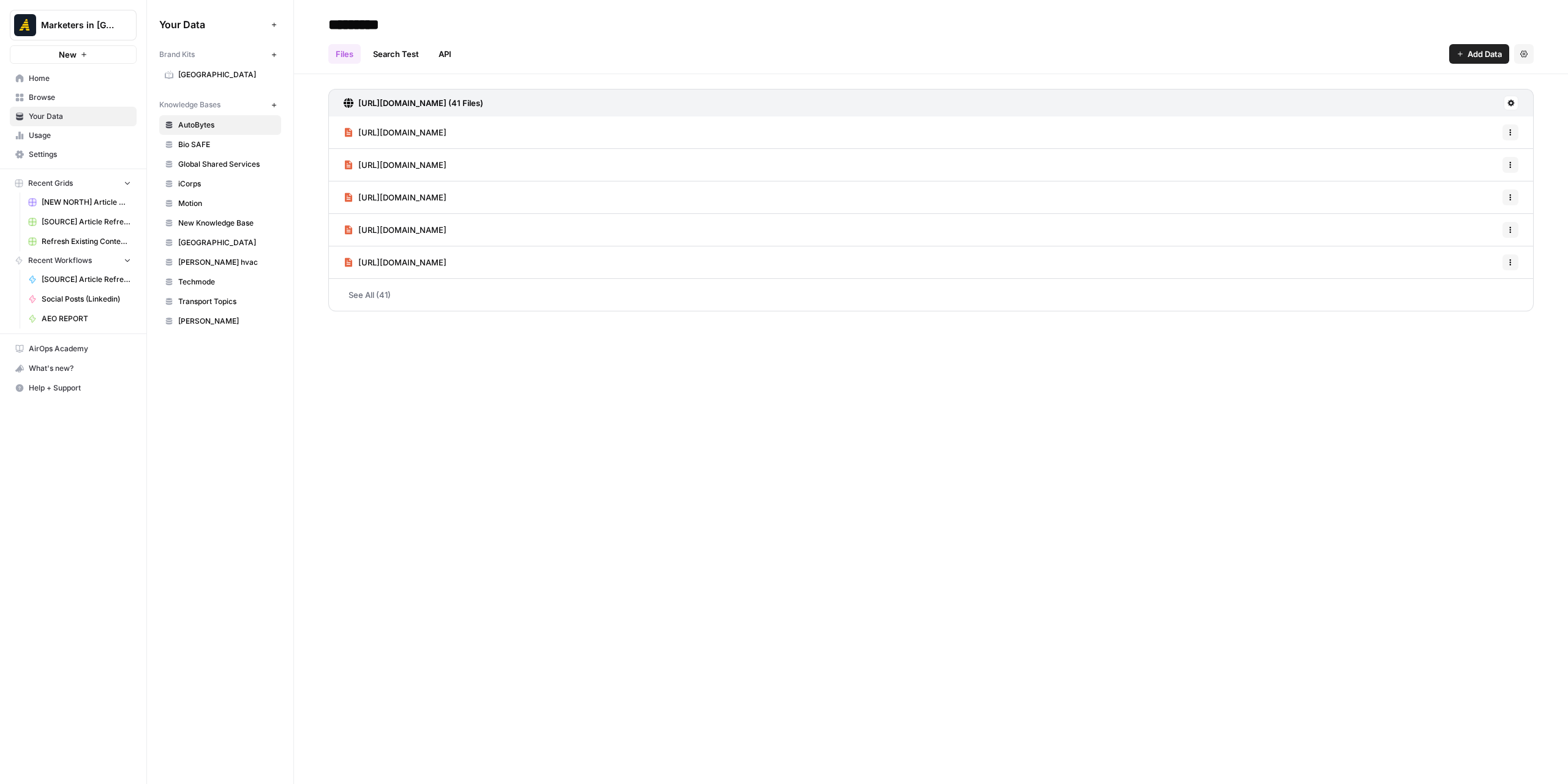
click at [46, 77] on span "Home" at bounding box center [80, 78] width 102 height 11
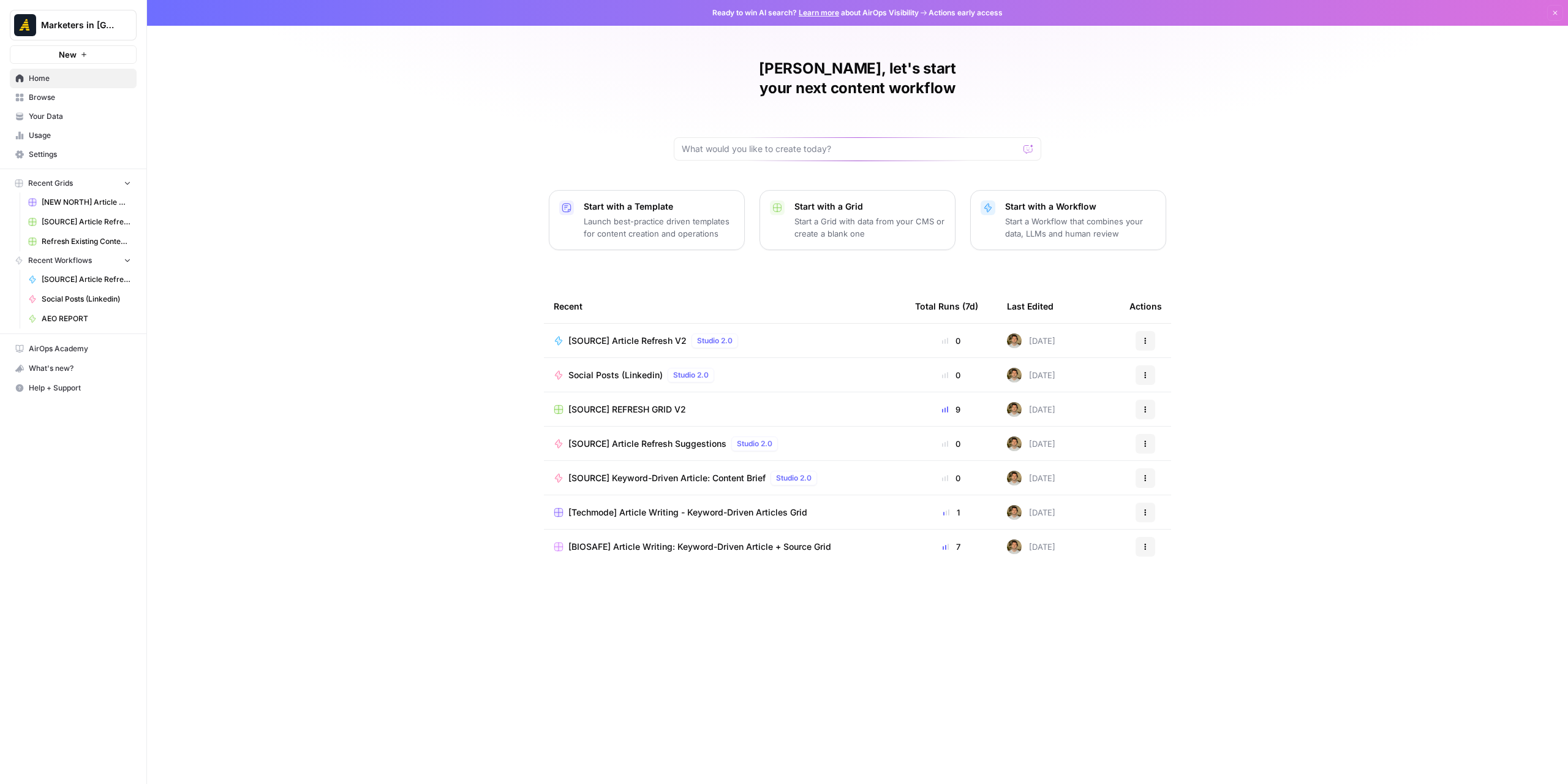
click at [72, 95] on span "Browse" at bounding box center [80, 97] width 102 height 11
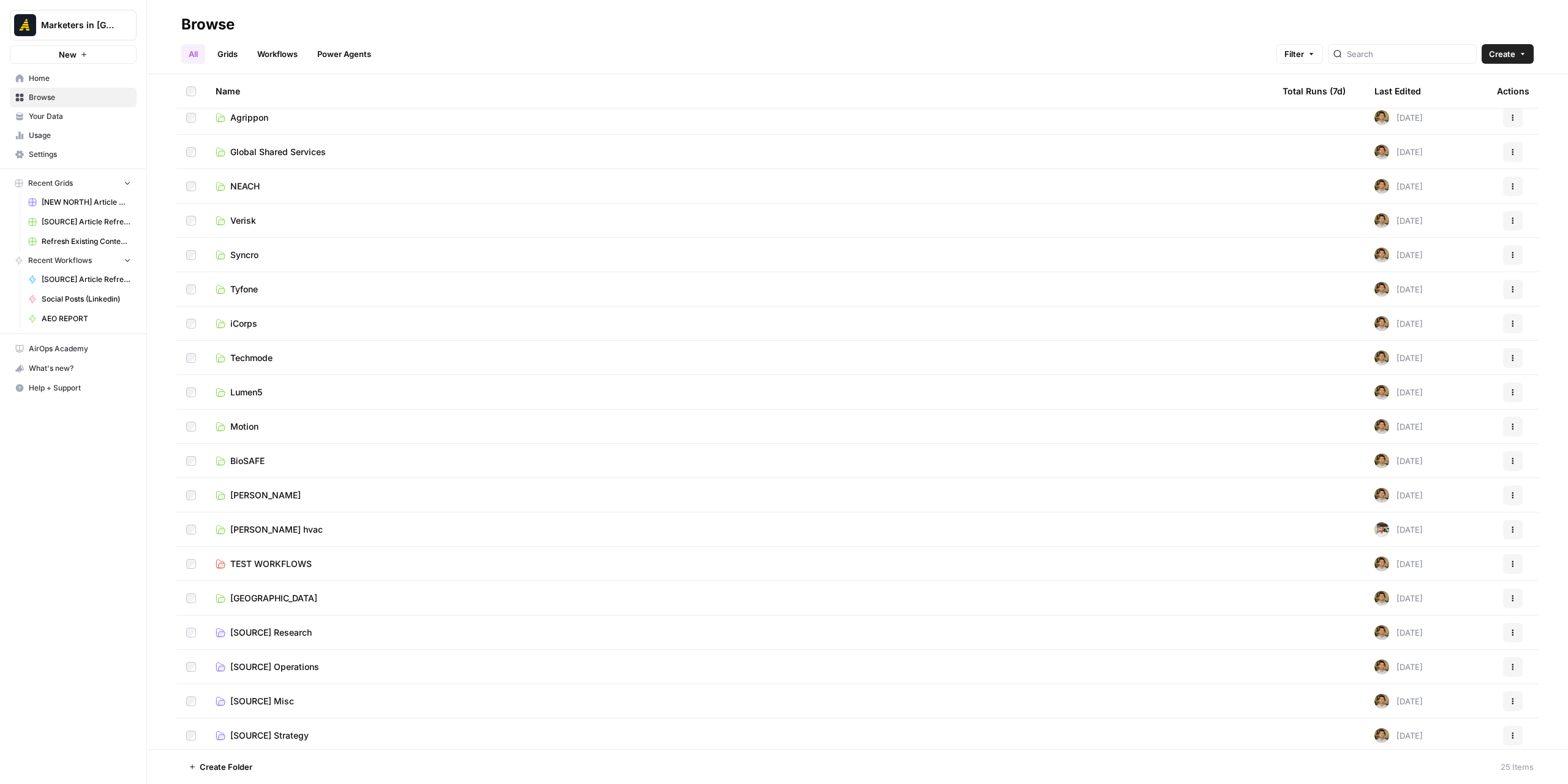
scroll to position [217, 0]
click at [315, 572] on td "[GEOGRAPHIC_DATA]" at bounding box center [739, 560] width 1067 height 34
click at [284, 559] on link "[GEOGRAPHIC_DATA]" at bounding box center [739, 560] width 1047 height 12
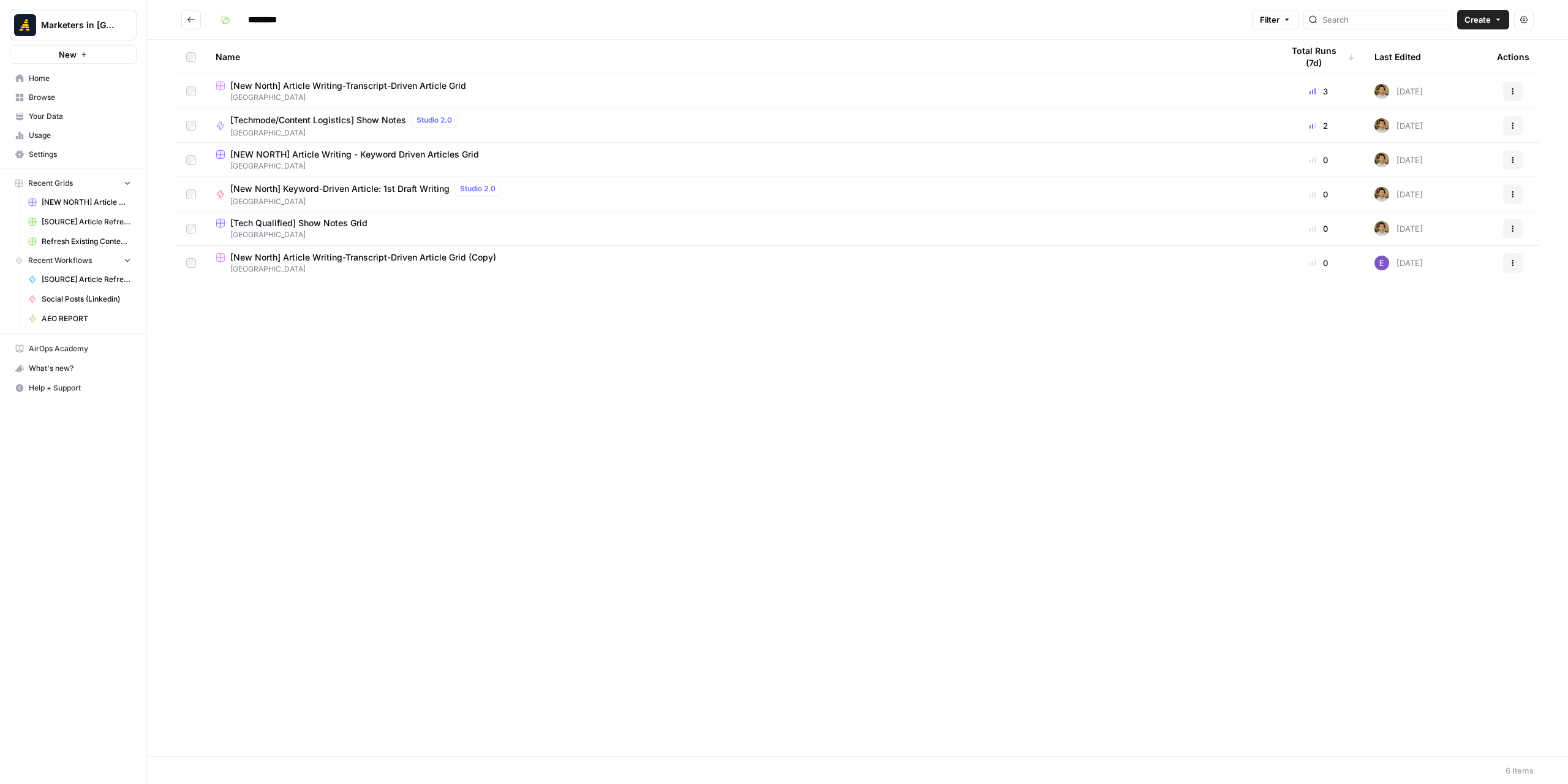
click at [188, 17] on icon "Go back" at bounding box center [190, 19] width 8 height 8
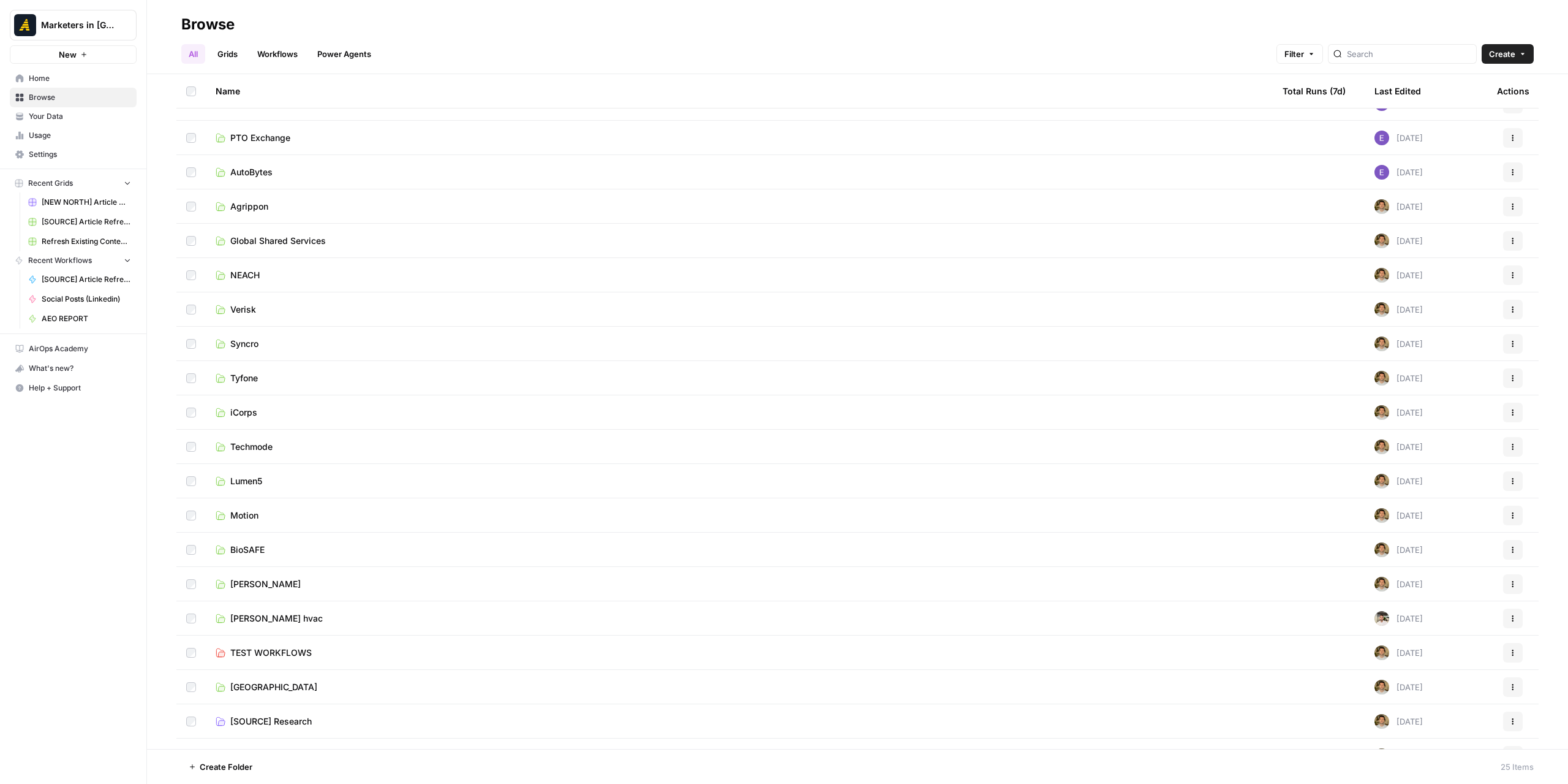
scroll to position [217, 0]
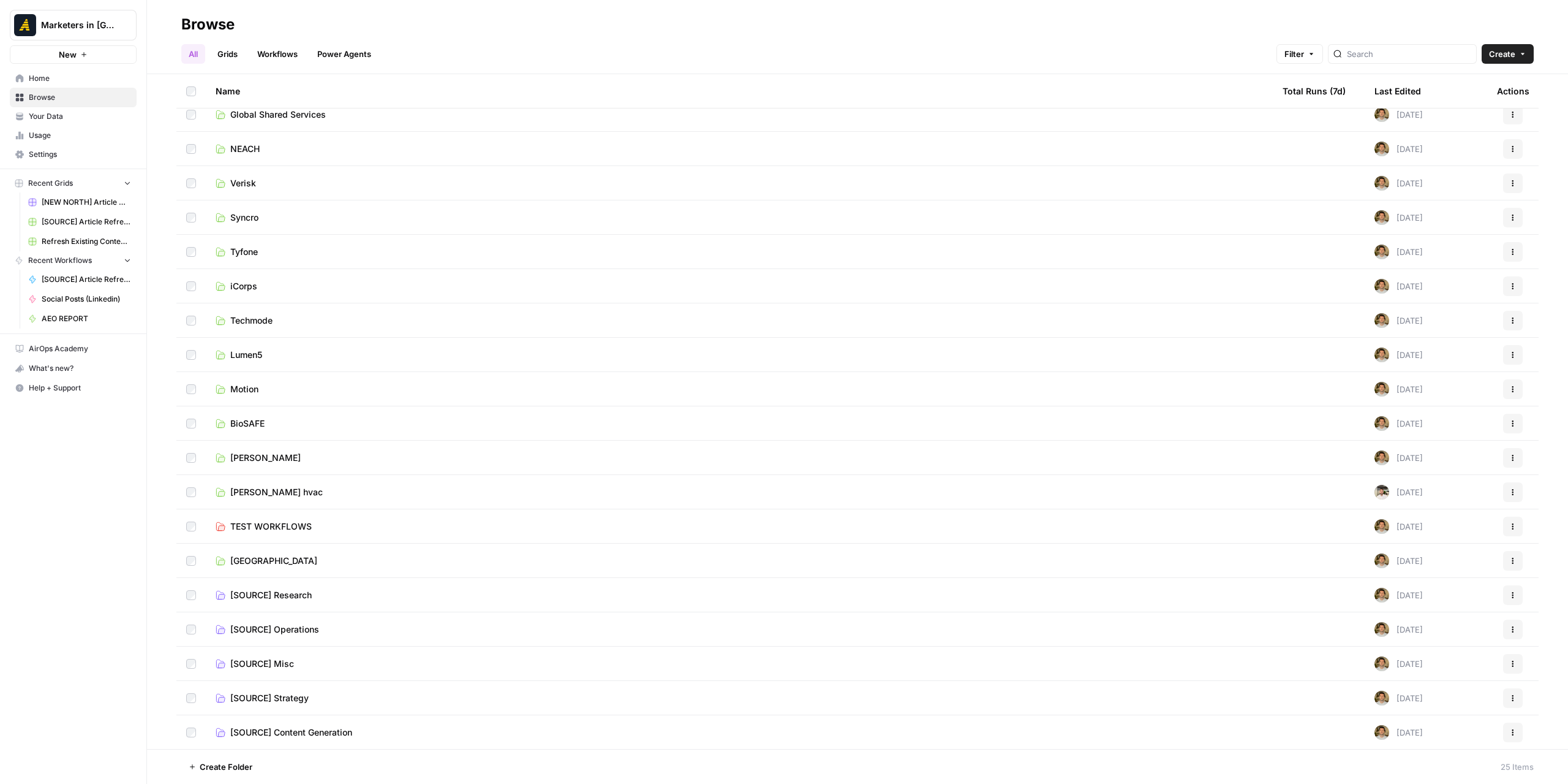
click at [277, 736] on span "[SOURCE] Content Generation" at bounding box center [291, 731] width 122 height 12
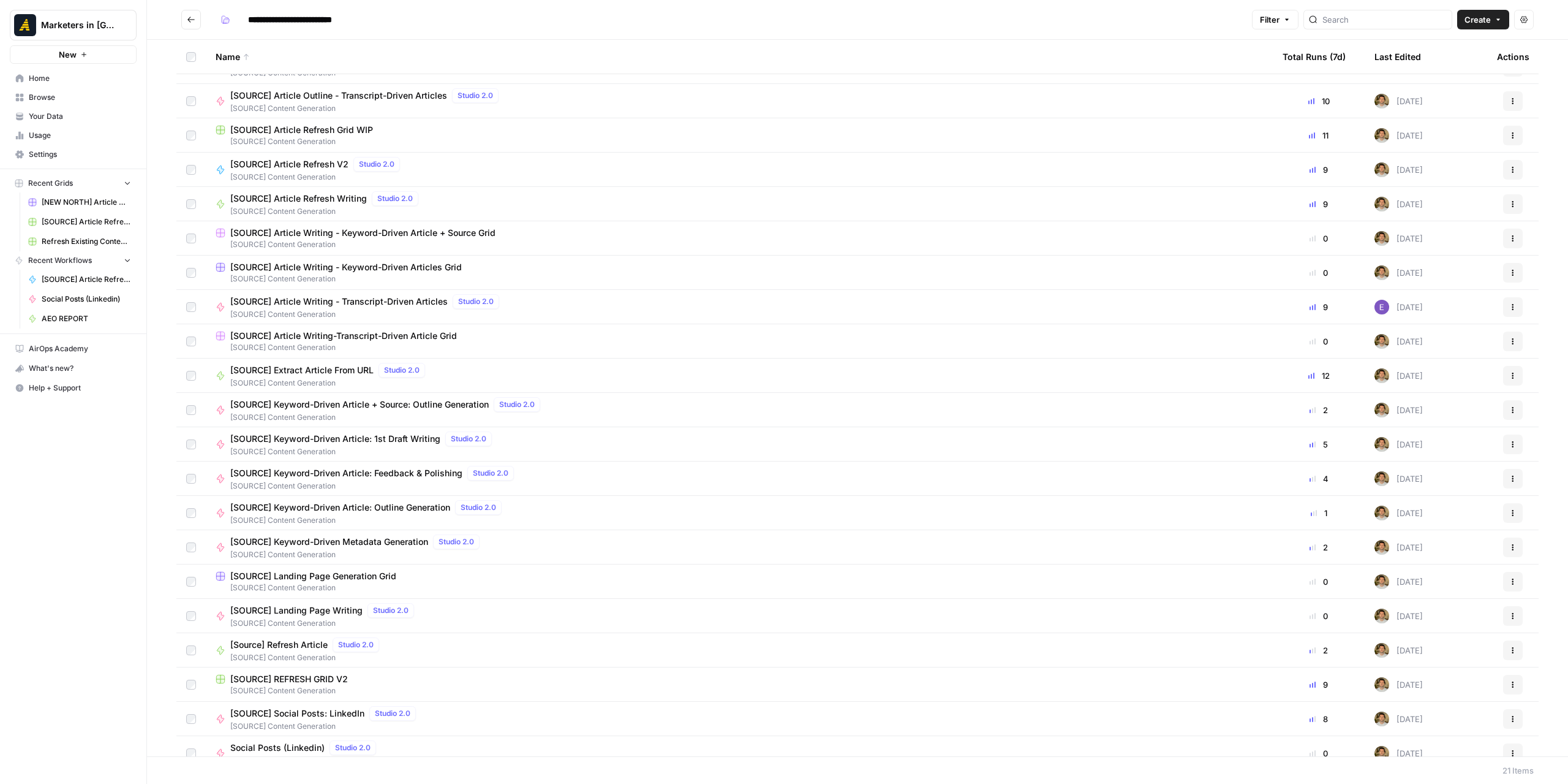
scroll to position [38, 0]
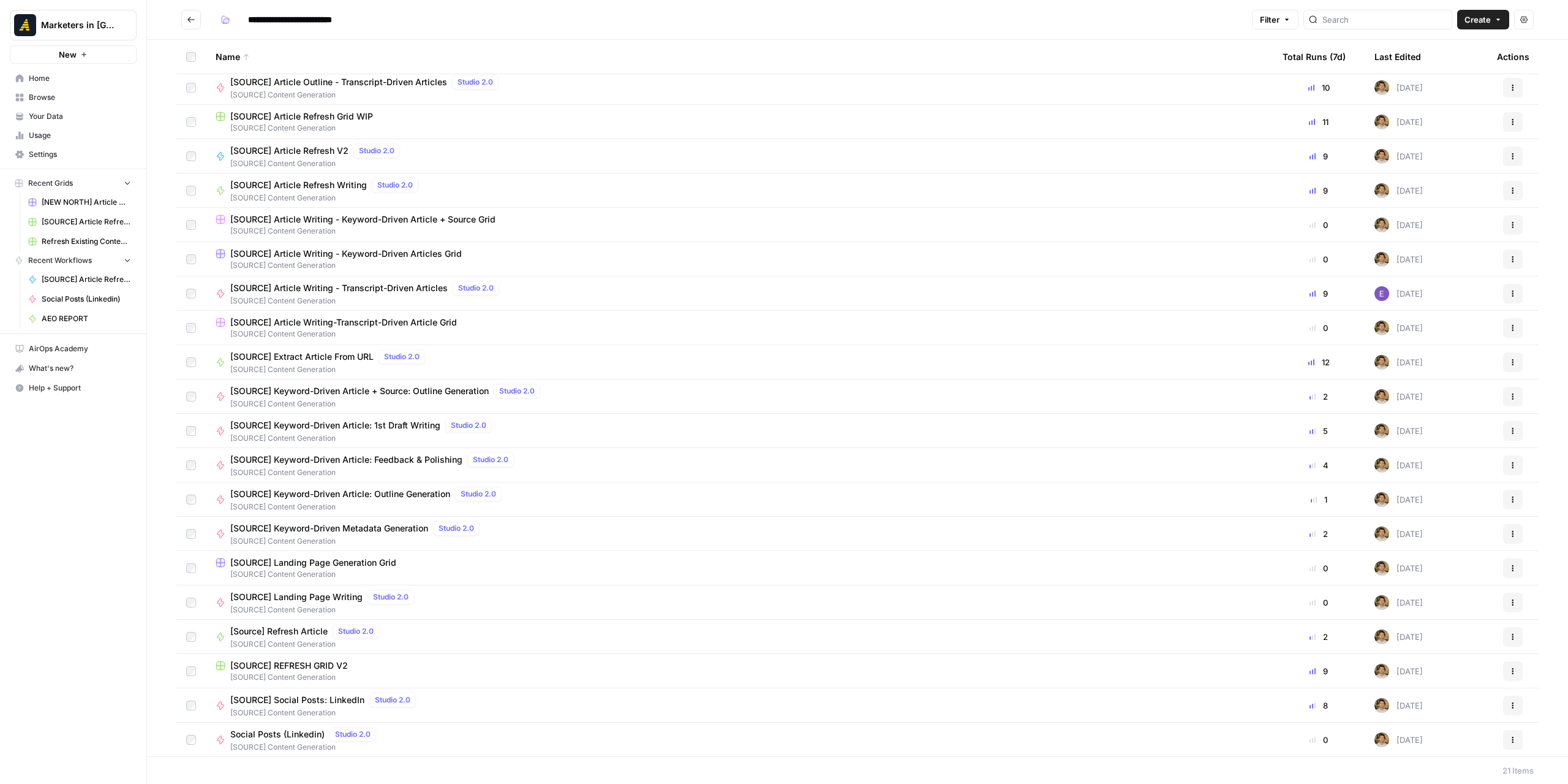
click at [316, 655] on td "[SOURCE] REFRESH GRID V2 [SOURCE] Content Generation" at bounding box center [739, 670] width 1067 height 34
click at [314, 660] on span "[SOURCE] REFRESH GRID V2" at bounding box center [288, 665] width 117 height 12
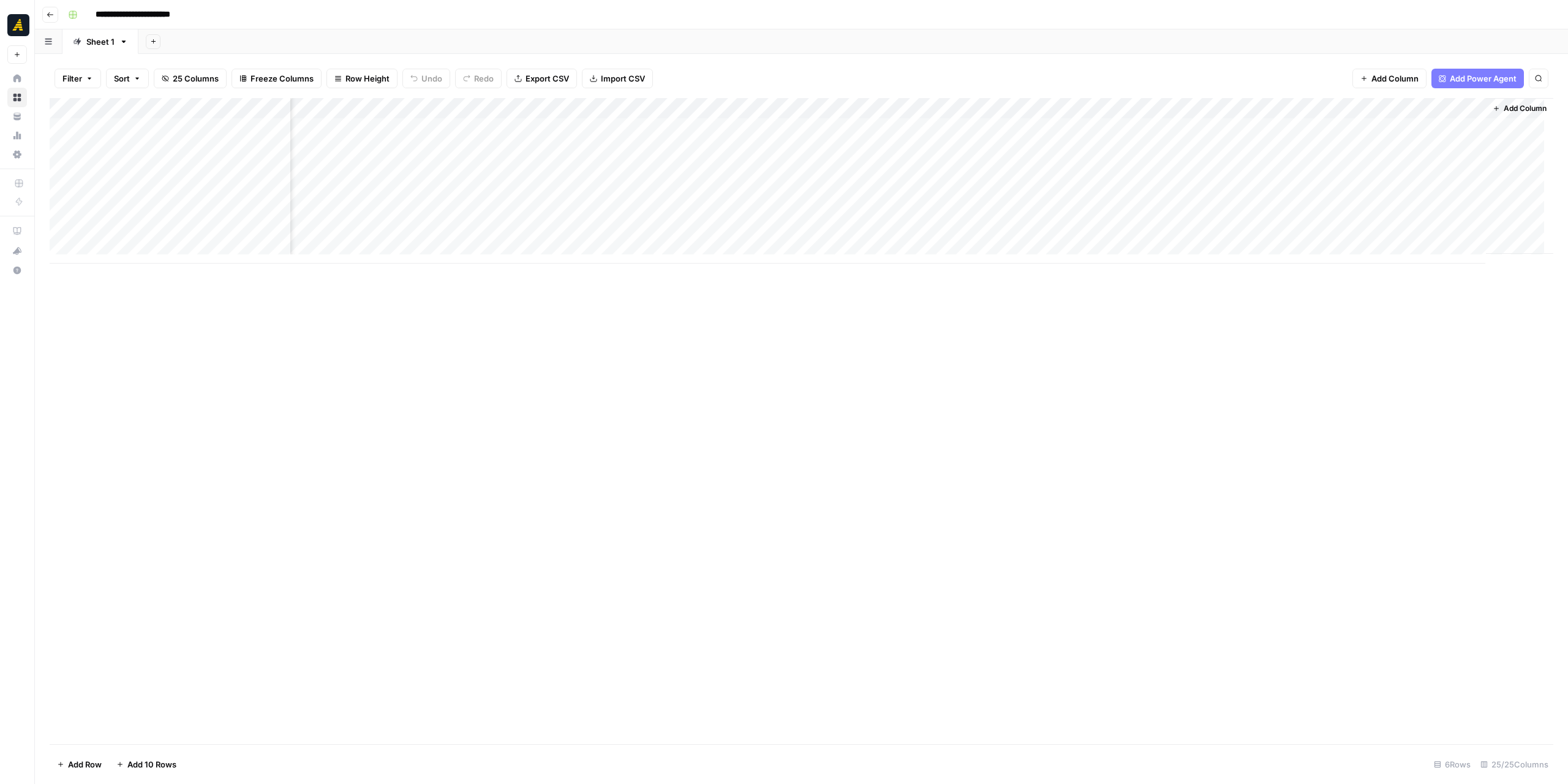
scroll to position [0, 1322]
drag, startPoint x: 1209, startPoint y: 112, endPoint x: 1225, endPoint y: 116, distance: 16.5
click at [1225, 116] on div "Add Column" at bounding box center [802, 181] width 1503 height 166
click at [1297, 76] on div "Filter Sort 25 Columns Freeze Columns Row Height Undo Redo Export CSV Import CS…" at bounding box center [802, 78] width 1503 height 39
drag, startPoint x: 1364, startPoint y: 109, endPoint x: 1403, endPoint y: 111, distance: 39.1
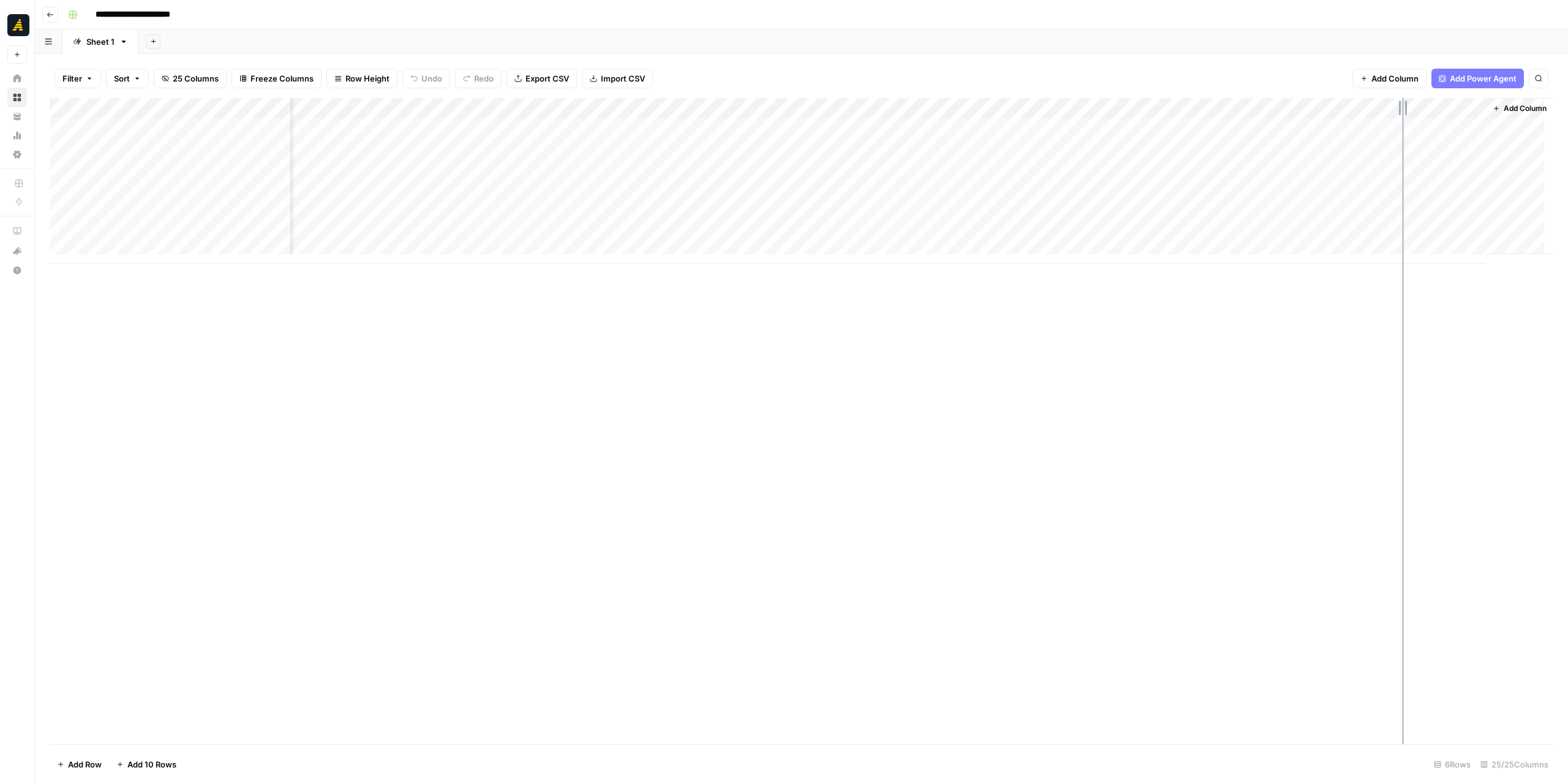
click at [1403, 111] on div "Add Column" at bounding box center [802, 181] width 1503 height 166
click at [973, 108] on div "Add Column" at bounding box center [802, 181] width 1503 height 166
type input "[SOURCE] Article Refresh V2"
click at [959, 224] on span "Edit Workflow" at bounding box center [944, 228] width 107 height 12
drag, startPoint x: 925, startPoint y: 105, endPoint x: 895, endPoint y: 100, distance: 30.4
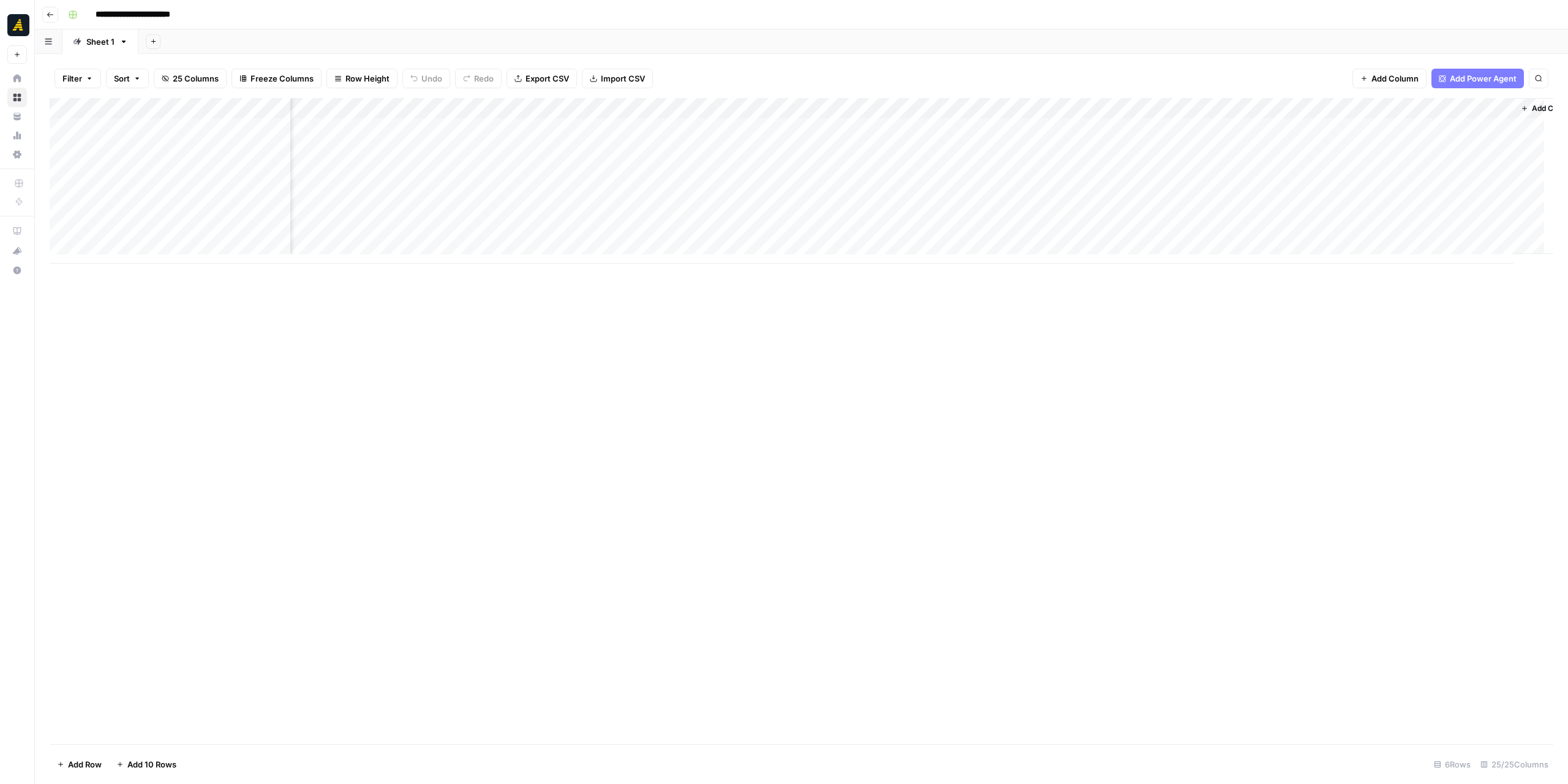
click at [895, 100] on div "Add Column" at bounding box center [802, 181] width 1503 height 166
click at [923, 229] on span "Edit Workflow" at bounding box center [944, 228] width 107 height 12
drag, startPoint x: 290, startPoint y: 102, endPoint x: 415, endPoint y: 113, distance: 125.5
click at [415, 113] on div "Add Column" at bounding box center [802, 181] width 1503 height 166
drag, startPoint x: 415, startPoint y: 113, endPoint x: 432, endPoint y: 115, distance: 17.1
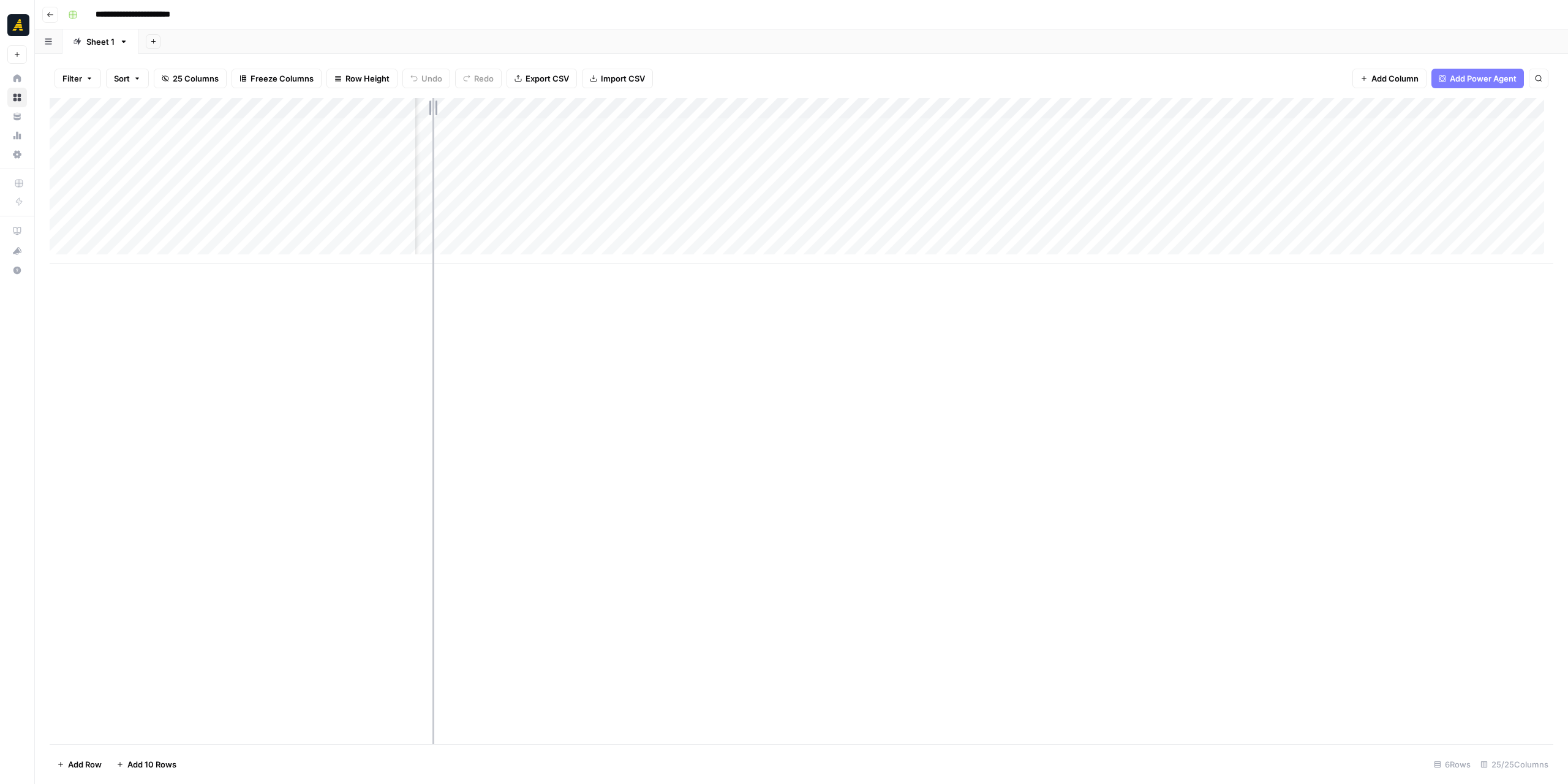
click at [432, 115] on div "Add Column" at bounding box center [802, 181] width 1503 height 166
click at [1100, 168] on div "Add Column" at bounding box center [802, 181] width 1503 height 166
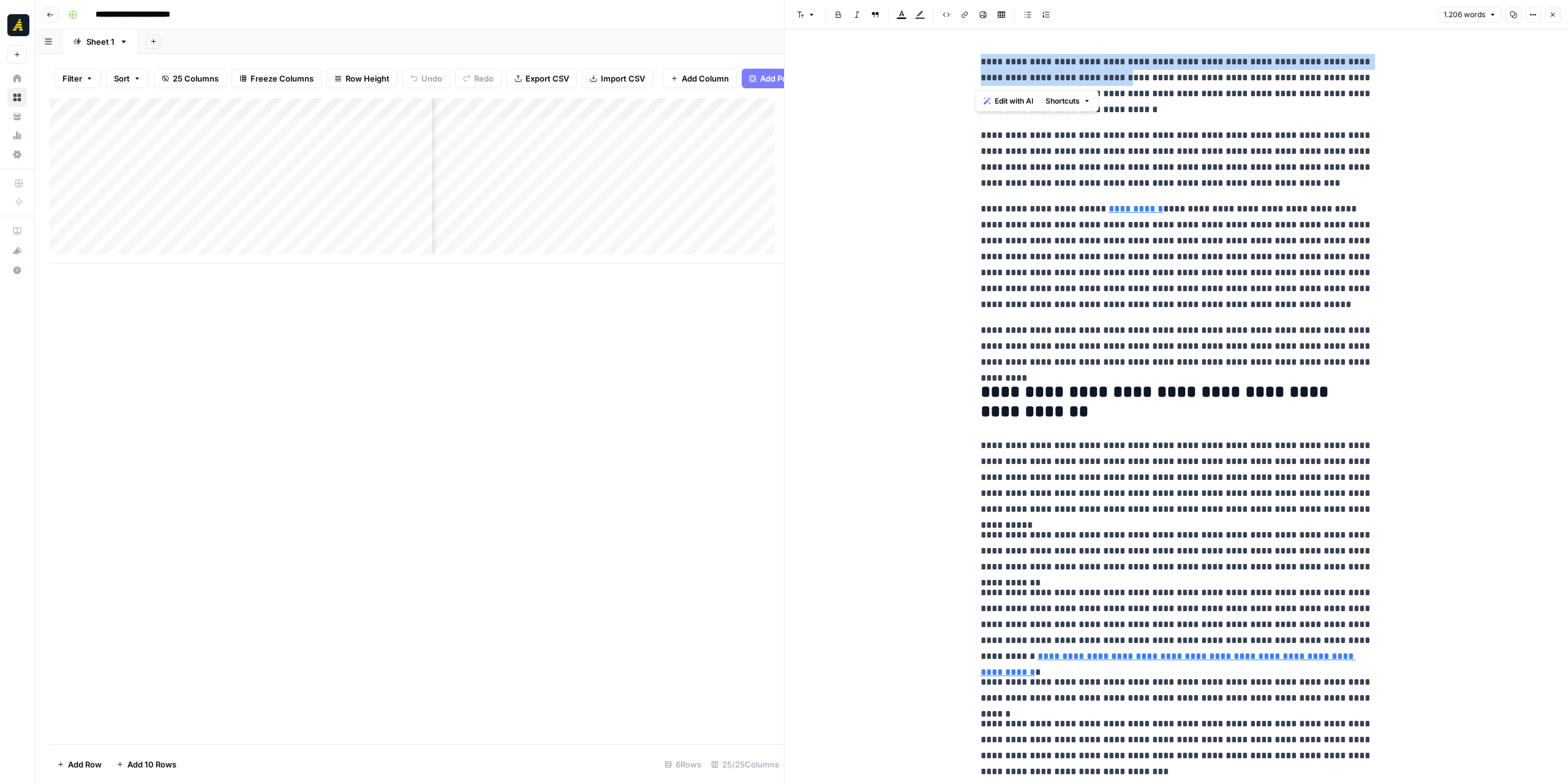
drag, startPoint x: 974, startPoint y: 61, endPoint x: 1081, endPoint y: 82, distance: 109.0
copy p "**********"
click at [1551, 13] on icon "button" at bounding box center [1553, 15] width 5 height 5
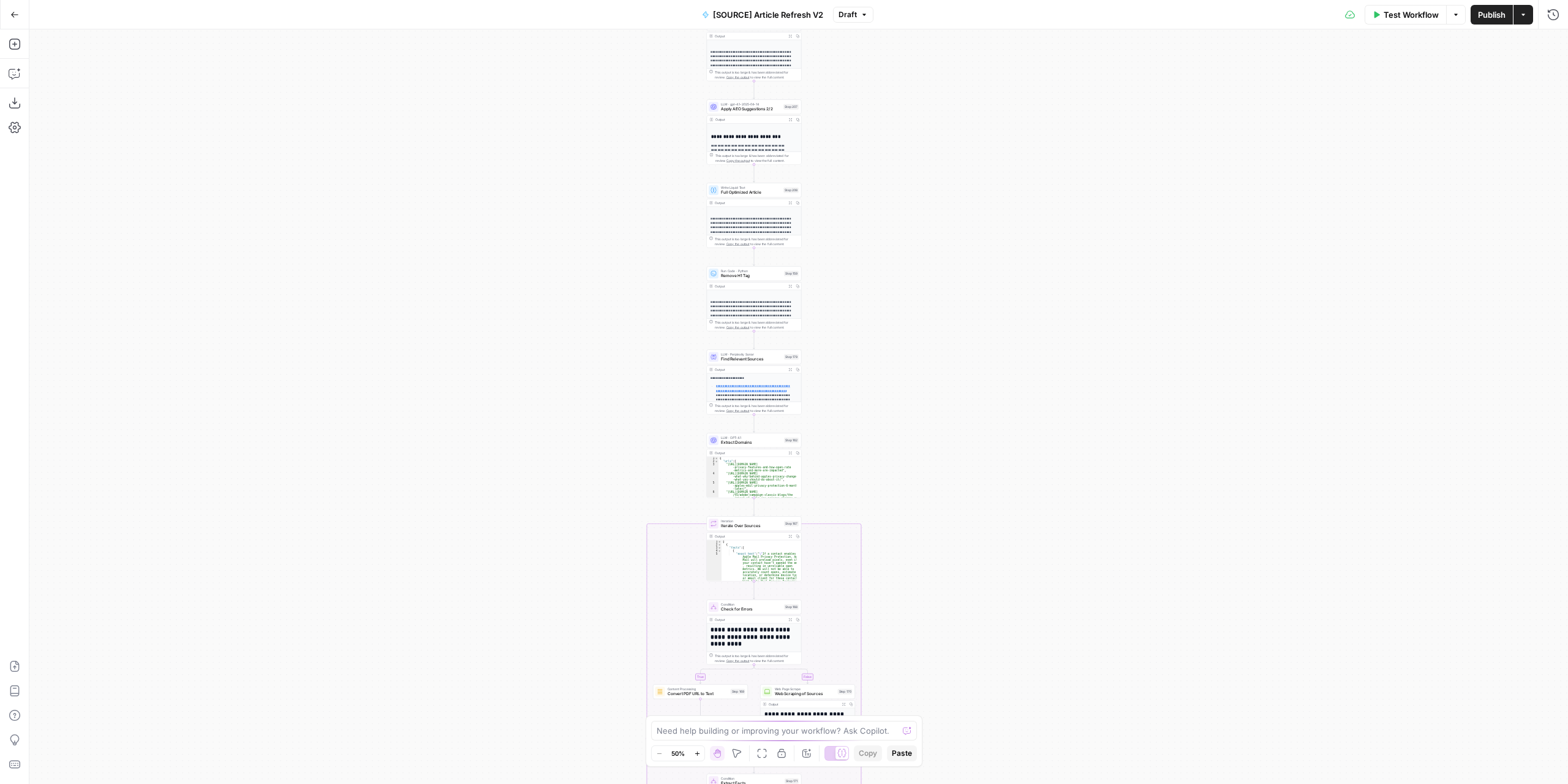
drag, startPoint x: 939, startPoint y: 242, endPoint x: 920, endPoint y: 194, distance: 51.6
click at [922, 197] on div "true false true false true false Workflow Set Inputs Inputs Power Agent Identif…" at bounding box center [798, 406] width 1538 height 754
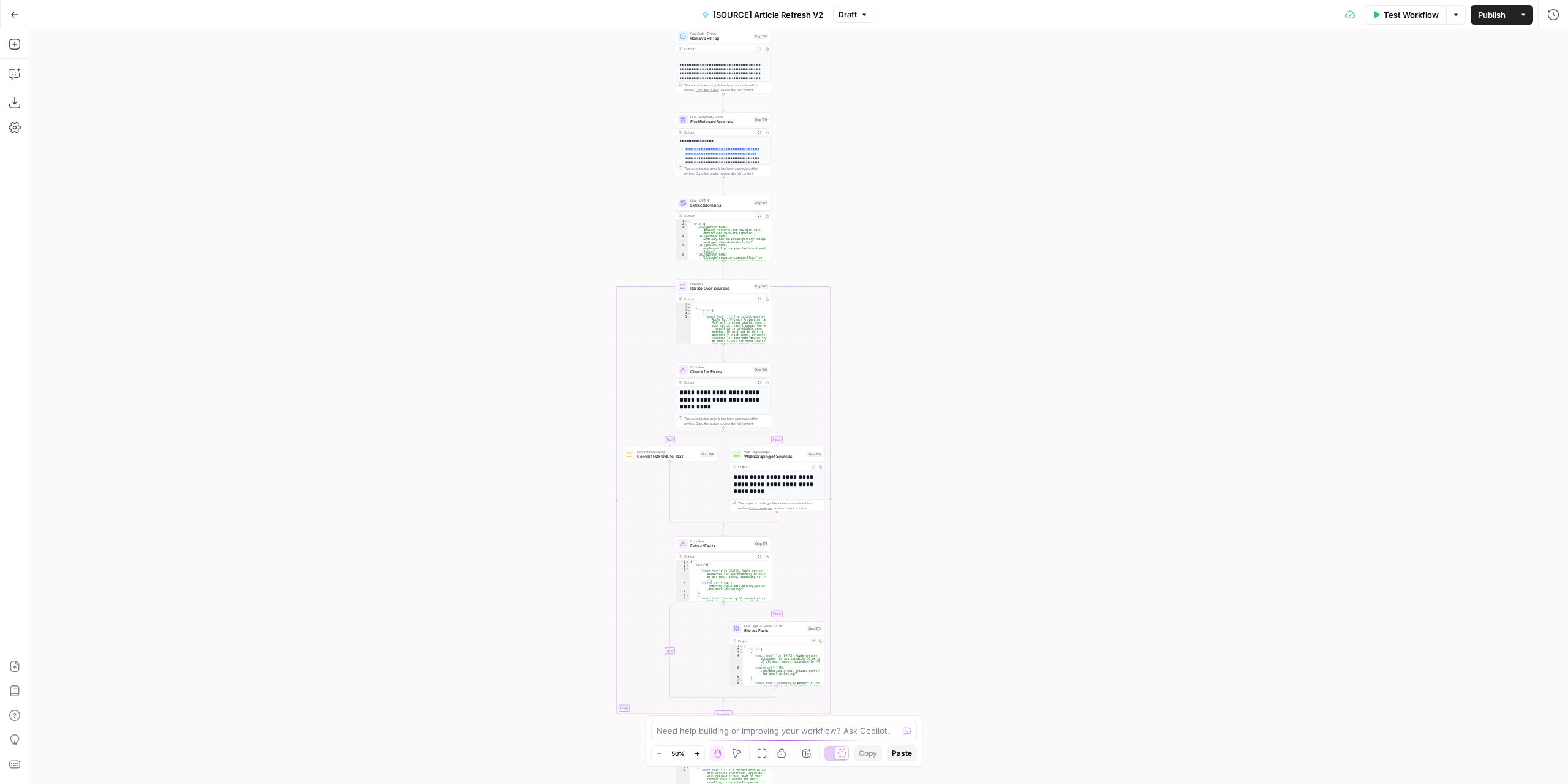
drag, startPoint x: 982, startPoint y: 423, endPoint x: 960, endPoint y: 247, distance: 177.4
click at [966, 250] on div "true false true false true false Workflow Set Inputs Inputs Power Agent Identif…" at bounding box center [798, 406] width 1538 height 754
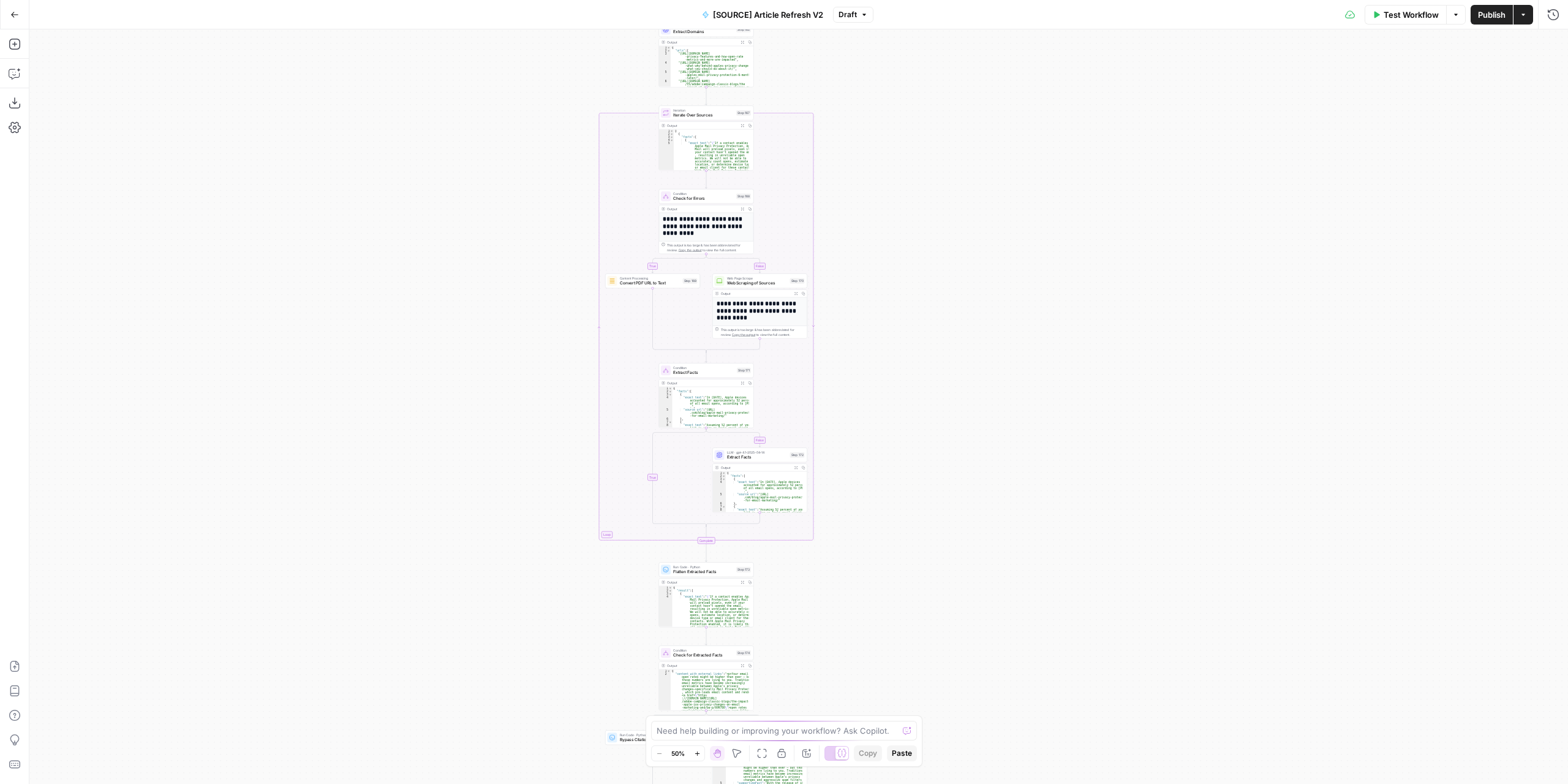
drag, startPoint x: 934, startPoint y: 508, endPoint x: 901, endPoint y: 242, distance: 268.0
click at [902, 242] on div "true false true false true false Workflow Set Inputs Inputs Power Agent Identif…" at bounding box center [798, 406] width 1538 height 754
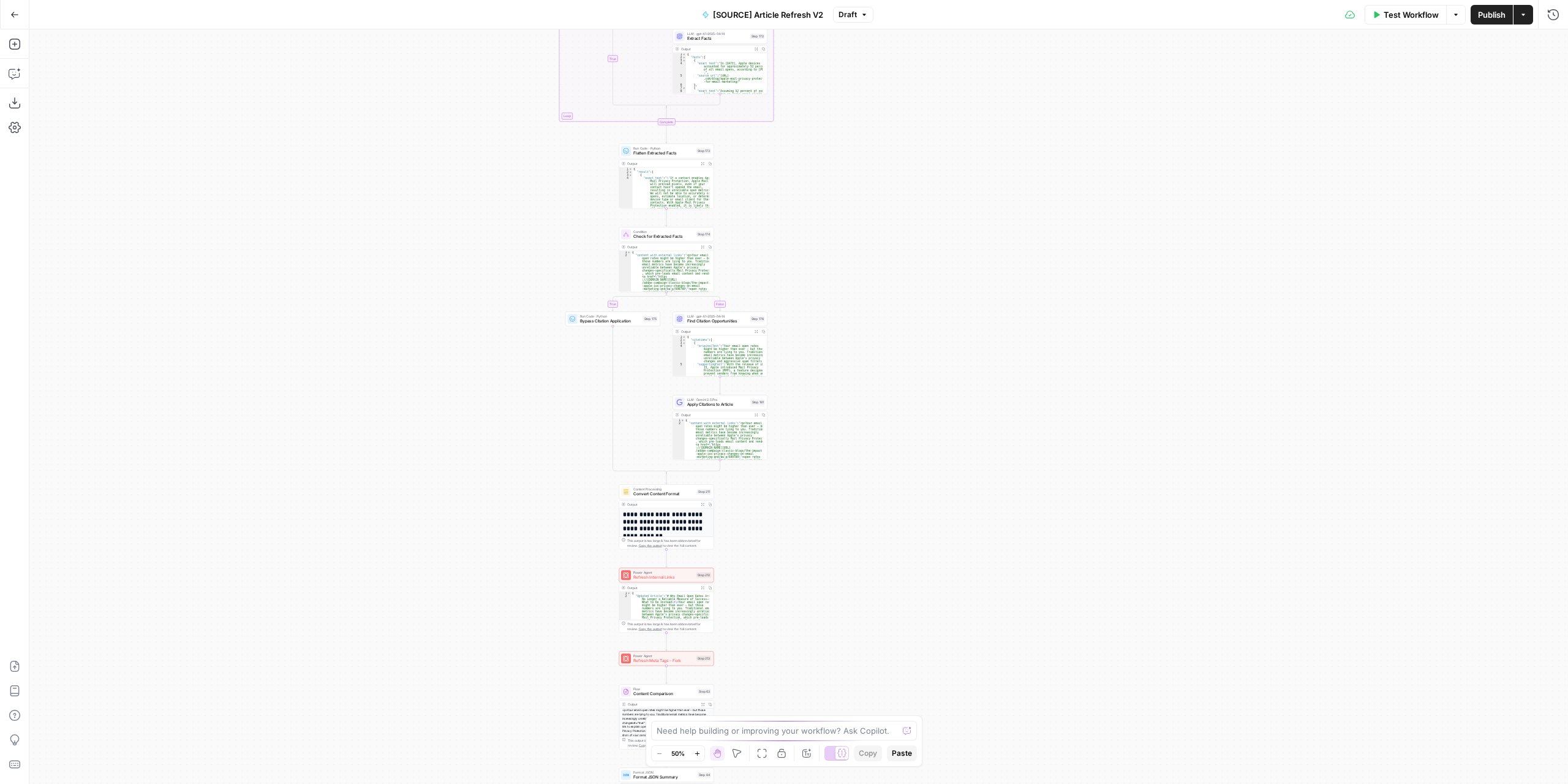
drag, startPoint x: 890, startPoint y: 585, endPoint x: 875, endPoint y: 252, distance: 333.3
click at [875, 257] on div "true false true false true false Workflow Set Inputs Inputs Power Agent Identif…" at bounding box center [798, 406] width 1538 height 754
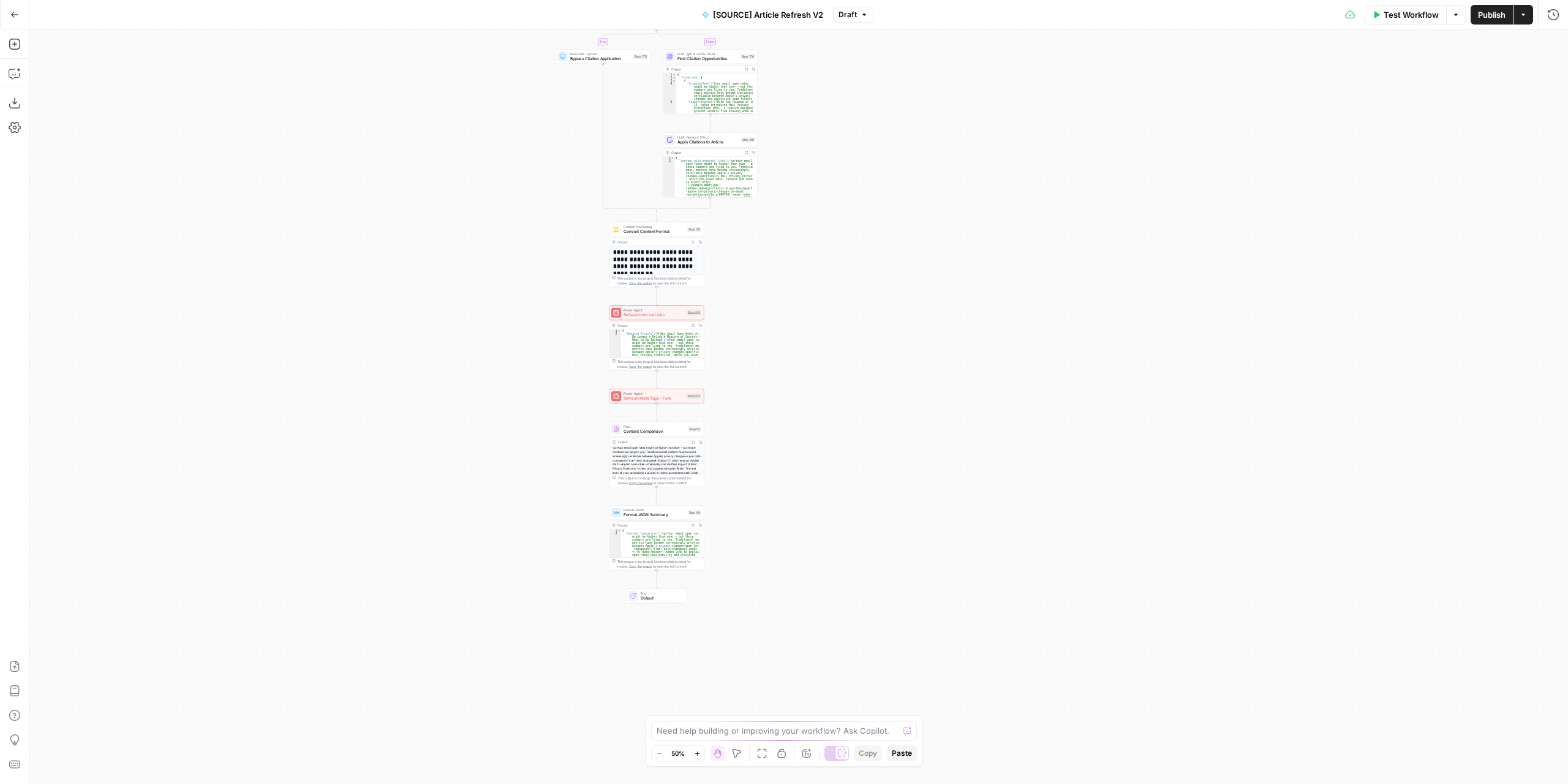
click at [748, 417] on div "true false true false true false Workflow Set Inputs Inputs Power Agent Identif…" at bounding box center [798, 406] width 1538 height 754
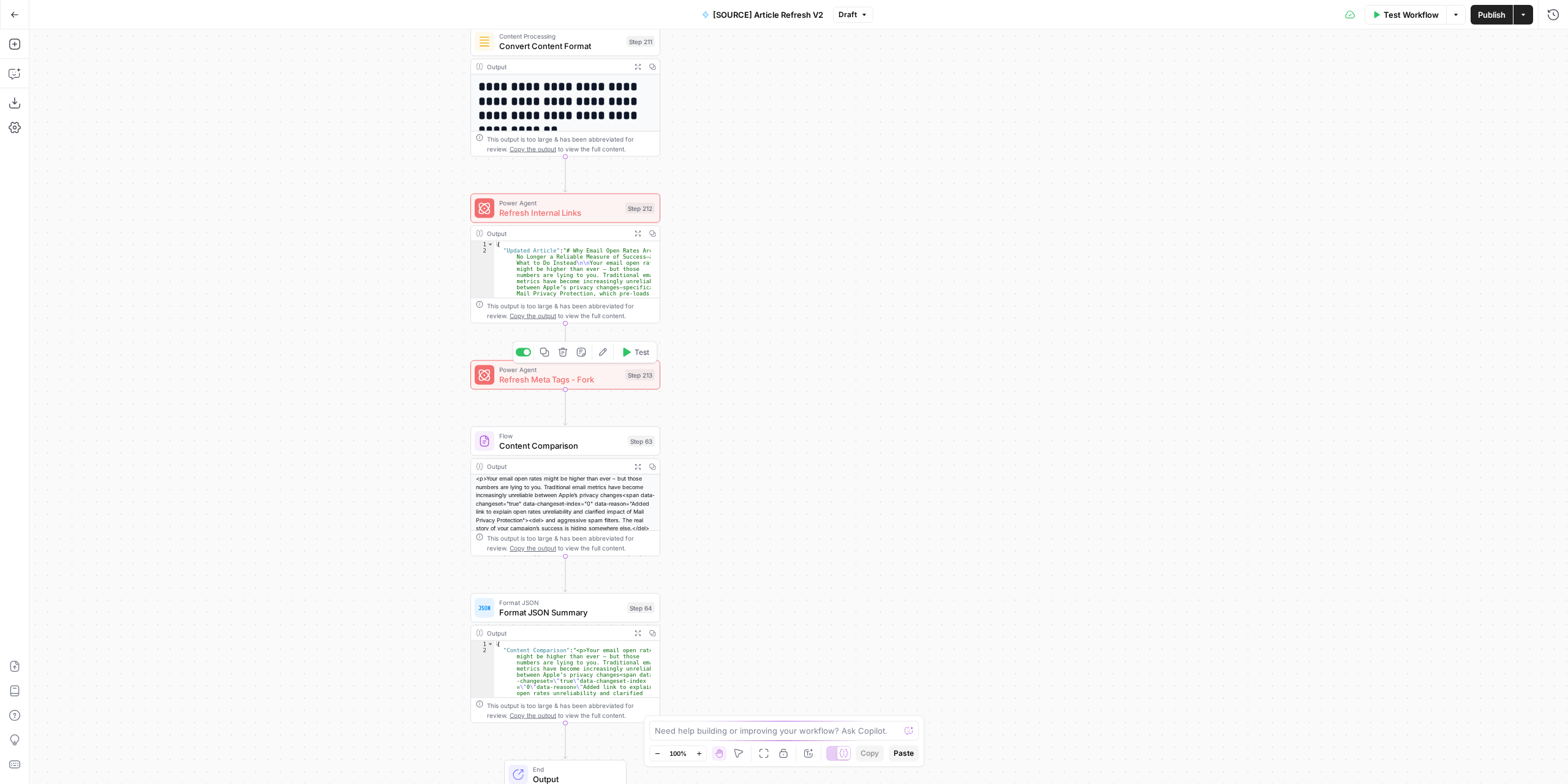
click at [612, 382] on span "Refresh Meta Tags - Fork" at bounding box center [559, 379] width 121 height 12
click at [1303, 118] on div at bounding box center [1323, 119] width 473 height 73
click at [1544, 93] on button "Variables Menu" at bounding box center [1549, 94] width 10 height 10
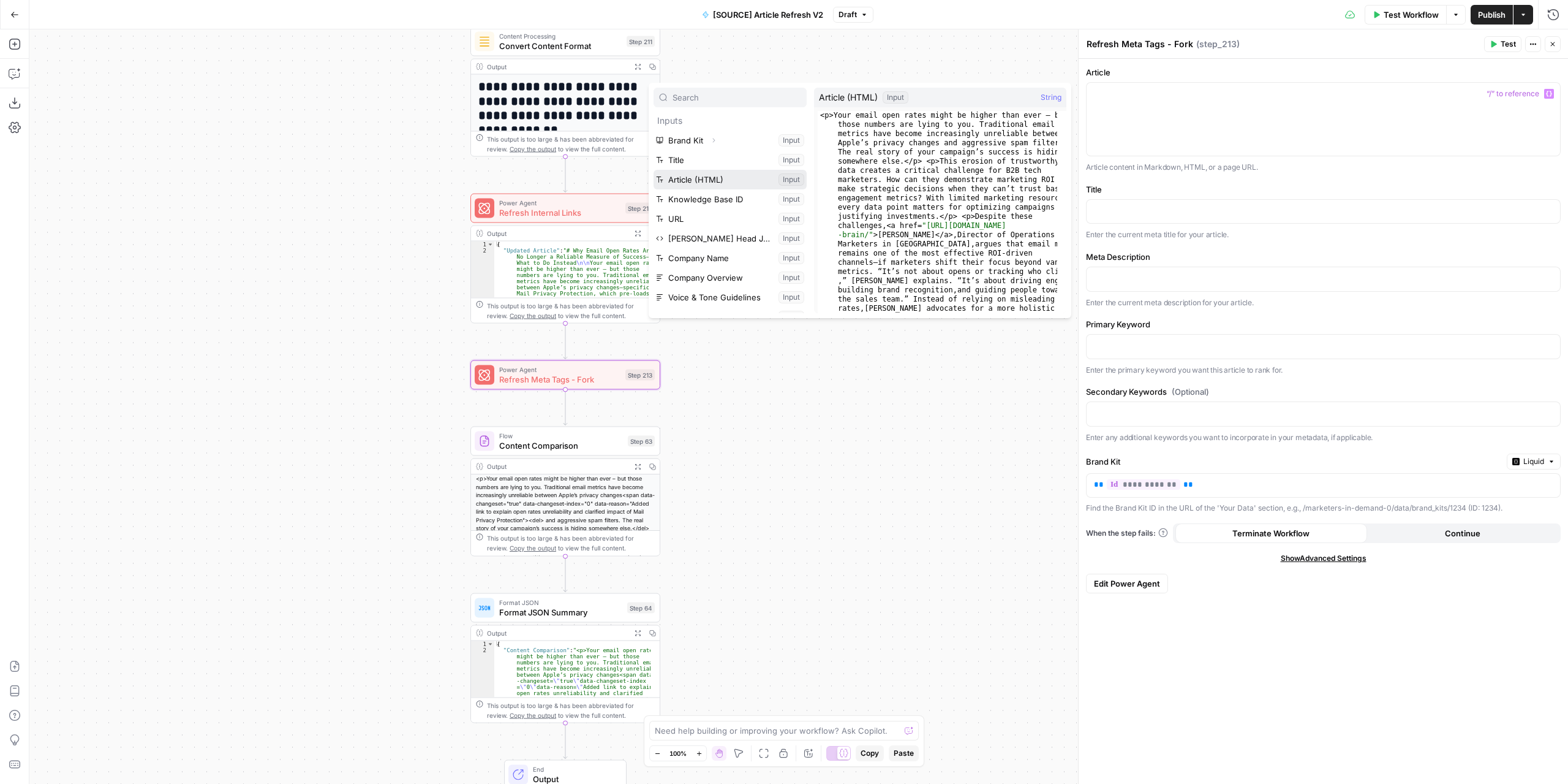
click at [723, 178] on button "Select variable Article (HTML)" at bounding box center [730, 179] width 153 height 20
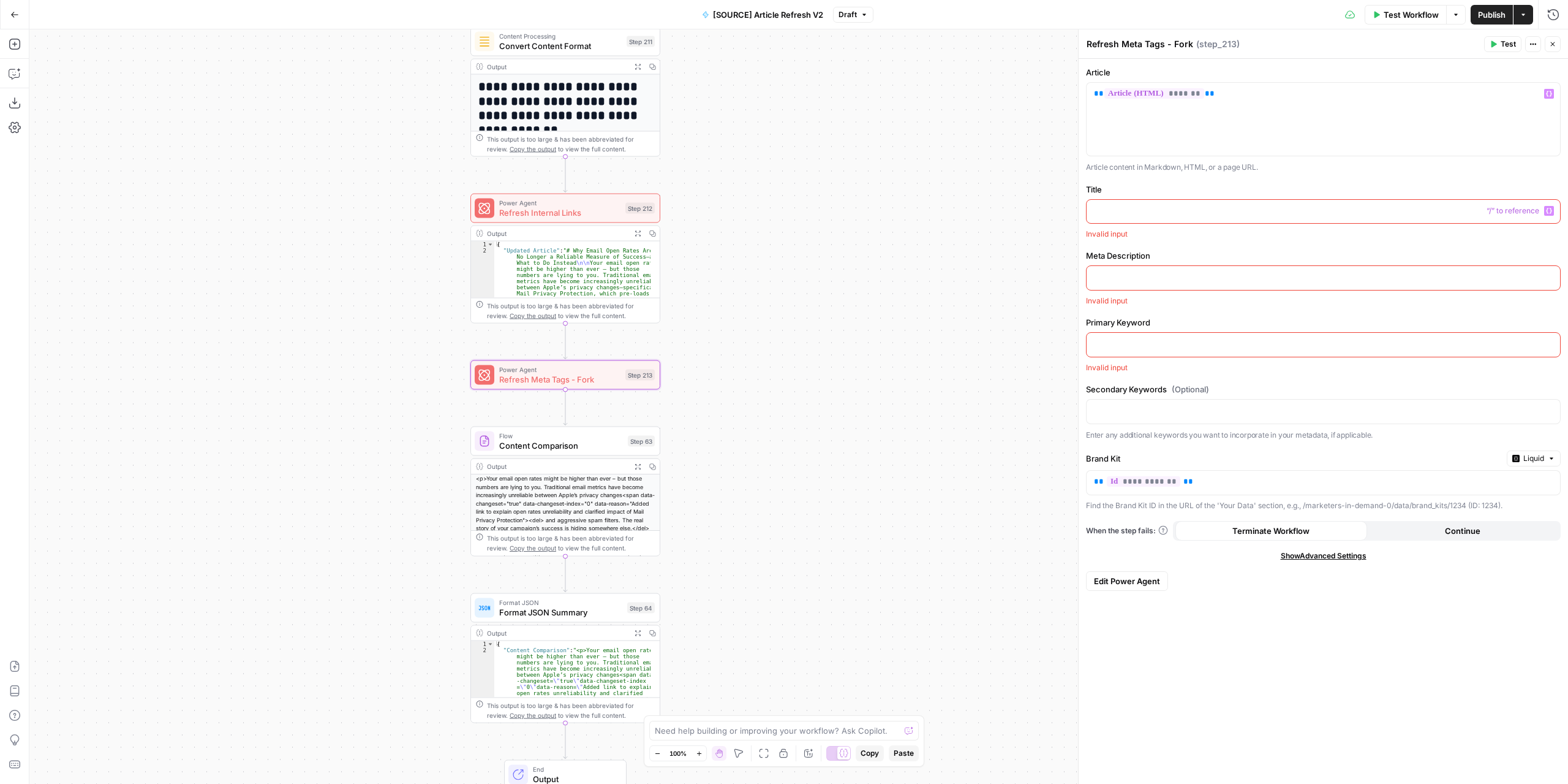
click at [1147, 208] on p at bounding box center [1323, 210] width 459 height 12
click at [1546, 209] on icon "button" at bounding box center [1549, 210] width 6 height 6
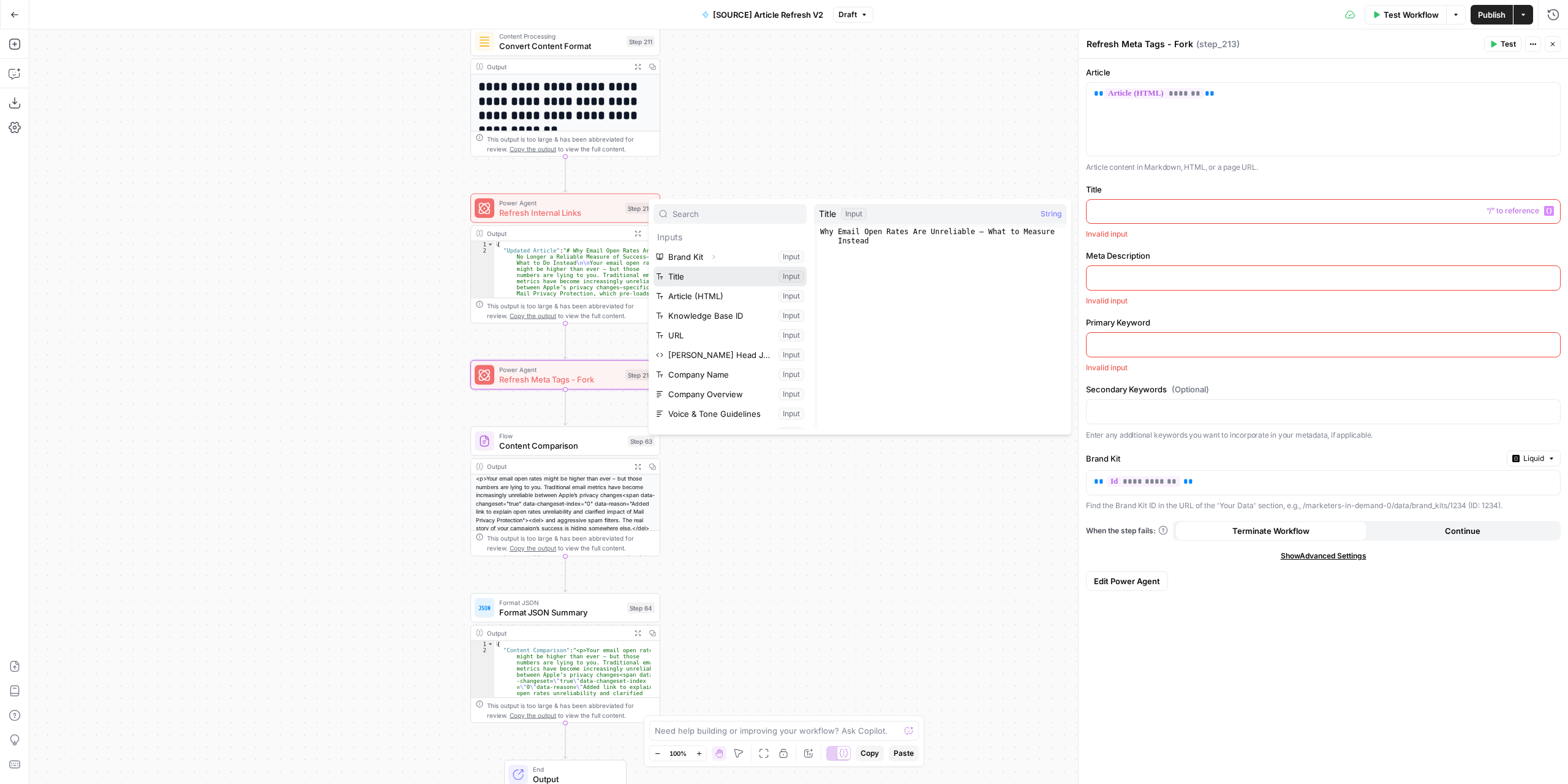
click at [728, 269] on button "Select variable Title" at bounding box center [730, 277] width 153 height 20
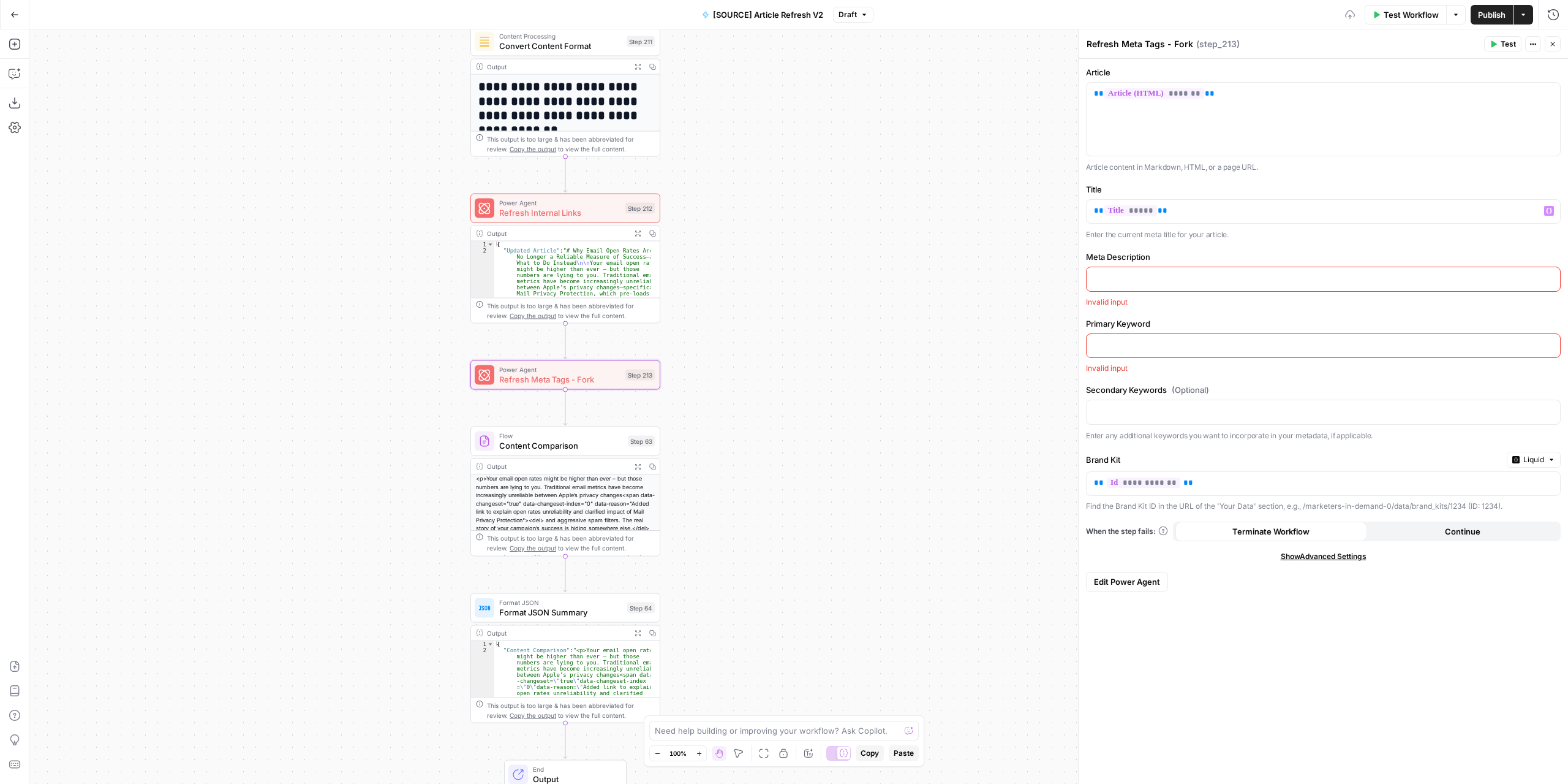
click at [1179, 285] on div at bounding box center [1323, 279] width 473 height 24
click at [1548, 275] on icon "button" at bounding box center [1549, 278] width 6 height 6
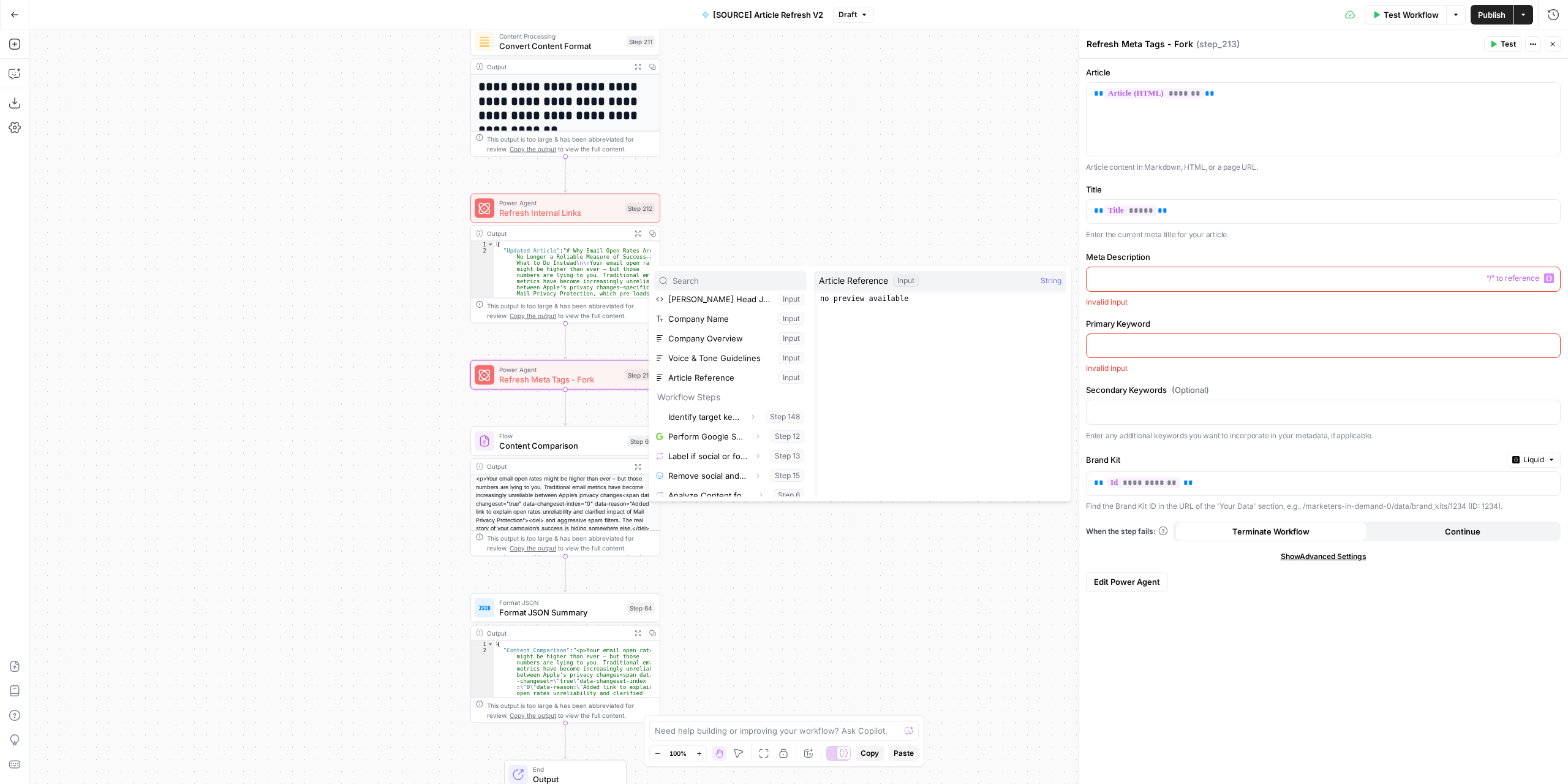
scroll to position [184, 0]
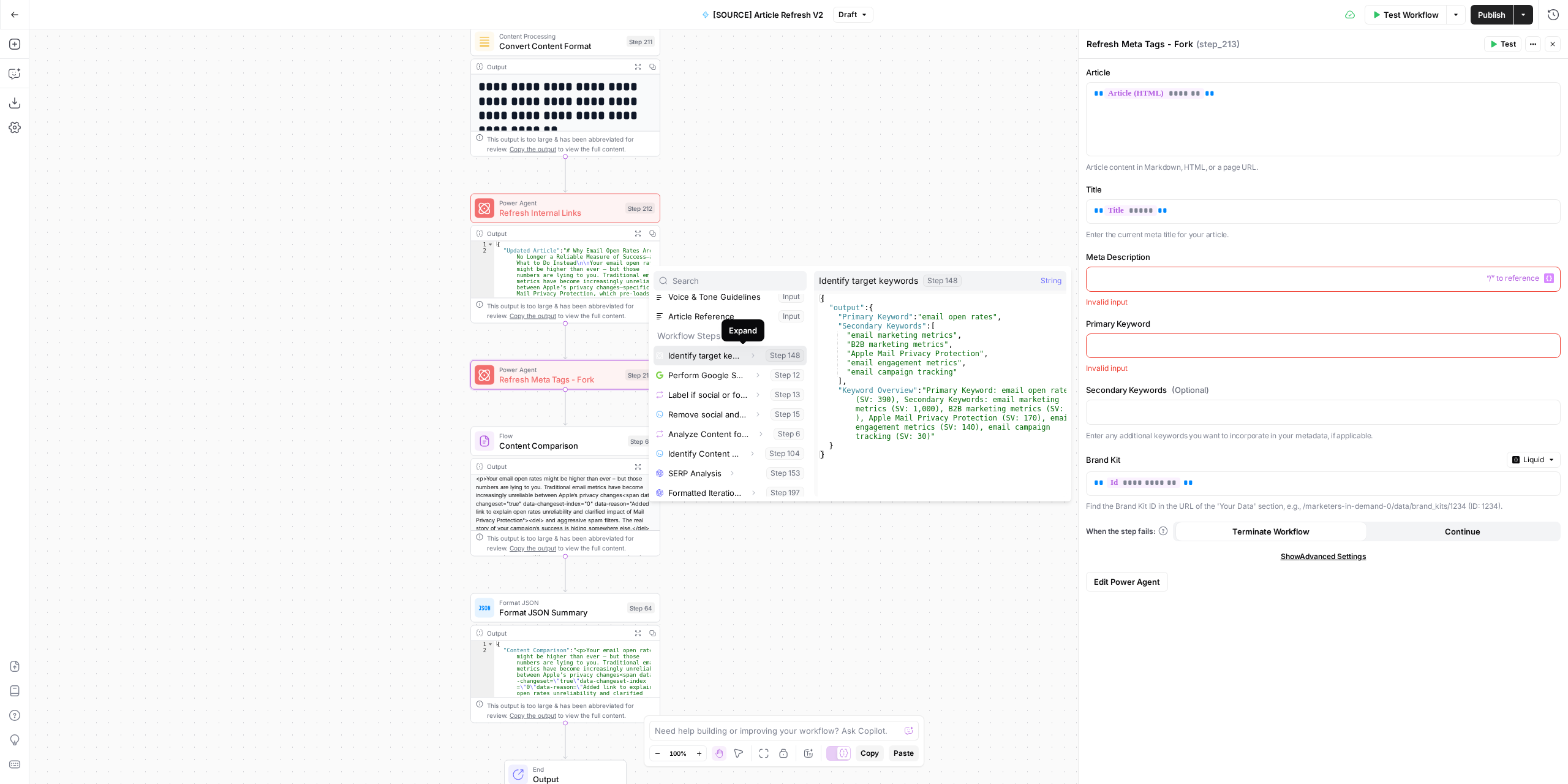
click at [749, 356] on icon "button" at bounding box center [753, 355] width 7 height 7
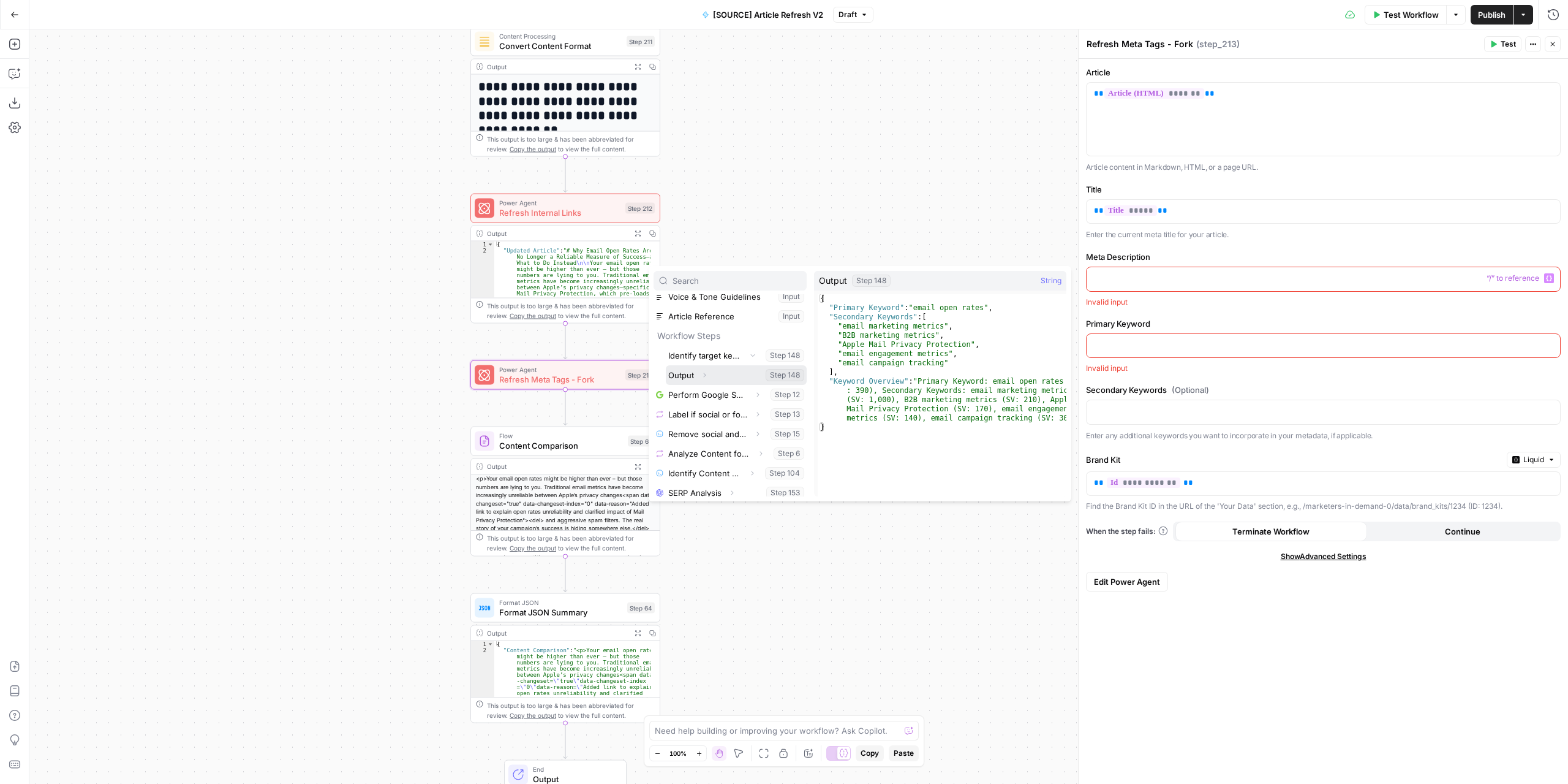
click at [703, 372] on icon "button" at bounding box center [704, 375] width 7 height 7
click at [708, 375] on icon "button" at bounding box center [704, 375] width 7 height 7
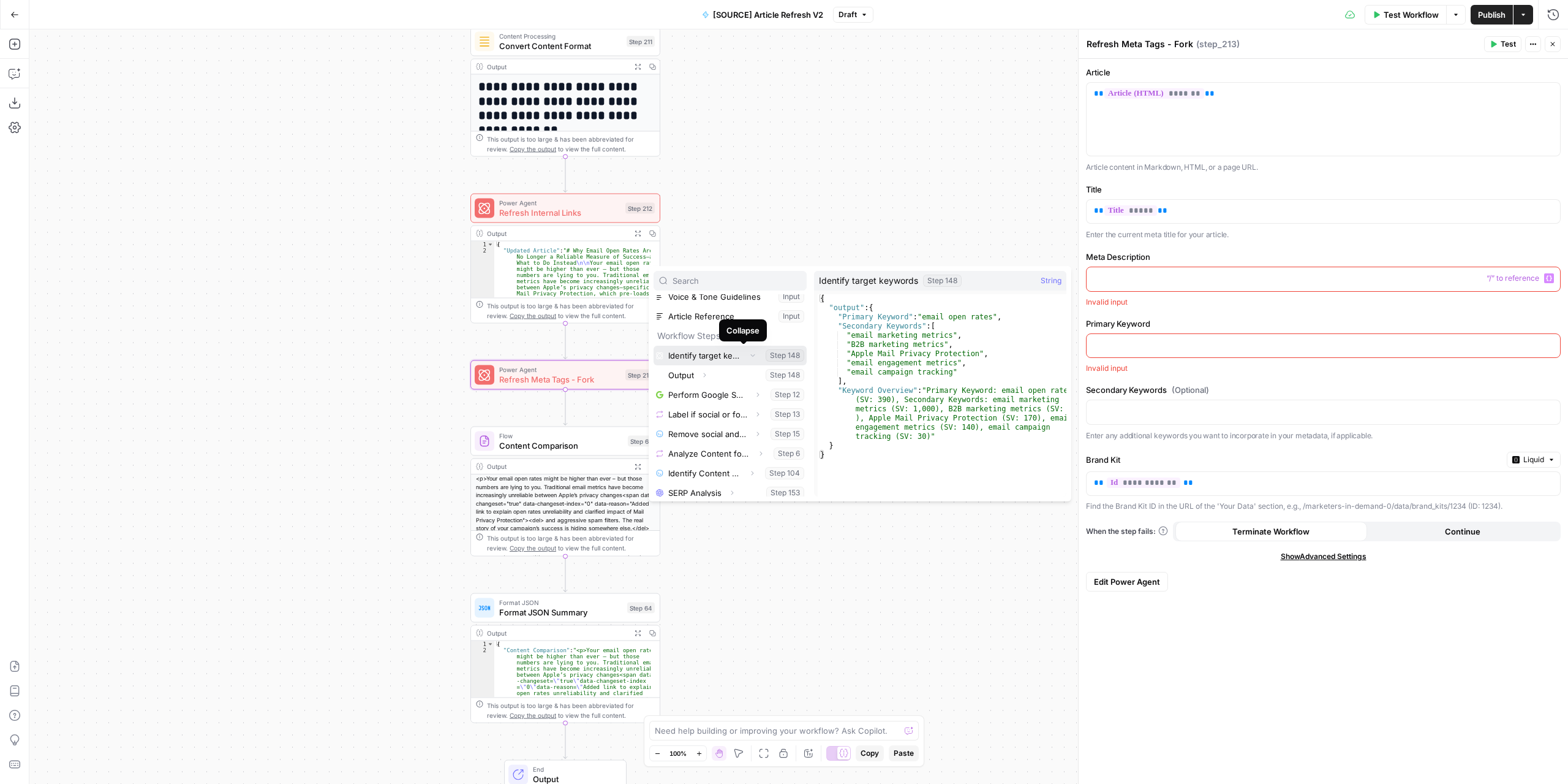
click at [749, 352] on icon "button" at bounding box center [753, 355] width 7 height 7
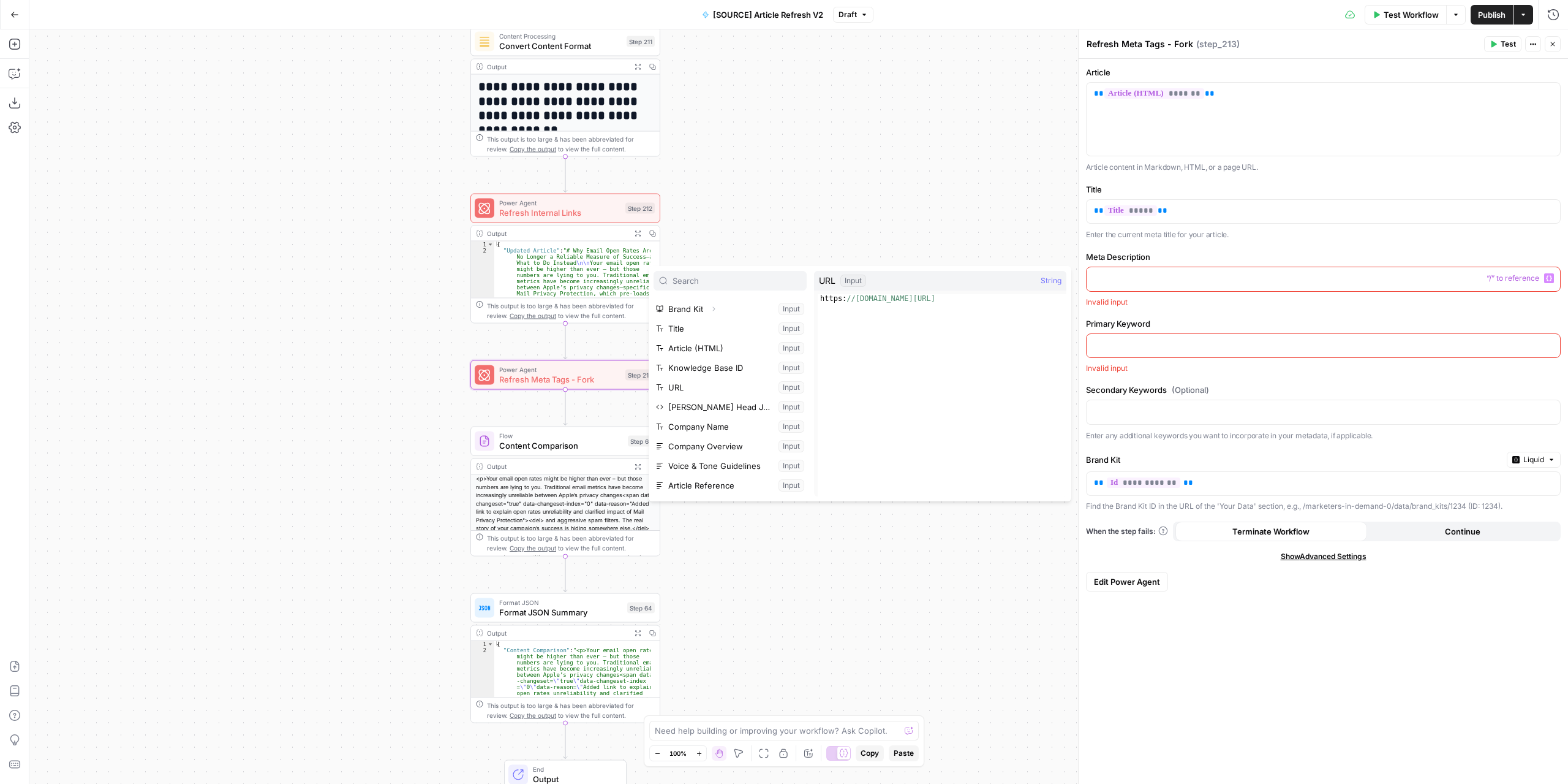
scroll to position [0, 0]
click at [755, 168] on div "true false false true false true Workflow Set Inputs Inputs Power Agent Identif…" at bounding box center [798, 406] width 1538 height 754
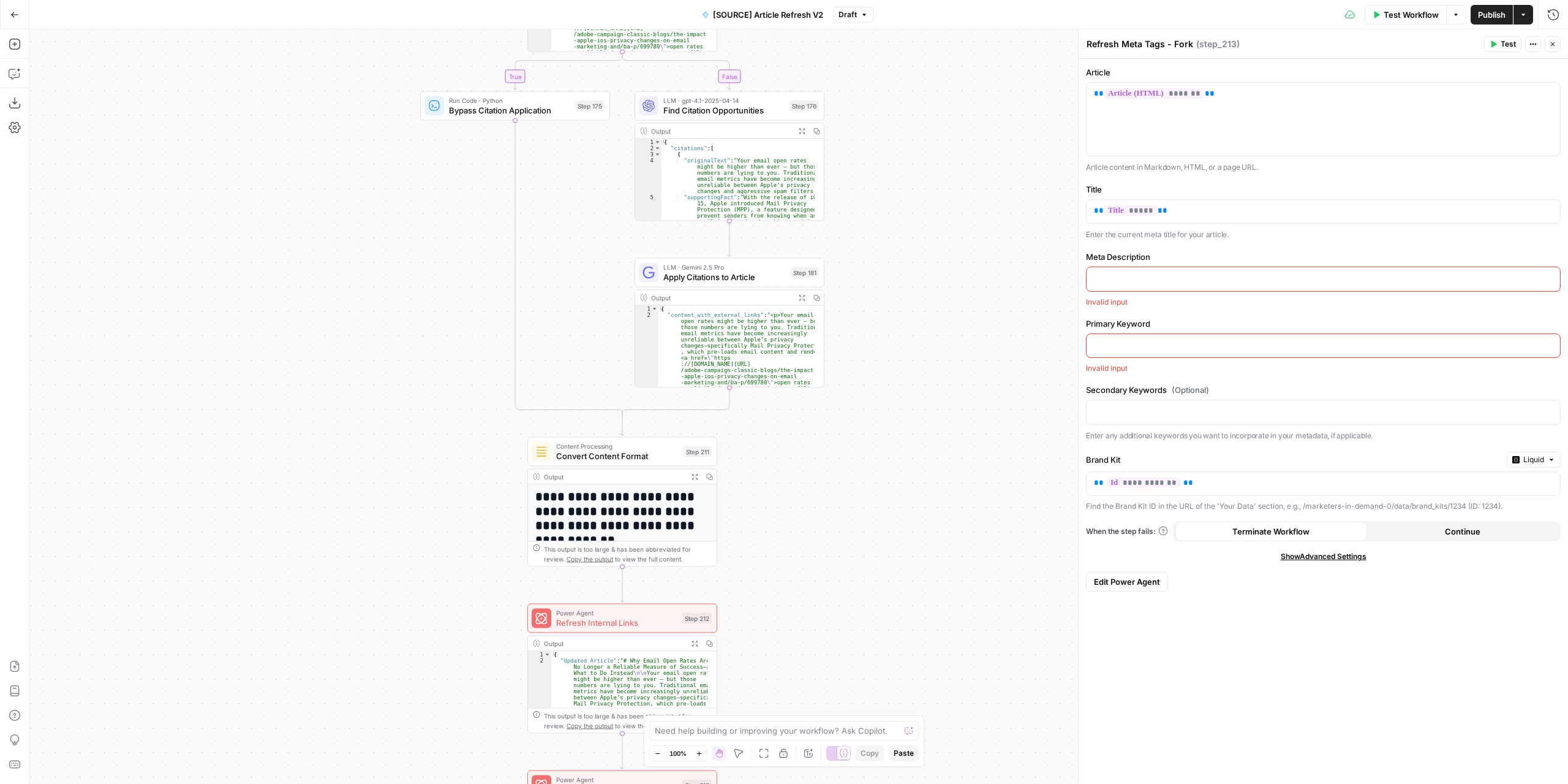
drag, startPoint x: 759, startPoint y: 148, endPoint x: 821, endPoint y: 671, distance: 526.7
click at [821, 672] on div "true false false true false true Workflow Set Inputs Inputs Power Agent Identif…" at bounding box center [798, 406] width 1538 height 754
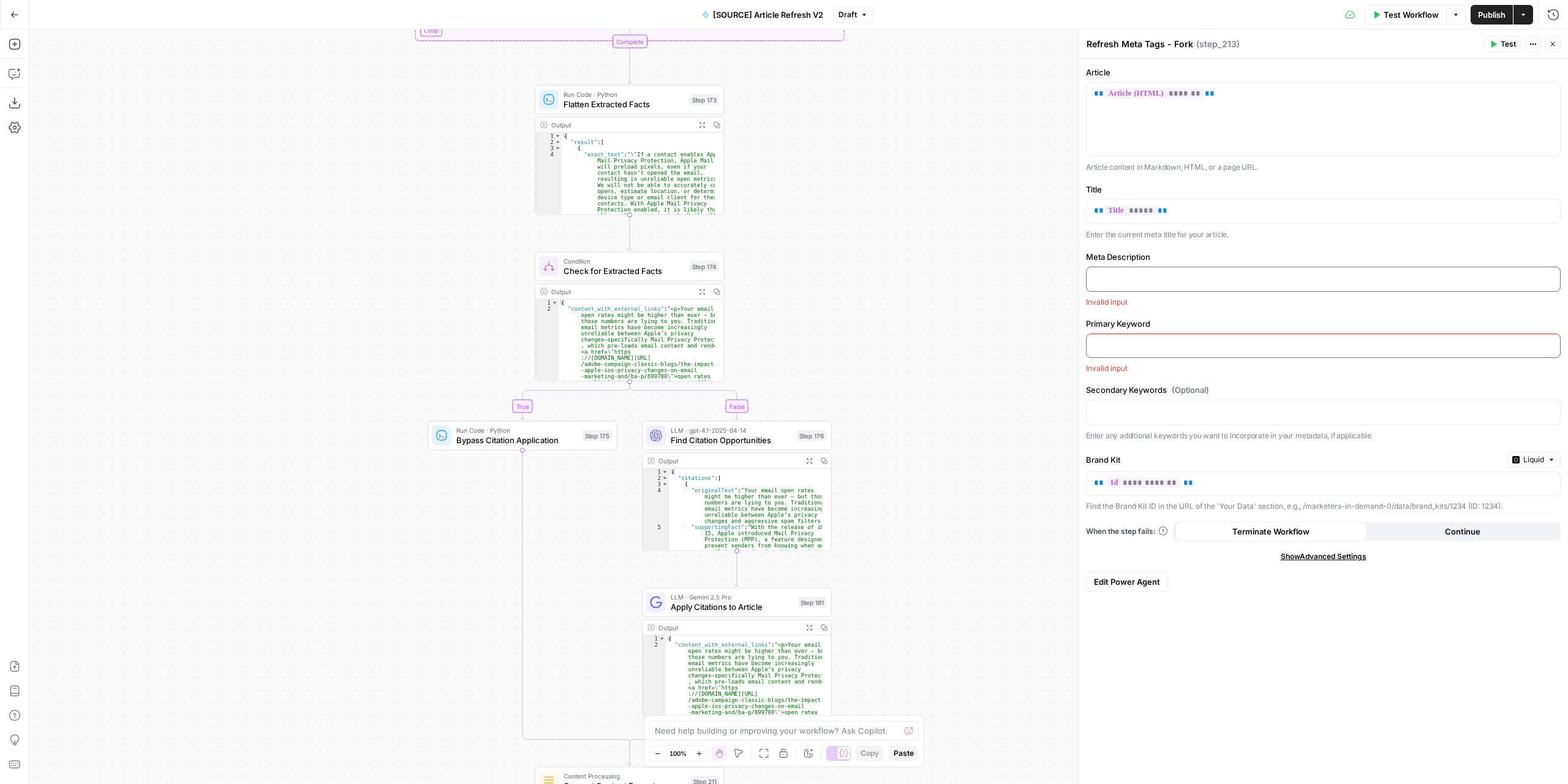
drag, startPoint x: 870, startPoint y: 332, endPoint x: 884, endPoint y: 575, distance: 243.4
click at [884, 575] on div "true false false true false true Workflow Set Inputs Inputs Power Agent Identif…" at bounding box center [798, 406] width 1538 height 754
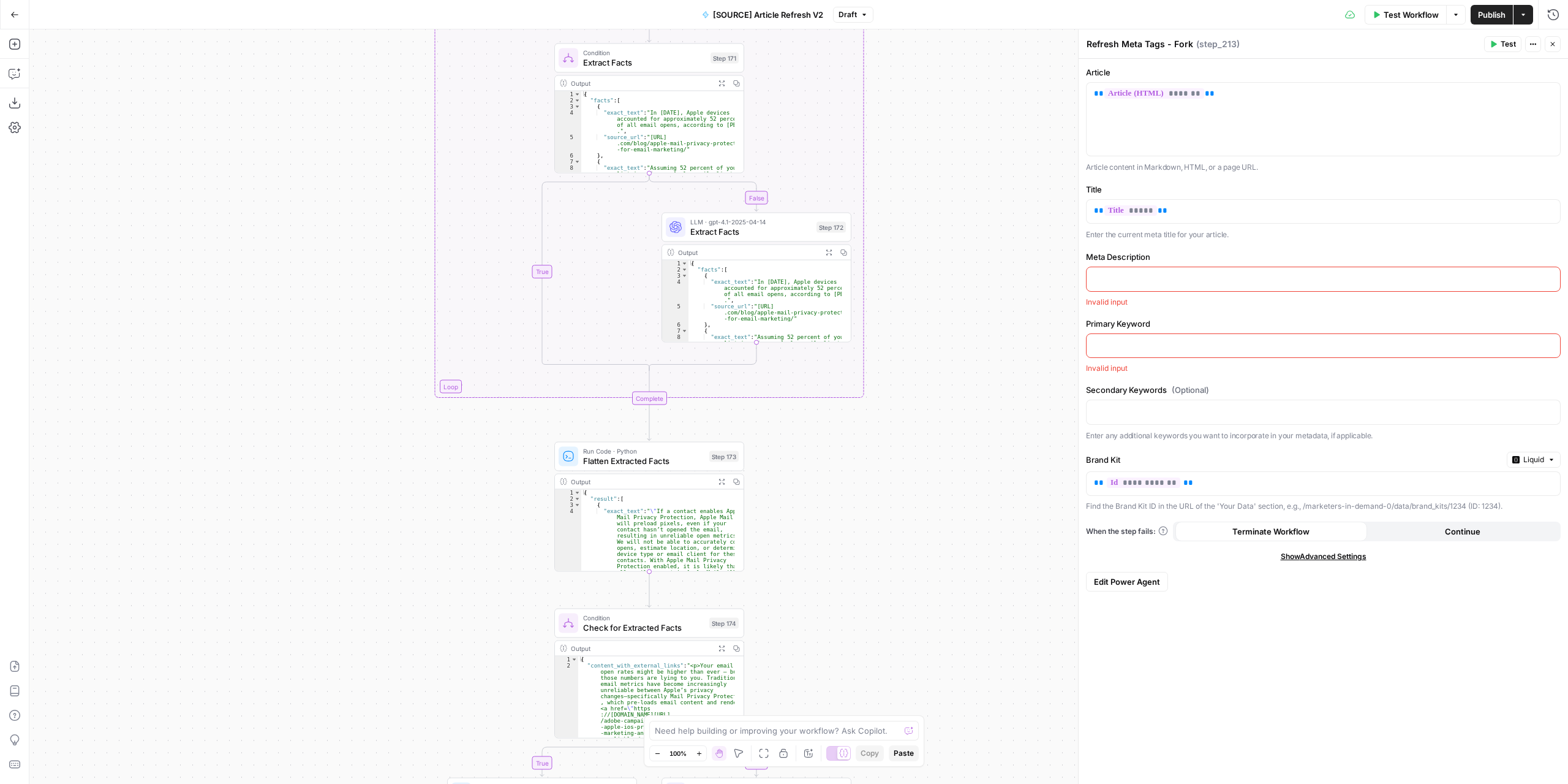
drag, startPoint x: 866, startPoint y: 380, endPoint x: 880, endPoint y: 585, distance: 205.5
click at [880, 584] on div "true false false true false true Workflow Set Inputs Inputs Power Agent Identif…" at bounding box center [798, 406] width 1538 height 754
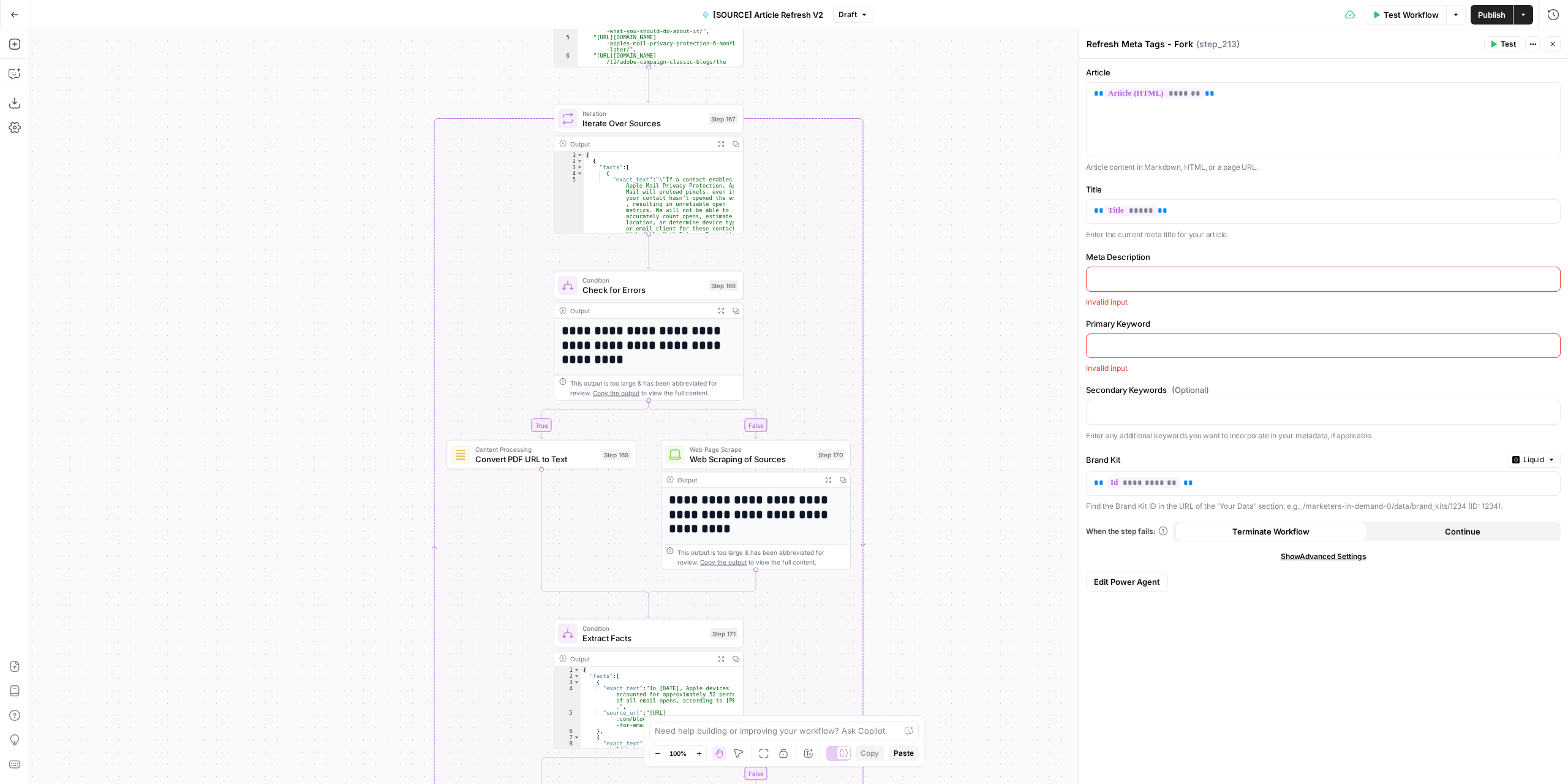
drag, startPoint x: 956, startPoint y: 466, endPoint x: 950, endPoint y: 595, distance: 129.1
click at [951, 615] on div "true false false true false true Workflow Set Inputs Inputs Power Agent Identif…" at bounding box center [798, 406] width 1538 height 754
drag, startPoint x: 954, startPoint y: 181, endPoint x: 963, endPoint y: 595, distance: 414.1
click at [963, 598] on div "true false false true false true Workflow Set Inputs Inputs Power Agent Identif…" at bounding box center [798, 406] width 1538 height 754
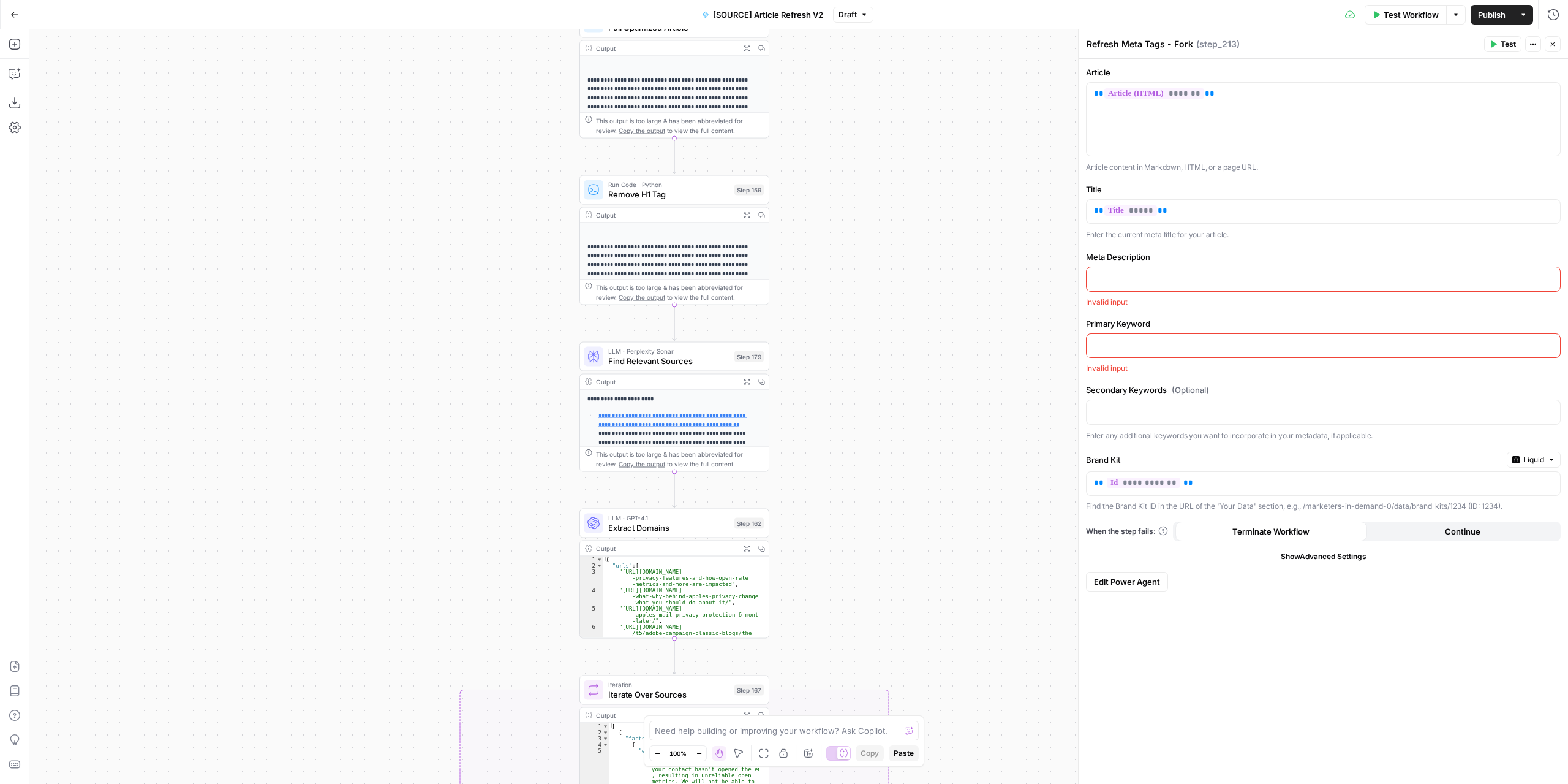
drag, startPoint x: 939, startPoint y: 342, endPoint x: 952, endPoint y: 484, distance: 142.6
click at [955, 577] on div "true false false true false true Workflow Set Inputs Inputs Power Agent Identif…" at bounding box center [798, 406] width 1538 height 754
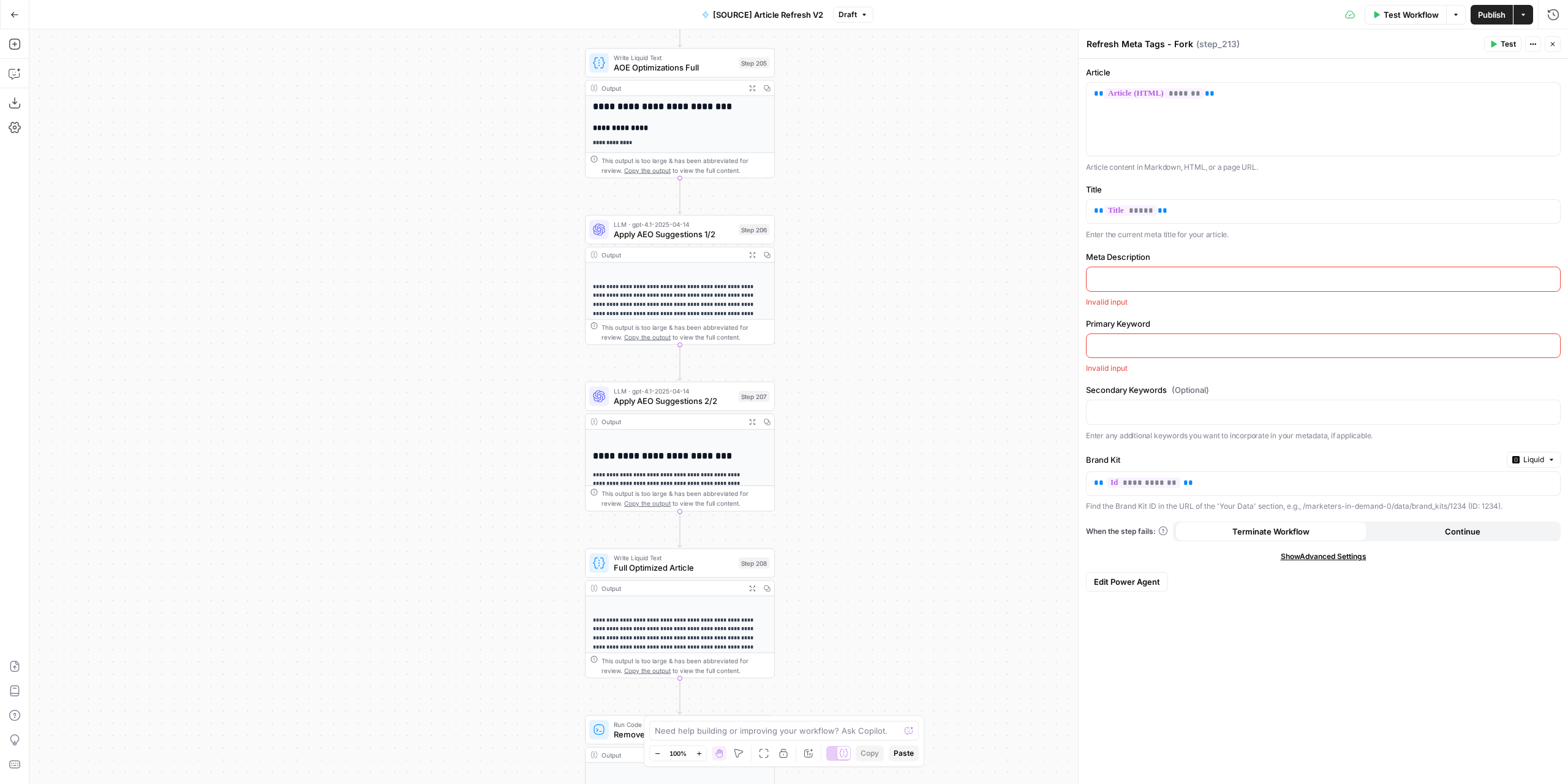
drag, startPoint x: 902, startPoint y: 493, endPoint x: 943, endPoint y: 233, distance: 263.2
click at [902, 520] on div "true false false true false true Workflow Set Inputs Inputs Power Agent Identif…" at bounding box center [798, 406] width 1538 height 754
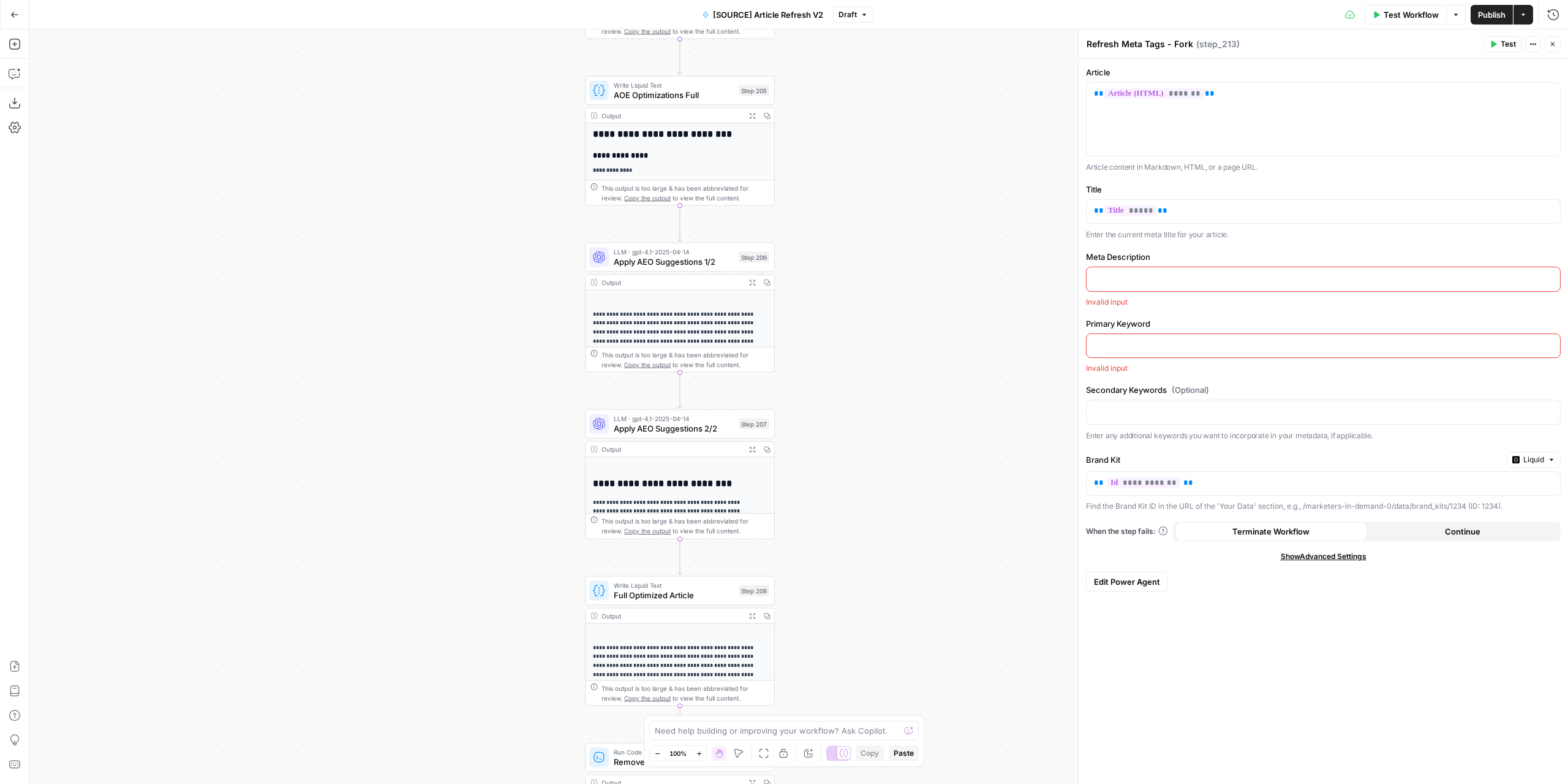
drag, startPoint x: 946, startPoint y: 233, endPoint x: 936, endPoint y: 502, distance: 269.2
click at [936, 508] on div "true false false true false true Workflow Set Inputs Inputs Power Agent Identif…" at bounding box center [798, 406] width 1538 height 754
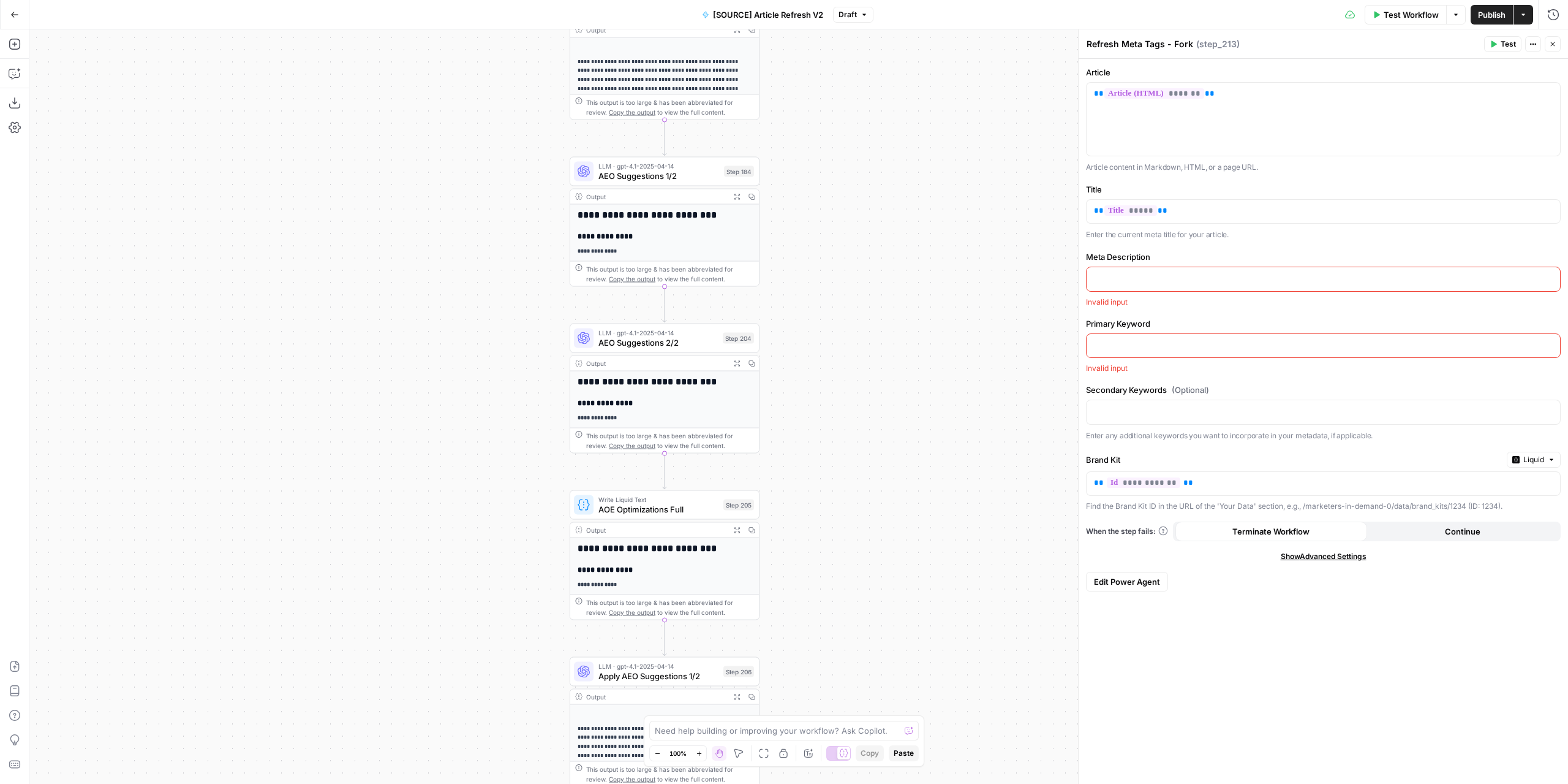
drag, startPoint x: 900, startPoint y: 201, endPoint x: 913, endPoint y: 594, distance: 393.2
click at [913, 594] on div "true false false true false true Workflow Set Inputs Inputs Power Agent Identif…" at bounding box center [798, 406] width 1538 height 754
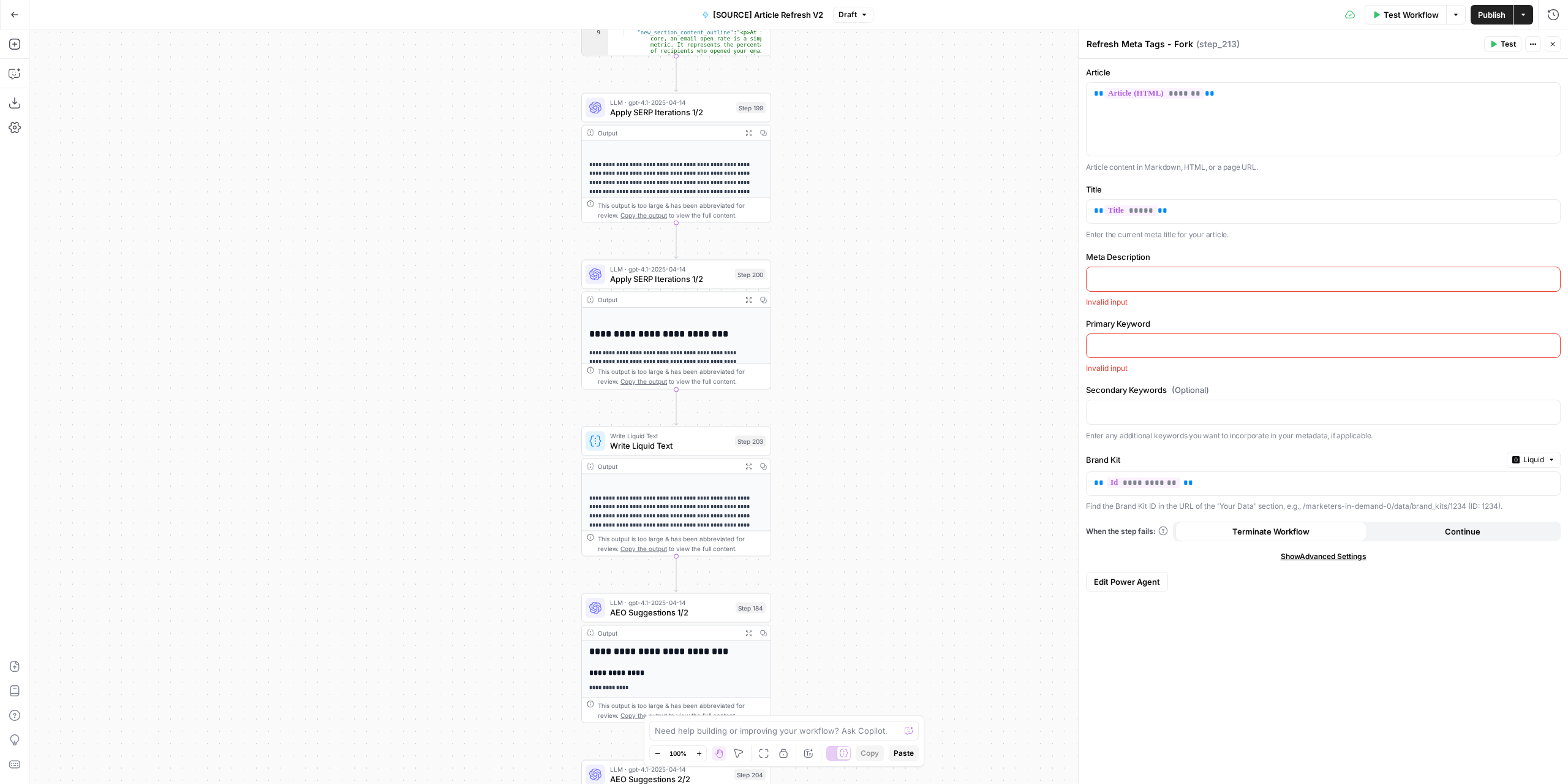
drag, startPoint x: 896, startPoint y: 364, endPoint x: 895, endPoint y: 546, distance: 182.0
click at [892, 587] on div "true false false true false true Workflow Set Inputs Inputs Power Agent Identif…" at bounding box center [798, 406] width 1538 height 754
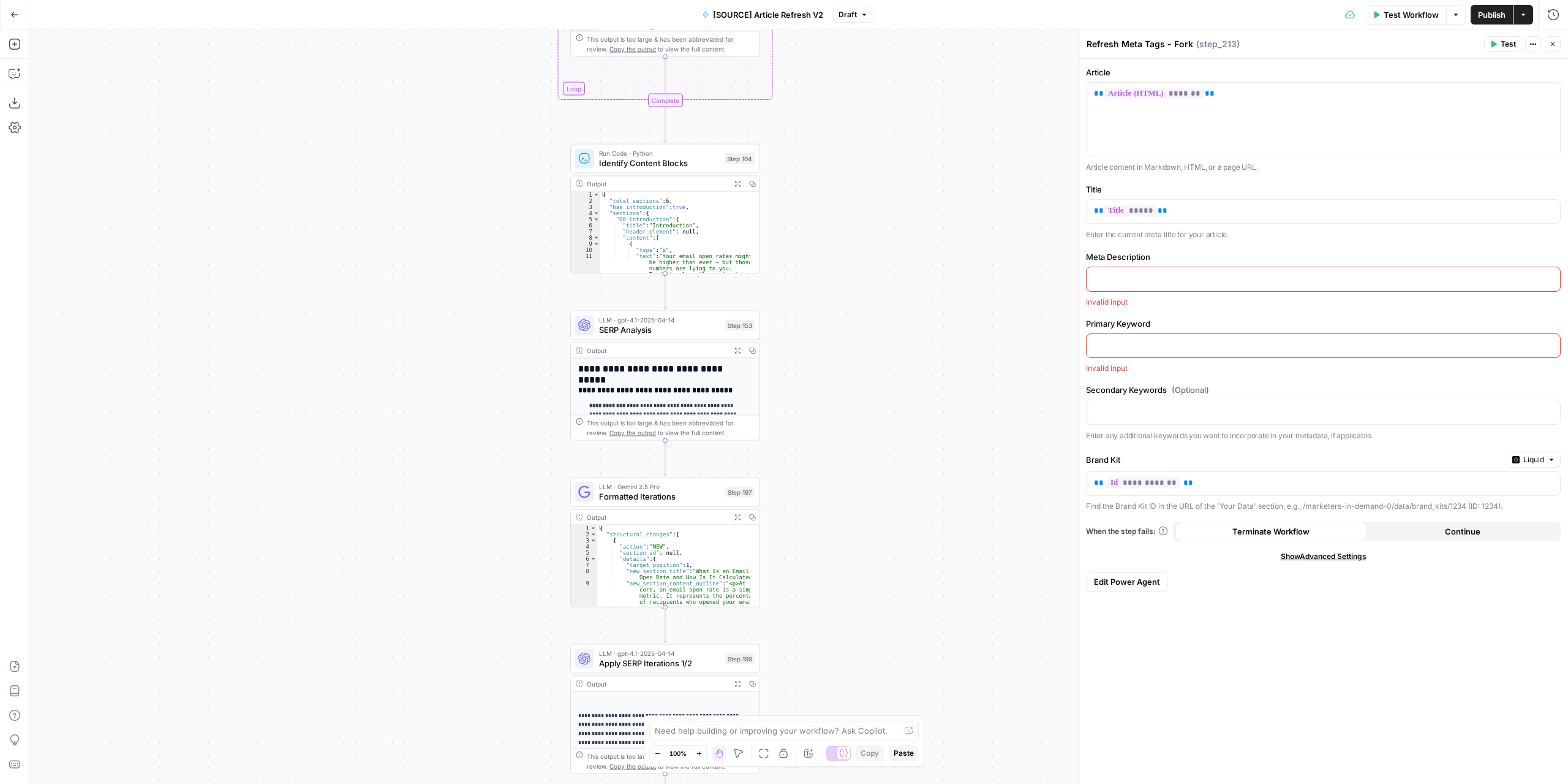
drag, startPoint x: 916, startPoint y: 424, endPoint x: 911, endPoint y: 466, distance: 42.3
click at [916, 507] on div "true false false true false true Workflow Set Inputs Inputs Power Agent Identif…" at bounding box center [798, 406] width 1538 height 754
drag, startPoint x: 917, startPoint y: 155, endPoint x: 956, endPoint y: 588, distance: 434.8
click at [957, 595] on div "true false false true false true Workflow Set Inputs Inputs Power Agent Identif…" at bounding box center [798, 406] width 1538 height 754
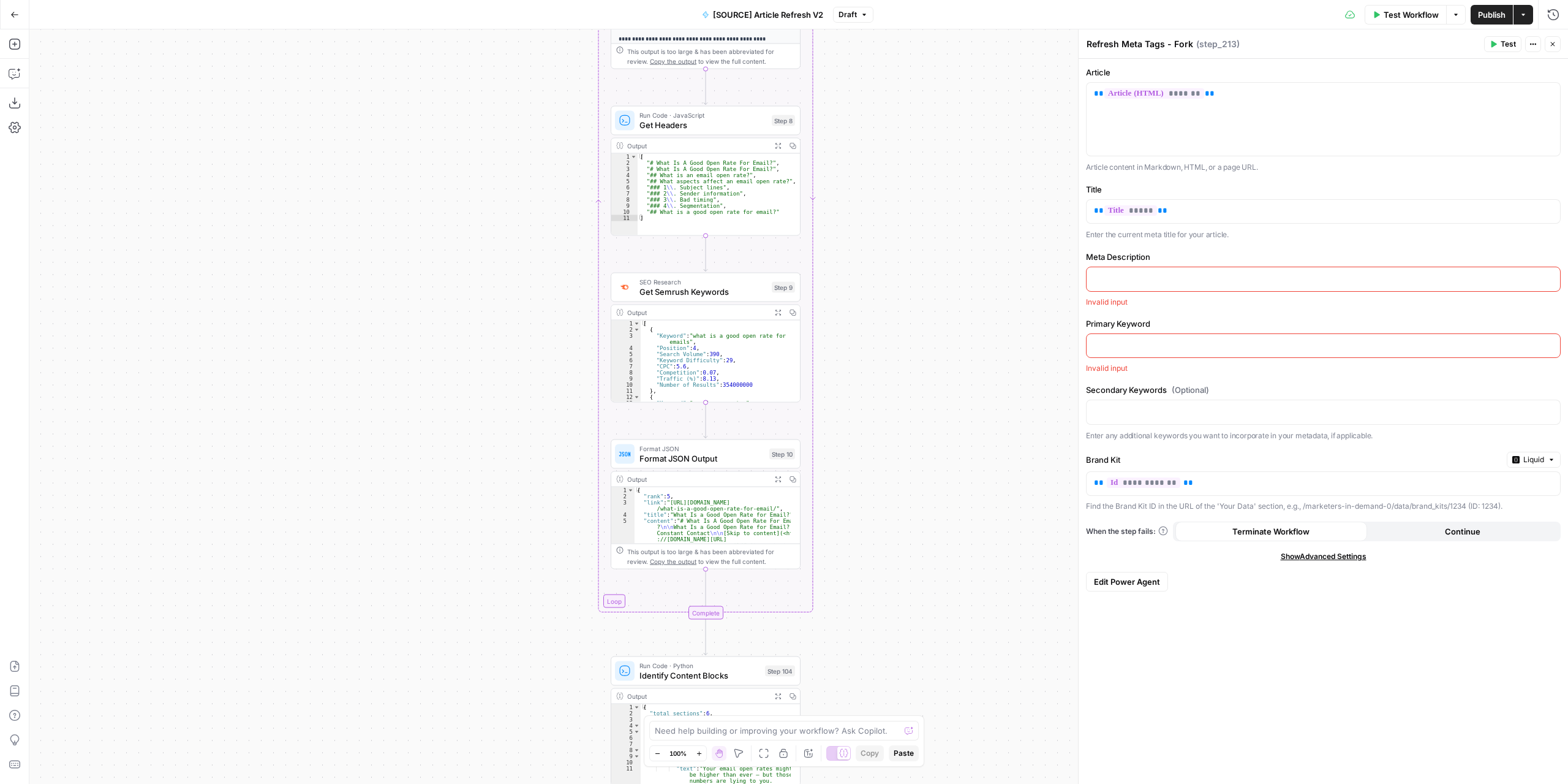
drag, startPoint x: 928, startPoint y: 295, endPoint x: 922, endPoint y: 495, distance: 200.1
click at [934, 636] on div "true false false true false true Workflow Set Inputs Inputs Power Agent Identif…" at bounding box center [798, 406] width 1538 height 754
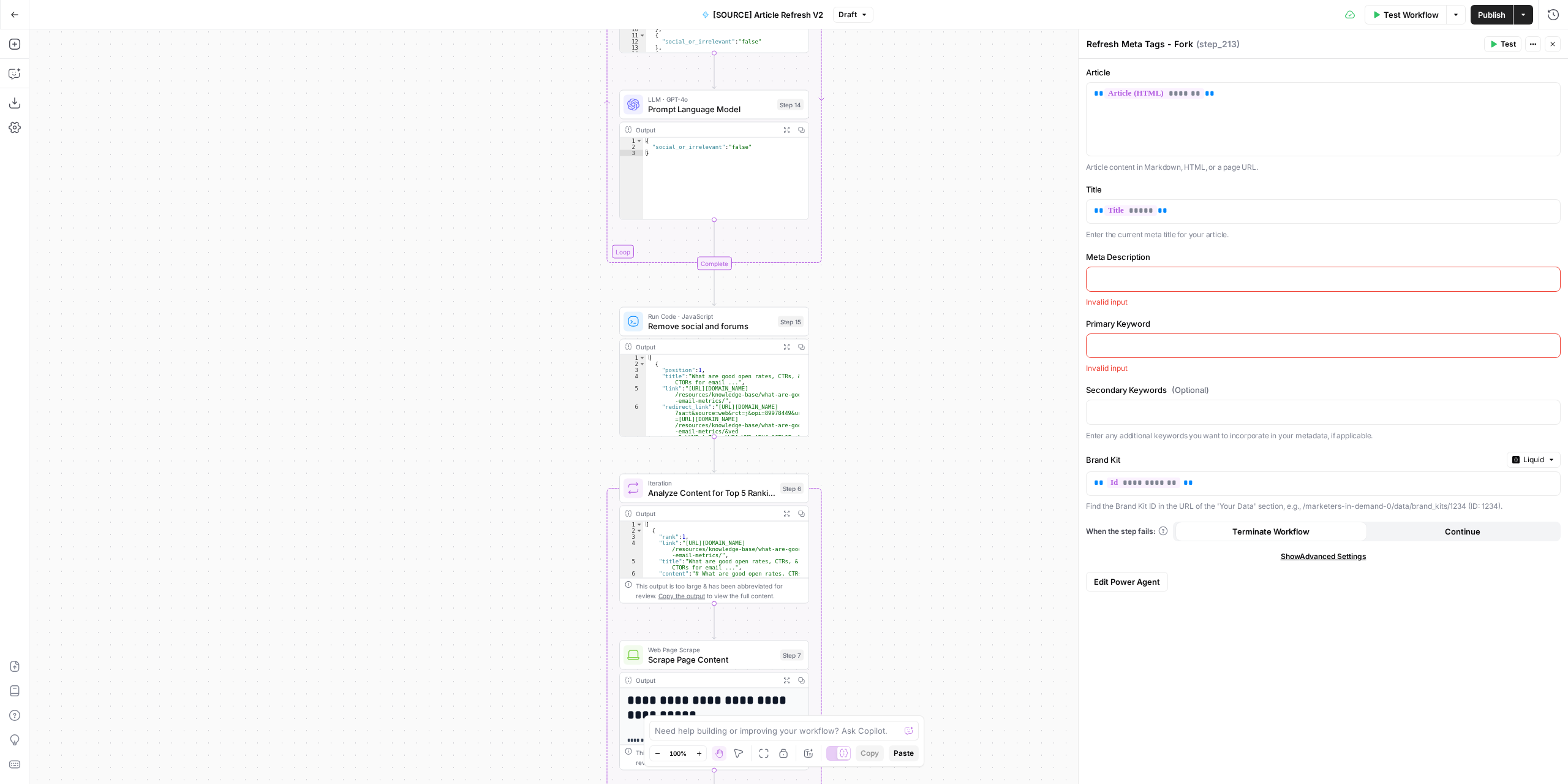
drag, startPoint x: 930, startPoint y: 314, endPoint x: 928, endPoint y: 550, distance: 236.0
click at [927, 603] on div "true false false true false true Workflow Set Inputs Inputs Power Agent Identif…" at bounding box center [798, 406] width 1538 height 754
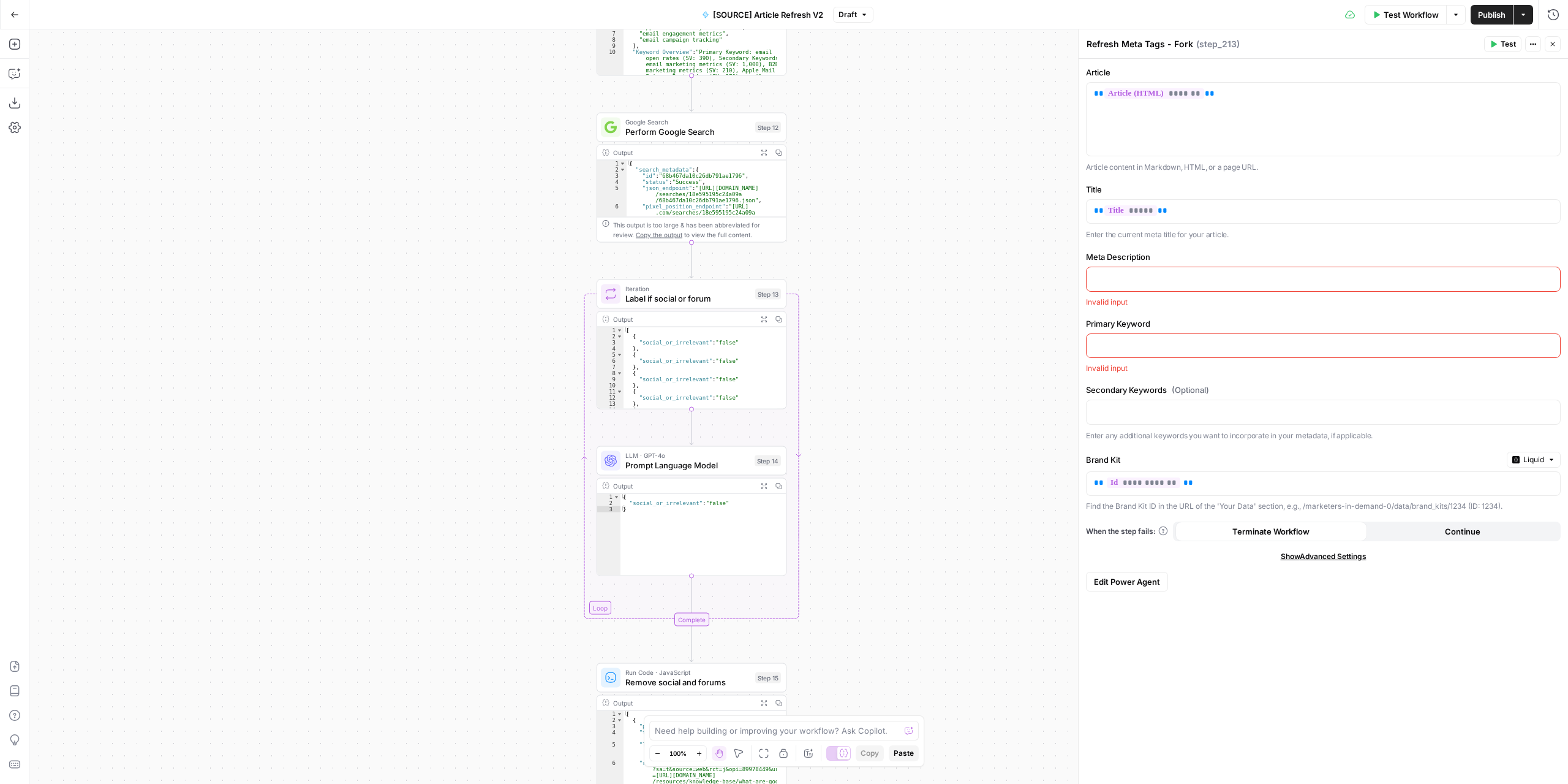
drag, startPoint x: 930, startPoint y: 492, endPoint x: 922, endPoint y: 541, distance: 49.6
click at [922, 541] on div "true false false true false true Workflow Set Inputs Inputs Power Agent Identif…" at bounding box center [798, 406] width 1538 height 754
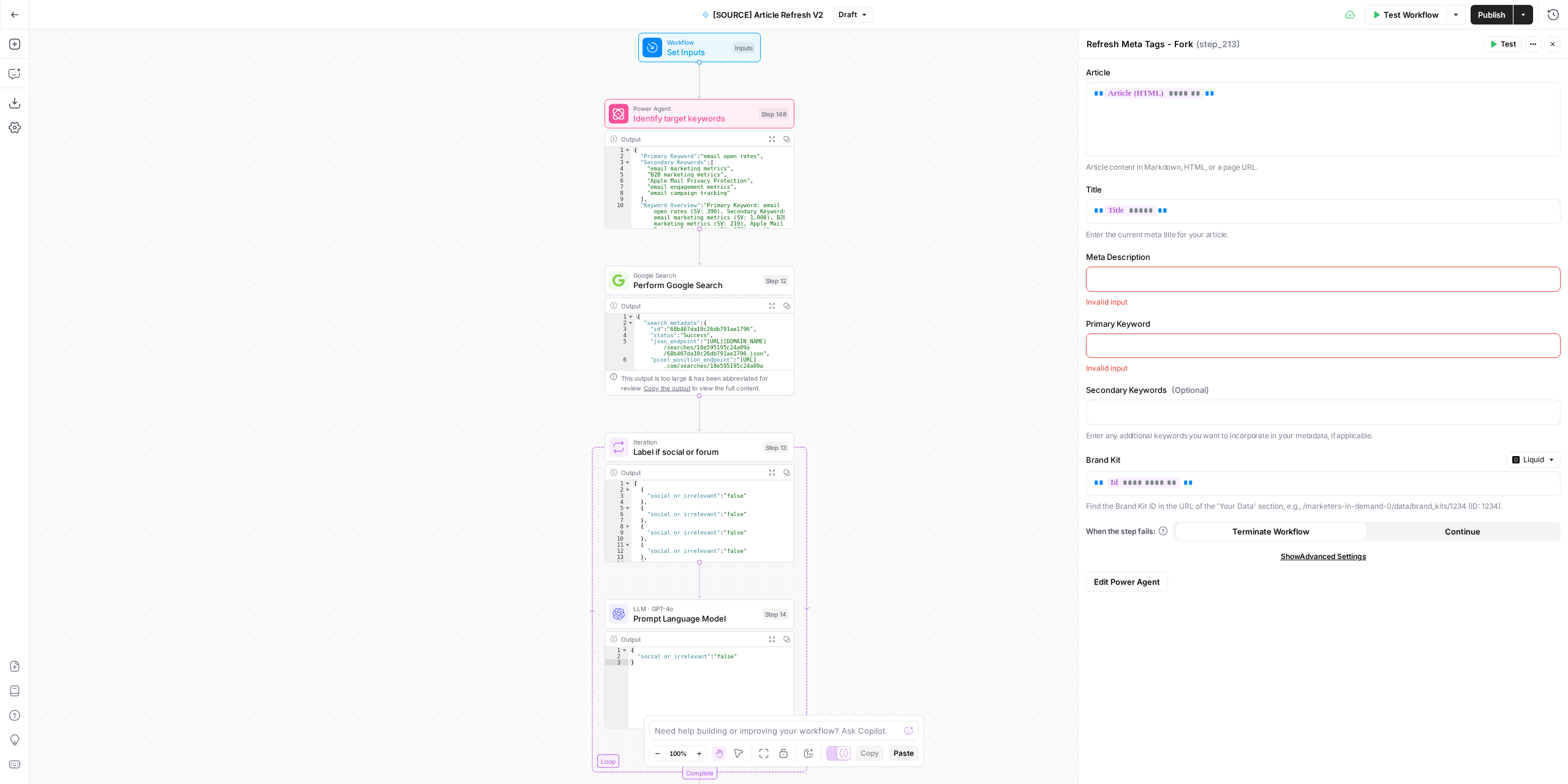
drag, startPoint x: 918, startPoint y: 341, endPoint x: 923, endPoint y: 479, distance: 138.1
click at [931, 570] on div "true false false true false true Workflow Set Inputs Inputs Power Agent Identif…" at bounding box center [798, 406] width 1538 height 754
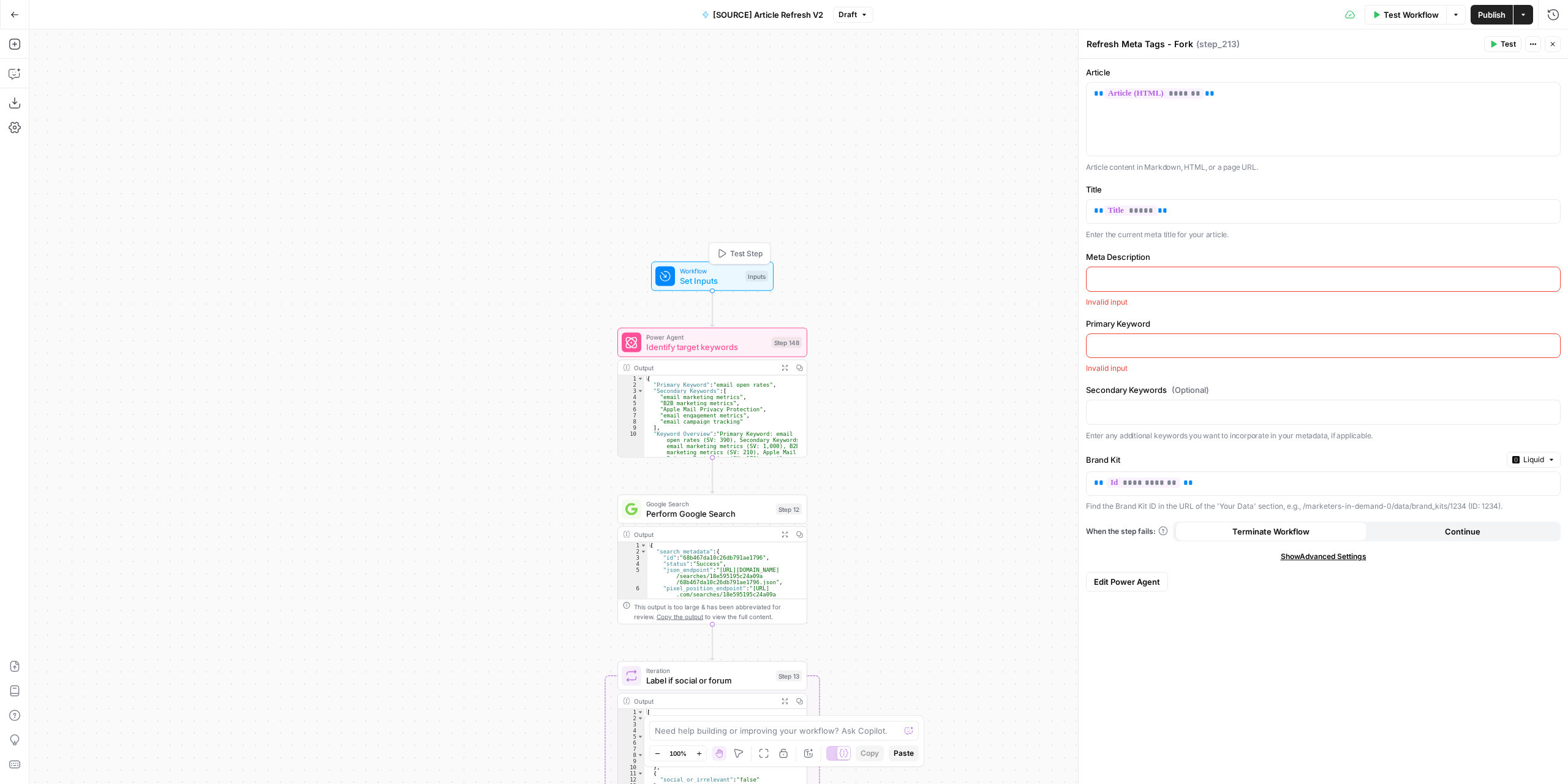
click at [729, 272] on span "Workflow" at bounding box center [710, 270] width 61 height 10
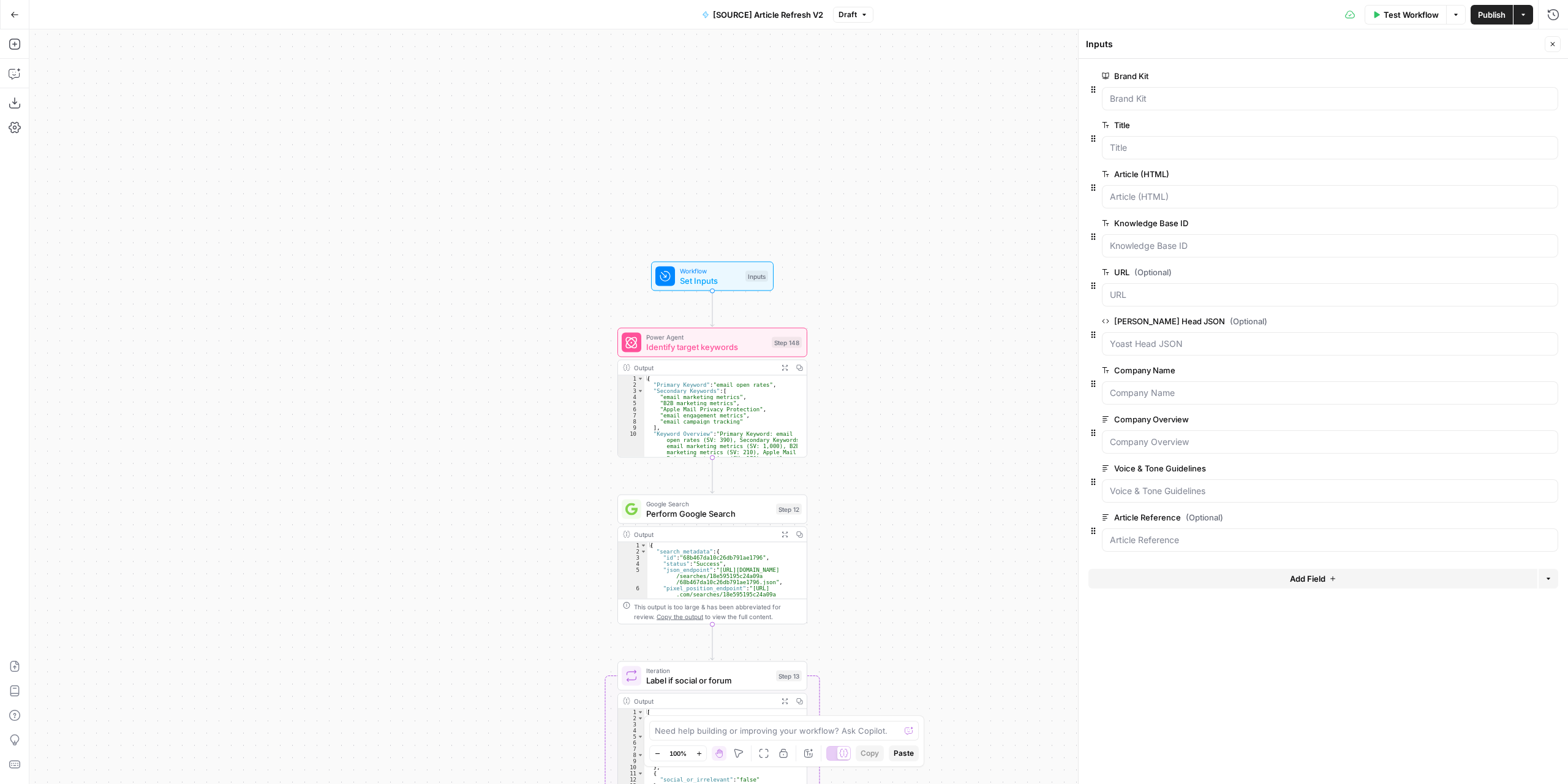
click at [1281, 576] on button "Add Field" at bounding box center [1312, 578] width 449 height 20
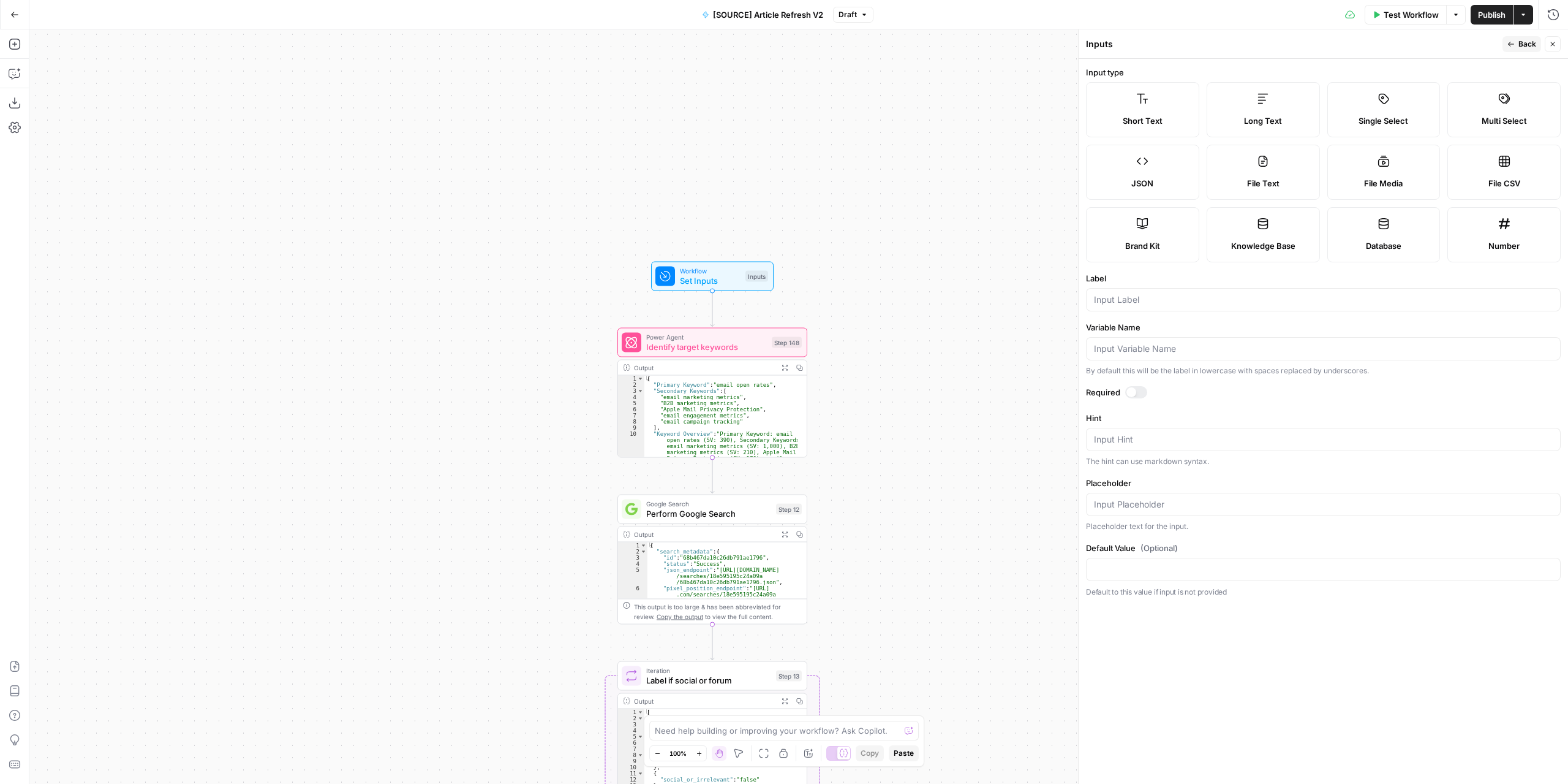
click at [1267, 113] on label "Long Text" at bounding box center [1263, 109] width 113 height 56
click at [1152, 295] on input "Label" at bounding box center [1323, 299] width 459 height 12
type input "Meta Description"
click at [1518, 40] on button "Back" at bounding box center [1522, 44] width 38 height 15
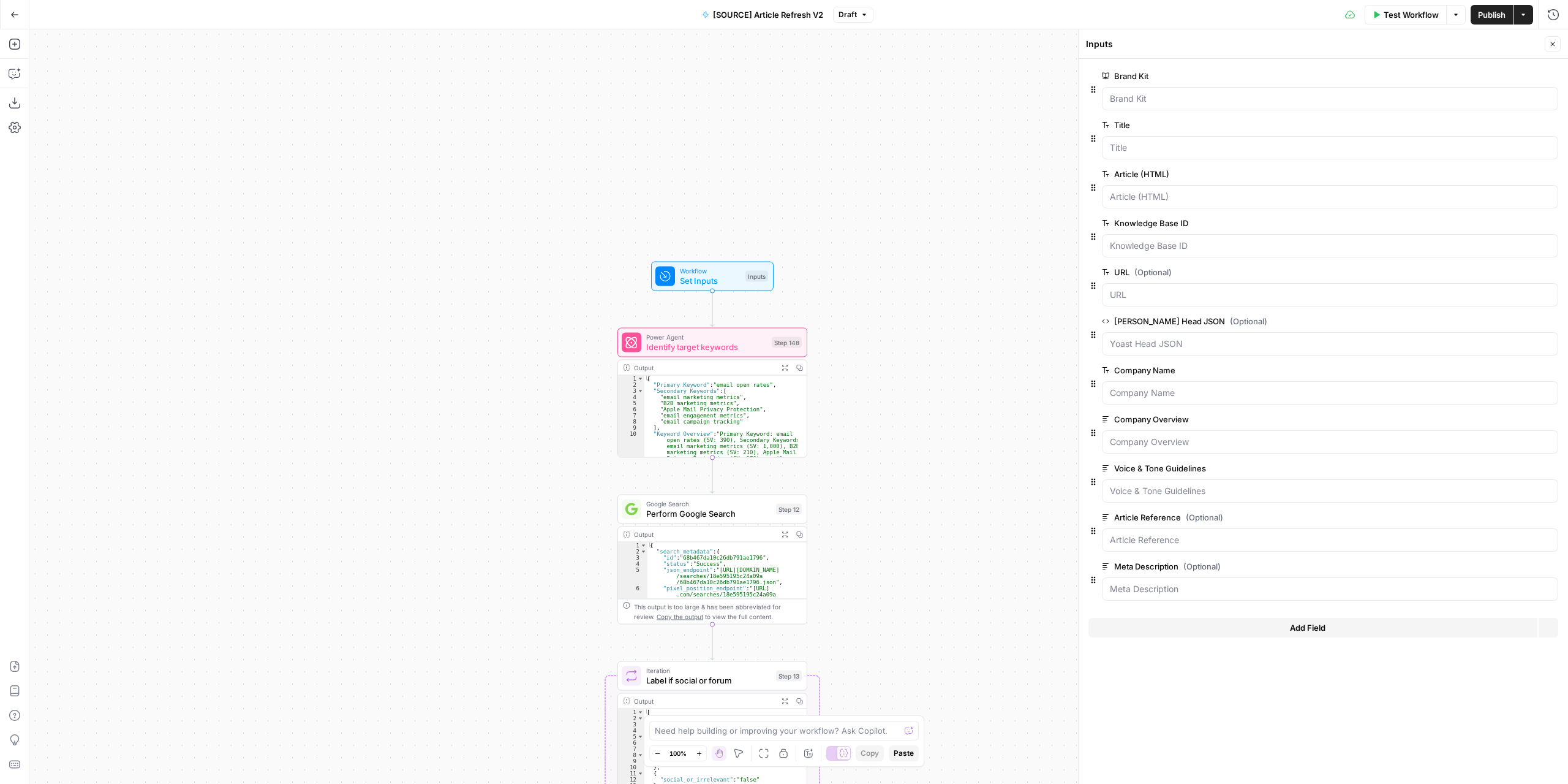
click at [982, 123] on div "true false false true false true Workflow Set Inputs Inputs Power Agent Identif…" at bounding box center [798, 406] width 1538 height 754
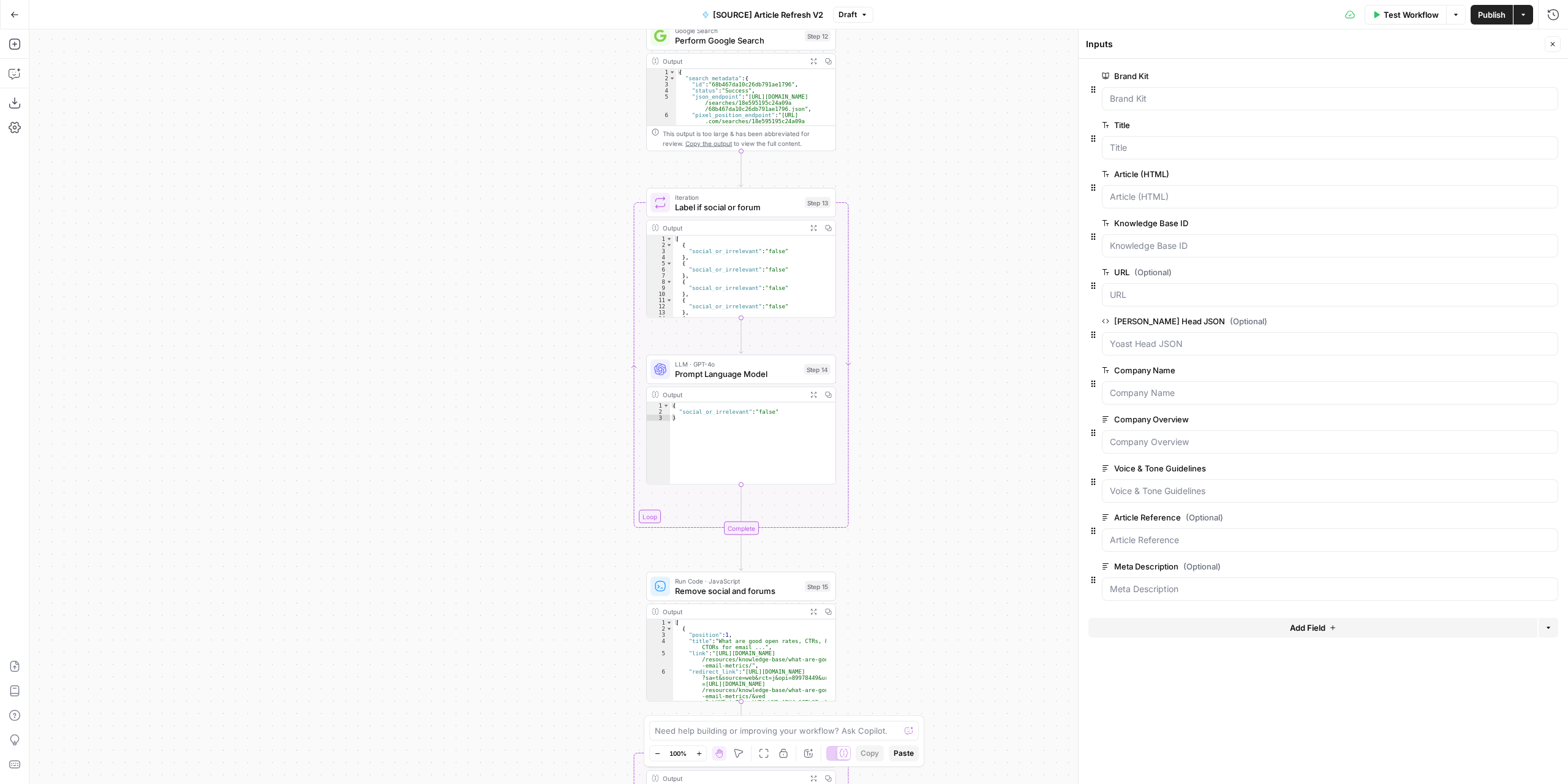
click at [935, 126] on div "true false false true false true Workflow Set Inputs Inputs Power Agent Identif…" at bounding box center [798, 406] width 1538 height 754
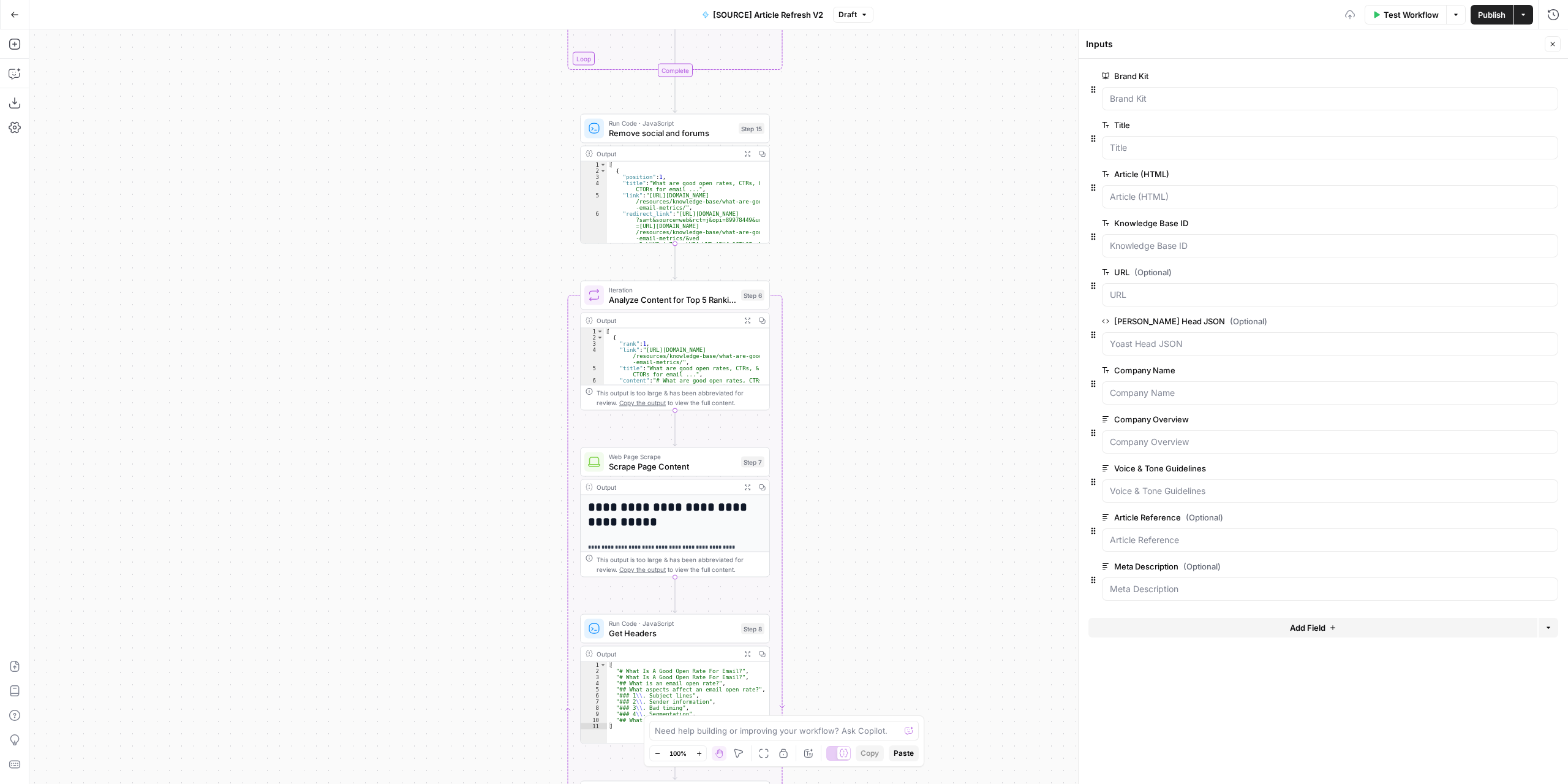
click at [927, 199] on div "true false false true false true Workflow Set Inputs Inputs Power Agent Identif…" at bounding box center [798, 406] width 1538 height 754
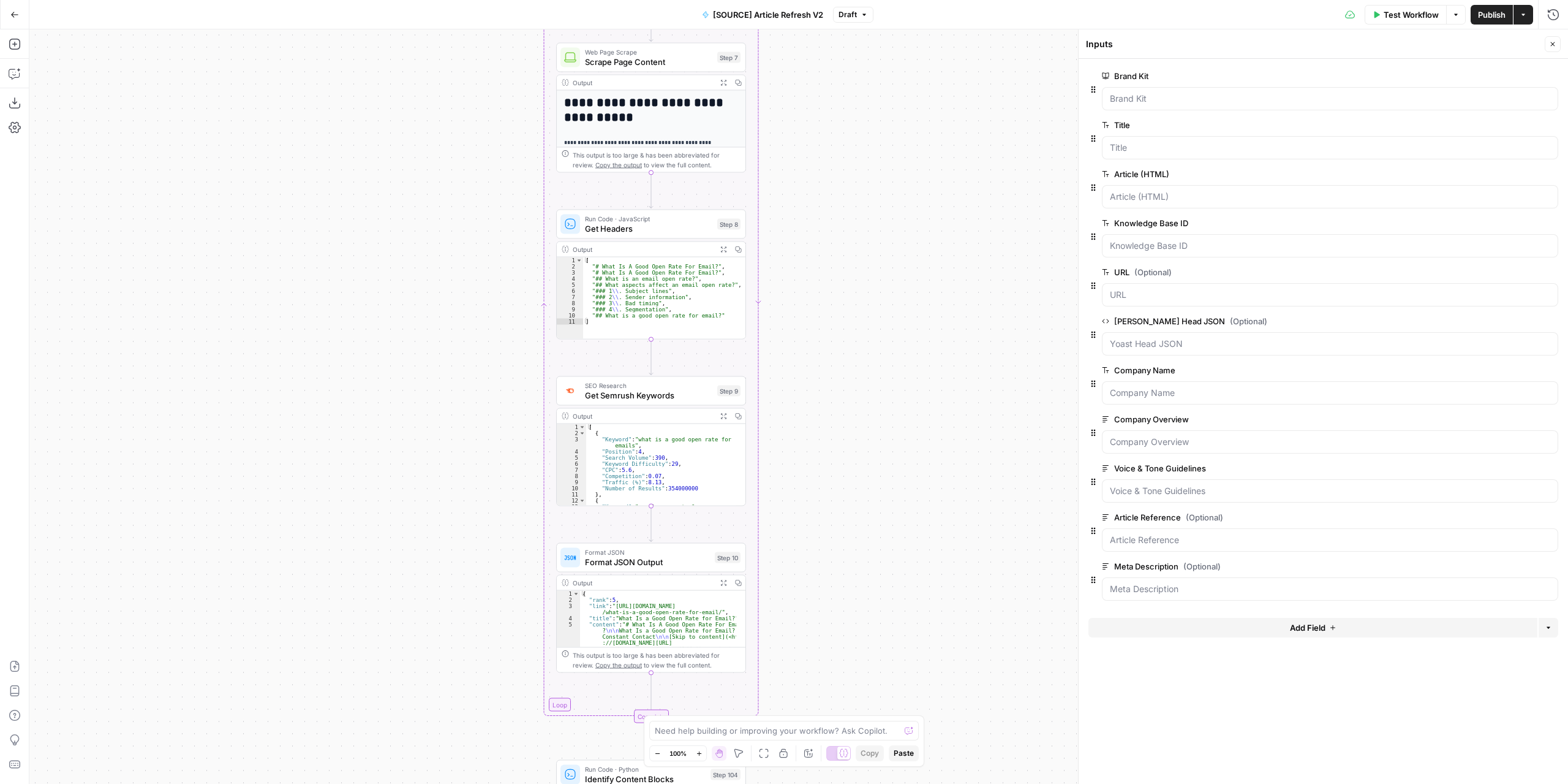
click at [937, 177] on div "true false false true false true Workflow Set Inputs Inputs Power Agent Identif…" at bounding box center [798, 406] width 1538 height 754
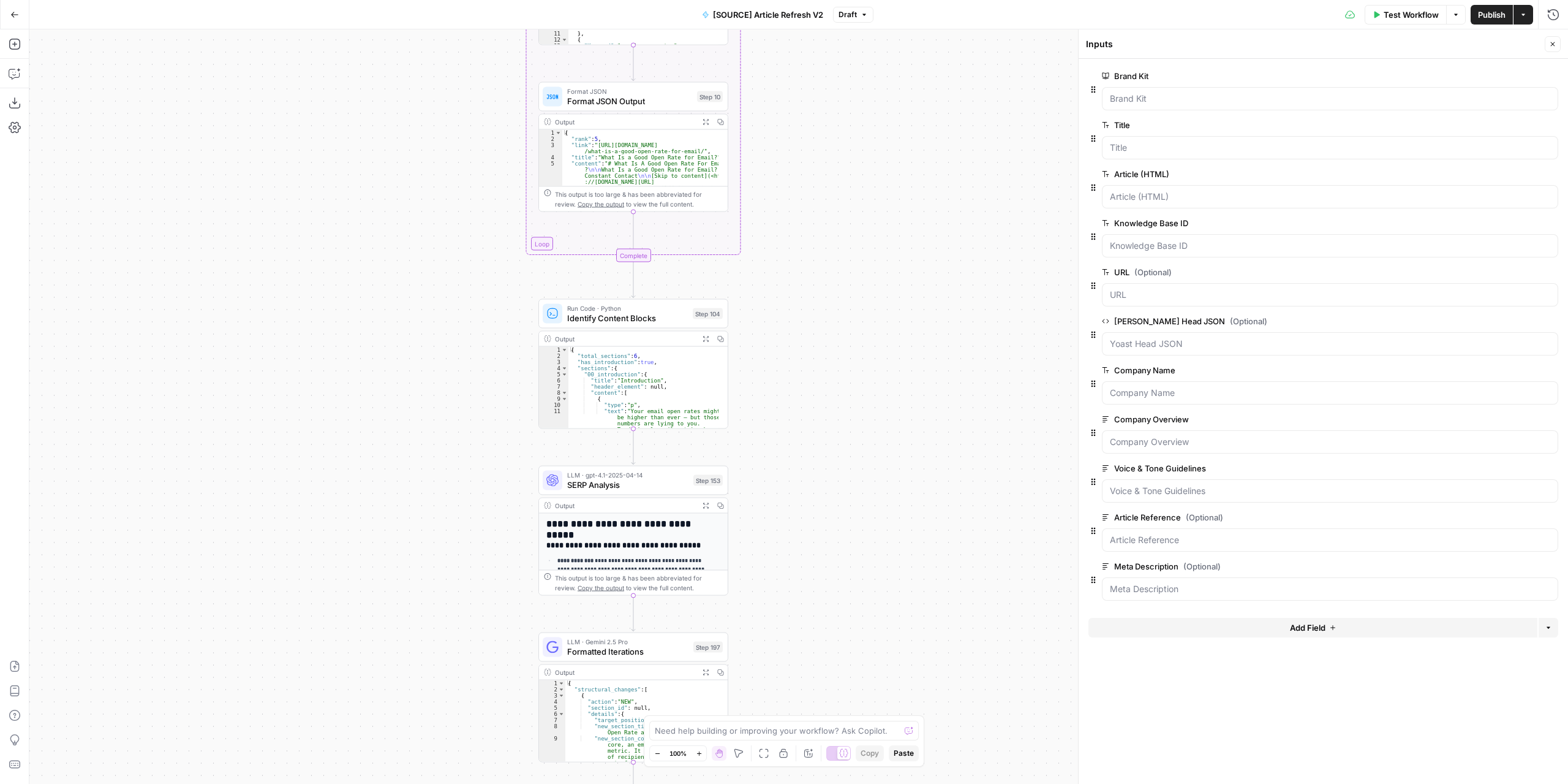
click at [930, 134] on div "true false false true false true Workflow Set Inputs Inputs Power Agent Identif…" at bounding box center [798, 406] width 1538 height 754
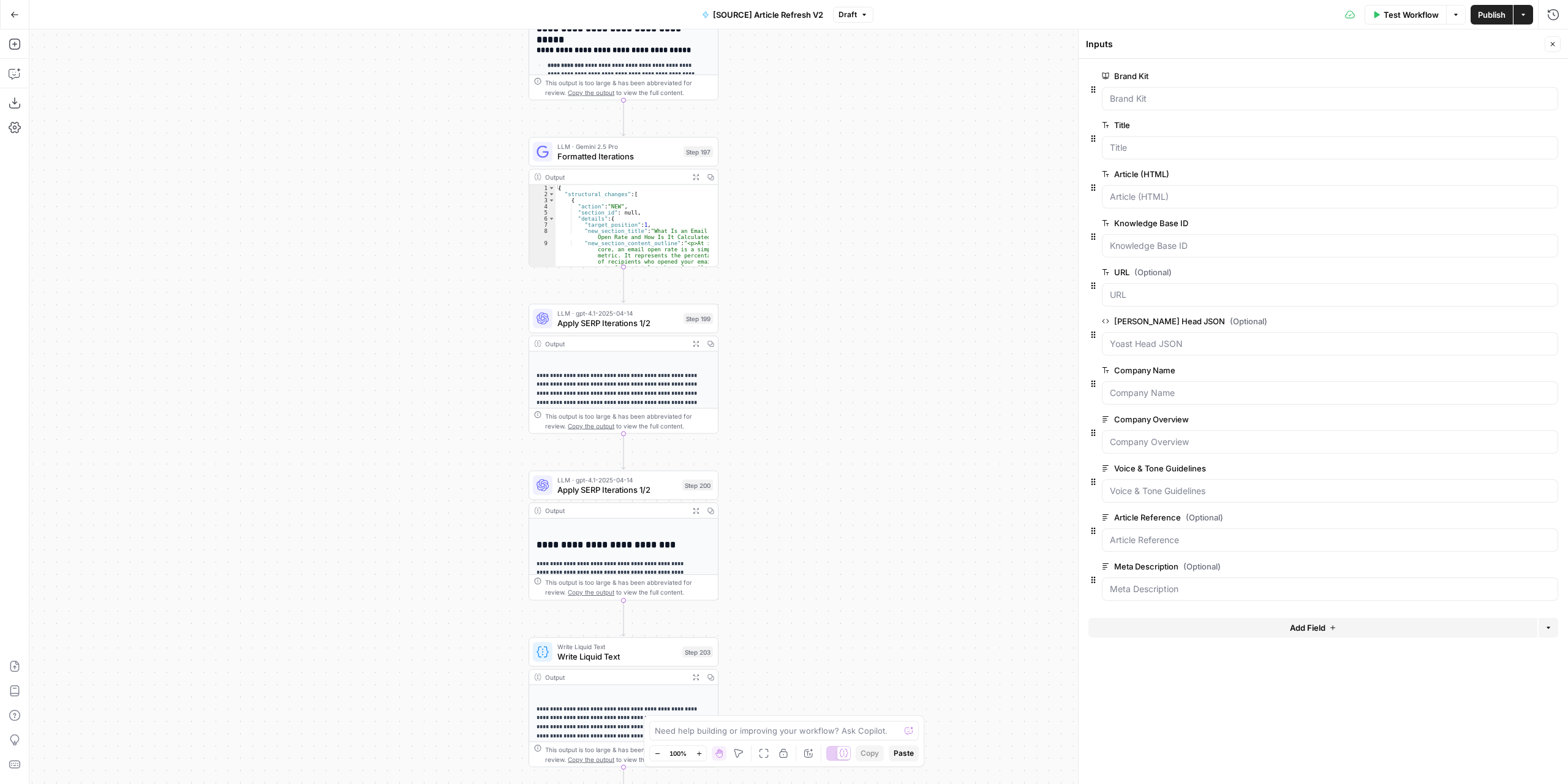
click at [885, 185] on div "true false false true false true Workflow Set Inputs Inputs Power Agent Identif…" at bounding box center [798, 406] width 1538 height 754
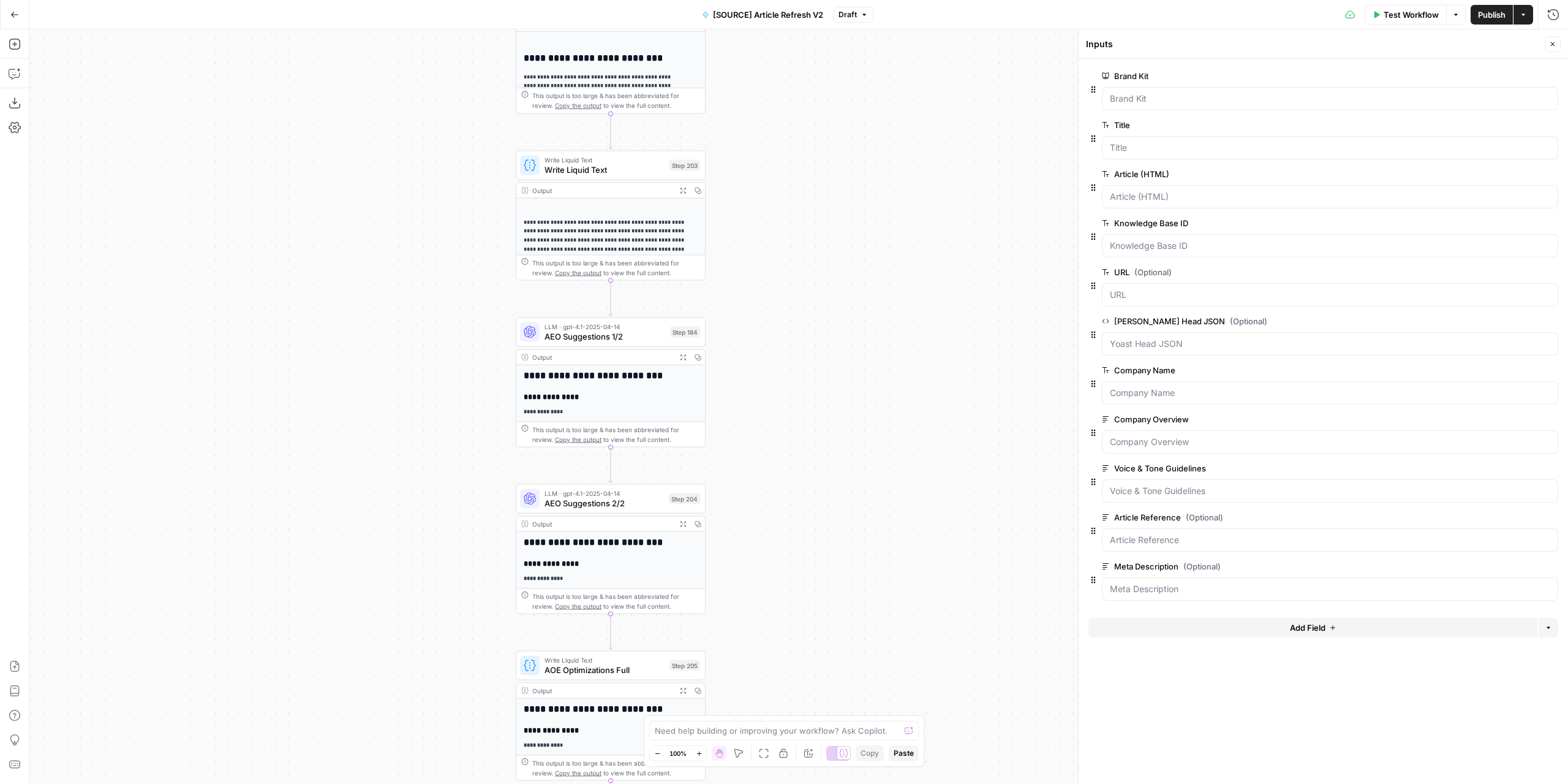
click at [905, 130] on div "true false false true false true Workflow Set Inputs Inputs Power Agent Identif…" at bounding box center [798, 406] width 1538 height 754
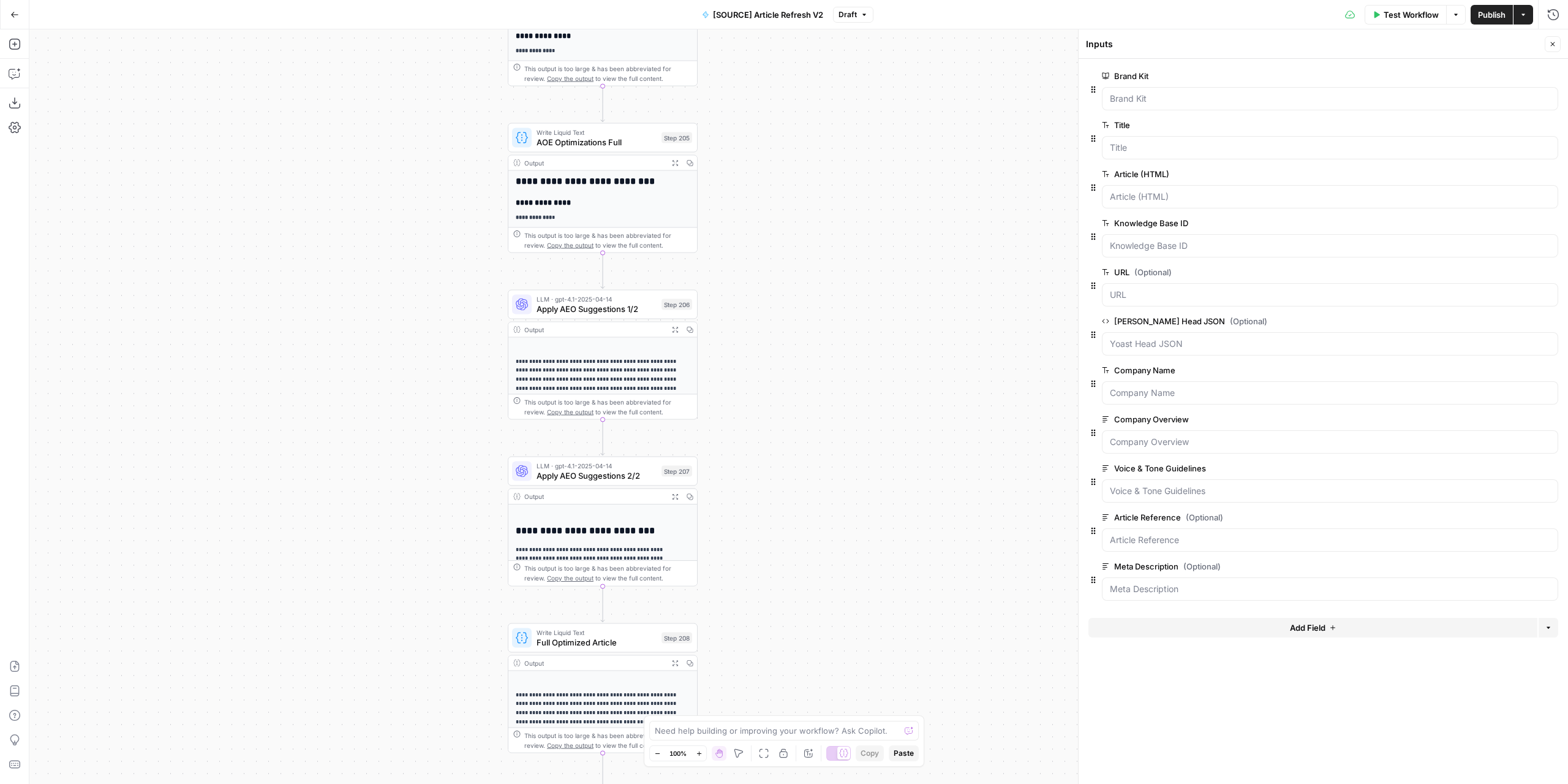
click at [895, 184] on div "true false false true false true Workflow Set Inputs Inputs Power Agent Identif…" at bounding box center [798, 406] width 1538 height 754
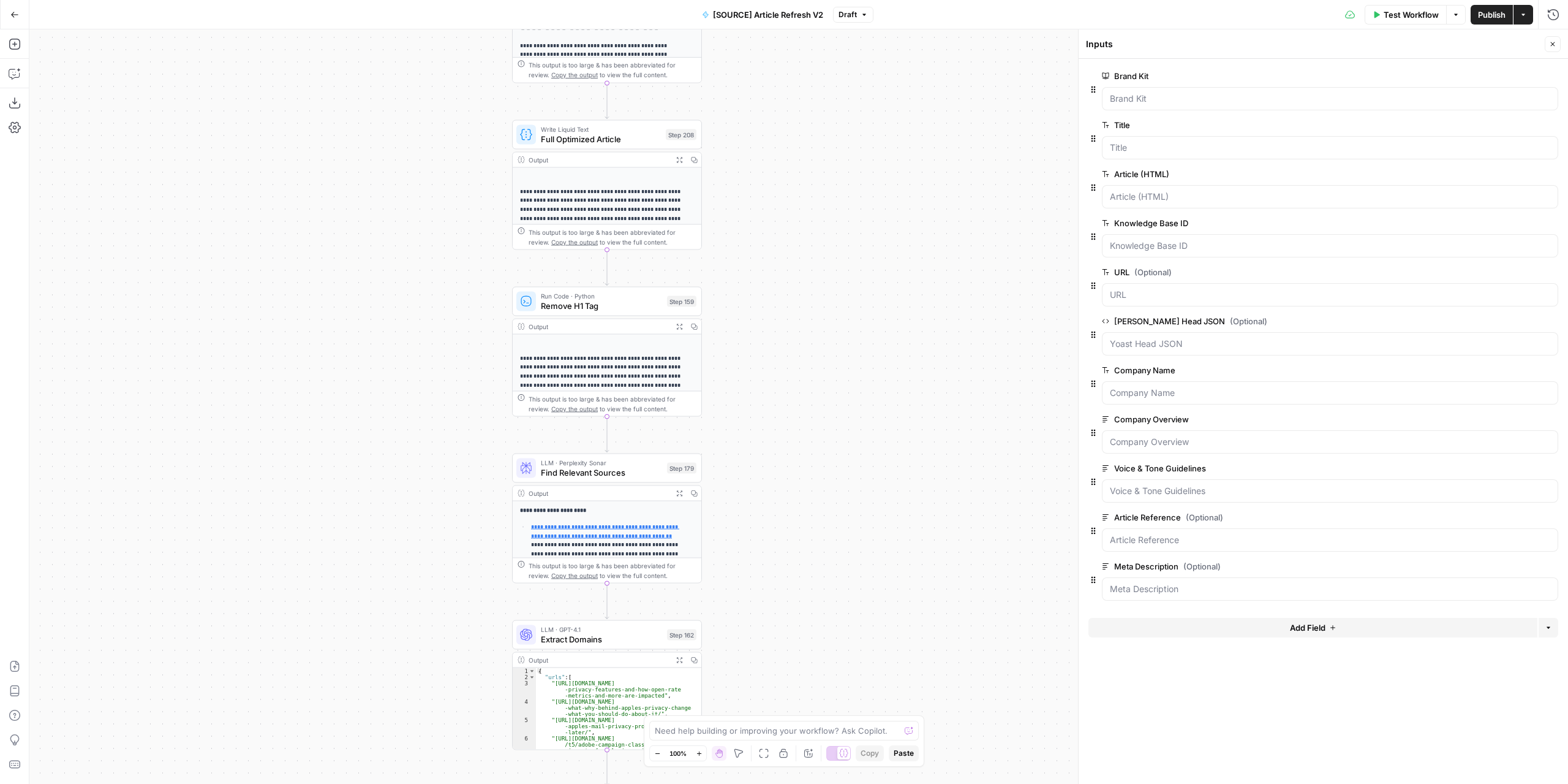
drag, startPoint x: 893, startPoint y: 618, endPoint x: 885, endPoint y: 136, distance: 482.1
click at [885, 156] on div "true false false true false true Workflow Set Inputs Inputs Power Agent Identif…" at bounding box center [798, 406] width 1538 height 754
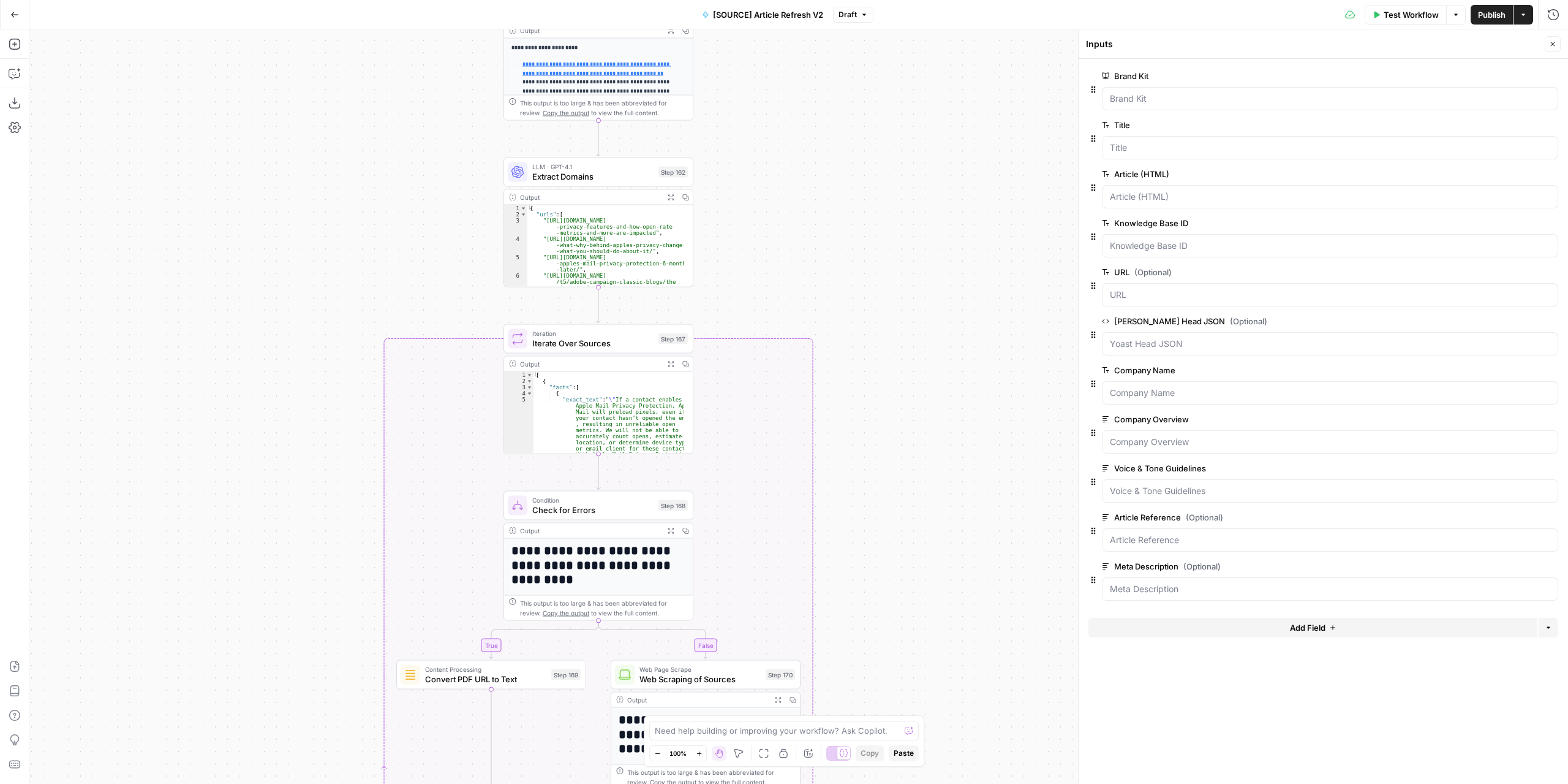
click at [898, 180] on div "true false false true false true Workflow Set Inputs Inputs Power Agent Identif…" at bounding box center [798, 406] width 1538 height 754
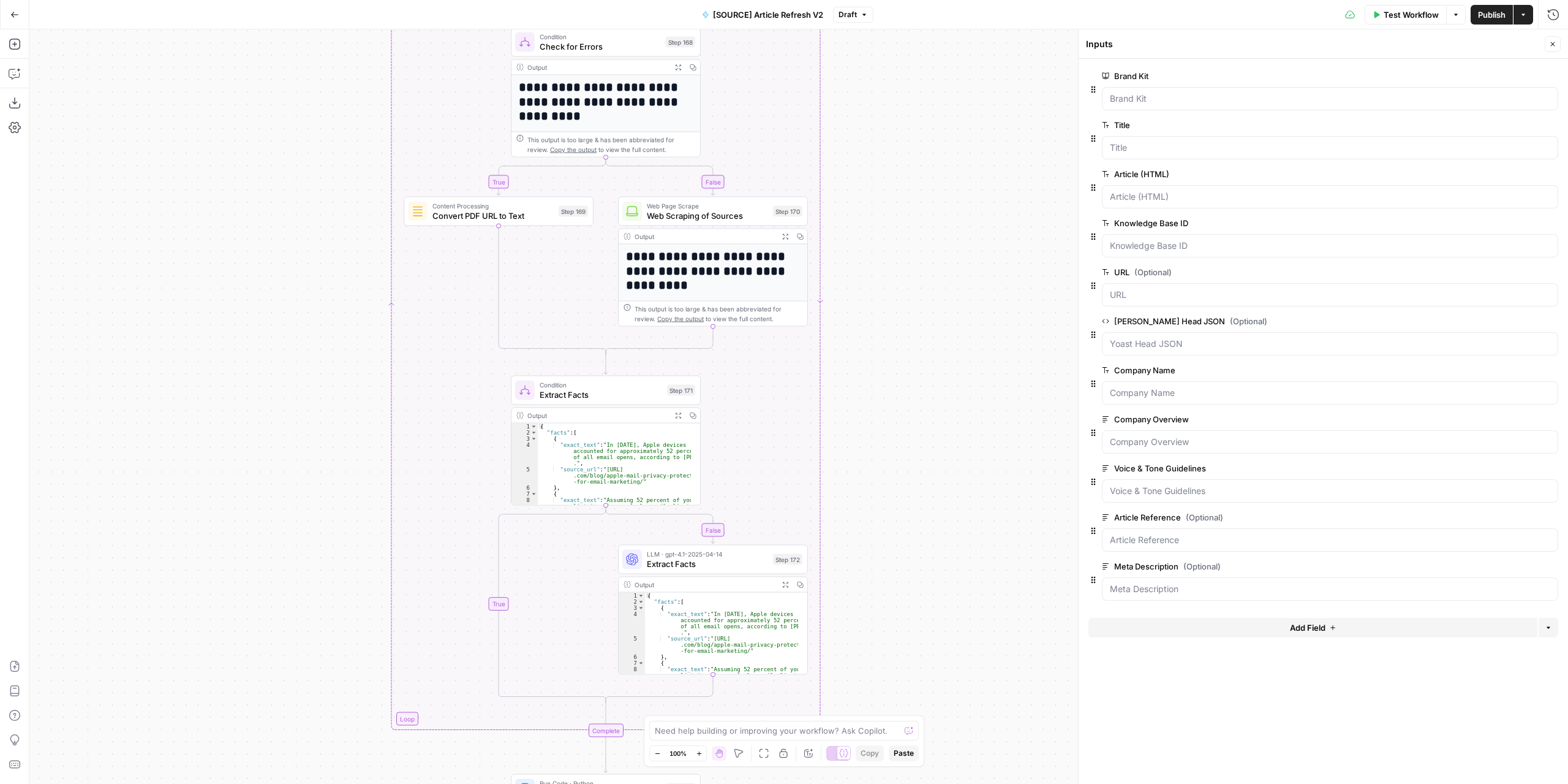
click at [911, 226] on div "true false false true false true Workflow Set Inputs Inputs Power Agent Identif…" at bounding box center [798, 406] width 1538 height 754
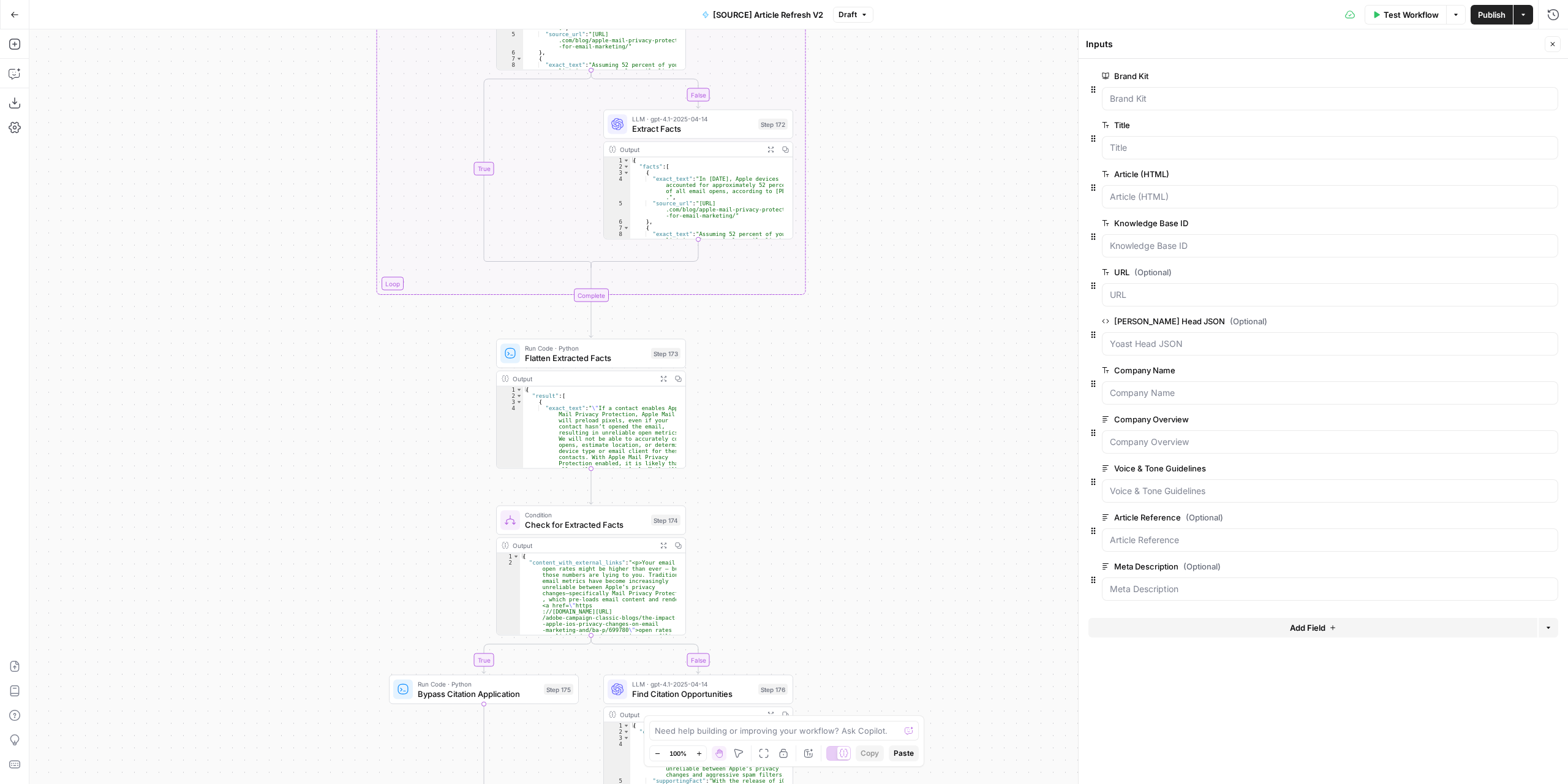
click at [898, 224] on div "true false false true false true Workflow Set Inputs Inputs Power Agent Identif…" at bounding box center [798, 406] width 1538 height 754
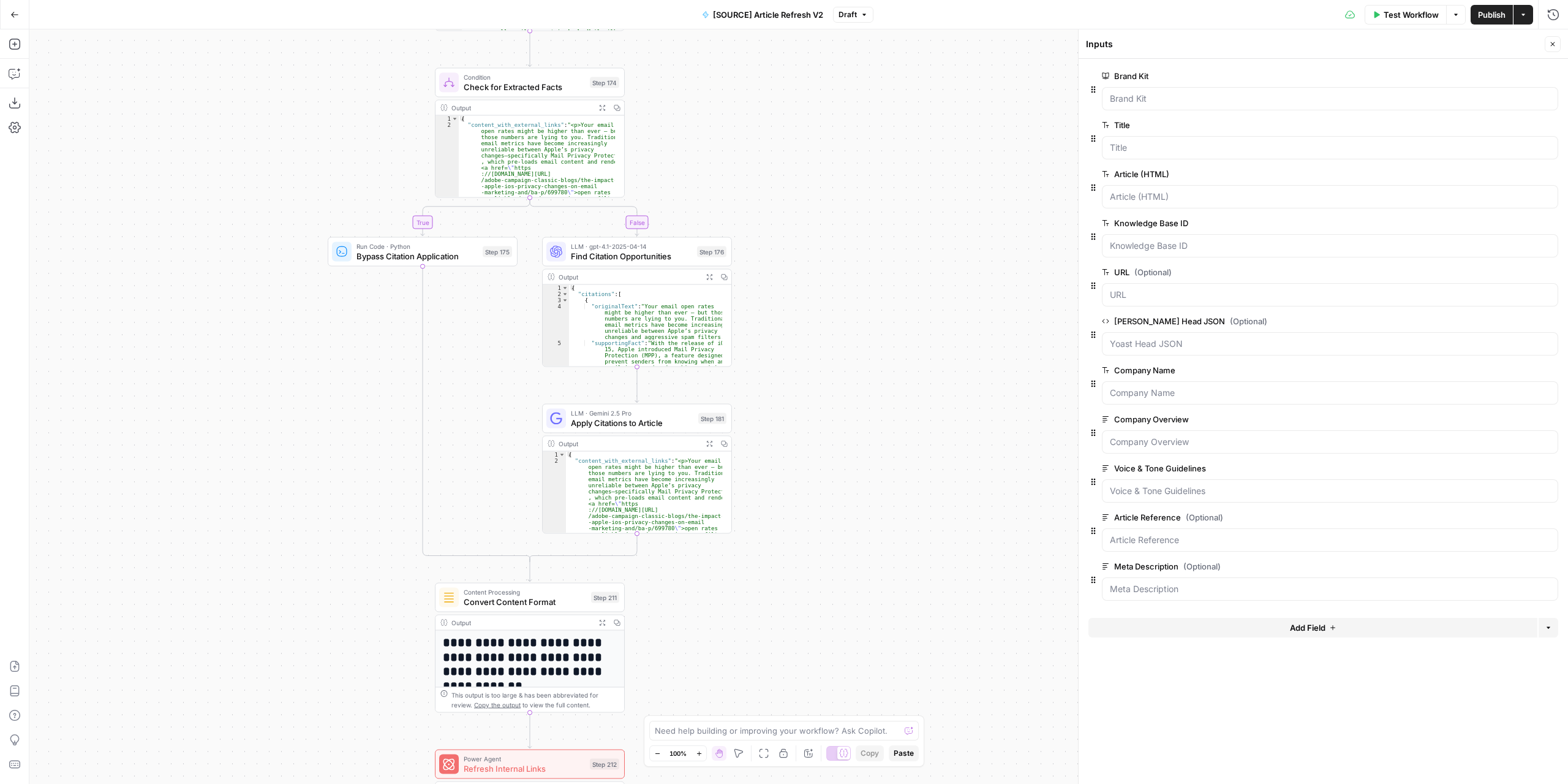
click at [894, 222] on div "true false false true false true Workflow Set Inputs Inputs Power Agent Identif…" at bounding box center [798, 406] width 1538 height 754
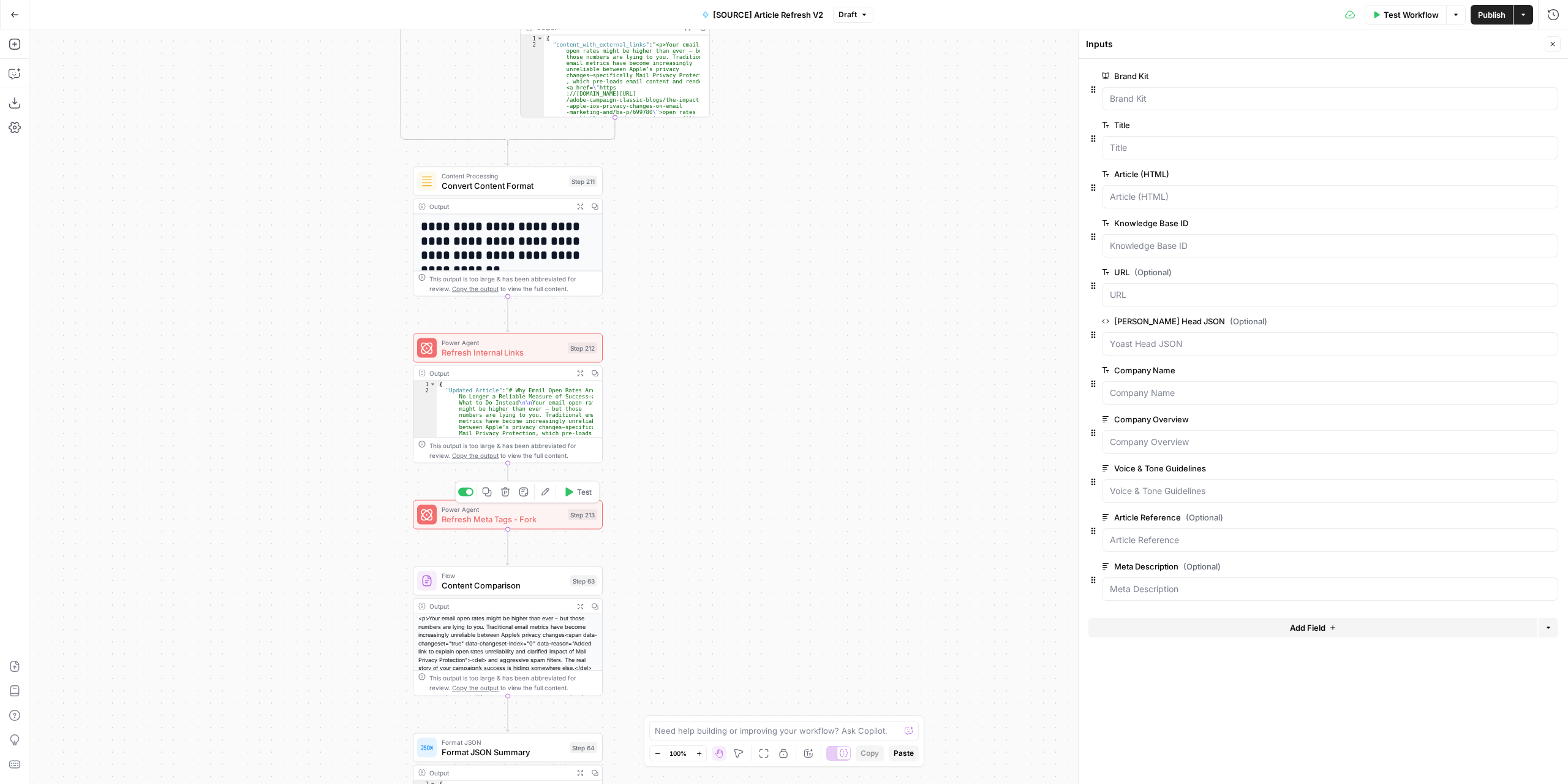
click at [501, 520] on span "Refresh Meta Tags - Fork" at bounding box center [501, 518] width 121 height 12
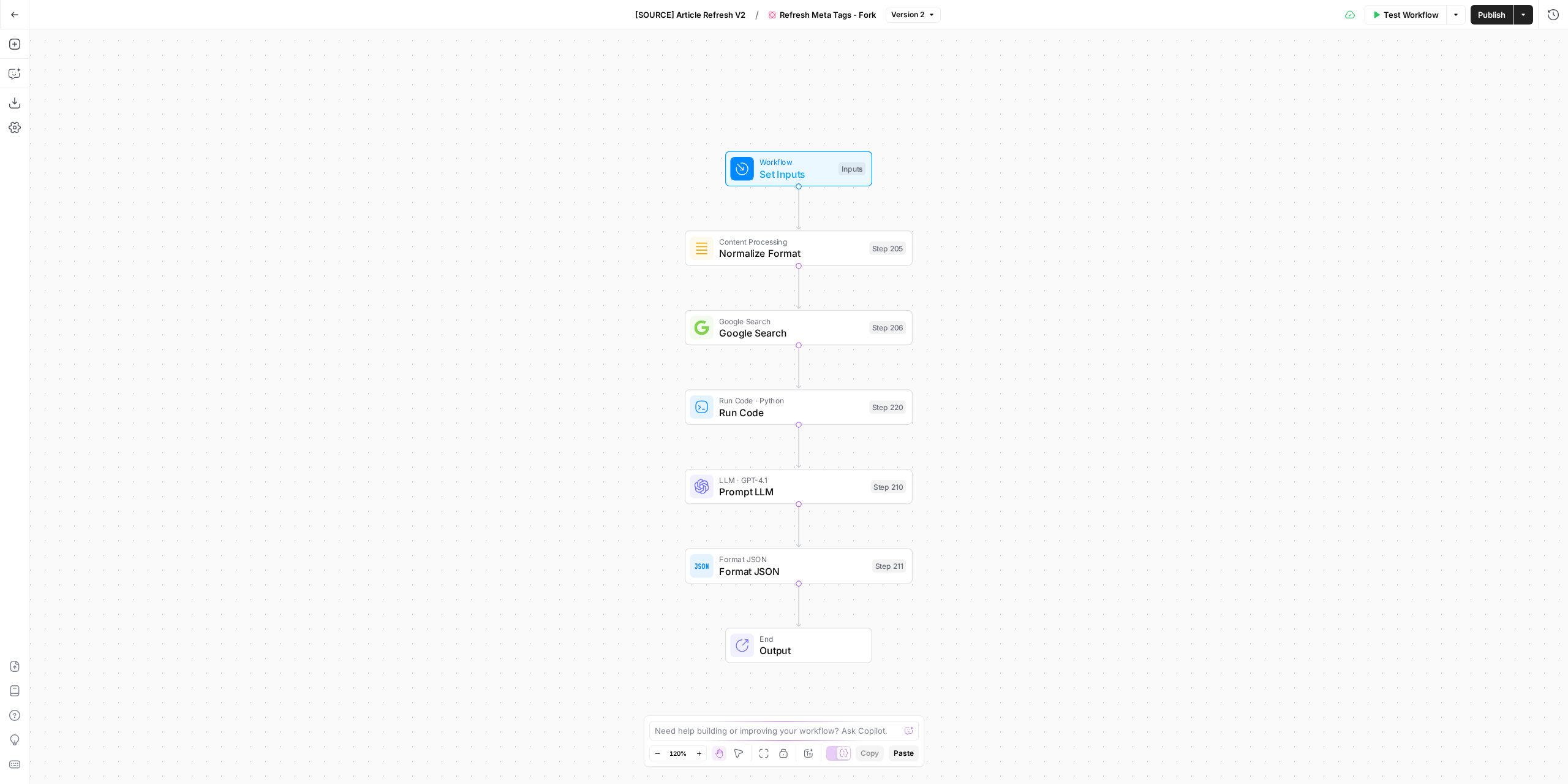
click at [14, 21] on button "Go Back" at bounding box center [15, 15] width 22 height 22
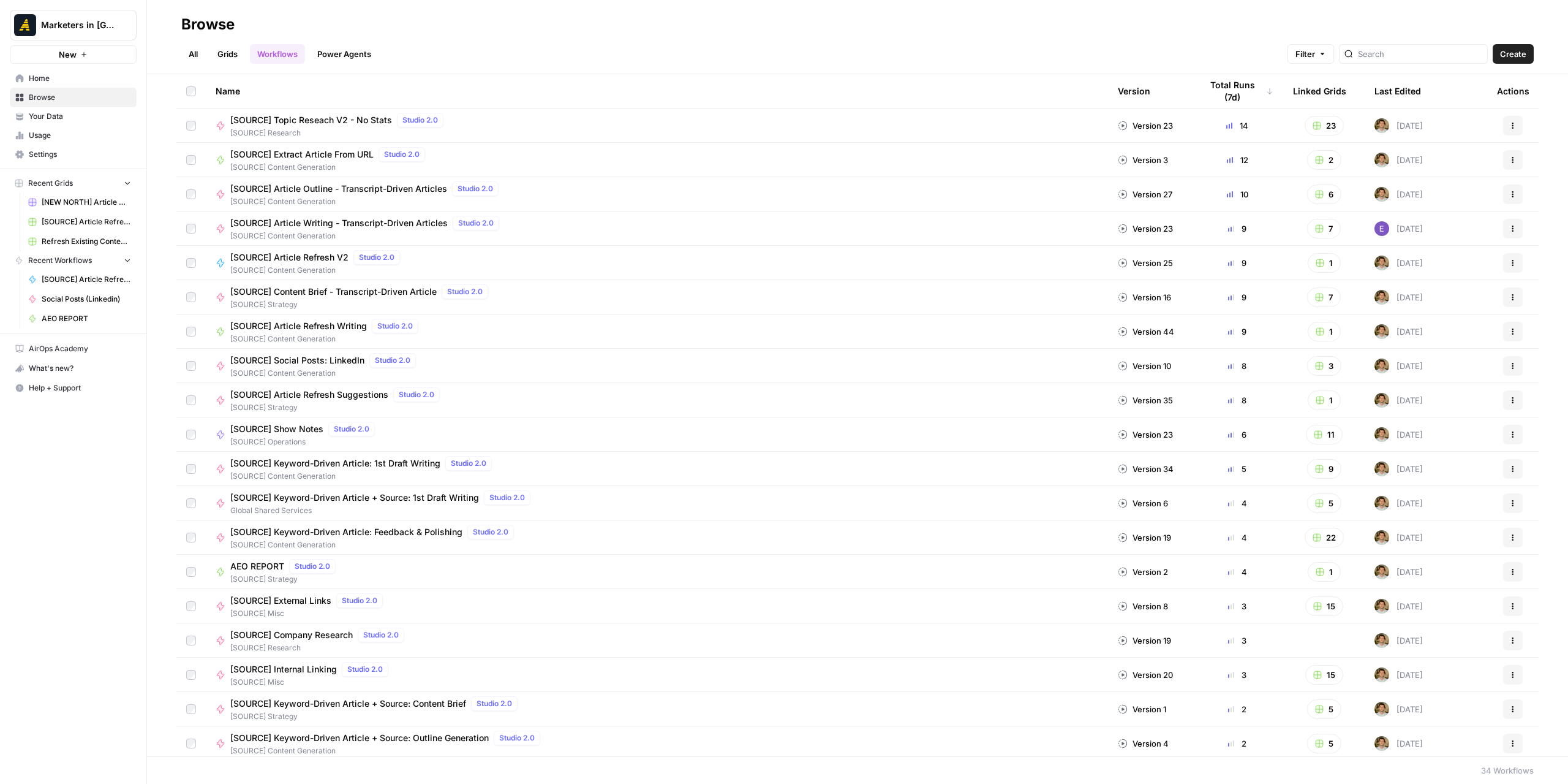
click at [191, 56] on link "All" at bounding box center [193, 54] width 24 height 20
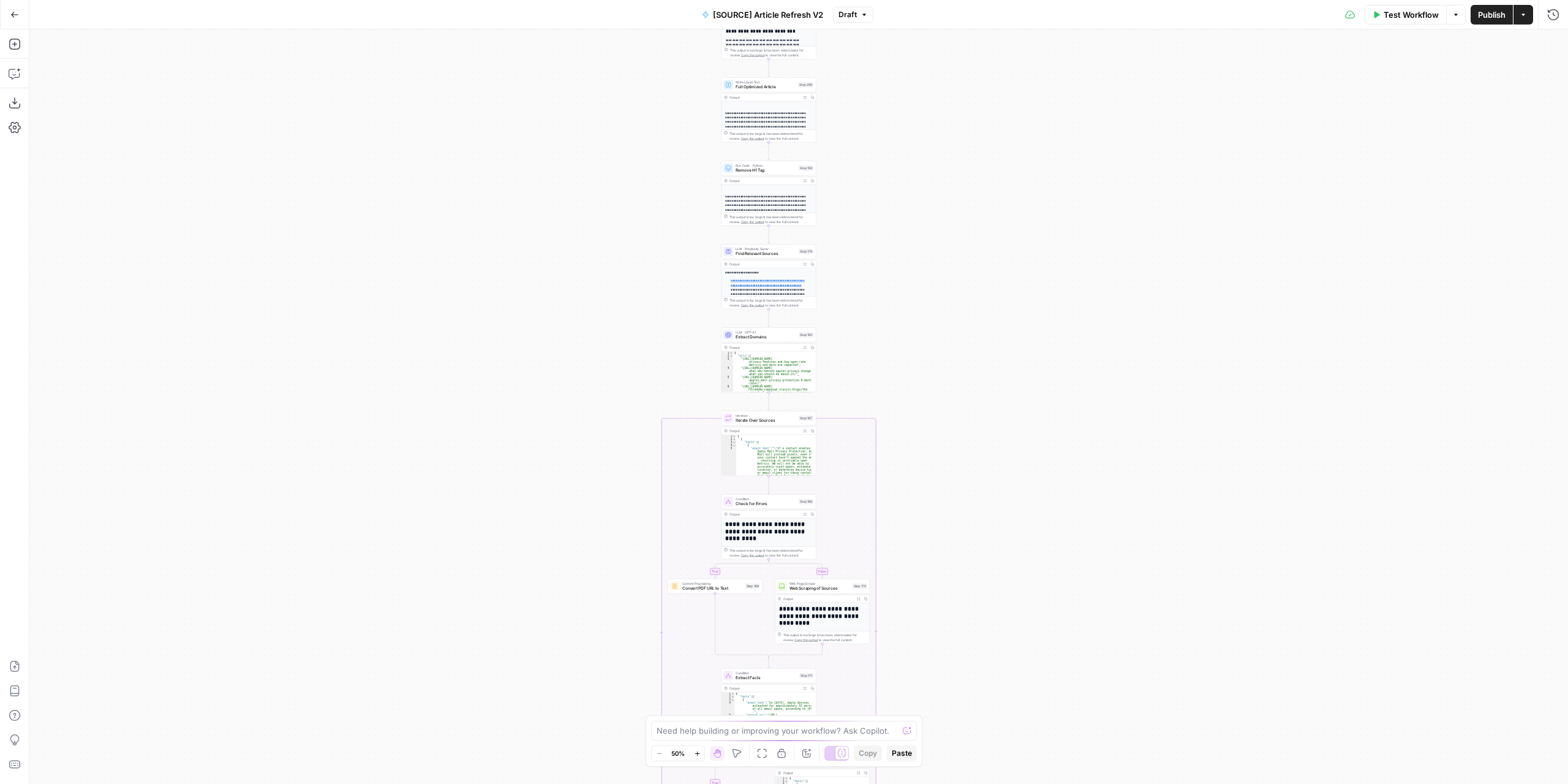
drag, startPoint x: 916, startPoint y: 596, endPoint x: 936, endPoint y: 197, distance: 399.5
click at [883, 18] on div "Go Back [SOURCE] Article Refresh V2 Draft Test Workflow Options Publish Actions…" at bounding box center [784, 392] width 1568 height 784
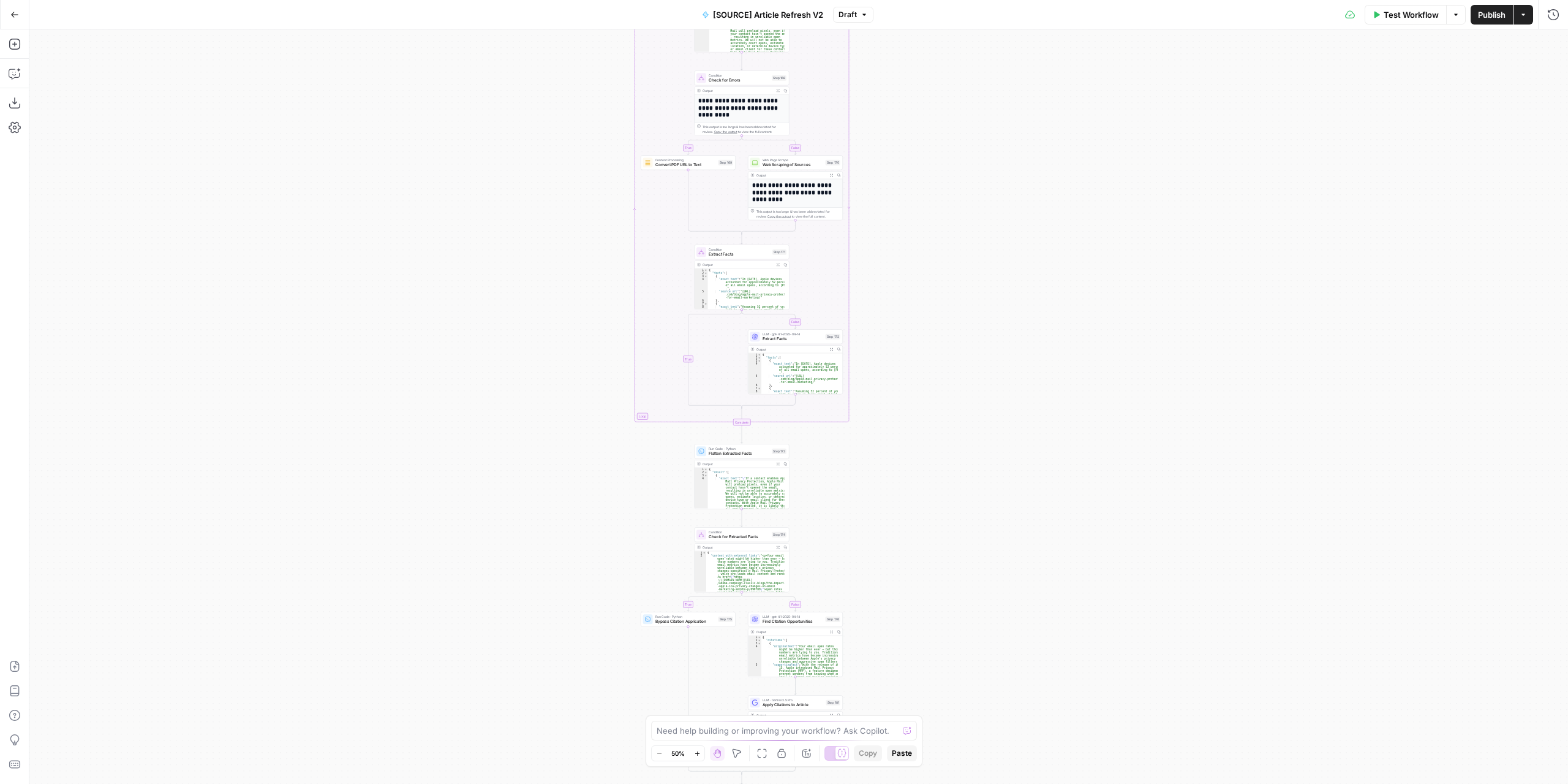
drag, startPoint x: 936, startPoint y: 197, endPoint x: 964, endPoint y: 346, distance: 151.6
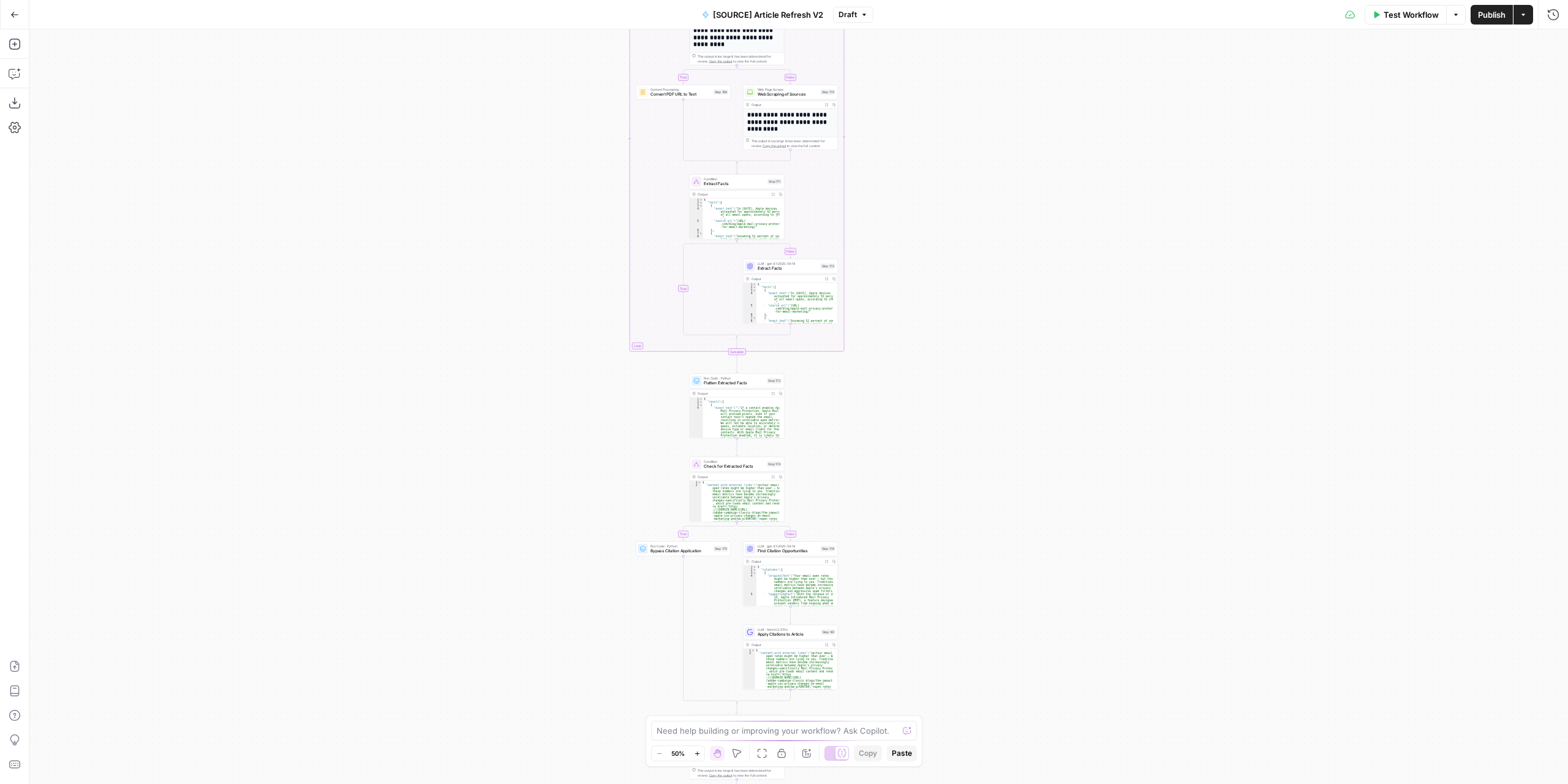
drag, startPoint x: 981, startPoint y: 541, endPoint x: 938, endPoint y: 211, distance: 332.8
click at [943, 183] on div "true false true false true false Workflow Set Inputs Inputs Power Agent Identif…" at bounding box center [798, 406] width 1538 height 754
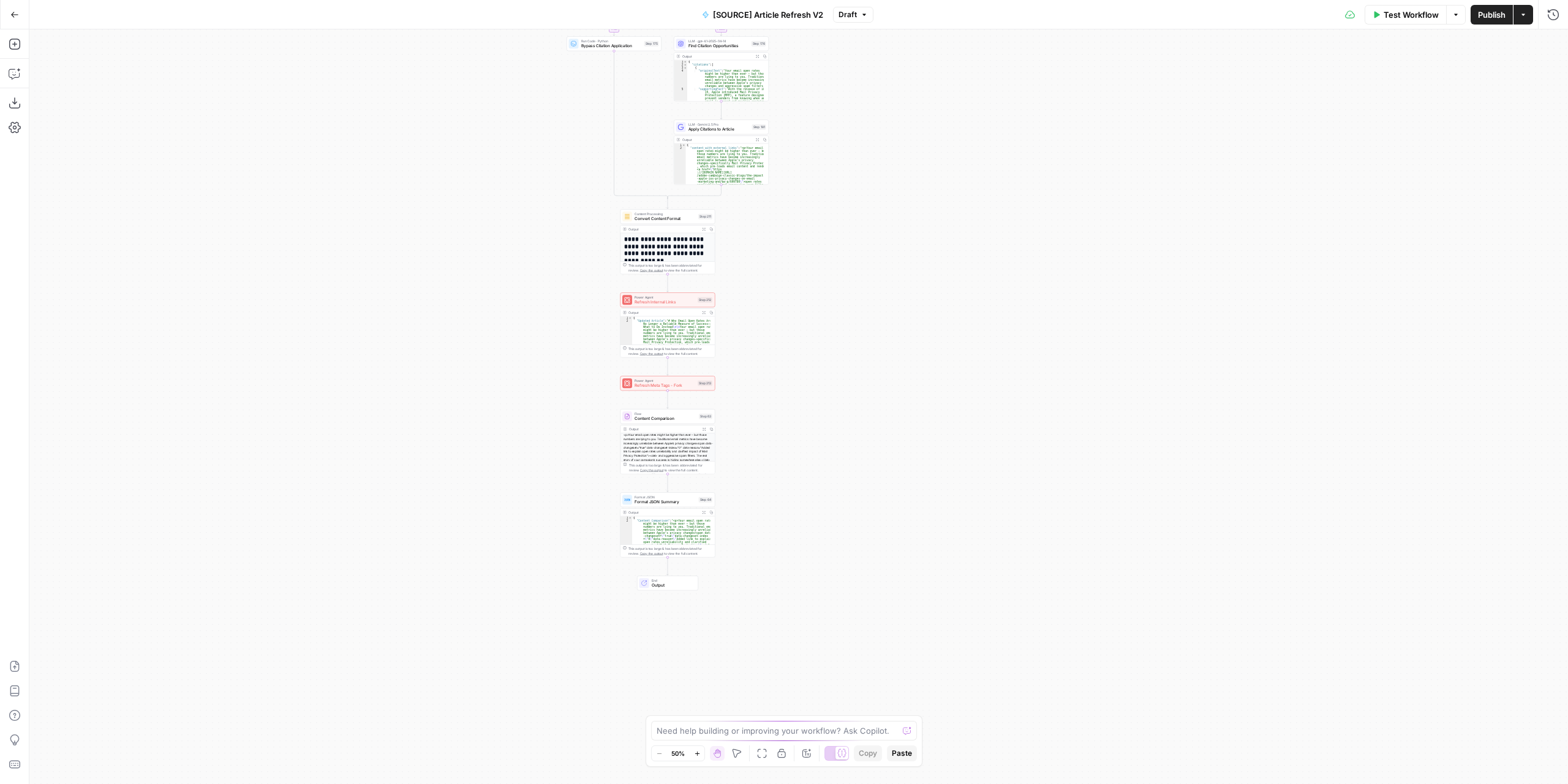
drag, startPoint x: 896, startPoint y: 485, endPoint x: 871, endPoint y: 389, distance: 99.2
click at [688, 387] on span "Refresh Meta Tags - Fork" at bounding box center [664, 385] width 61 height 6
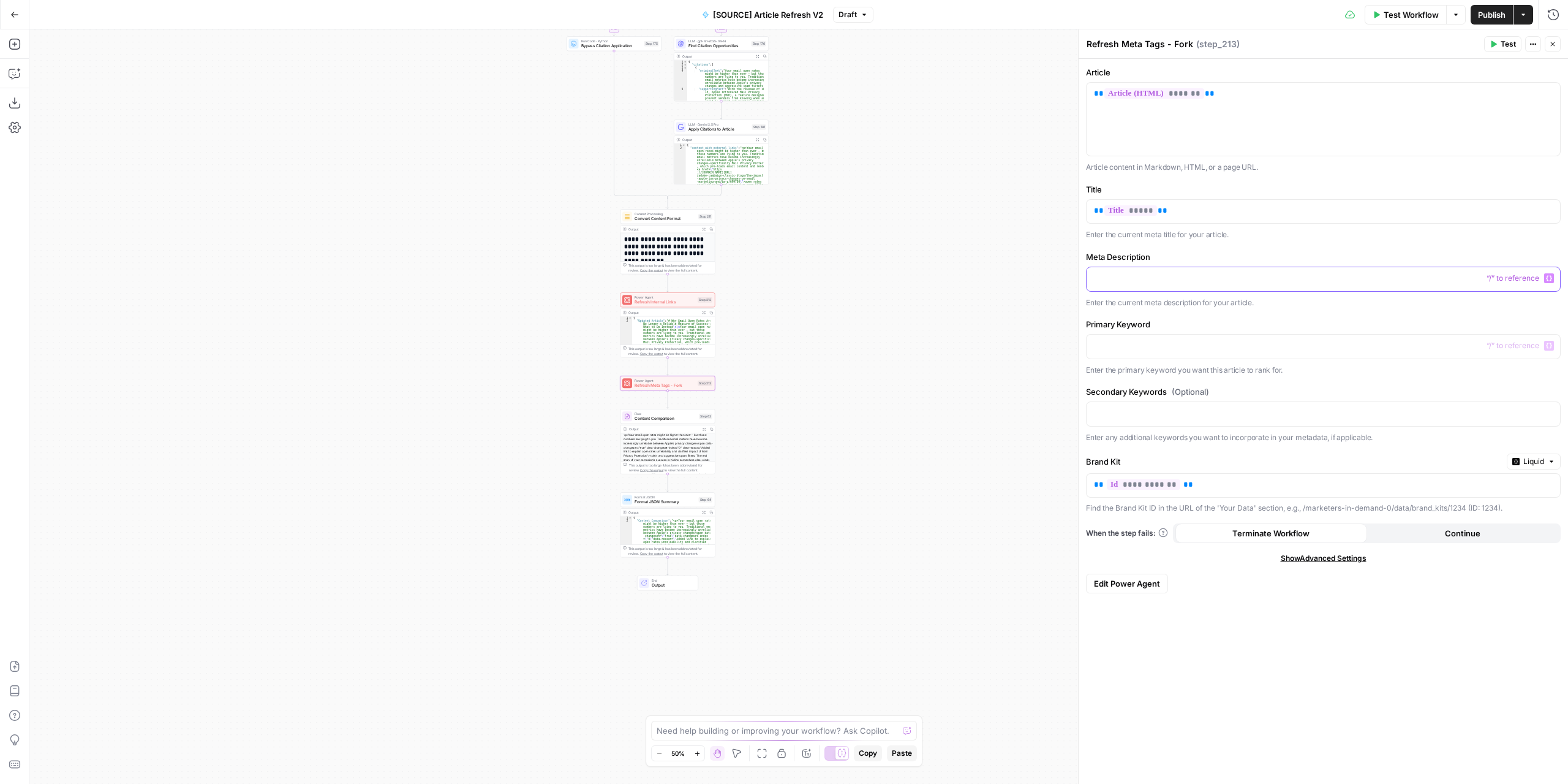
click at [1229, 274] on p at bounding box center [1323, 278] width 459 height 12
click at [1552, 278] on icon "button" at bounding box center [1549, 278] width 6 height 6
click at [712, 455] on button "Select variable Meta Description" at bounding box center [730, 459] width 153 height 20
click at [1215, 345] on p at bounding box center [1323, 345] width 459 height 12
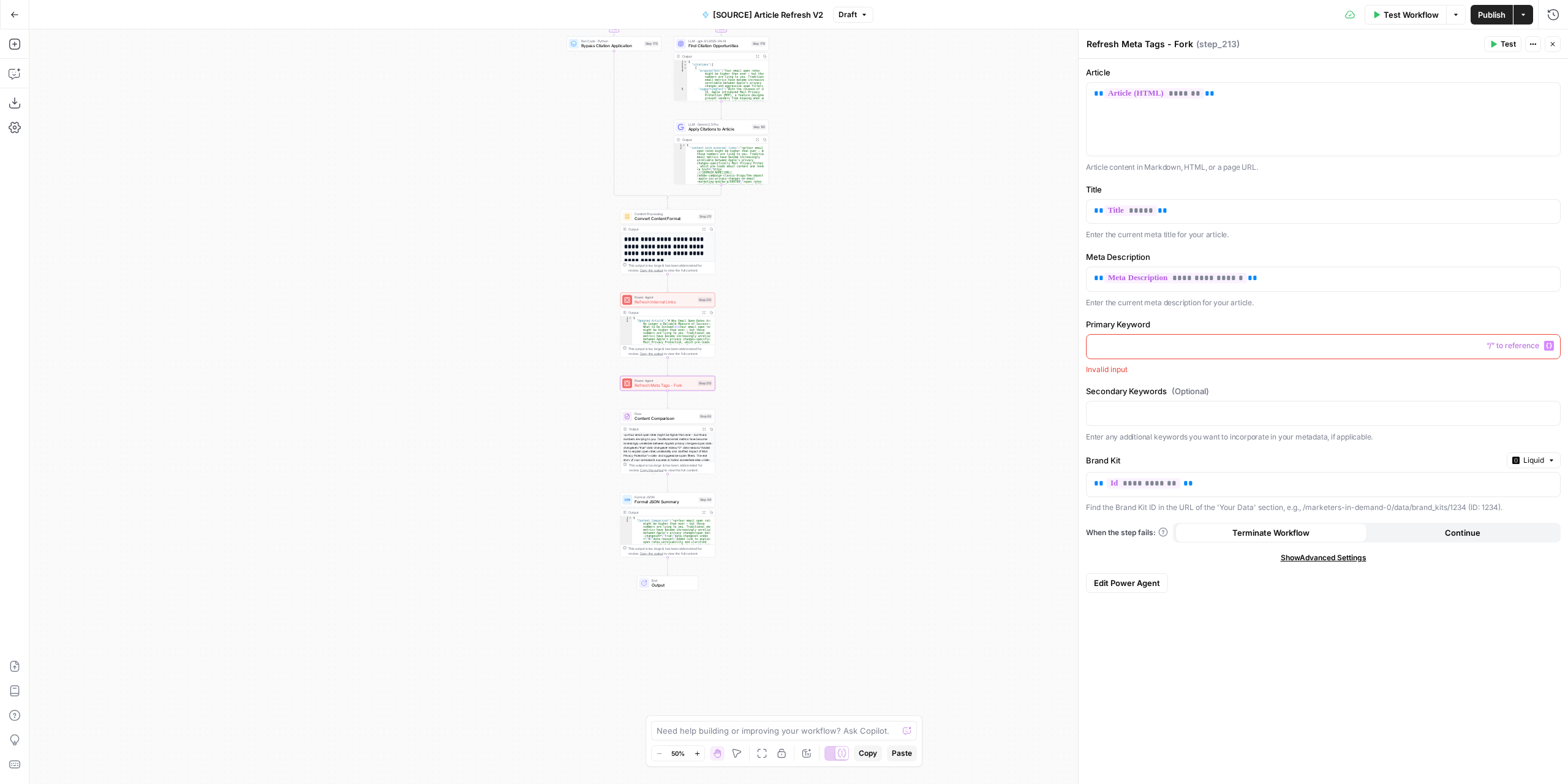
click at [1548, 342] on icon "button" at bounding box center [1549, 345] width 6 height 6
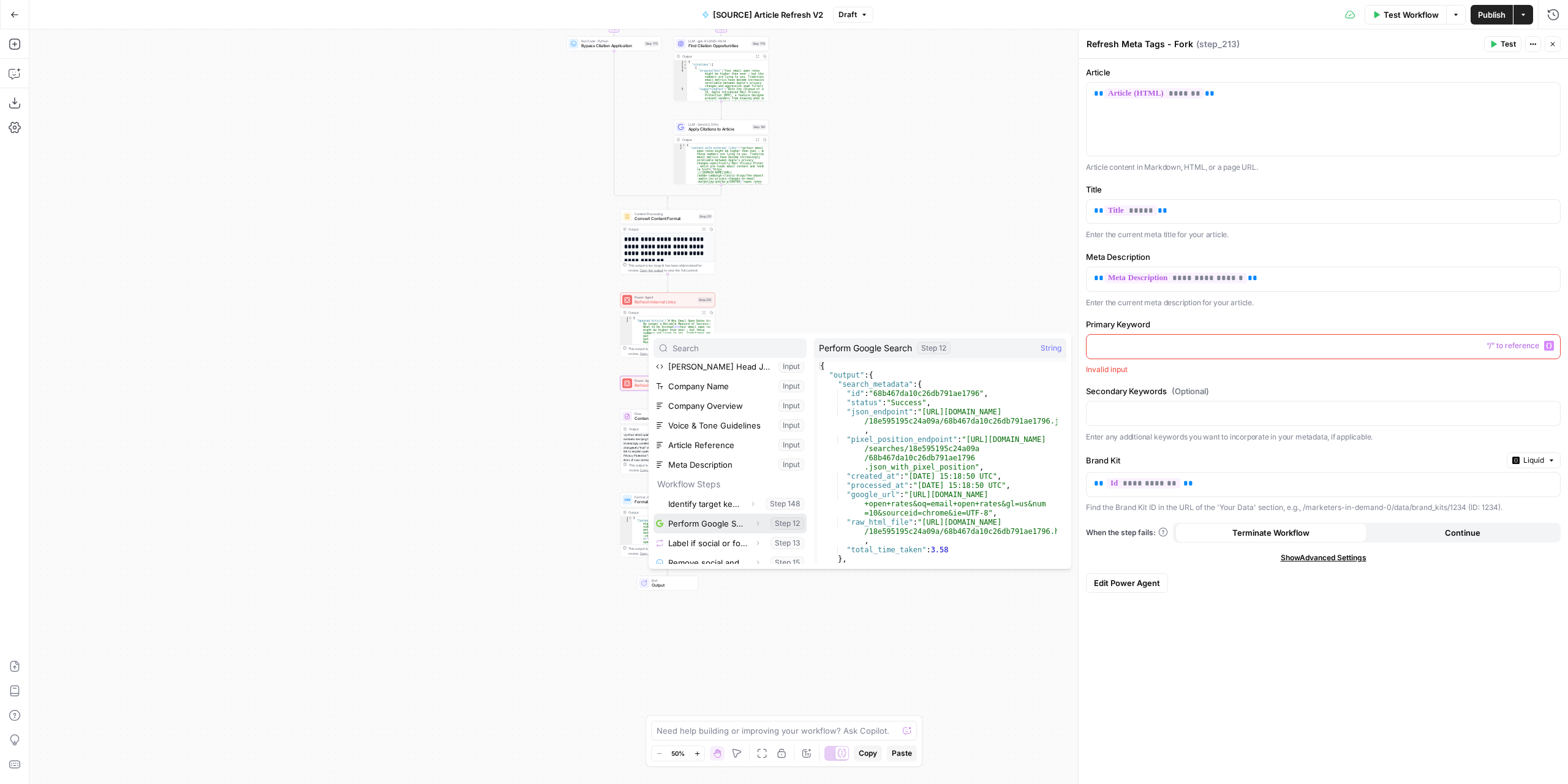
click at [750, 522] on button "Expand" at bounding box center [757, 523] width 15 height 15
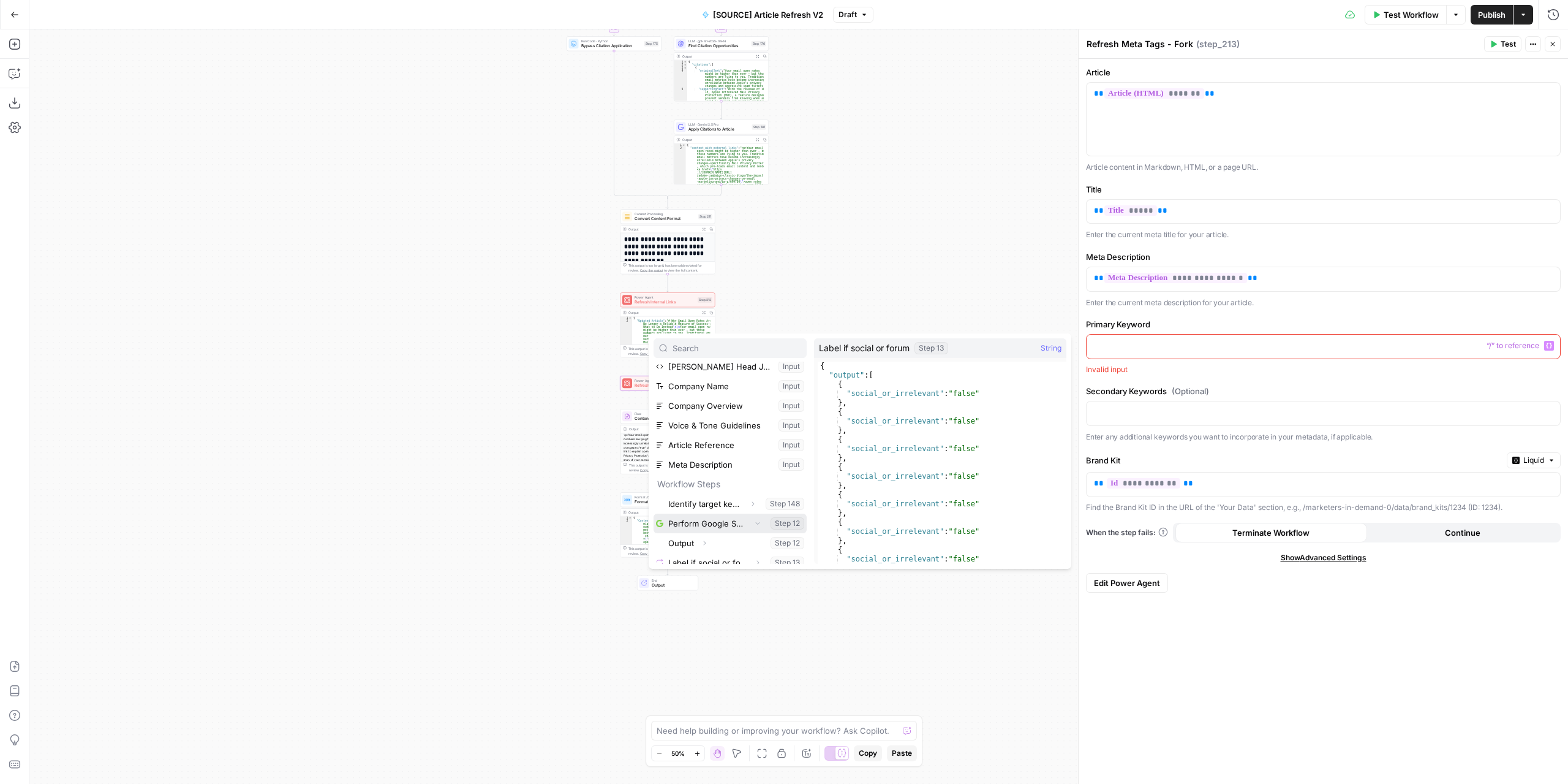
scroll to position [245, 0]
click at [703, 420] on icon "button" at bounding box center [704, 421] width 7 height 7
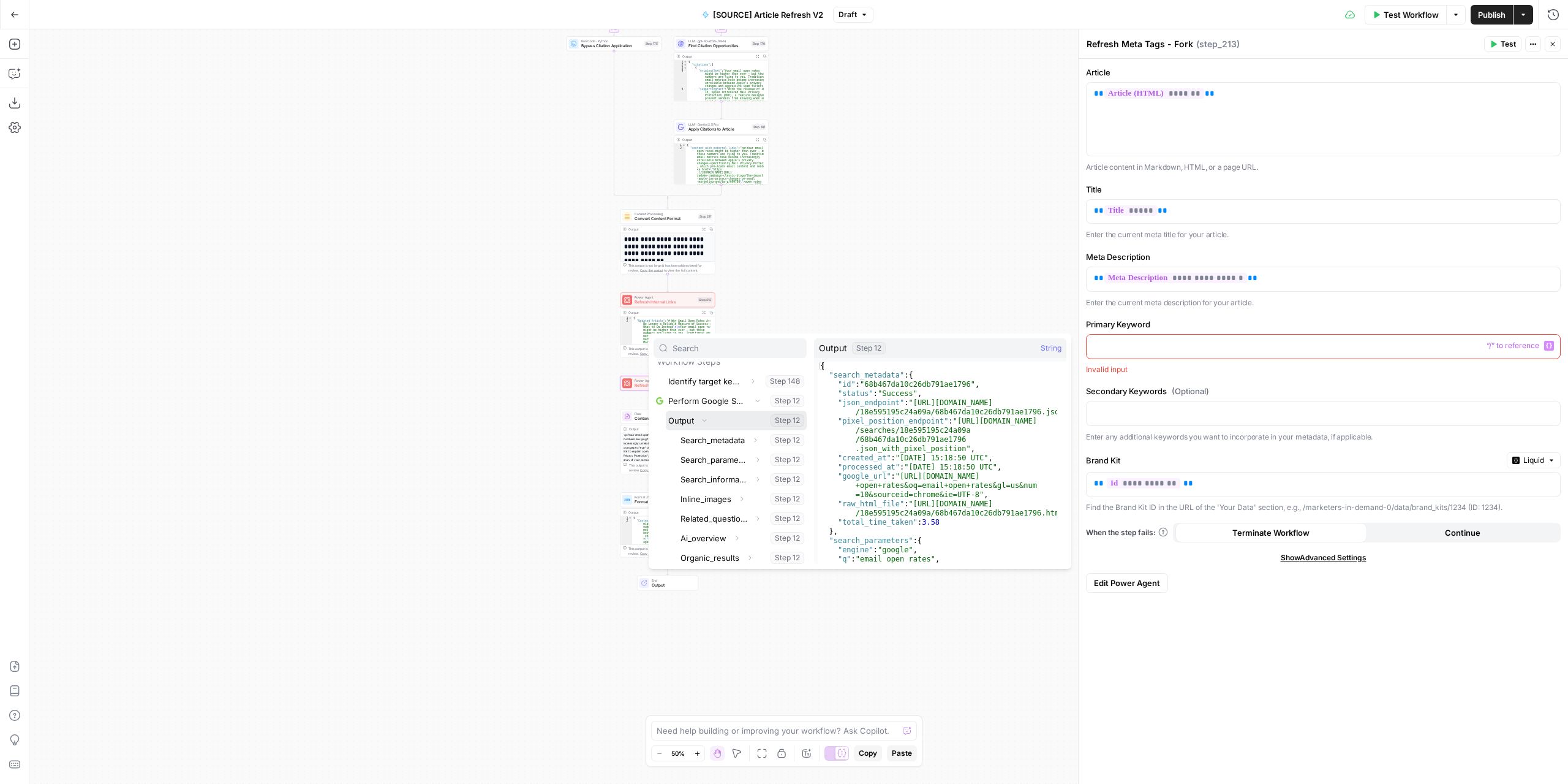
click at [699, 416] on button "Collapse" at bounding box center [703, 420] width 15 height 15
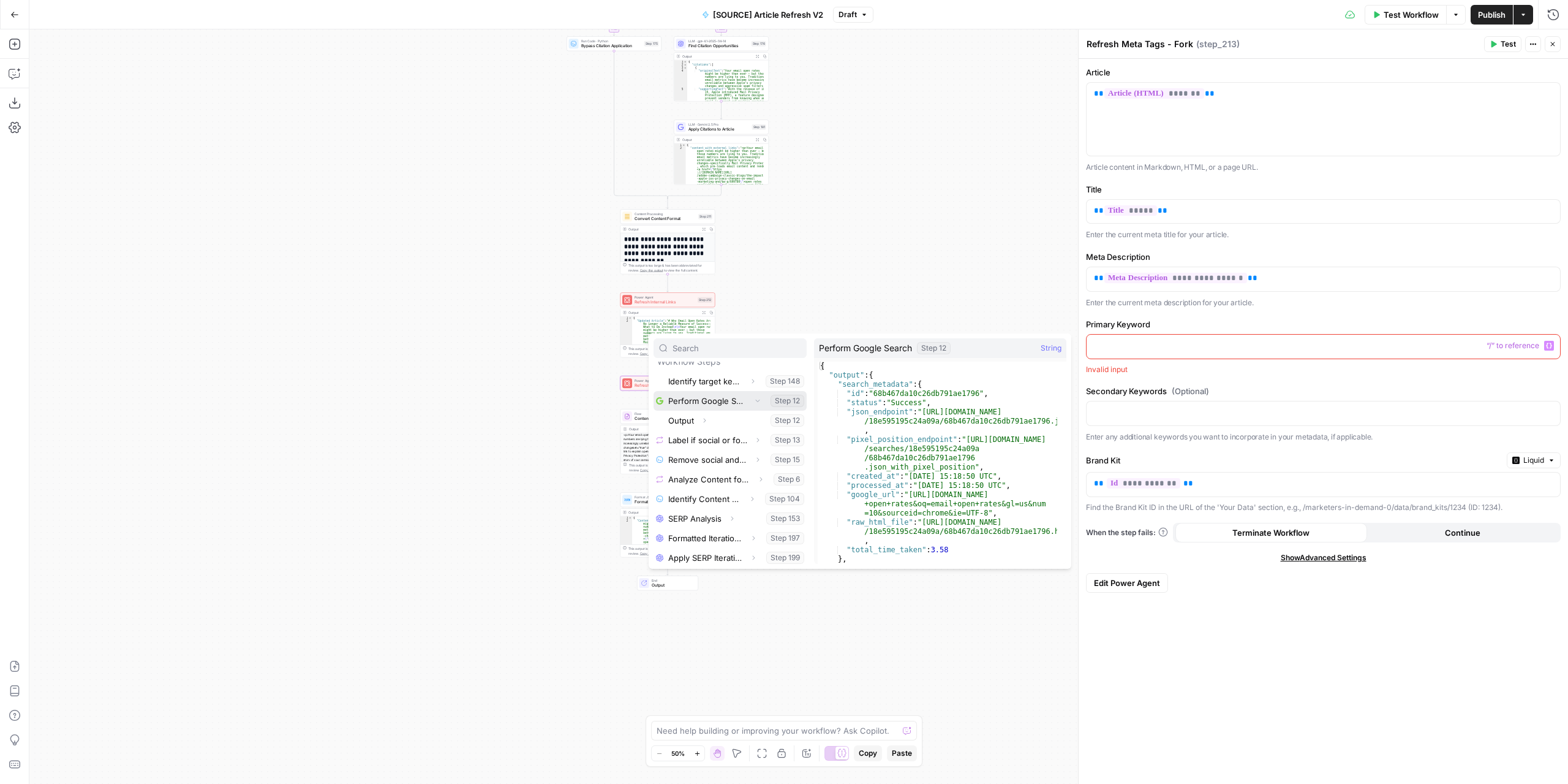
click at [754, 397] on icon "button" at bounding box center [757, 400] width 7 height 7
click at [749, 379] on icon "button" at bounding box center [753, 382] width 7 height 7
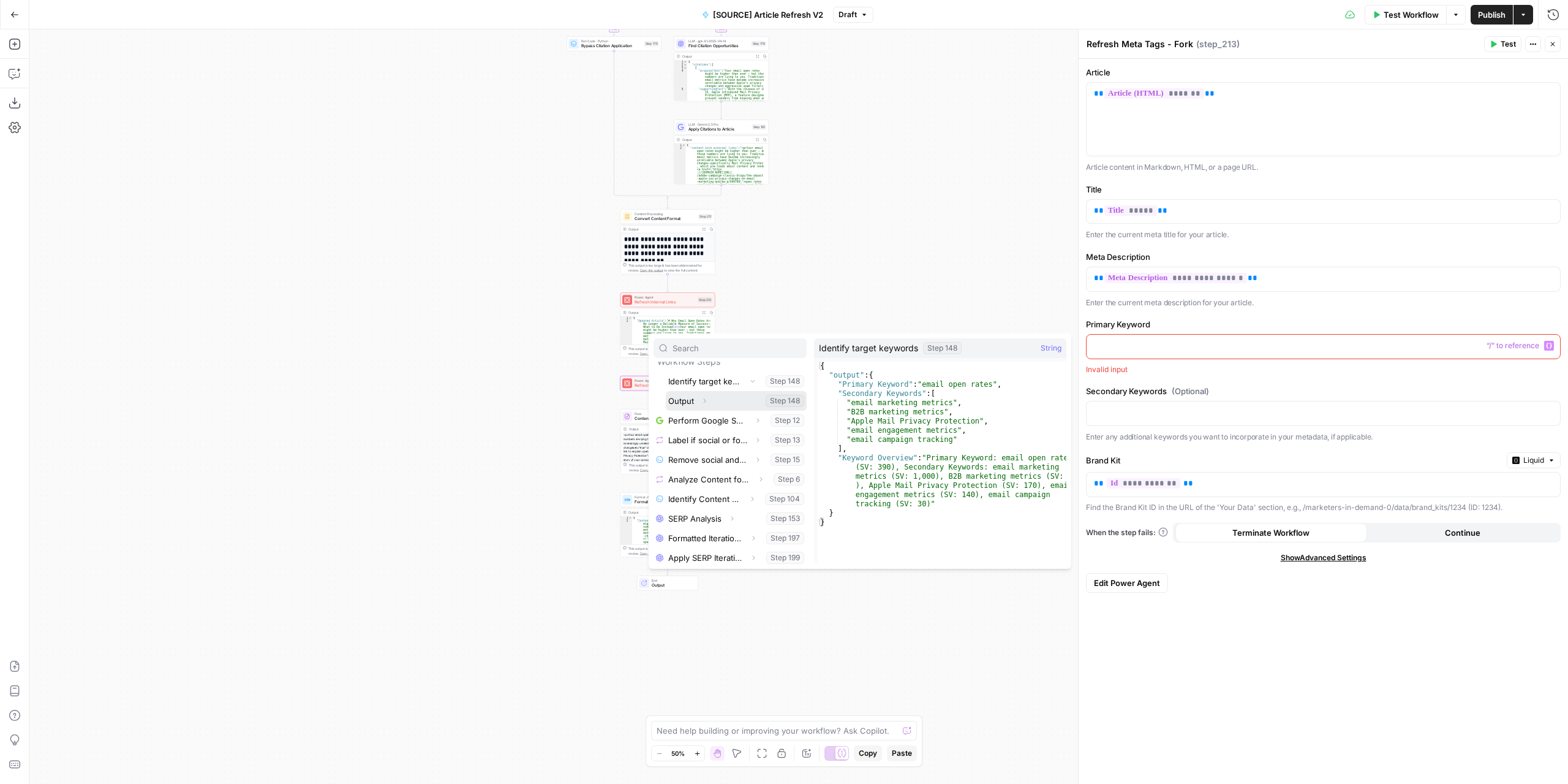
click at [708, 400] on icon "button" at bounding box center [704, 401] width 7 height 7
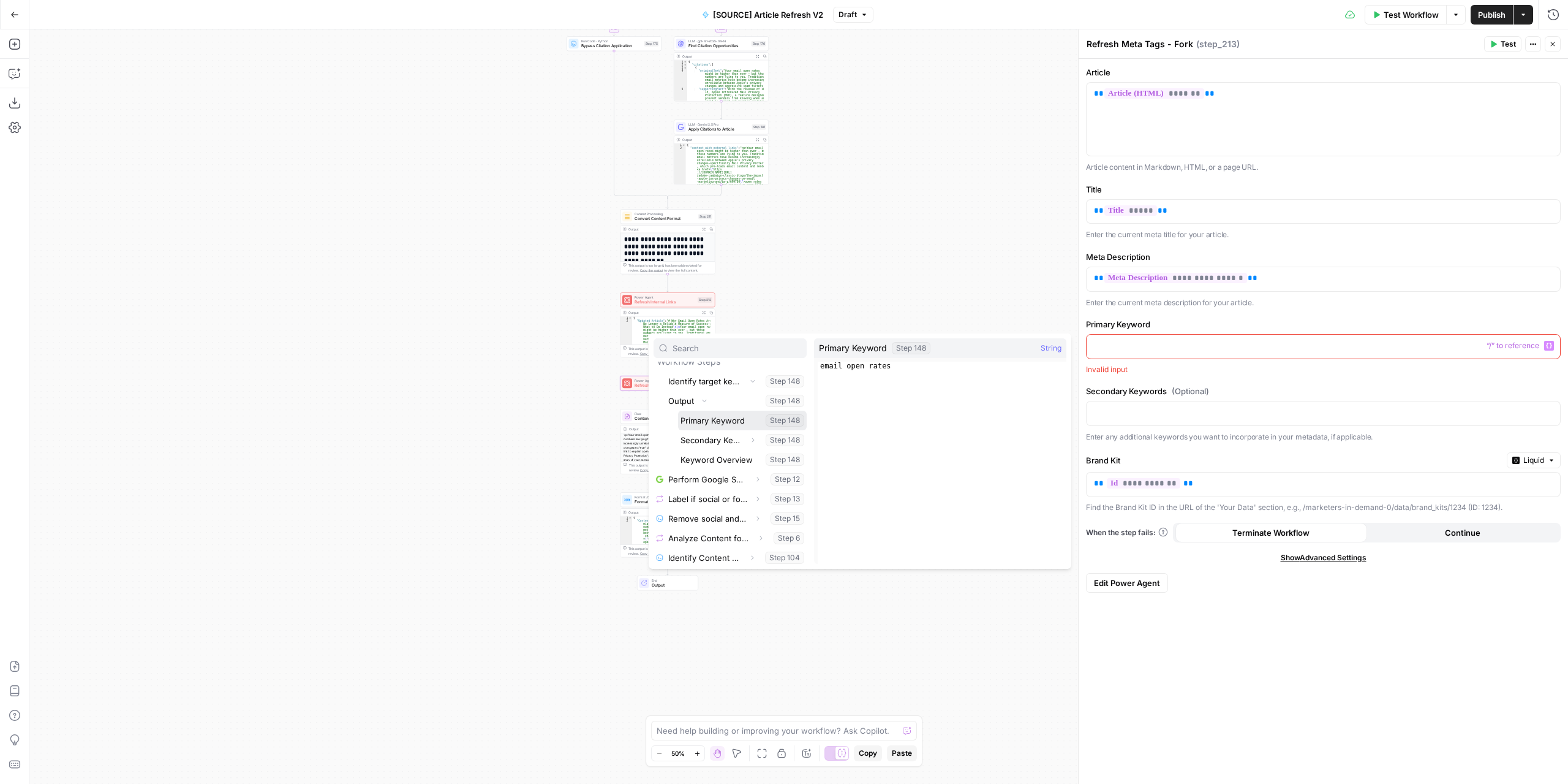
click at [701, 421] on button "Select variable Primary Keyword" at bounding box center [742, 421] width 128 height 20
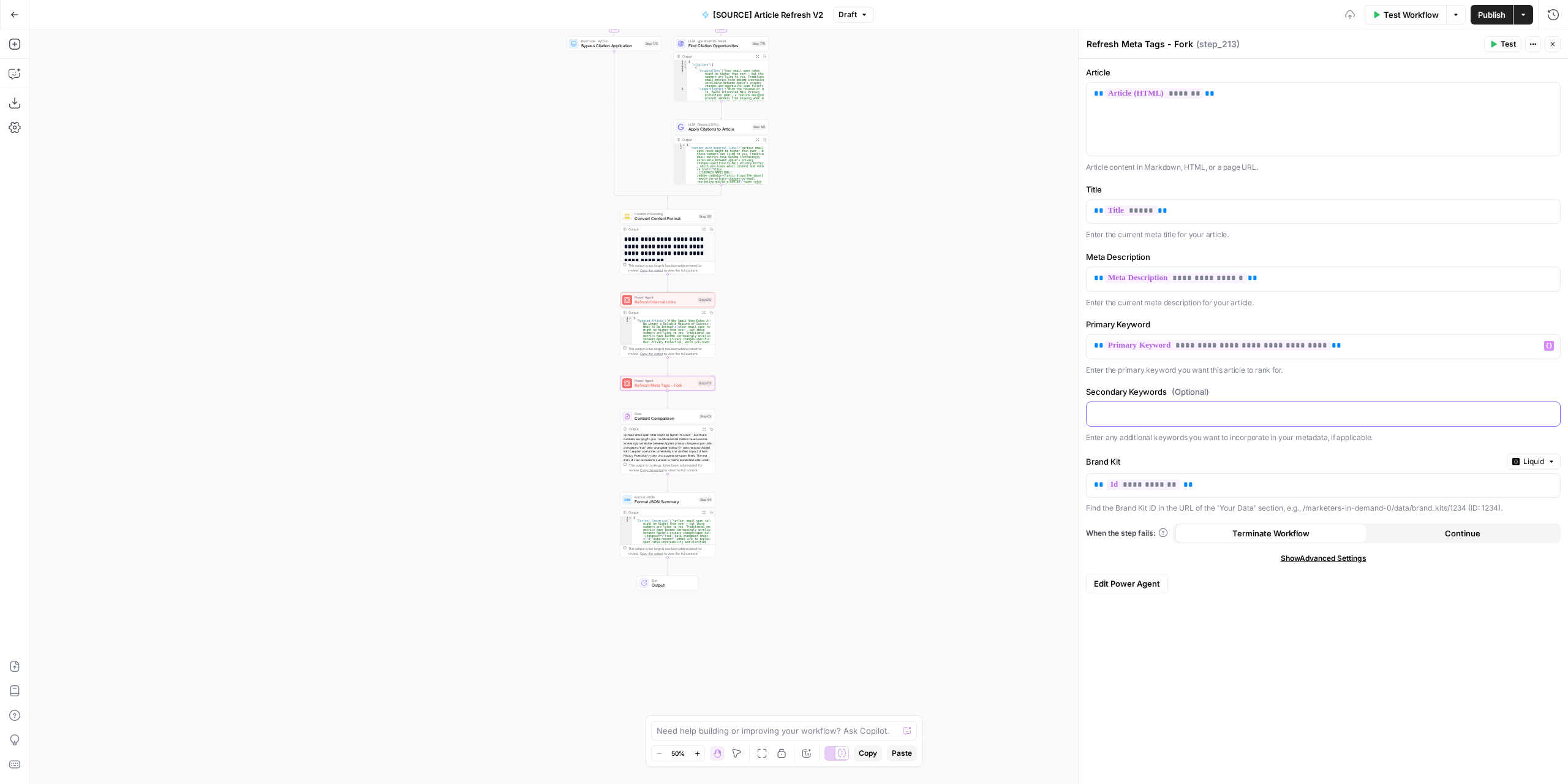
click at [1155, 413] on p at bounding box center [1323, 412] width 459 height 12
click at [1551, 411] on icon "button" at bounding box center [1549, 413] width 6 height 5
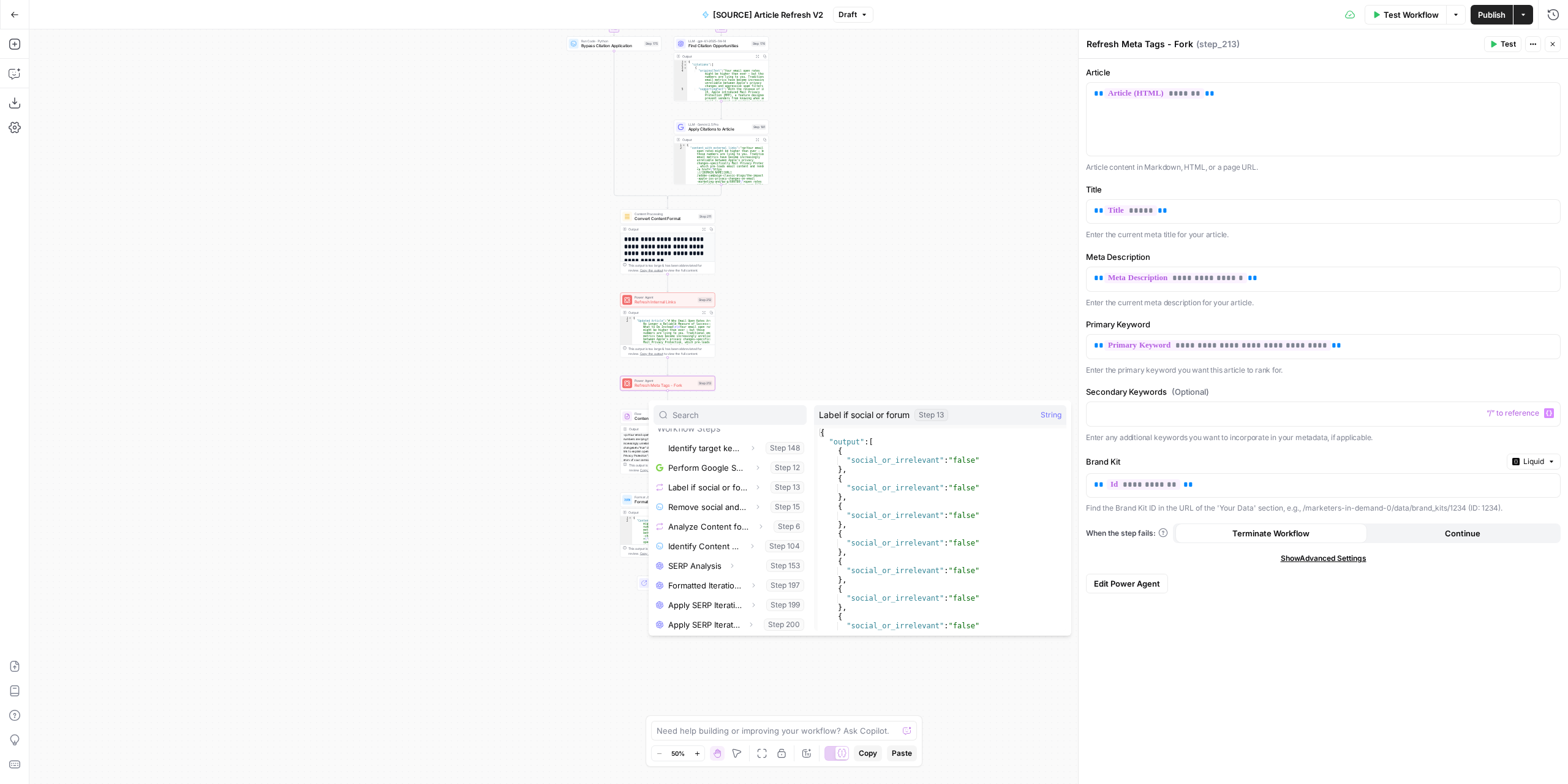
scroll to position [184, 0]
click at [749, 507] on icon "button" at bounding box center [753, 509] width 7 height 7
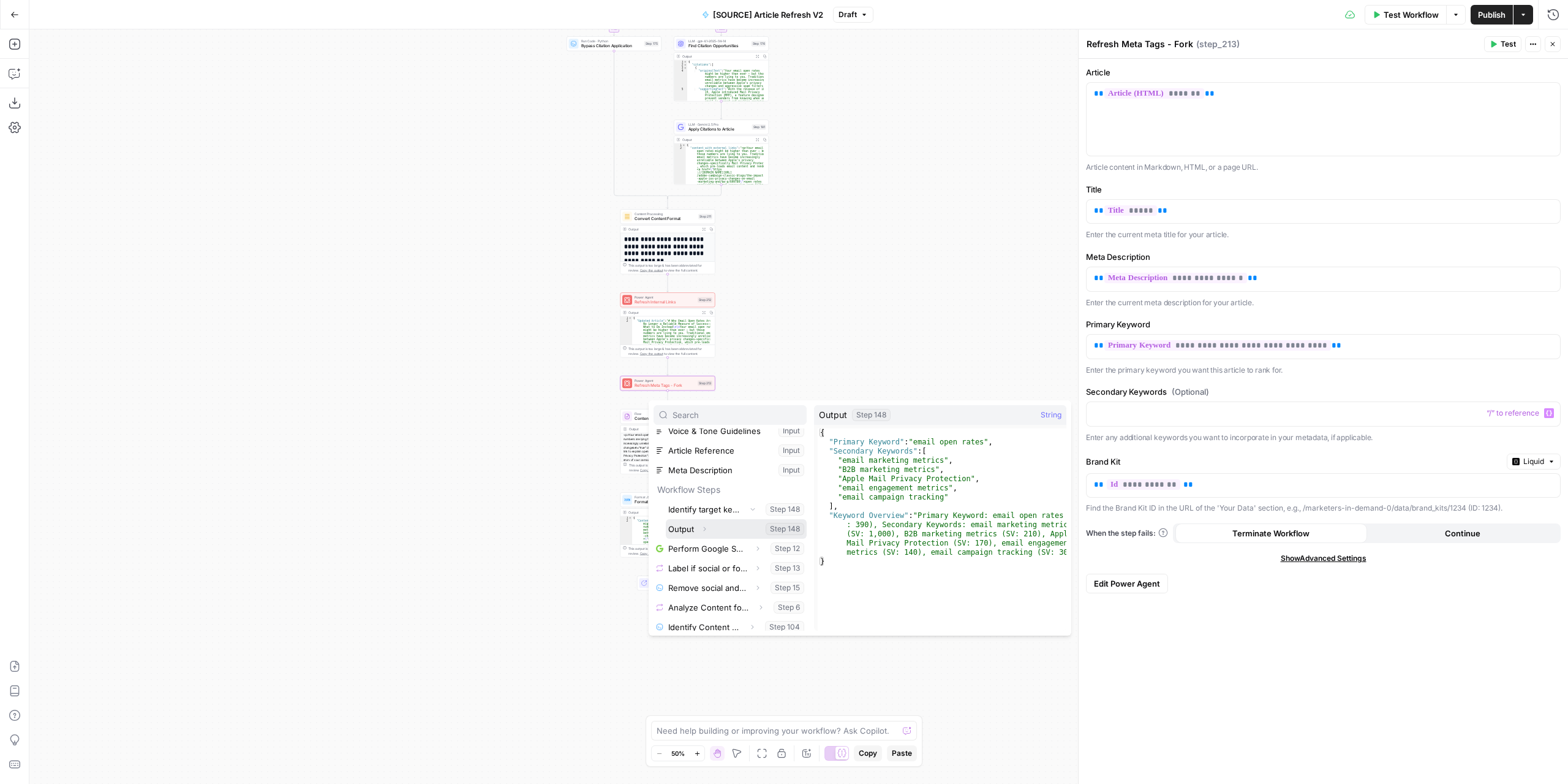
click at [704, 529] on icon "button" at bounding box center [704, 529] width 7 height 7
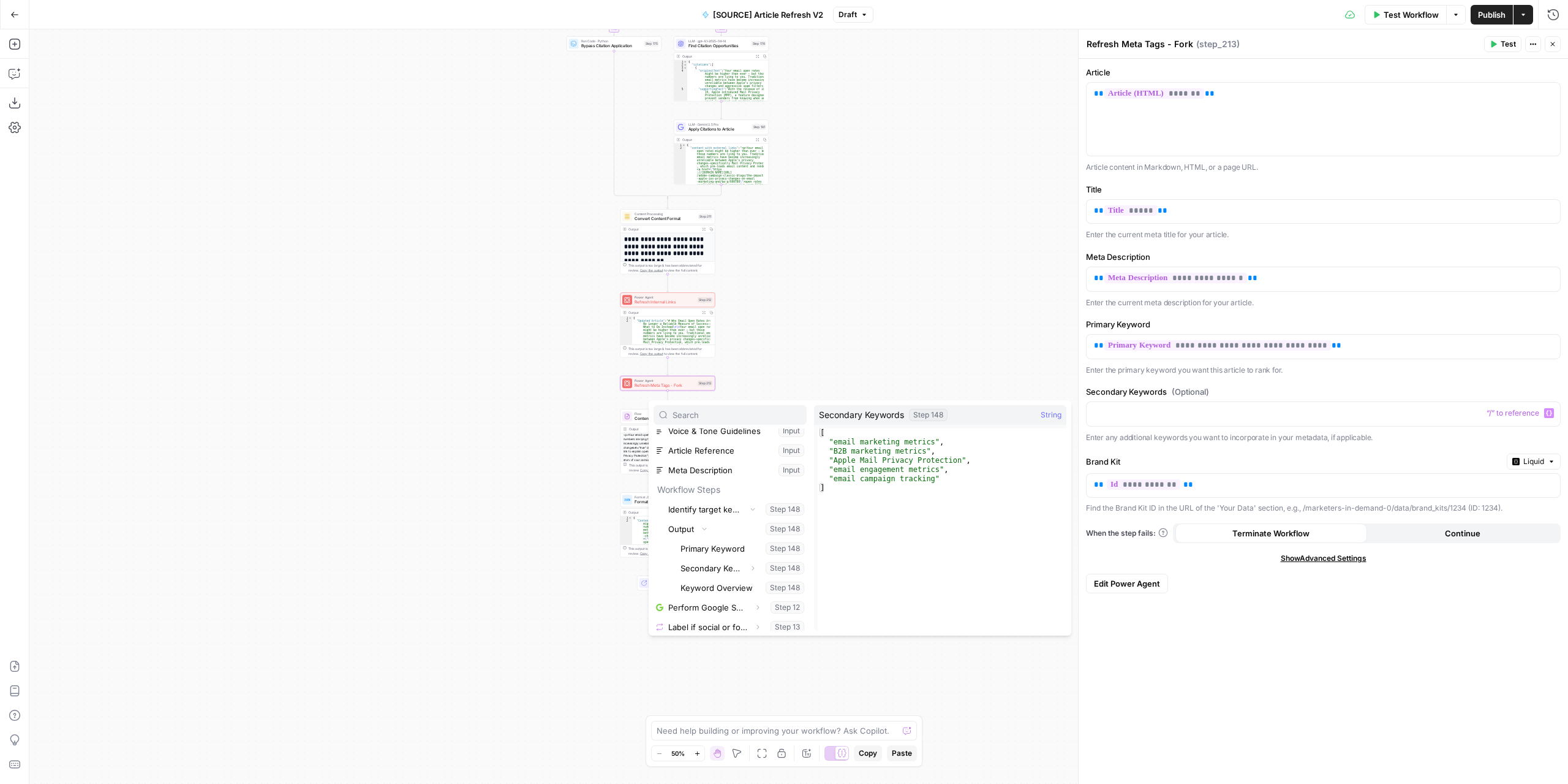
click at [1012, 366] on div "true false false true false true Workflow Set Inputs Inputs Power Agent Identif…" at bounding box center [798, 406] width 1538 height 754
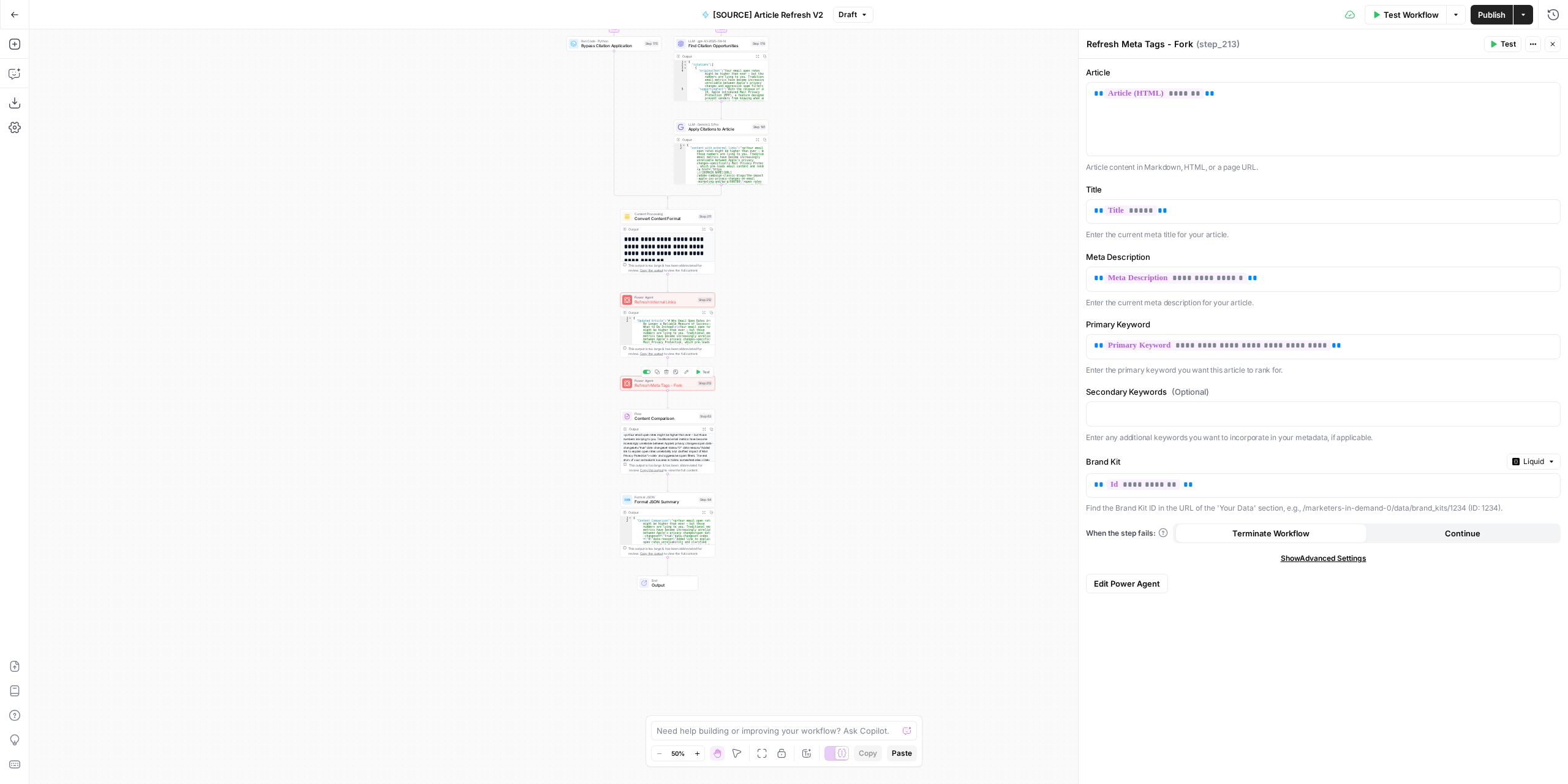
click at [703, 371] on span "Test" at bounding box center [706, 372] width 7 height 5
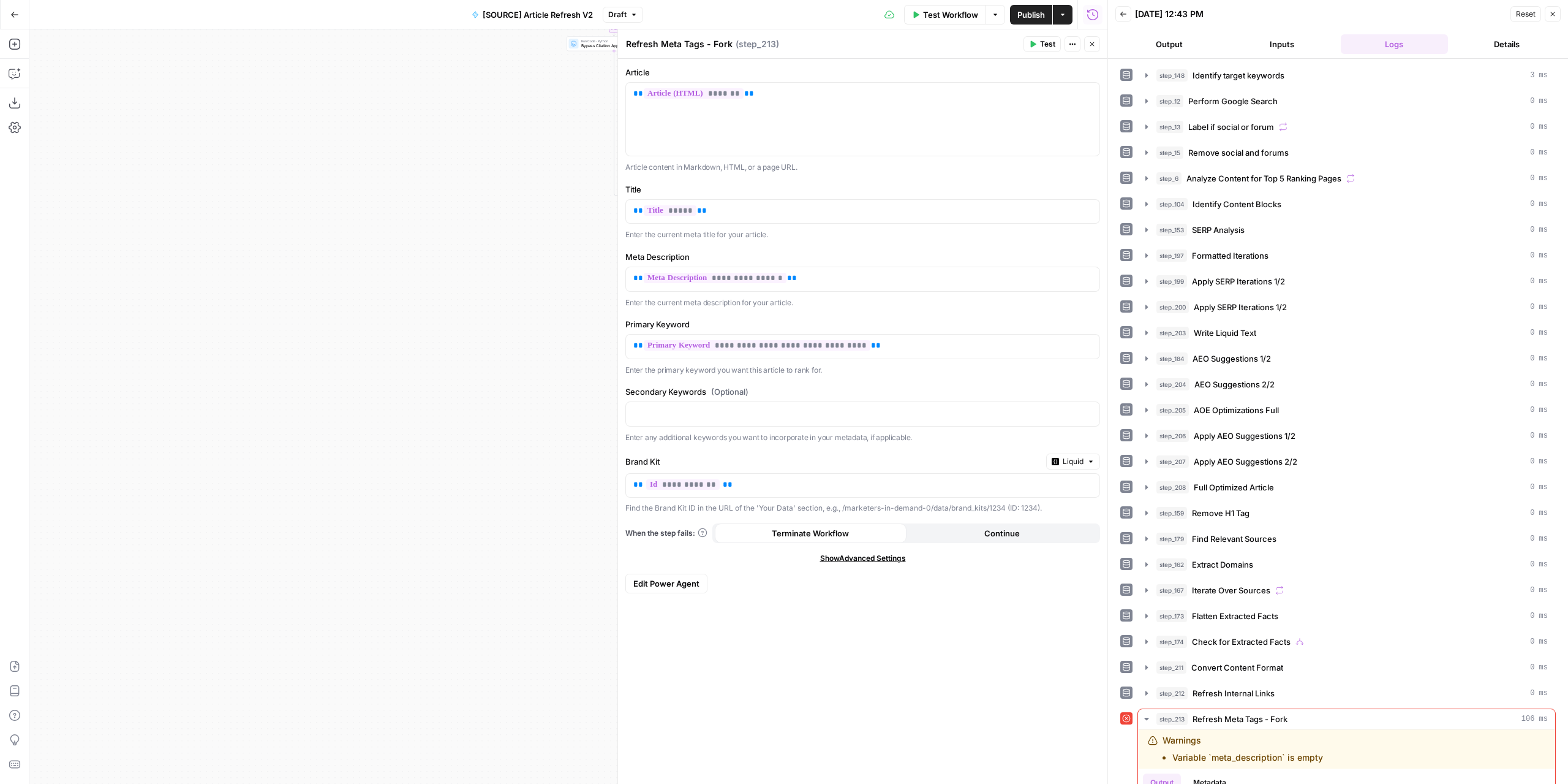
click at [1274, 43] on button "Inputs" at bounding box center [1281, 45] width 107 height 20
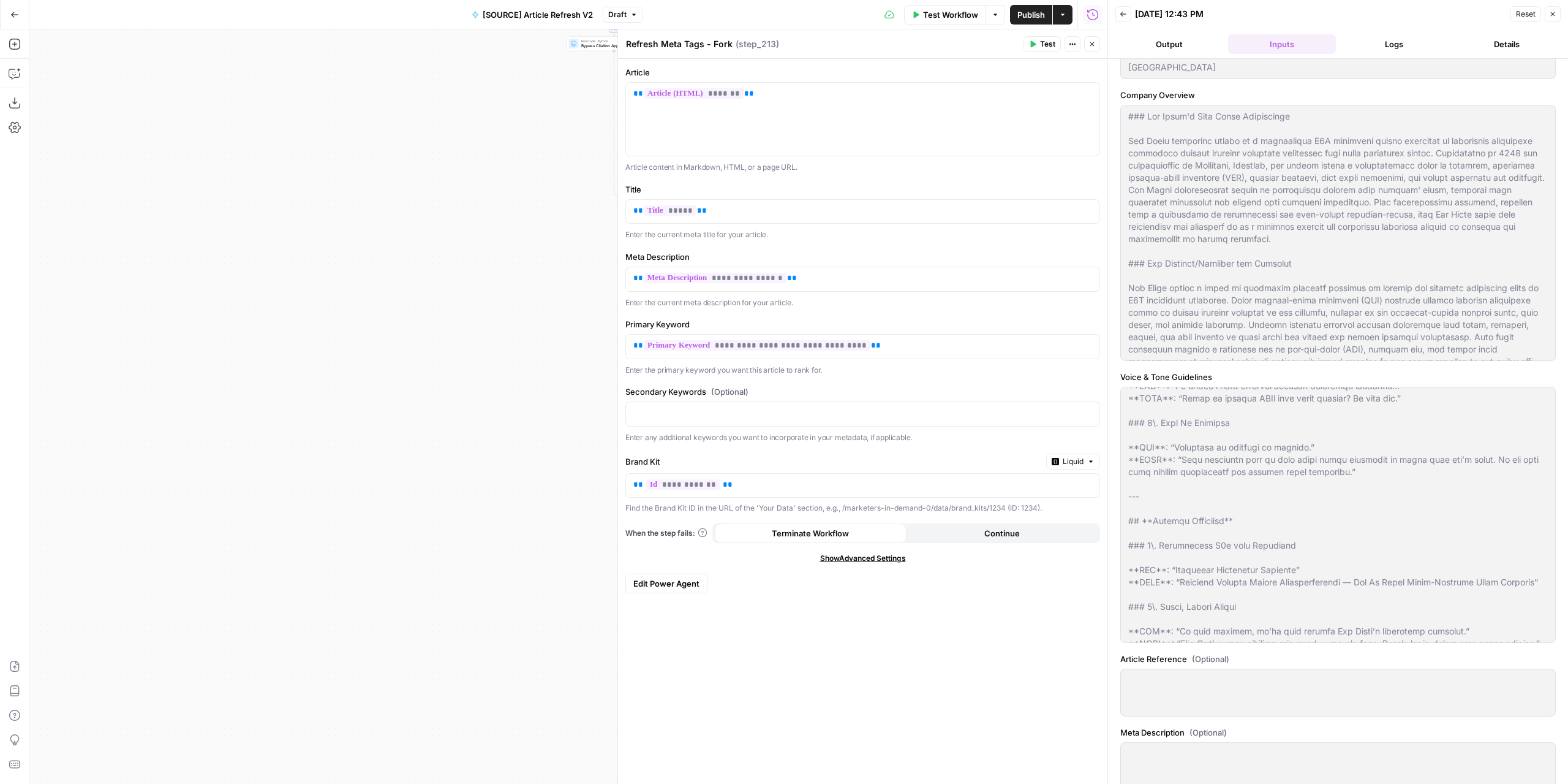
scroll to position [353, 0]
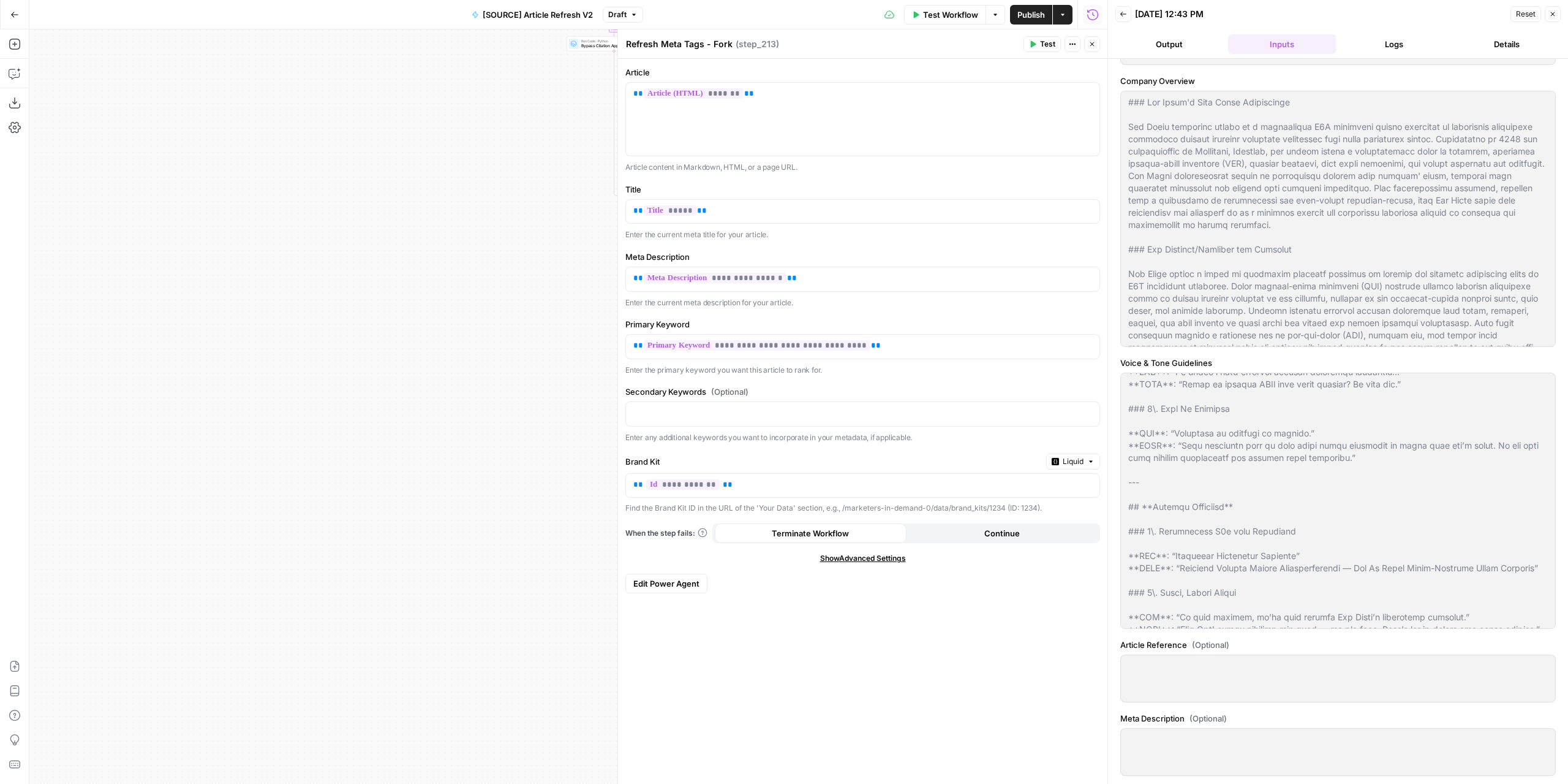
click at [1403, 717] on label "Meta Description (Optional)" at bounding box center [1338, 718] width 435 height 12
click at [1406, 747] on div at bounding box center [1338, 751] width 435 height 47
click at [1403, 748] on div at bounding box center [1338, 751] width 435 height 47
click at [953, 14] on span "Test Workflow" at bounding box center [950, 14] width 56 height 12
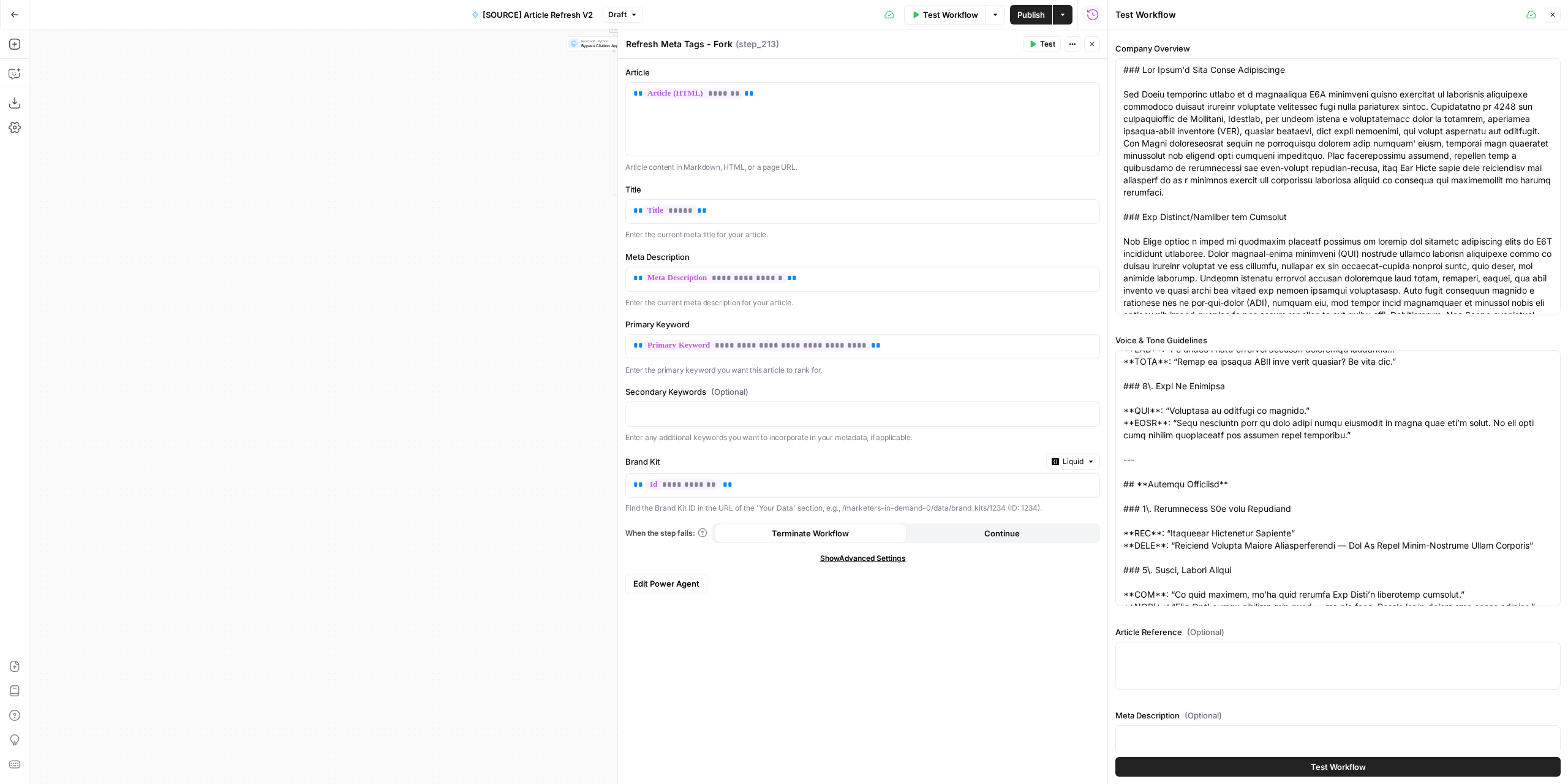
scroll to position [458, 0]
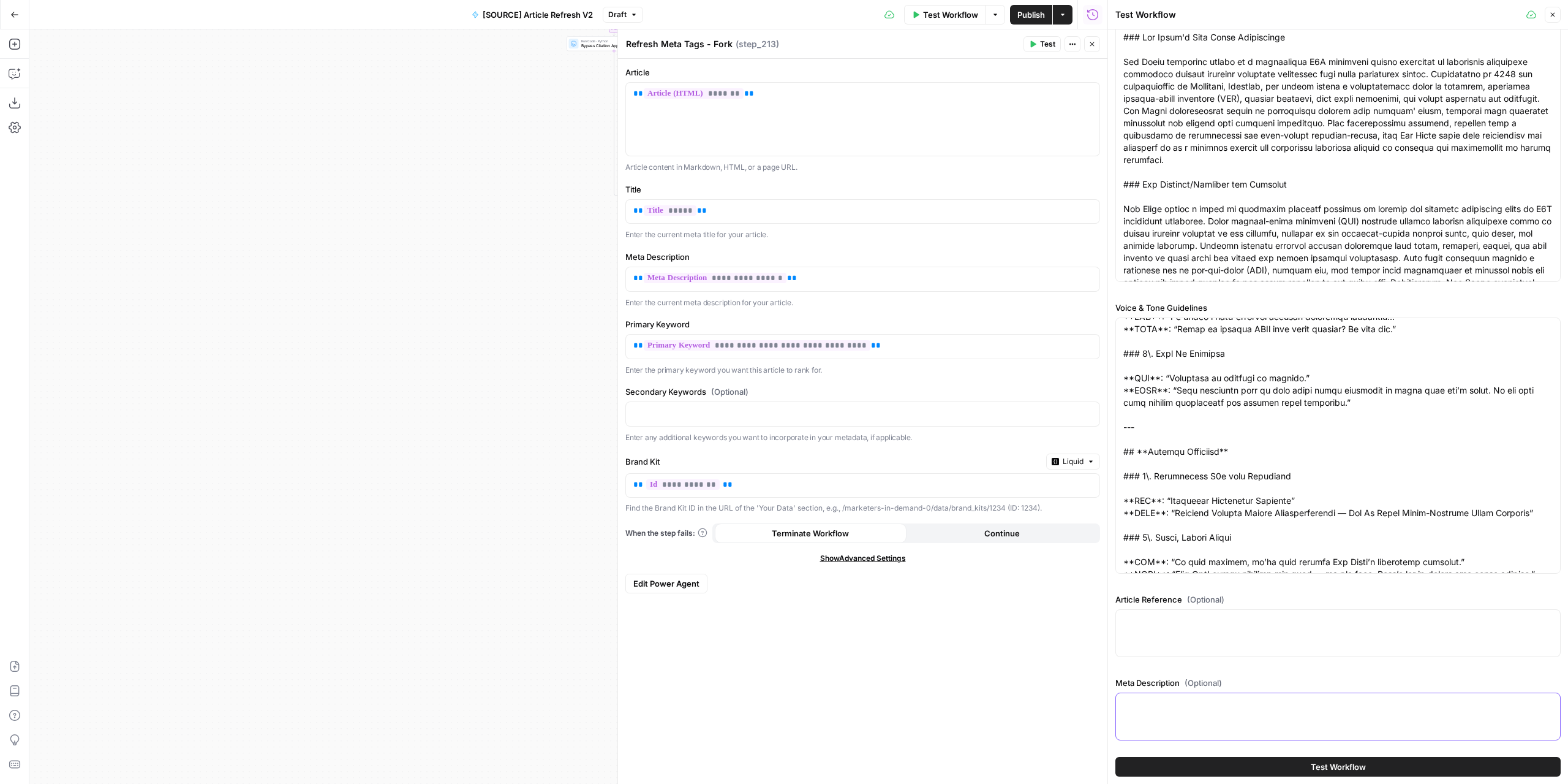
click at [1293, 697] on textarea "Meta Description (Optional)" at bounding box center [1338, 703] width 430 height 12
paste textarea "Your email open rates might be higher than ever – but those numbers are lying t…"
type textarea "Your email open rates might be higher than ever – but those numbers are lying t…"
click at [1087, 39] on button "Close" at bounding box center [1091, 44] width 15 height 15
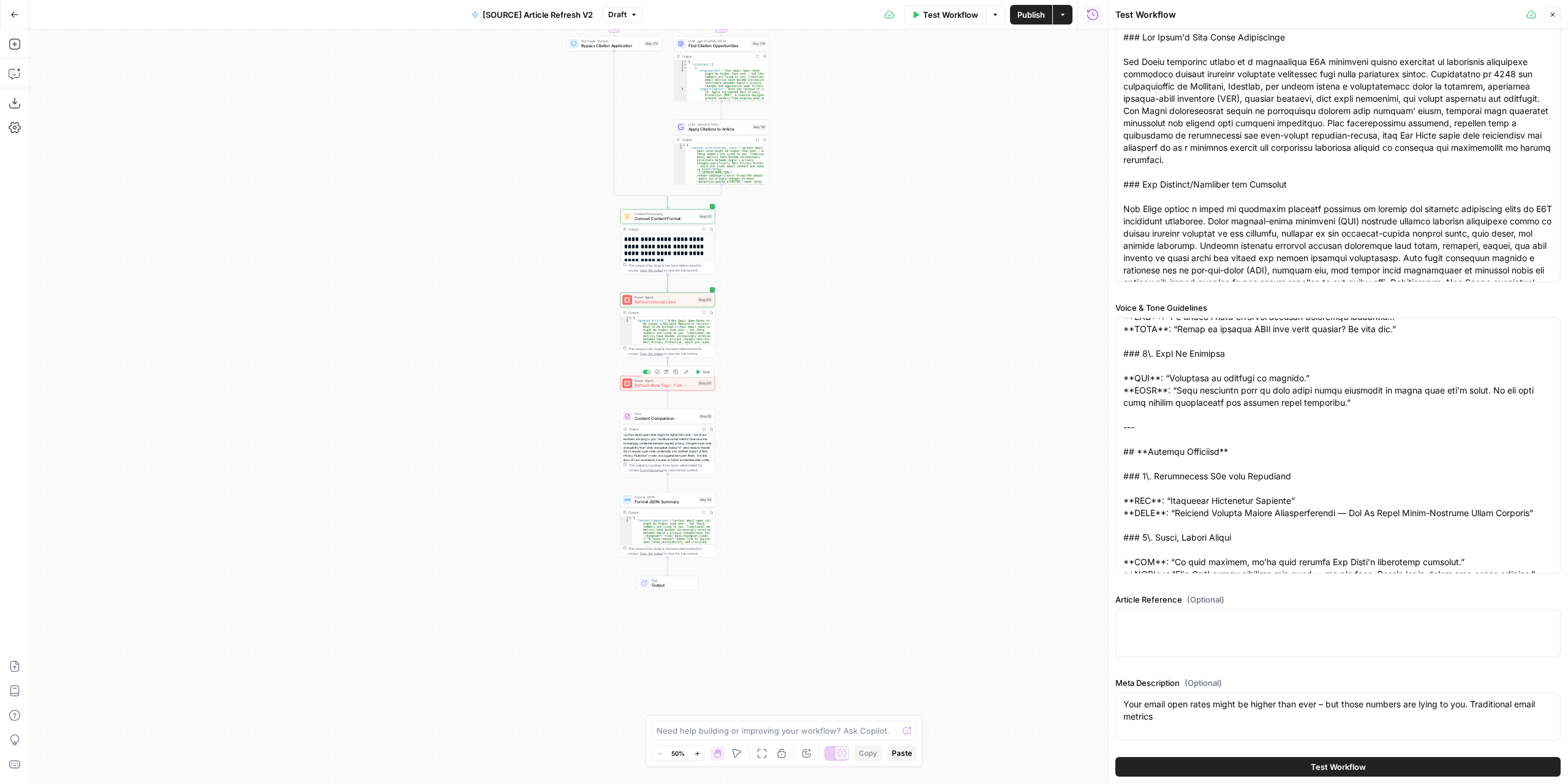
click at [703, 373] on span "Test" at bounding box center [706, 372] width 7 height 5
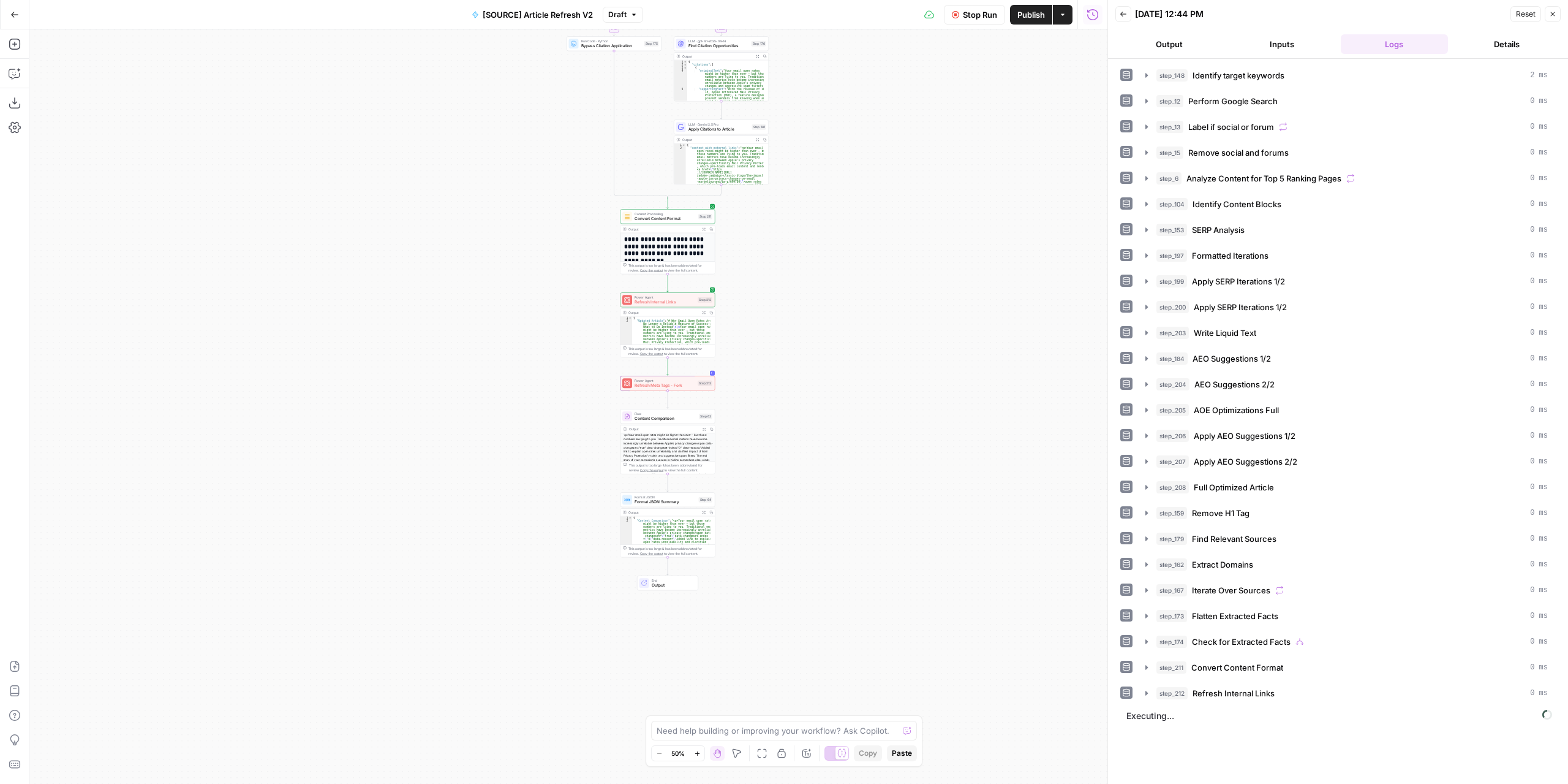
click at [787, 432] on div "true false false true false true Workflow Set Inputs Inputs Power Agent Identif…" at bounding box center [568, 406] width 1077 height 754
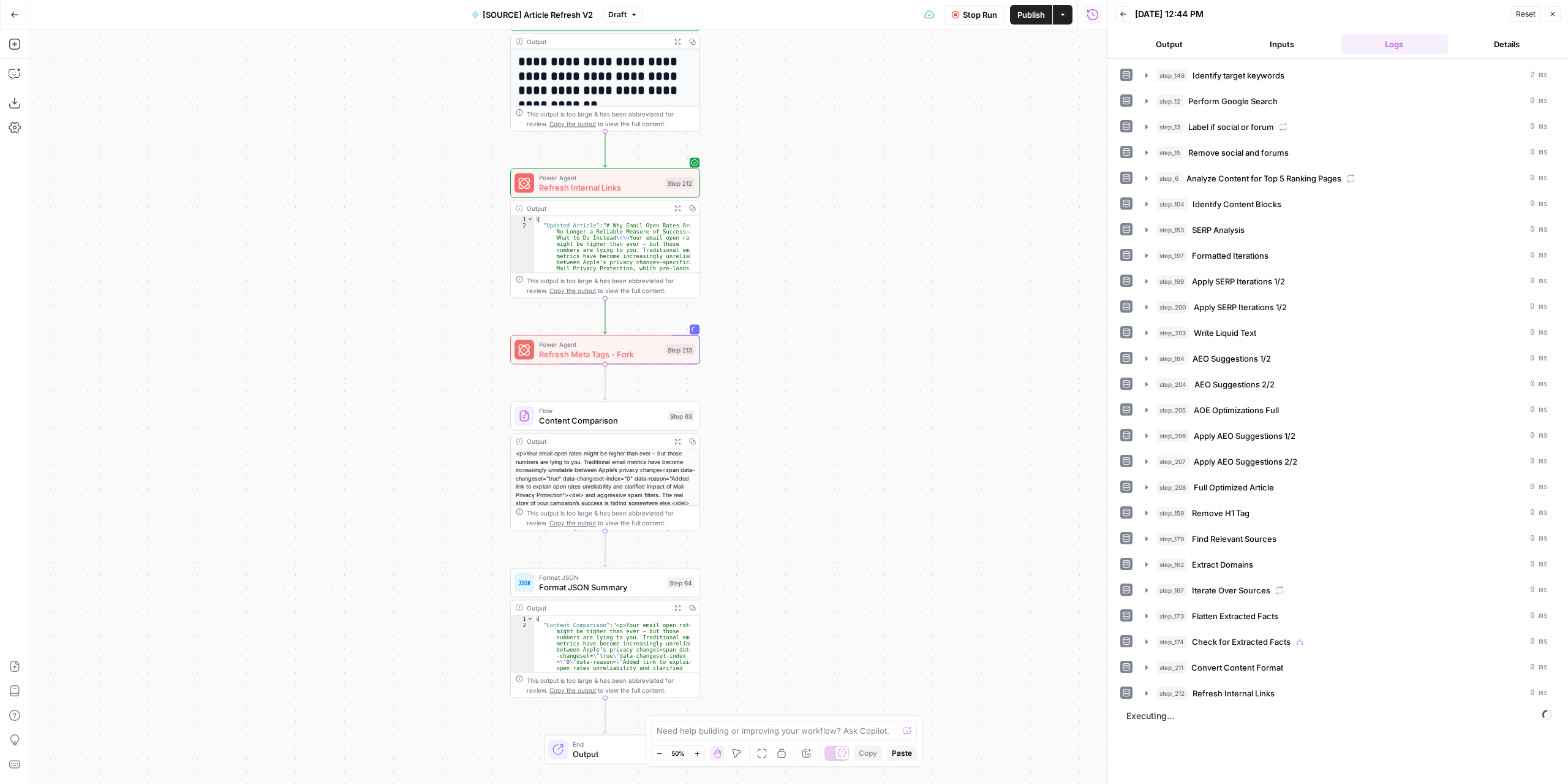
drag, startPoint x: 746, startPoint y: 412, endPoint x: 793, endPoint y: 418, distance: 47.4
click at [805, 427] on div "true false false true false true Workflow Set Inputs Inputs Power Agent Identif…" at bounding box center [568, 406] width 1077 height 754
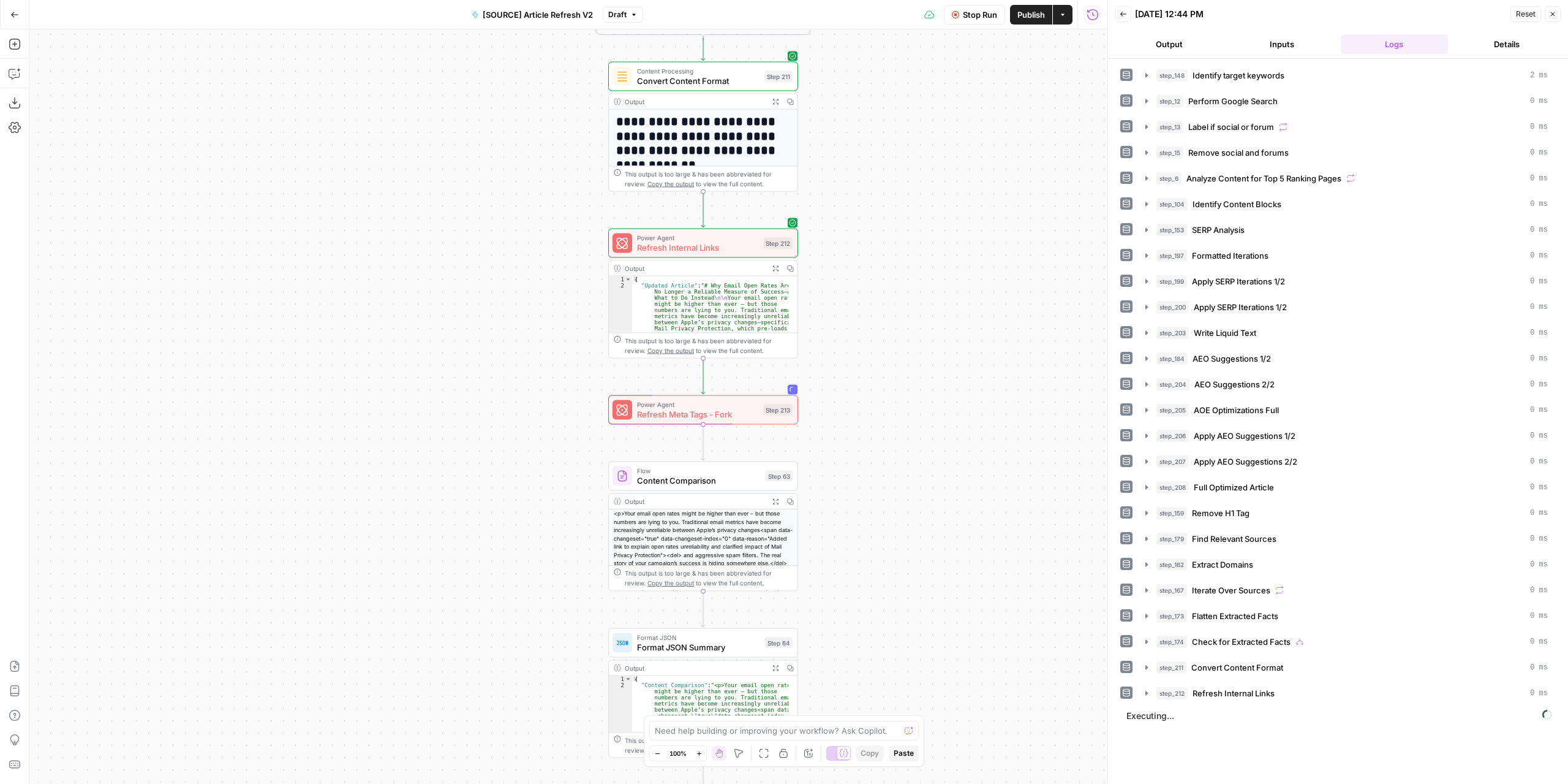
drag, startPoint x: 766, startPoint y: 394, endPoint x: 864, endPoint y: 454, distance: 114.9
click at [864, 454] on div "true false false true false true Workflow Set Inputs Inputs Power Agent Identif…" at bounding box center [568, 406] width 1077 height 754
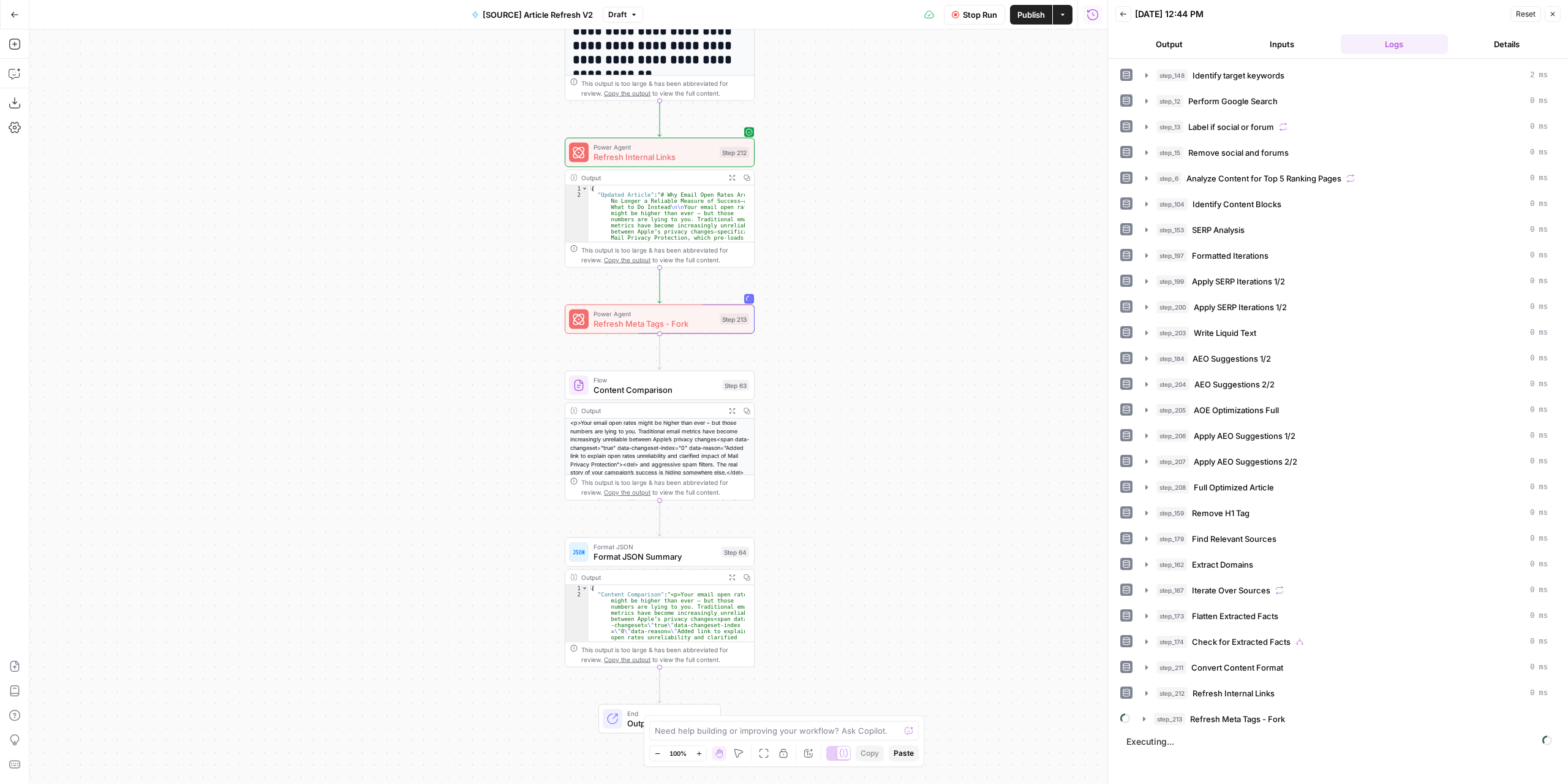
drag, startPoint x: 874, startPoint y: 475, endPoint x: 831, endPoint y: 384, distance: 100.6
click at [831, 384] on div "true false false true false true Workflow Set Inputs Inputs Power Agent Identif…" at bounding box center [568, 406] width 1077 height 754
click at [732, 178] on icon "button" at bounding box center [732, 177] width 6 height 6
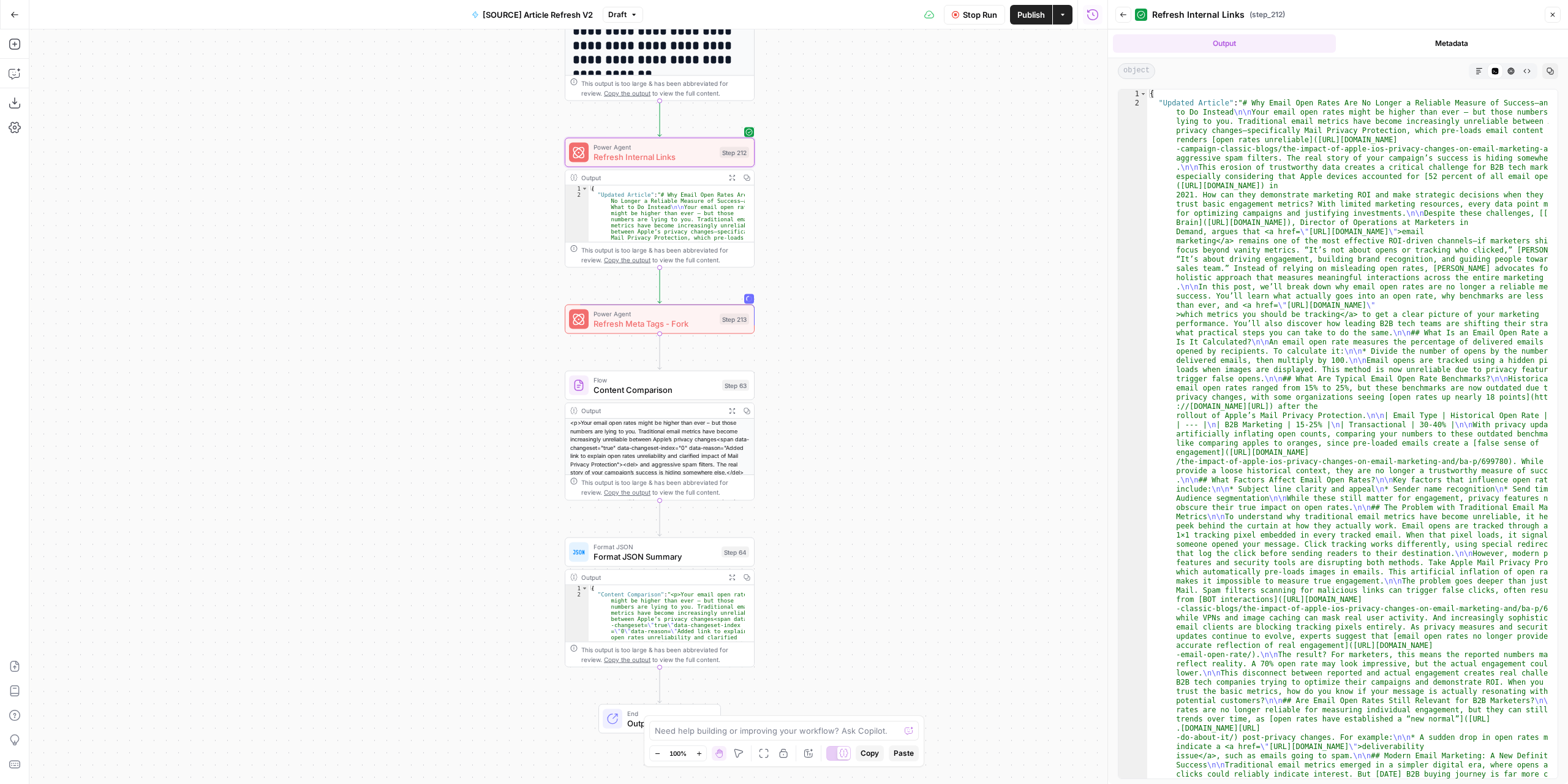
click at [1482, 74] on button "Markdown" at bounding box center [1478, 70] width 15 height 15
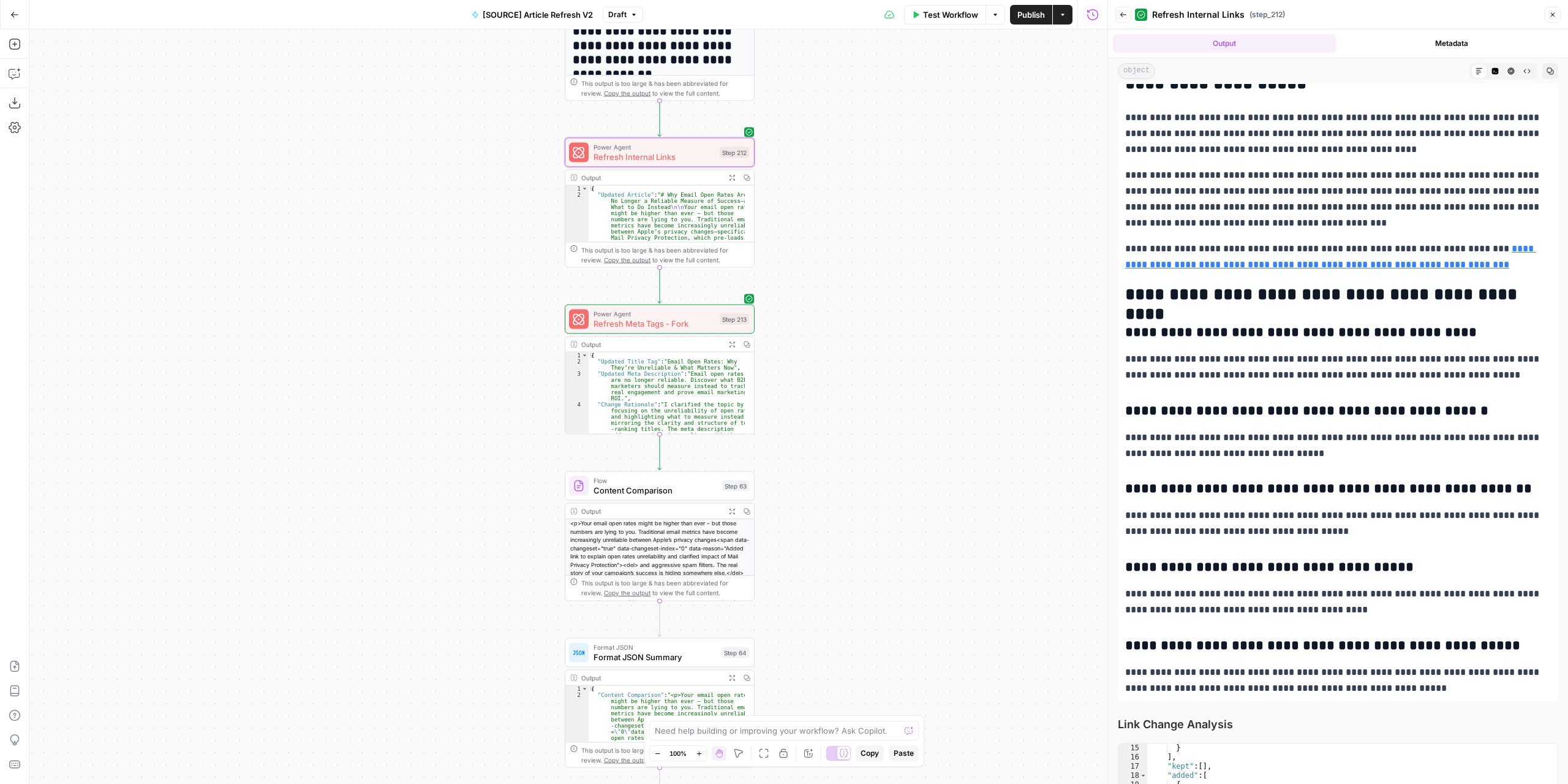
scroll to position [3484, 0]
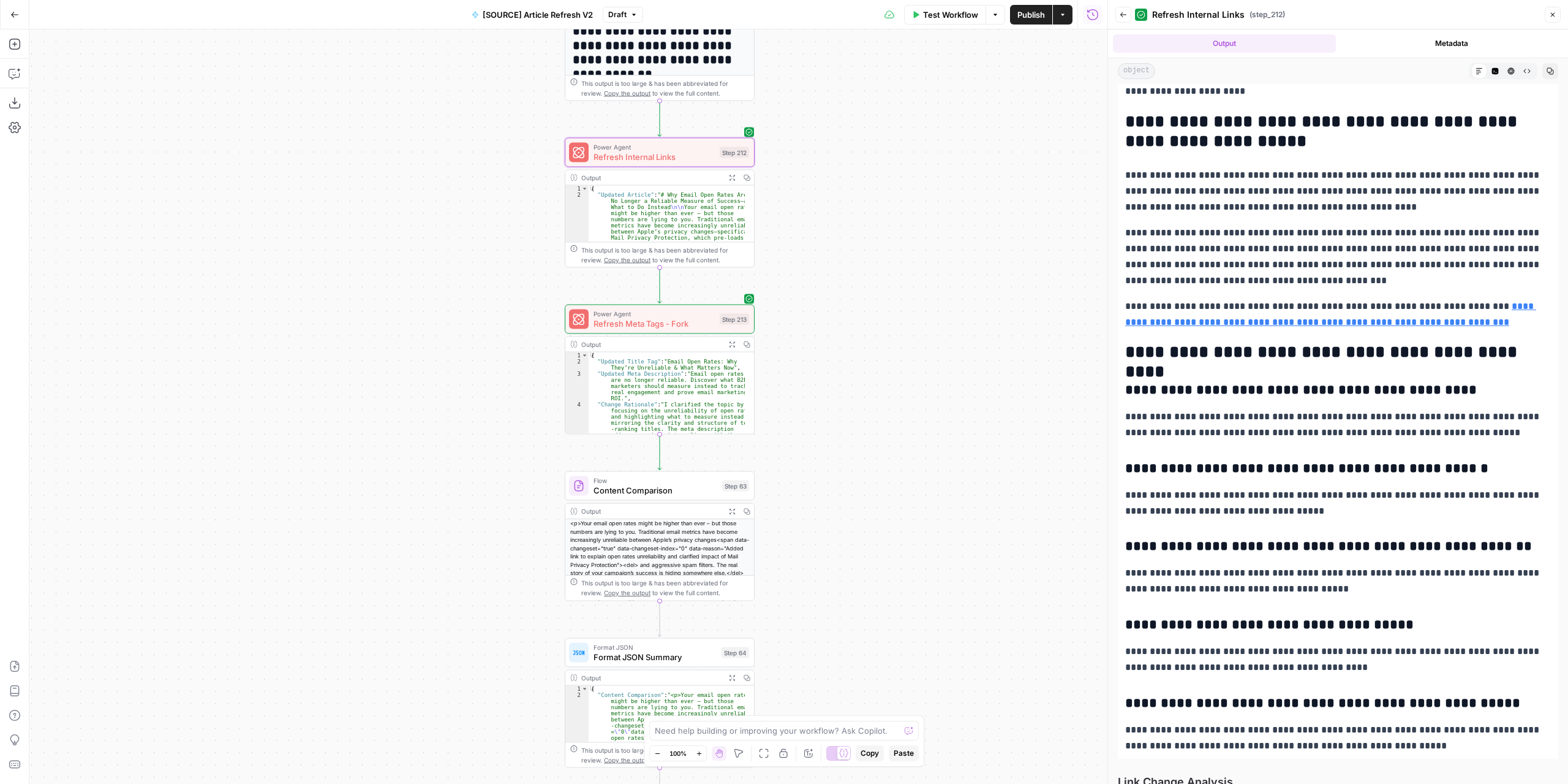
click at [729, 510] on icon "button" at bounding box center [732, 510] width 6 height 6
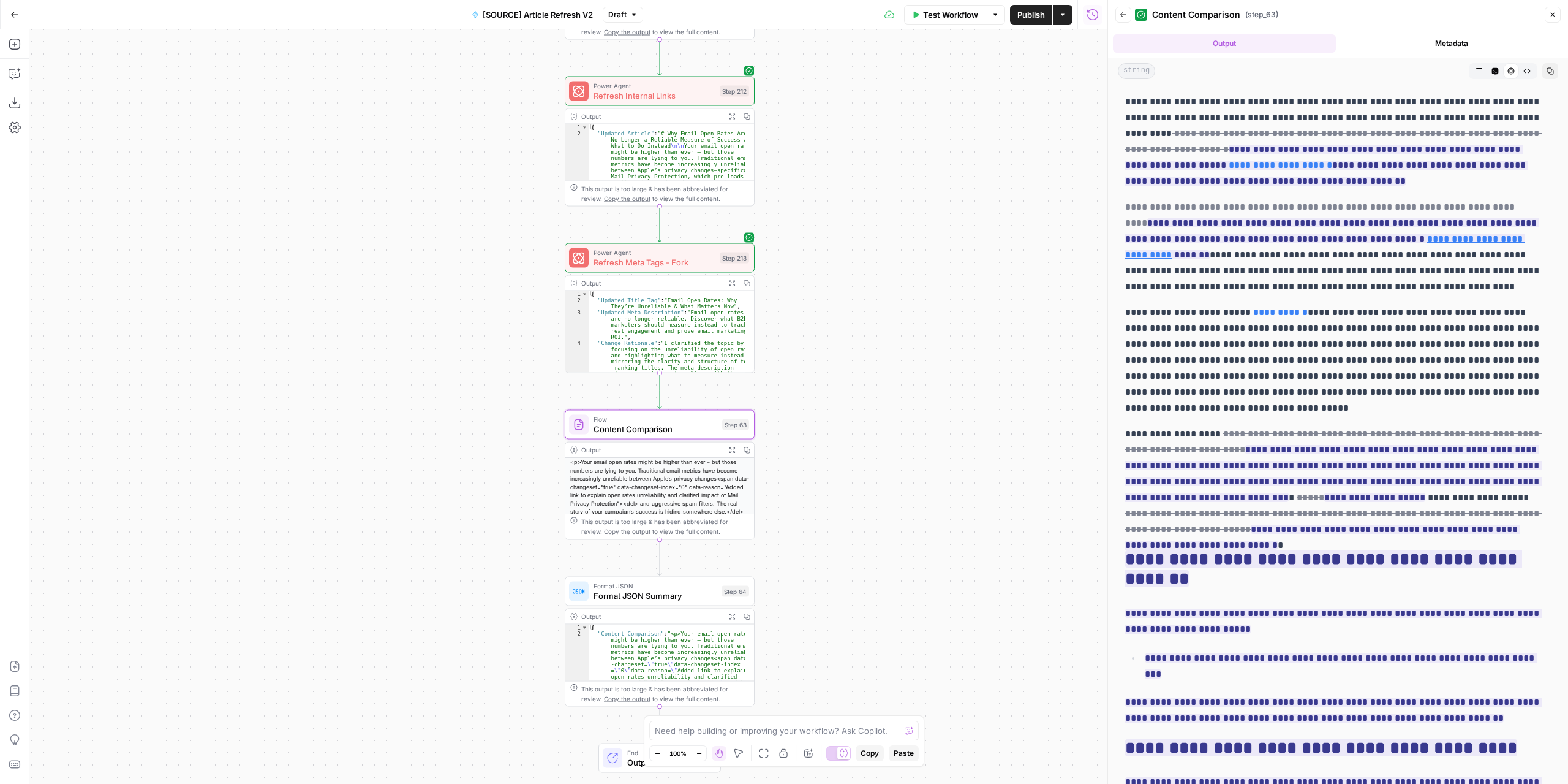
click at [727, 287] on button "Expand Output" at bounding box center [732, 283] width 15 height 15
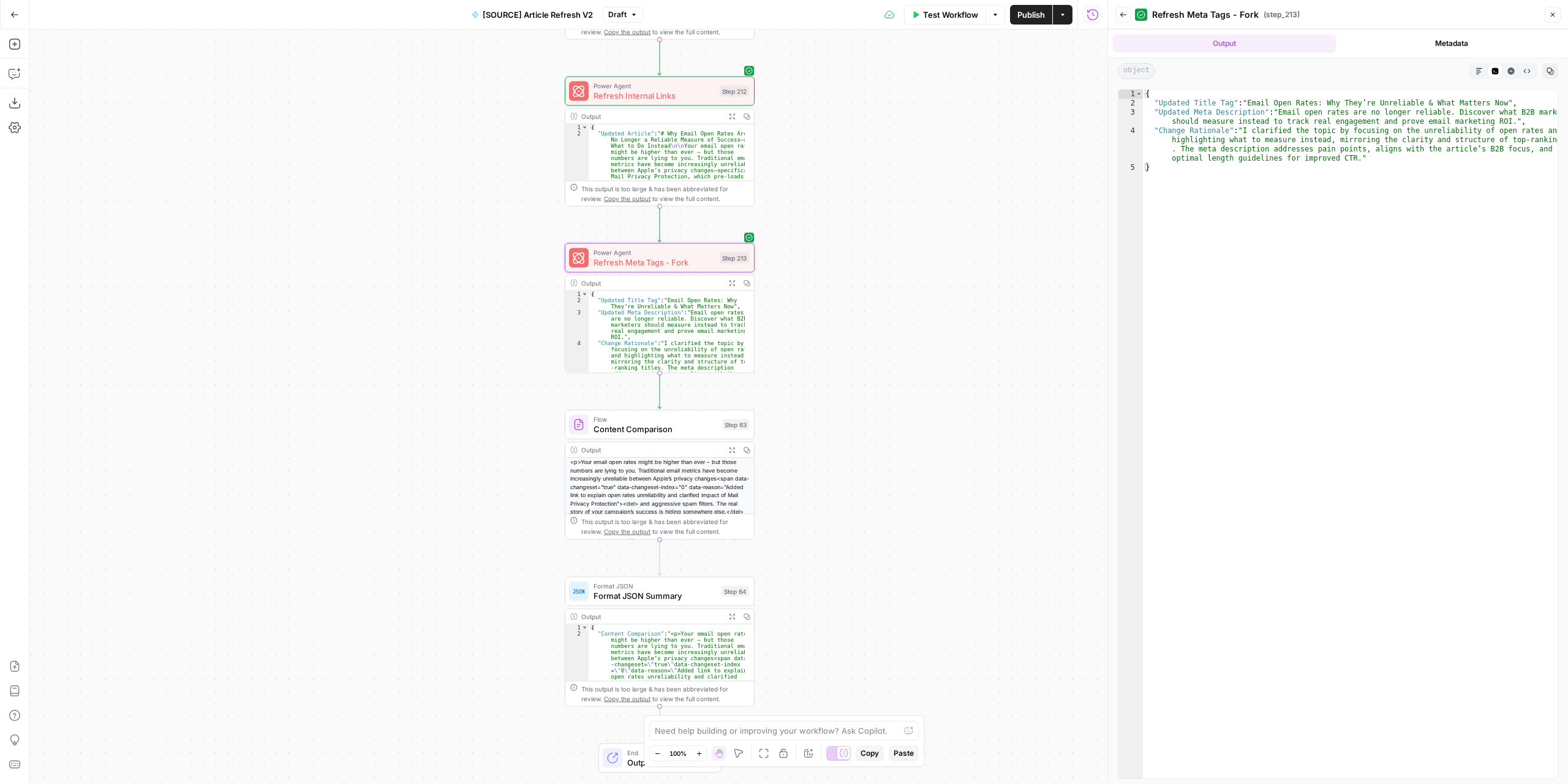
click at [1033, 16] on span "Publish" at bounding box center [1031, 14] width 27 height 12
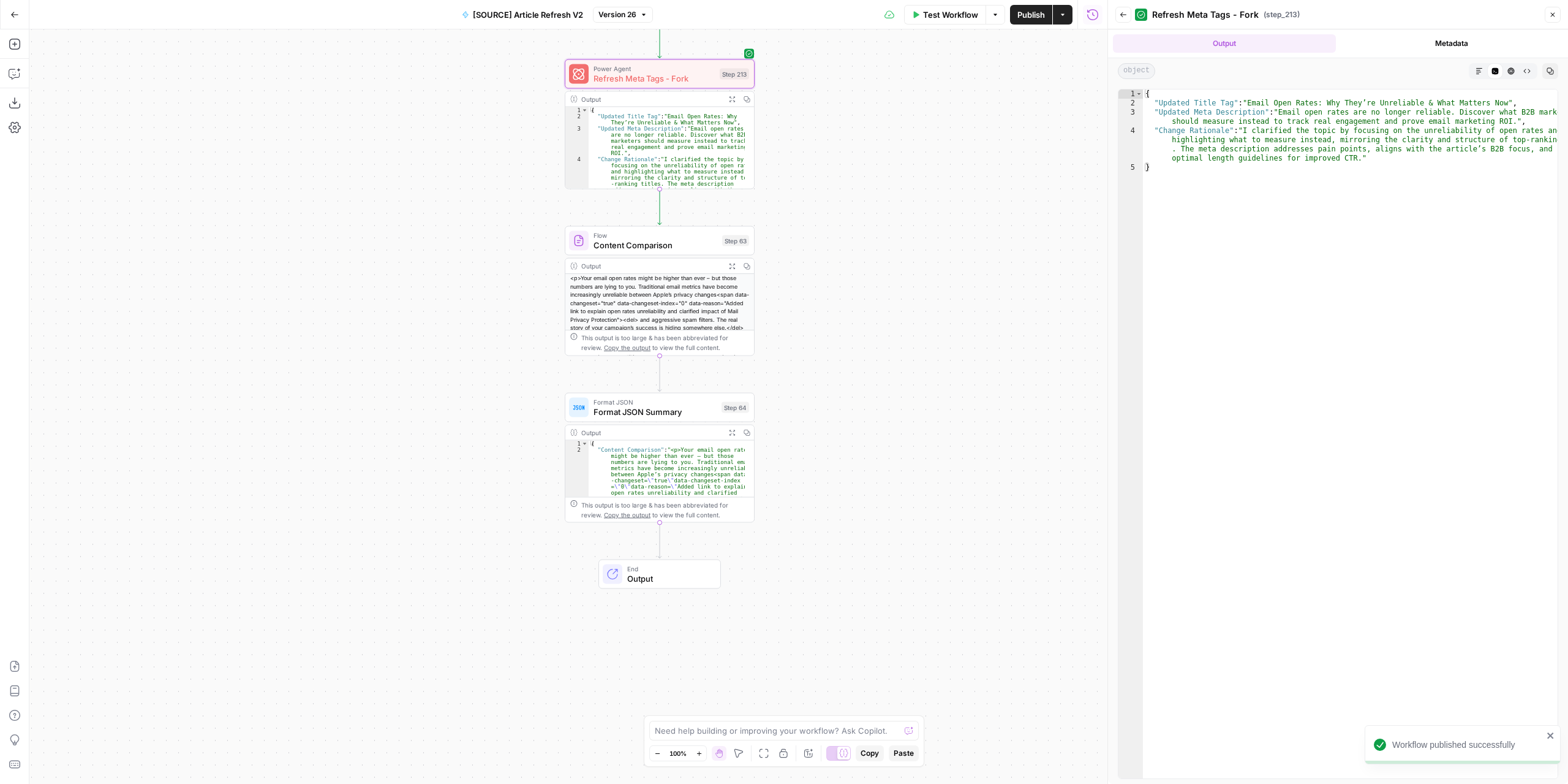
click at [690, 411] on span "Format JSON Summary" at bounding box center [654, 411] width 123 height 12
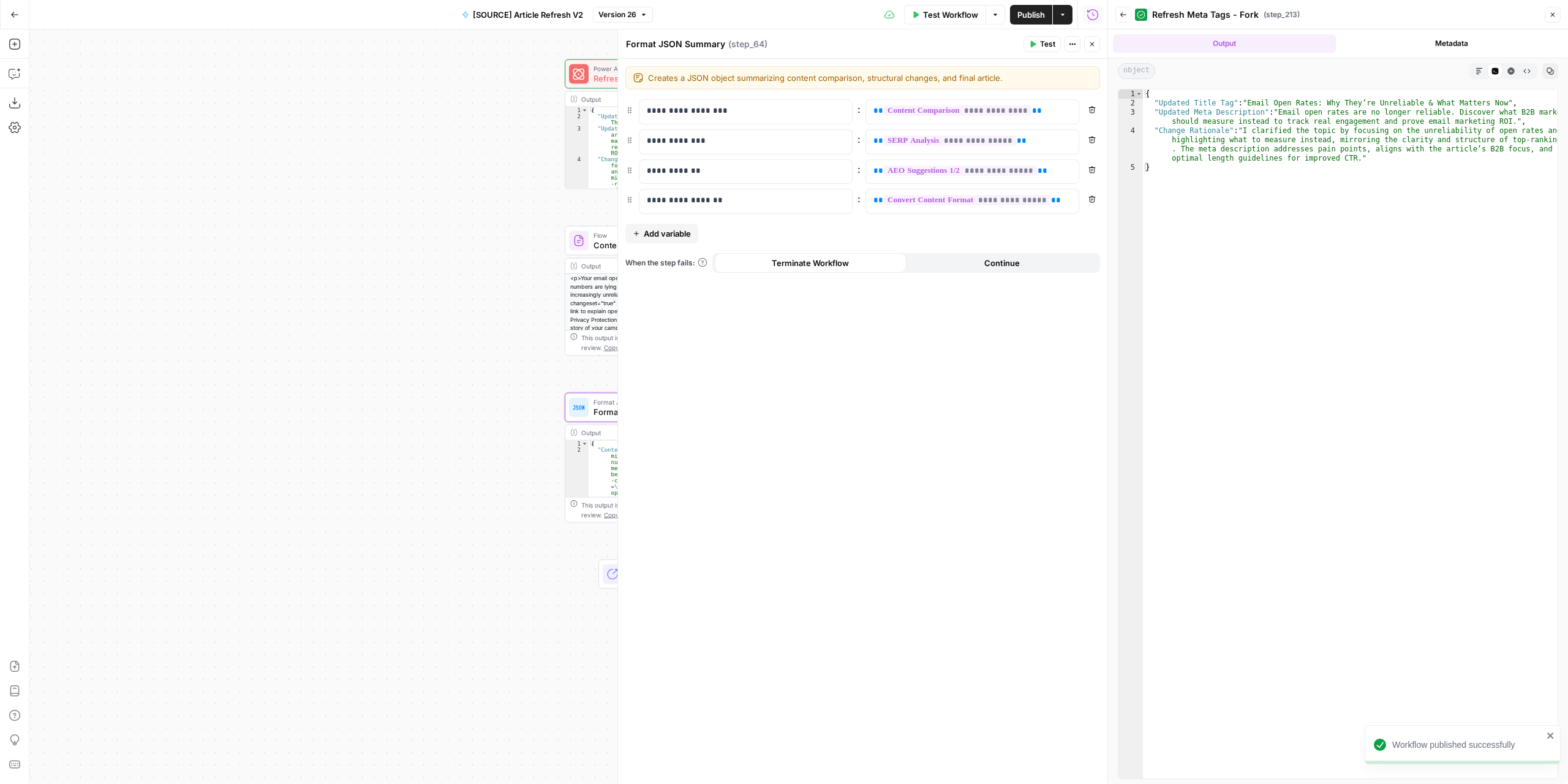
click at [682, 229] on span "Add variable" at bounding box center [667, 233] width 47 height 12
click at [735, 233] on p at bounding box center [736, 229] width 178 height 12
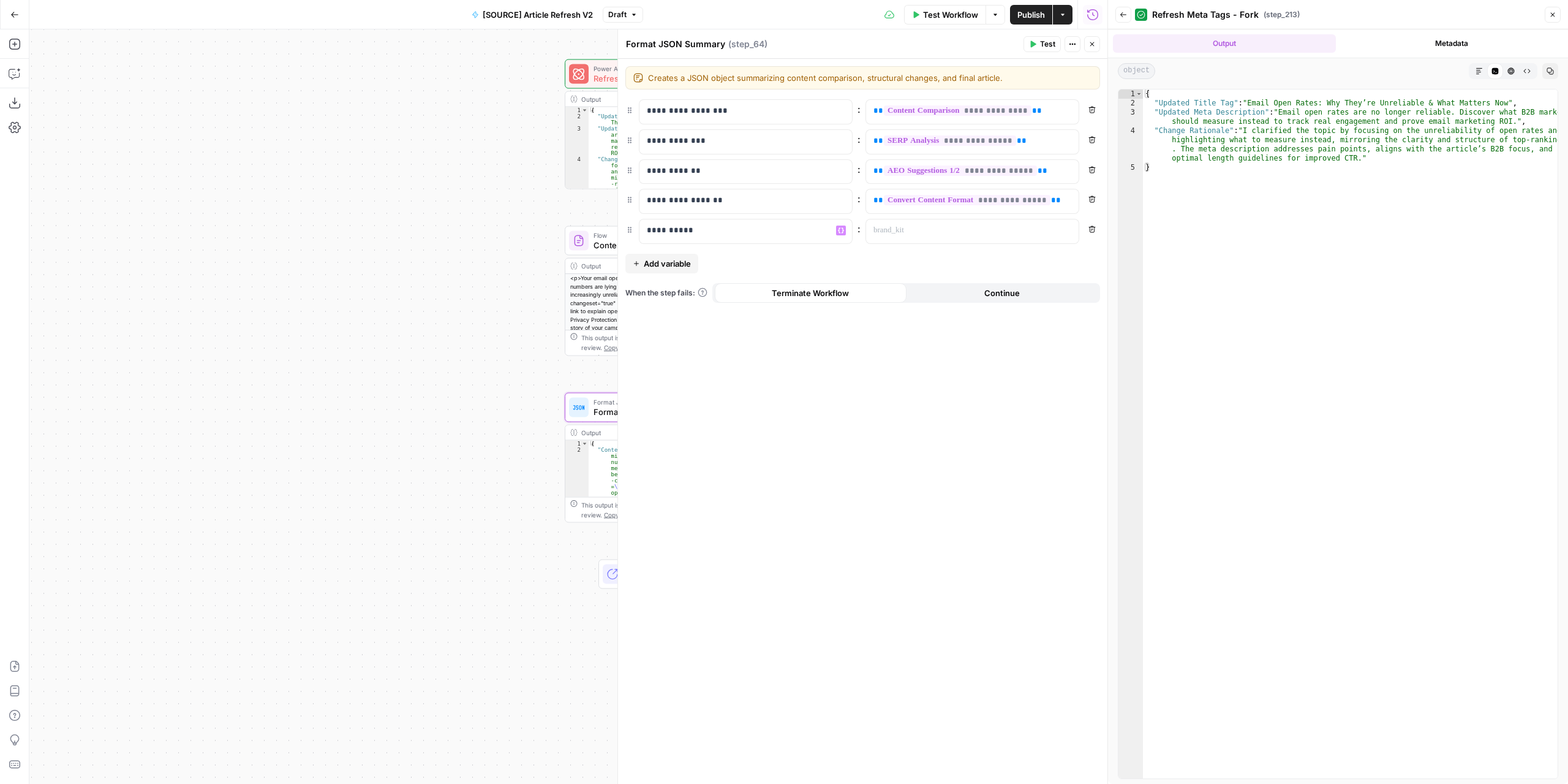
click at [677, 268] on button "Add variable" at bounding box center [662, 264] width 73 height 20
click at [691, 259] on p at bounding box center [736, 260] width 178 height 12
click at [943, 224] on p at bounding box center [963, 229] width 178 height 12
click at [1066, 228] on icon "button" at bounding box center [1067, 230] width 6 height 5
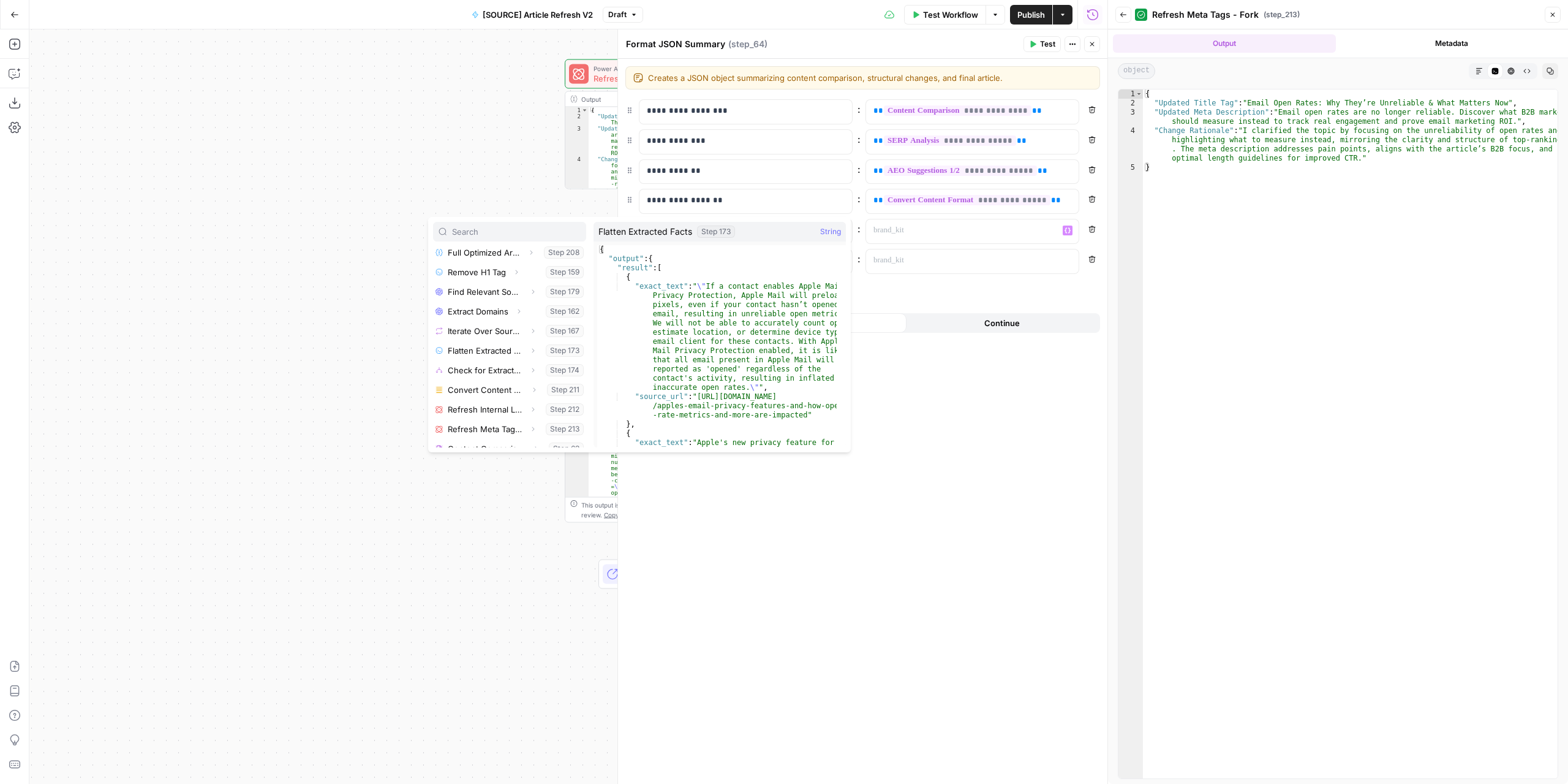
scroll to position [582, 0]
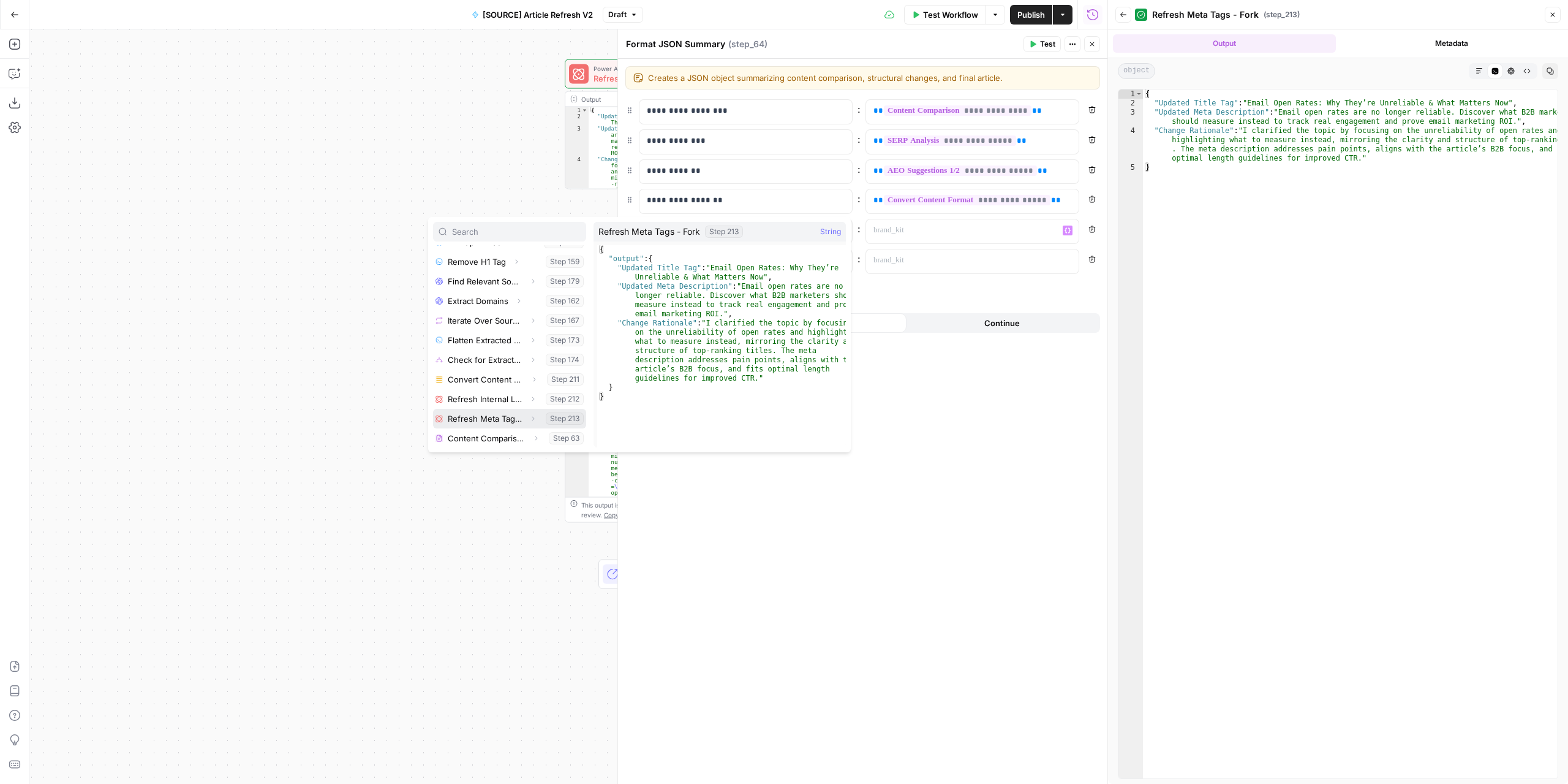
click at [529, 417] on icon "button" at bounding box center [532, 419] width 7 height 7
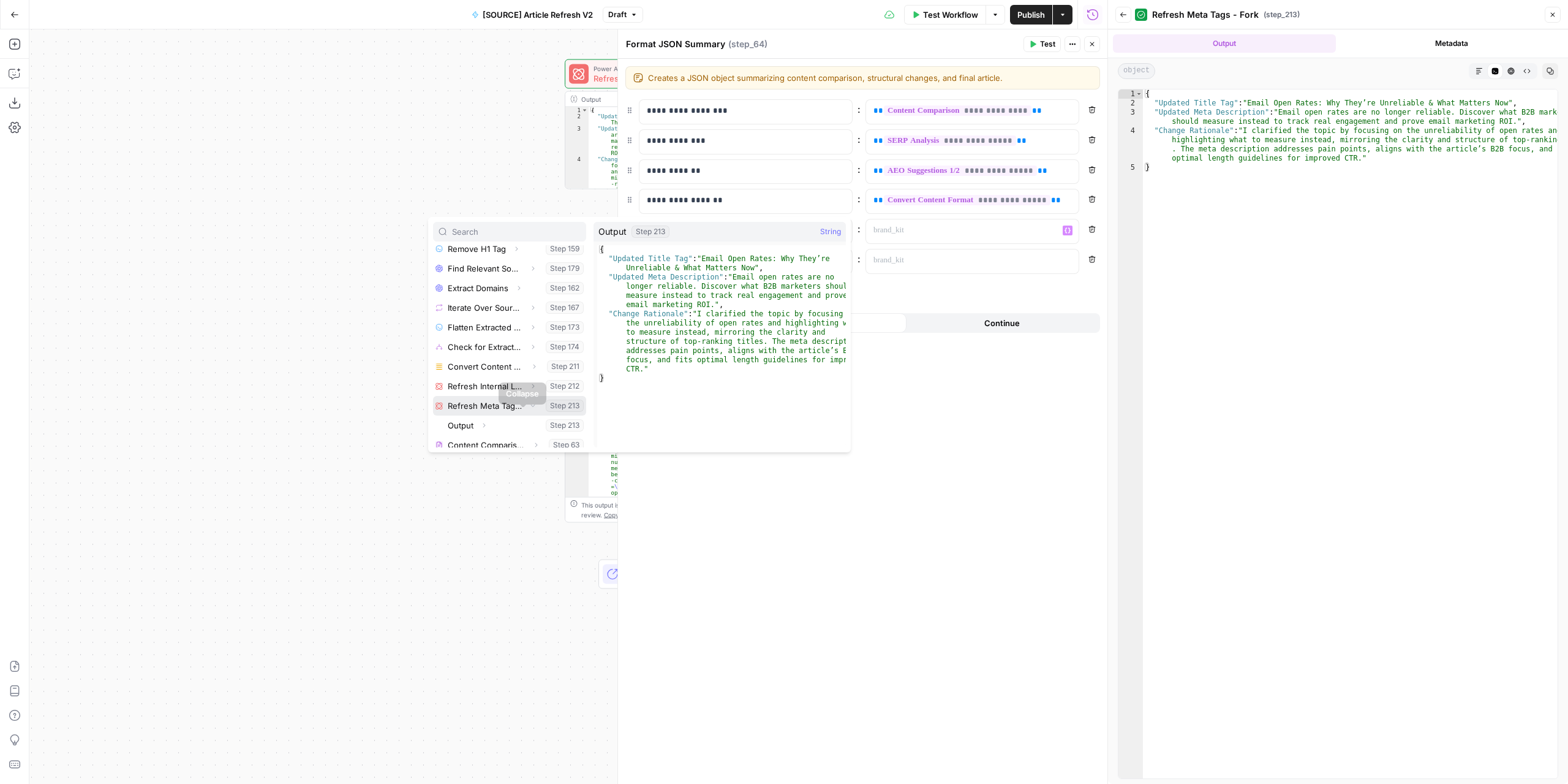
scroll to position [601, 0]
click at [486, 419] on icon "button" at bounding box center [484, 419] width 7 height 7
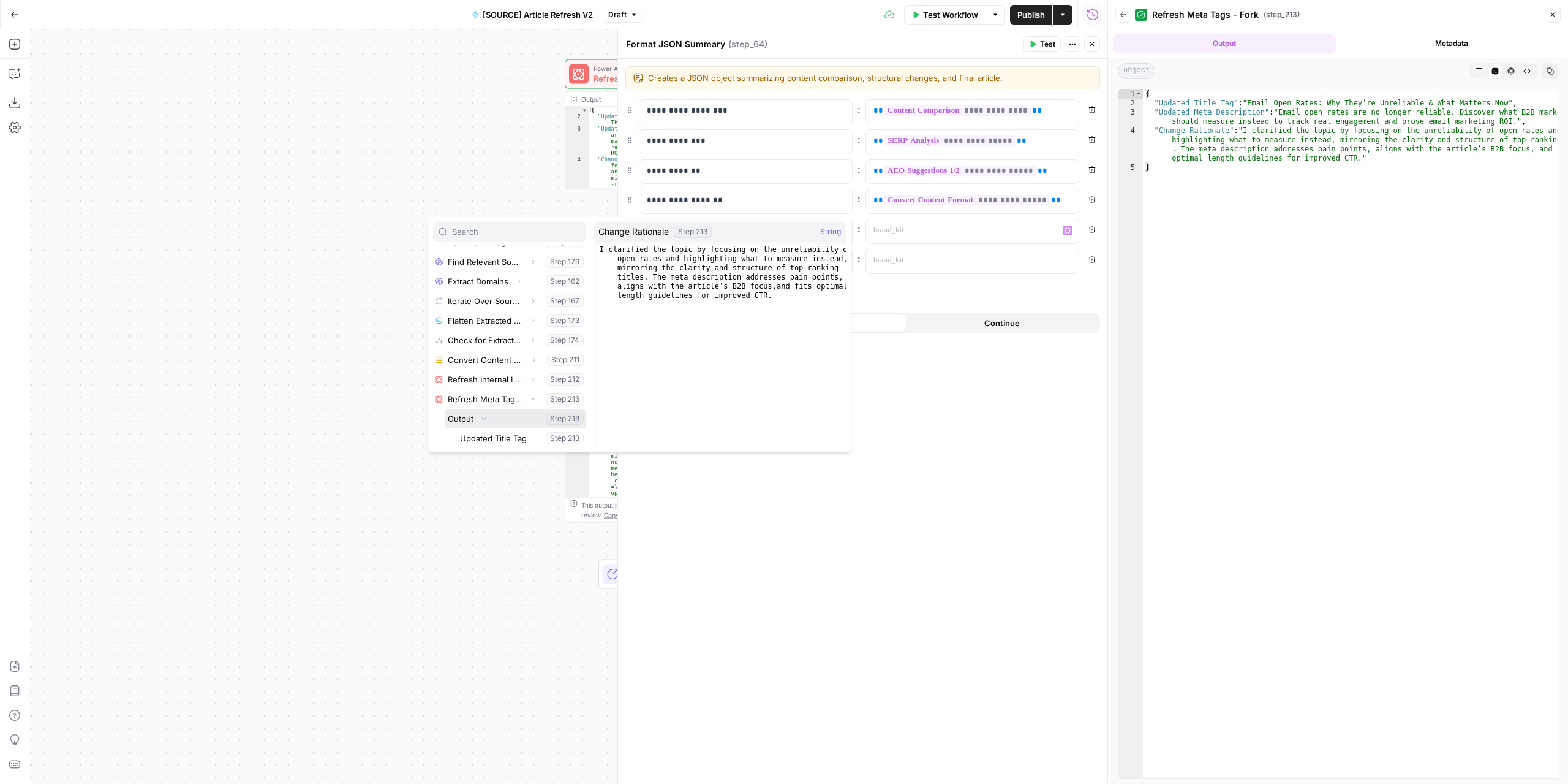
scroll to position [660, 0]
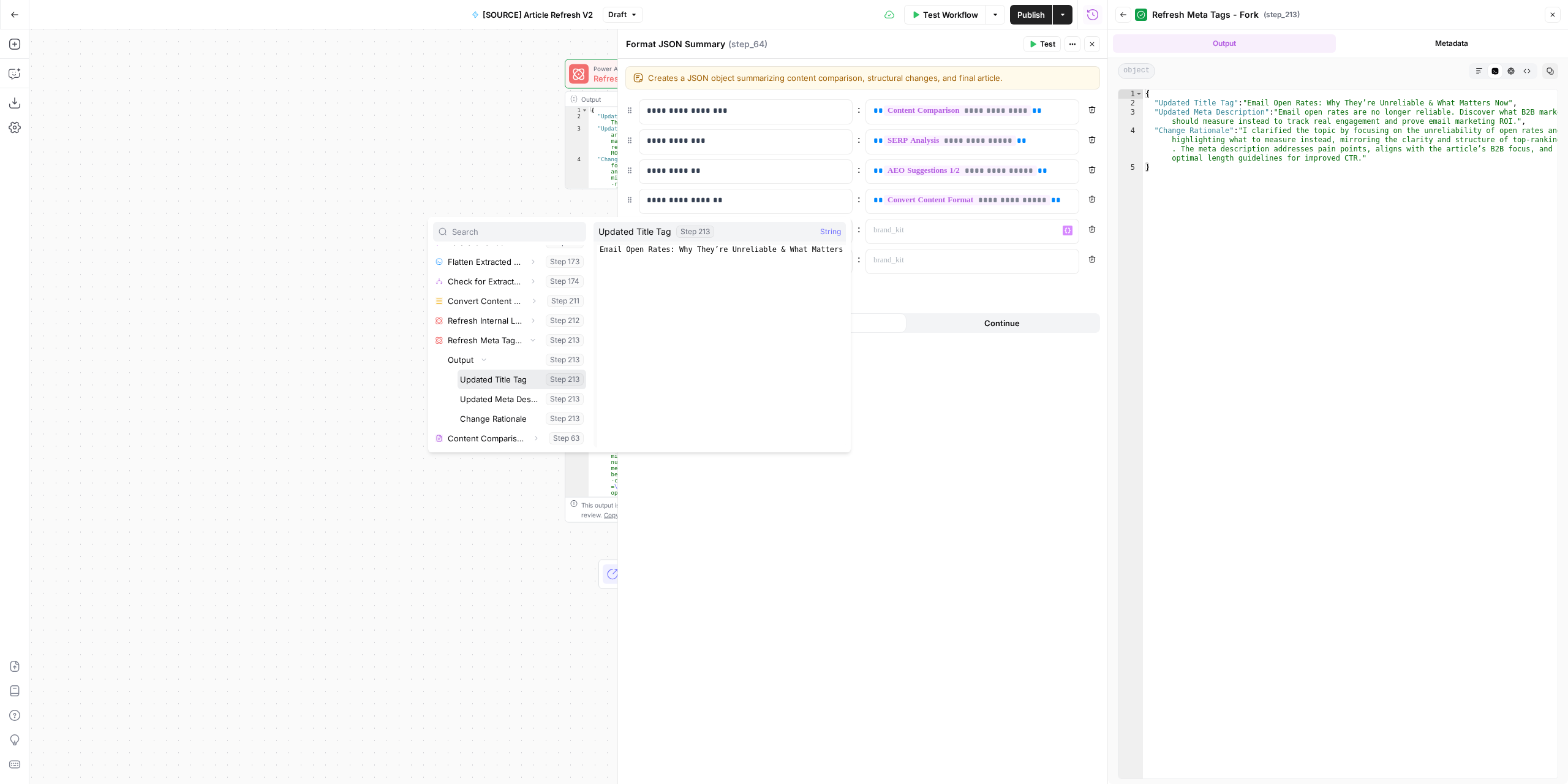
click at [505, 380] on button "Select variable Updated Title Tag" at bounding box center [521, 380] width 128 height 20
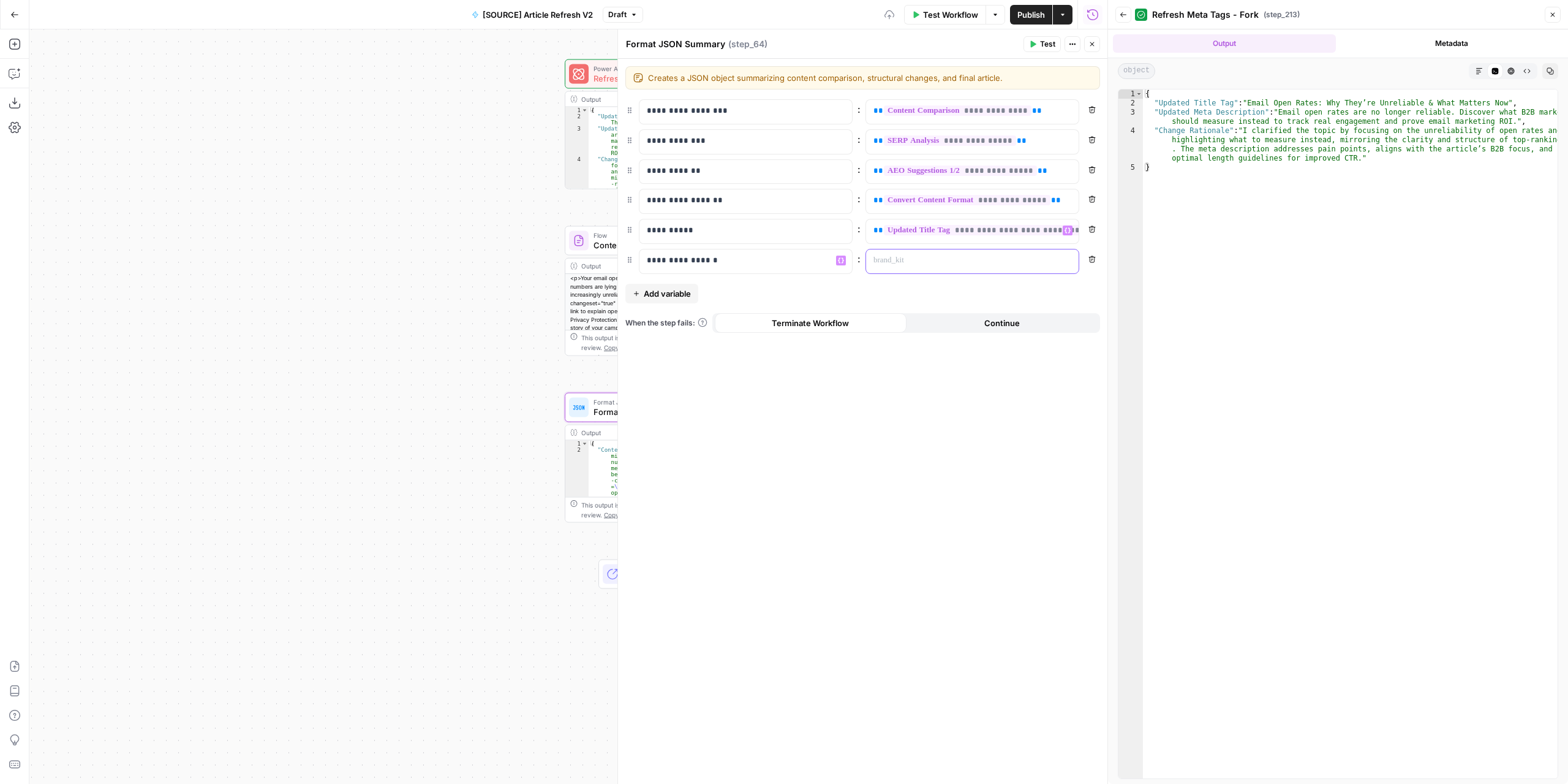
click at [890, 267] on div at bounding box center [963, 261] width 193 height 24
click at [1066, 260] on icon "button" at bounding box center [1067, 260] width 6 height 5
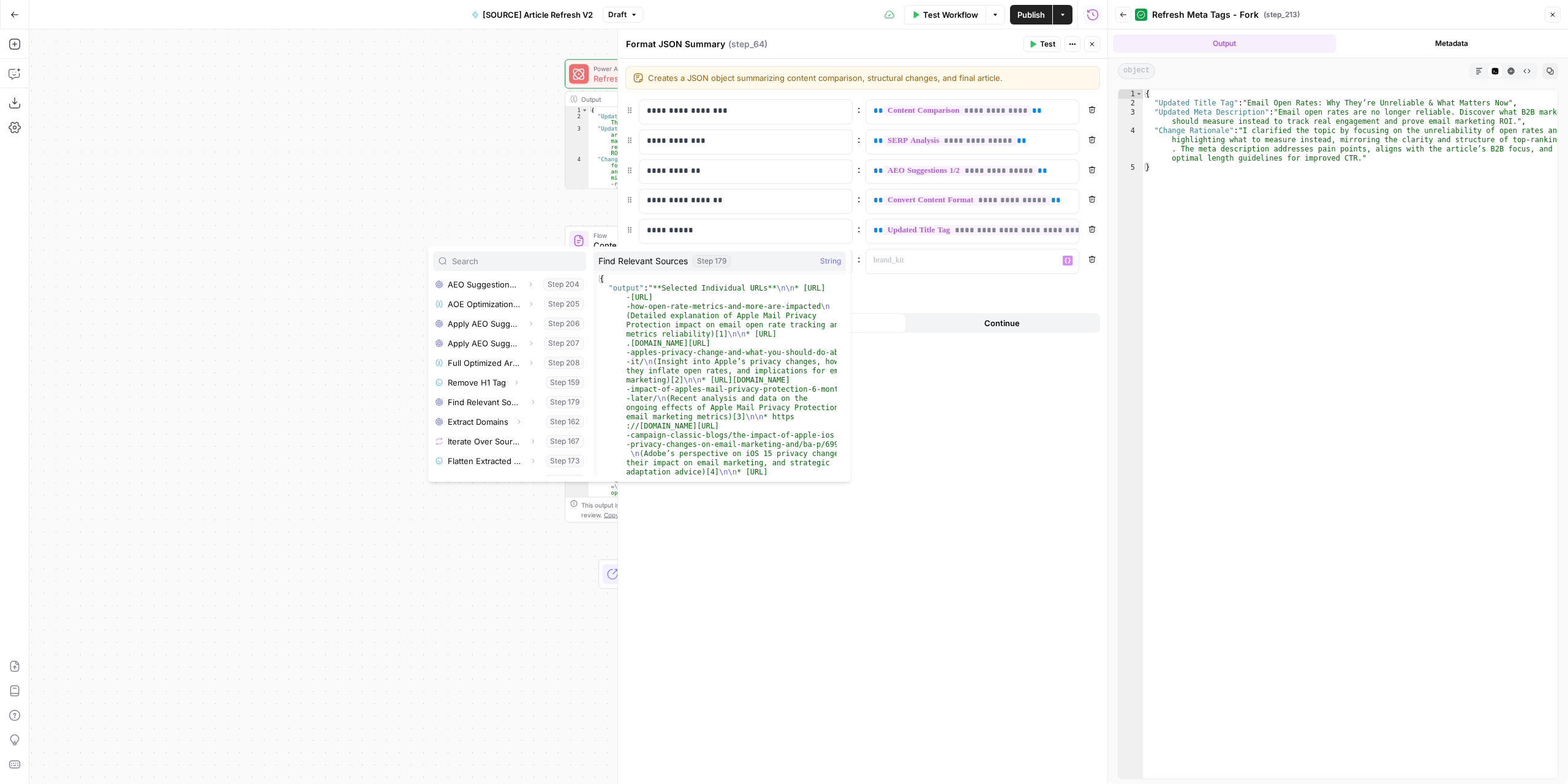
scroll to position [582, 0]
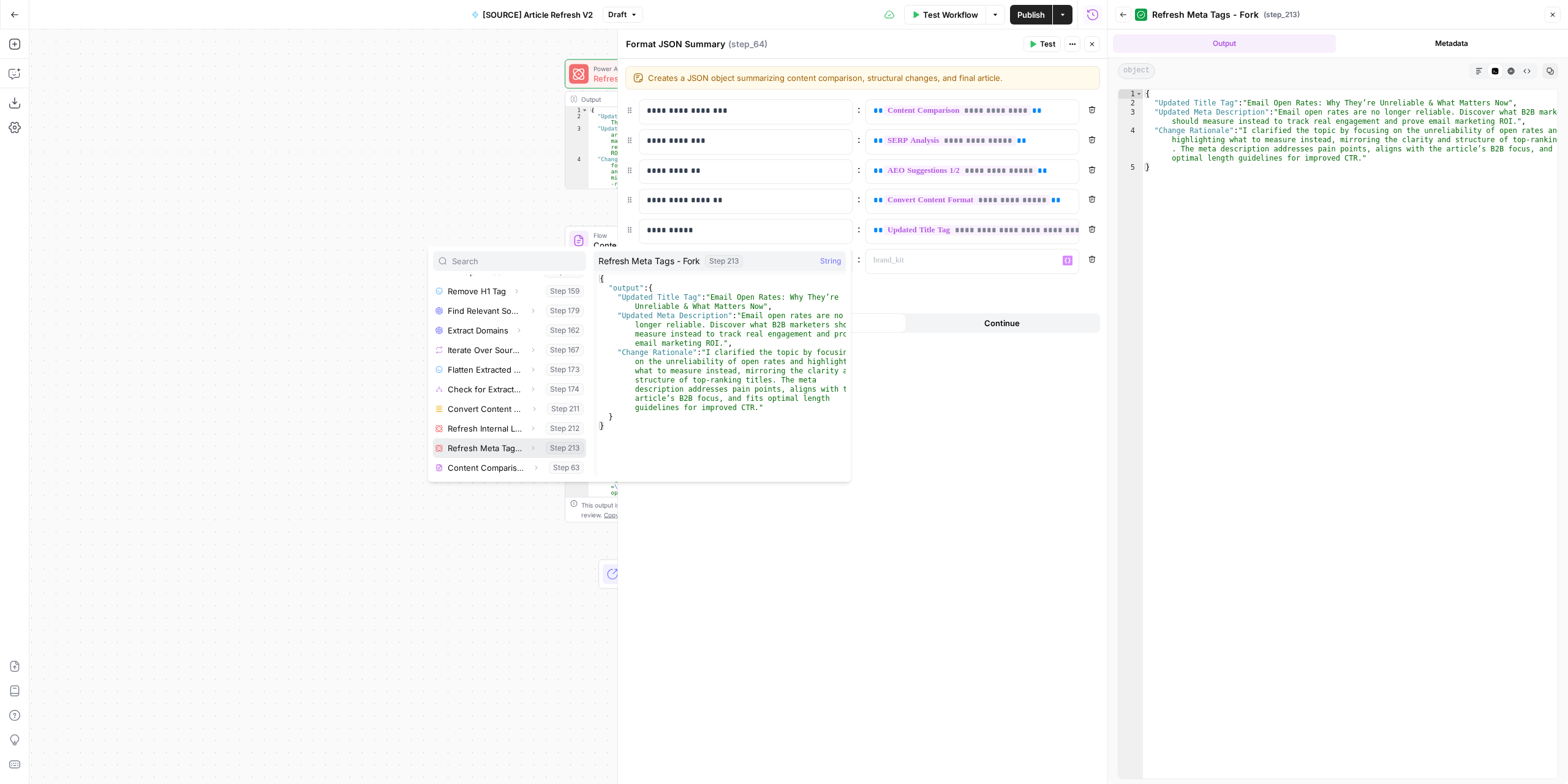
click at [529, 445] on icon "button" at bounding box center [532, 448] width 7 height 7
click at [484, 445] on icon "button" at bounding box center [484, 448] width 7 height 7
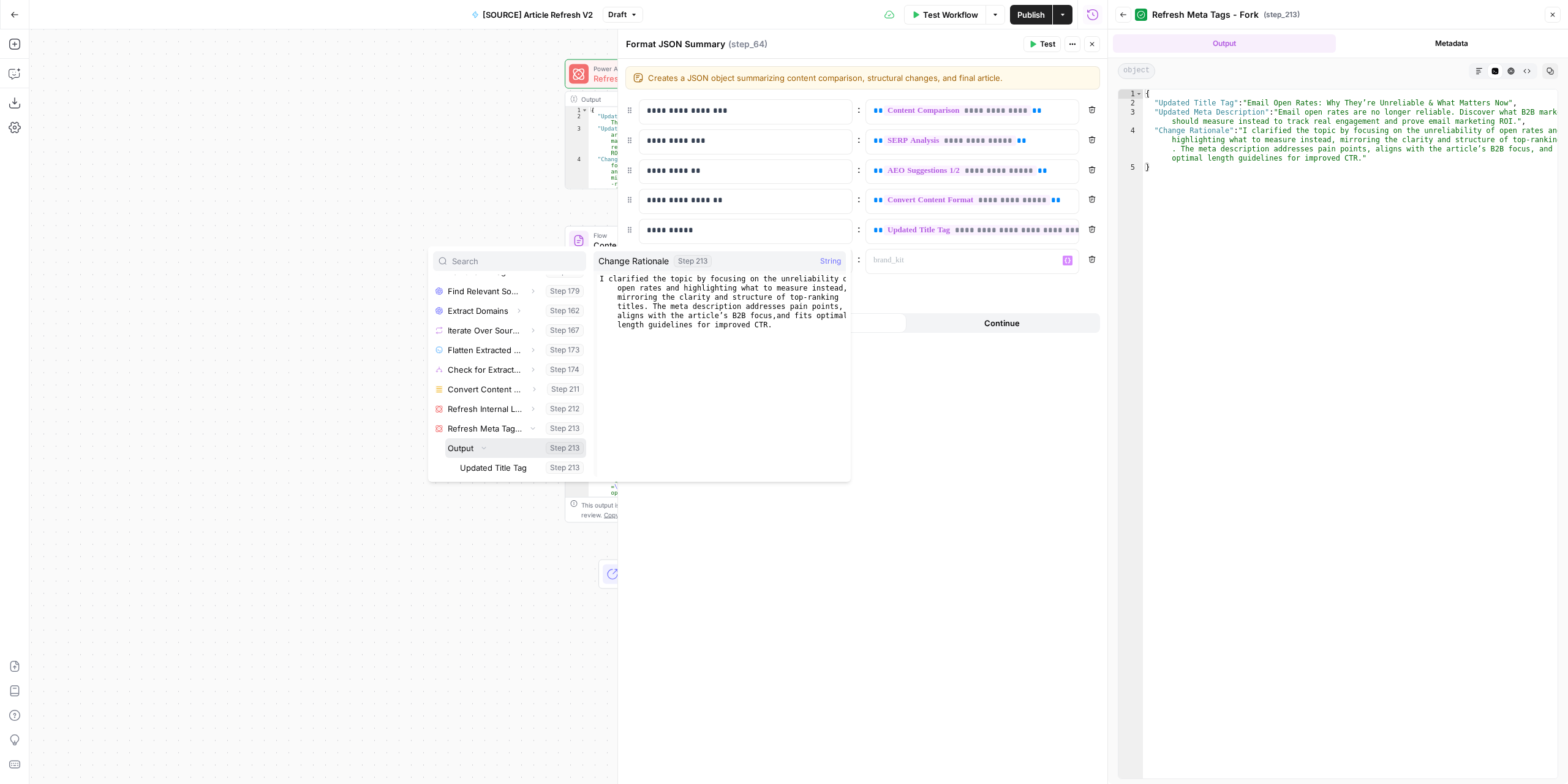
scroll to position [660, 0]
click at [512, 430] on button "Select variable Updated Meta Description" at bounding box center [521, 429] width 128 height 20
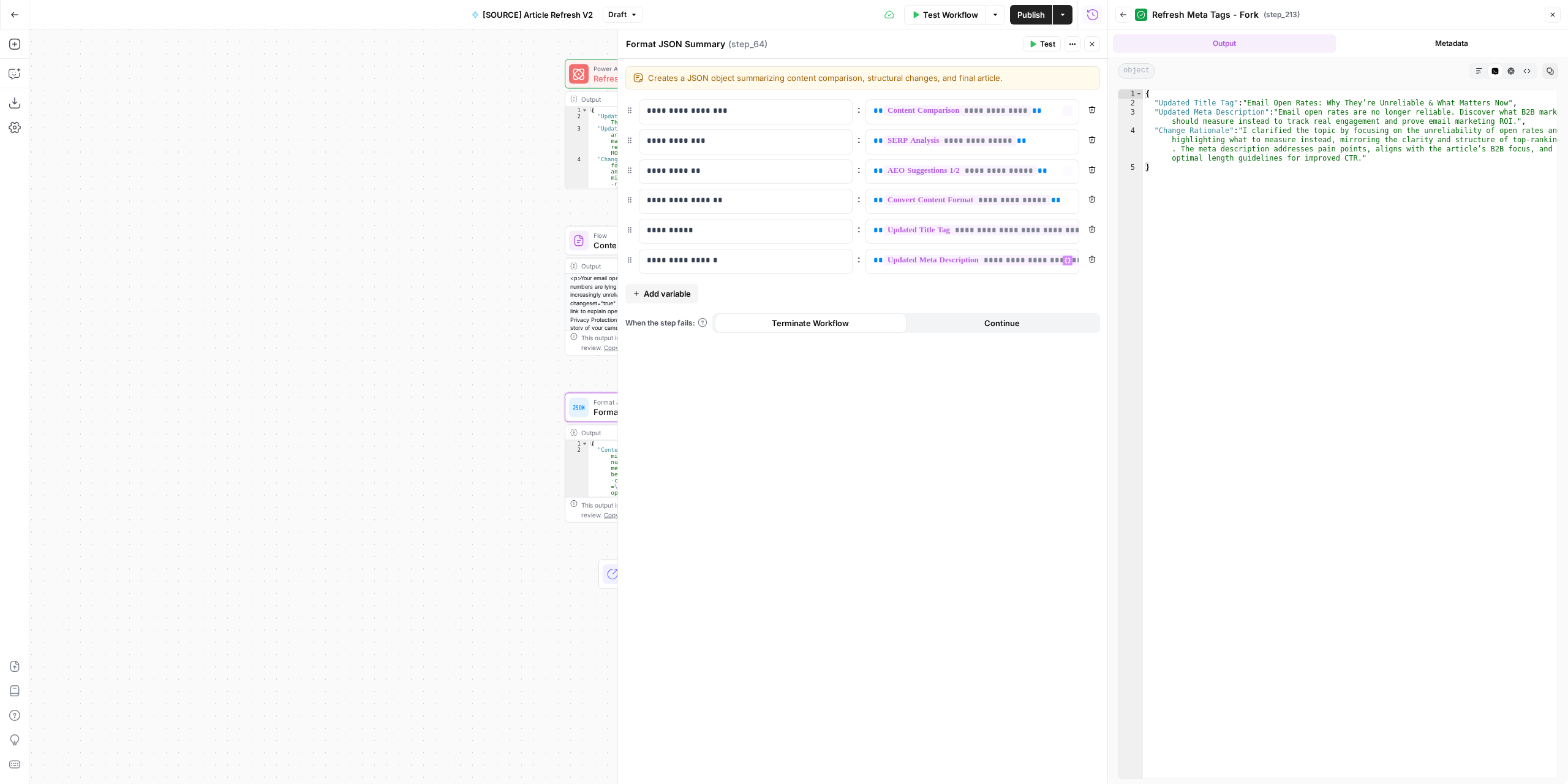
click at [1026, 5] on button "Publish" at bounding box center [1031, 15] width 42 height 20
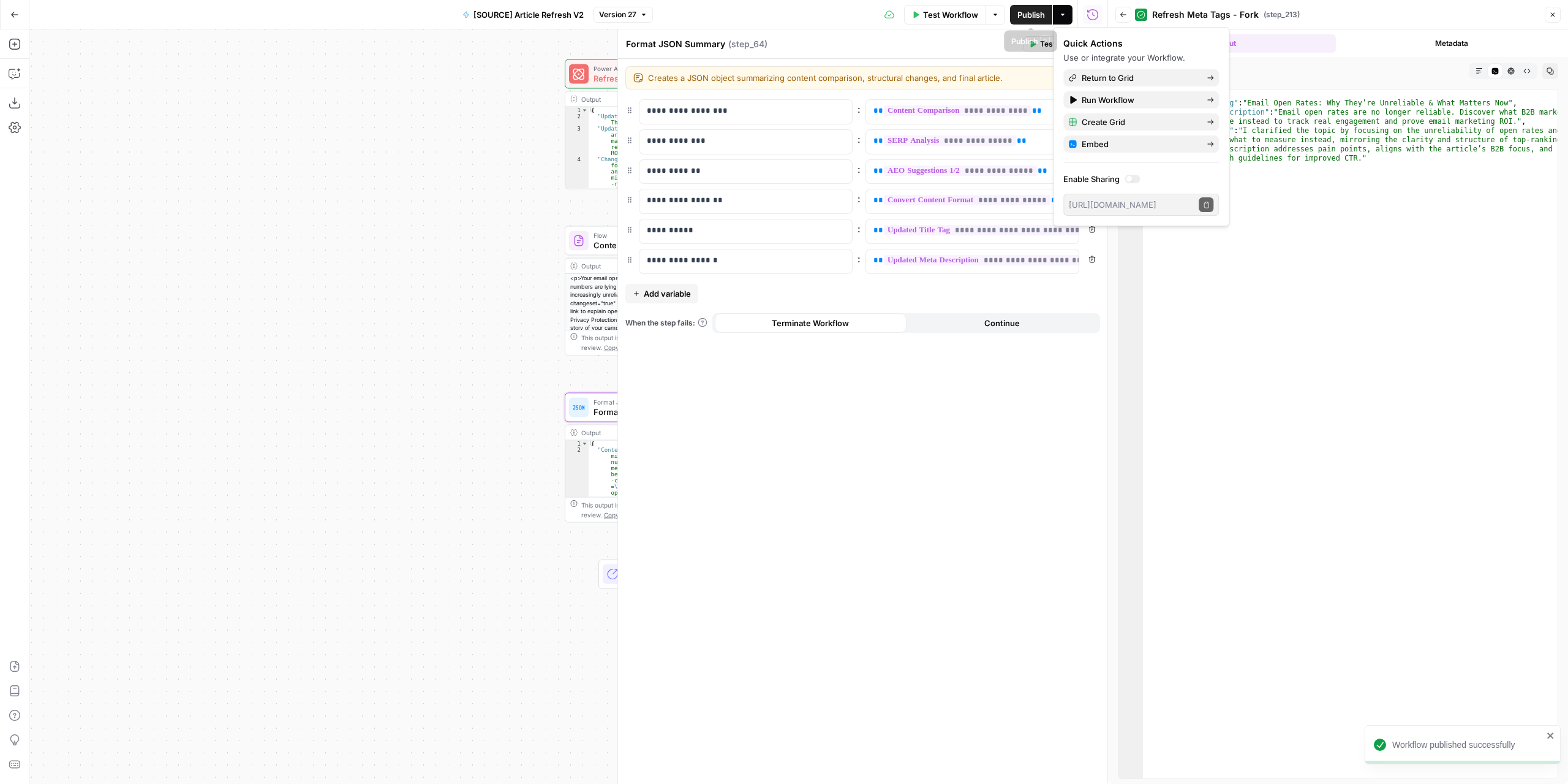
click at [969, 52] on header "Format JSON Summary Format JSON Summary ( step_64 ) Test Actions Close" at bounding box center [863, 44] width 490 height 29
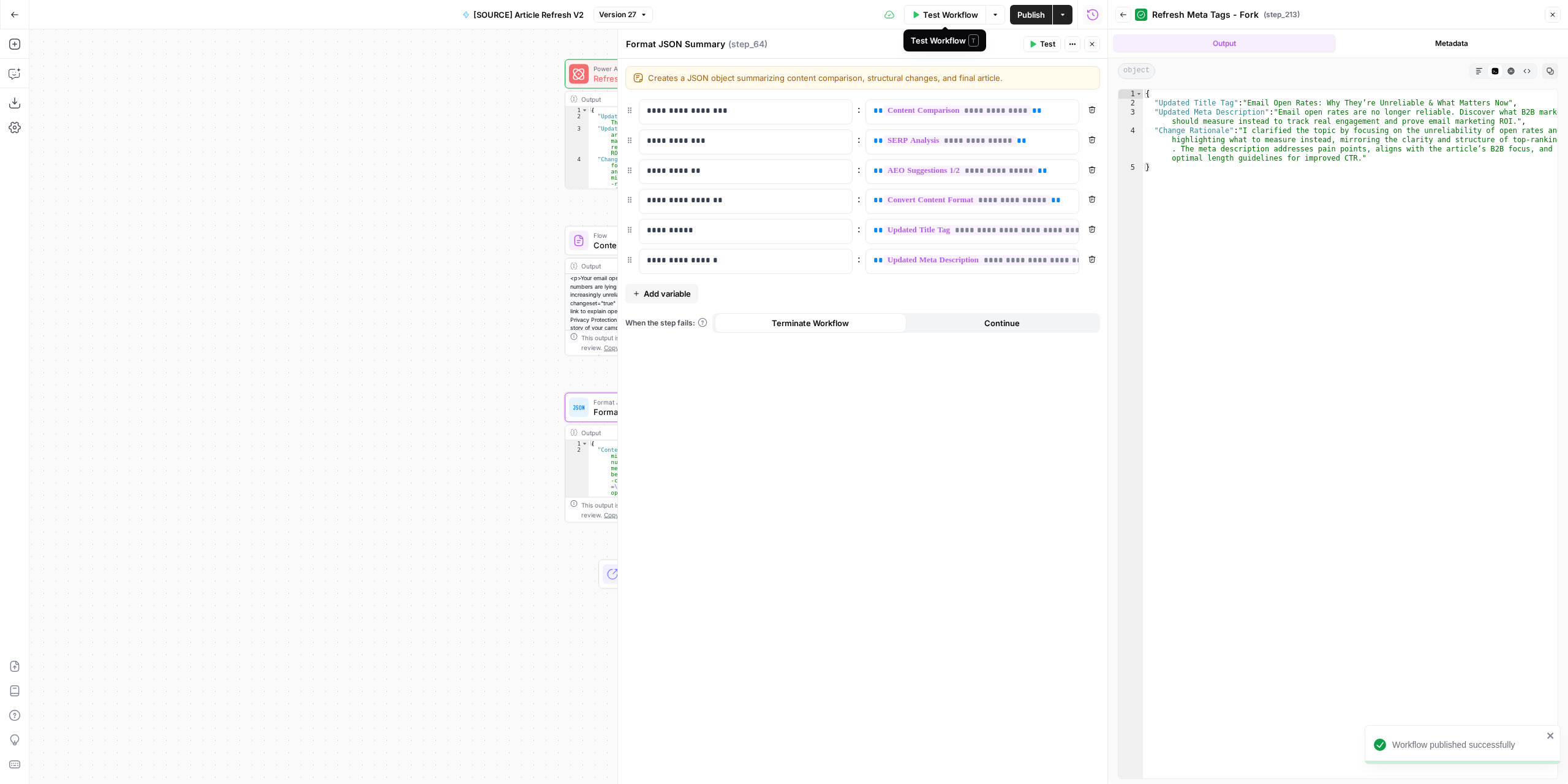
click at [1065, 17] on icon "button" at bounding box center [1063, 15] width 7 height 7
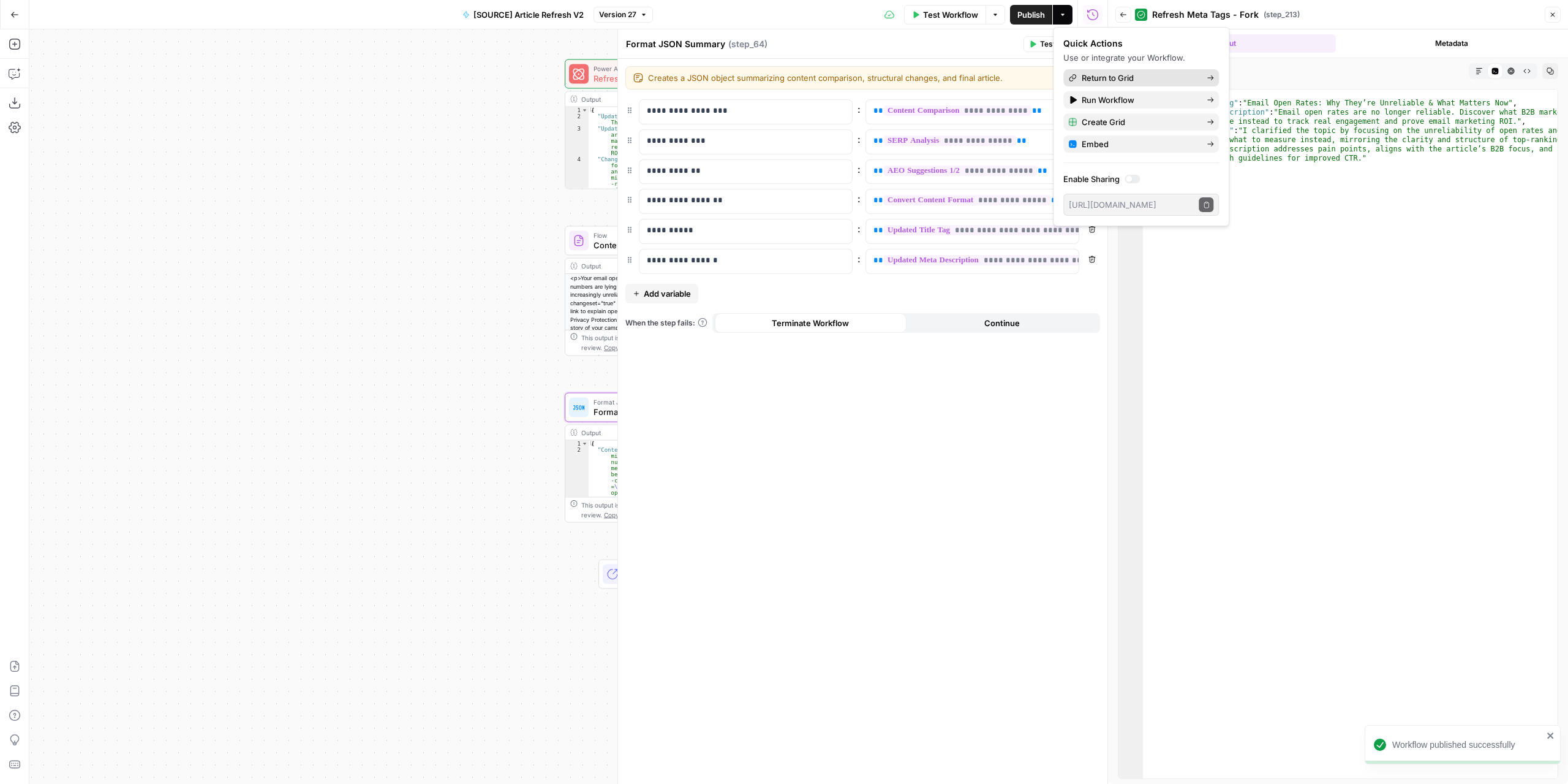
click at [1087, 78] on span "Return to Grid" at bounding box center [1138, 77] width 116 height 12
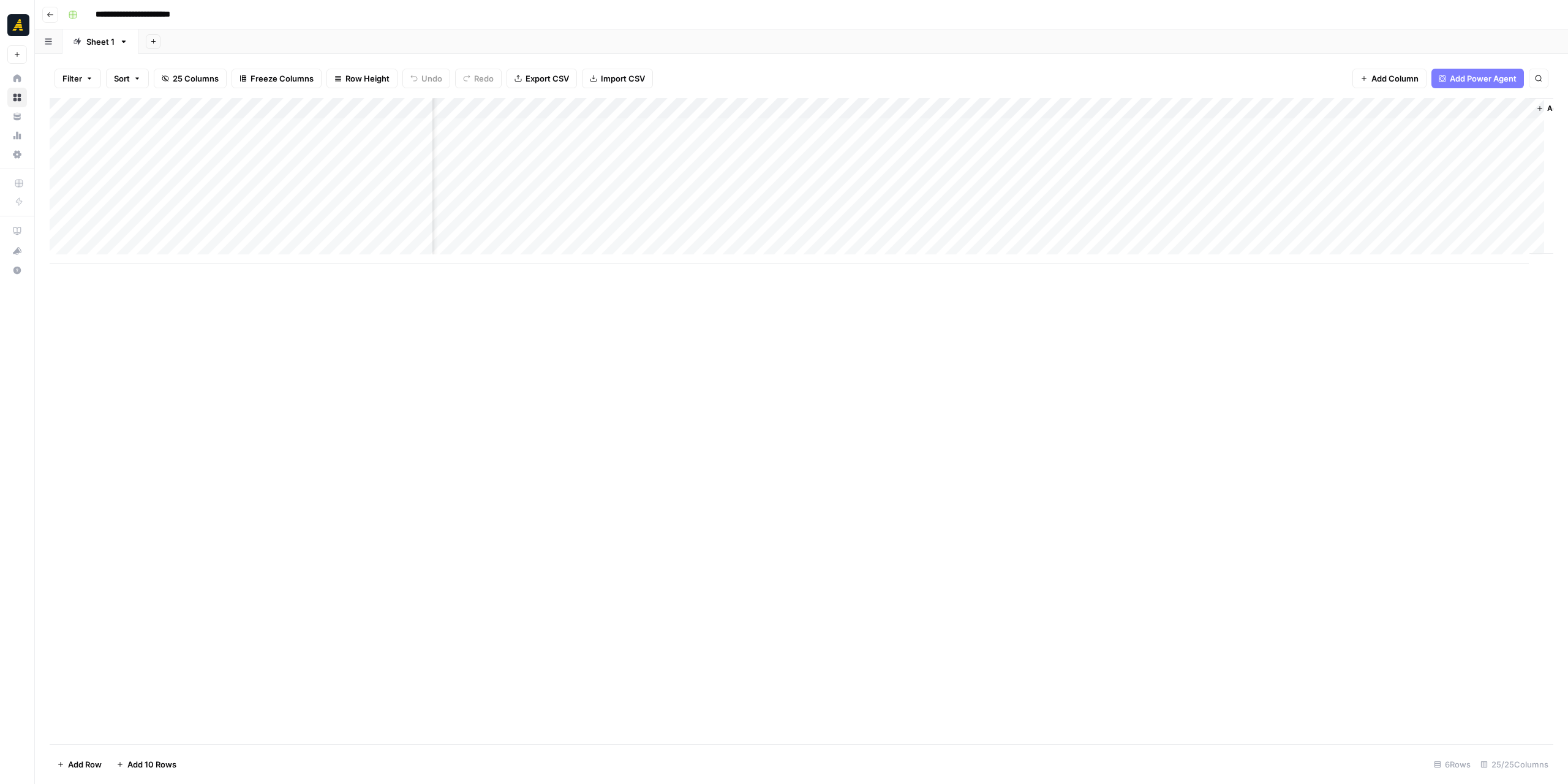
scroll to position [0, 1494]
click at [993, 126] on div "Add Column" at bounding box center [802, 181] width 1503 height 166
click at [890, 107] on div "Add Column" at bounding box center [802, 181] width 1503 height 166
click at [918, 224] on span "Edit Workflow" at bounding box center [914, 228] width 107 height 12
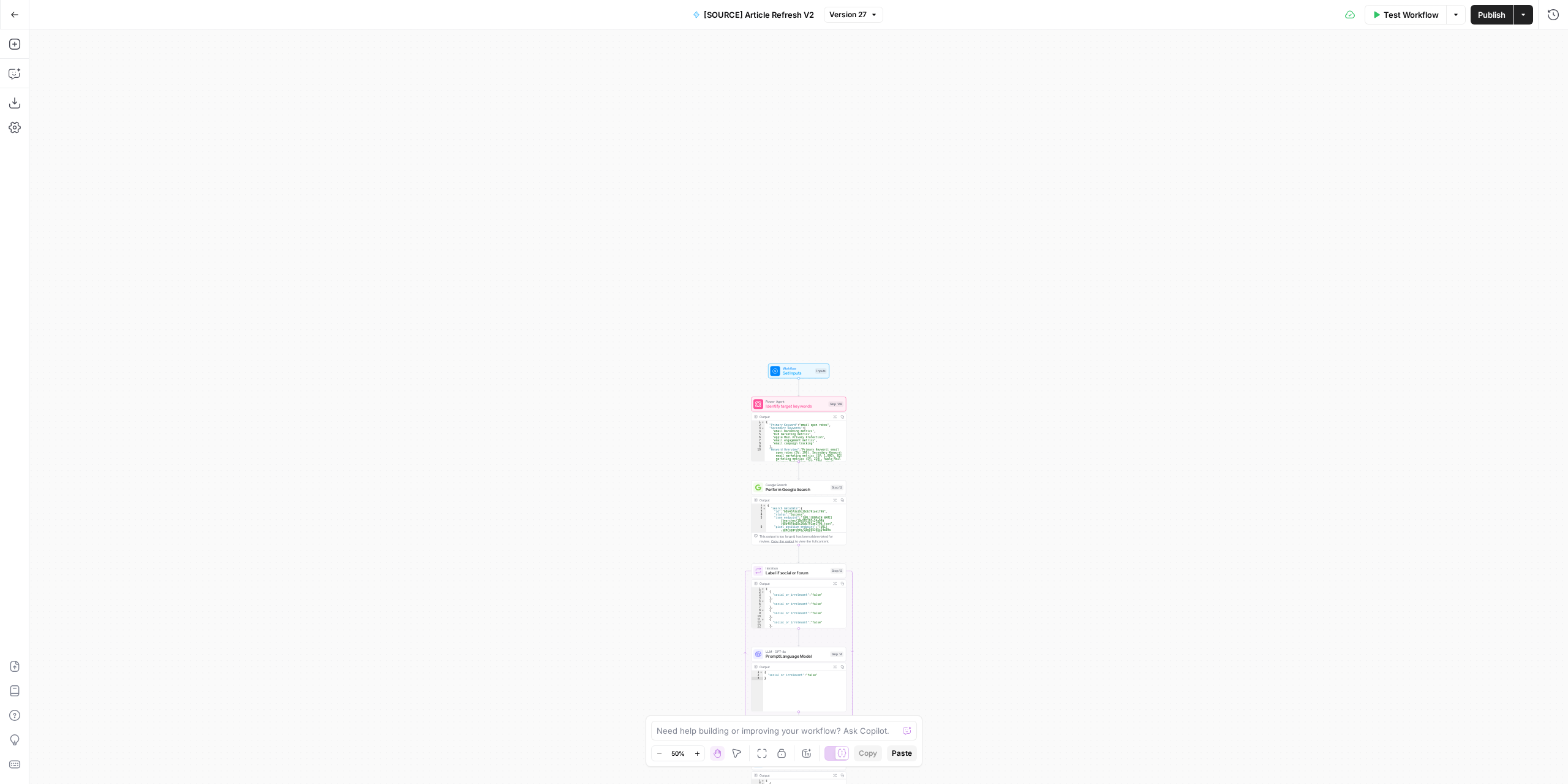
click at [797, 371] on span "Set Inputs" at bounding box center [798, 372] width 31 height 6
click at [1502, 416] on span "edit field" at bounding box center [1512, 419] width 27 height 10
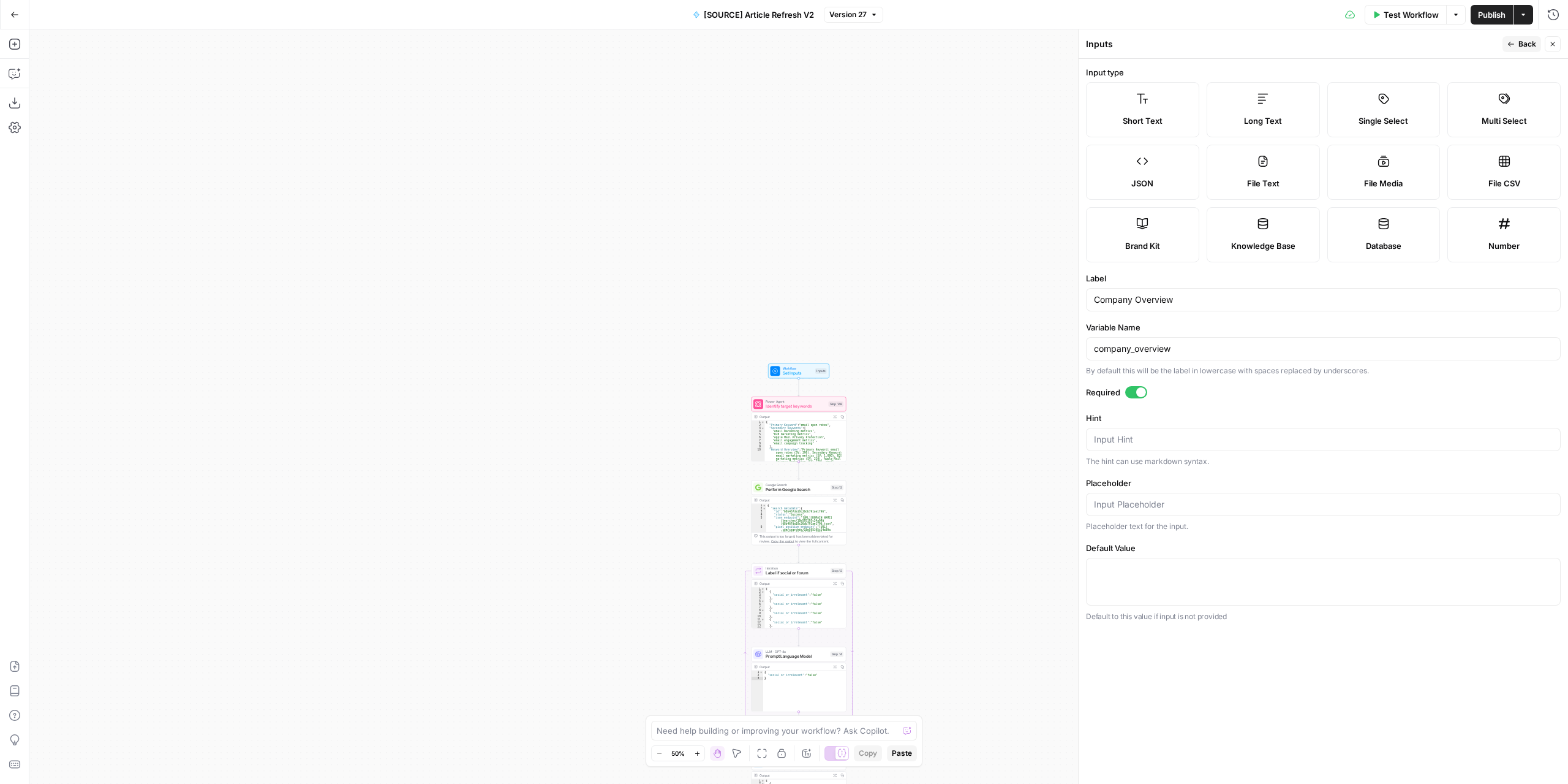
click at [1139, 394] on div at bounding box center [1140, 392] width 10 height 10
click at [1526, 40] on span "Back" at bounding box center [1527, 44] width 18 height 11
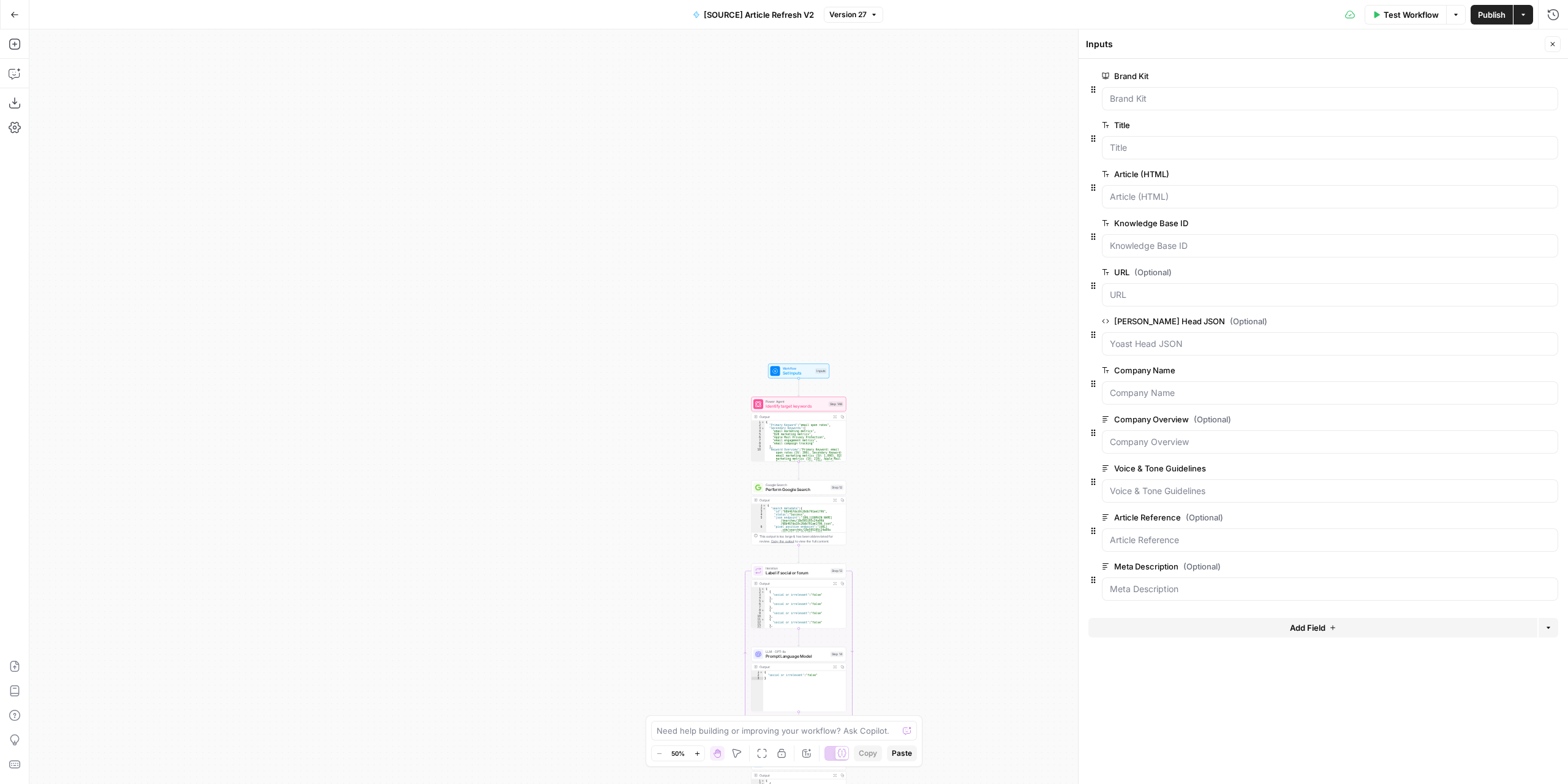
click at [1499, 468] on span "edit field" at bounding box center [1512, 468] width 27 height 10
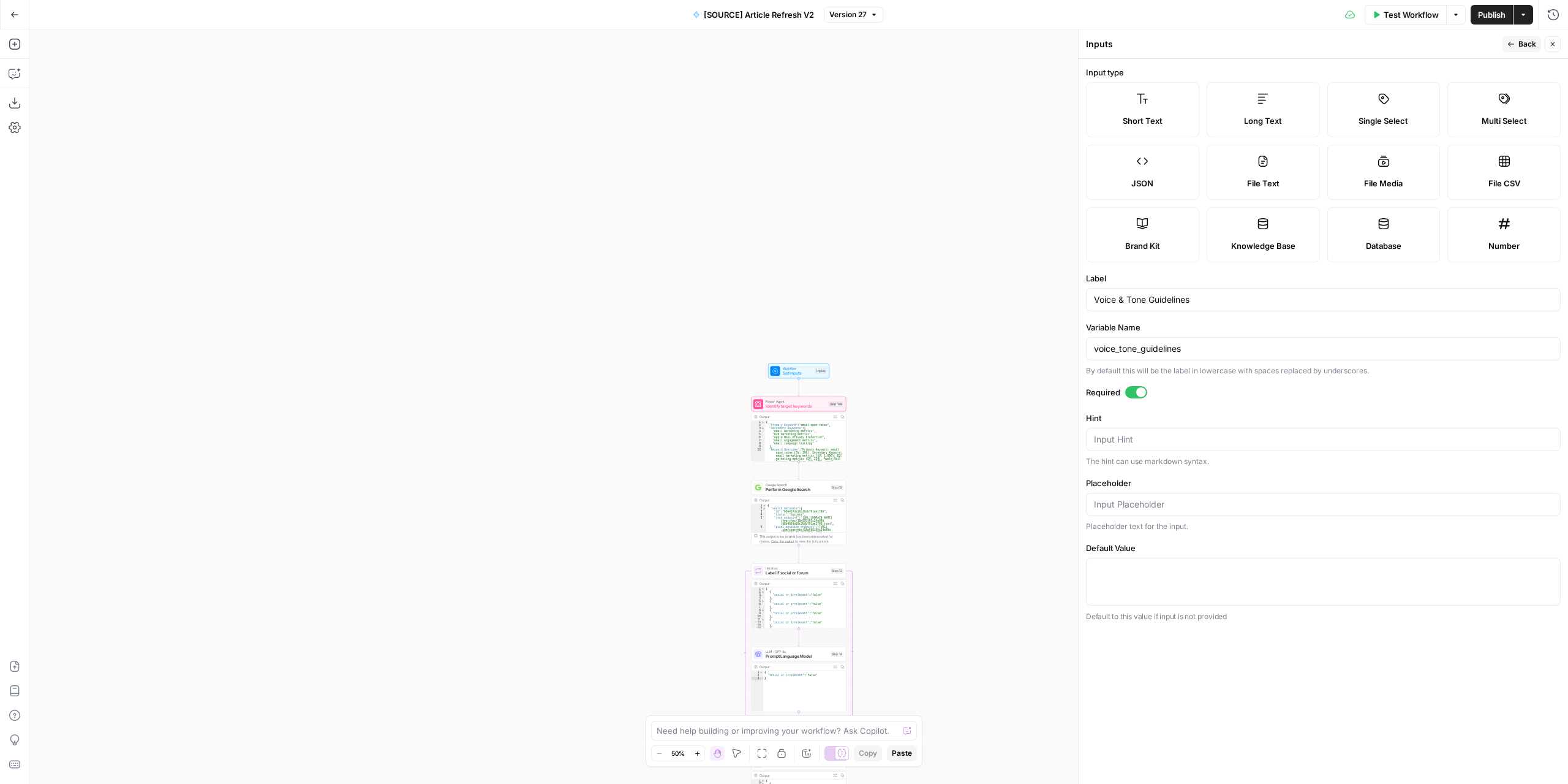
click at [1138, 387] on div at bounding box center [1140, 392] width 10 height 10
click at [1518, 46] on button "Back" at bounding box center [1522, 44] width 38 height 15
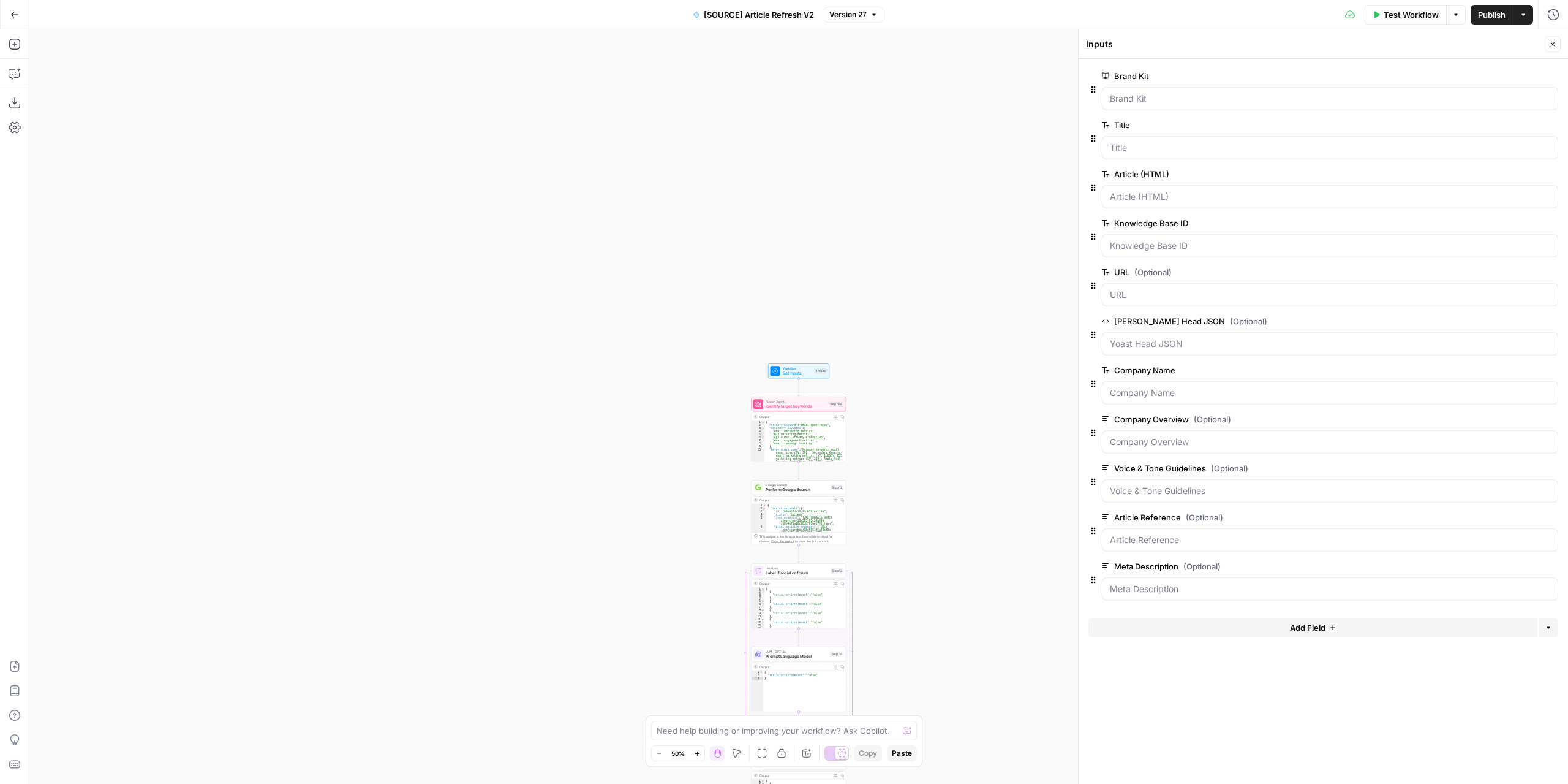
click at [1505, 365] on span "edit field" at bounding box center [1512, 370] width 27 height 10
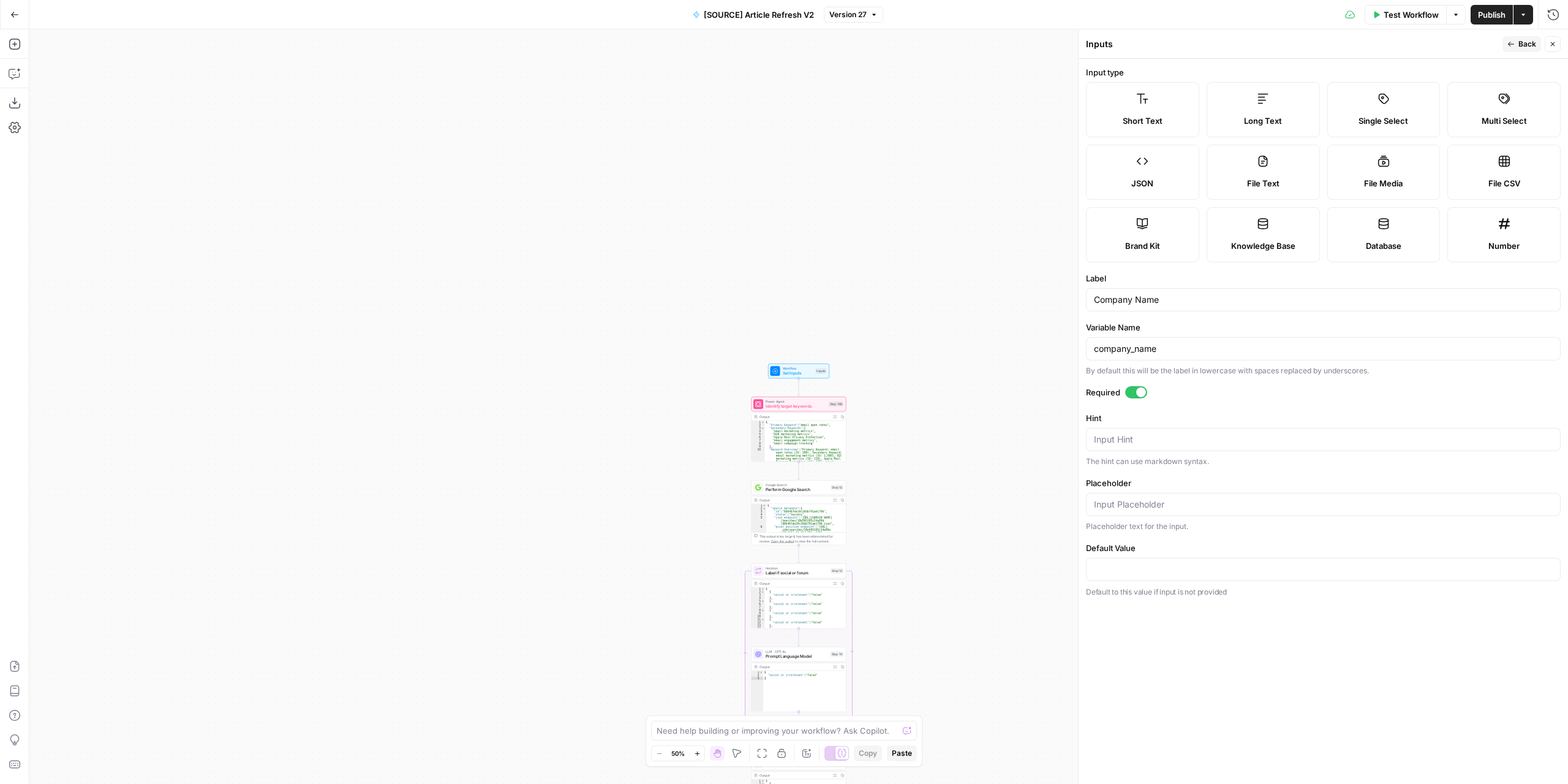
click at [1143, 392] on div at bounding box center [1140, 392] width 10 height 10
click at [1519, 47] on span "Back" at bounding box center [1527, 44] width 18 height 11
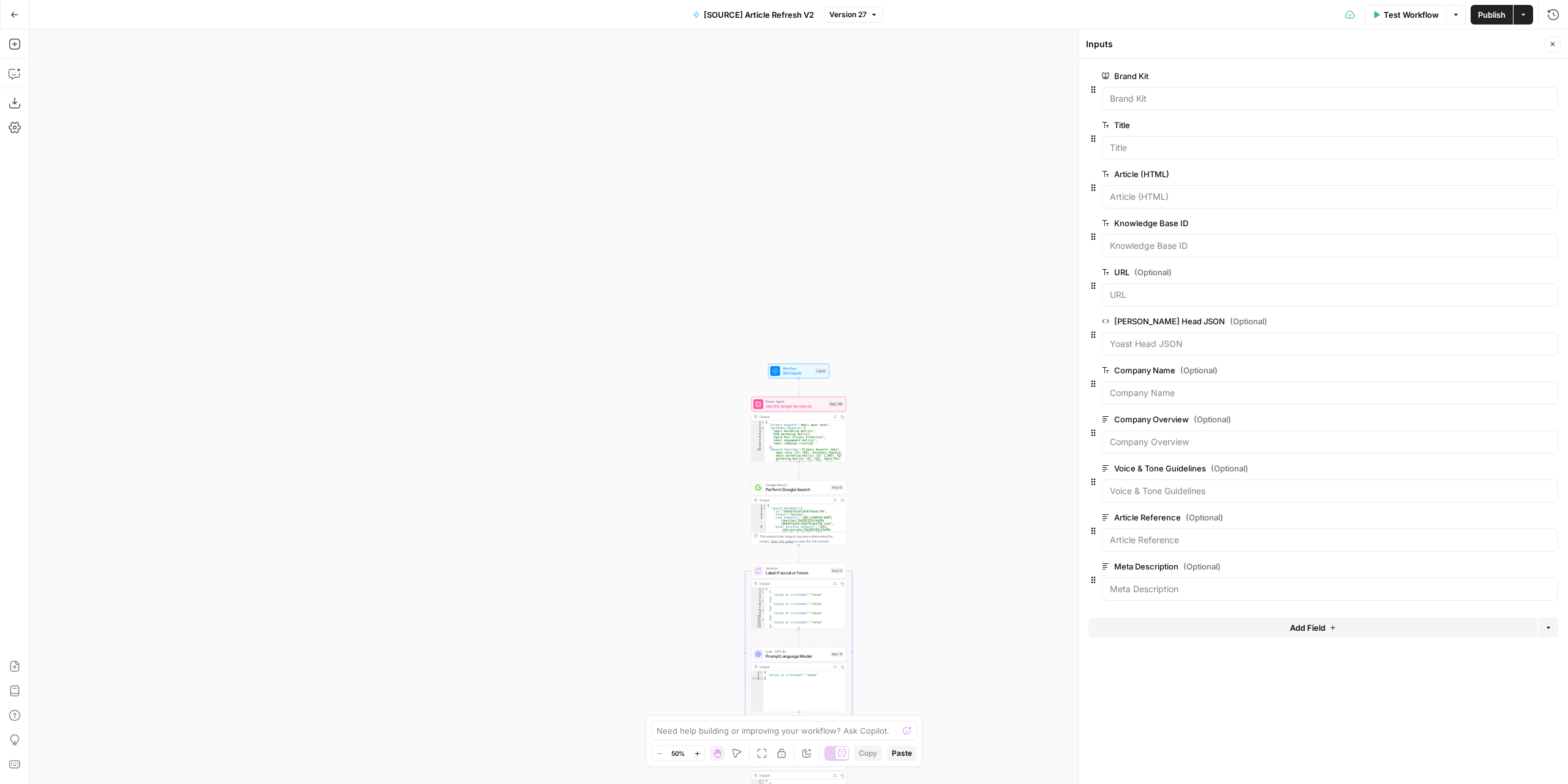
click at [1485, 12] on span "Publish" at bounding box center [1492, 14] width 27 height 12
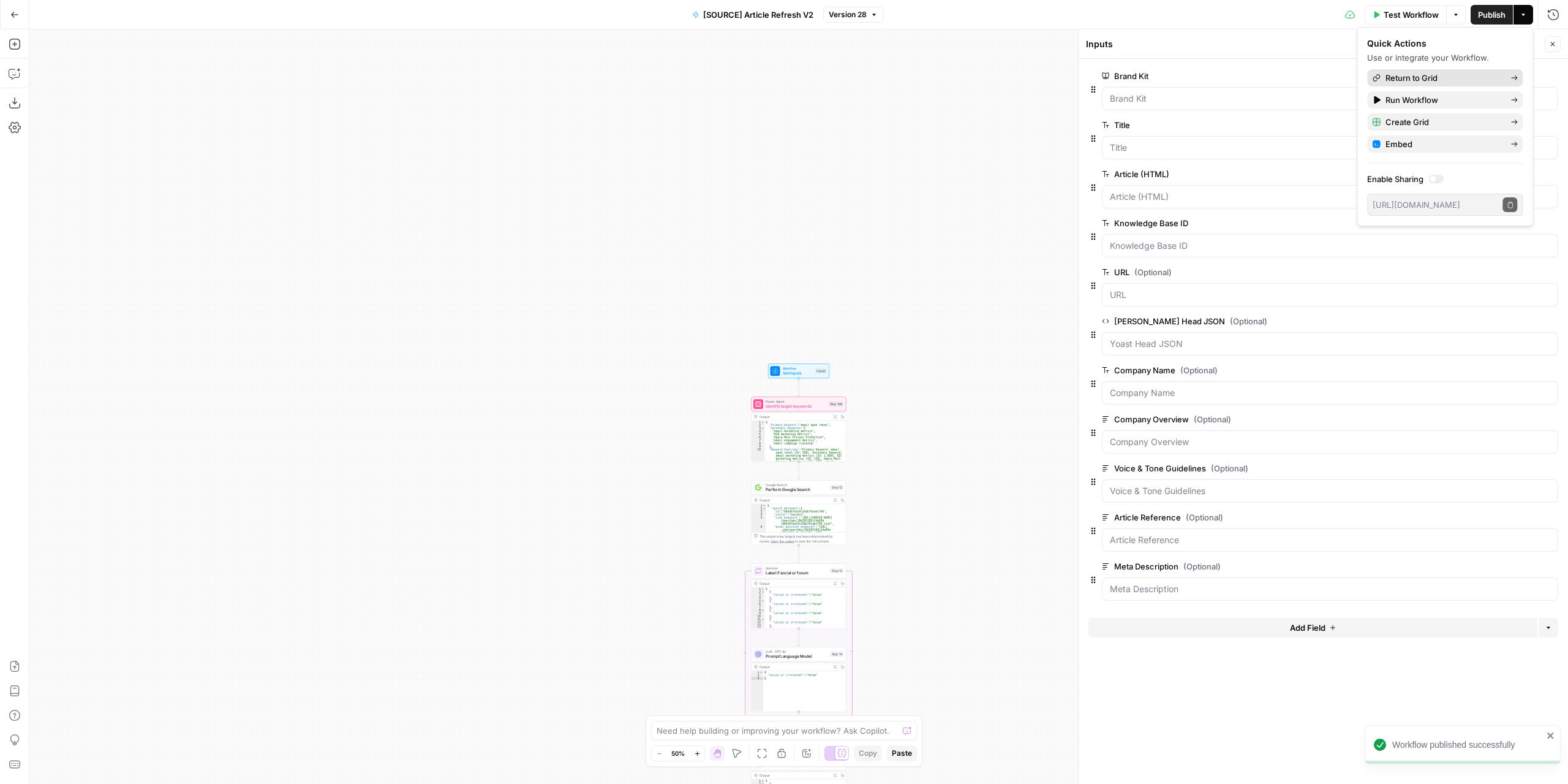
click at [1451, 74] on span "Return to Grid" at bounding box center [1442, 77] width 116 height 12
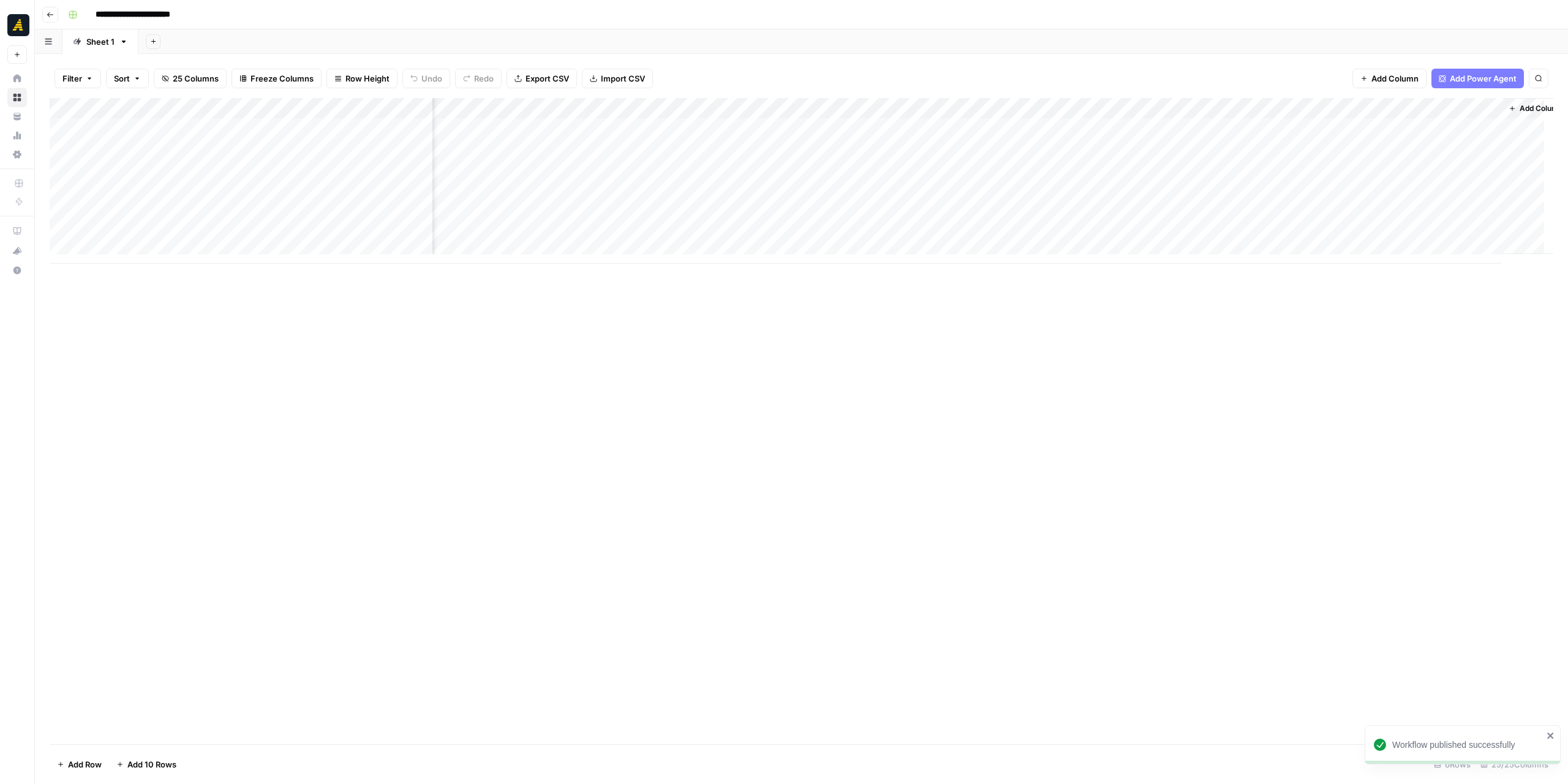
scroll to position [0, 1502]
click at [986, 127] on div "Add Column" at bounding box center [802, 181] width 1503 height 166
click at [985, 148] on div "Add Column" at bounding box center [802, 181] width 1503 height 166
click at [986, 171] on div "Add Column" at bounding box center [802, 181] width 1503 height 166
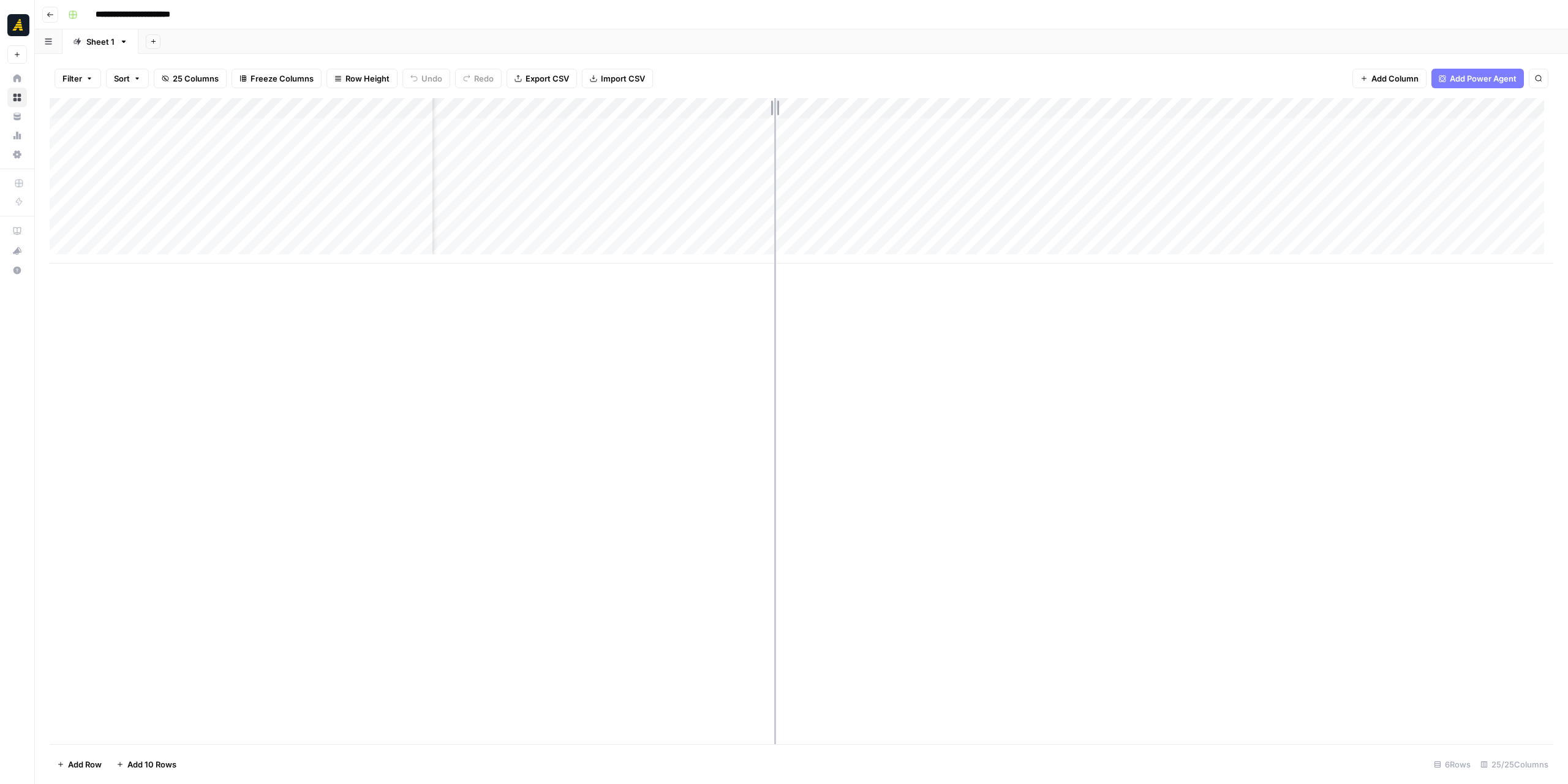
drag, startPoint x: 786, startPoint y: 107, endPoint x: 774, endPoint y: 107, distance: 12.0
click at [774, 107] on div "Add Column" at bounding box center [802, 181] width 1503 height 166
drag, startPoint x: 690, startPoint y: 111, endPoint x: 680, endPoint y: 109, distance: 10.2
click at [680, 109] on div "Add Column" at bounding box center [802, 181] width 1503 height 166
drag, startPoint x: 679, startPoint y: 107, endPoint x: 686, endPoint y: 109, distance: 7.3
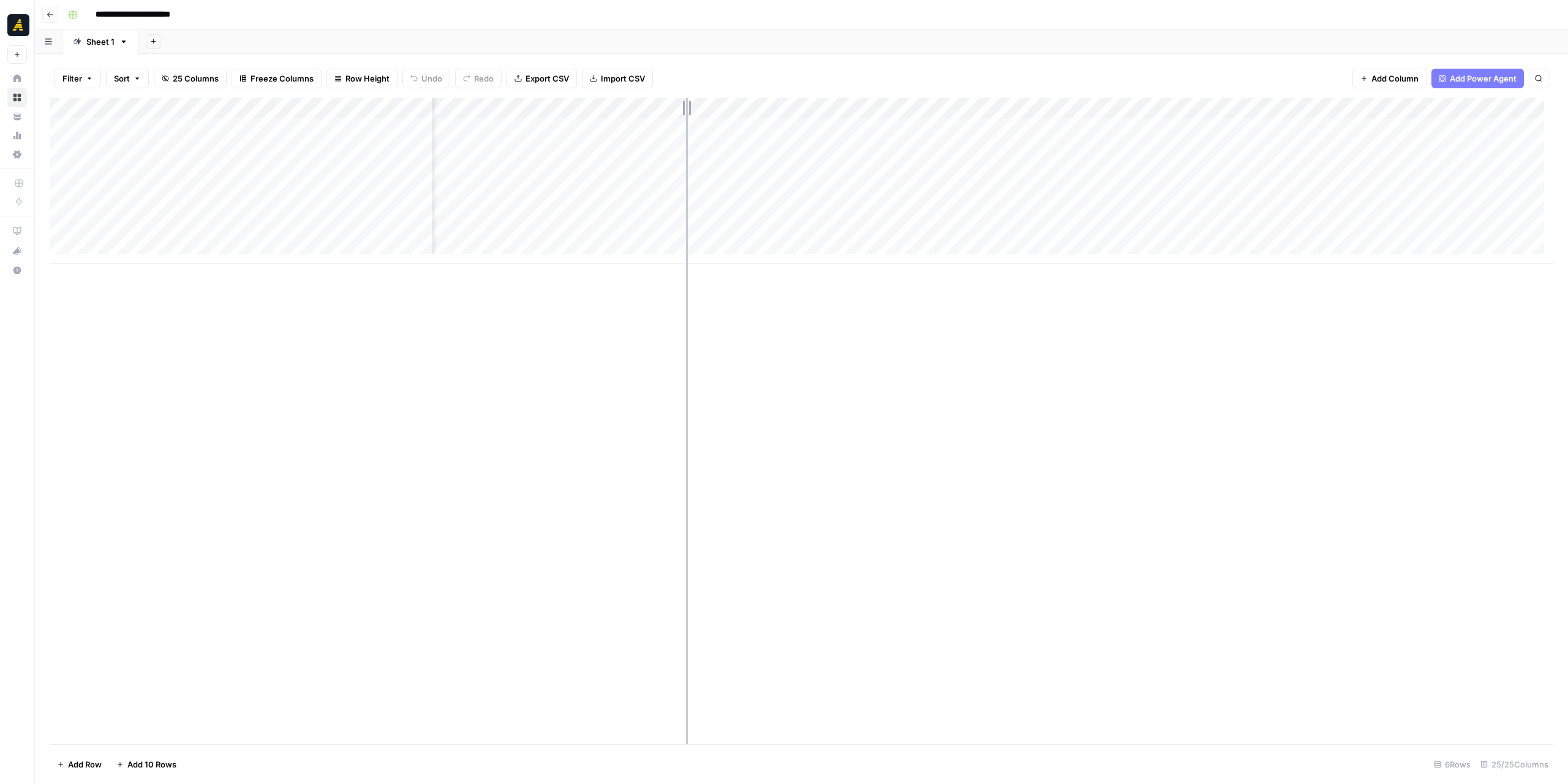
click at [686, 109] on div "Add Column" at bounding box center [802, 181] width 1503 height 166
drag, startPoint x: 881, startPoint y: 112, endPoint x: 909, endPoint y: 112, distance: 28.0
click at [909, 112] on div "Add Column" at bounding box center [802, 181] width 1503 height 166
click at [589, 107] on div "Add Column" at bounding box center [802, 181] width 1503 height 166
drag, startPoint x: 904, startPoint y: 105, endPoint x: 917, endPoint y: 104, distance: 13.0
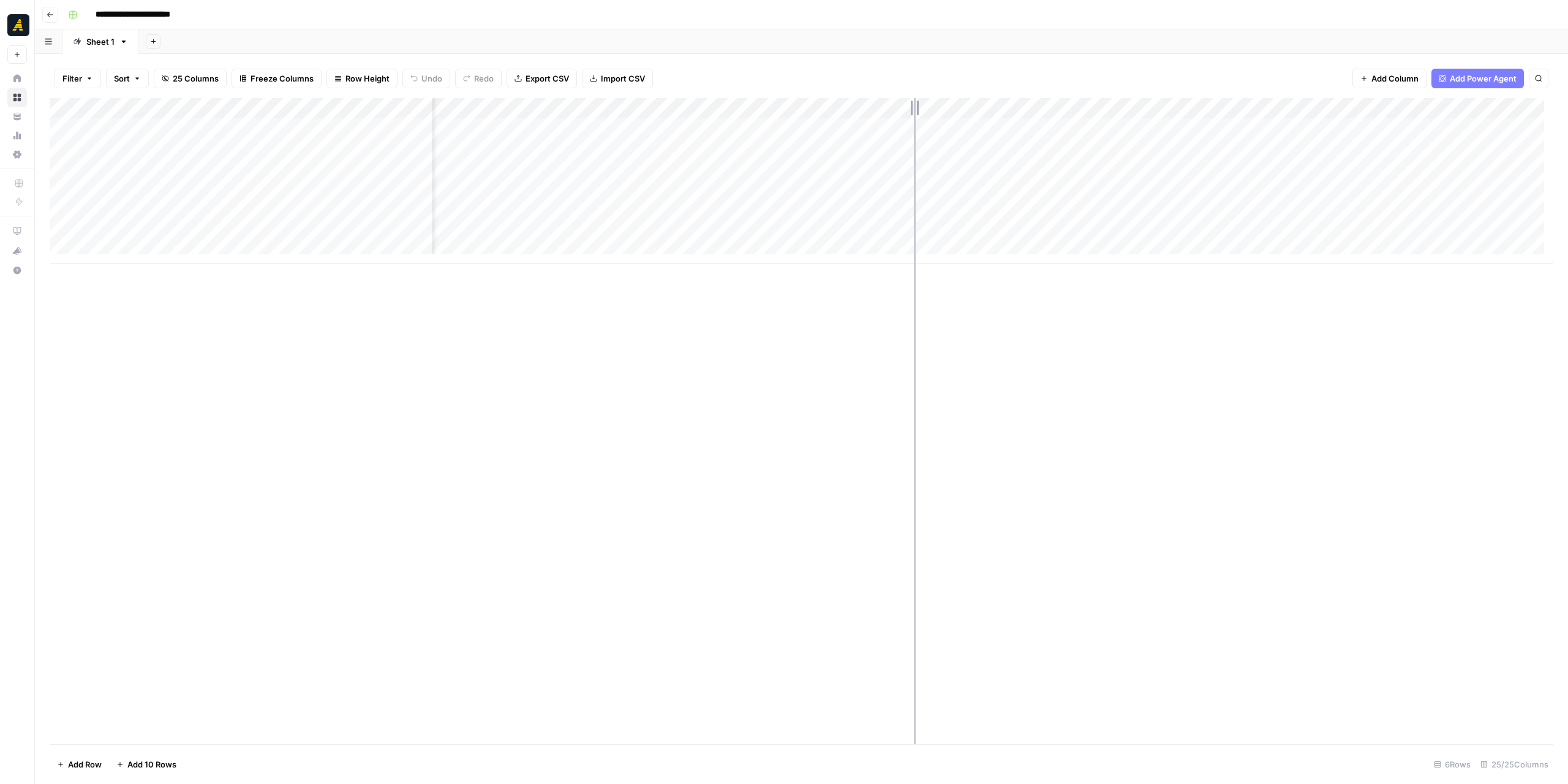
click at [917, 104] on div "Add Column" at bounding box center [802, 181] width 1503 height 166
click at [994, 368] on div "Add Column" at bounding box center [802, 421] width 1503 height 646
drag, startPoint x: 735, startPoint y: 113, endPoint x: 754, endPoint y: 111, distance: 19.1
click at [754, 111] on div "Add Column" at bounding box center [802, 181] width 1503 height 166
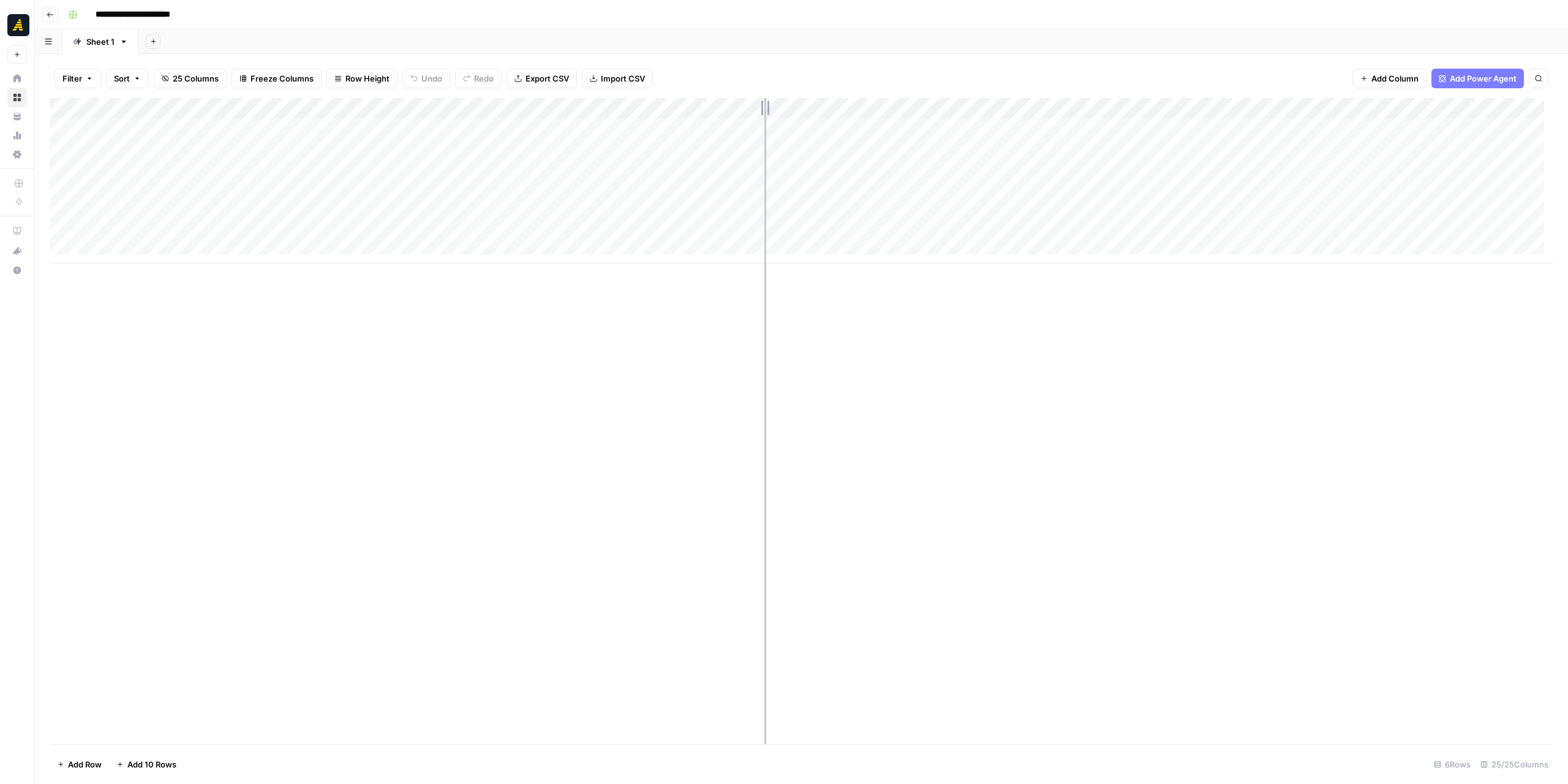
drag, startPoint x: 752, startPoint y: 116, endPoint x: 764, endPoint y: 113, distance: 12.4
click at [764, 113] on div "Add Column" at bounding box center [802, 181] width 1503 height 166
drag, startPoint x: 764, startPoint y: 103, endPoint x: 774, endPoint y: 104, distance: 10.0
click at [774, 104] on div "Add Column" at bounding box center [802, 181] width 1503 height 166
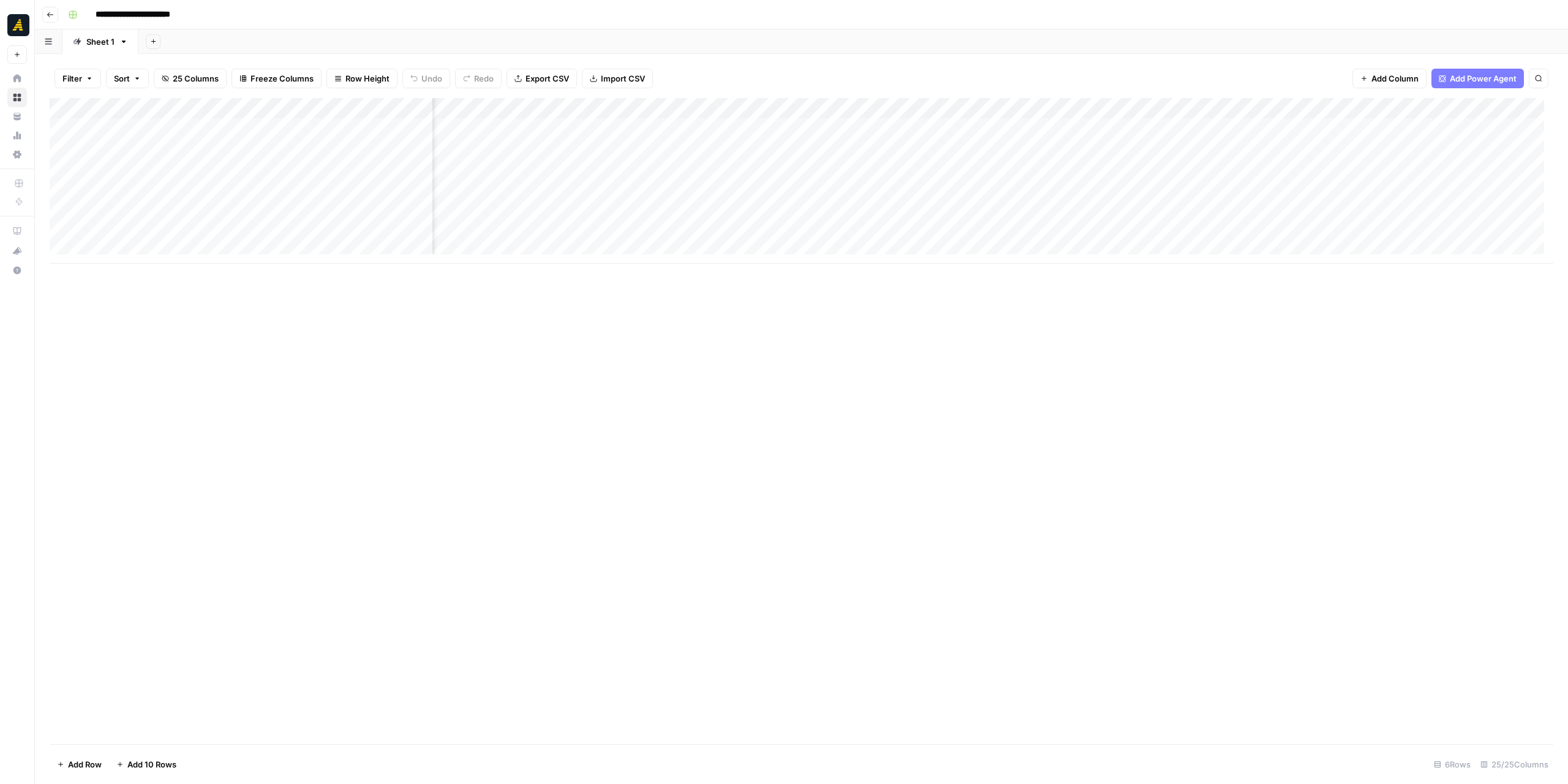
click at [1077, 107] on div "Add Column" at bounding box center [802, 181] width 1503 height 166
click at [1068, 205] on span "Configure Inputs" at bounding box center [1074, 210] width 107 height 12
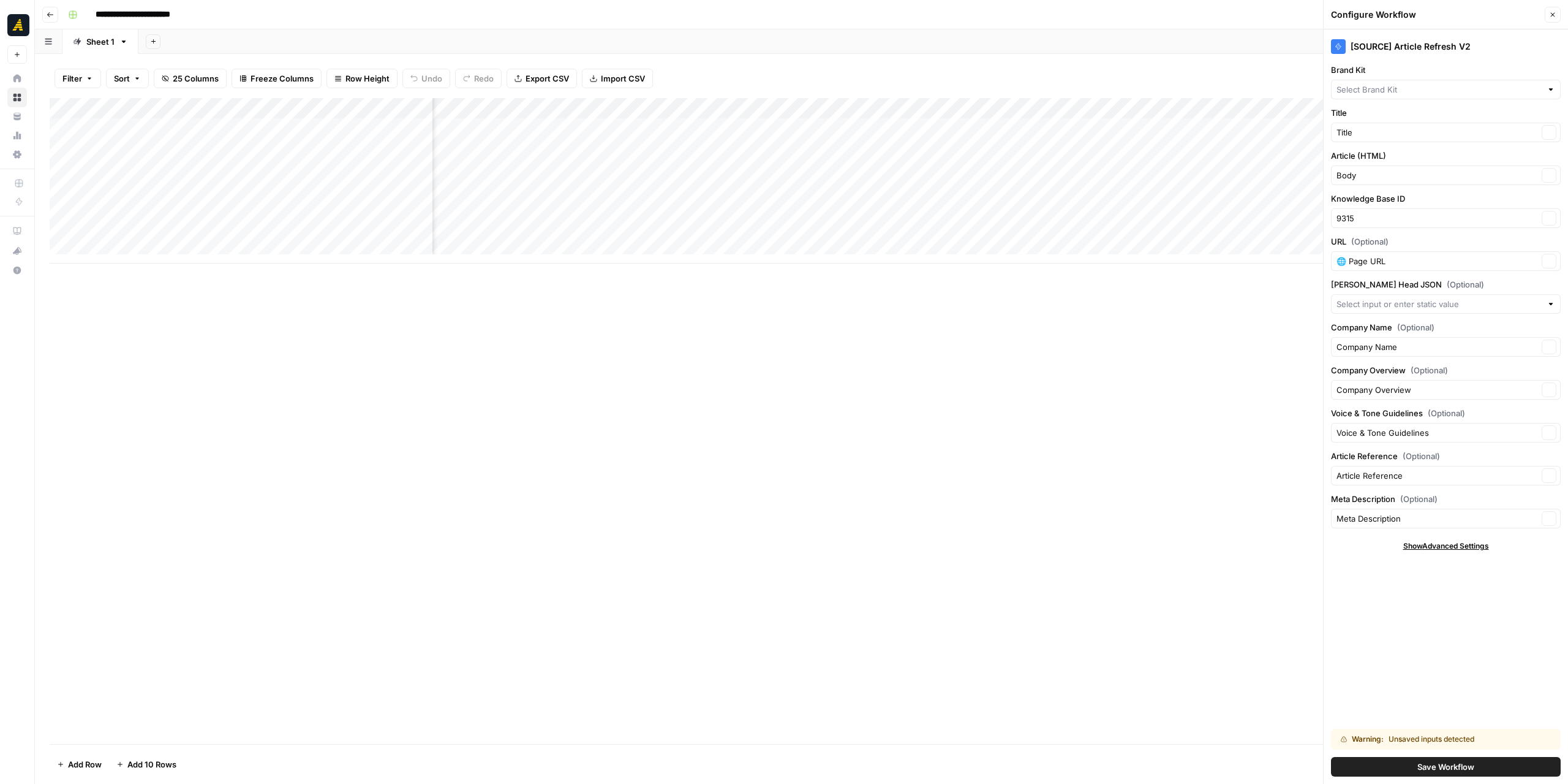
type input "New North"
click at [1554, 16] on icon "button" at bounding box center [1553, 15] width 5 height 5
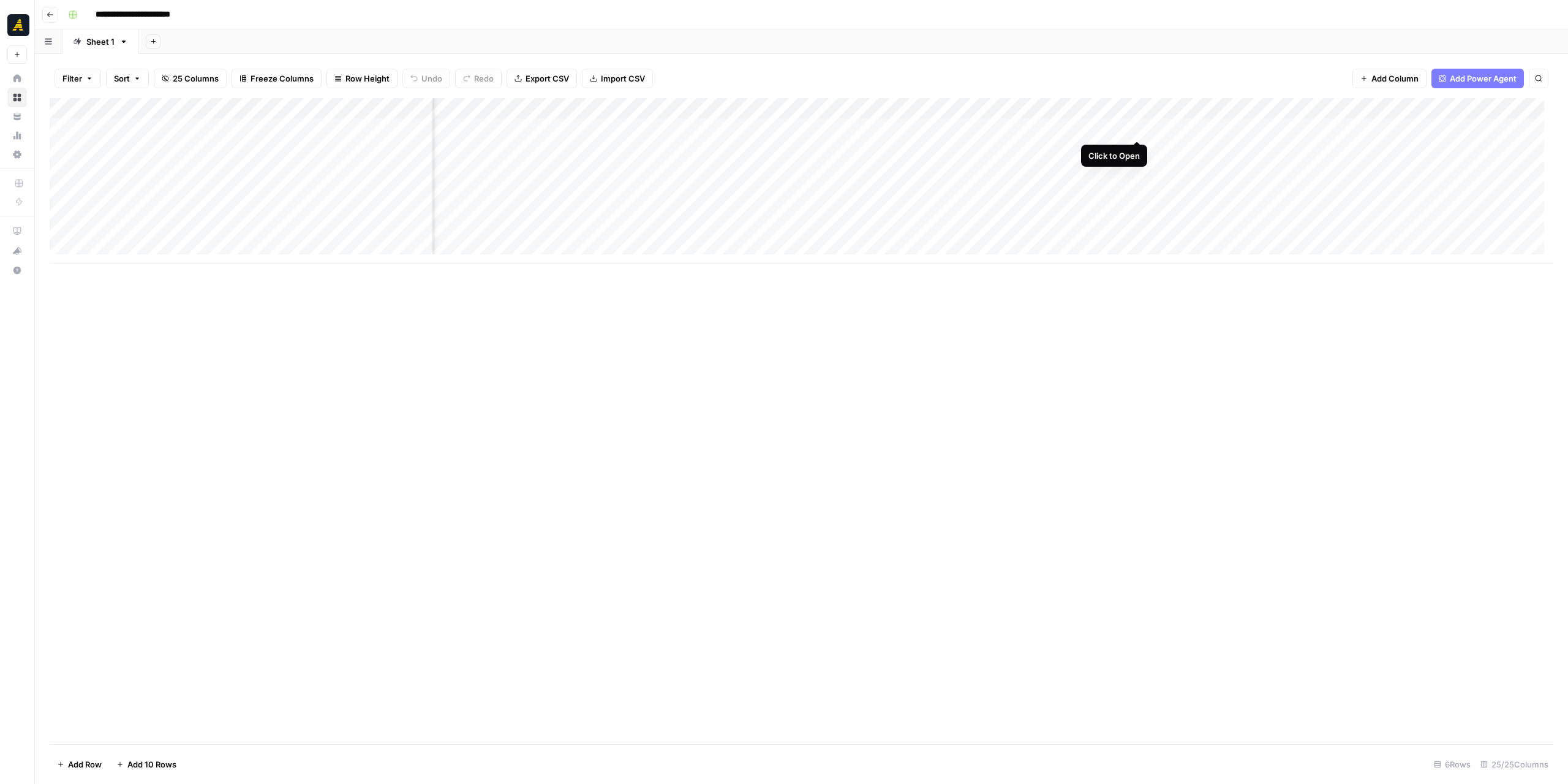
click at [1136, 129] on div "Add Column" at bounding box center [802, 181] width 1503 height 166
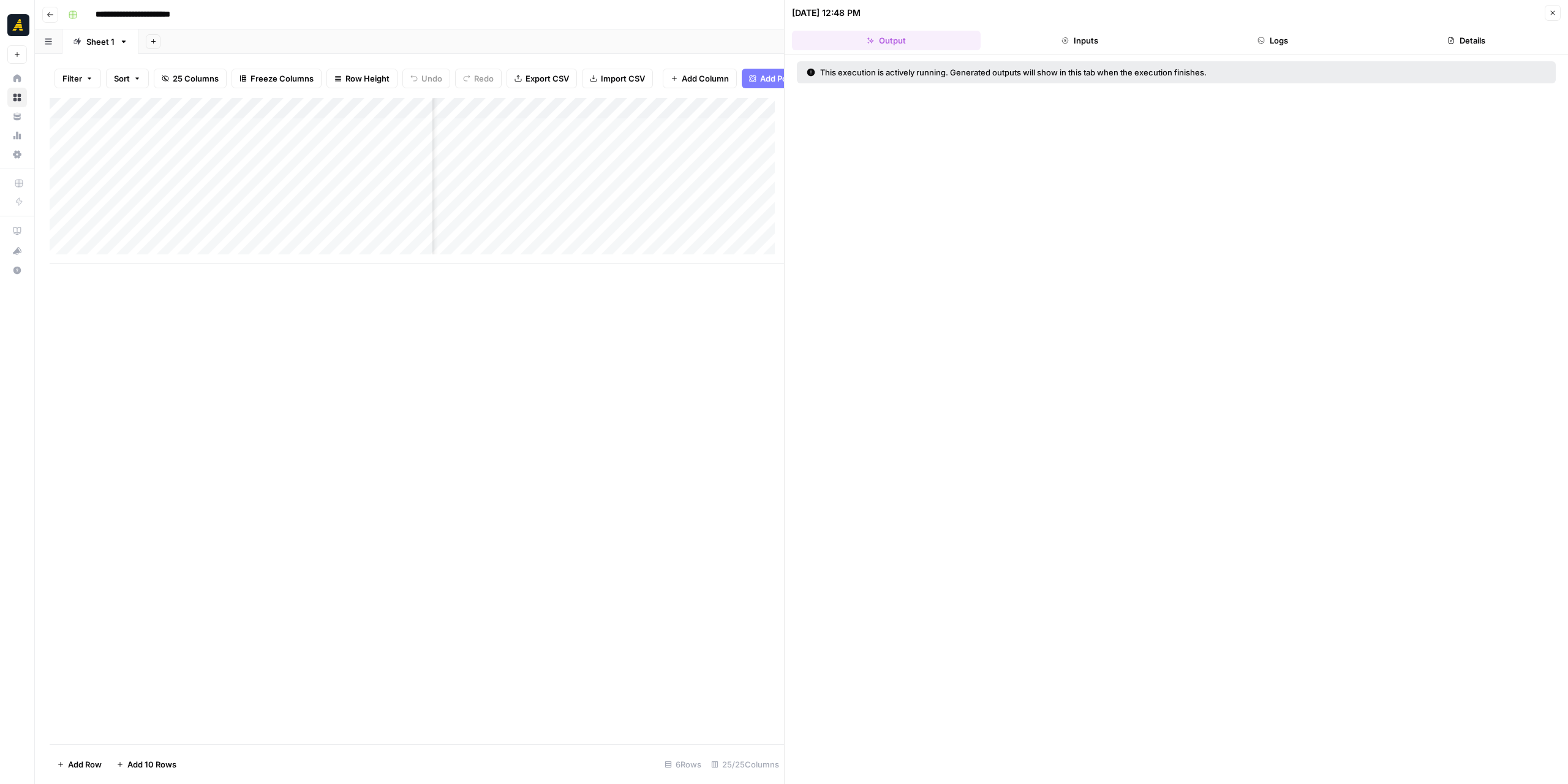
click at [1283, 44] on button "Logs" at bounding box center [1272, 41] width 188 height 20
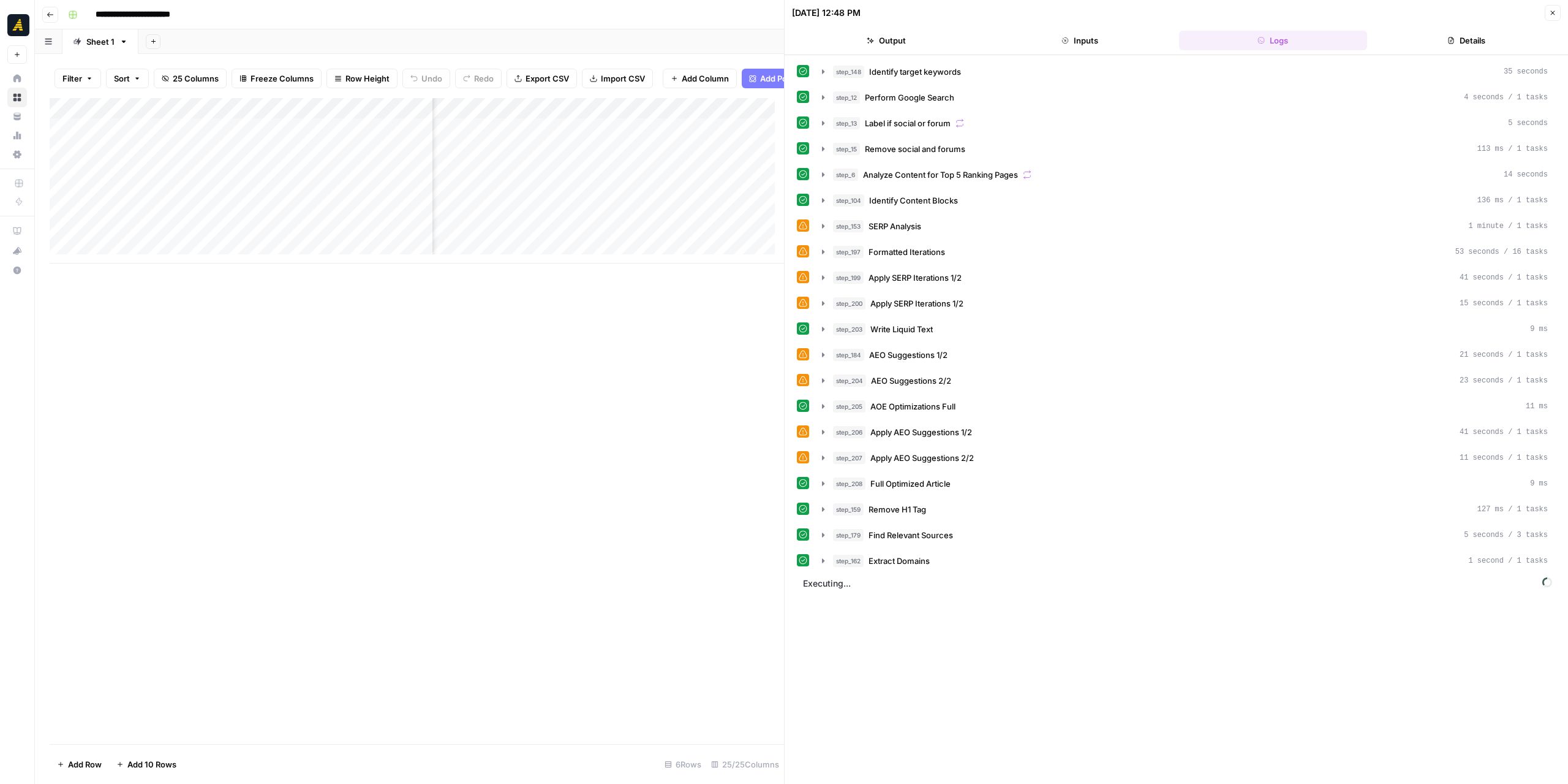
scroll to position [0, 2099]
drag, startPoint x: 430, startPoint y: 116, endPoint x: 316, endPoint y: 117, distance: 114.0
click at [316, 117] on div "Add Column" at bounding box center [417, 181] width 734 height 166
drag, startPoint x: 316, startPoint y: 117, endPoint x: 304, endPoint y: 117, distance: 12.0
click at [304, 117] on div "Add Column" at bounding box center [417, 181] width 734 height 166
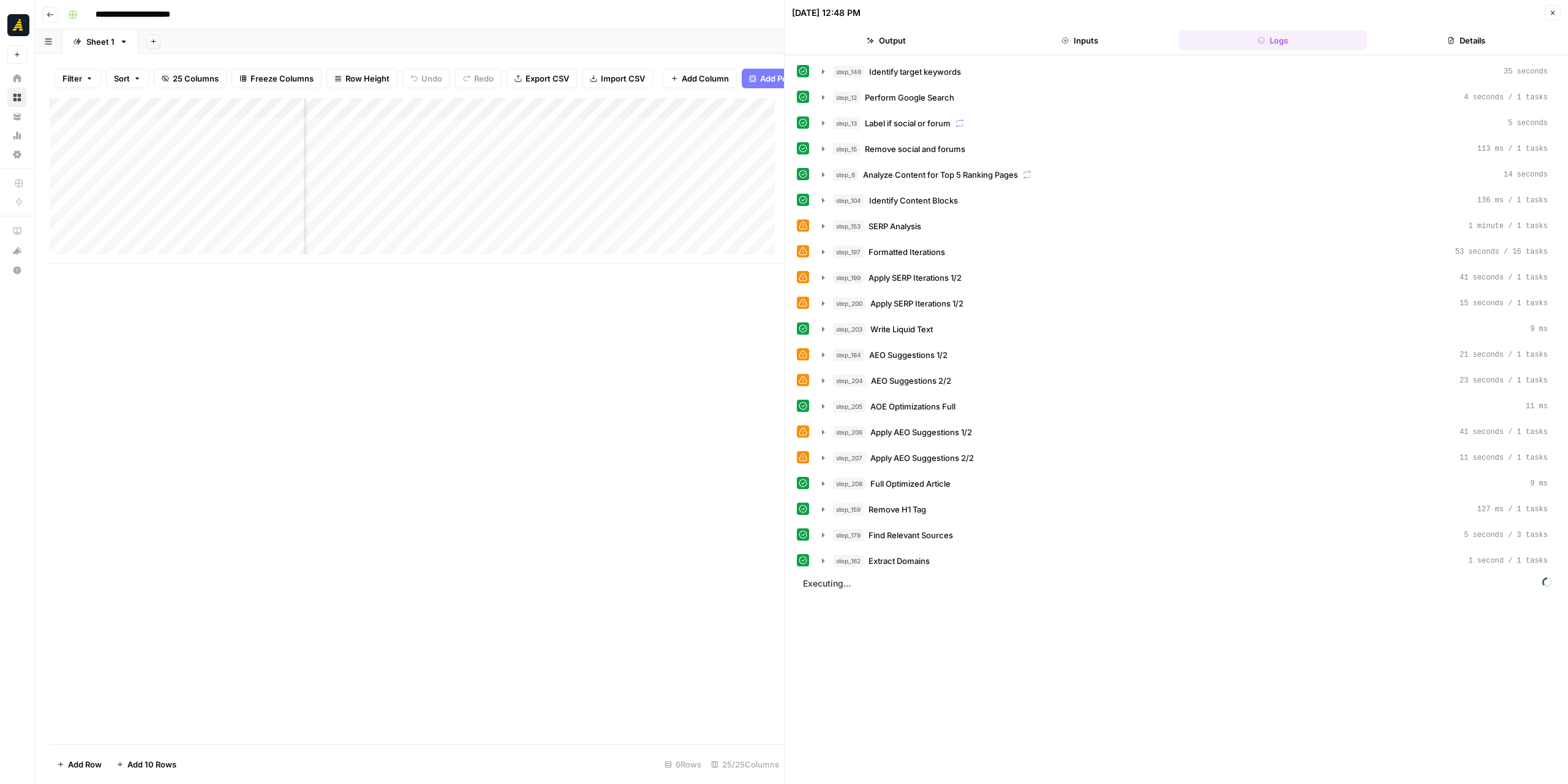
click at [160, 119] on div "Add Column" at bounding box center [417, 181] width 734 height 166
drag, startPoint x: 166, startPoint y: 149, endPoint x: 137, endPoint y: 148, distance: 29.0
click at [137, 148] on input "Company Name" at bounding box center [166, 147] width 125 height 12
click at [359, 364] on div "Add Column" at bounding box center [417, 421] width 734 height 646
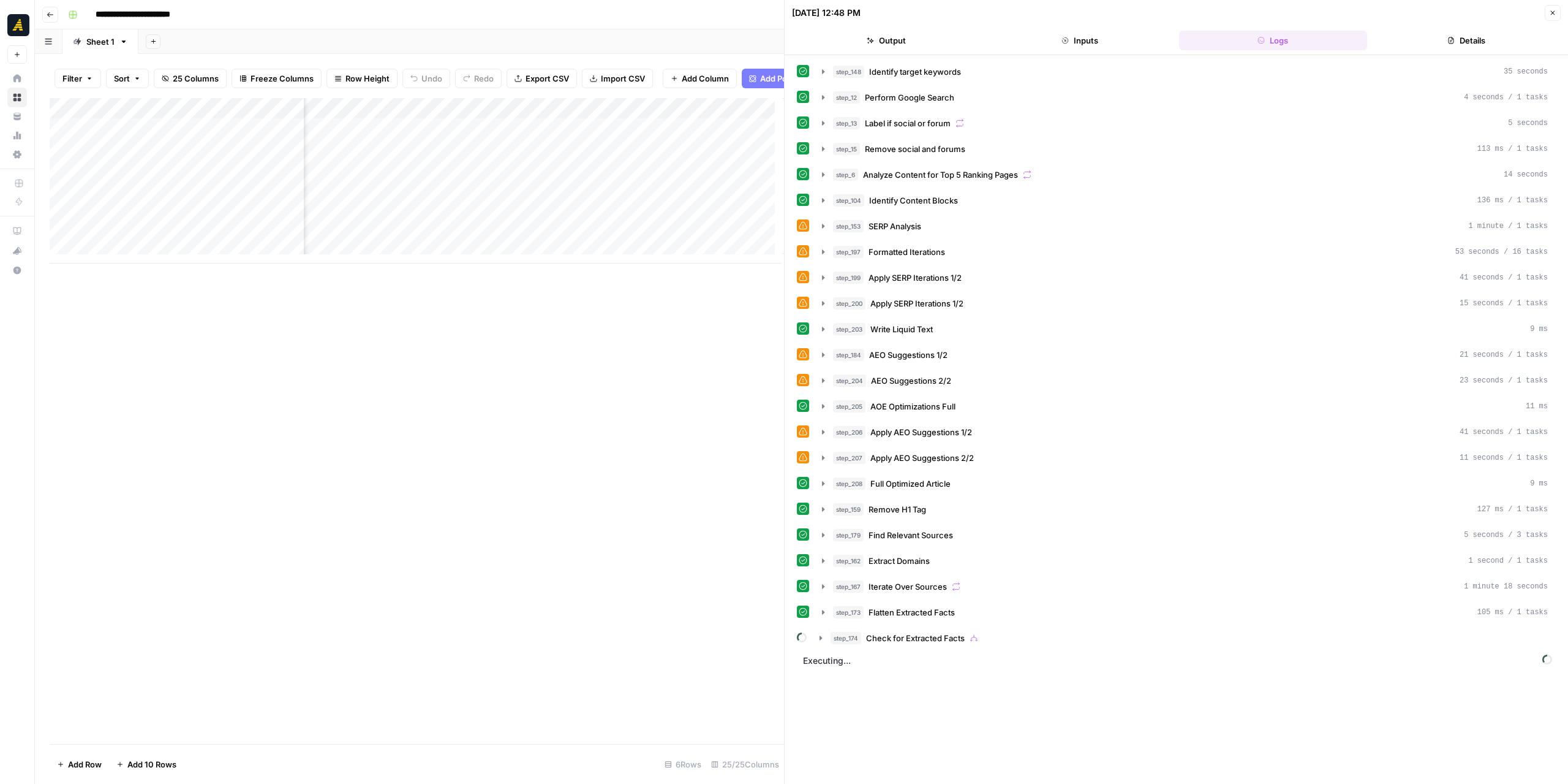
click at [1553, 18] on button "Close" at bounding box center [1552, 12] width 15 height 15
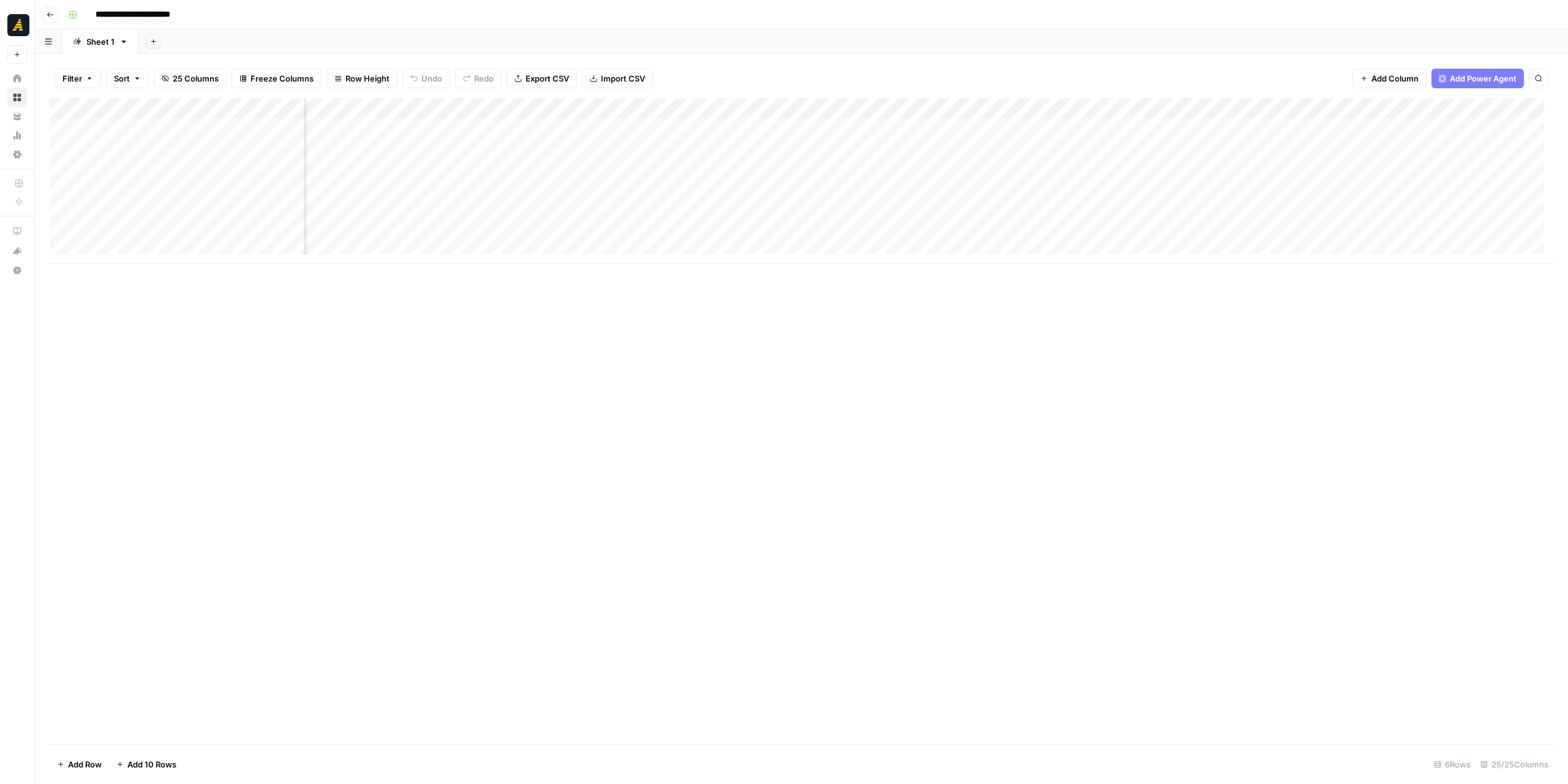
scroll to position [0, 1430]
click at [970, 127] on div "Add Column" at bounding box center [802, 181] width 1503 height 166
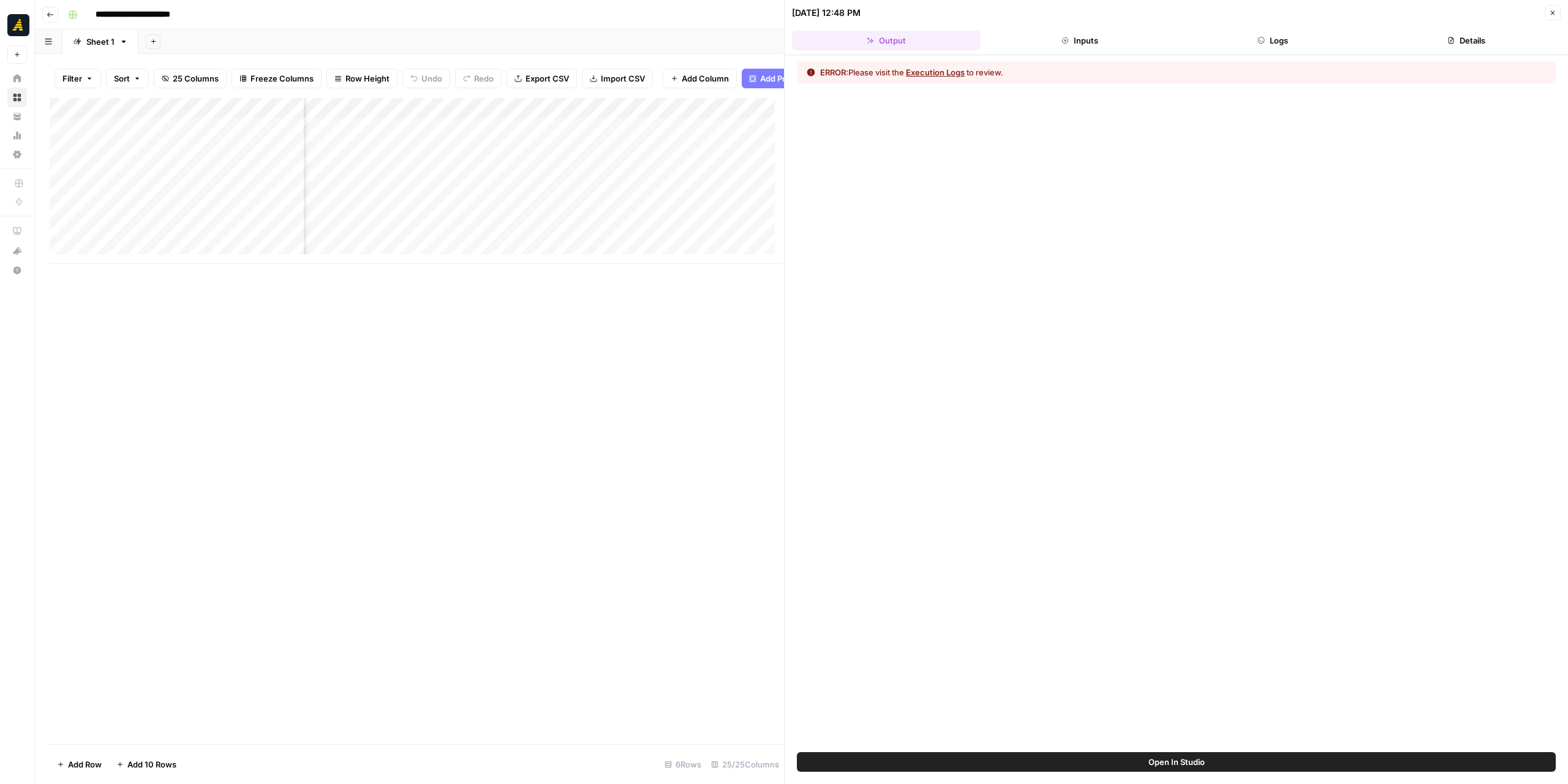
click at [1310, 38] on button "Logs" at bounding box center [1272, 41] width 188 height 20
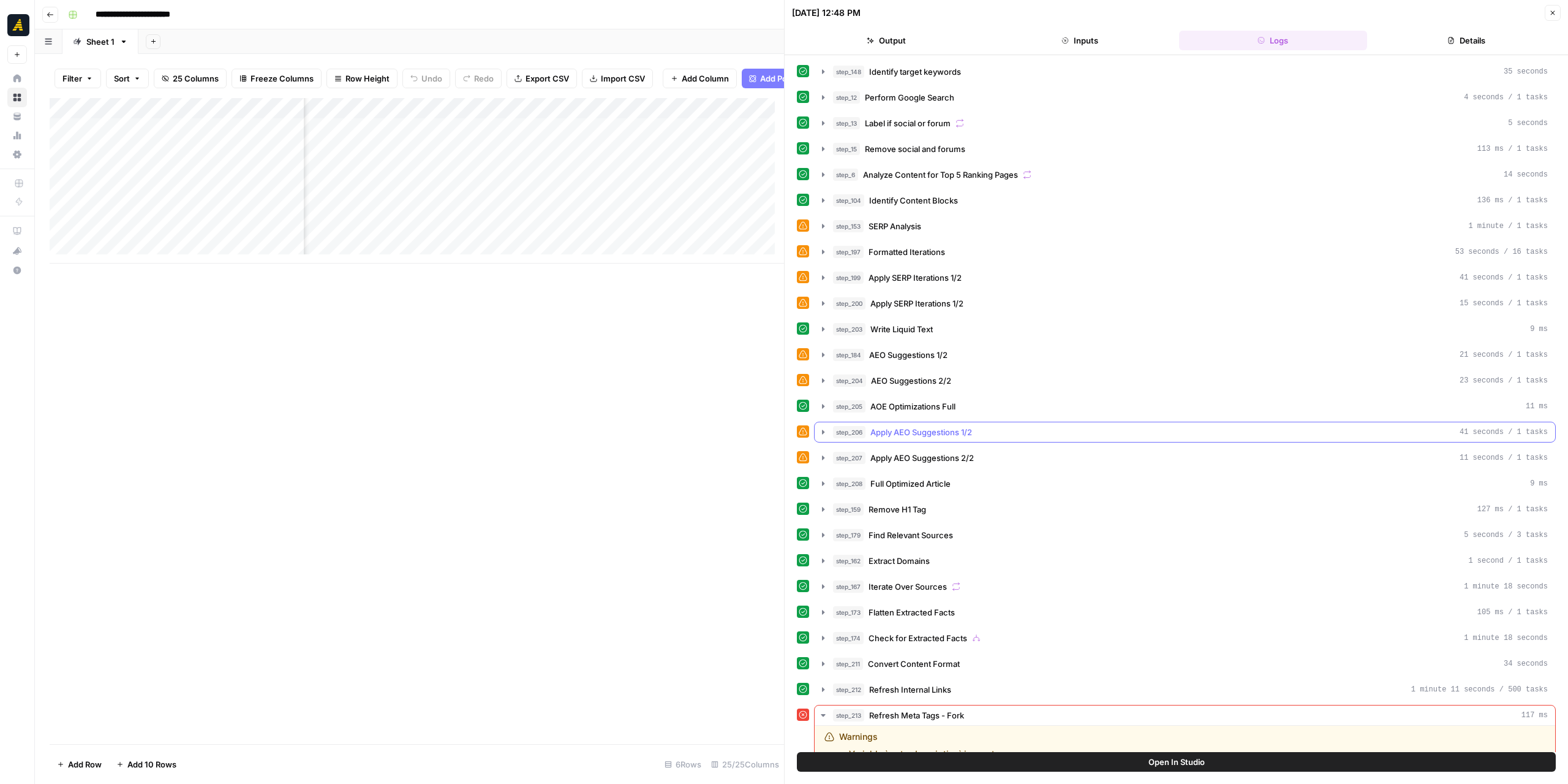
scroll to position [107, 0]
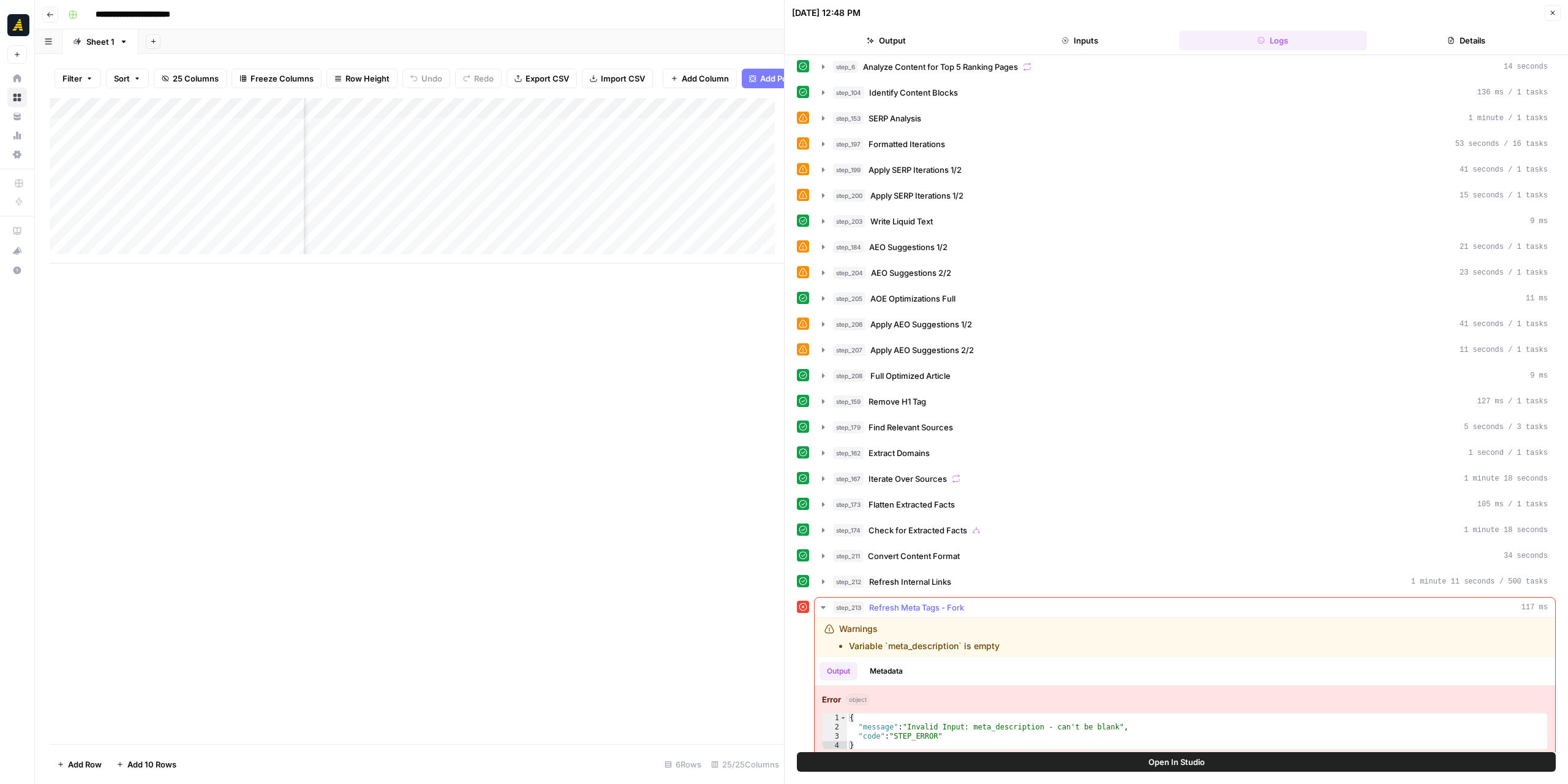
click at [824, 603] on icon "button" at bounding box center [823, 607] width 10 height 10
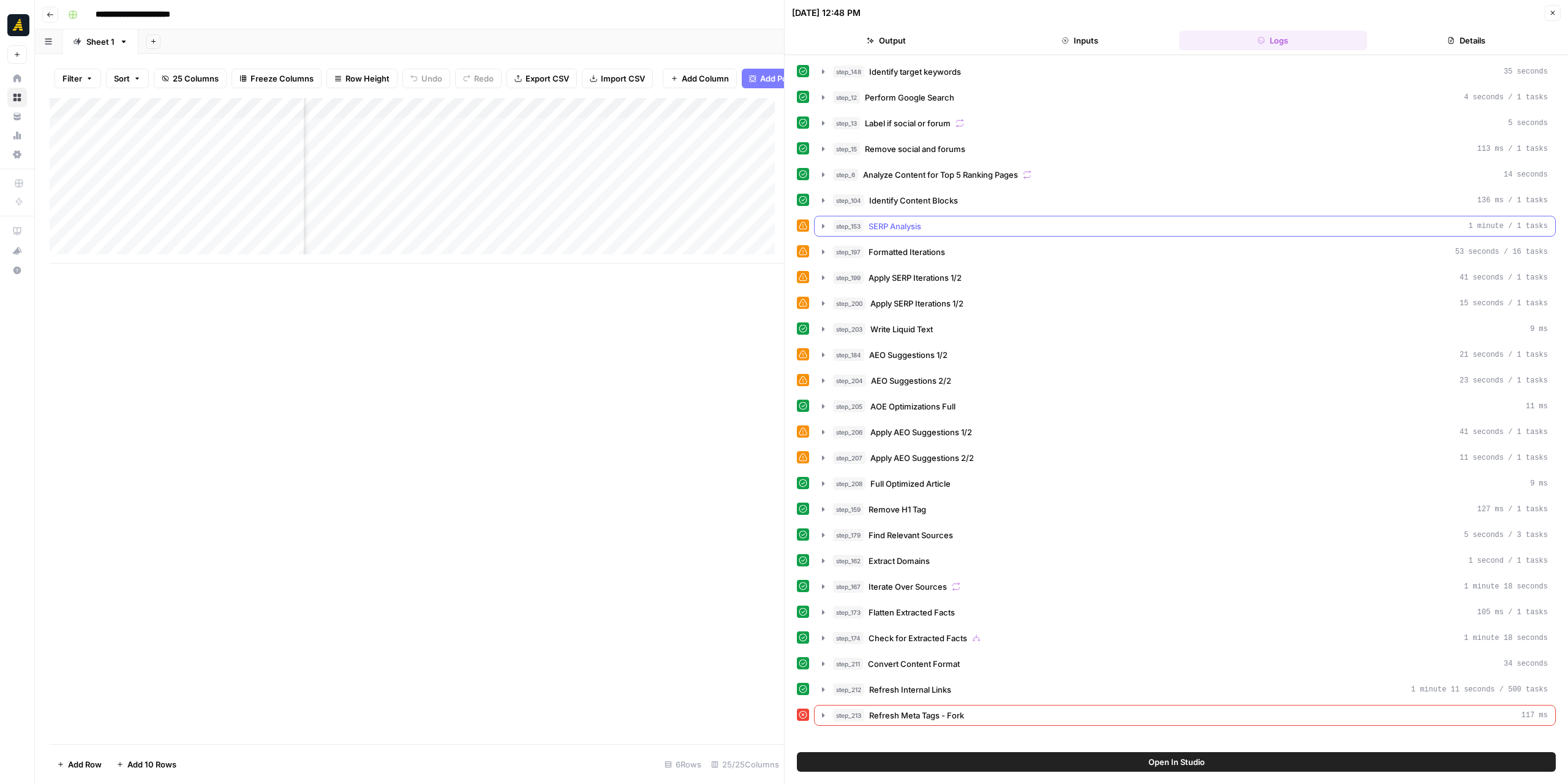
scroll to position [0, 0]
click at [1552, 10] on icon "button" at bounding box center [1553, 13] width 7 height 7
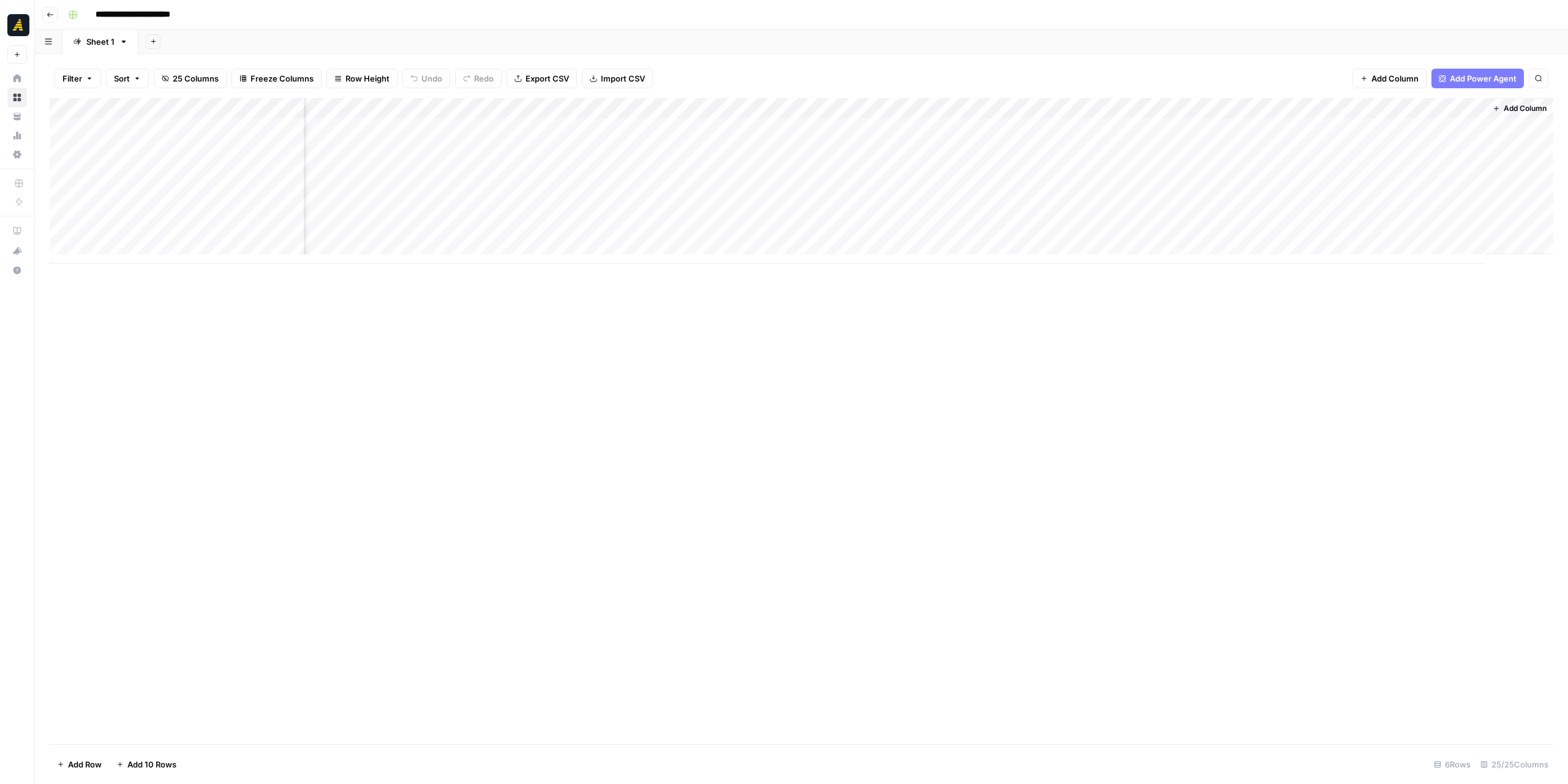
scroll to position [0, 1415]
click at [999, 168] on div "Add Column" at bounding box center [802, 181] width 1503 height 166
click at [998, 148] on div "Add Column" at bounding box center [802, 181] width 1503 height 166
click at [924, 102] on div "Add Column" at bounding box center [802, 181] width 1503 height 166
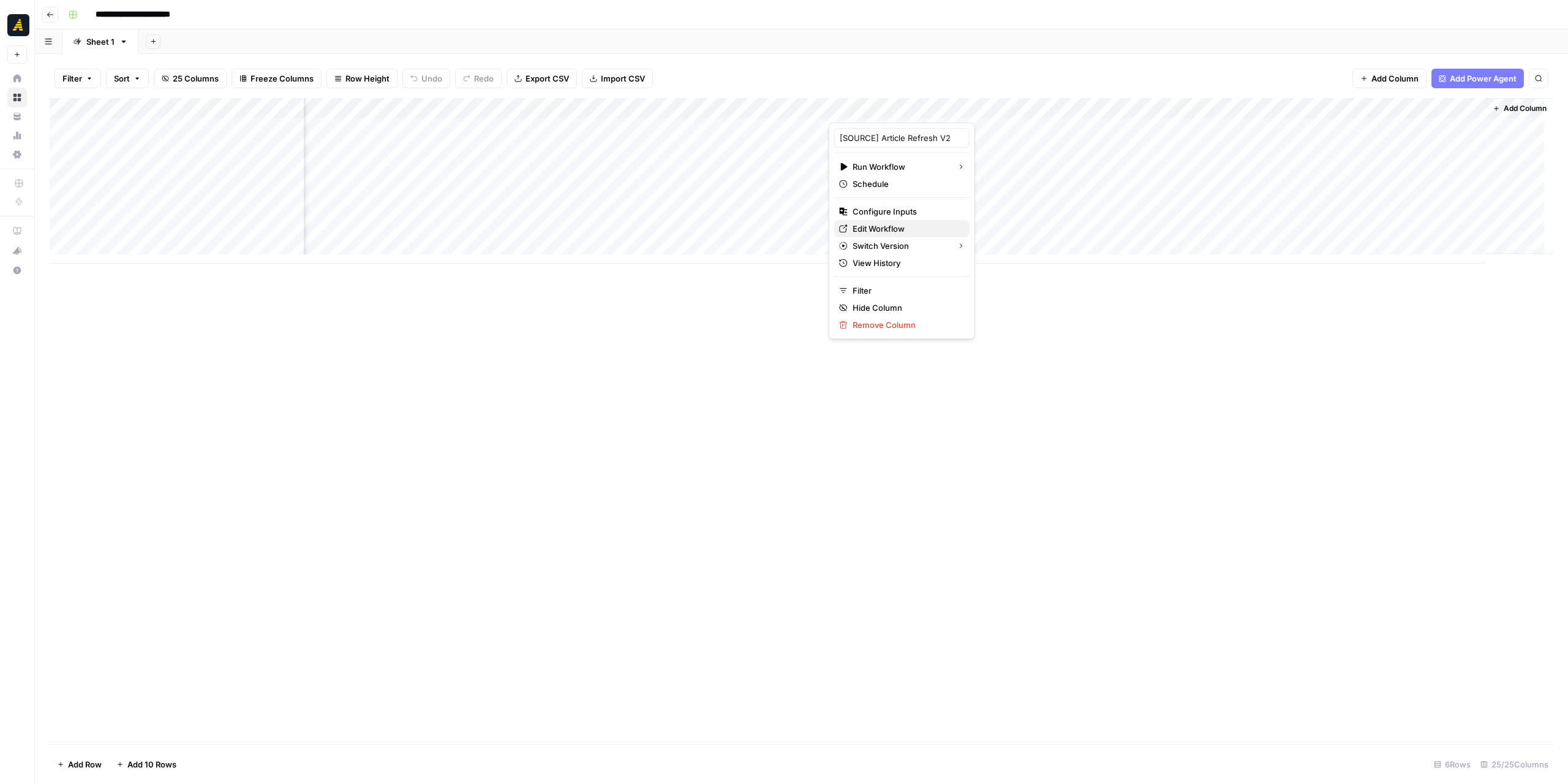
click at [891, 229] on span "Edit Workflow" at bounding box center [906, 228] width 107 height 12
click at [986, 127] on div "Add Column" at bounding box center [802, 181] width 1503 height 166
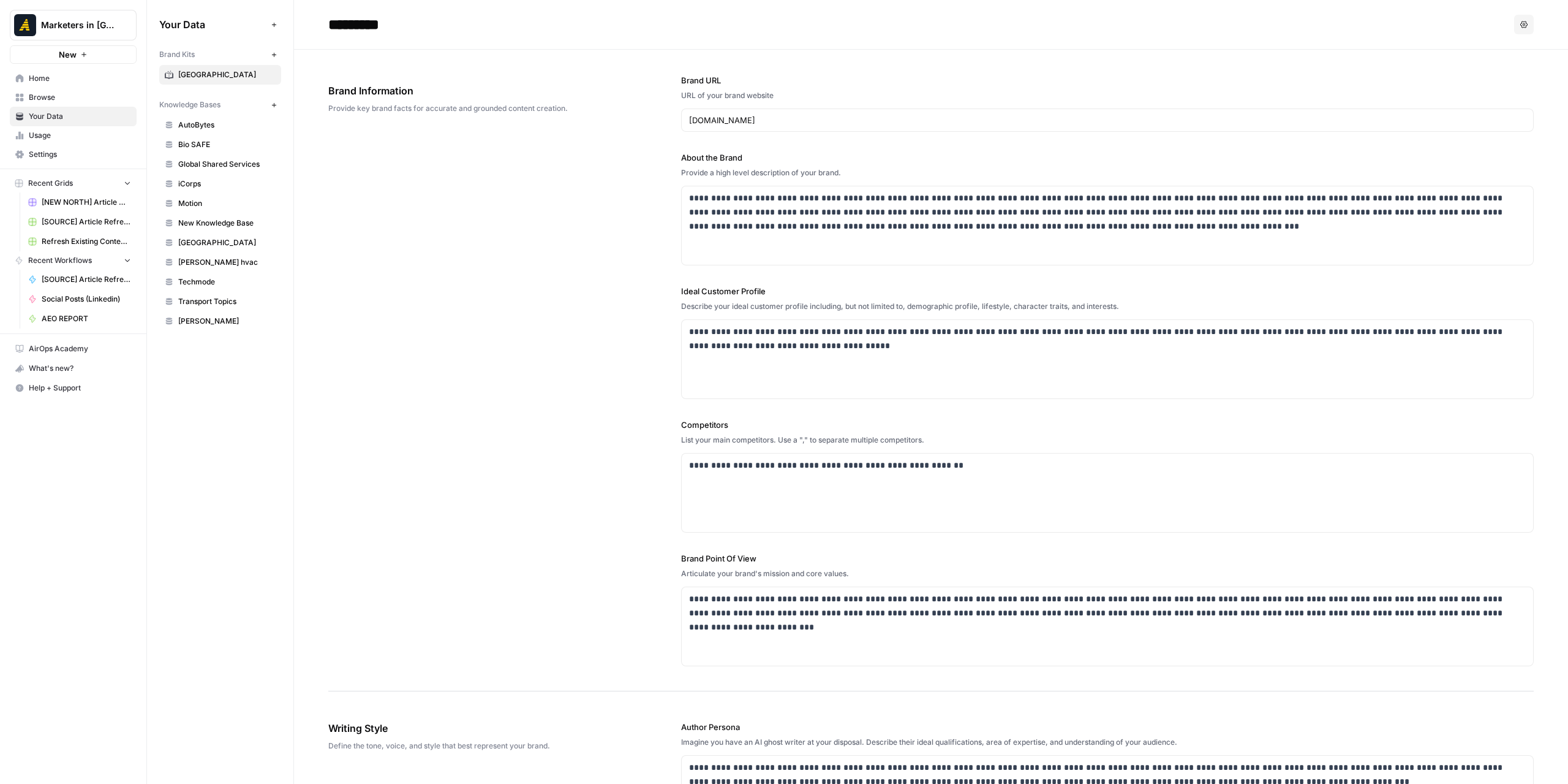
click at [86, 116] on span "Your Data" at bounding box center [80, 117] width 102 height 11
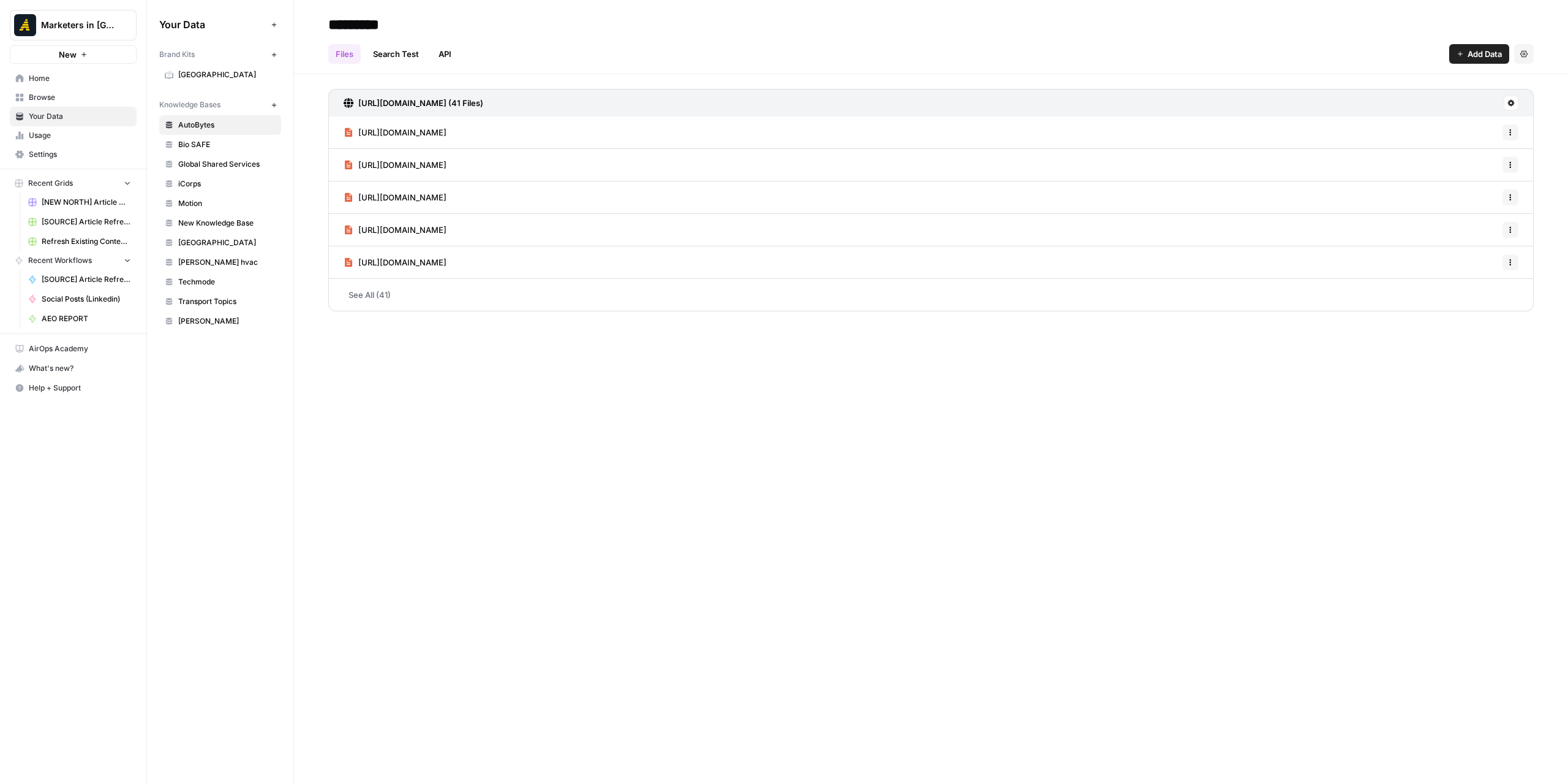
click at [211, 79] on span "[GEOGRAPHIC_DATA]" at bounding box center [227, 75] width 97 height 11
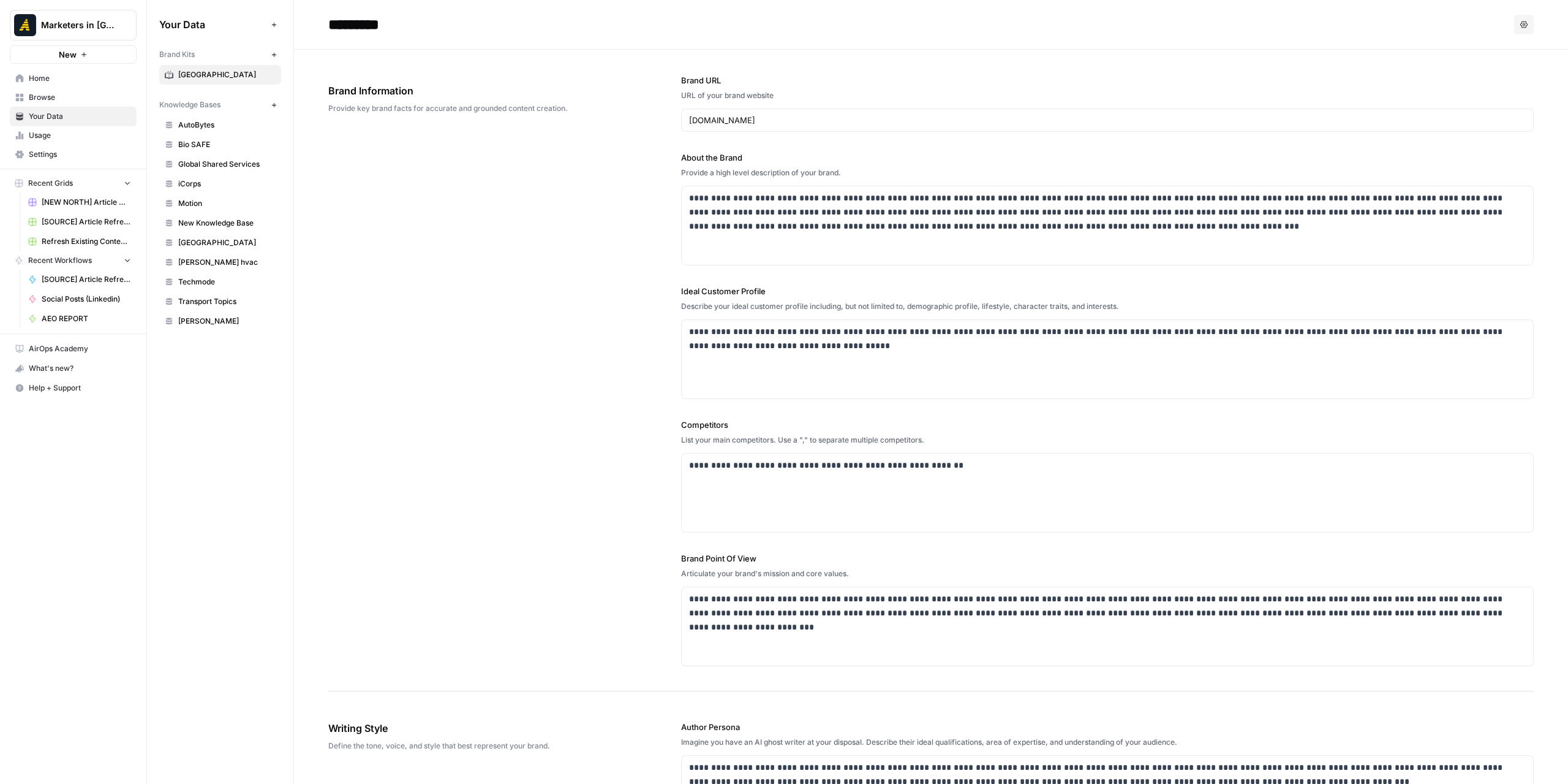
click at [78, 77] on span "Home" at bounding box center [80, 78] width 102 height 11
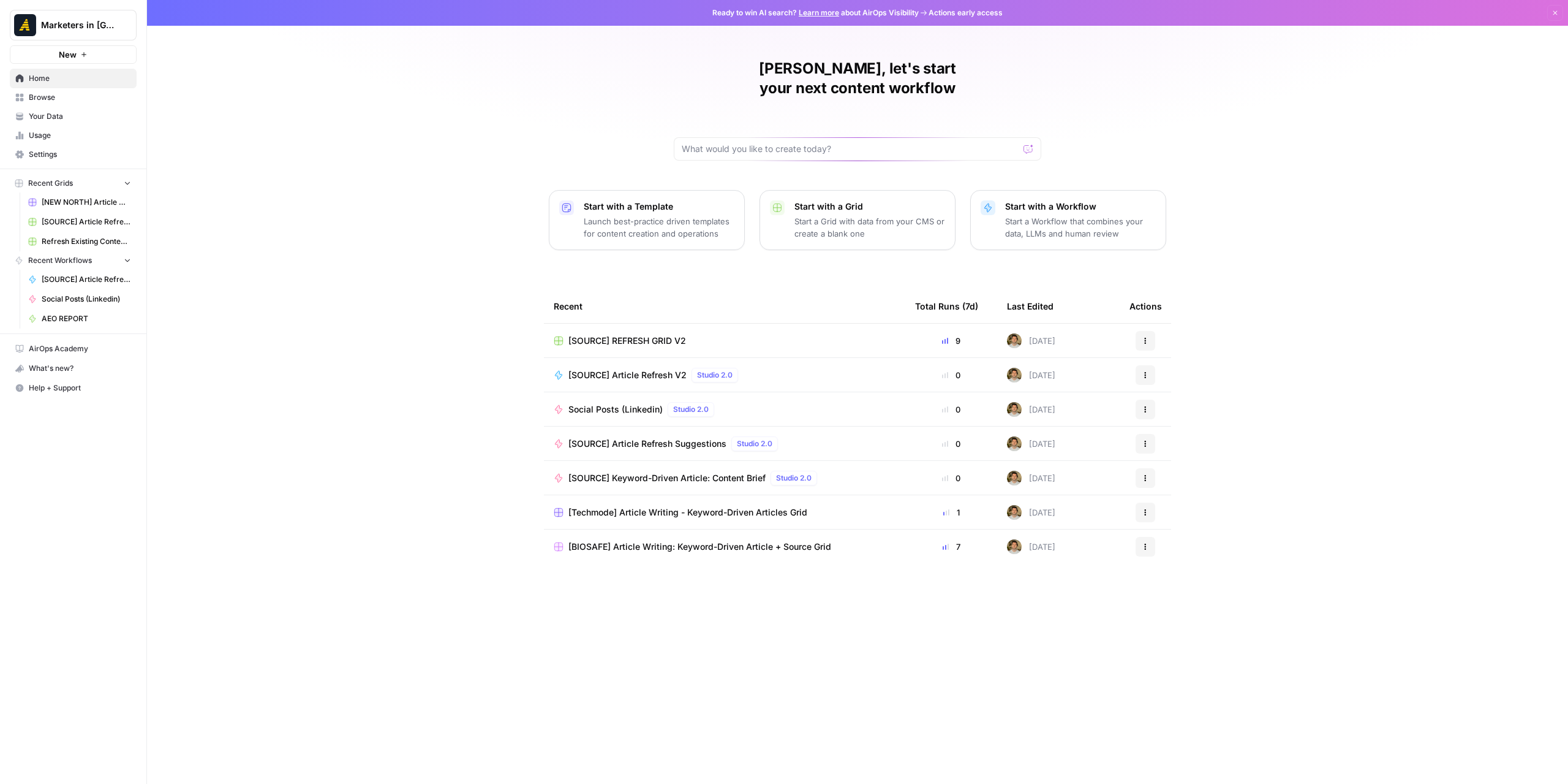
click at [89, 97] on span "Browse" at bounding box center [80, 97] width 102 height 11
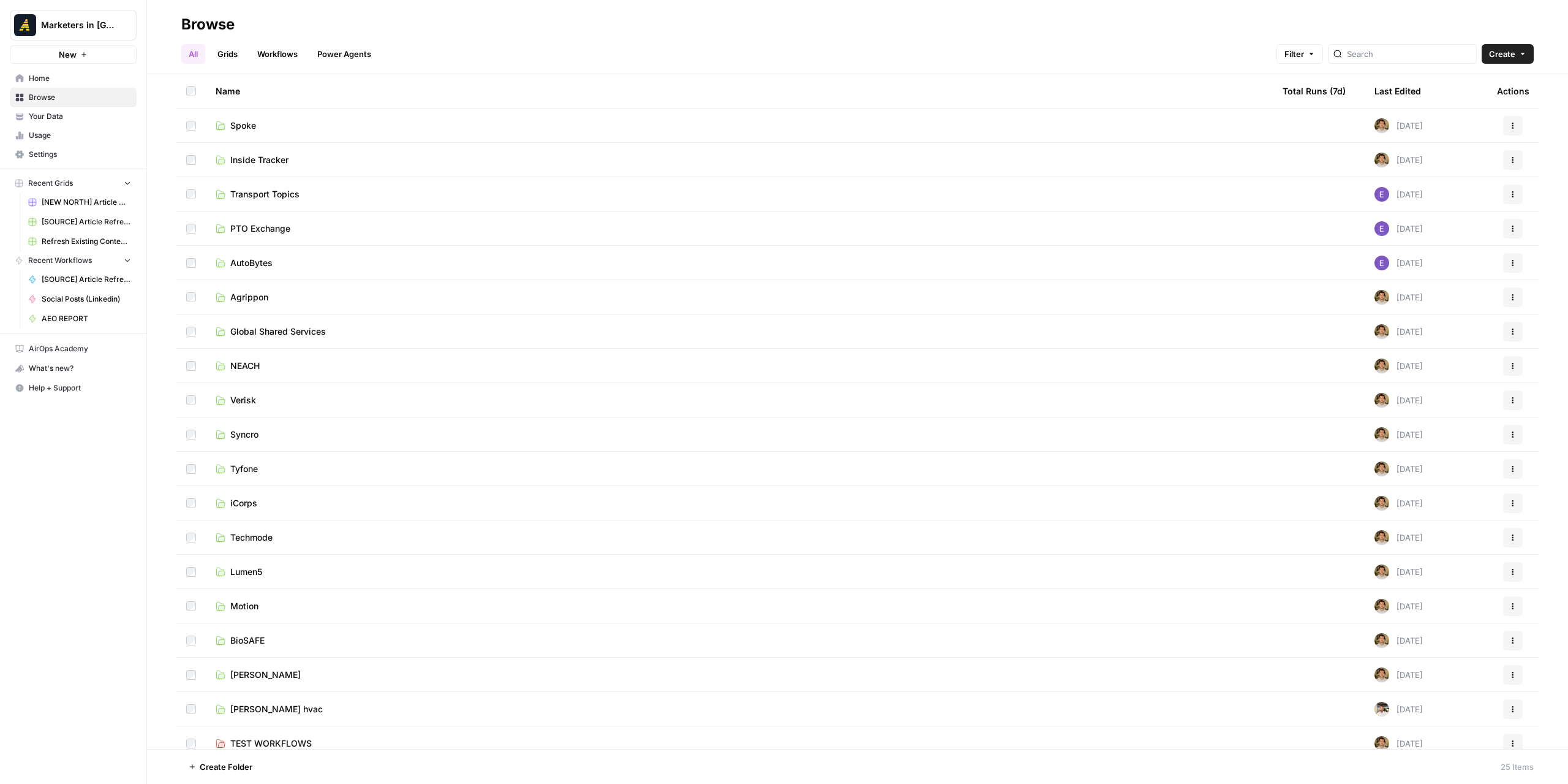
click at [60, 118] on span "Your Data" at bounding box center [80, 117] width 102 height 11
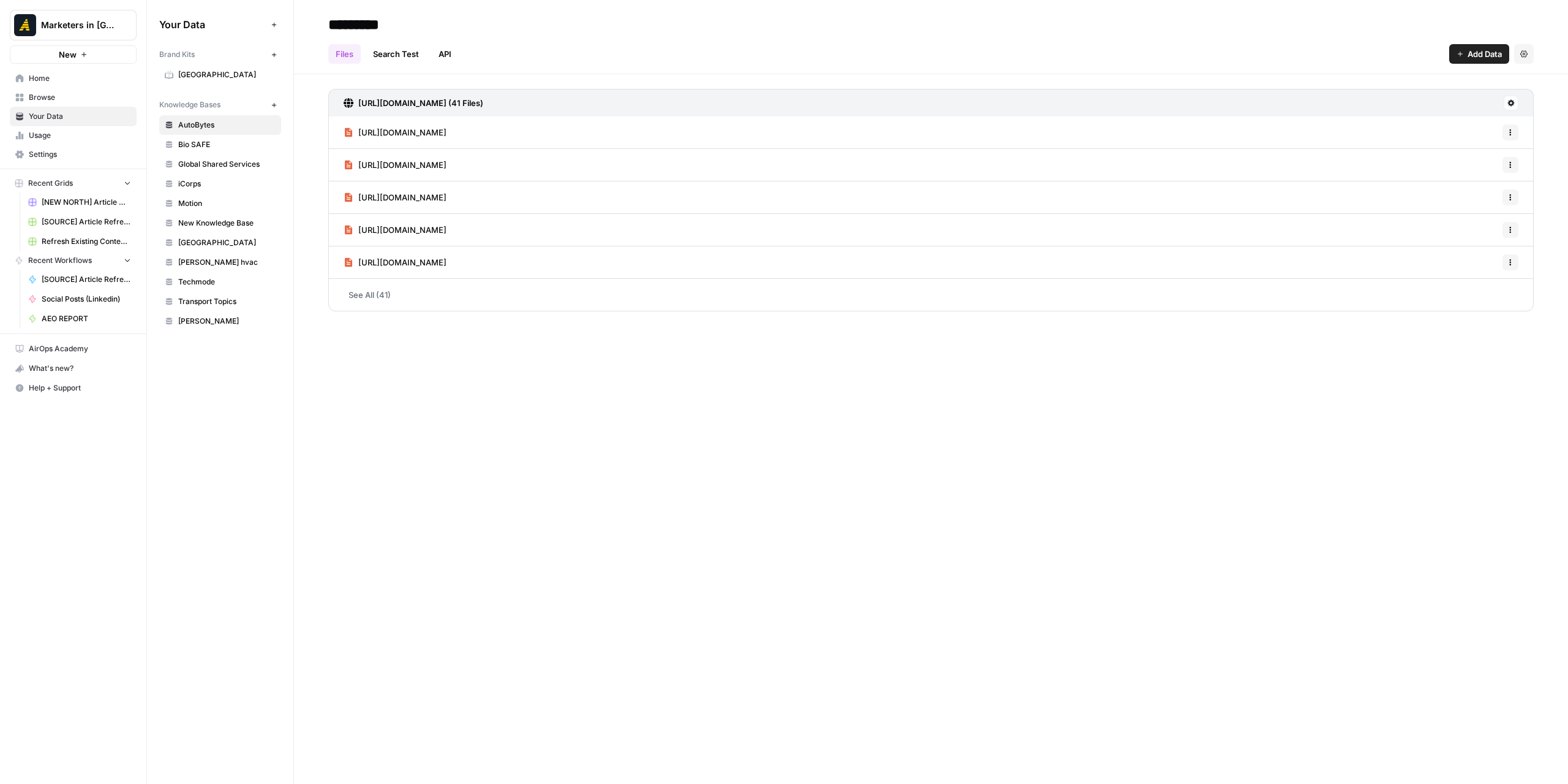
click at [212, 65] on div "Brand Kits New" at bounding box center [220, 54] width 122 height 21
click at [213, 68] on link "[GEOGRAPHIC_DATA]" at bounding box center [220, 75] width 122 height 20
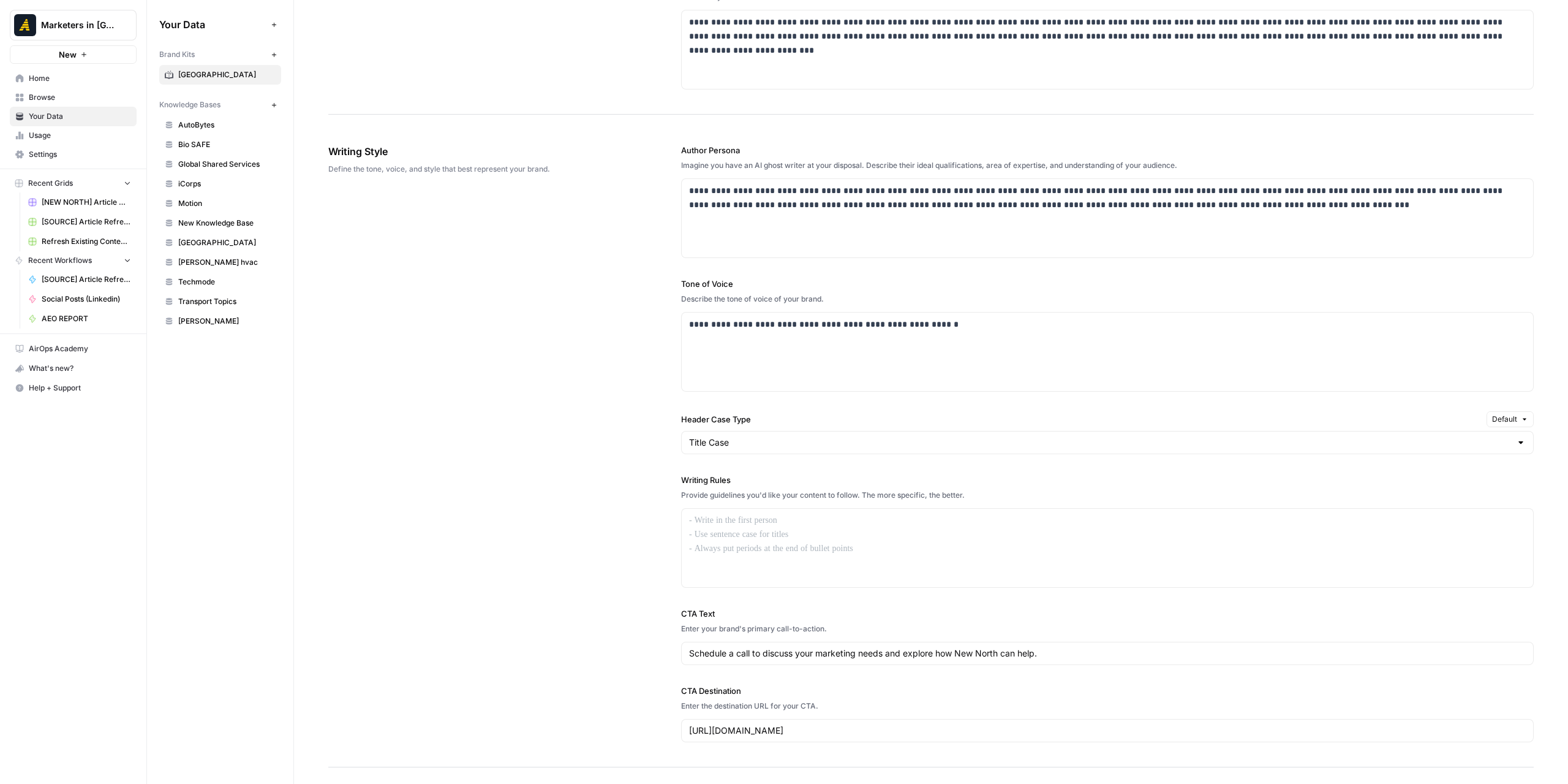
scroll to position [552, 0]
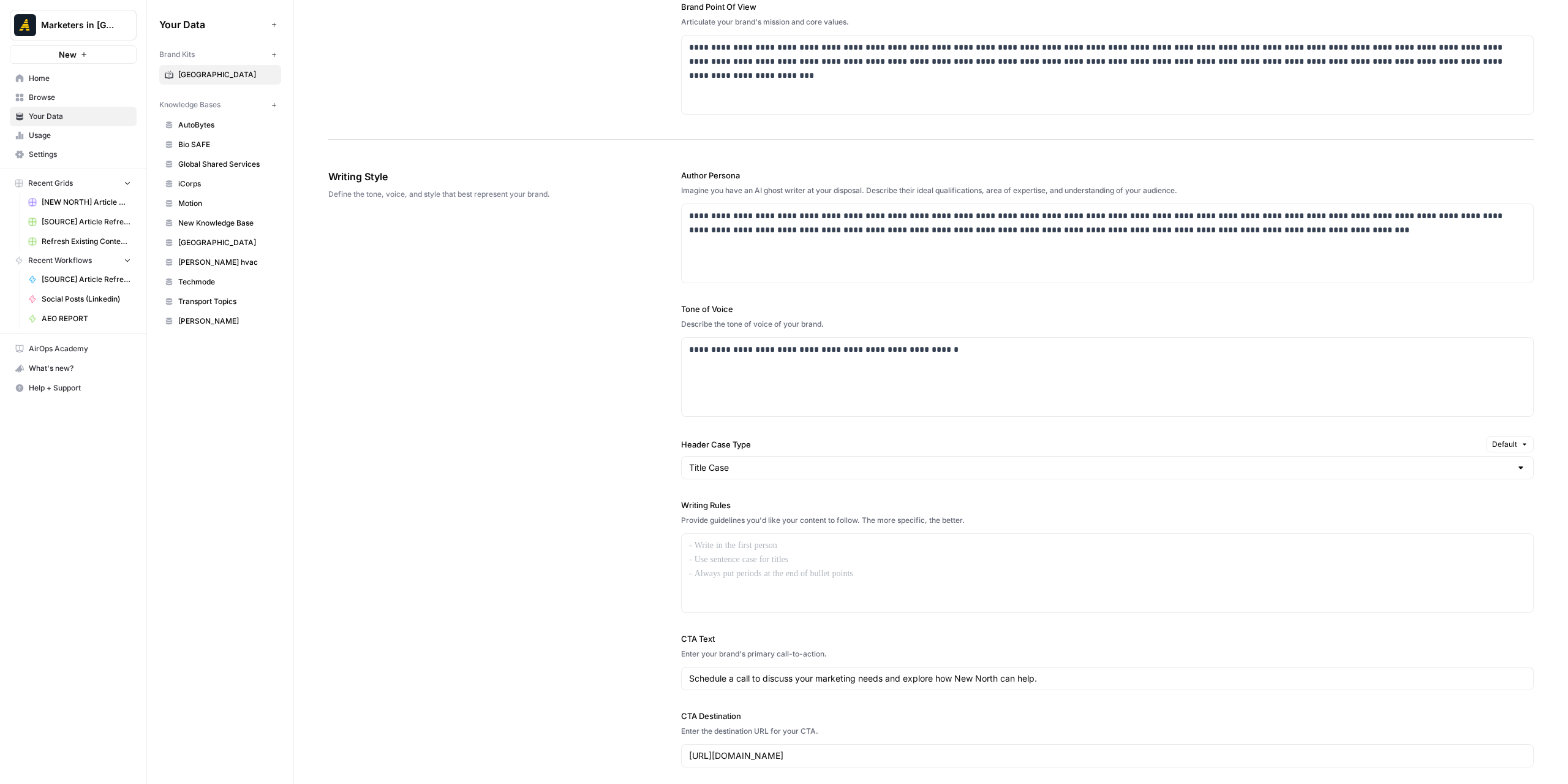
click at [50, 79] on span "Home" at bounding box center [80, 78] width 102 height 11
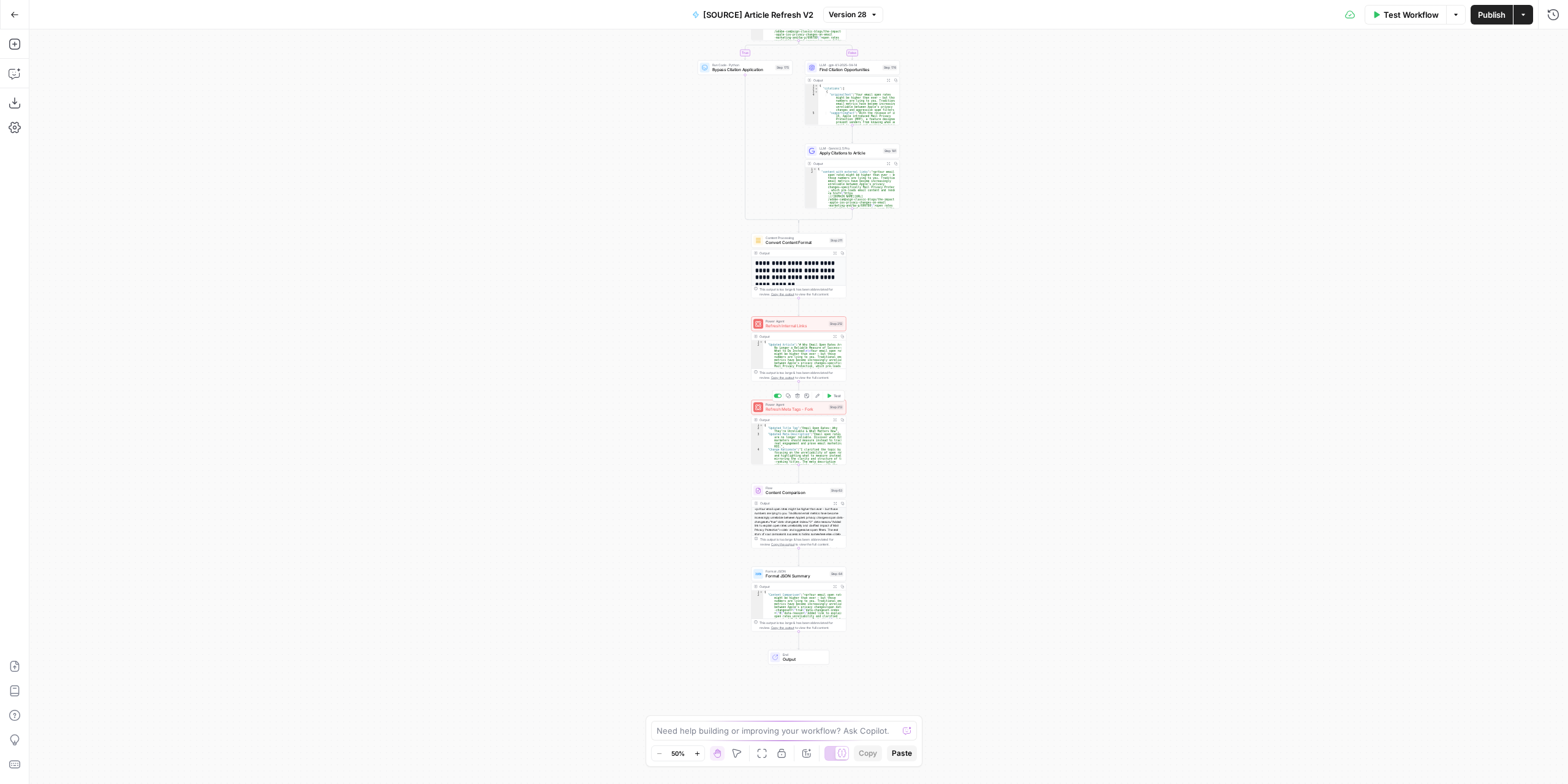
click at [808, 412] on span "Refresh Meta Tags - Fork" at bounding box center [795, 409] width 61 height 6
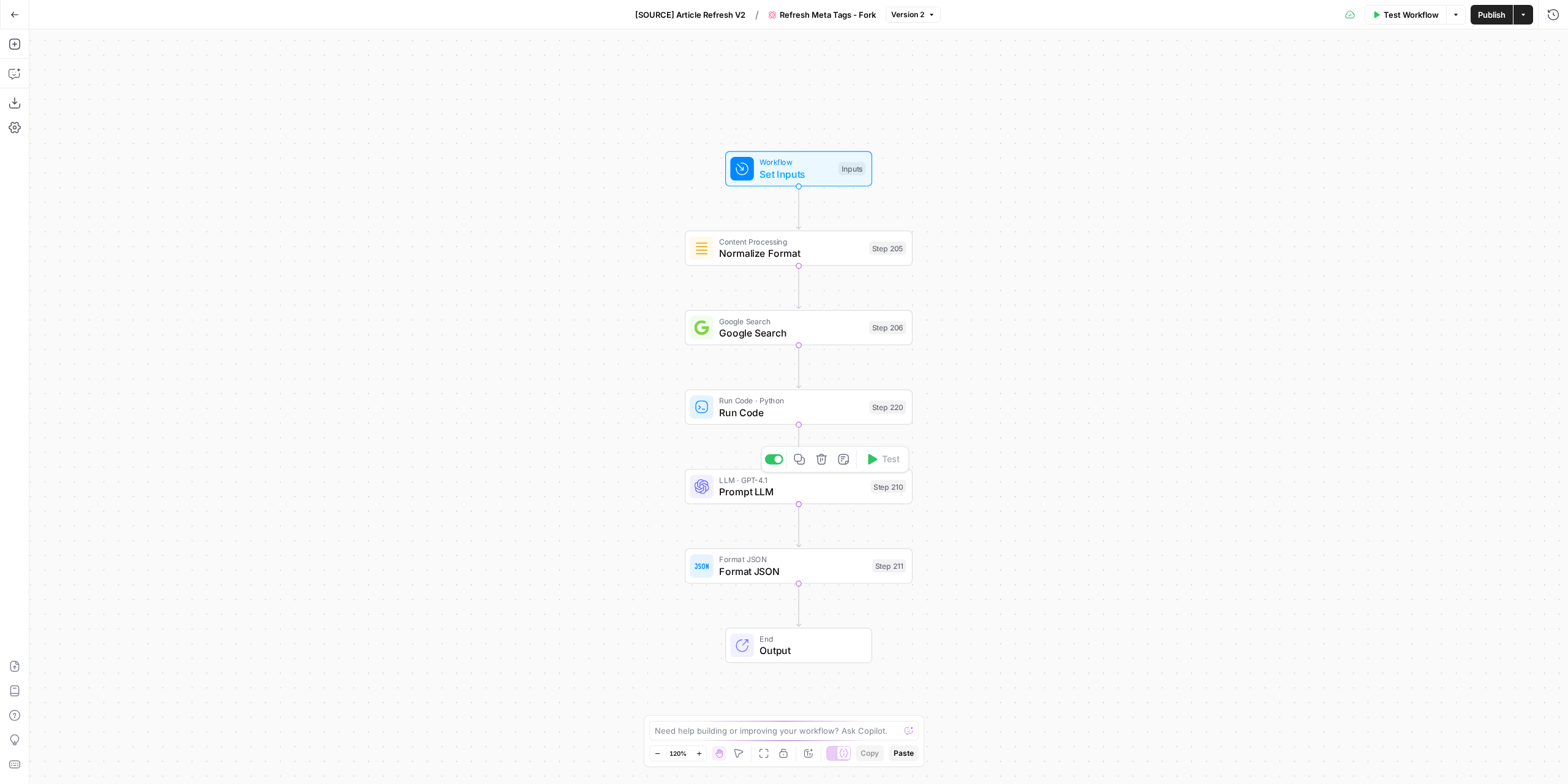
click at [846, 494] on span "Prompt LLM" at bounding box center [792, 492] width 146 height 15
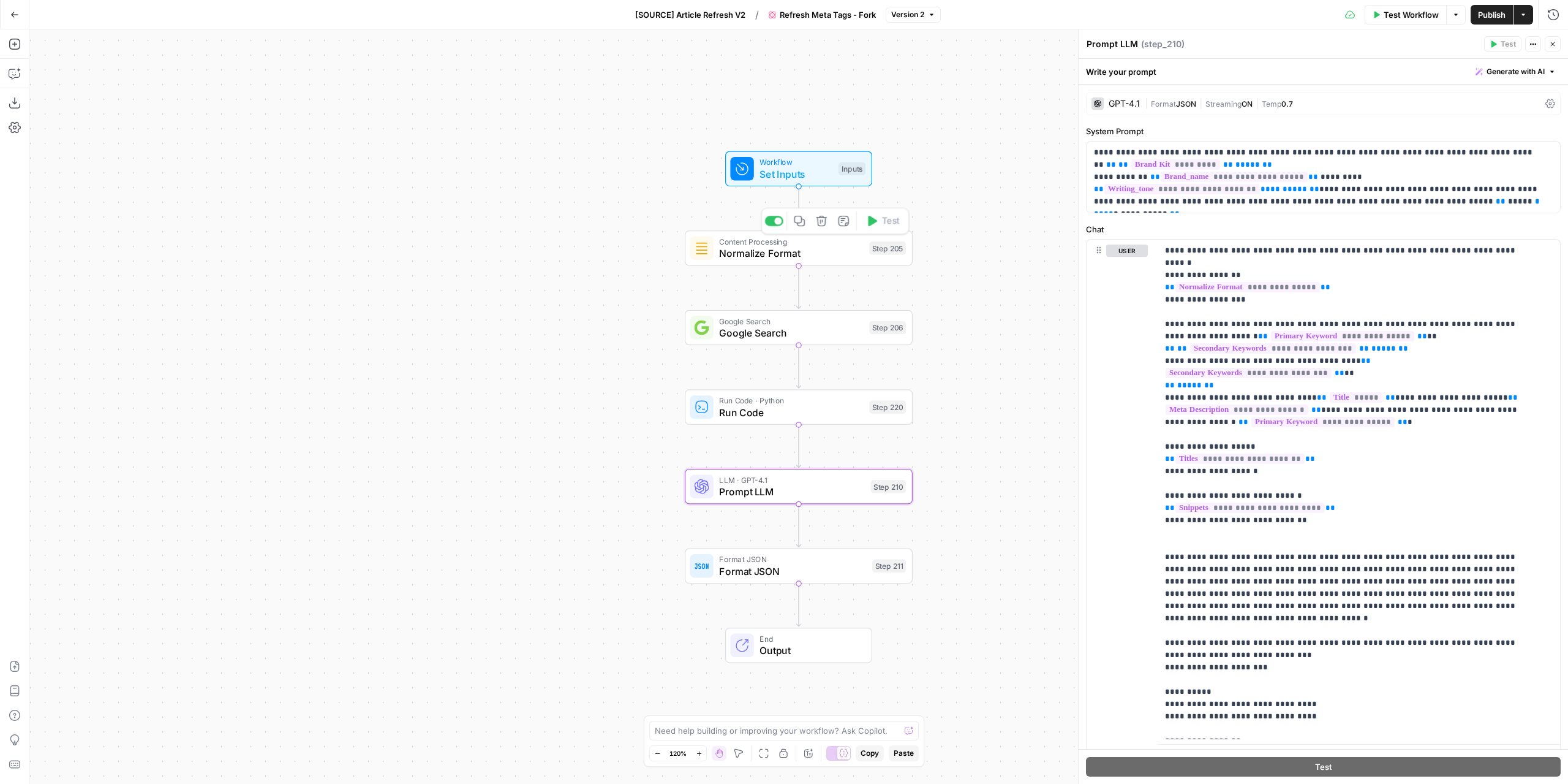
click at [853, 261] on div "Content Processing Normalize Format Step 205 Copy step Delete step Add Note Test" at bounding box center [798, 248] width 228 height 36
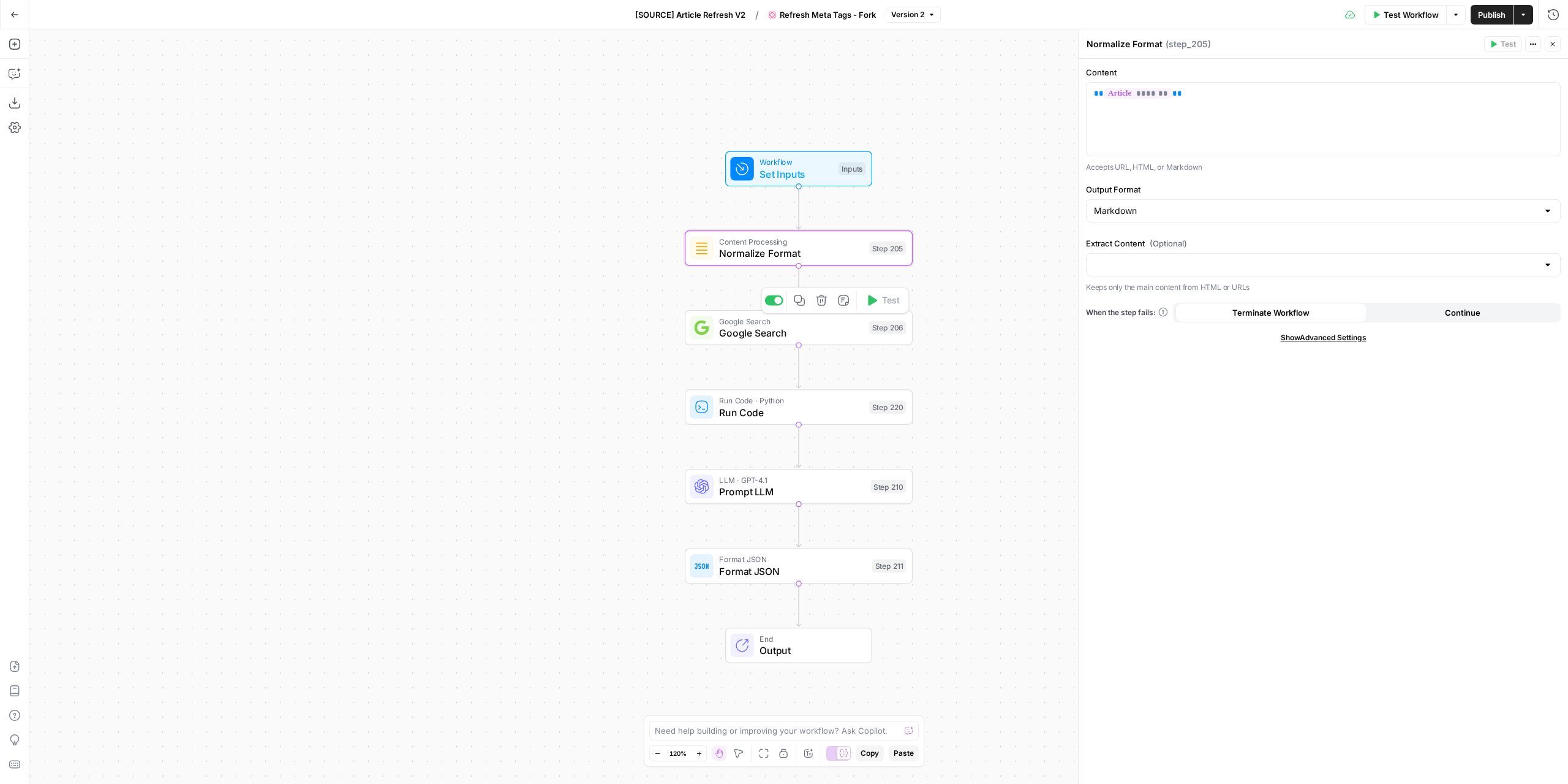
click at [823, 337] on span "Google Search" at bounding box center [791, 332] width 144 height 15
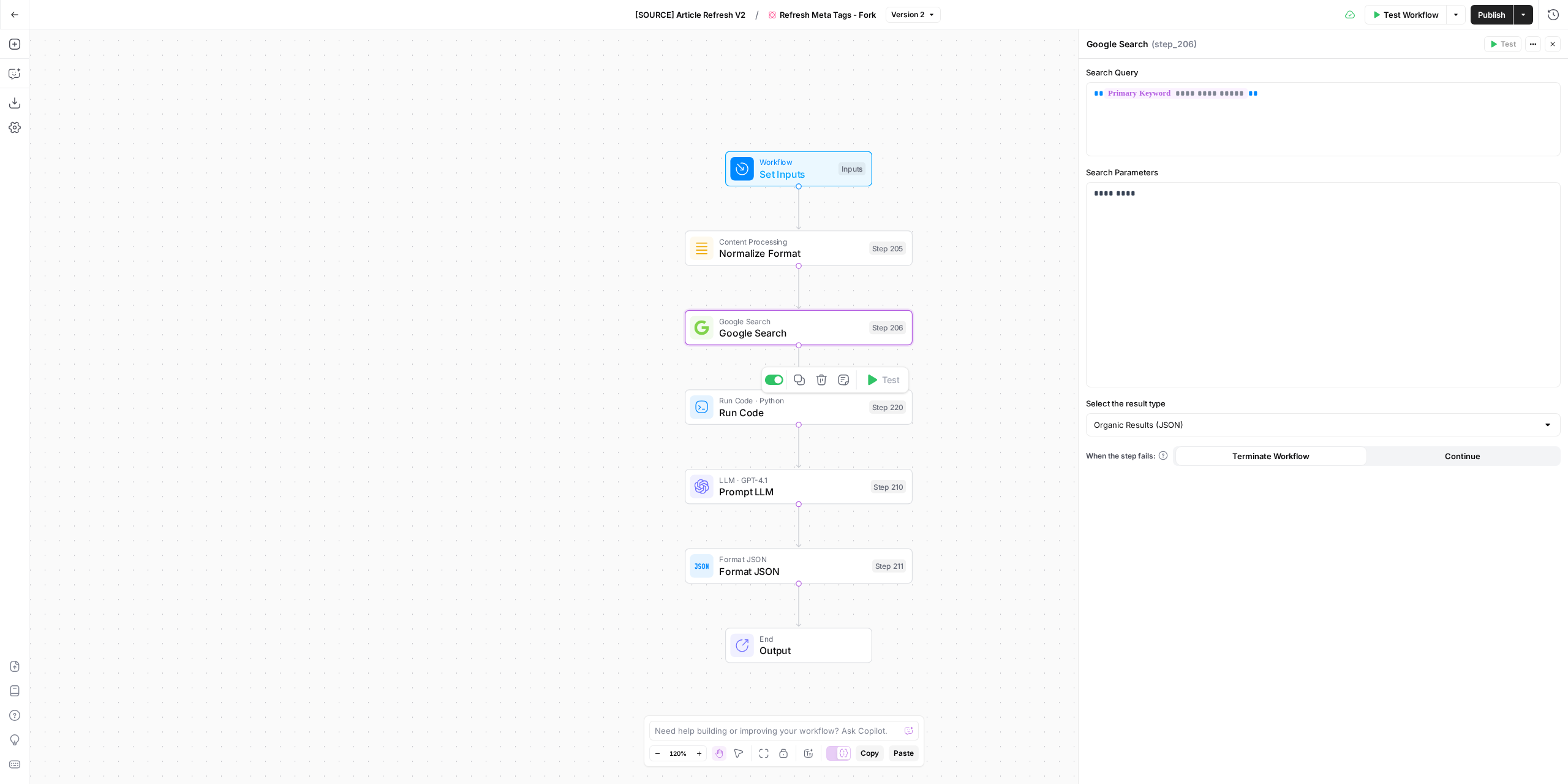
click at [828, 414] on span "Run Code" at bounding box center [791, 412] width 144 height 15
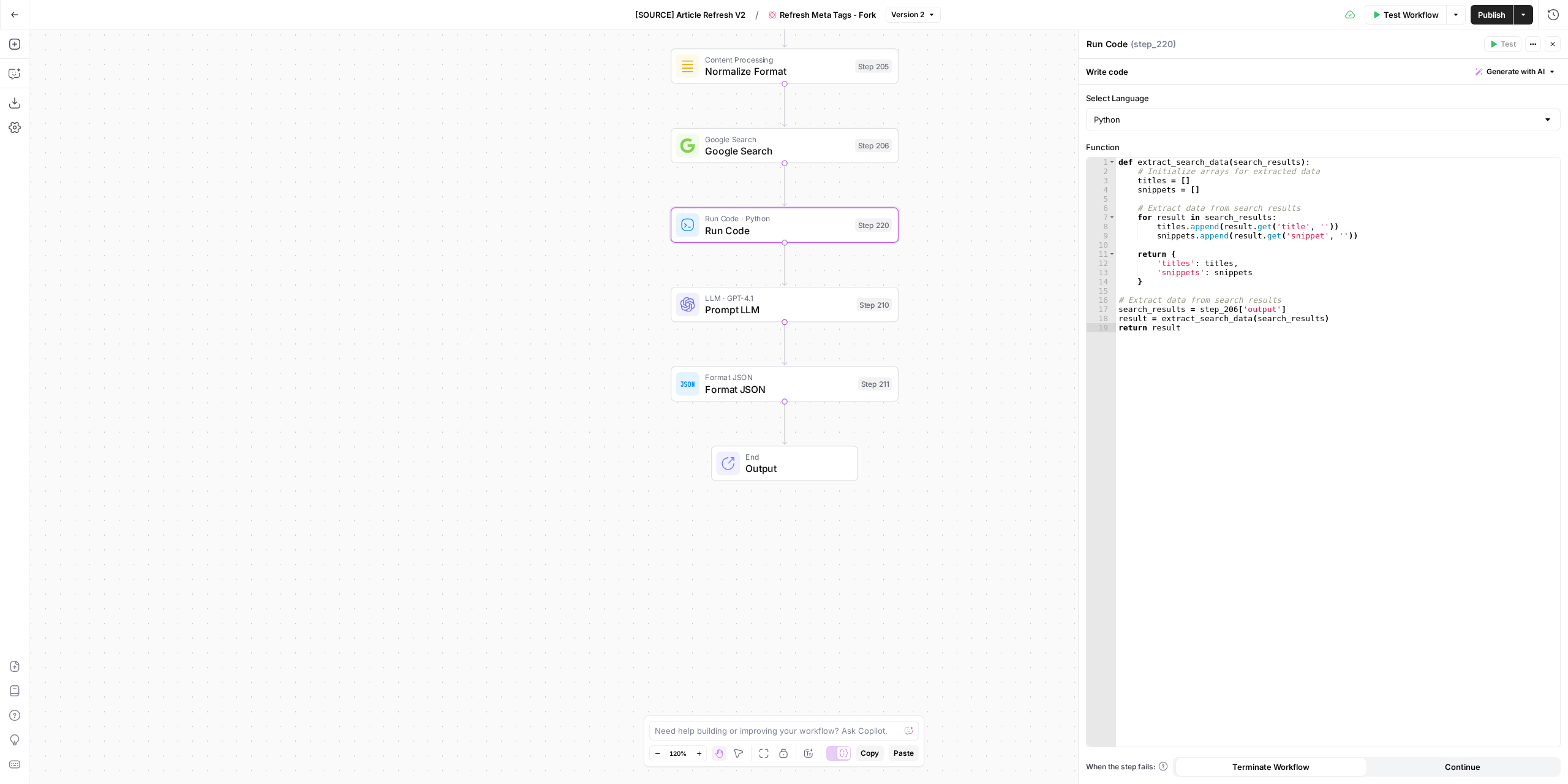
drag, startPoint x: 1026, startPoint y: 473, endPoint x: 1014, endPoint y: 297, distance: 176.4
click at [1014, 297] on div "Workflow Set Inputs Inputs Content Processing Normalize Format Step 205 Google …" at bounding box center [798, 406] width 1538 height 754
click at [811, 310] on span "Prompt LLM" at bounding box center [778, 310] width 146 height 15
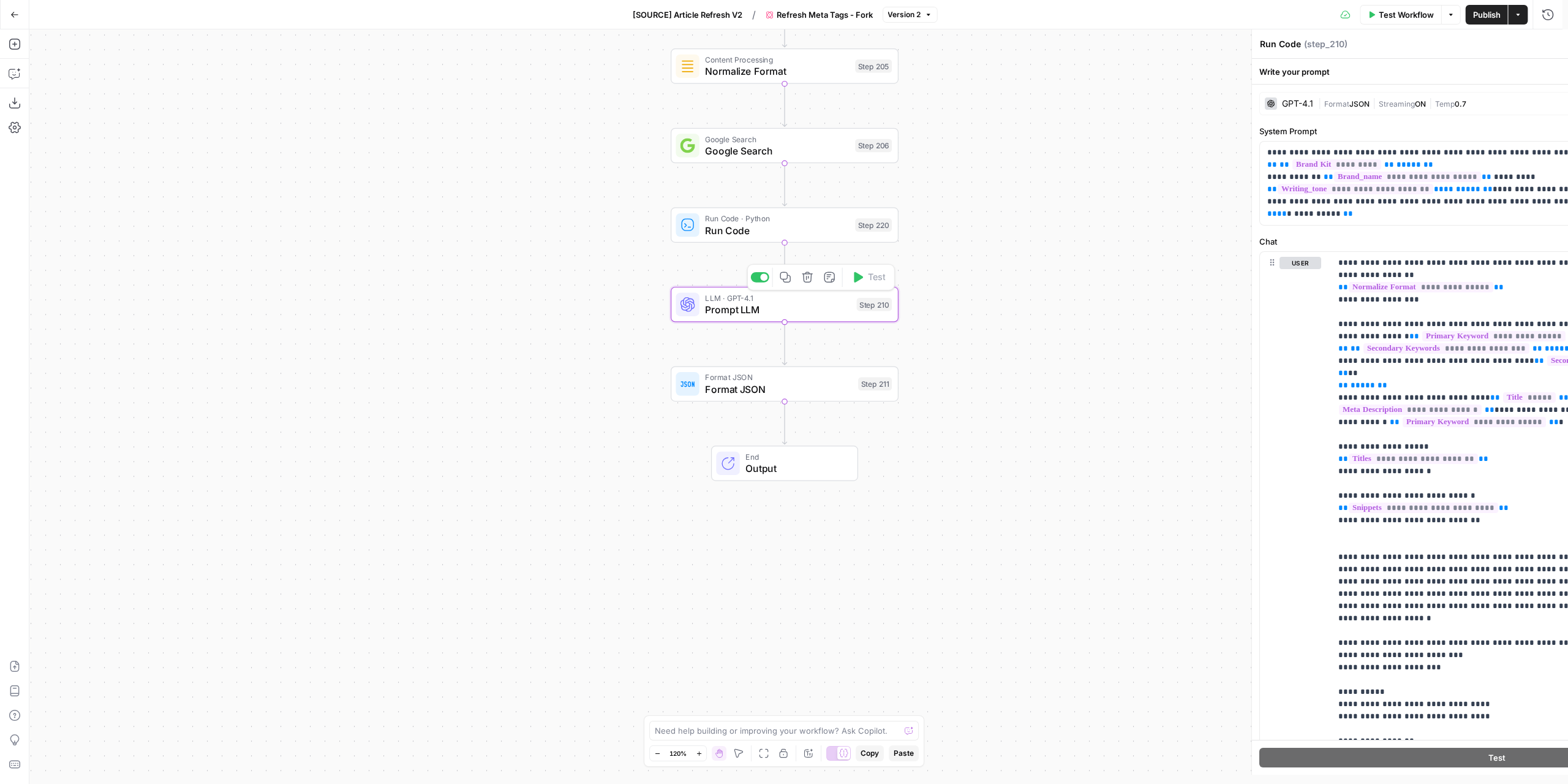
type textarea "Prompt LLM"
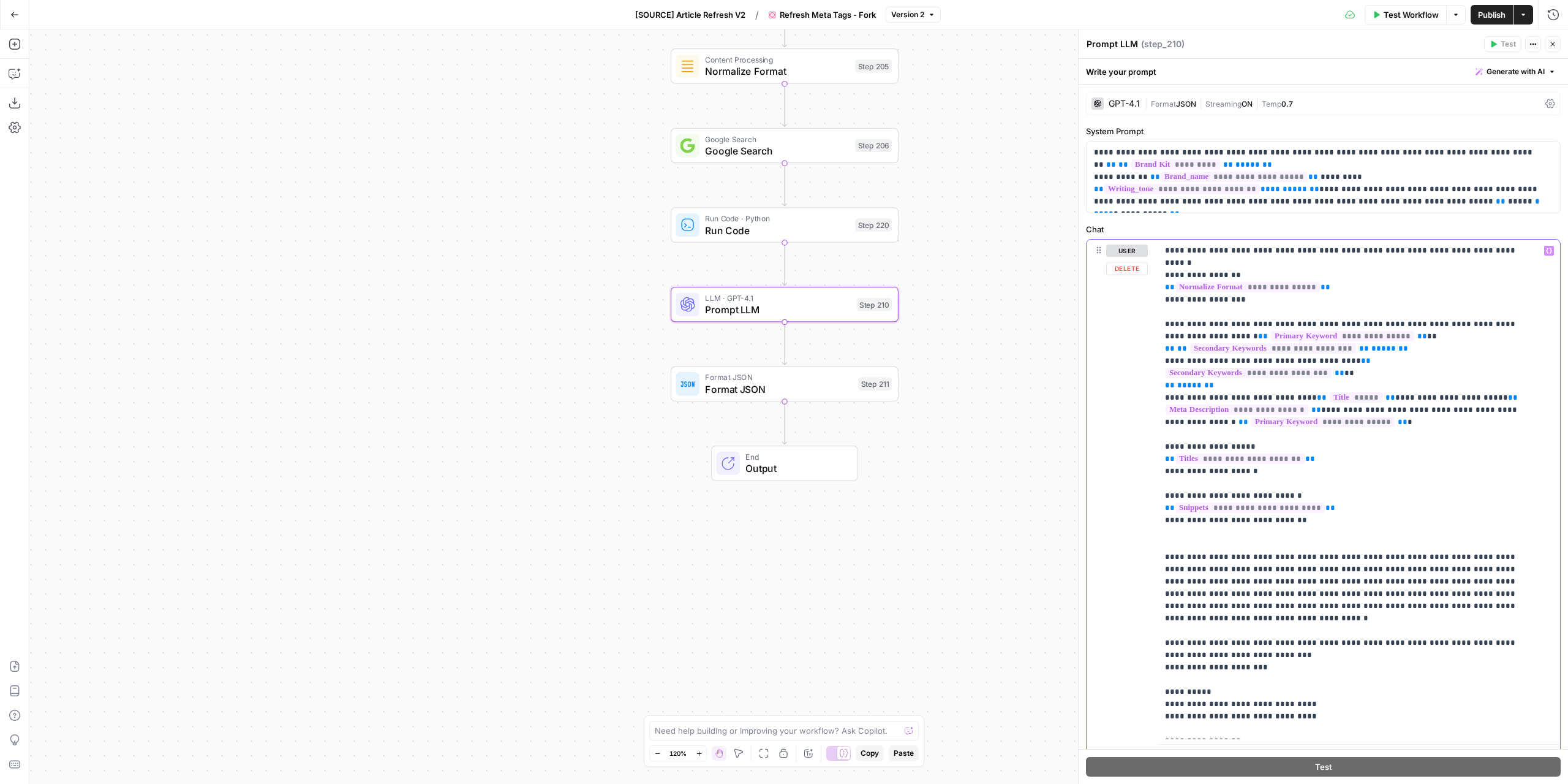
click at [1347, 494] on p "**********" at bounding box center [1350, 656] width 369 height 821
click at [1345, 400] on p "**********" at bounding box center [1350, 656] width 369 height 821
click at [1412, 332] on p "**********" at bounding box center [1350, 656] width 369 height 821
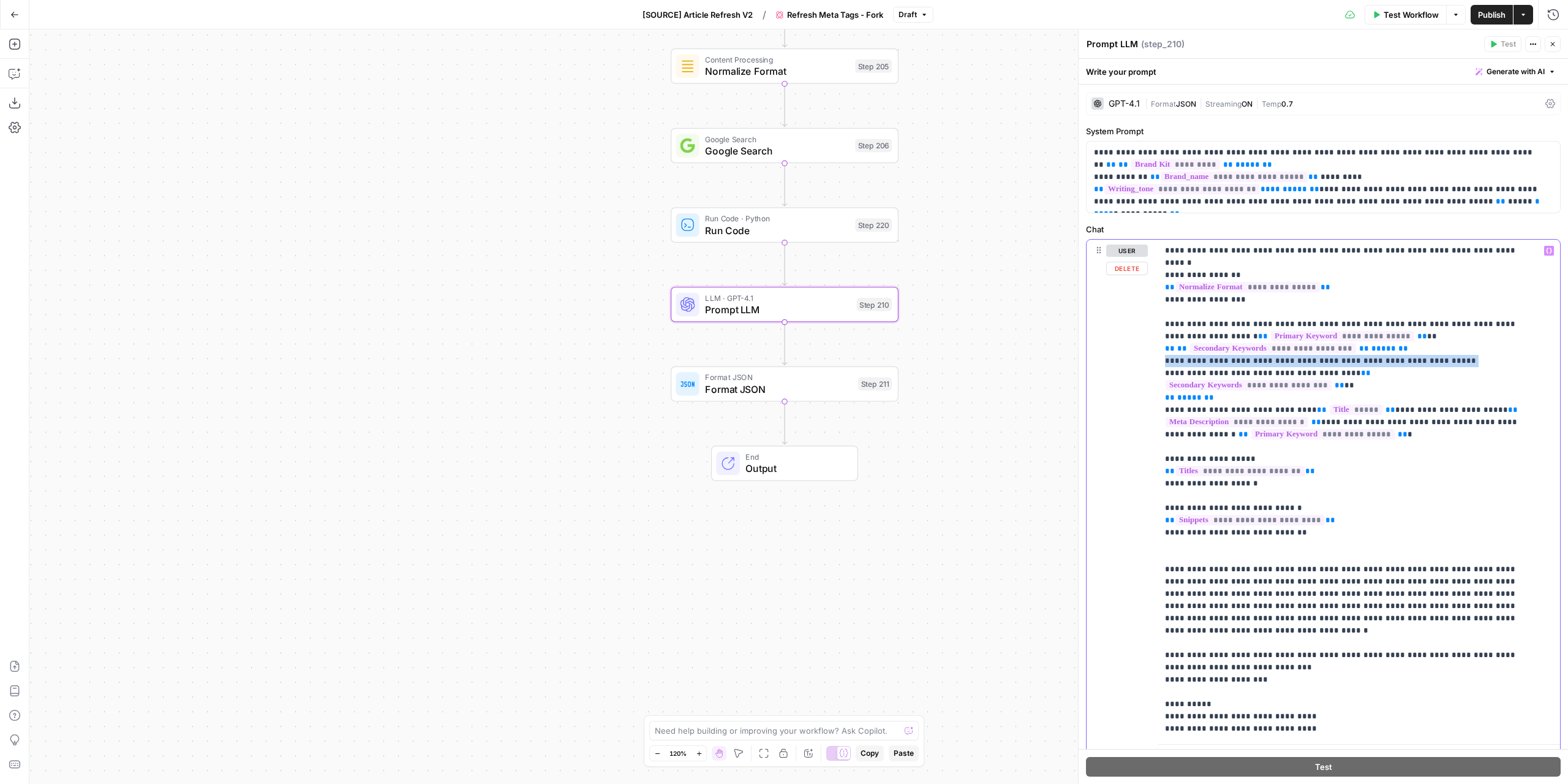
drag, startPoint x: 1490, startPoint y: 348, endPoint x: 1160, endPoint y: 351, distance: 330.0
click at [1160, 351] on div "**********" at bounding box center [1354, 489] width 394 height 499
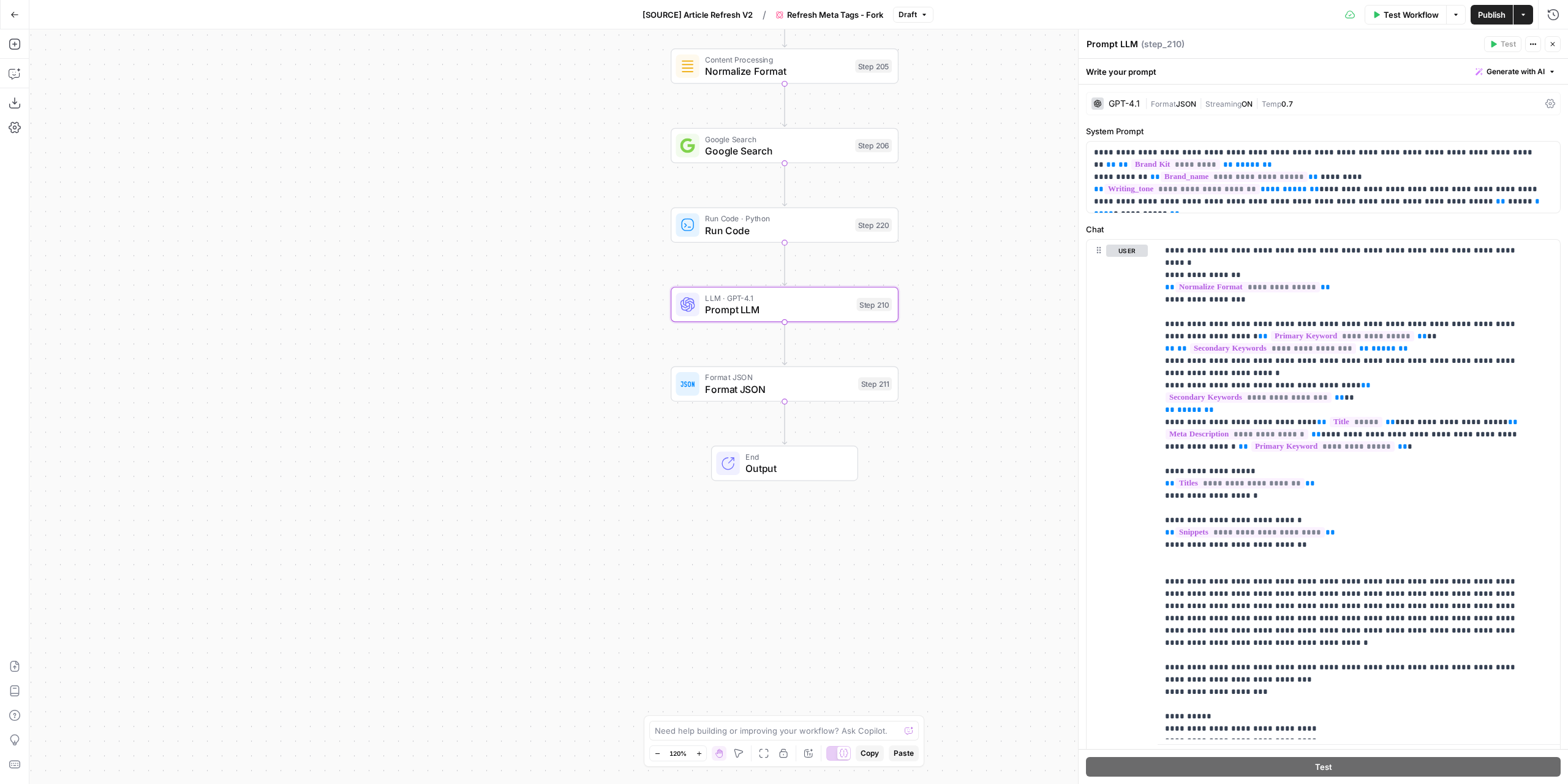
click at [1412, 15] on span "Test Workflow" at bounding box center [1411, 14] width 56 height 12
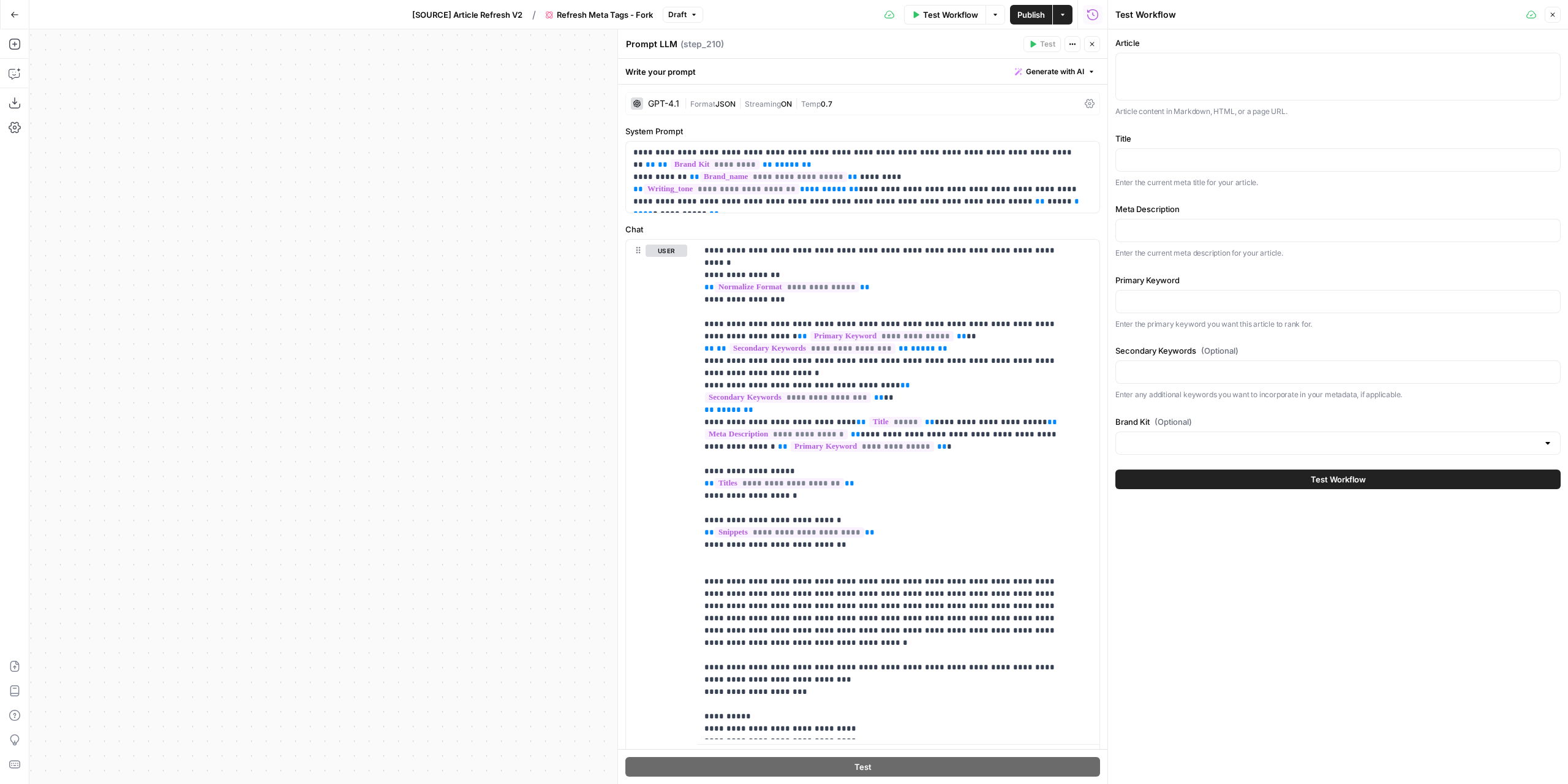
click at [1304, 74] on div at bounding box center [1337, 76] width 445 height 47
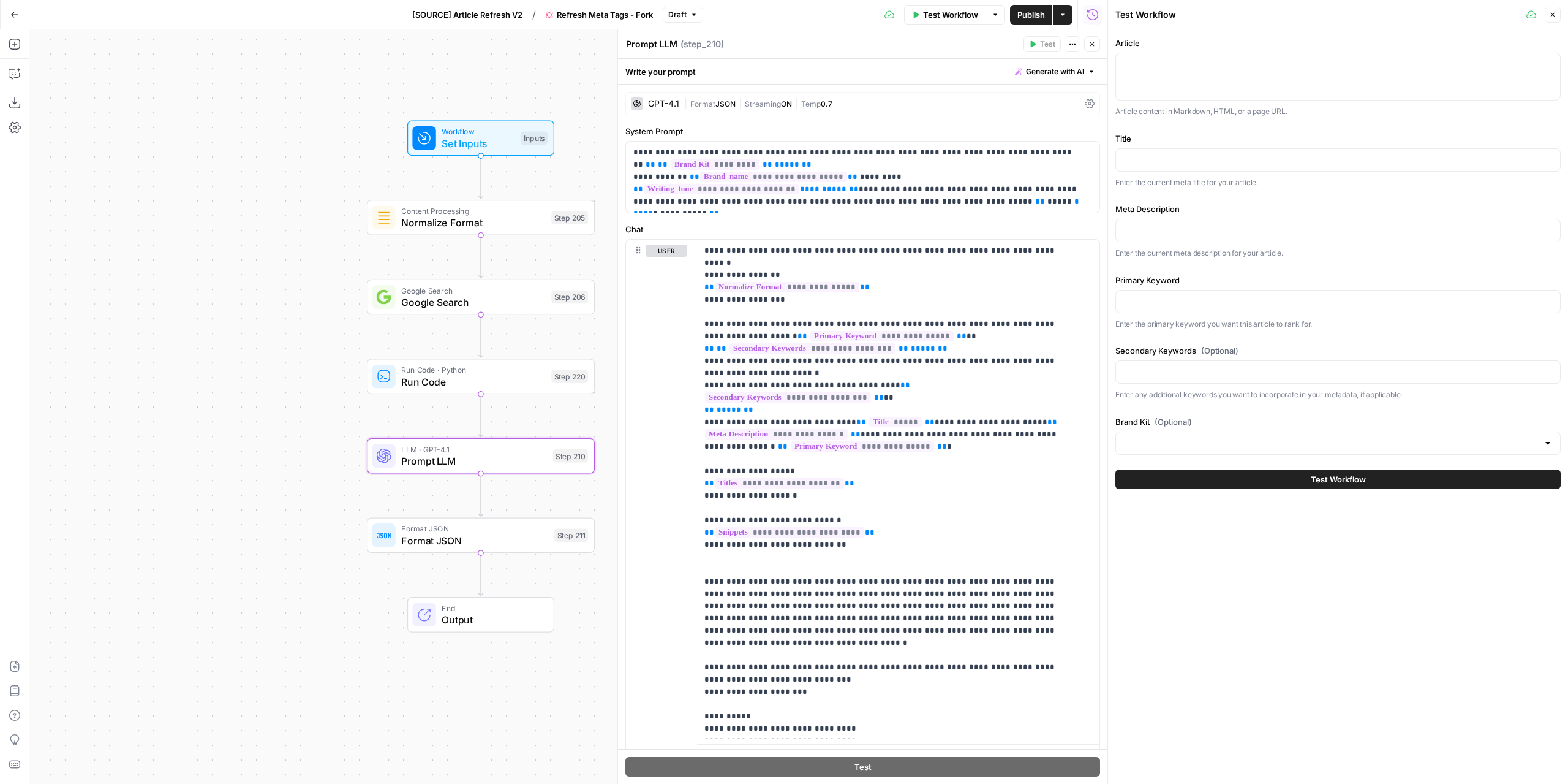
drag, startPoint x: 472, startPoint y: 224, endPoint x: 168, endPoint y: 375, distance: 339.4
click at [168, 375] on div "Workflow Set Inputs Inputs Content Processing Normalize Format Step 205 Google …" at bounding box center [568, 406] width 1077 height 754
click at [450, 138] on span "Set Inputs" at bounding box center [478, 143] width 73 height 15
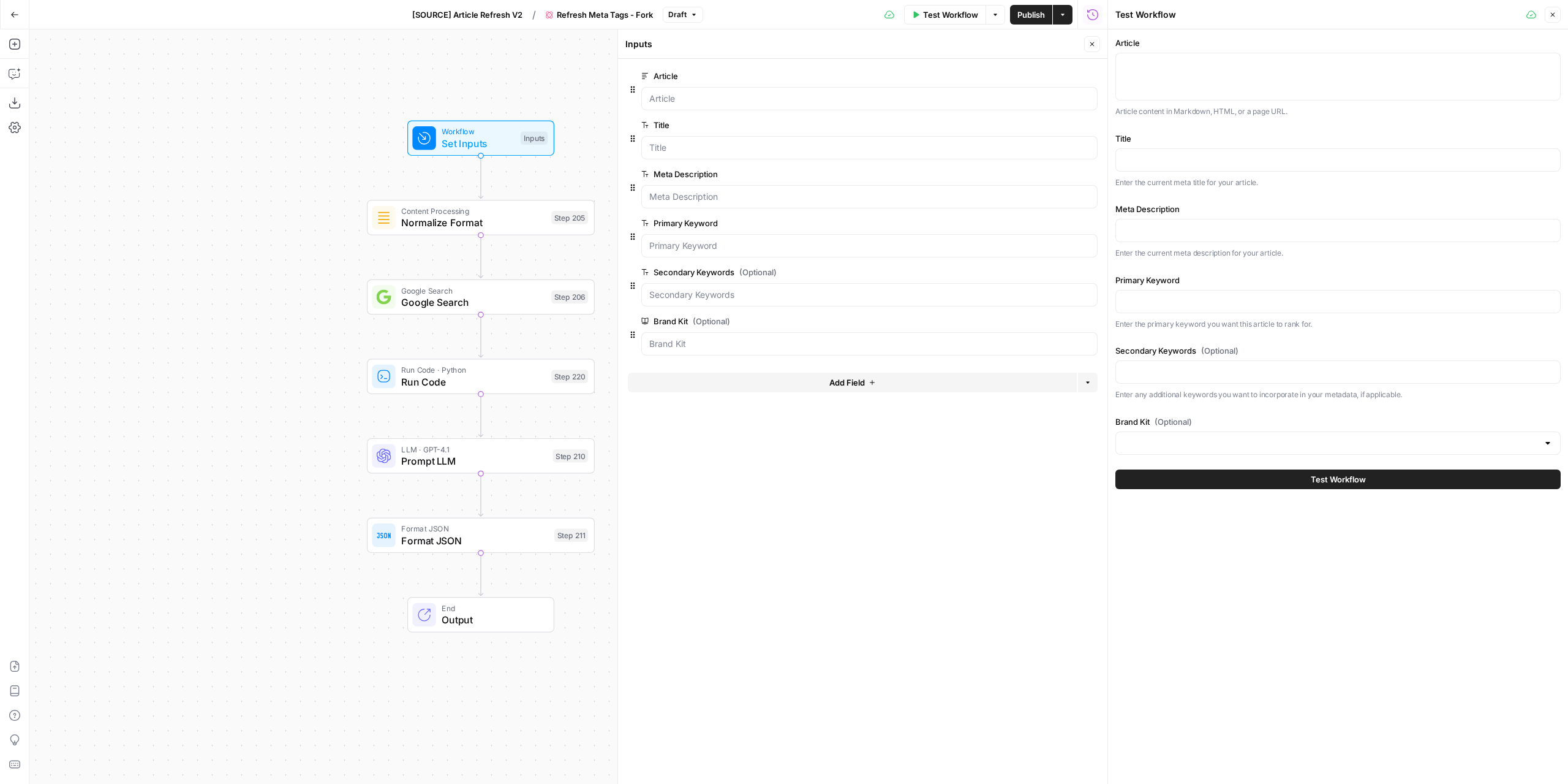
click at [1046, 177] on span "edit field" at bounding box center [1052, 174] width 27 height 10
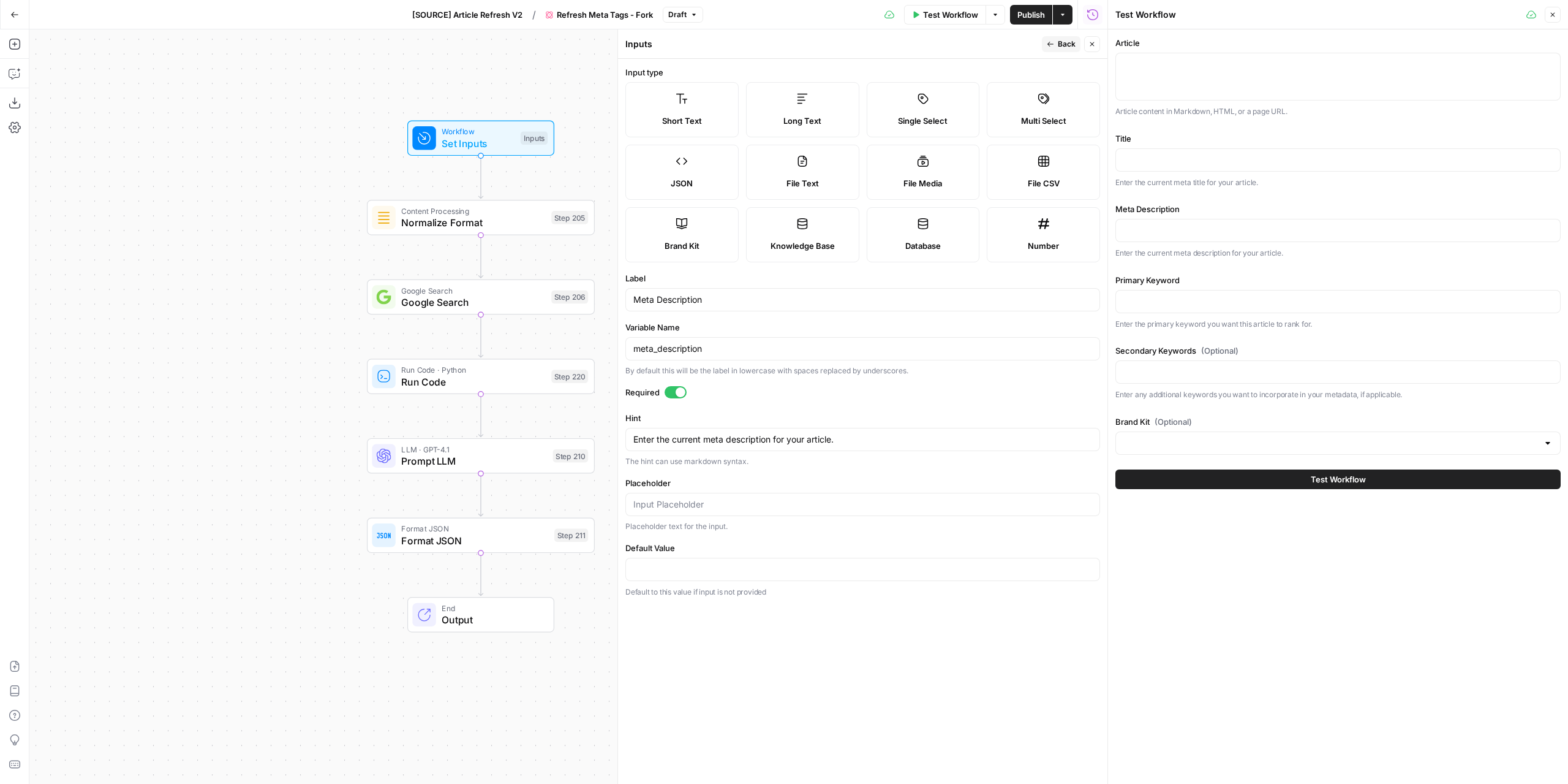
click at [671, 389] on div at bounding box center [675, 392] width 22 height 12
click at [1057, 41] on button "Back" at bounding box center [1061, 44] width 38 height 15
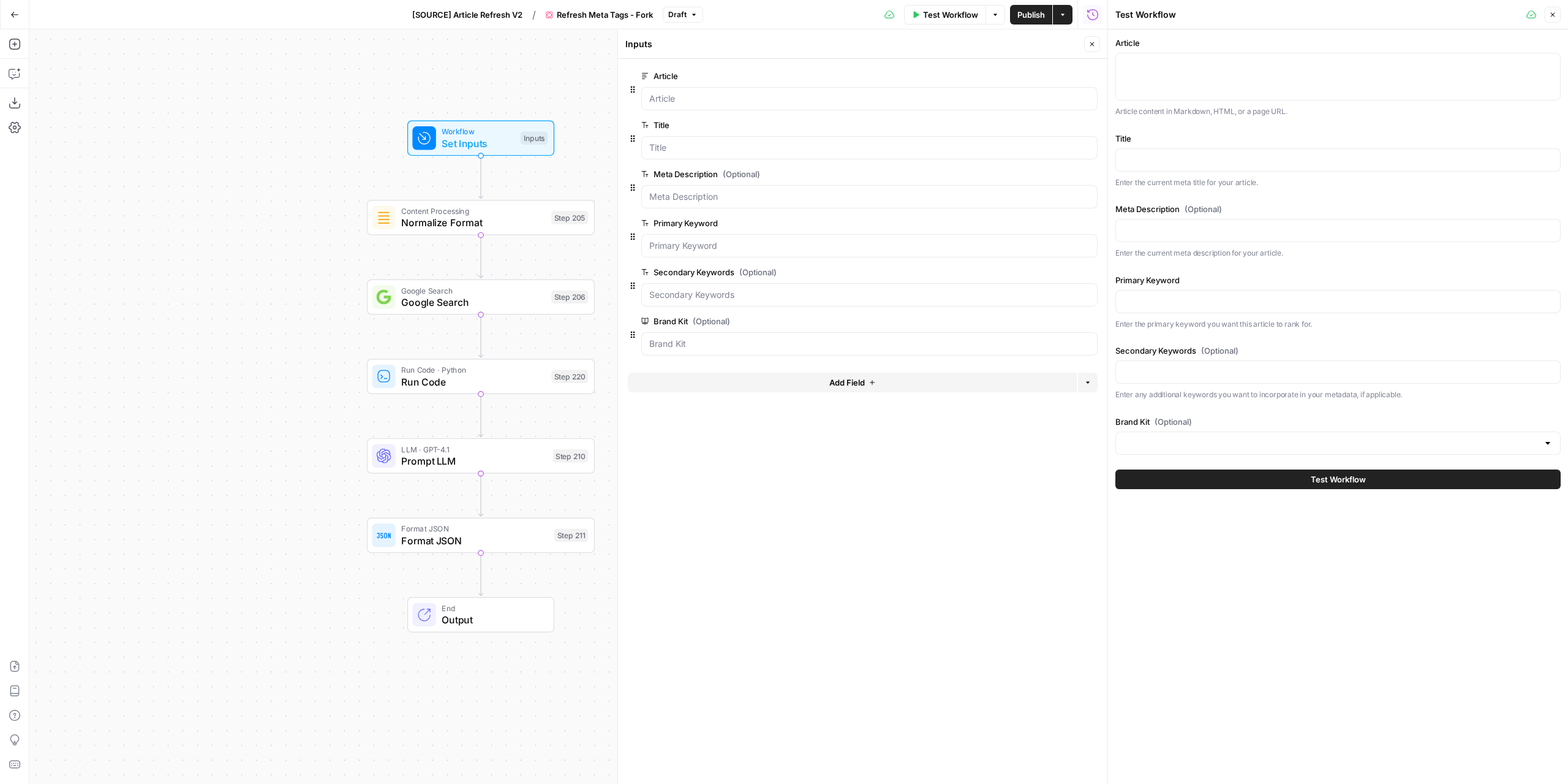
click at [1033, 18] on span "Publish" at bounding box center [1031, 14] width 27 height 12
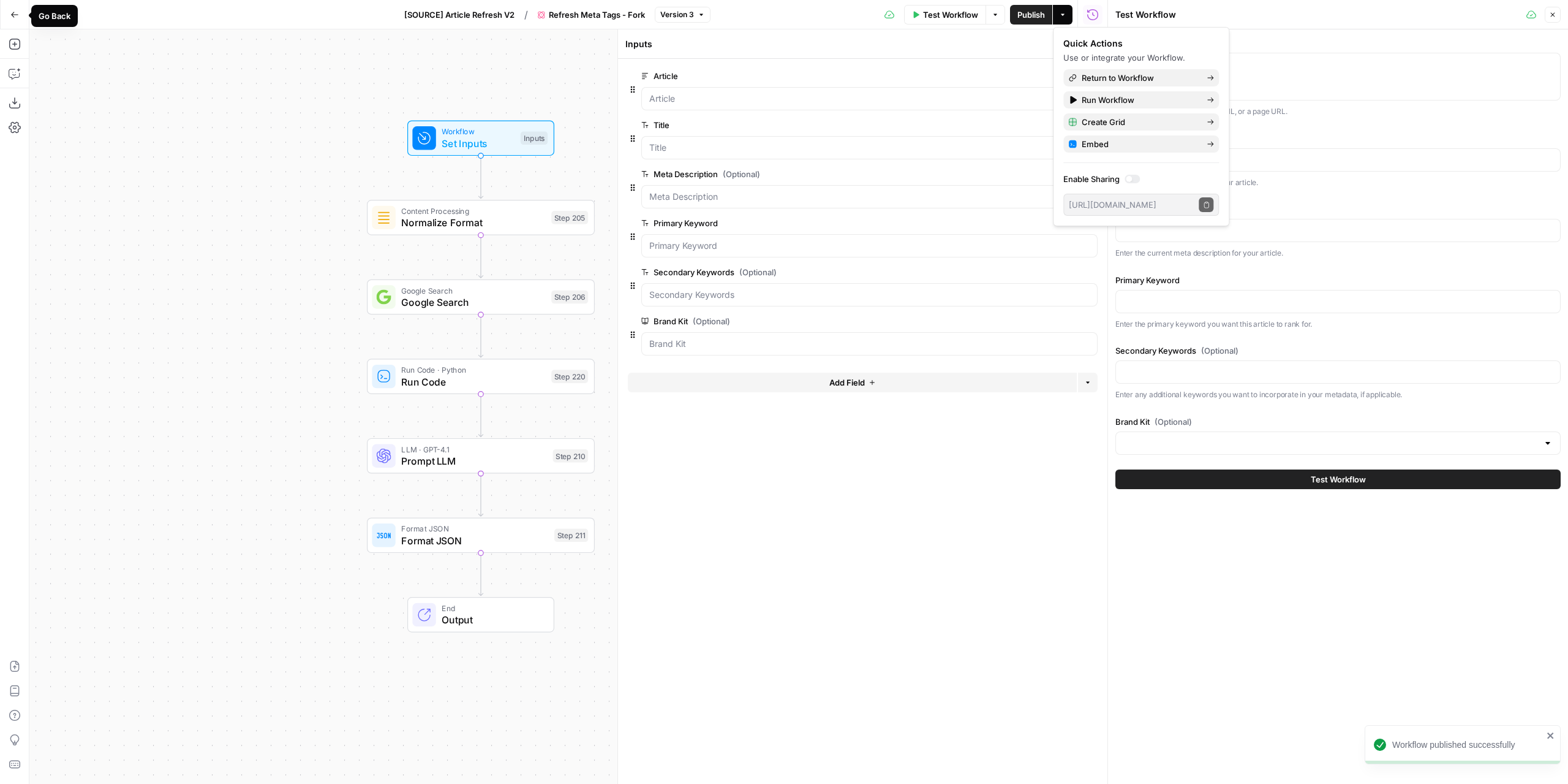
click at [20, 16] on button "Go Back" at bounding box center [15, 15] width 22 height 22
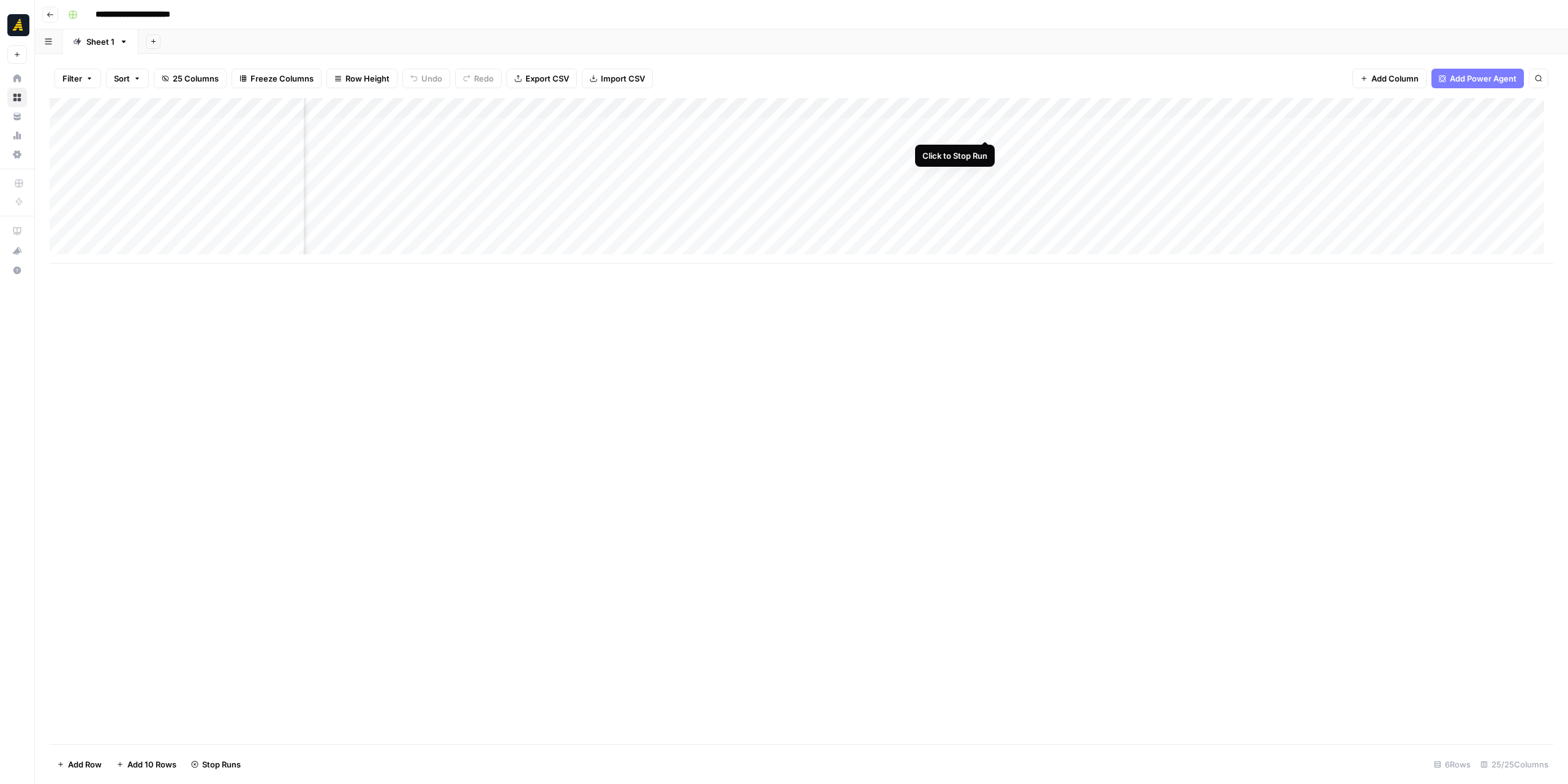
scroll to position [0, 1430]
click at [984, 125] on div "Add Column" at bounding box center [802, 181] width 1503 height 166
click at [985, 172] on div "Add Column" at bounding box center [802, 181] width 1503 height 166
click at [1392, 168] on div "Add Column" at bounding box center [802, 181] width 1503 height 166
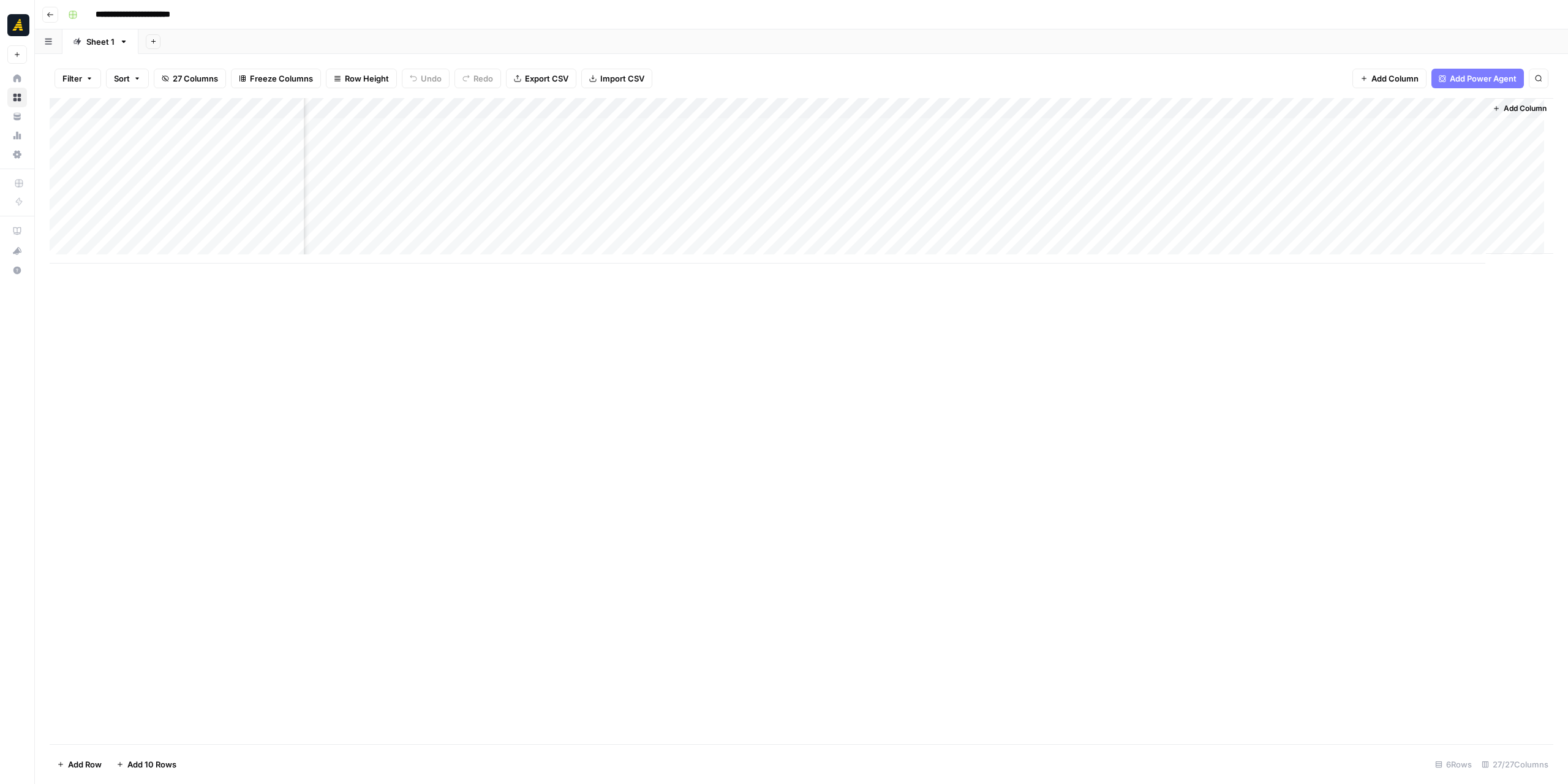
click at [1392, 168] on div "Add Column" at bounding box center [802, 181] width 1503 height 166
click at [1375, 317] on div "Add Column" at bounding box center [802, 421] width 1503 height 646
click at [1299, 171] on div "Add Column" at bounding box center [802, 181] width 1503 height 166
click at [1336, 296] on div "Add Column" at bounding box center [802, 421] width 1503 height 646
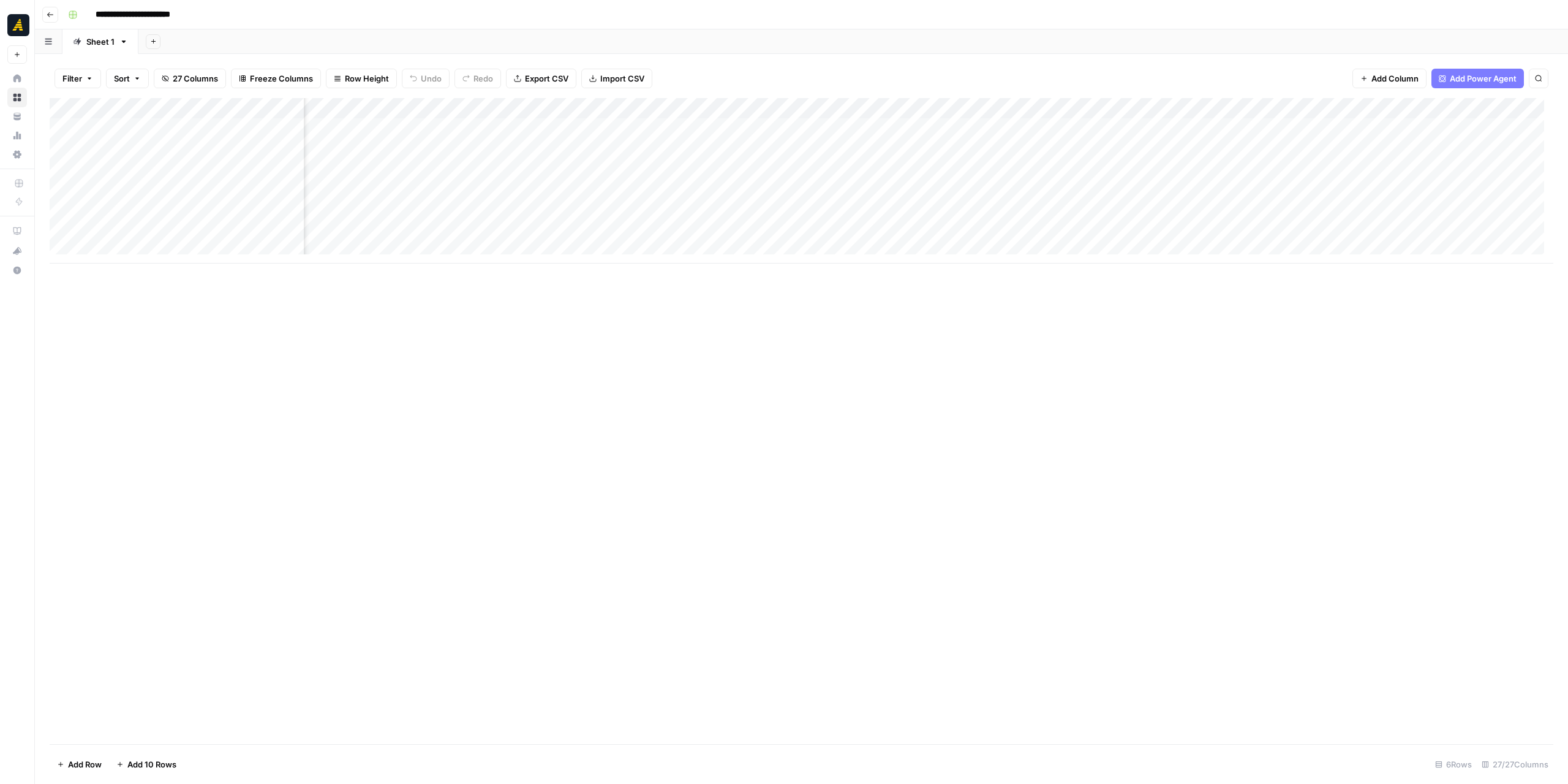
scroll to position [0, 538]
click at [874, 169] on div "Add Column" at bounding box center [802, 181] width 1503 height 166
click at [961, 292] on div "Add Column" at bounding box center [802, 421] width 1503 height 646
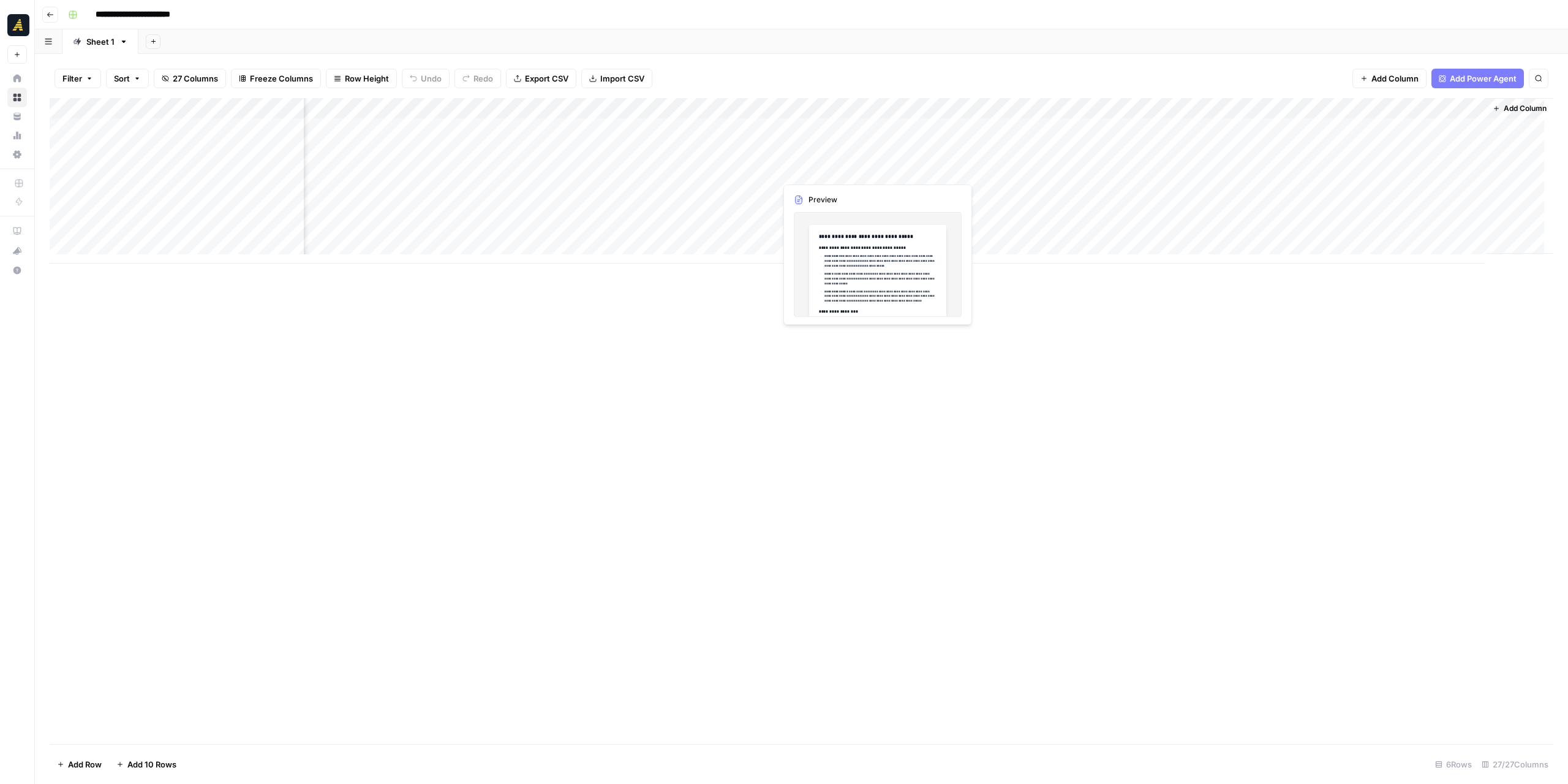
click at [845, 166] on div "Add Column" at bounding box center [802, 181] width 1503 height 166
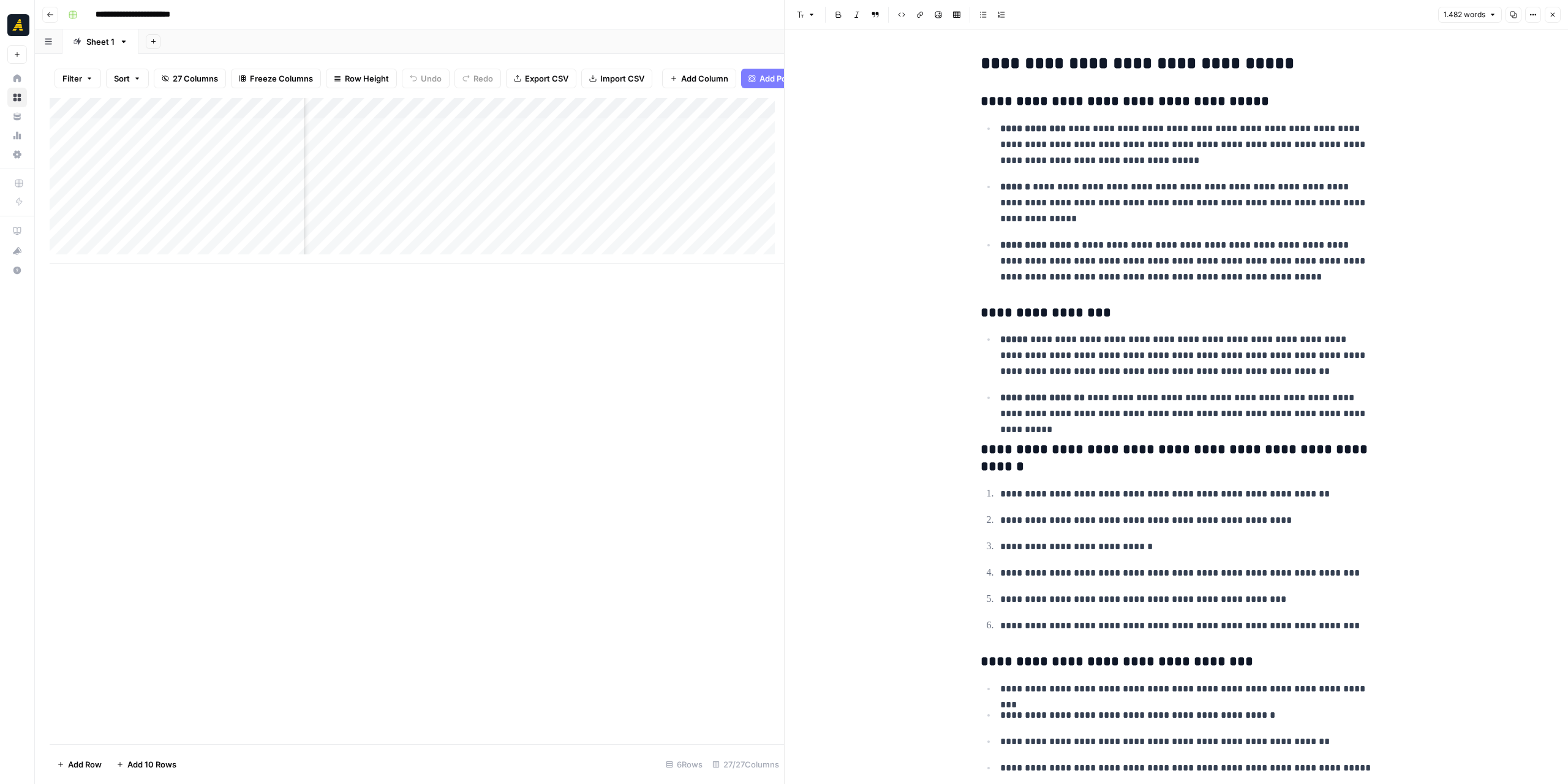
click at [1553, 10] on button "Close" at bounding box center [1552, 14] width 15 height 15
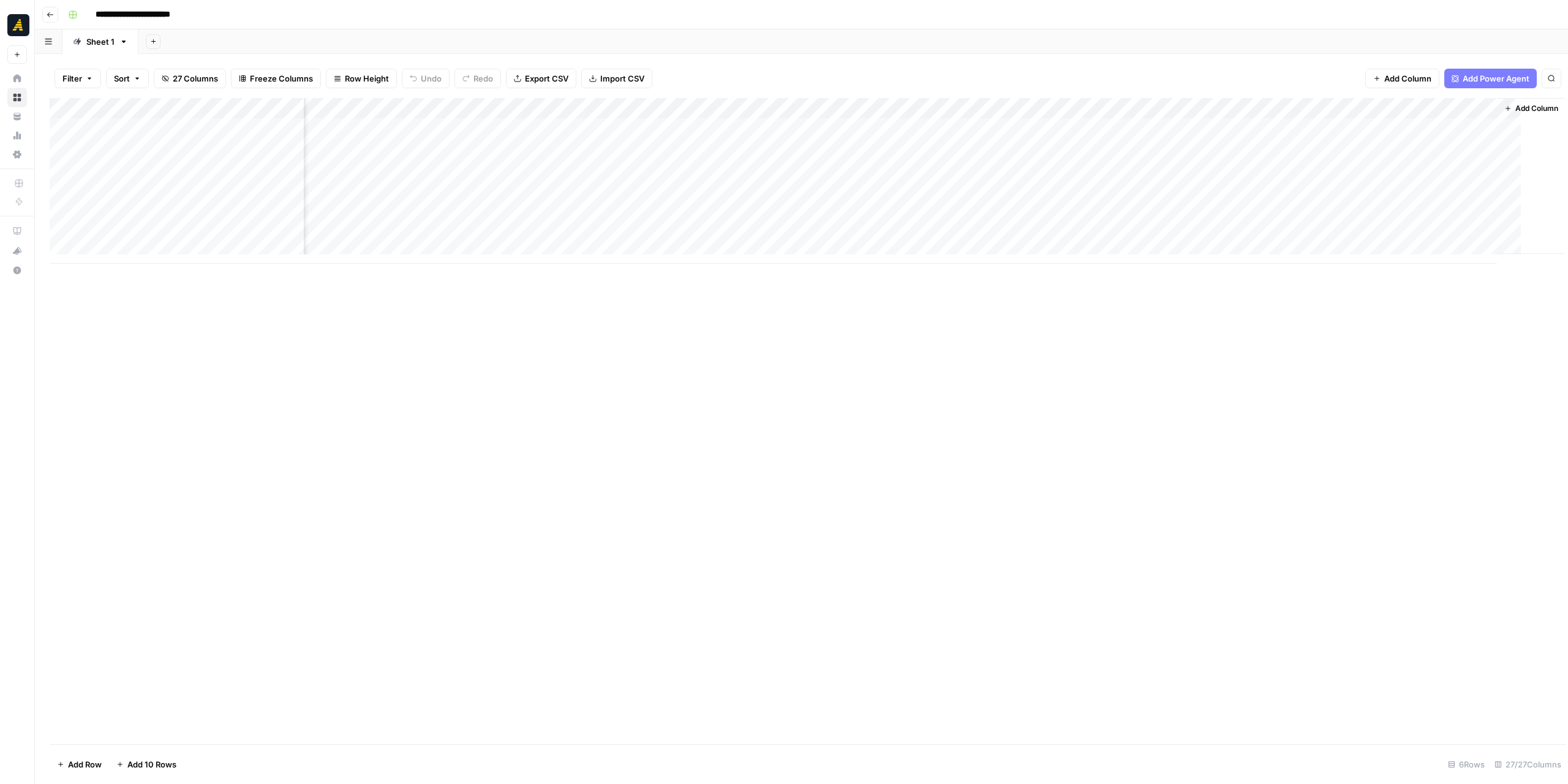
scroll to position [0, 1635]
click at [952, 166] on div "Add Column" at bounding box center [802, 181] width 1503 height 166
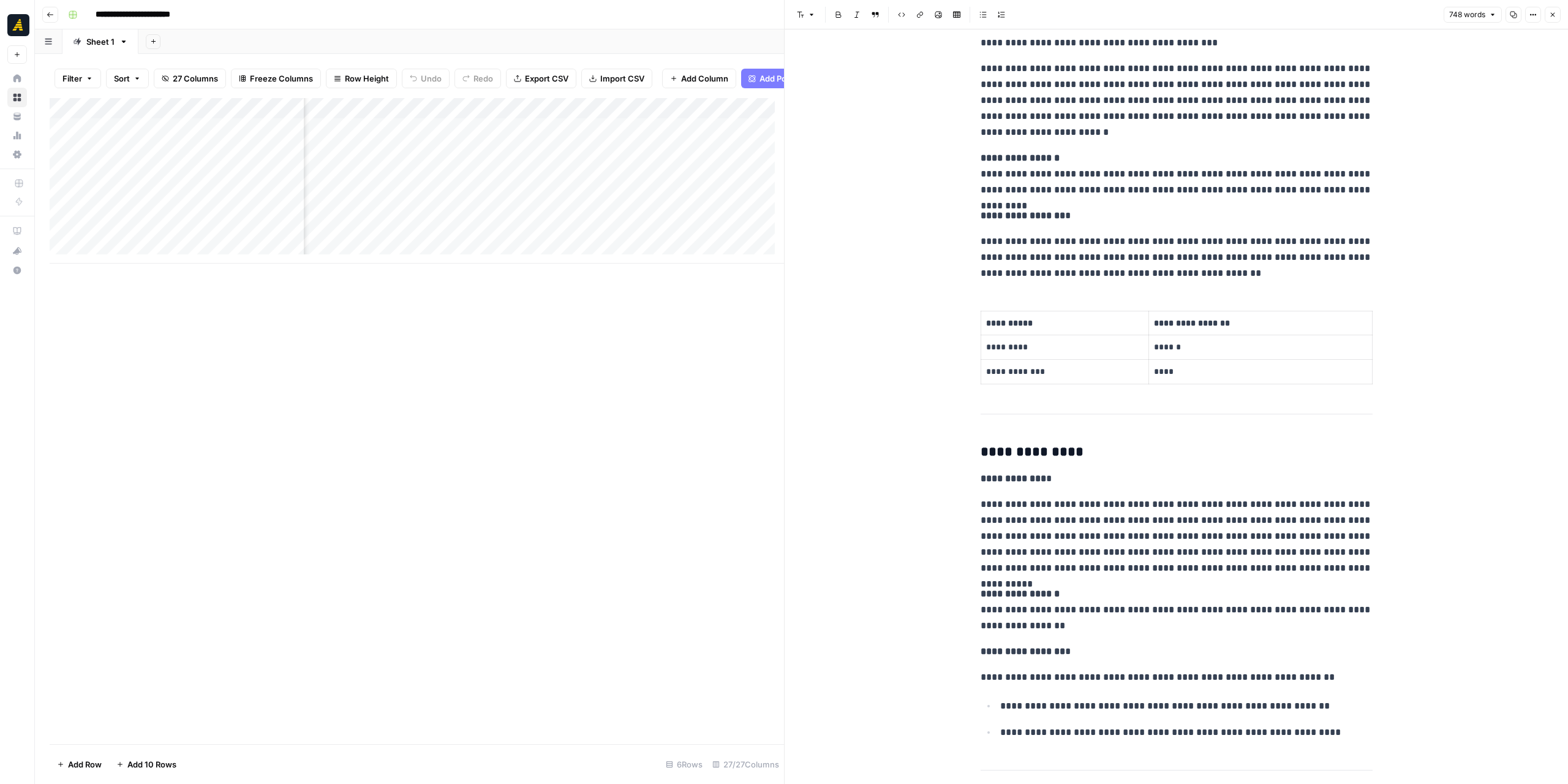
scroll to position [674, 0]
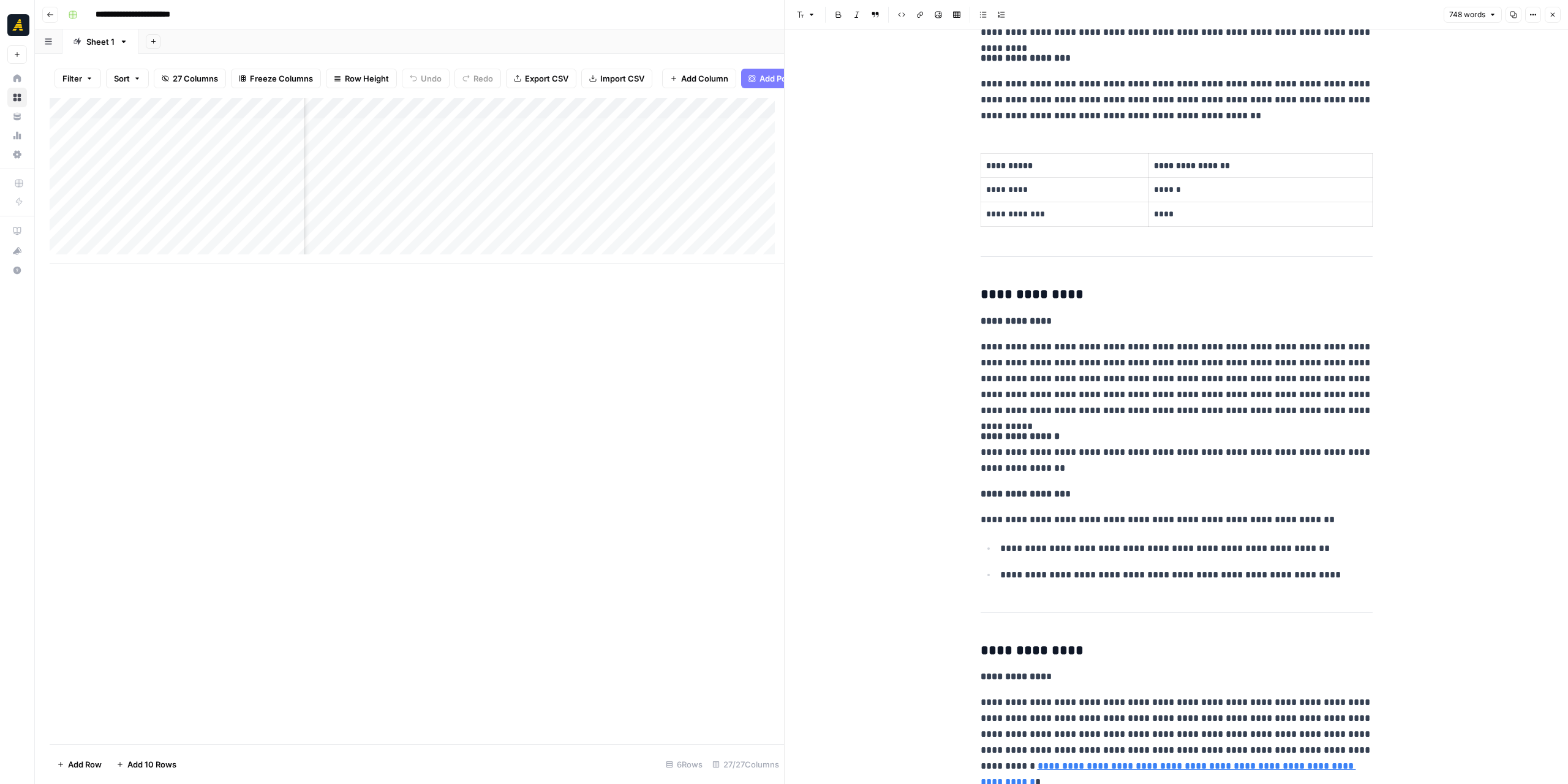
click at [1552, 16] on icon "button" at bounding box center [1553, 15] width 7 height 7
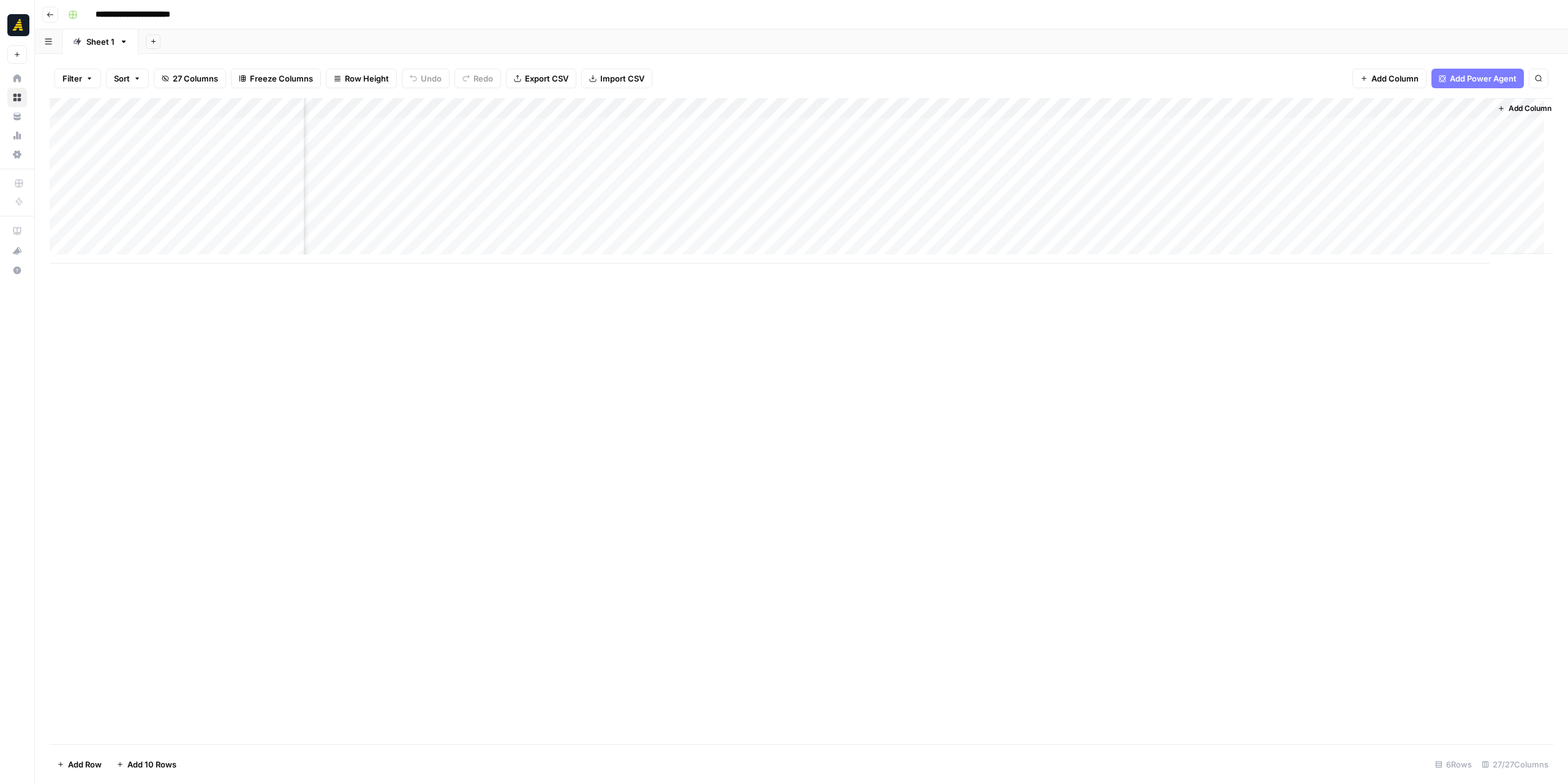
click at [845, 174] on div "Add Column" at bounding box center [802, 181] width 1503 height 166
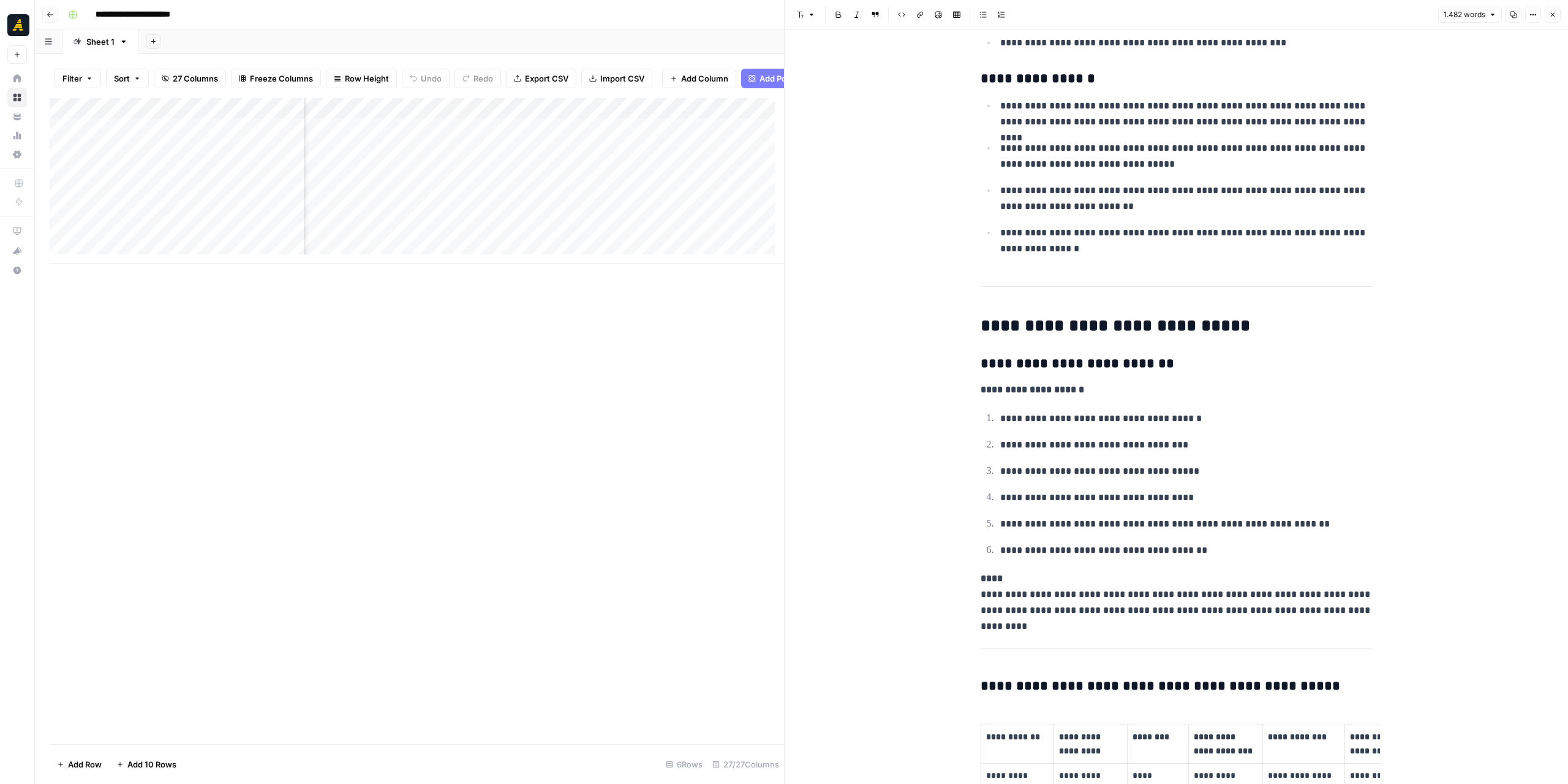
scroll to position [613, 0]
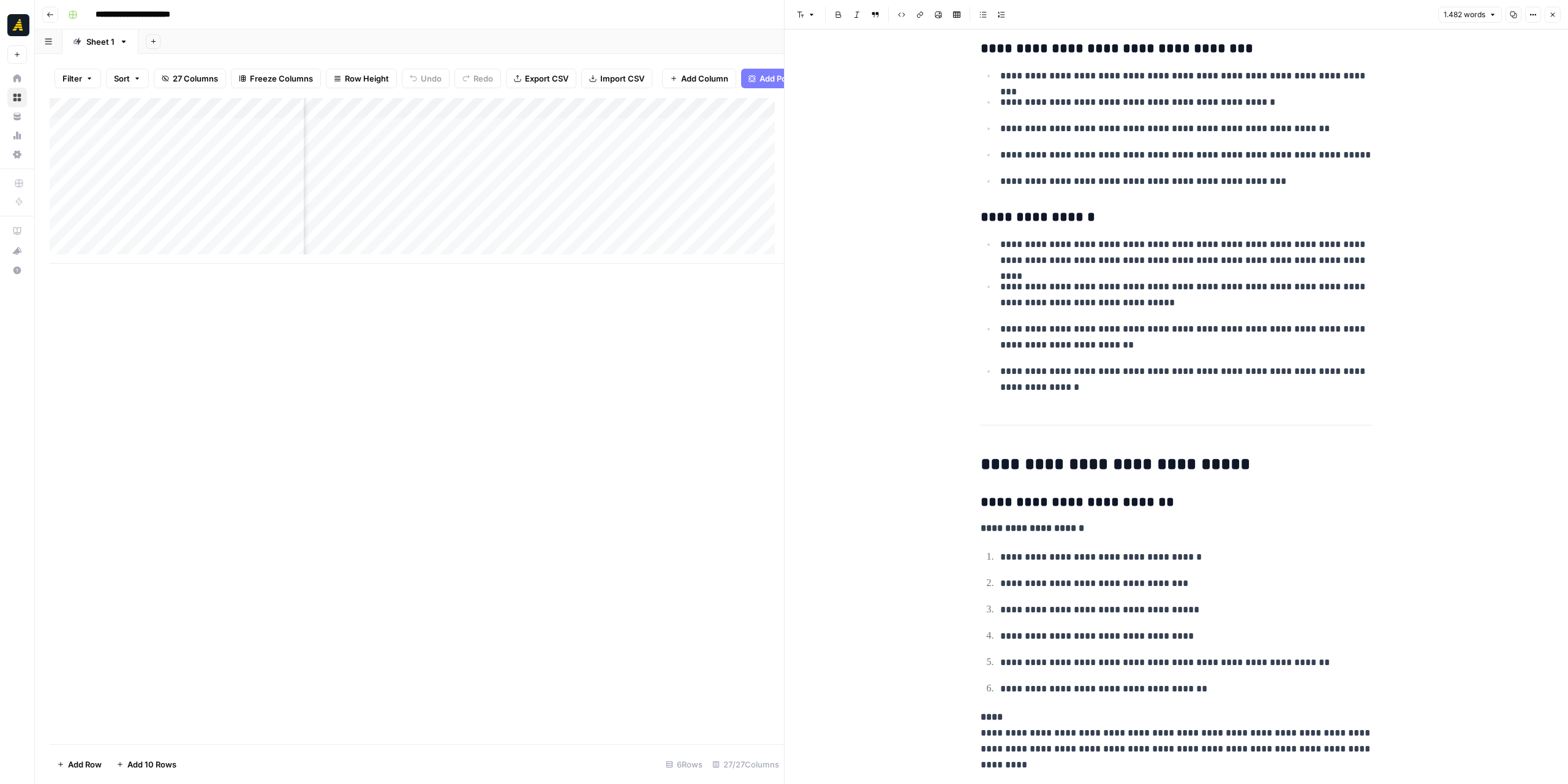
click at [1559, 12] on button "Close" at bounding box center [1552, 14] width 15 height 15
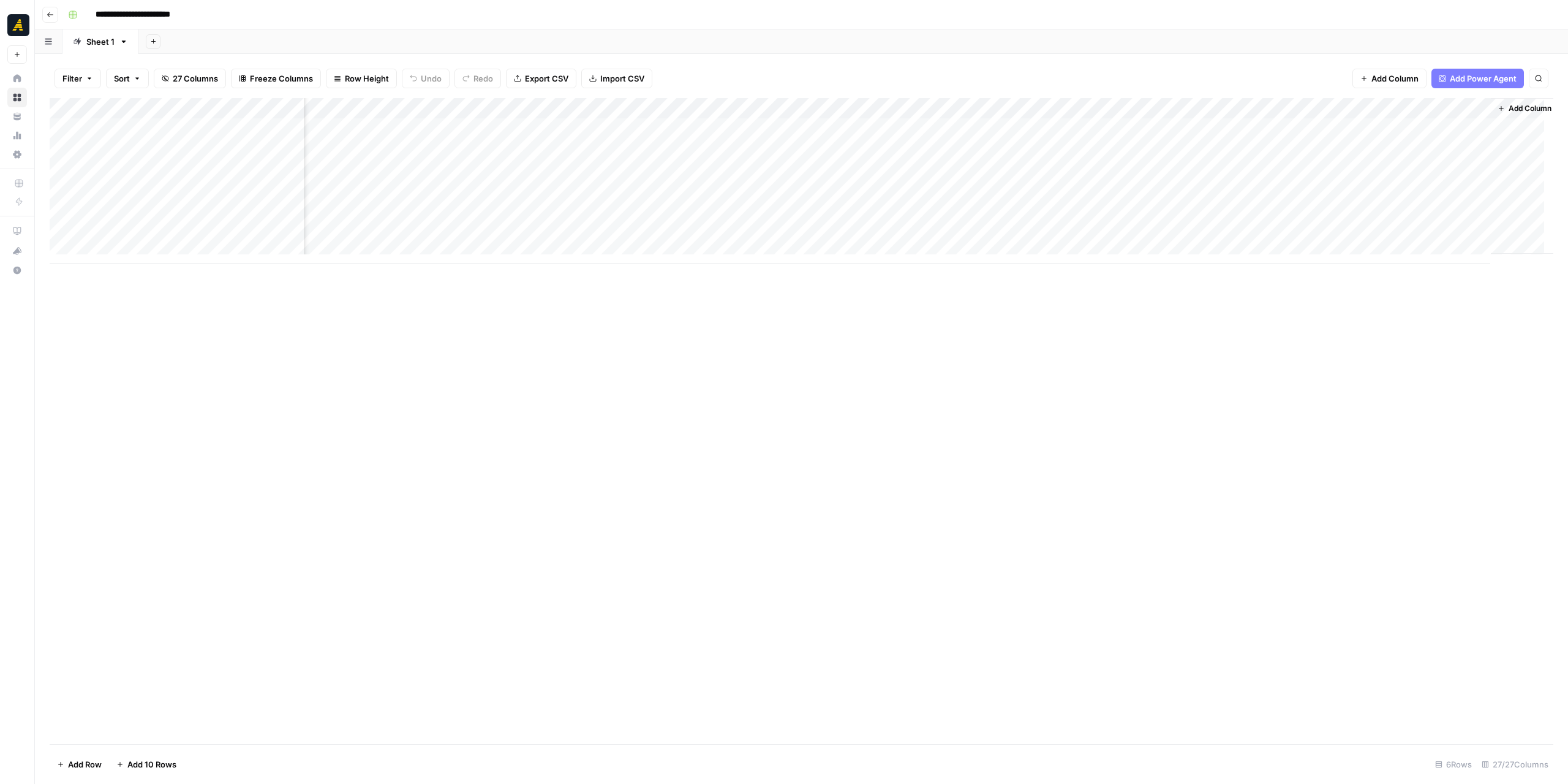
click at [357, 107] on div "Add Column" at bounding box center [802, 181] width 1503 height 166
click at [357, 107] on div at bounding box center [339, 110] width 129 height 25
drag, startPoint x: 326, startPoint y: 138, endPoint x: 301, endPoint y: 137, distance: 25.0
click at [301, 137] on input "AEO & GAP Report" at bounding box center [347, 137] width 125 height 12
click at [339, 106] on div "Add Column" at bounding box center [802, 181] width 1503 height 166
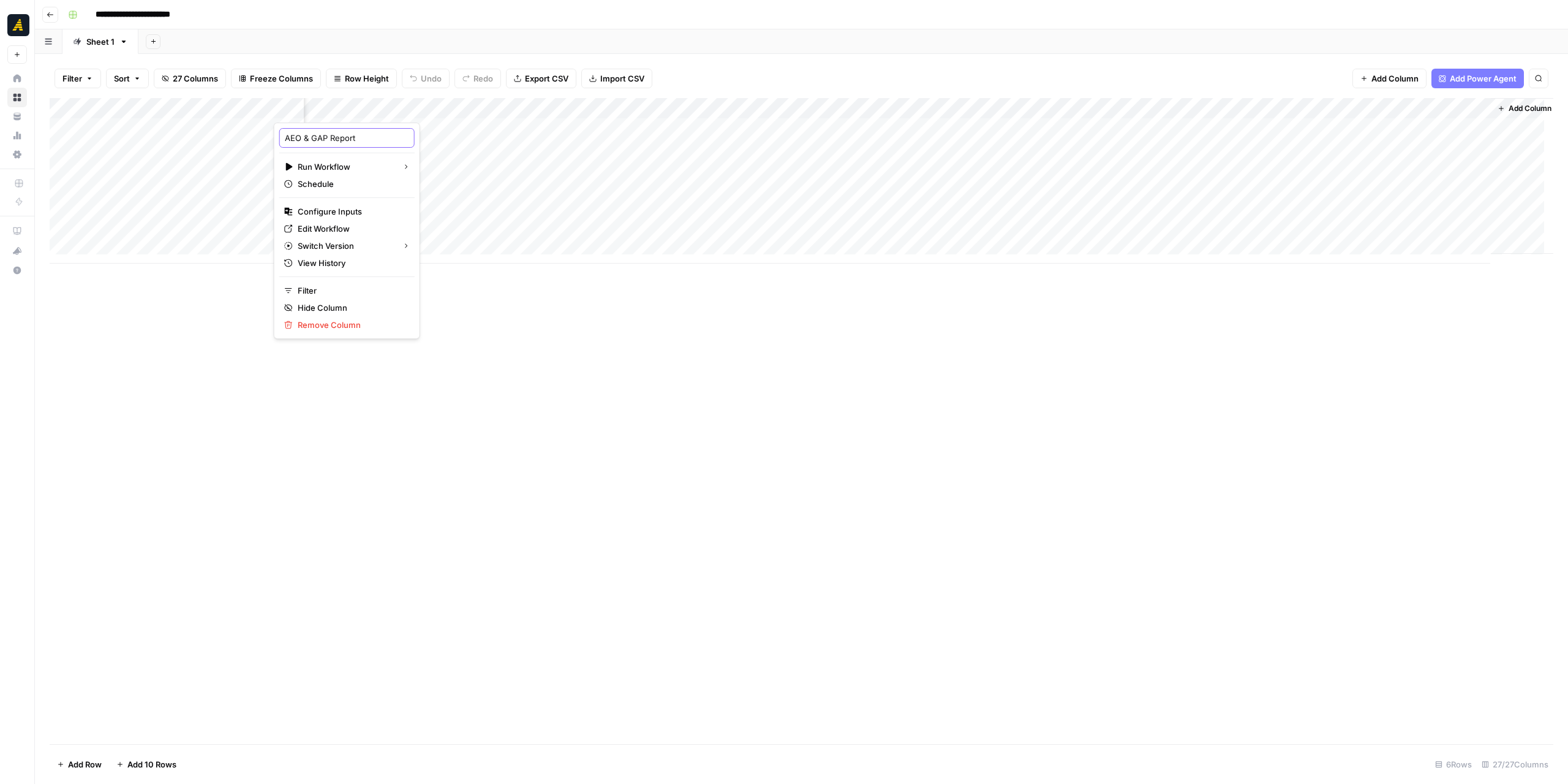
drag, startPoint x: 324, startPoint y: 137, endPoint x: 300, endPoint y: 136, distance: 24.0
click at [300, 136] on input "AEO & GAP Report" at bounding box center [347, 137] width 125 height 12
type input "AEO Report"
click at [602, 391] on div "Add Column" at bounding box center [802, 421] width 1503 height 646
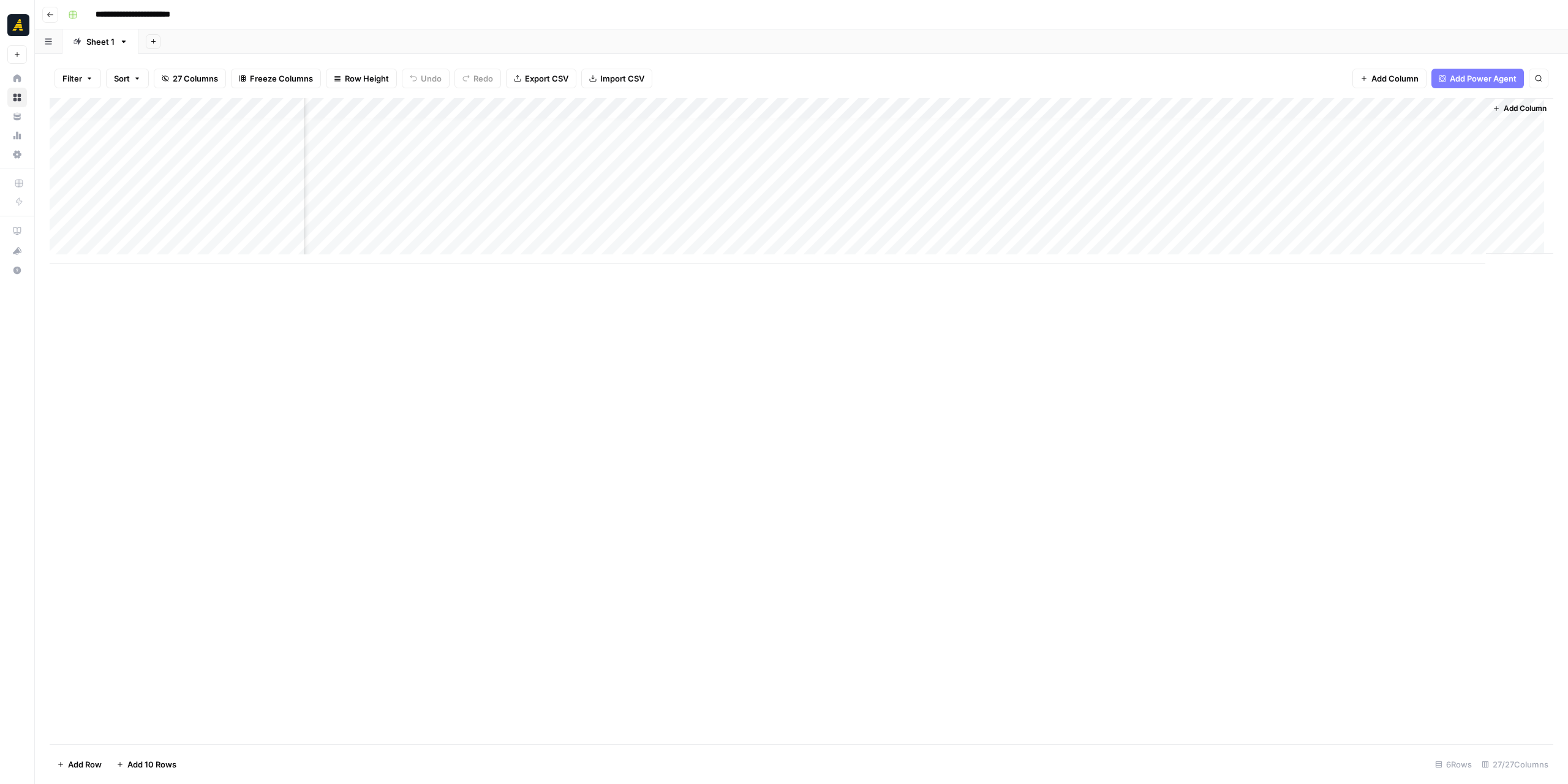
scroll to position [9, 1632]
drag, startPoint x: 966, startPoint y: 264, endPoint x: 1085, endPoint y: 265, distance: 119.0
click at [1085, 265] on div "Add Column" at bounding box center [802, 421] width 1503 height 646
click at [1173, 157] on div "Add Column" at bounding box center [802, 181] width 1503 height 166
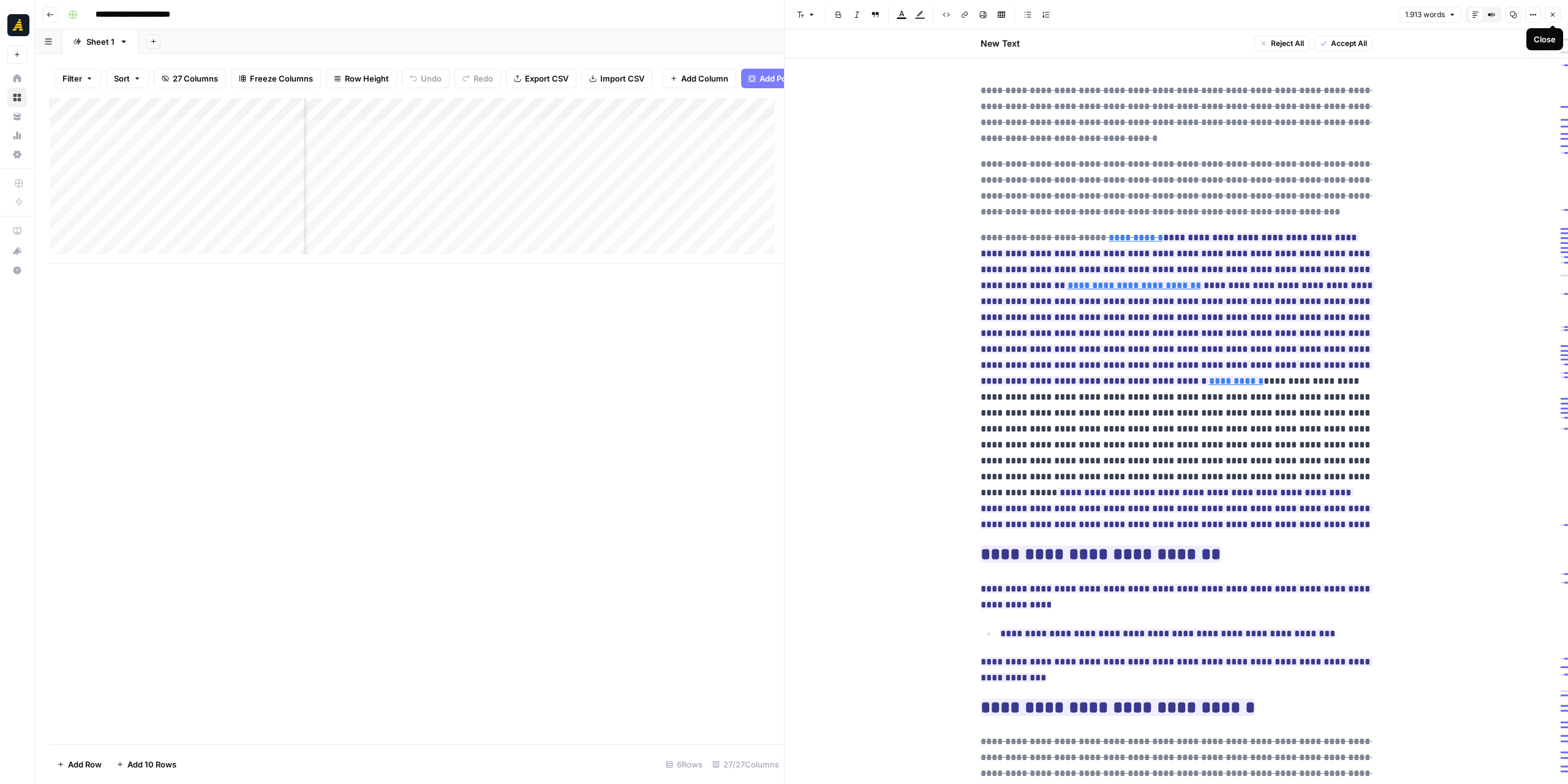
click at [1550, 13] on icon "button" at bounding box center [1553, 15] width 7 height 7
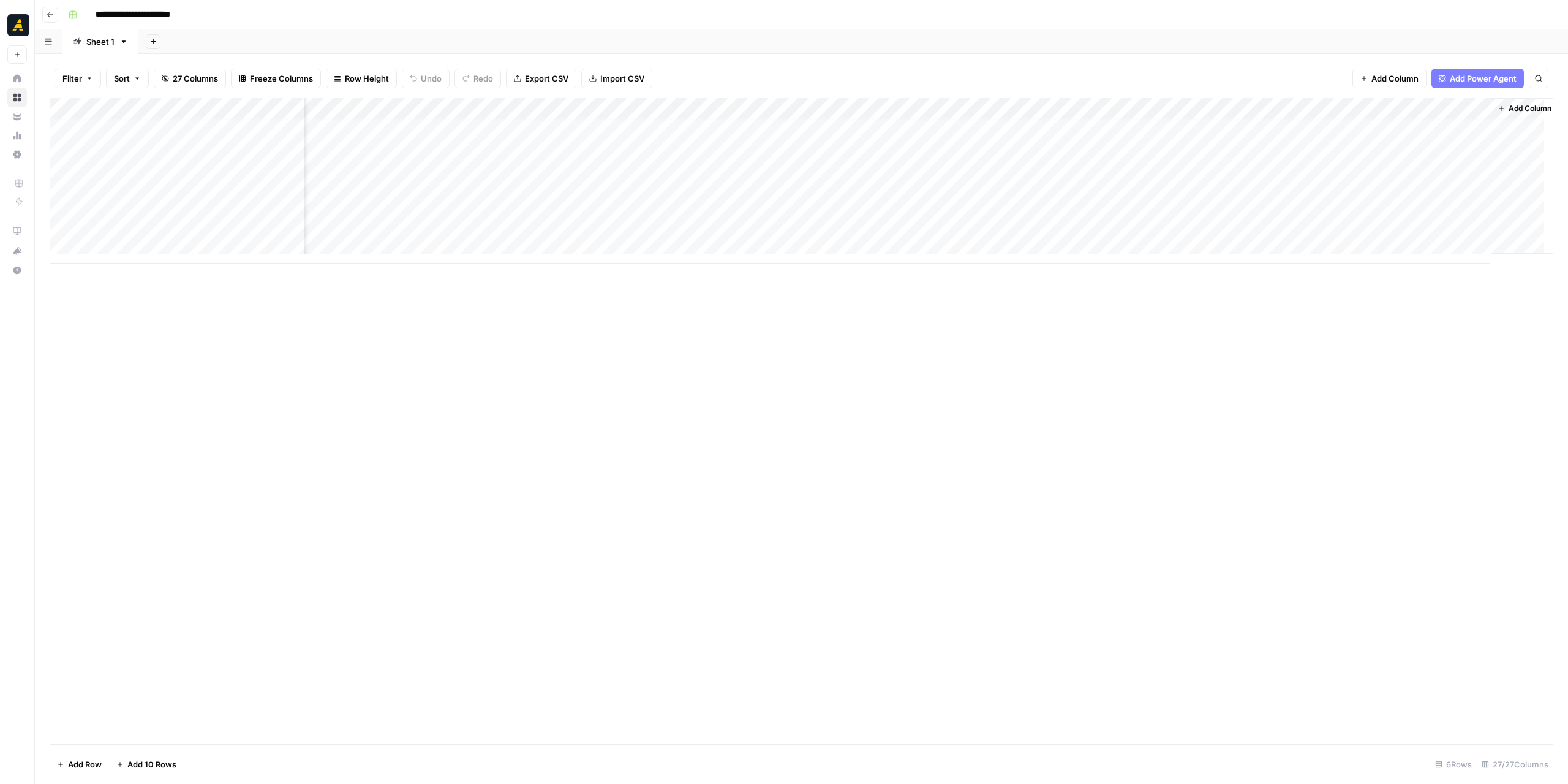
scroll to position [9, 1632]
click at [1175, 321] on div "Add Column" at bounding box center [802, 421] width 1503 height 646
drag, startPoint x: 825, startPoint y: 108, endPoint x: 679, endPoint y: 108, distance: 146.0
click at [679, 108] on div "Add Column" at bounding box center [802, 181] width 1503 height 166
drag, startPoint x: 941, startPoint y: 107, endPoint x: 833, endPoint y: 107, distance: 108.0
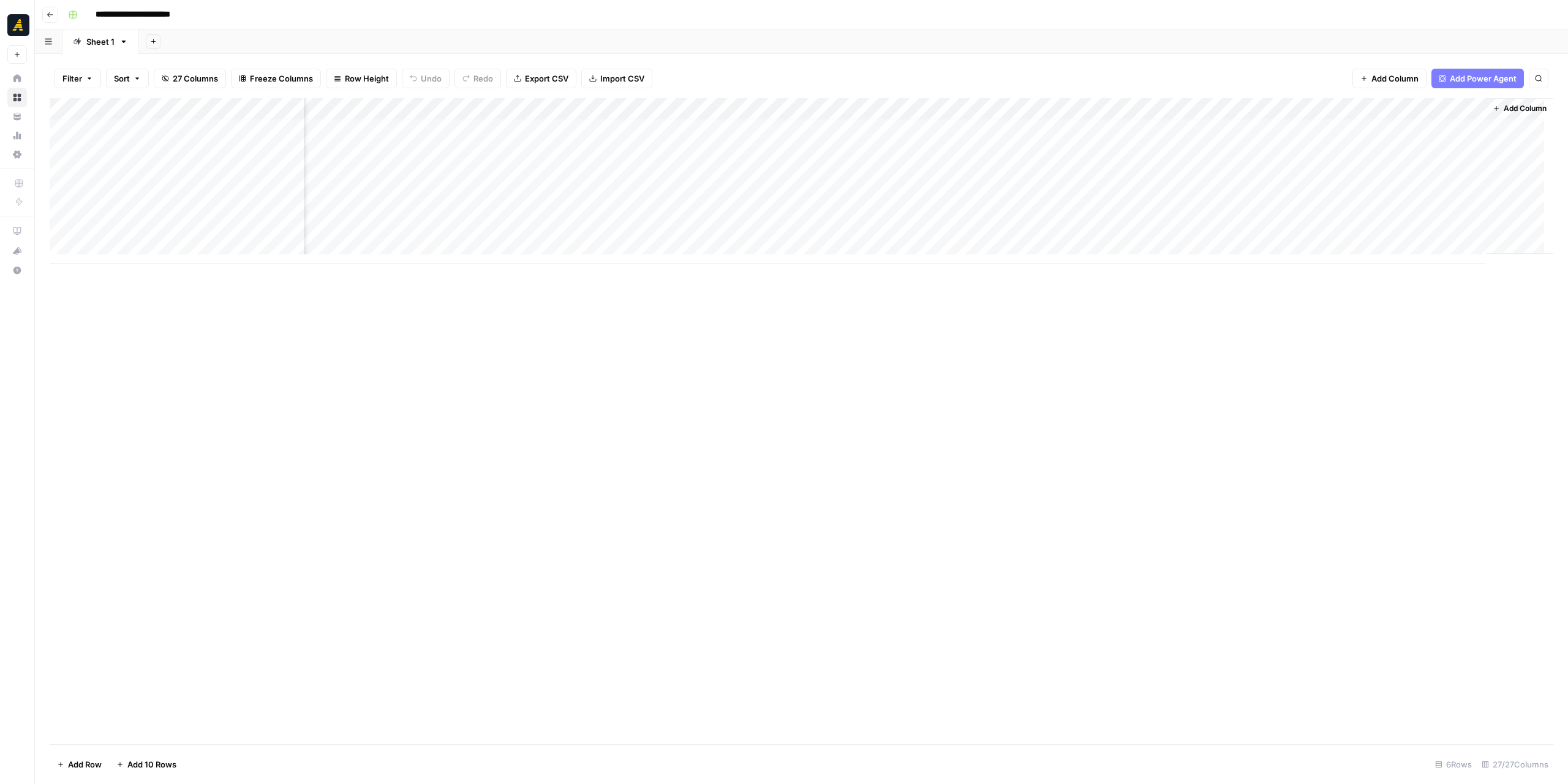
click at [833, 107] on div "Add Column" at bounding box center [802, 181] width 1503 height 166
click at [1012, 353] on div "Add Column" at bounding box center [802, 421] width 1503 height 646
click at [1010, 352] on div "Add Column" at bounding box center [802, 421] width 1503 height 646
click at [849, 366] on div "Add Column" at bounding box center [802, 421] width 1503 height 646
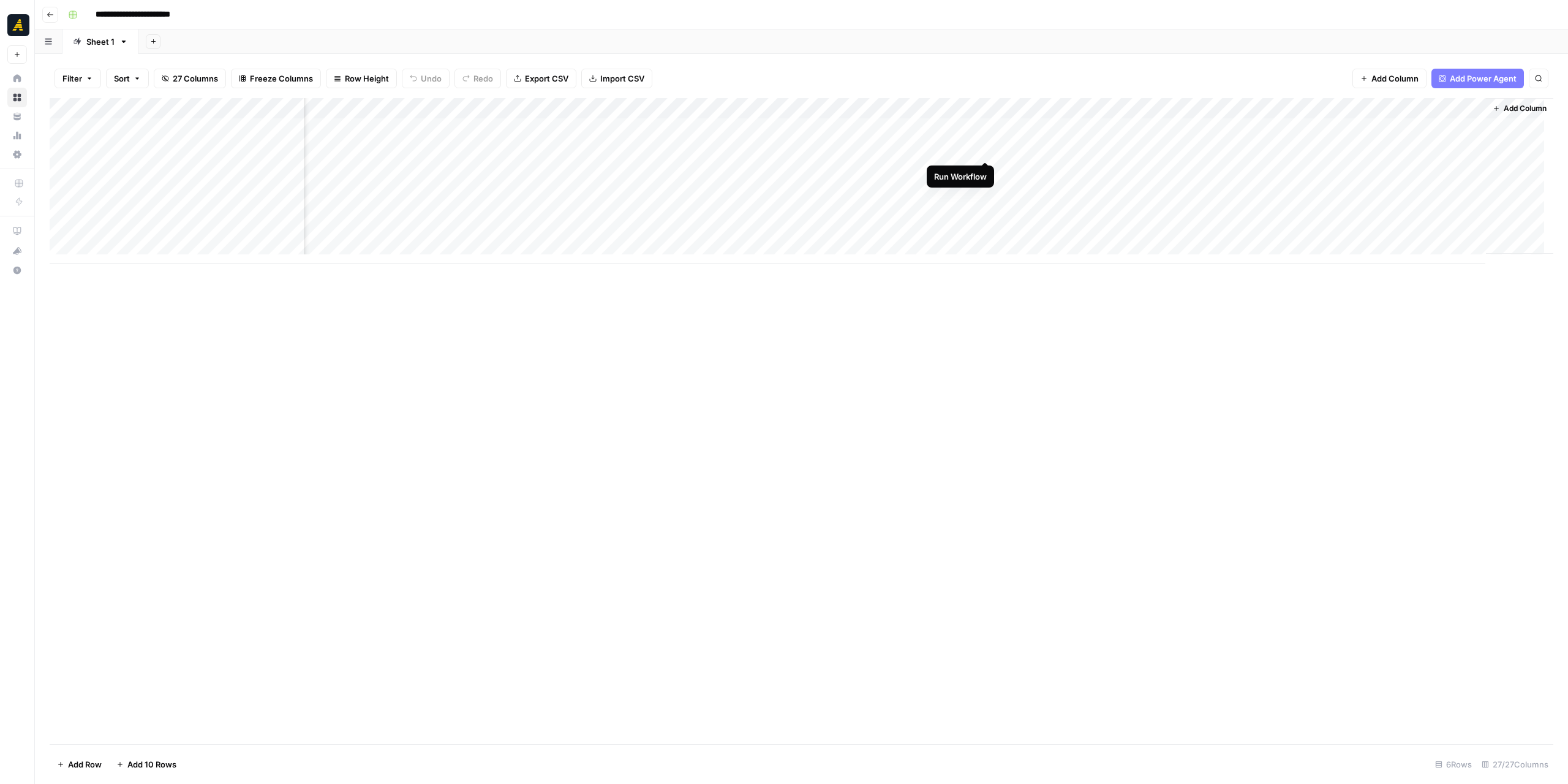
click at [983, 148] on div "Add Column" at bounding box center [802, 181] width 1503 height 166
click at [986, 127] on div "Add Column" at bounding box center [802, 181] width 1503 height 166
click at [1451, 108] on div "Add Column" at bounding box center [802, 181] width 1503 height 166
drag, startPoint x: 1452, startPoint y: 134, endPoint x: 1441, endPoint y: 136, distance: 11.2
click at [1441, 136] on input "Meta Description (1)" at bounding box center [1438, 137] width 125 height 12
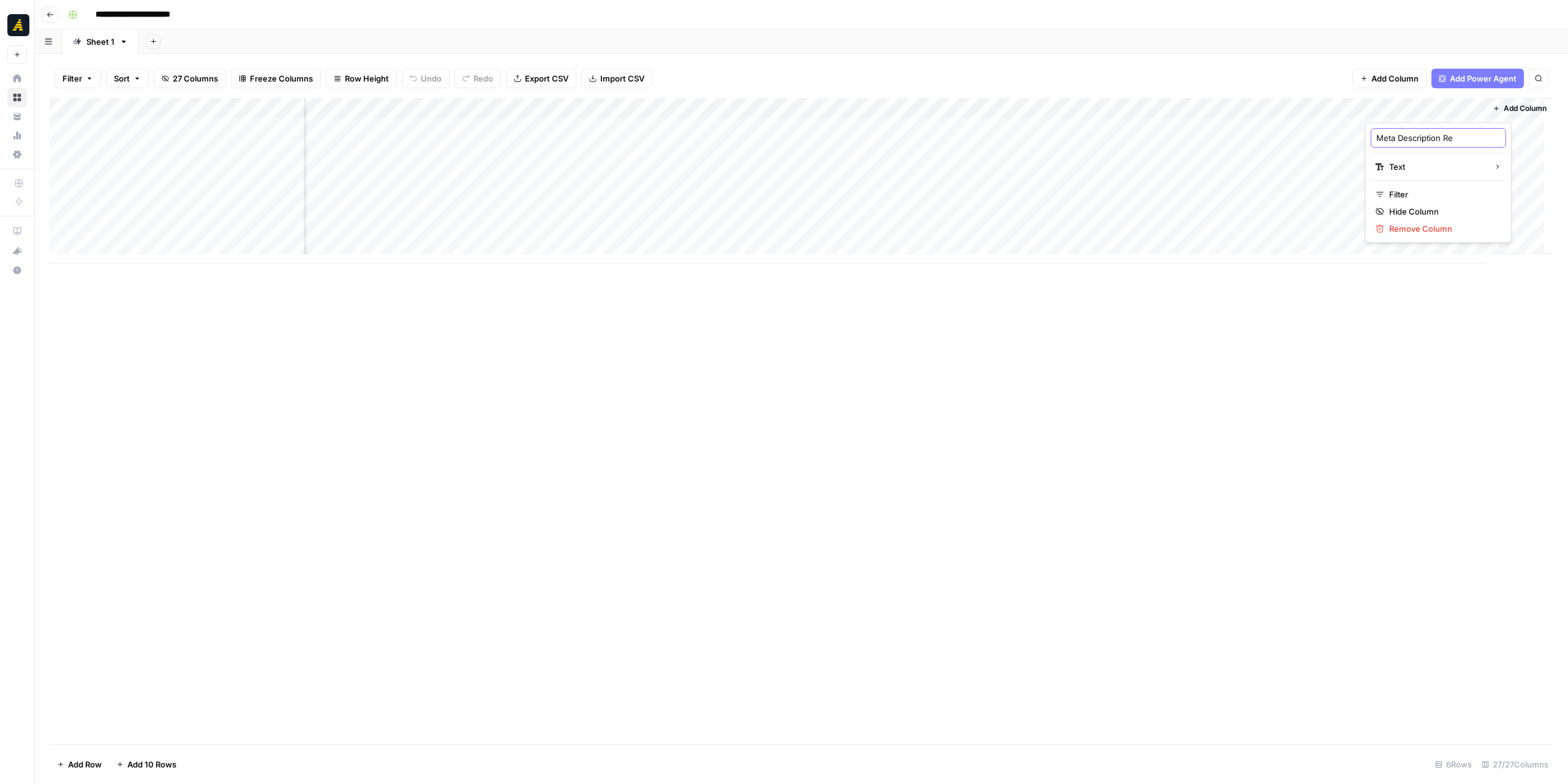
type input "Meta Description Ref"
click at [1403, 342] on div "Add Column" at bounding box center [802, 421] width 1503 height 646
click at [1247, 327] on div "Add Column" at bounding box center [802, 421] width 1503 height 646
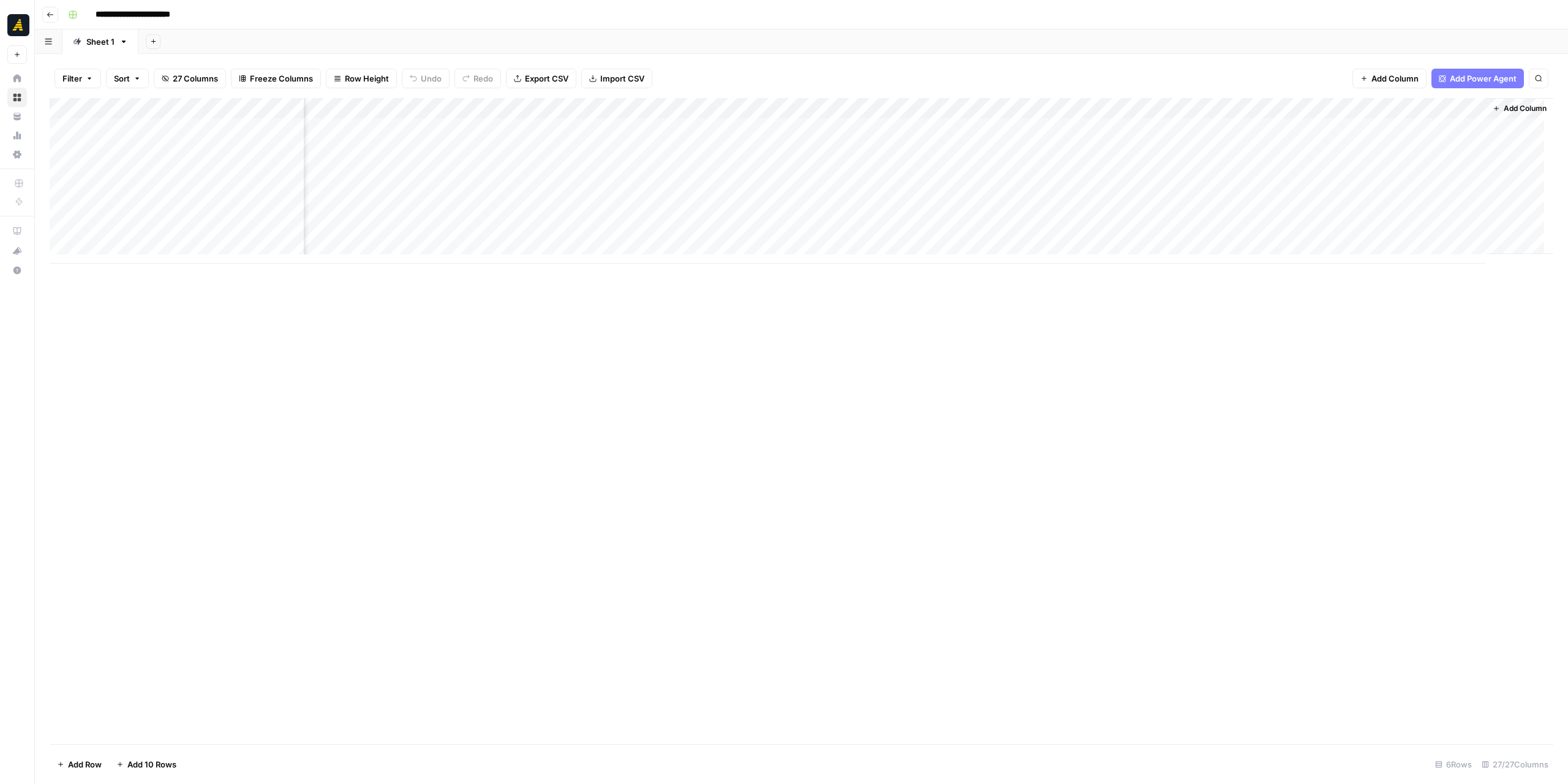
click at [1384, 127] on div "Add Column" at bounding box center [802, 181] width 1503 height 166
click at [1302, 125] on div "Add Column" at bounding box center [802, 181] width 1503 height 166
click at [1101, 119] on div "Add Column" at bounding box center [802, 181] width 1503 height 166
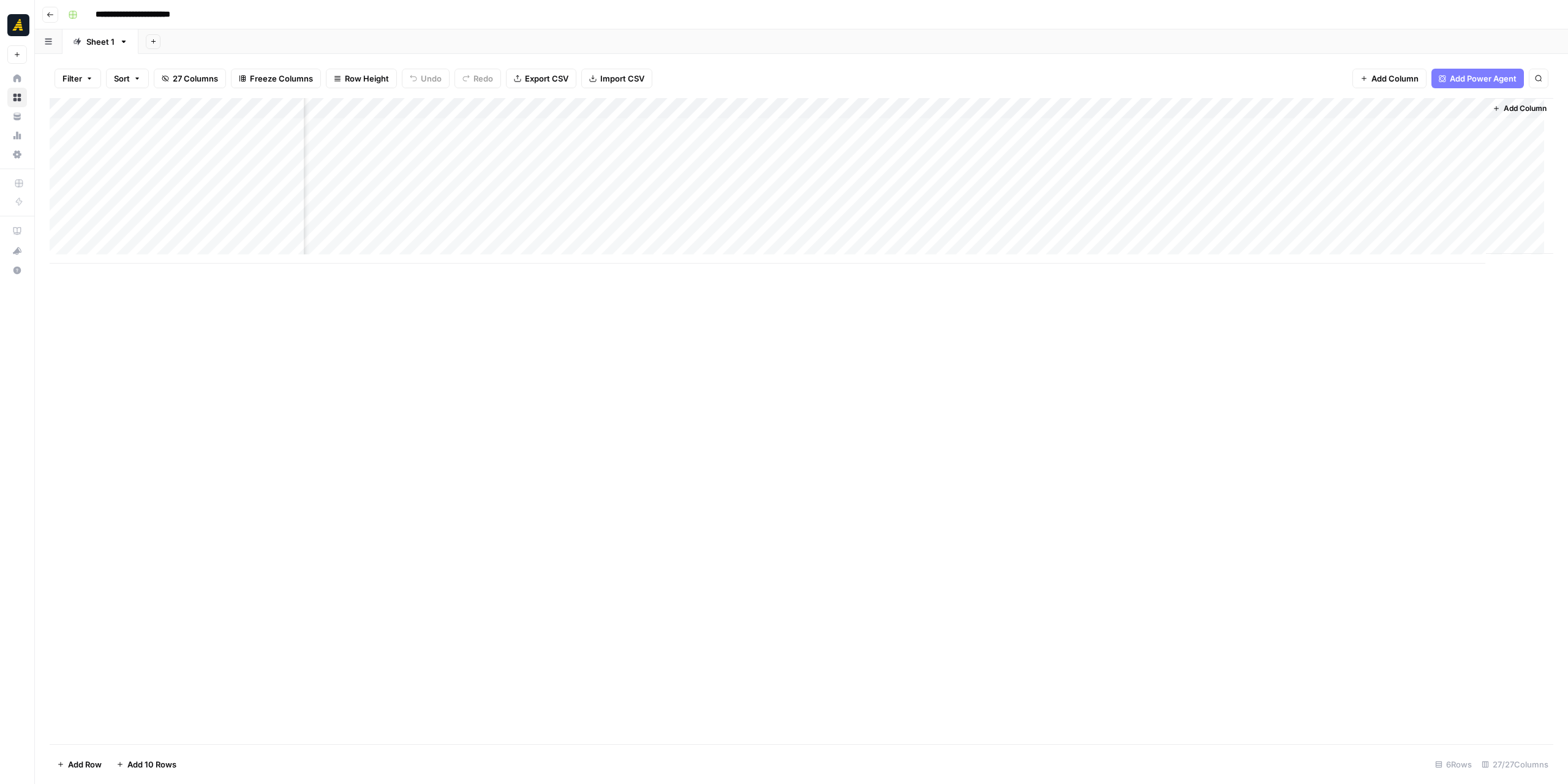
click at [1101, 119] on div "Add Column" at bounding box center [802, 181] width 1503 height 166
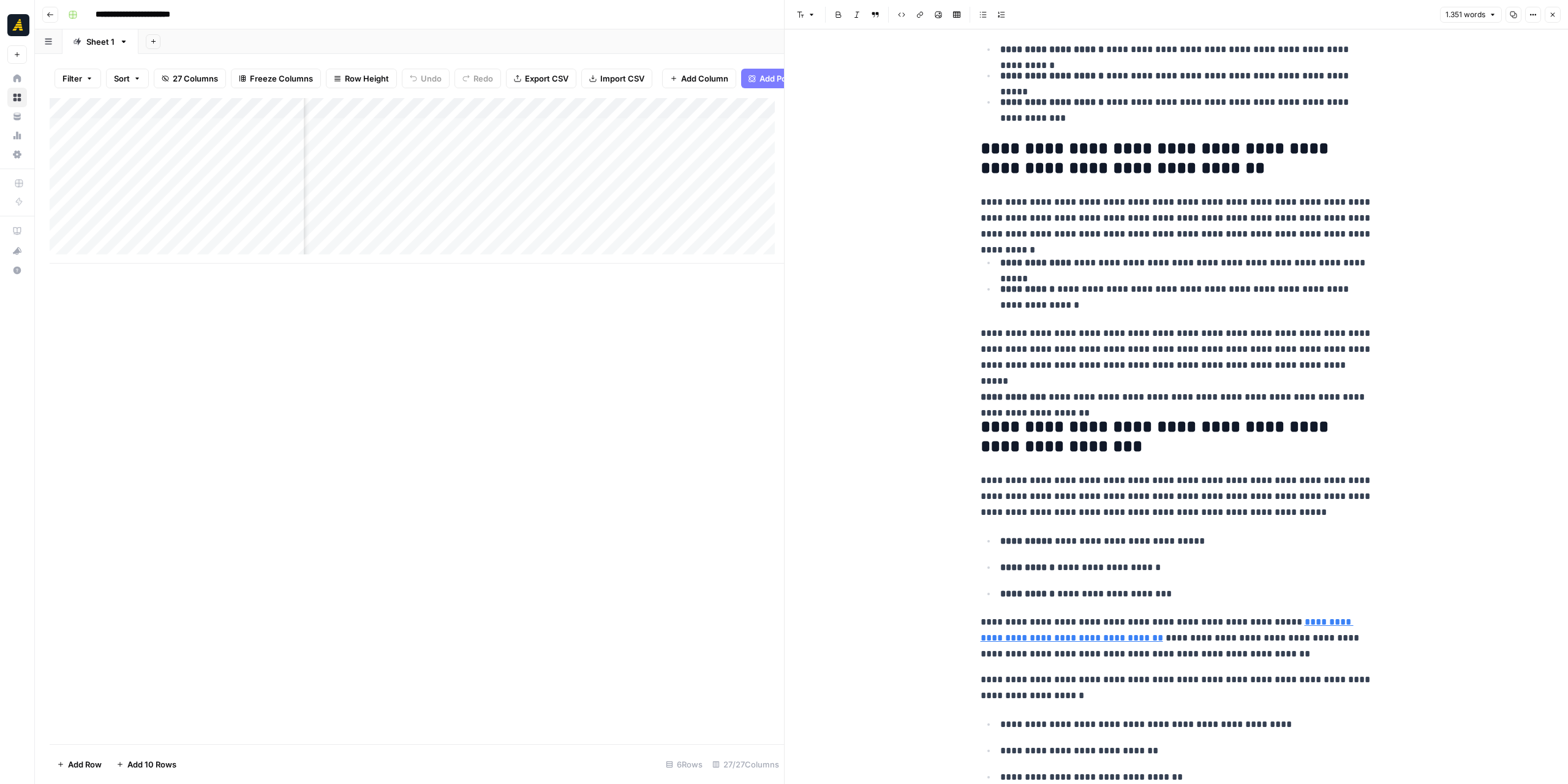
scroll to position [981, 0]
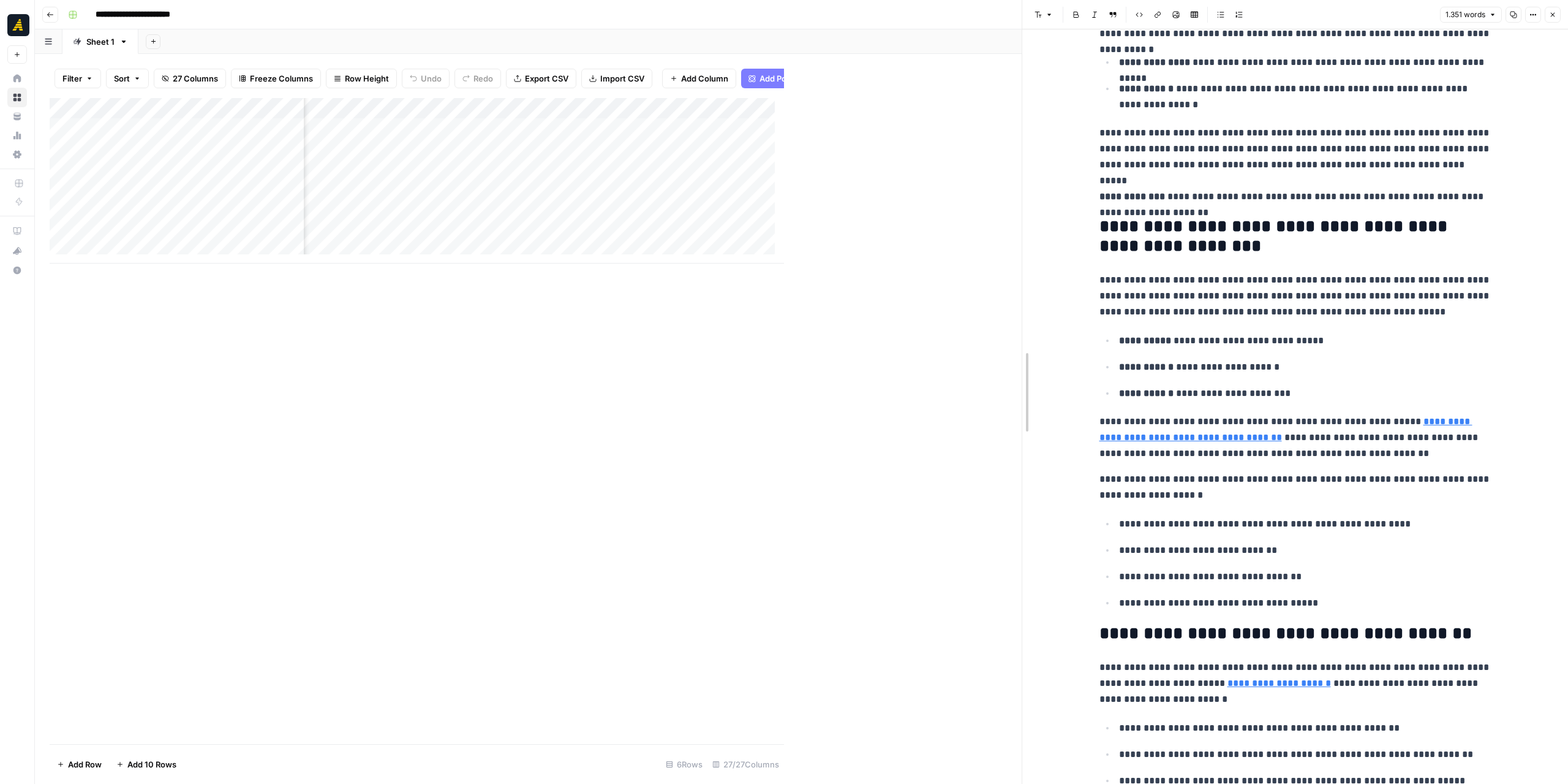
drag, startPoint x: 779, startPoint y: 311, endPoint x: 1027, endPoint y: 336, distance: 249.3
click at [1027, 336] on div at bounding box center [1021, 392] width 12 height 784
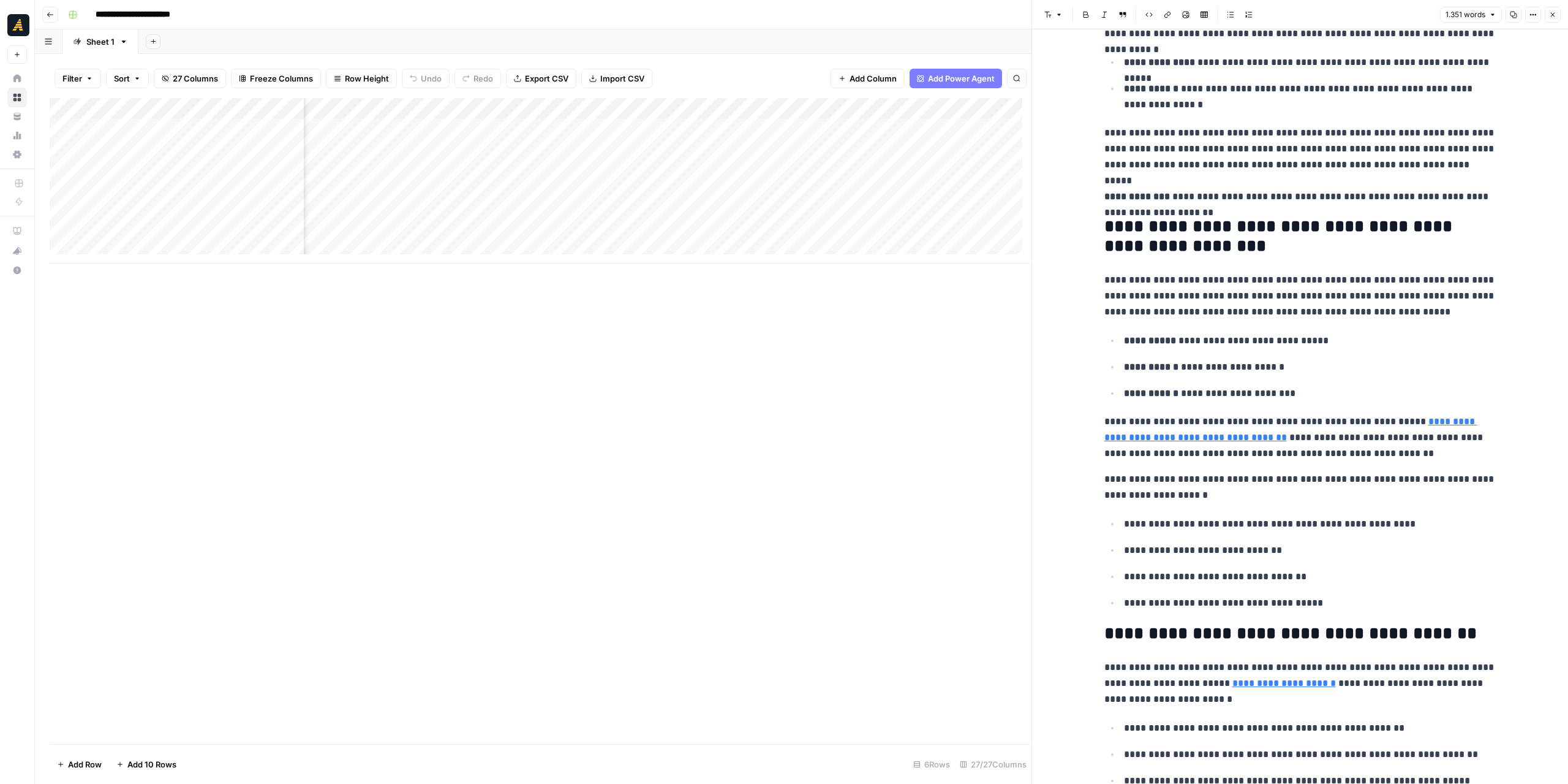
scroll to position [0, 2038]
click at [786, 125] on div "Add Column" at bounding box center [541, 181] width 982 height 166
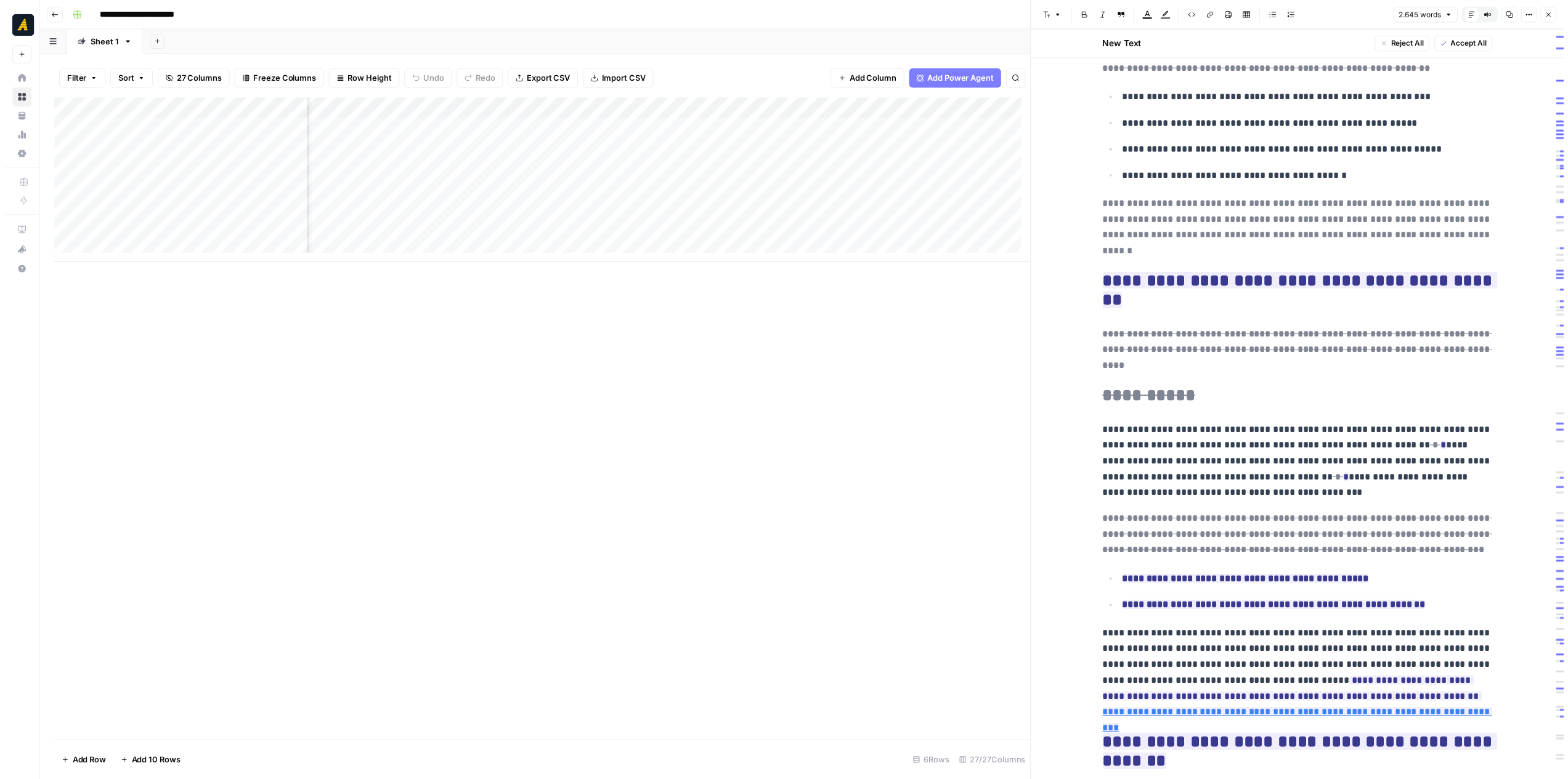
scroll to position [3511, 0]
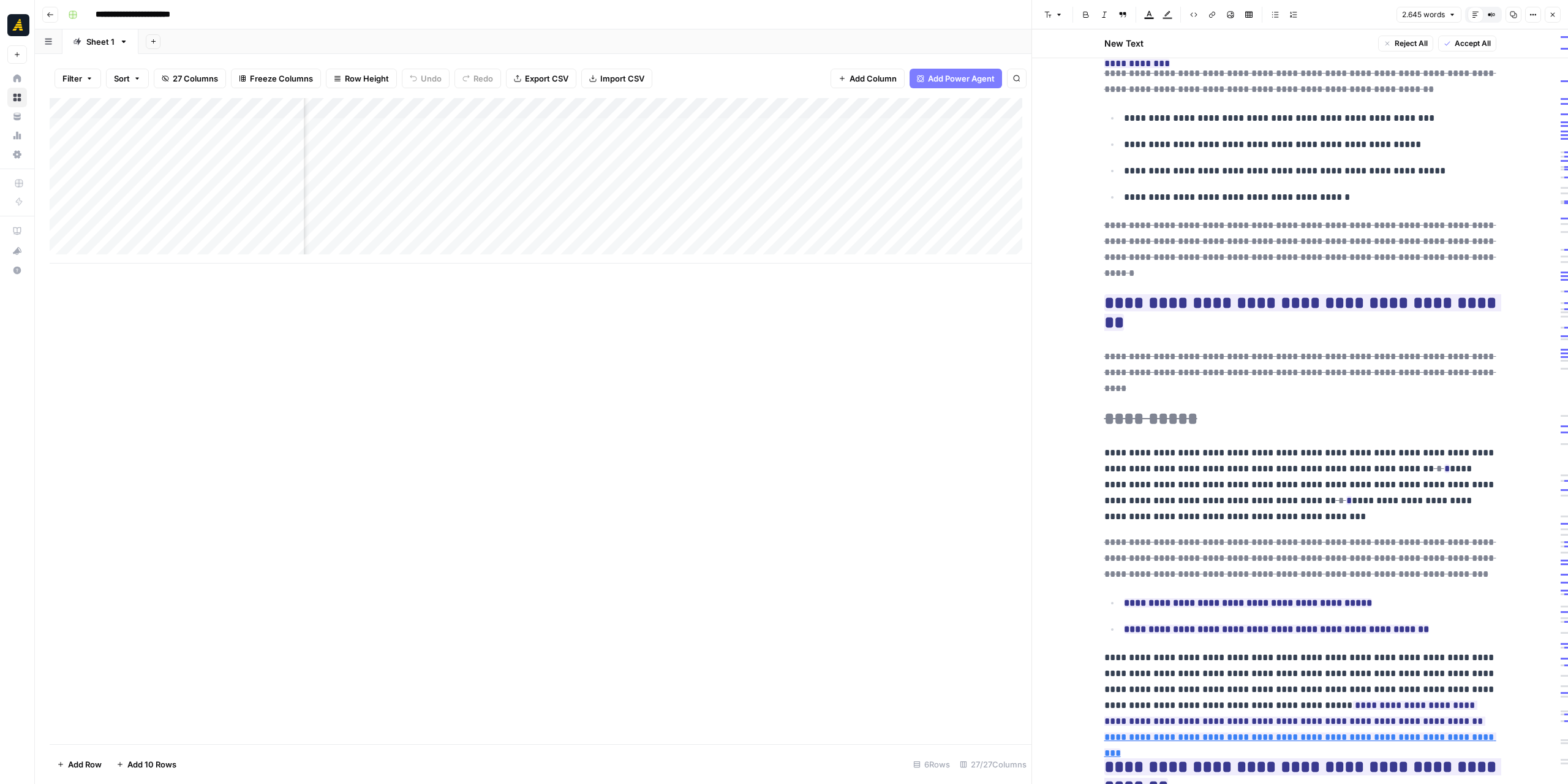
click at [1549, 15] on icon "button" at bounding box center [1553, 15] width 7 height 7
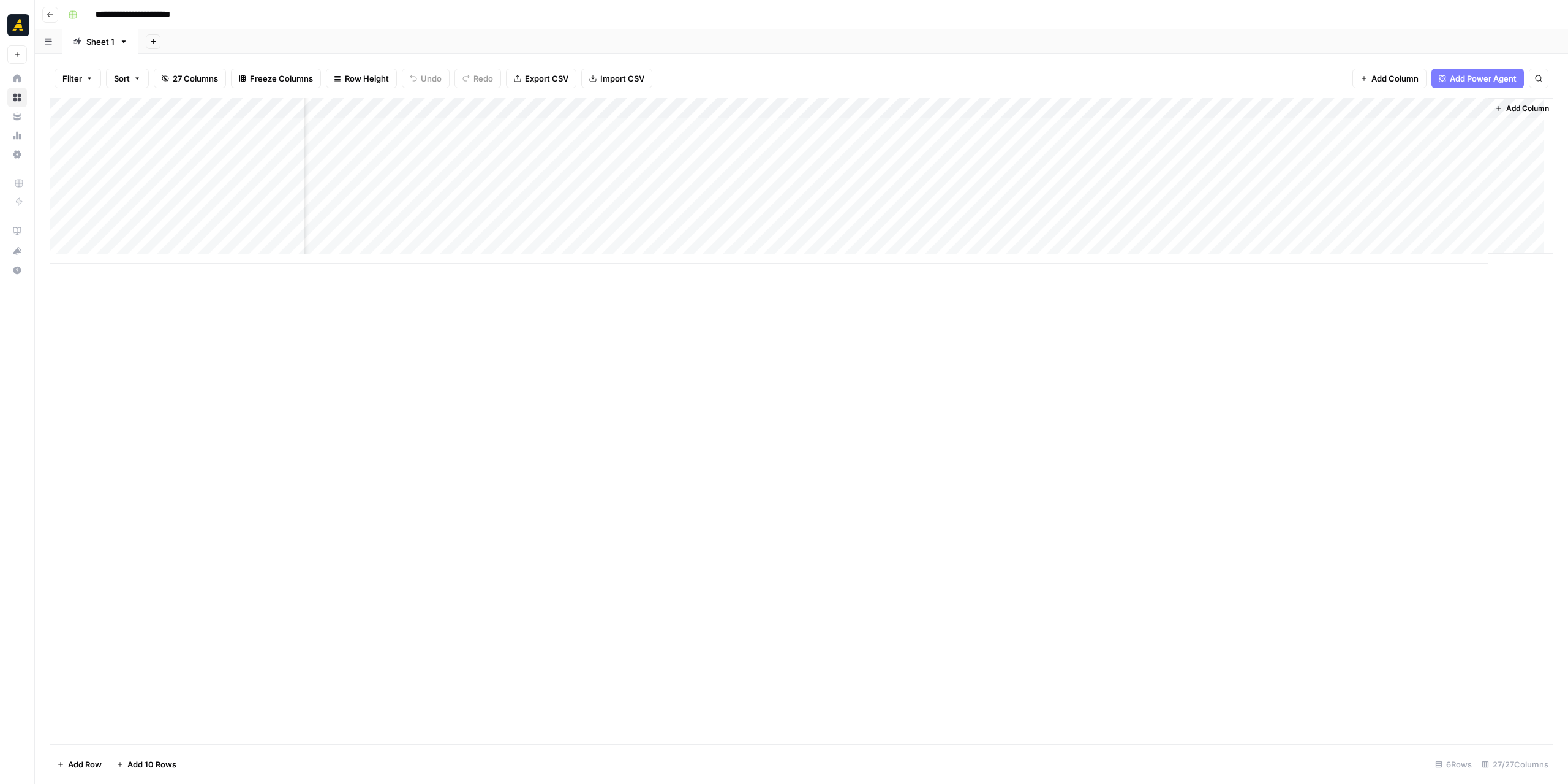
scroll to position [0, 1623]
click at [915, 104] on div "Add Column" at bounding box center [802, 181] width 1503 height 166
click at [917, 229] on span "Edit Workflow" at bounding box center [915, 228] width 107 height 12
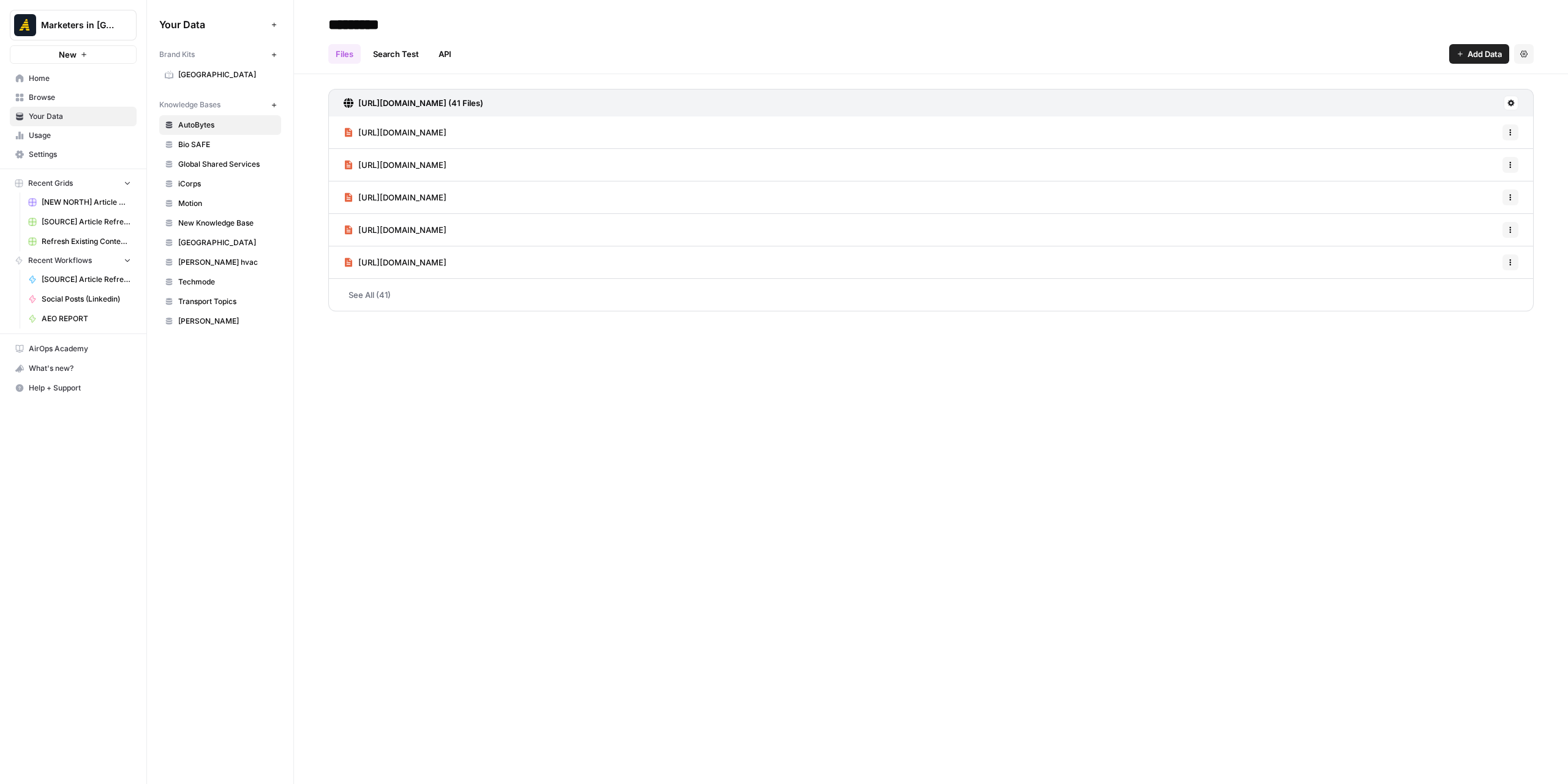
click at [215, 77] on span "[GEOGRAPHIC_DATA]" at bounding box center [227, 75] width 97 height 11
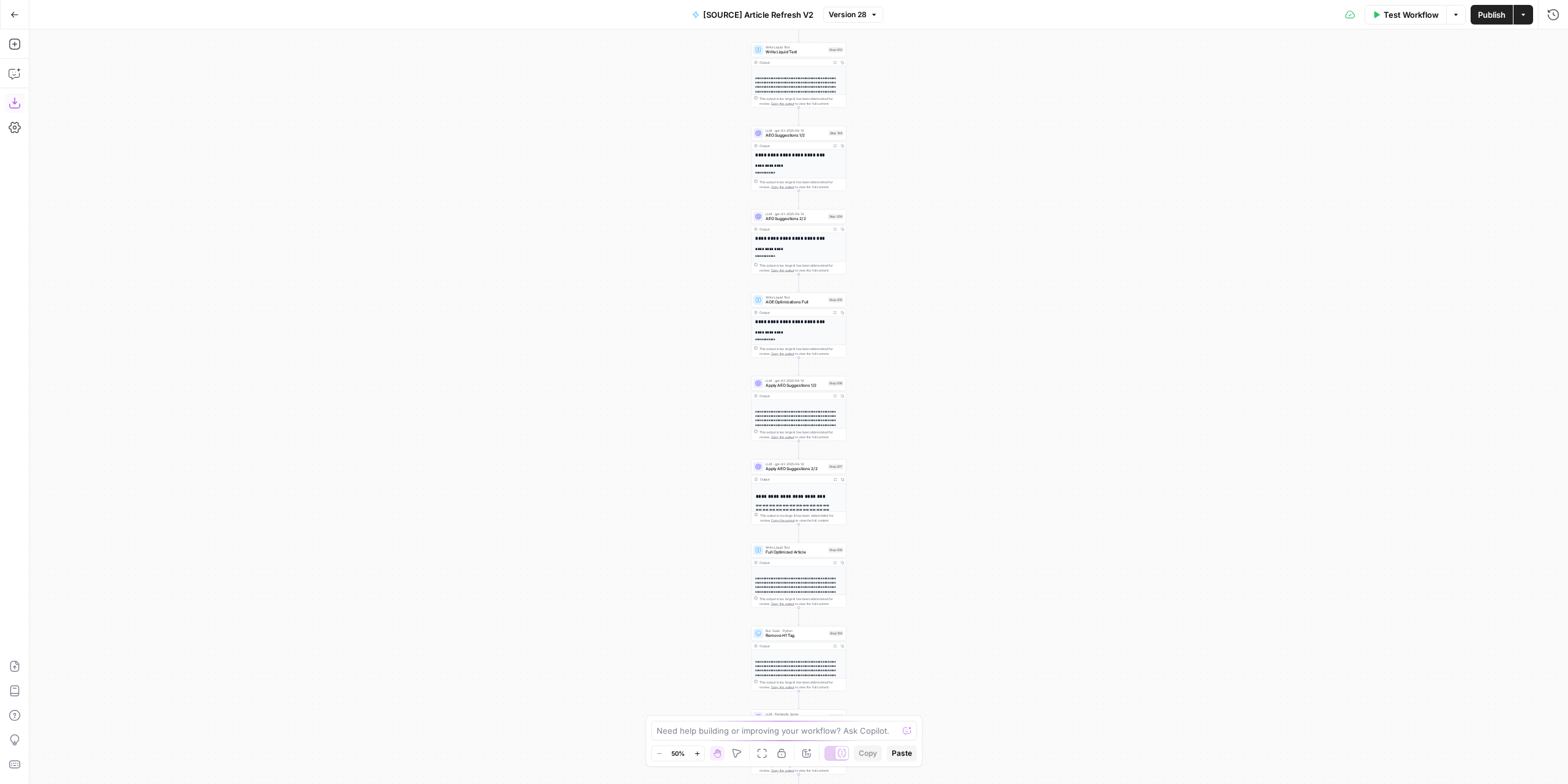
click at [22, 102] on button "Download as JSON" at bounding box center [15, 103] width 20 height 20
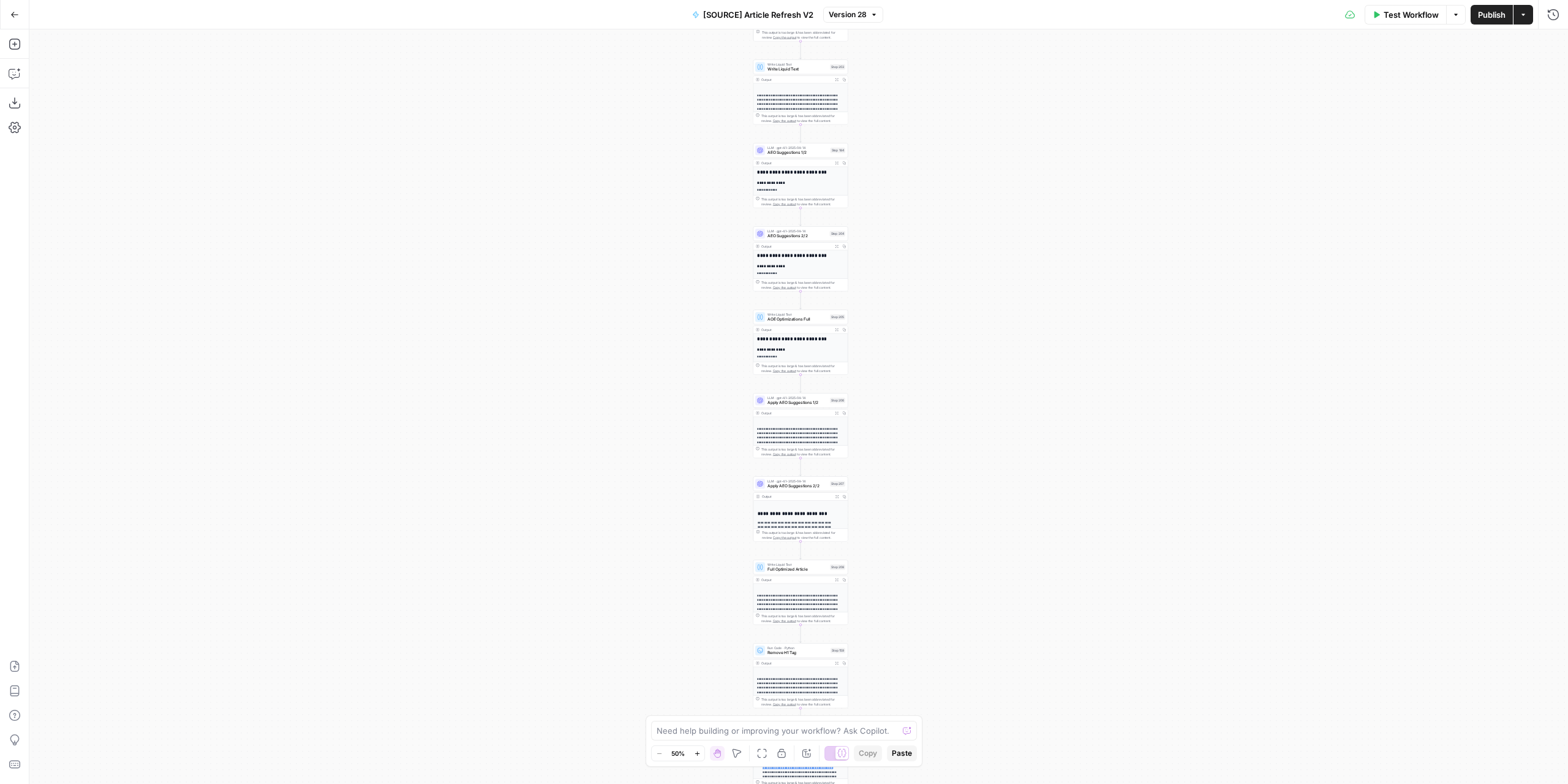
click at [1519, 137] on div "true false true false true false Workflow Set Inputs Inputs Power Agent Identif…" at bounding box center [798, 406] width 1538 height 754
